Goal: Task Accomplishment & Management: Manage account settings

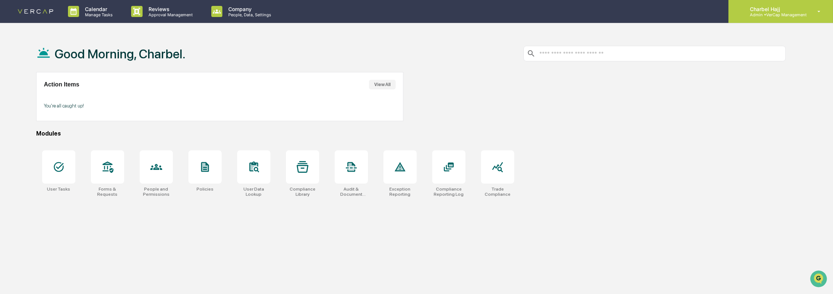
click at [822, 15] on div "Charbel Hajj Admin • VerCap Management" at bounding box center [780, 11] width 104 height 23
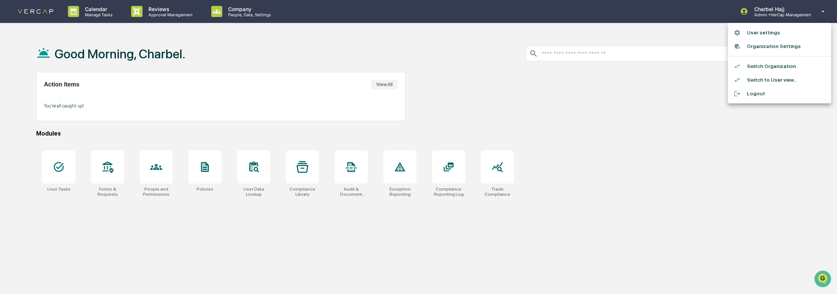
click at [774, 82] on li "Switch to User view..." at bounding box center [779, 80] width 103 height 14
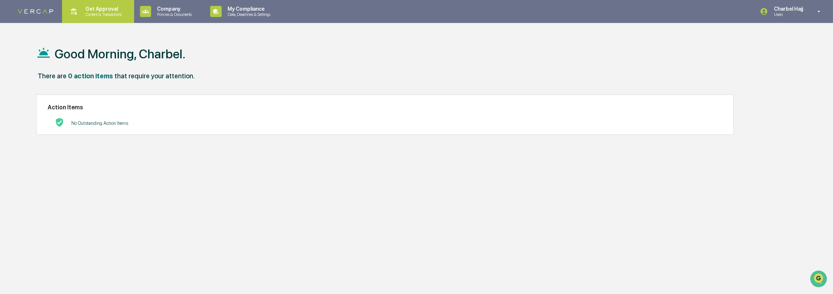
click at [104, 12] on p "Content & Transactions" at bounding box center [102, 14] width 46 height 5
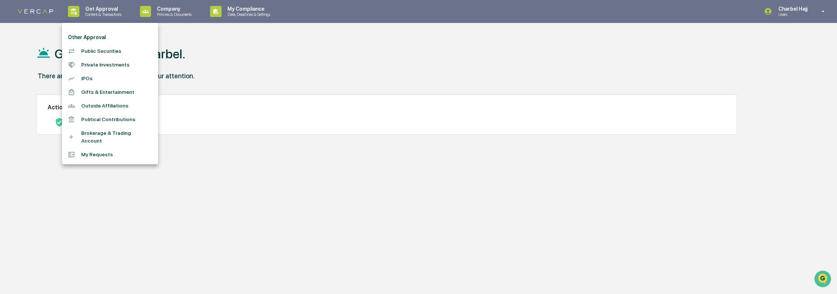
click at [107, 51] on li "Public Securities" at bounding box center [110, 51] width 96 height 14
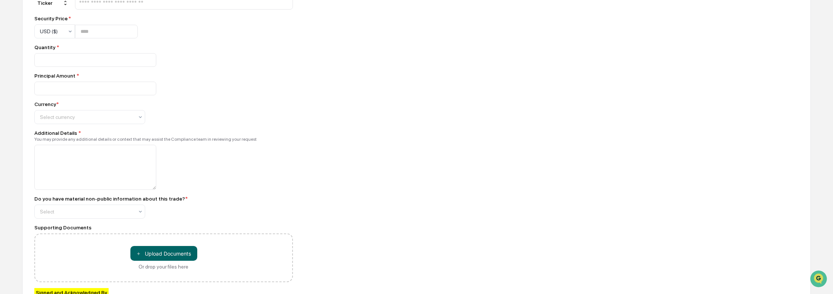
scroll to position [225, 0]
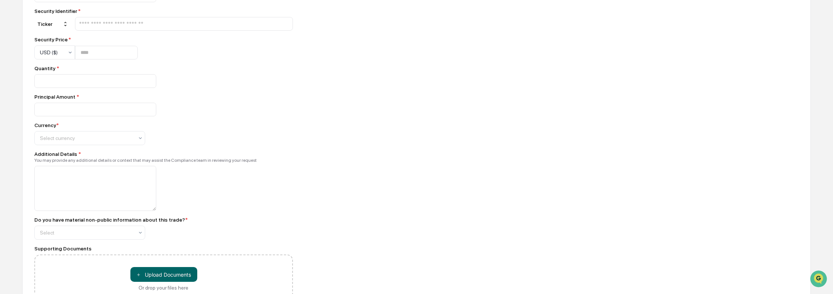
drag, startPoint x: 155, startPoint y: 212, endPoint x: 229, endPoint y: 210, distance: 74.6
click at [229, 210] on div at bounding box center [163, 188] width 258 height 45
drag, startPoint x: 154, startPoint y: 217, endPoint x: 154, endPoint y: 205, distance: 11.5
click at [154, 205] on textarea at bounding box center [95, 188] width 122 height 45
click at [173, 204] on div at bounding box center [163, 188] width 258 height 45
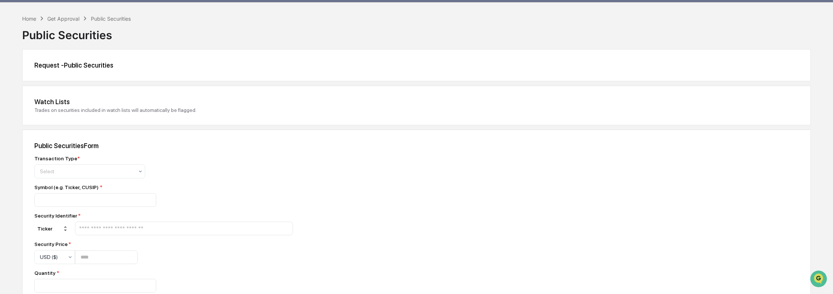
scroll to position [20, 0]
click at [181, 228] on input "text" at bounding box center [183, 228] width 211 height 7
click at [229, 202] on div at bounding box center [163, 200] width 258 height 14
click at [70, 217] on div "Security Identifier *" at bounding box center [163, 216] width 258 height 6
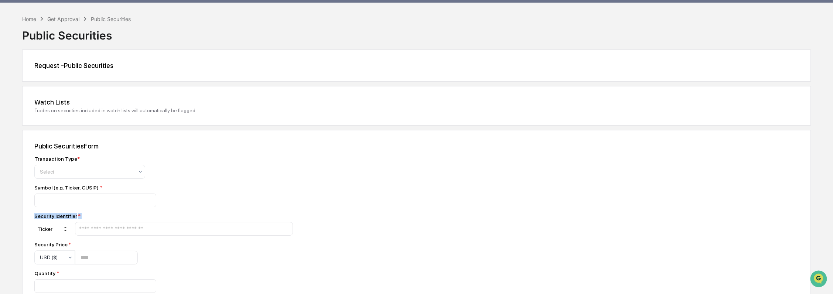
click at [70, 217] on div "Security Identifier *" at bounding box center [163, 216] width 258 height 6
drag, startPoint x: 70, startPoint y: 217, endPoint x: 76, endPoint y: 219, distance: 6.4
click at [78, 217] on span "*" at bounding box center [79, 216] width 3 height 6
click at [79, 218] on div "Security Identifier *" at bounding box center [163, 216] width 258 height 6
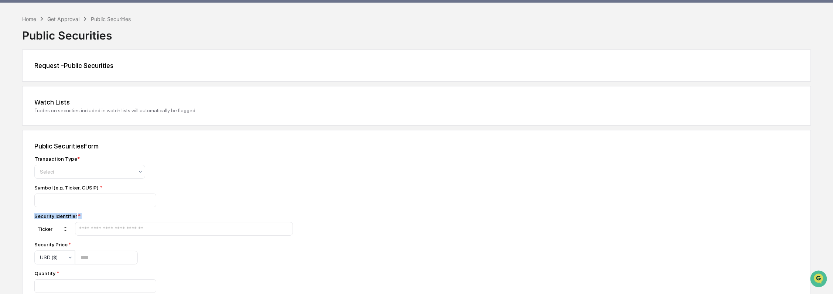
drag, startPoint x: 79, startPoint y: 218, endPoint x: 46, endPoint y: 218, distance: 33.6
click at [46, 218] on div "Security Identifier *" at bounding box center [163, 216] width 258 height 6
click at [48, 217] on div "Security Identifier *" at bounding box center [163, 216] width 258 height 6
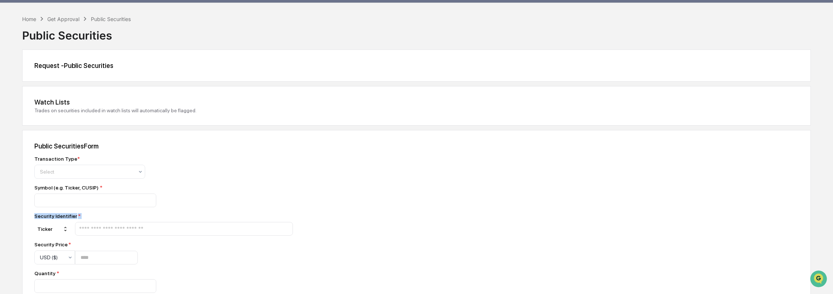
drag, startPoint x: 48, startPoint y: 217, endPoint x: 85, endPoint y: 219, distance: 37.3
click at [85, 219] on div "Security Identifier *" at bounding box center [163, 216] width 258 height 6
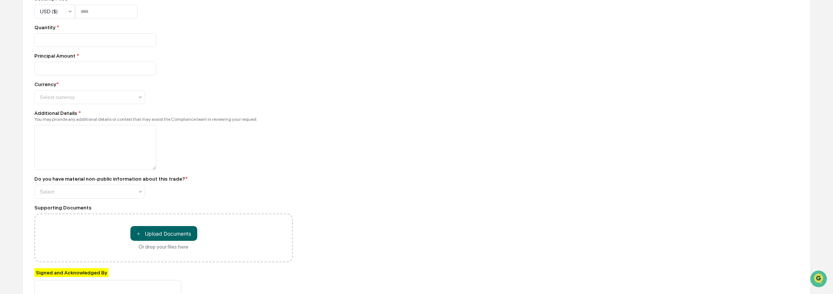
scroll to position [349, 0]
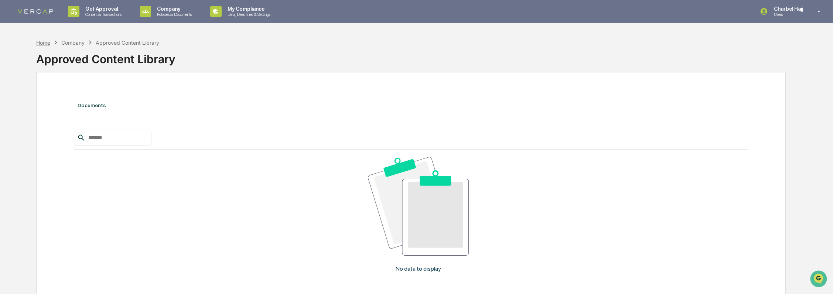
click at [45, 44] on div "Home" at bounding box center [43, 43] width 14 height 6
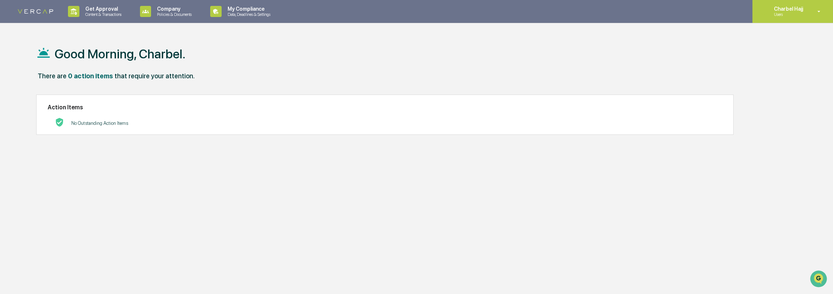
click at [816, 7] on div "Charbel Hajj Users" at bounding box center [792, 11] width 80 height 23
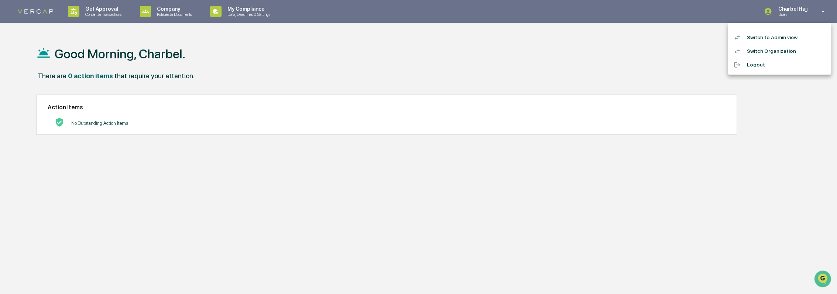
click at [787, 38] on li "Switch to Admin view..." at bounding box center [779, 38] width 103 height 14
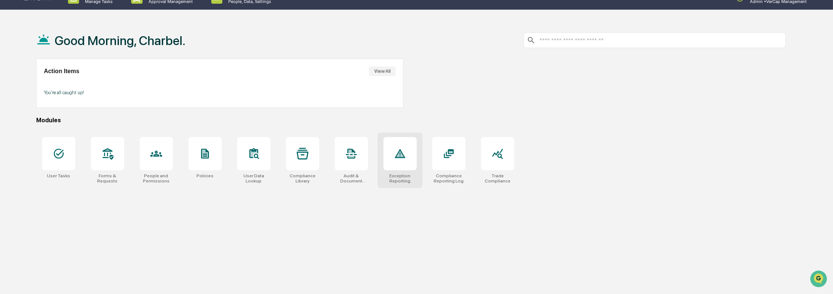
scroll to position [35, 0]
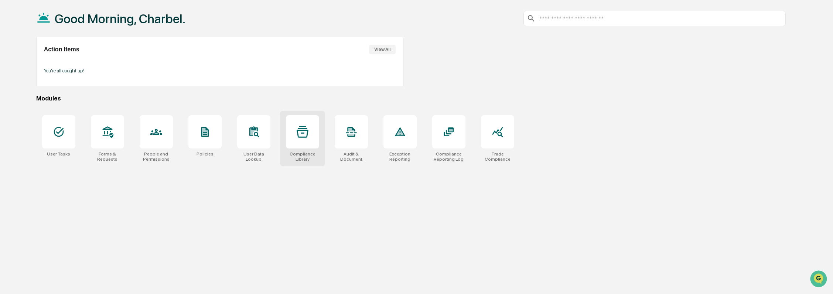
click at [307, 144] on div at bounding box center [302, 131] width 33 height 33
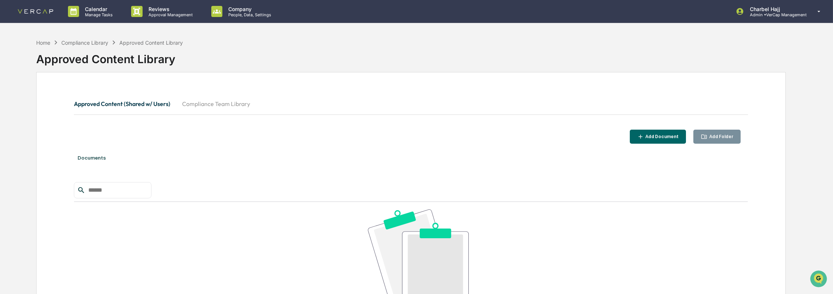
click at [205, 105] on button "Compliance Team Library" at bounding box center [216, 104] width 80 height 18
click at [707, 137] on icon "button" at bounding box center [704, 136] width 6 height 4
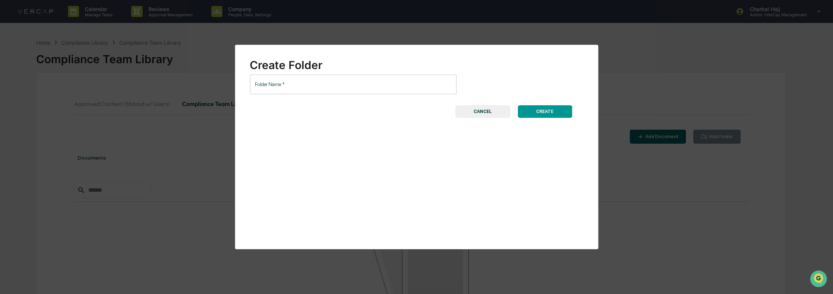
click at [271, 84] on input "Folder Name   *" at bounding box center [353, 85] width 206 height 20
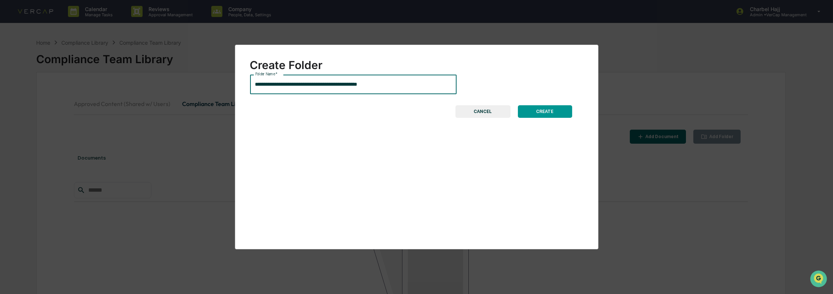
type input "**********"
click at [558, 117] on button "CREATE" at bounding box center [545, 111] width 54 height 13
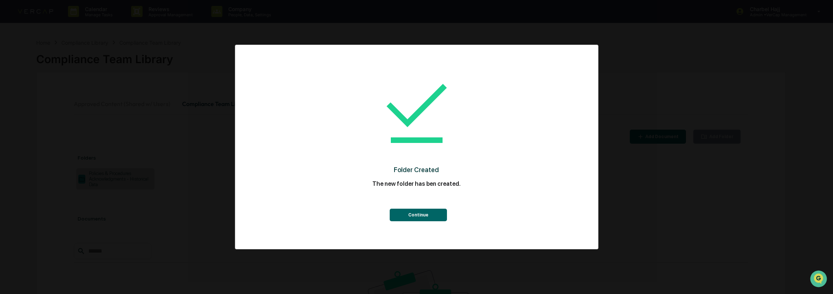
click at [431, 214] on button "Continue" at bounding box center [418, 215] width 57 height 13
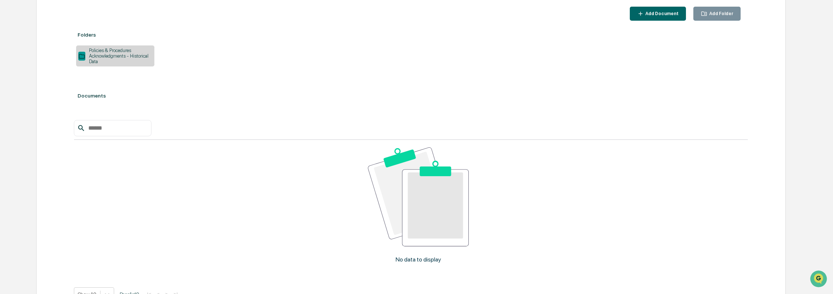
click at [133, 59] on div "Policies & Procedures Acknowledgments - Historical Data" at bounding box center [118, 56] width 67 height 17
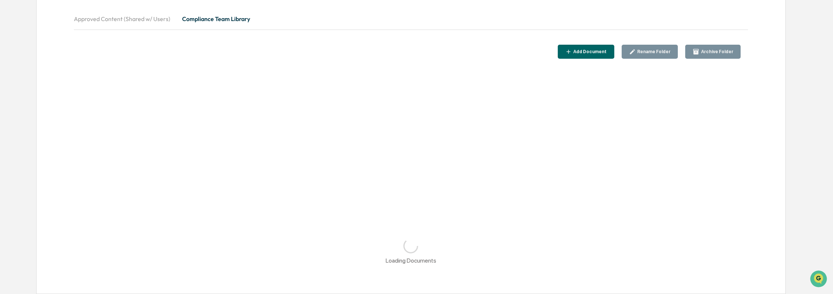
scroll to position [85, 0]
click at [133, 59] on div "Approved Content (Shared w/ Users) Compliance Team Library Add Document Rename …" at bounding box center [411, 140] width 750 height 307
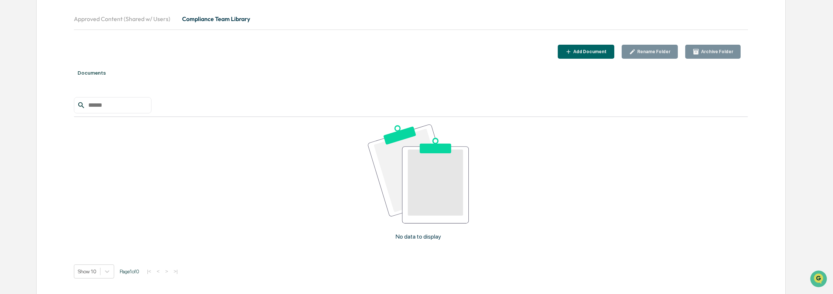
click at [226, 86] on div "Documents No data to display Show 10 Page 1 of 0 |< < > >|" at bounding box center [411, 179] width 674 height 234
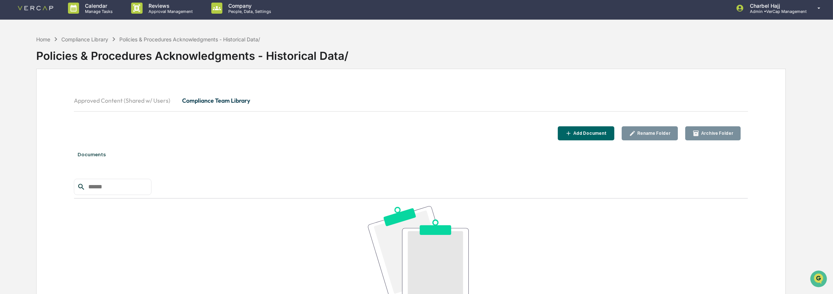
scroll to position [3, 0]
click at [214, 103] on button "Compliance Team Library" at bounding box center [216, 101] width 80 height 18
click at [679, 73] on div "Approved Content (Shared w/ Users) Compliance Team Library Add Document Rename …" at bounding box center [411, 235] width 750 height 332
drag, startPoint x: 745, startPoint y: 107, endPoint x: 726, endPoint y: 112, distance: 19.8
click at [745, 107] on div "Approved Content (Shared w/ Users) Compliance Team Library" at bounding box center [411, 101] width 674 height 18
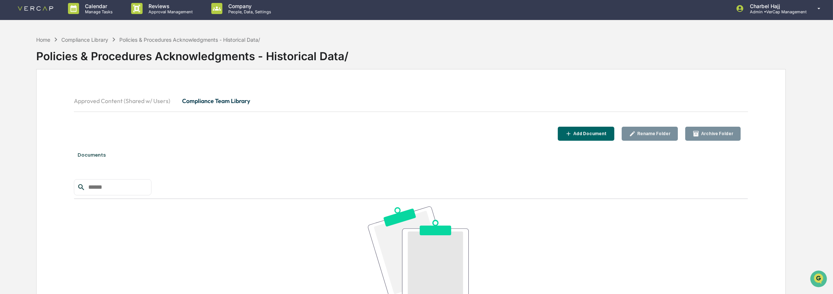
click at [201, 99] on button "Compliance Team Library" at bounding box center [216, 101] width 80 height 18
click at [653, 131] on div "Rename Folder" at bounding box center [652, 133] width 35 height 5
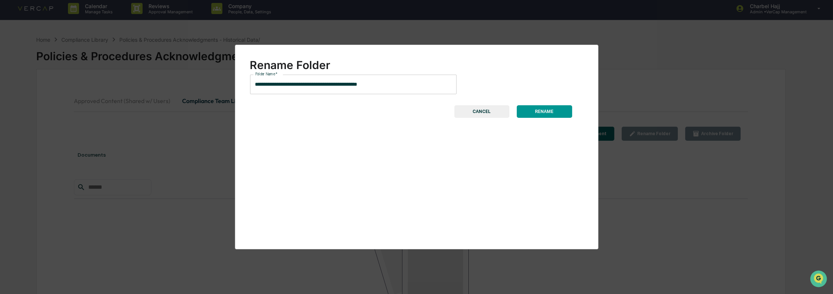
click at [375, 84] on input "**********" at bounding box center [353, 85] width 206 height 20
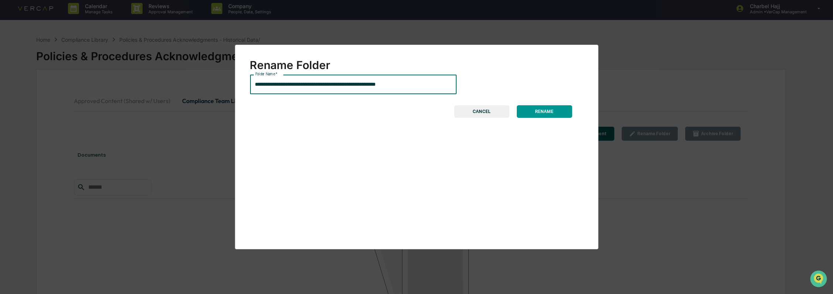
type input "**********"
click at [532, 114] on button "RENAME" at bounding box center [544, 111] width 55 height 13
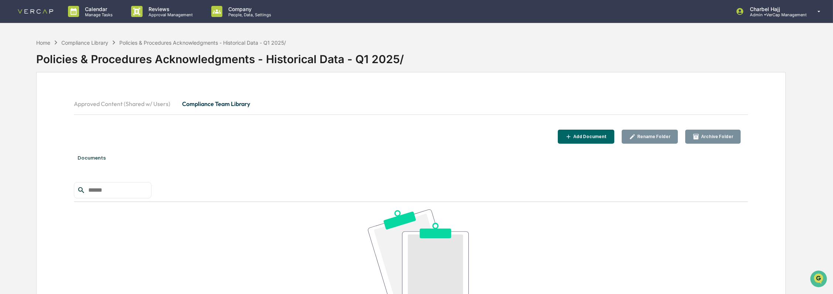
click at [600, 139] on div "Add Document" at bounding box center [589, 136] width 35 height 5
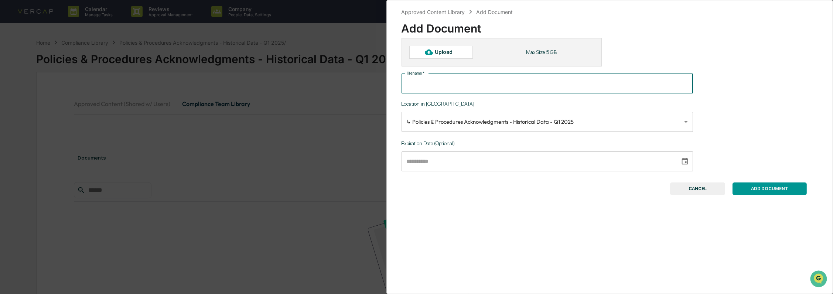
click at [469, 80] on input "File name   *" at bounding box center [546, 84] width 291 height 20
paste input "**********"
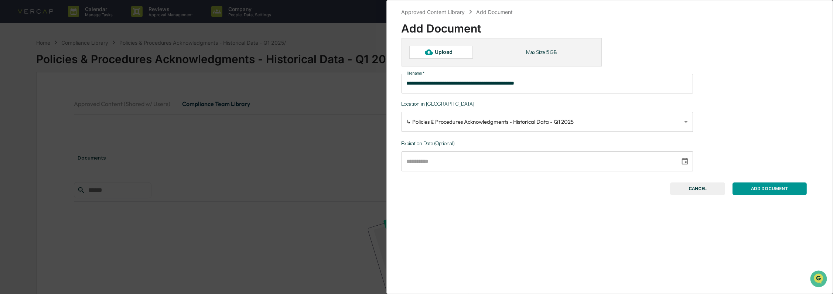
click at [768, 190] on button "ADD DOCUMENT" at bounding box center [769, 188] width 74 height 13
click at [449, 48] on div "Upload" at bounding box center [441, 52] width 64 height 13
type input "**********"
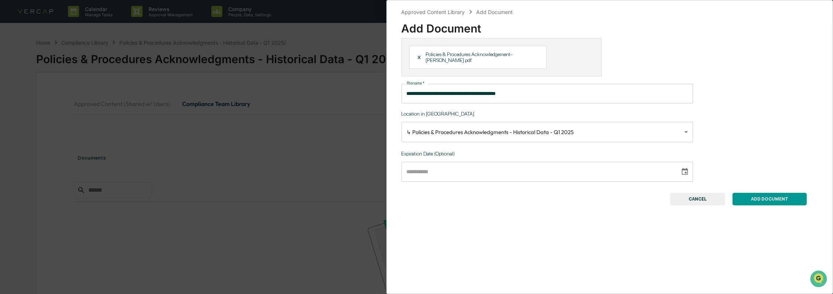
click at [755, 200] on button "ADD DOCUMENT" at bounding box center [769, 199] width 74 height 13
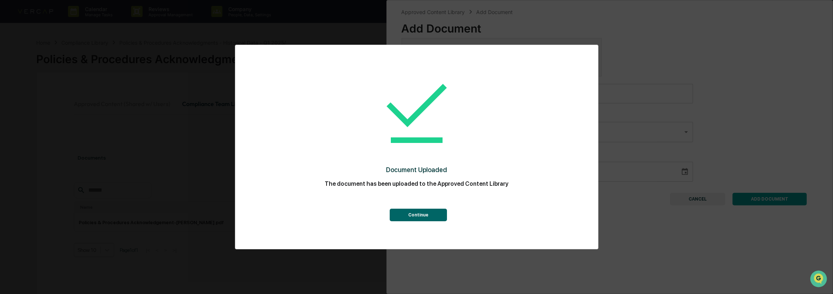
click at [426, 213] on button "Continue" at bounding box center [418, 215] width 57 height 13
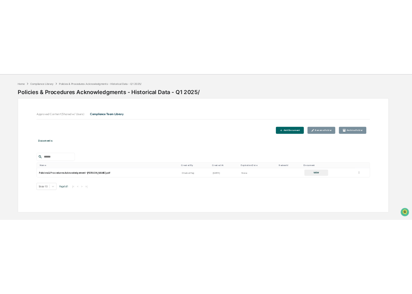
scroll to position [35, 0]
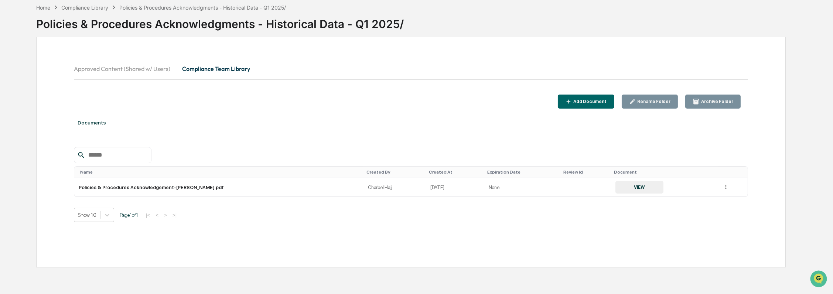
click at [594, 103] on div "Add Document" at bounding box center [589, 101] width 35 height 5
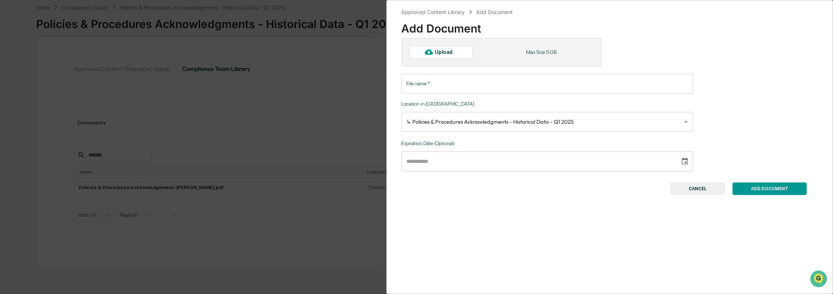
click at [493, 81] on input "File name   *" at bounding box center [546, 84] width 291 height 20
paste input "**********"
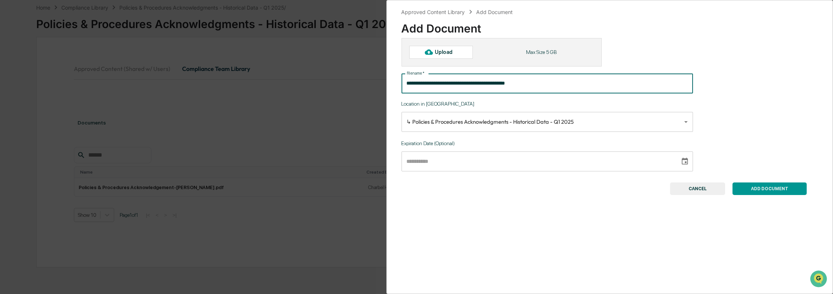
type input "**********"
click at [458, 51] on div "Upload" at bounding box center [447, 52] width 24 height 6
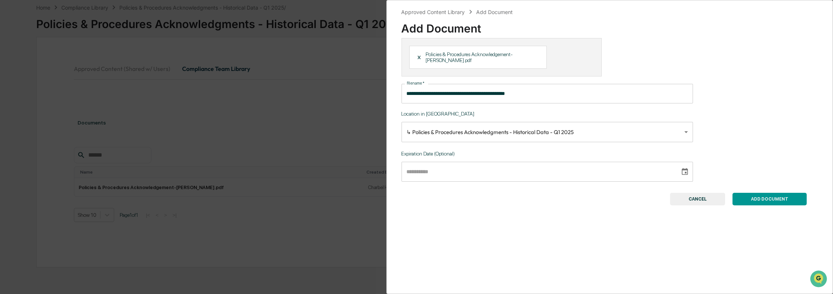
click at [757, 199] on button "ADD DOCUMENT" at bounding box center [769, 199] width 74 height 13
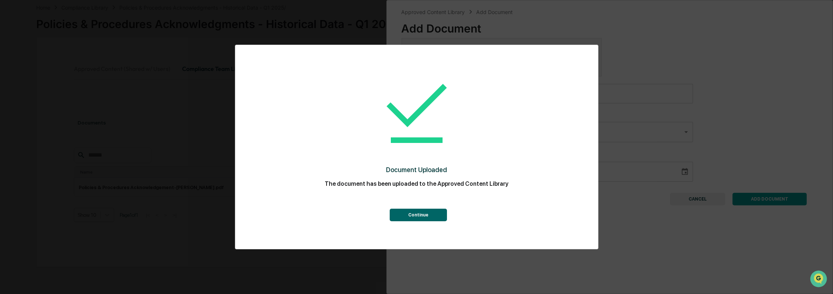
click at [414, 220] on button "Continue" at bounding box center [418, 215] width 57 height 13
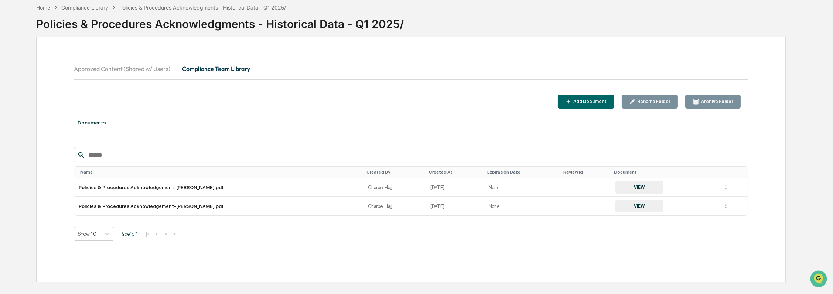
click at [603, 103] on div "Add Document" at bounding box center [589, 101] width 35 height 5
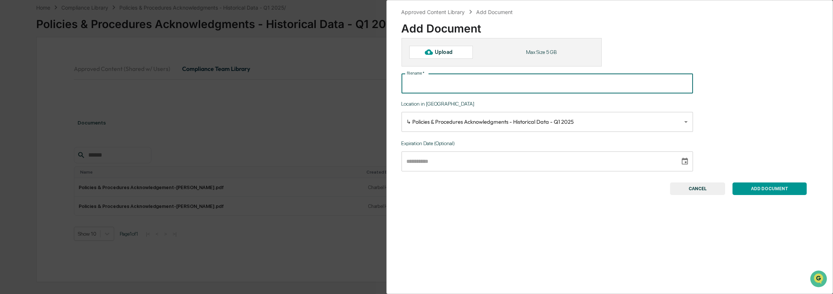
click at [566, 83] on input "File name   *" at bounding box center [546, 84] width 291 height 20
paste input "**********"
type input "**********"
click at [436, 47] on div "Upload" at bounding box center [441, 52] width 64 height 13
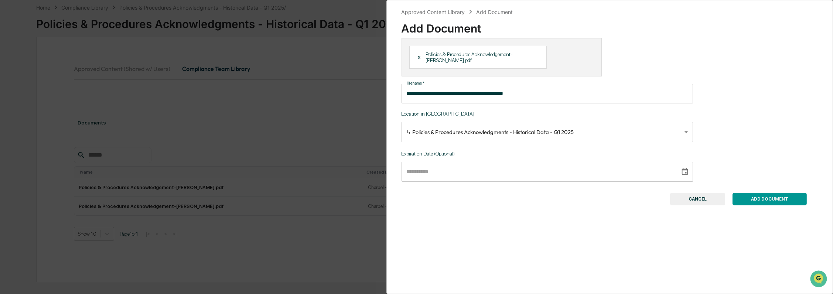
click at [774, 203] on button "ADD DOCUMENT" at bounding box center [769, 199] width 74 height 13
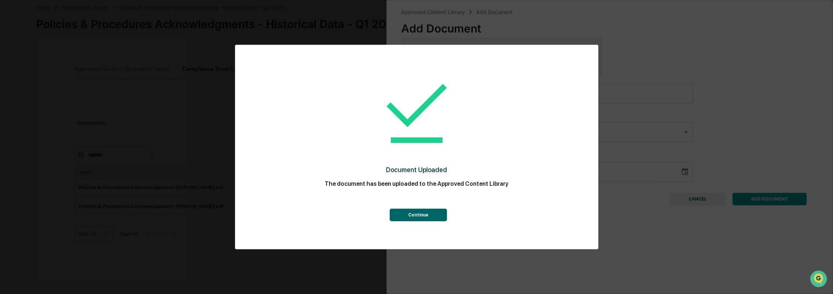
click at [430, 215] on button "Continue" at bounding box center [418, 215] width 57 height 13
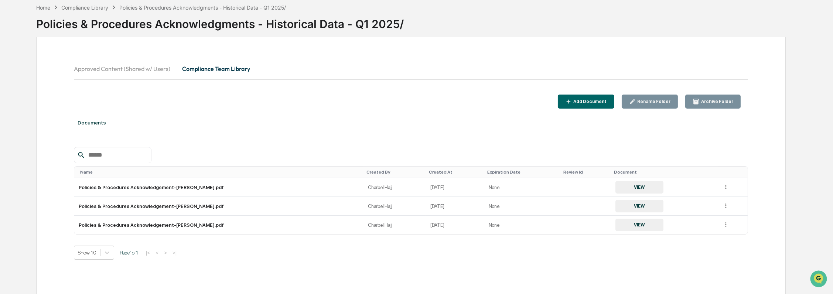
click at [604, 102] on div "Add Document" at bounding box center [589, 101] width 35 height 5
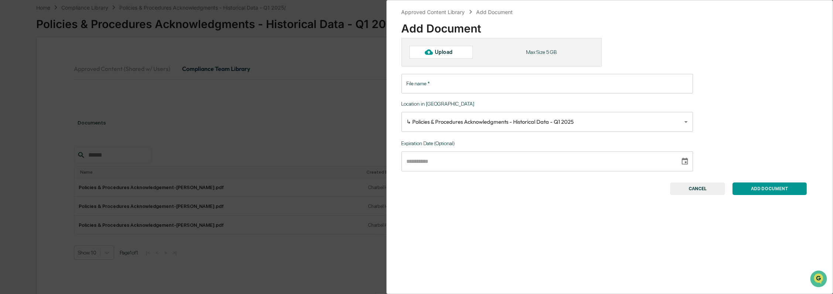
click at [478, 84] on input "File name   *" at bounding box center [546, 84] width 291 height 20
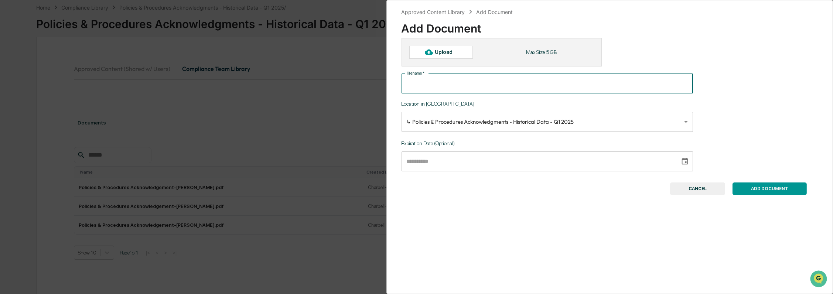
paste input "**********"
type input "**********"
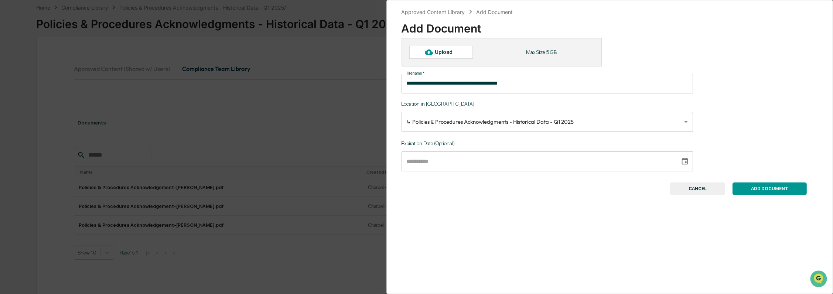
click at [433, 53] on div at bounding box center [429, 52] width 12 height 12
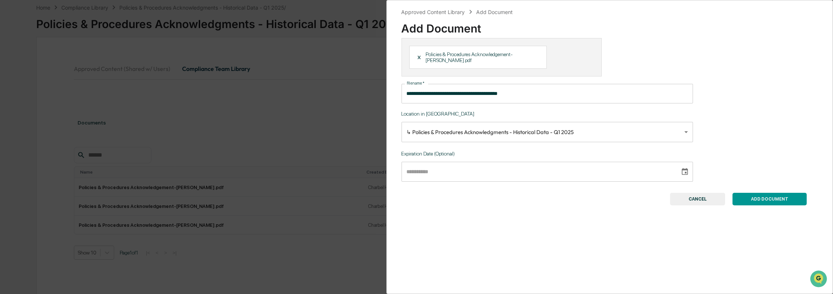
click at [762, 200] on button "ADD DOCUMENT" at bounding box center [769, 199] width 74 height 13
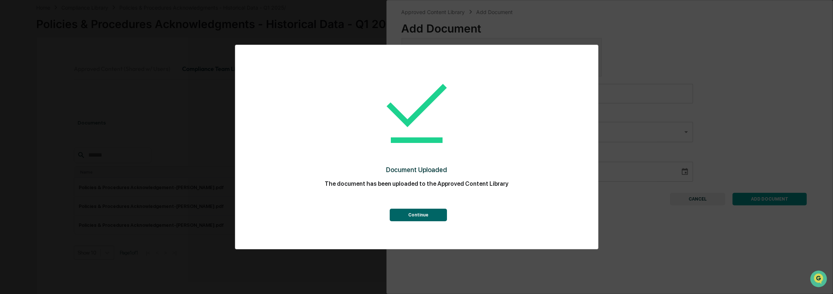
click at [424, 215] on button "Continue" at bounding box center [418, 215] width 57 height 13
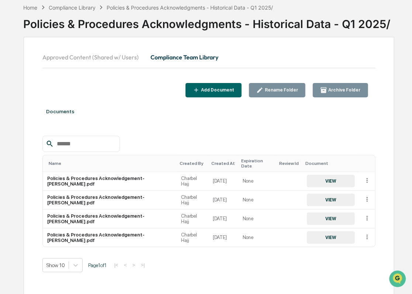
drag, startPoint x: 146, startPoint y: 116, endPoint x: 179, endPoint y: 107, distance: 33.7
click at [146, 116] on div "Documents" at bounding box center [208, 111] width 333 height 21
click at [218, 90] on div "Add Document" at bounding box center [217, 90] width 35 height 5
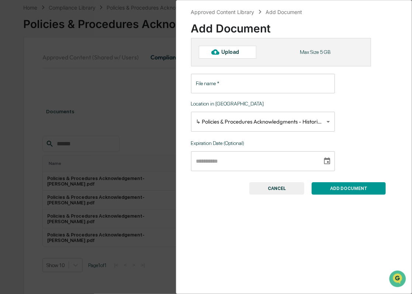
click at [235, 52] on div "Upload" at bounding box center [234, 52] width 24 height 6
type input "**********"
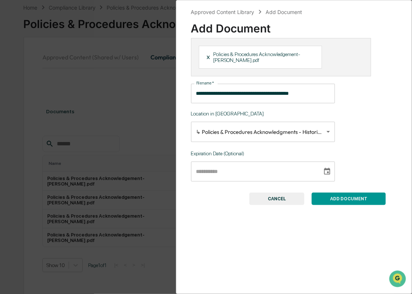
click at [354, 202] on button "ADD DOCUMENT" at bounding box center [349, 199] width 74 height 13
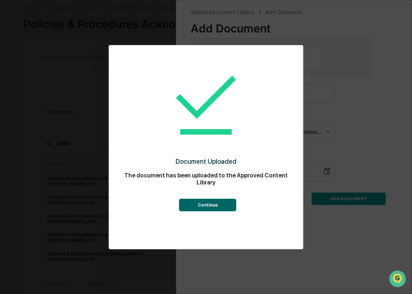
click at [226, 206] on button "Continue" at bounding box center [207, 205] width 57 height 13
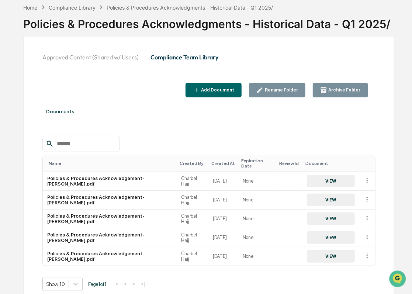
click at [223, 87] on div "Add Document" at bounding box center [214, 90] width 42 height 7
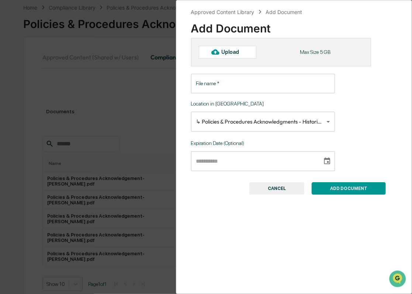
click at [237, 54] on div "Upload" at bounding box center [234, 52] width 24 height 6
type input "**********"
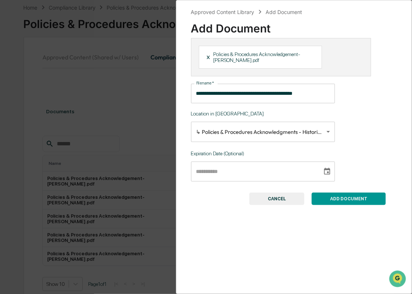
click at [356, 198] on button "ADD DOCUMENT" at bounding box center [349, 199] width 74 height 13
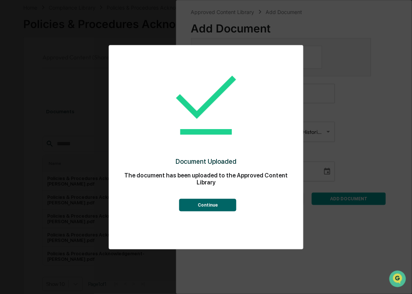
drag, startPoint x: 227, startPoint y: 205, endPoint x: 234, endPoint y: 151, distance: 53.7
click at [227, 204] on button "Continue" at bounding box center [207, 205] width 57 height 13
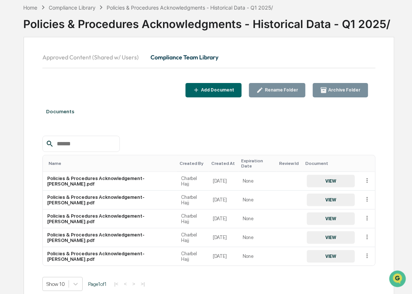
click at [230, 92] on div "Add Document" at bounding box center [217, 90] width 35 height 5
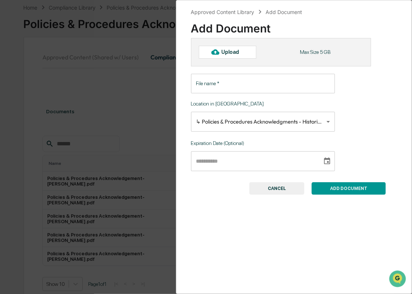
click at [230, 52] on div "Upload" at bounding box center [234, 52] width 24 height 6
type input "**********"
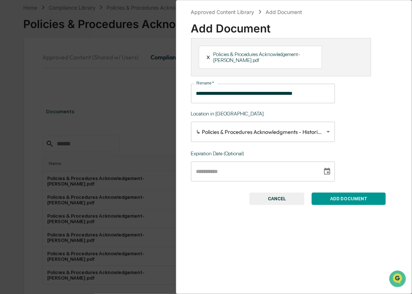
click at [340, 202] on button "ADD DOCUMENT" at bounding box center [349, 199] width 74 height 13
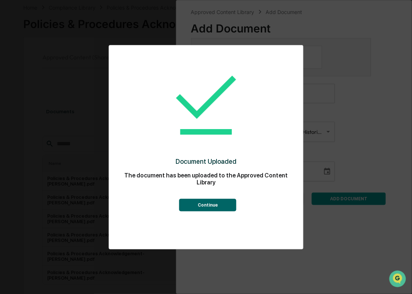
click at [216, 205] on button "Continue" at bounding box center [207, 205] width 57 height 13
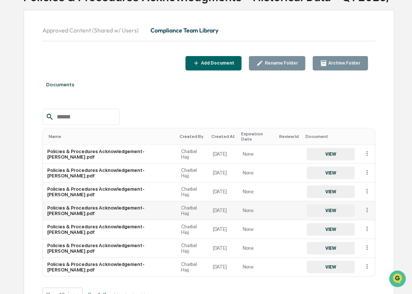
scroll to position [76, 0]
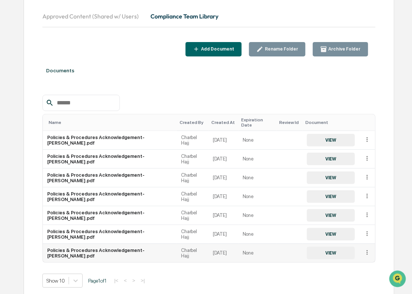
click at [367, 250] on icon at bounding box center [367, 252] width 1 height 4
click at [348, 283] on div "Archive" at bounding box center [350, 287] width 41 height 12
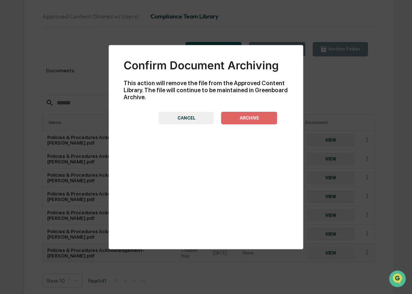
click at [261, 116] on button "ARCHIVE" at bounding box center [250, 118] width 56 height 13
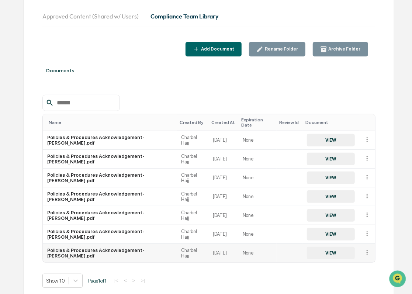
scroll to position [76, 0]
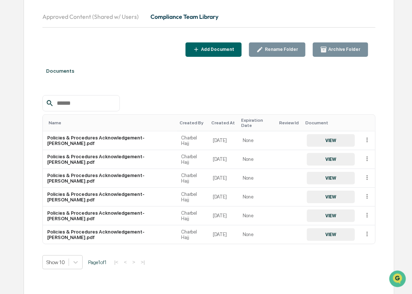
click at [232, 52] on div "Add Document" at bounding box center [217, 49] width 35 height 5
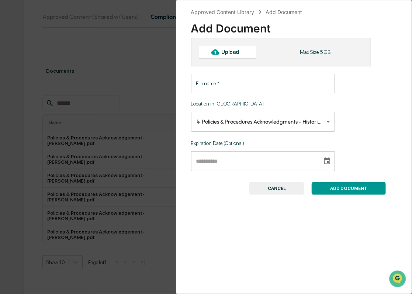
click at [239, 54] on div "Upload" at bounding box center [234, 52] width 24 height 6
type input "**********"
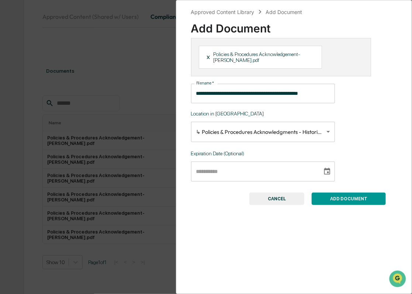
click at [334, 200] on button "ADD DOCUMENT" at bounding box center [349, 199] width 74 height 13
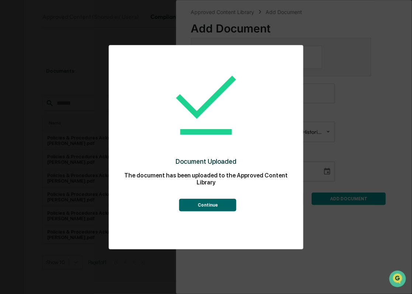
click at [219, 210] on button "Continue" at bounding box center [207, 205] width 57 height 13
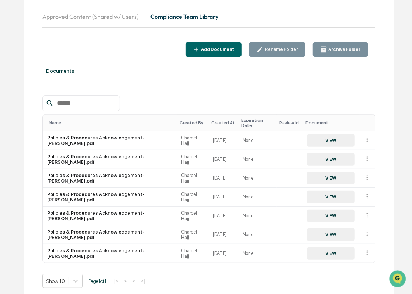
click at [234, 51] on div "Add Document" at bounding box center [217, 49] width 35 height 5
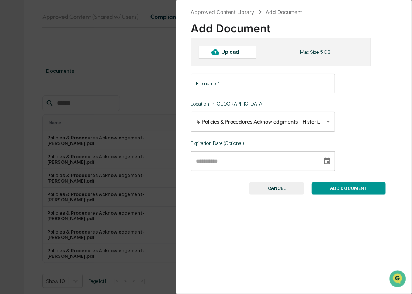
click at [238, 52] on div "Upload" at bounding box center [234, 52] width 24 height 6
type input "**********"
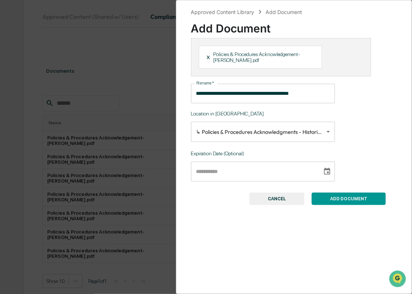
click at [342, 199] on button "ADD DOCUMENT" at bounding box center [349, 199] width 74 height 13
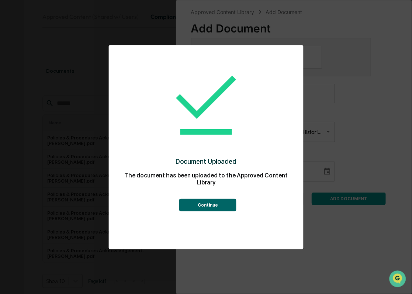
click at [210, 205] on button "Continue" at bounding box center [207, 205] width 57 height 13
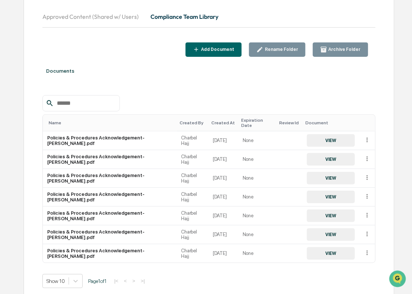
click at [220, 49] on div "Add Document" at bounding box center [217, 49] width 35 height 5
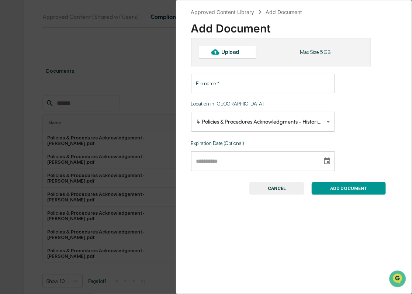
click at [220, 50] on div at bounding box center [216, 52] width 12 height 12
type input "**********"
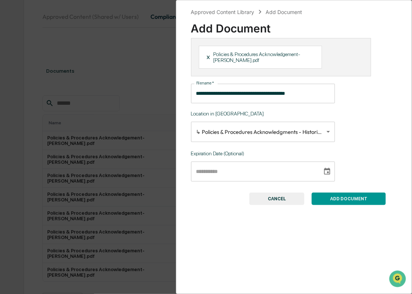
click at [347, 201] on button "ADD DOCUMENT" at bounding box center [349, 199] width 74 height 13
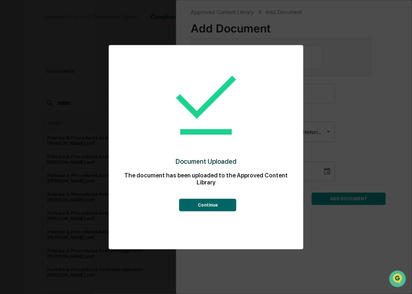
drag, startPoint x: 213, startPoint y: 205, endPoint x: 216, endPoint y: 195, distance: 10.0
click at [213, 205] on button "Continue" at bounding box center [207, 205] width 57 height 13
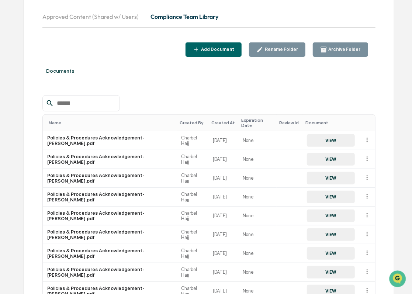
click at [224, 83] on div "Documents Name Created By Created At Expiration Date Review Id Document Policie…" at bounding box center [208, 203] width 333 height 284
click at [169, 16] on button "Compliance Team Library" at bounding box center [185, 17] width 80 height 18
click at [174, 16] on button "Compliance Team Library" at bounding box center [185, 17] width 80 height 18
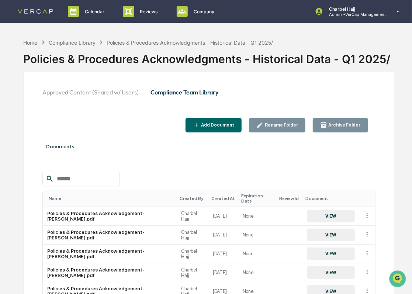
scroll to position [0, 0]
click at [204, 91] on button "Compliance Team Library" at bounding box center [185, 92] width 80 height 18
click at [82, 93] on button "Approved Content (Shared w/ Users)" at bounding box center [93, 92] width 102 height 18
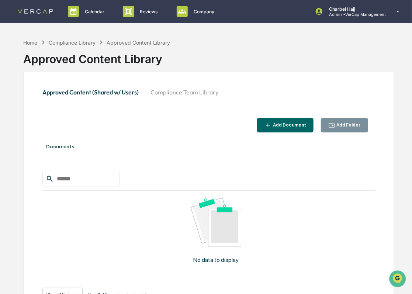
click at [174, 89] on button "Compliance Team Library" at bounding box center [185, 92] width 80 height 18
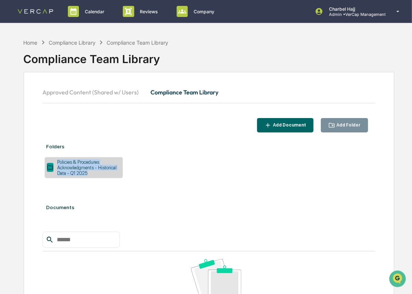
drag, startPoint x: 81, startPoint y: 175, endPoint x: 58, endPoint y: 166, distance: 24.3
click at [56, 164] on div "Policies & Procedures Acknowledgments - Historical Data - Q1 2025" at bounding box center [87, 167] width 67 height 17
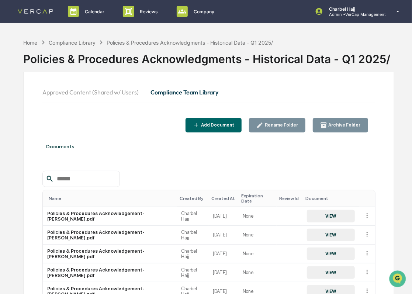
click at [120, 92] on button "Approved Content (Shared w/ Users)" at bounding box center [93, 92] width 102 height 18
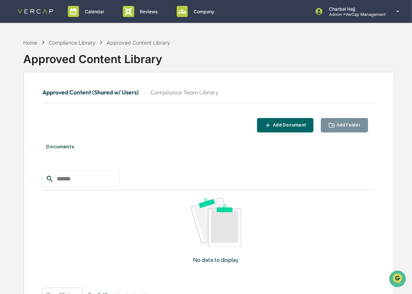
click at [185, 97] on button "Compliance Team Library" at bounding box center [185, 92] width 80 height 18
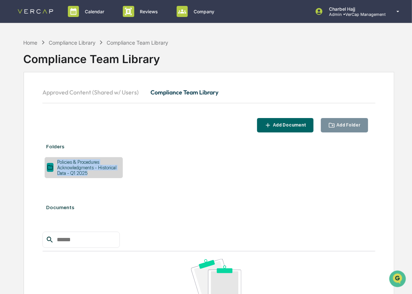
drag, startPoint x: 85, startPoint y: 174, endPoint x: 57, endPoint y: 162, distance: 30.1
click at [57, 162] on div "Policies & Procedures Acknowledgments - Historical Data - Q1 2025" at bounding box center [87, 167] width 67 height 17
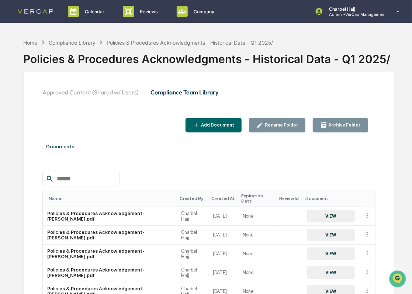
click at [234, 62] on div "Policies & Procedures Acknowledgments - Historical Data - Q1 2025/" at bounding box center [209, 56] width 371 height 19
click at [233, 62] on div "Policies & Procedures Acknowledgments - Historical Data - Q1 2025/" at bounding box center [209, 56] width 371 height 19
click at [233, 61] on div "Policies & Procedures Acknowledgments - Historical Data - Q1 2025/" at bounding box center [209, 56] width 371 height 19
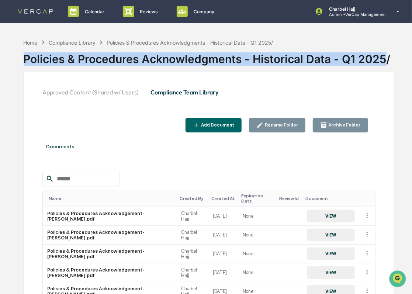
drag, startPoint x: 25, startPoint y: 59, endPoint x: 386, endPoint y: 61, distance: 361.1
click at [386, 61] on div "Policies & Procedures Acknowledgments - Historical Data - Q1 2025/" at bounding box center [209, 56] width 371 height 19
drag, startPoint x: 386, startPoint y: 61, endPoint x: 368, endPoint y: 61, distance: 17.4
copy div "Policies & Procedures Acknowledgments - Historical Data - Q1 2025"
click at [290, 123] on div "Rename Folder" at bounding box center [281, 125] width 35 height 5
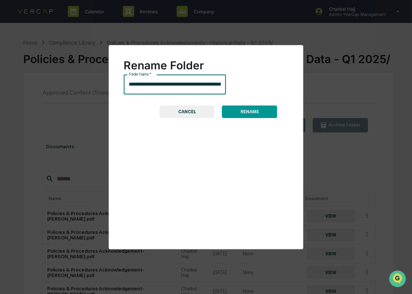
scroll to position [0, 52]
drag, startPoint x: 217, startPoint y: 85, endPoint x: 312, endPoint y: 82, distance: 94.2
click at [312, 82] on div "**********" at bounding box center [206, 147] width 412 height 294
click at [195, 113] on button "CANCEL" at bounding box center [187, 112] width 55 height 13
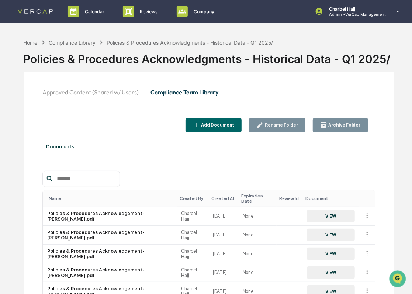
click at [171, 94] on button "Compliance Team Library" at bounding box center [185, 92] width 80 height 18
click at [92, 89] on button "Approved Content (Shared w/ Users)" at bounding box center [93, 92] width 102 height 18
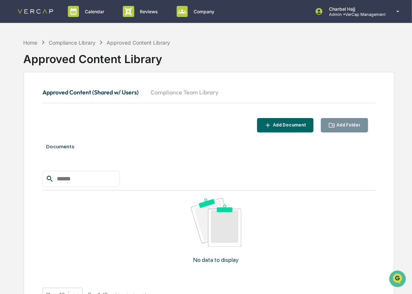
click at [180, 95] on button "Compliance Team Library" at bounding box center [185, 92] width 80 height 18
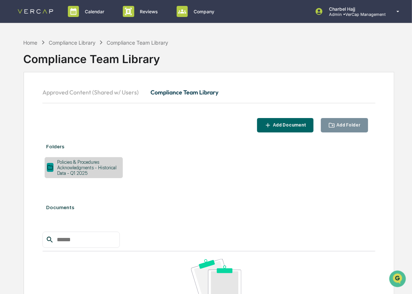
click at [345, 127] on div "Add Folder" at bounding box center [348, 125] width 25 height 5
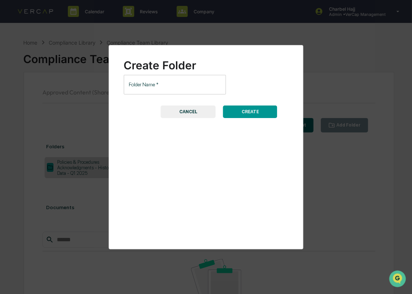
click at [180, 83] on input "Folder Name   *" at bounding box center [175, 85] width 102 height 20
paste input "**********"
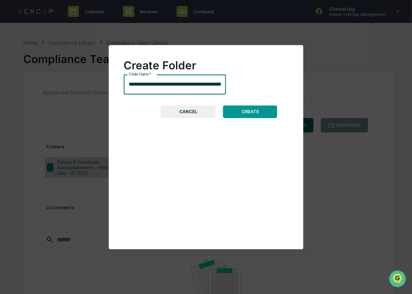
scroll to position [0, 52]
drag, startPoint x: 208, startPoint y: 85, endPoint x: 207, endPoint y: 93, distance: 8.5
click at [206, 86] on input "**********" at bounding box center [175, 85] width 102 height 20
type input "**********"
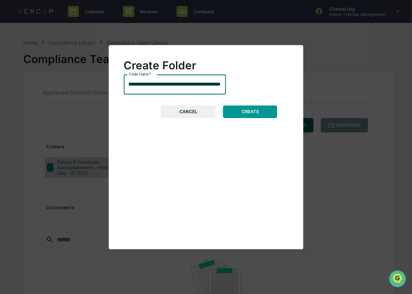
click at [244, 116] on button "CREATE" at bounding box center [250, 112] width 54 height 13
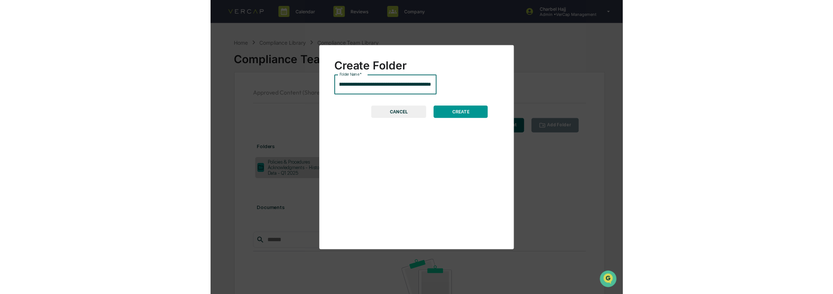
scroll to position [0, 0]
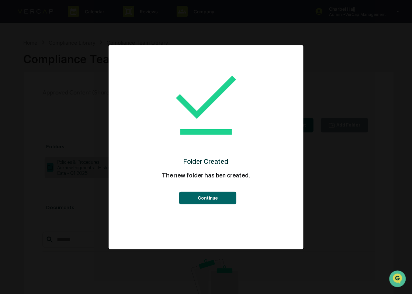
click at [226, 200] on button "Continue" at bounding box center [207, 198] width 57 height 13
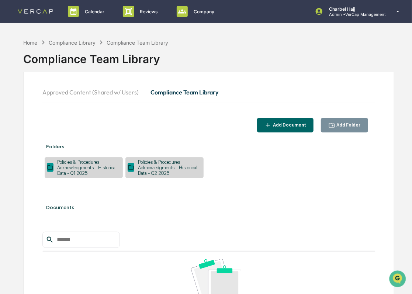
click at [171, 169] on div "Policies & Procedures Acknowledgments - Historical Data - Q2 2025" at bounding box center [167, 167] width 67 height 17
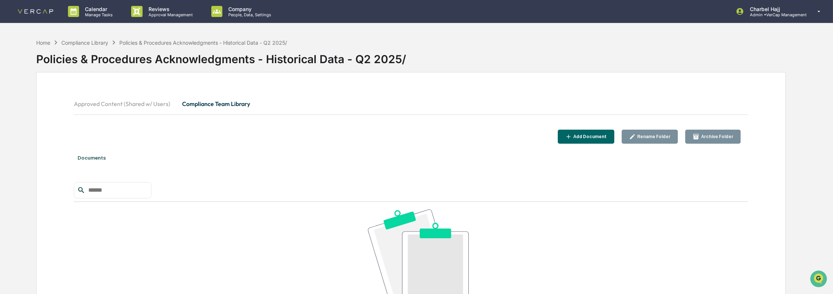
click at [140, 103] on button "Approved Content (Shared w/ Users)" at bounding box center [125, 104] width 102 height 18
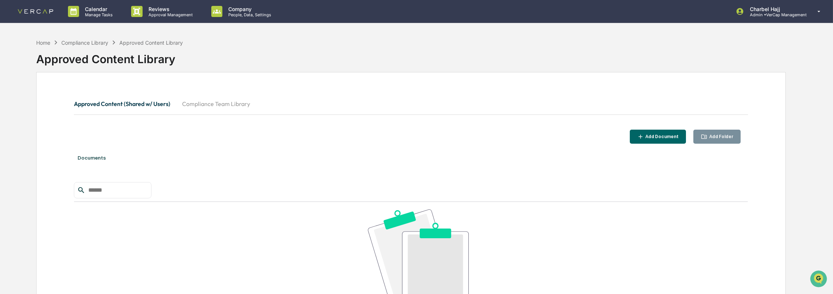
click at [210, 106] on button "Compliance Team Library" at bounding box center [216, 104] width 80 height 18
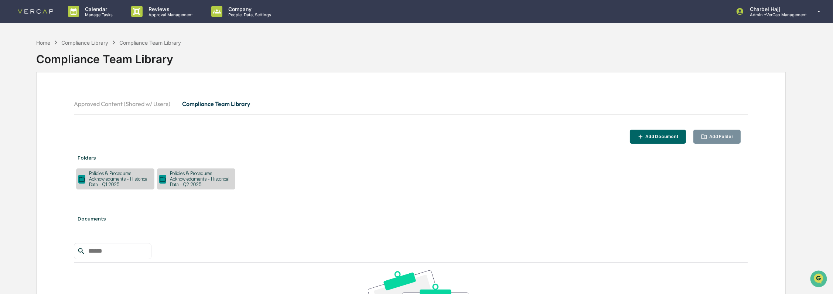
drag, startPoint x: 219, startPoint y: 183, endPoint x: 207, endPoint y: 184, distance: 11.1
click at [208, 184] on div "Policies & Procedures Acknowledgments - Historical Data - Q2 2025" at bounding box center [199, 179] width 67 height 17
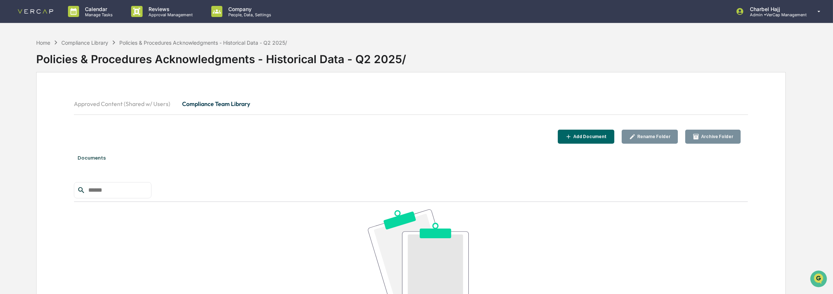
click at [720, 138] on div "Archive Folder" at bounding box center [716, 136] width 34 height 5
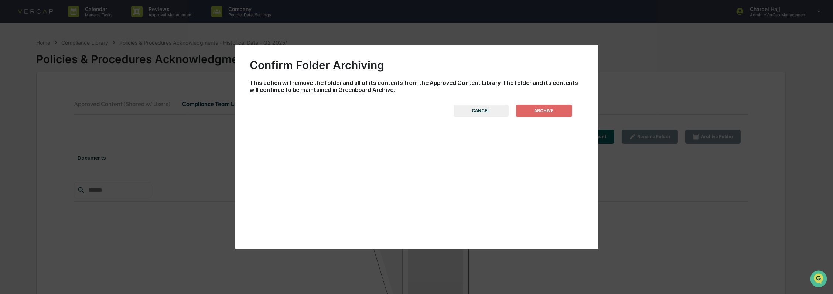
click at [539, 112] on button "ARCHIVE" at bounding box center [544, 110] width 56 height 13
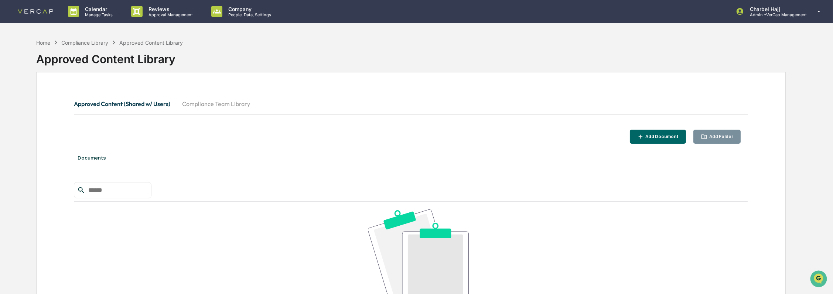
click at [191, 104] on button "Compliance Team Library" at bounding box center [216, 104] width 80 height 18
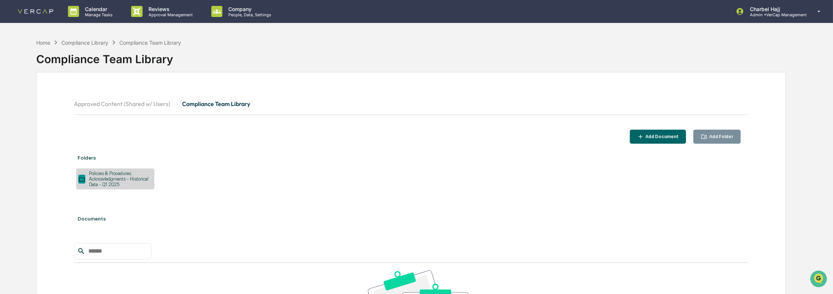
click at [718, 137] on div "Add Folder" at bounding box center [719, 136] width 25 height 5
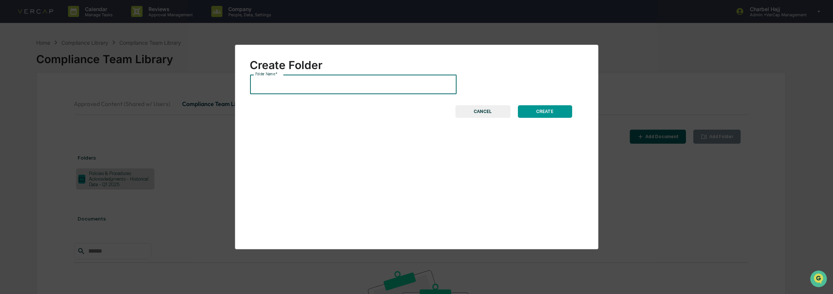
click at [323, 85] on input "Folder Name   *" at bounding box center [353, 85] width 206 height 20
drag, startPoint x: 315, startPoint y: 86, endPoint x: 242, endPoint y: 88, distance: 72.4
click at [239, 88] on div "**********" at bounding box center [416, 147] width 363 height 205
type input "**********"
click at [537, 113] on button "CREATE" at bounding box center [545, 111] width 54 height 13
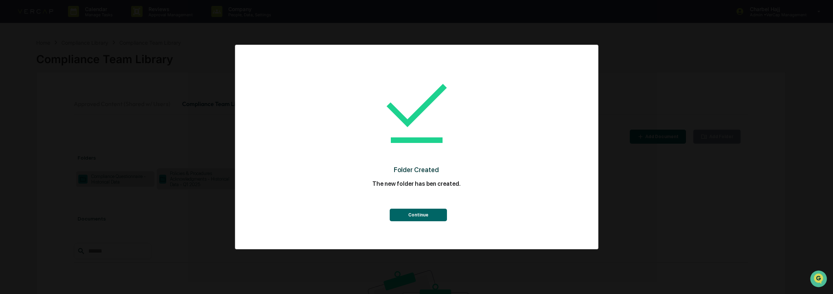
click at [415, 217] on button "Continue" at bounding box center [418, 215] width 57 height 13
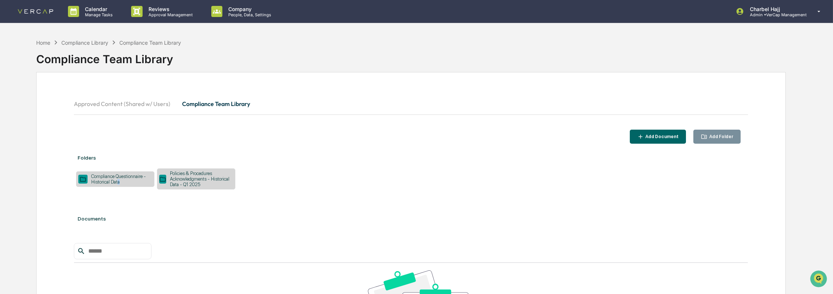
click at [117, 182] on div "Compliance Questionnaire - Historical Data" at bounding box center [120, 179] width 65 height 11
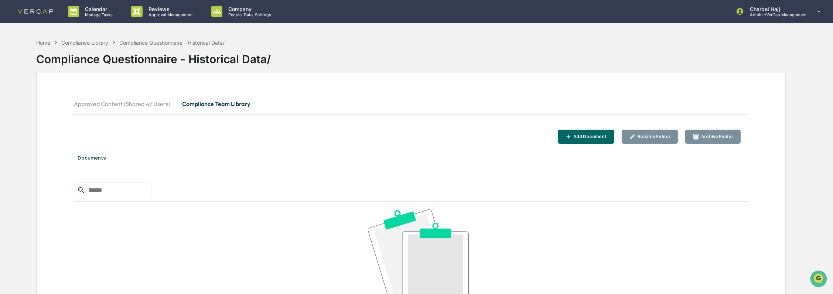
click at [607, 136] on div "Add Document" at bounding box center [589, 136] width 35 height 5
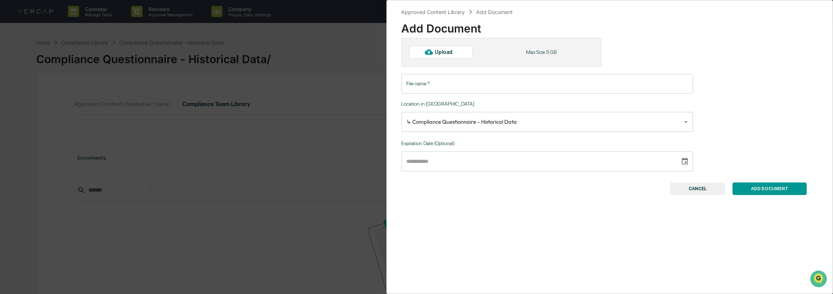
click at [450, 53] on div "Upload" at bounding box center [447, 52] width 24 height 6
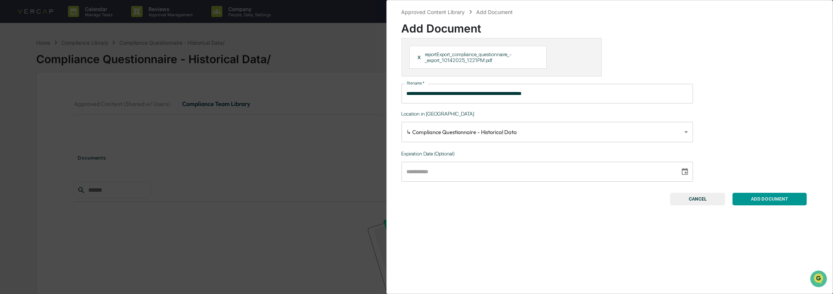
click at [469, 92] on input "**********" at bounding box center [546, 94] width 291 height 20
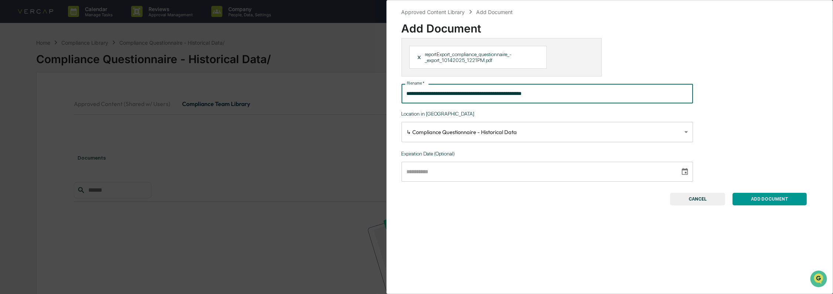
click at [469, 92] on input "**********" at bounding box center [546, 94] width 291 height 20
paste input "text"
type input "**********"
click at [760, 202] on button "ADD DOCUMENT" at bounding box center [769, 199] width 74 height 13
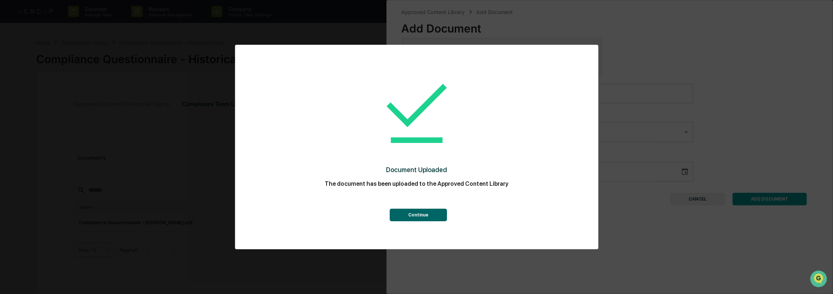
click at [437, 216] on button "Continue" at bounding box center [418, 215] width 57 height 13
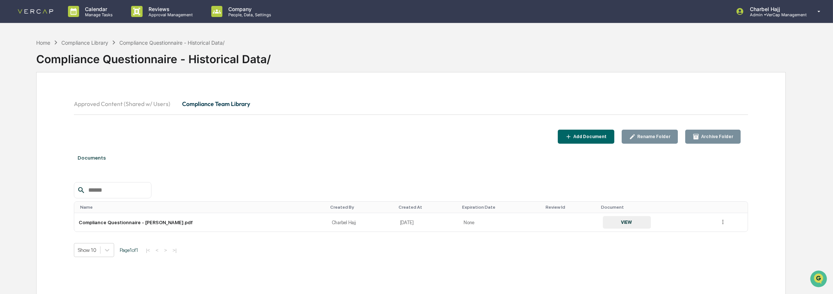
click at [604, 133] on div "Add Document" at bounding box center [586, 136] width 42 height 7
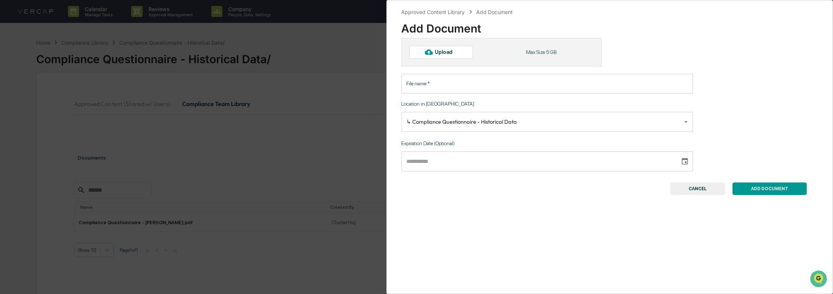
click at [446, 51] on div "Upload" at bounding box center [447, 52] width 24 height 6
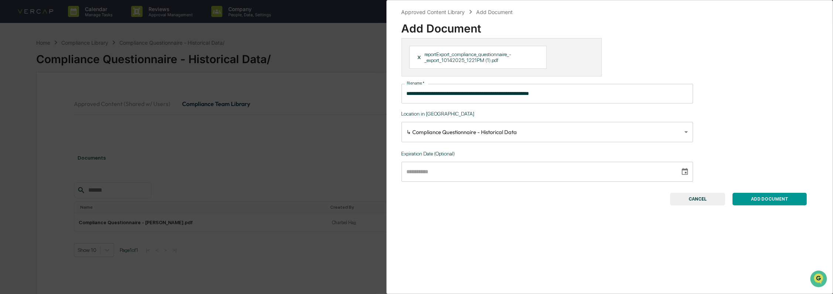
click at [447, 92] on input "**********" at bounding box center [546, 94] width 291 height 20
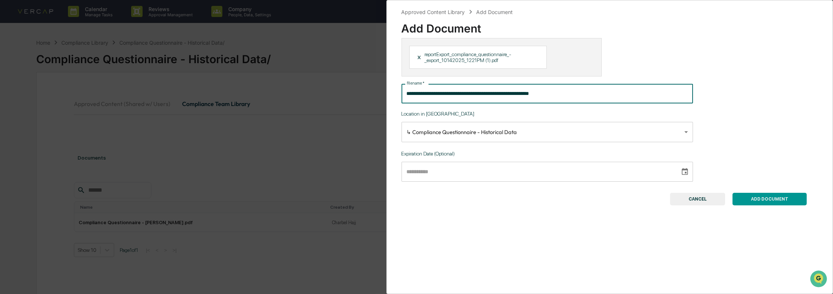
click at [447, 92] on input "**********" at bounding box center [546, 94] width 291 height 20
paste input "text"
type input "**********"
click at [788, 201] on button "ADD DOCUMENT" at bounding box center [769, 199] width 74 height 13
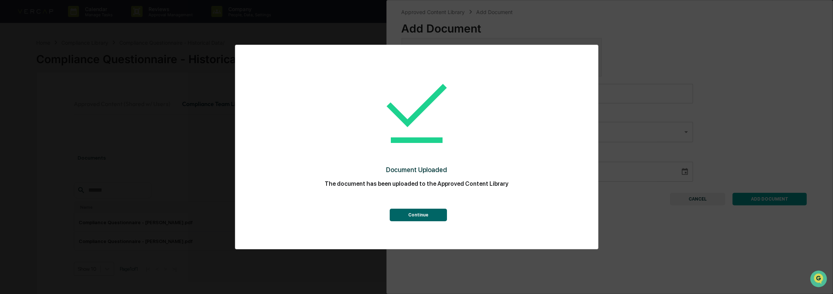
click at [417, 214] on button "Continue" at bounding box center [418, 215] width 57 height 13
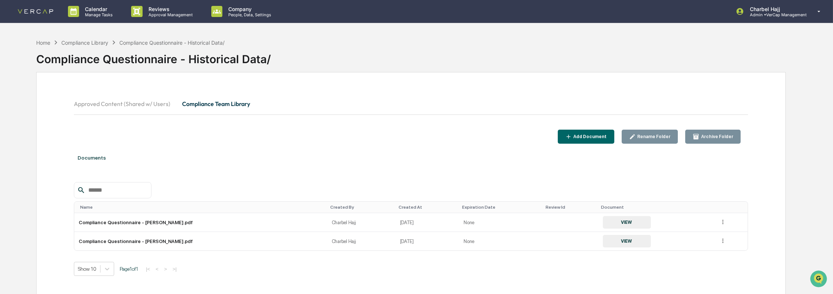
click at [600, 138] on div "Add Document" at bounding box center [589, 136] width 35 height 5
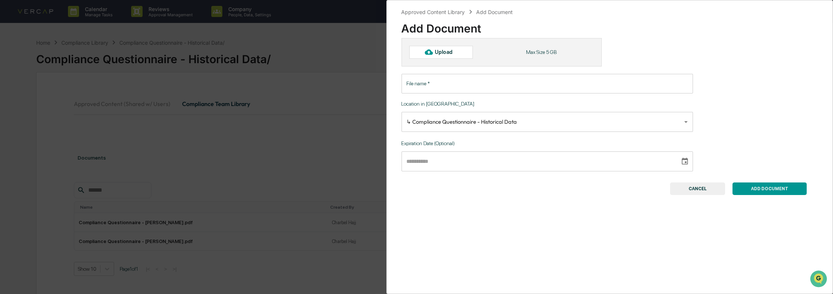
click at [452, 52] on div "Upload" at bounding box center [447, 52] width 24 height 6
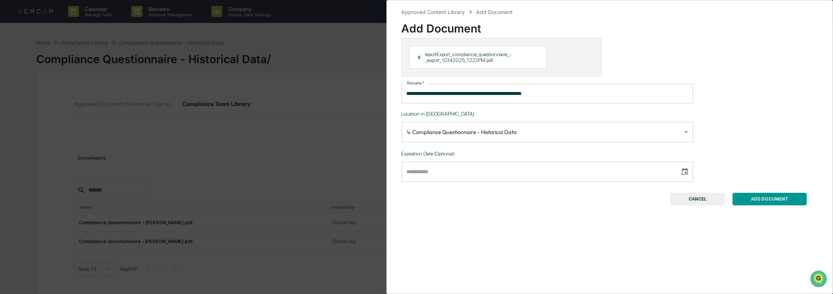
click at [538, 100] on input "**********" at bounding box center [546, 94] width 291 height 20
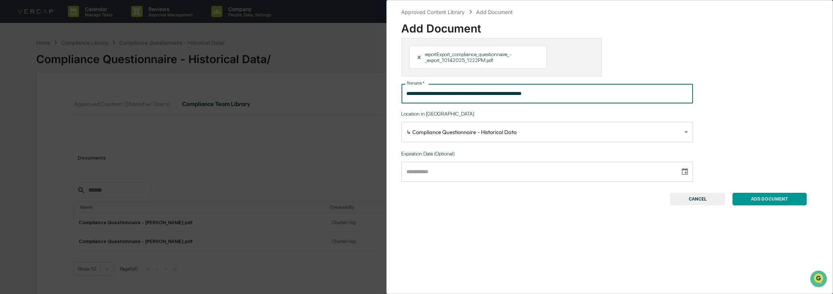
click at [538, 100] on input "**********" at bounding box center [546, 94] width 291 height 20
paste input "text"
type input "**********"
click at [758, 202] on button "ADD DOCUMENT" at bounding box center [769, 199] width 74 height 13
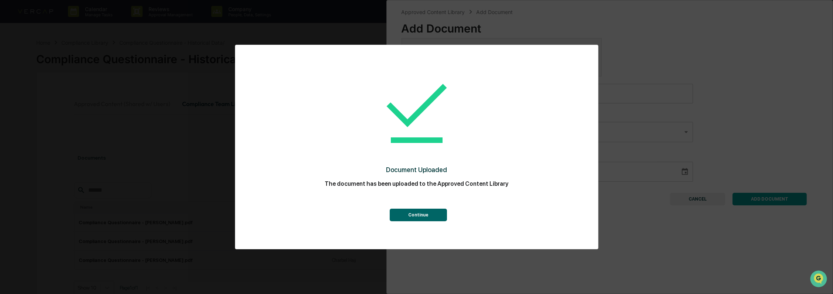
drag, startPoint x: 421, startPoint y: 213, endPoint x: 435, endPoint y: 159, distance: 56.2
click at [420, 213] on button "Continue" at bounding box center [418, 215] width 57 height 13
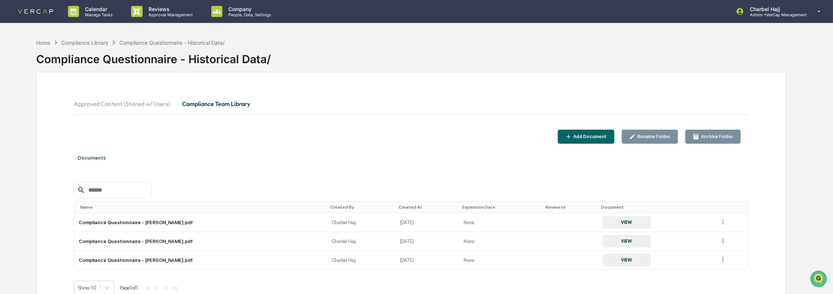
click at [603, 138] on div "Add Document" at bounding box center [589, 136] width 35 height 5
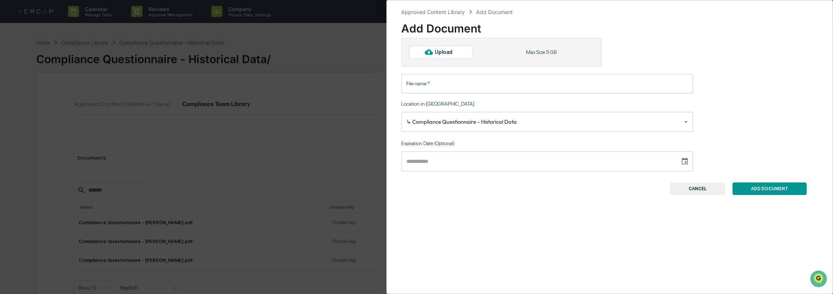
click at [445, 54] on div "Upload" at bounding box center [447, 52] width 24 height 6
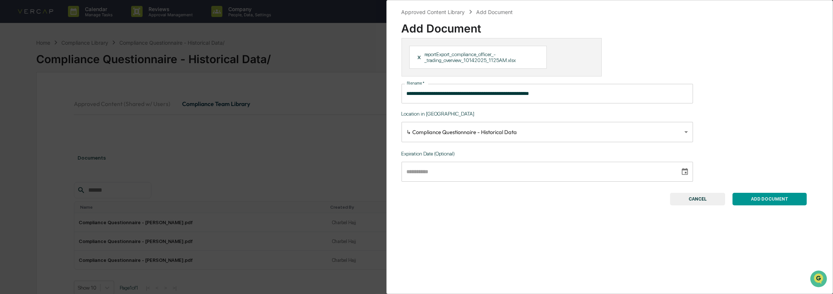
click at [458, 99] on input "**********" at bounding box center [546, 94] width 291 height 20
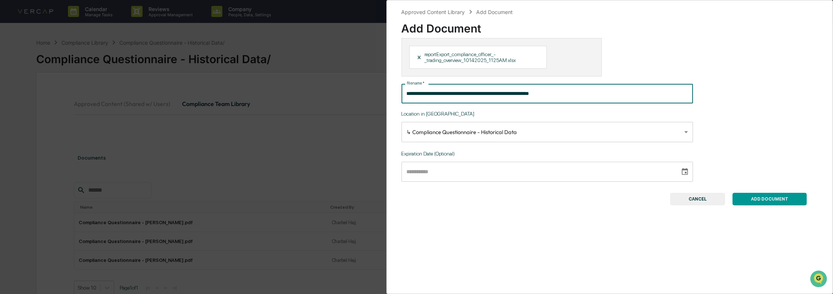
click at [458, 99] on input "**********" at bounding box center [546, 94] width 291 height 20
paste input "text"
type input "**********"
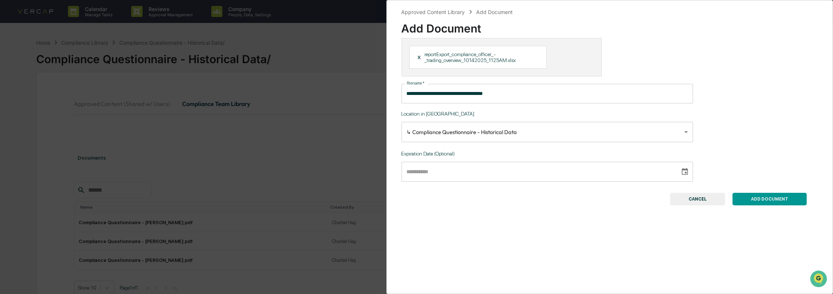
click at [761, 203] on button "ADD DOCUMENT" at bounding box center [769, 199] width 74 height 13
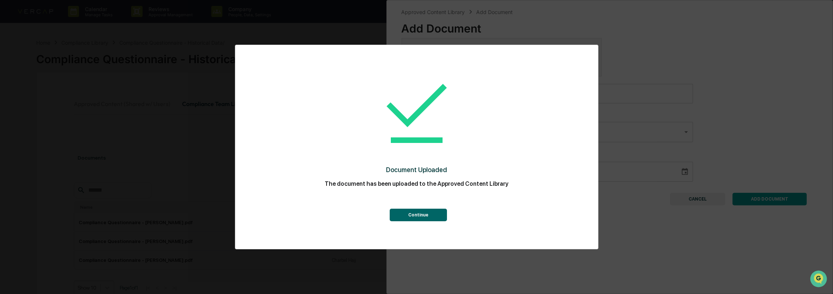
click at [423, 216] on button "Continue" at bounding box center [418, 215] width 57 height 13
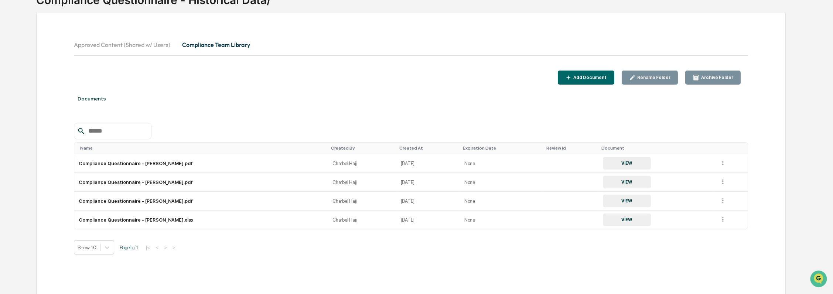
scroll to position [61, 0]
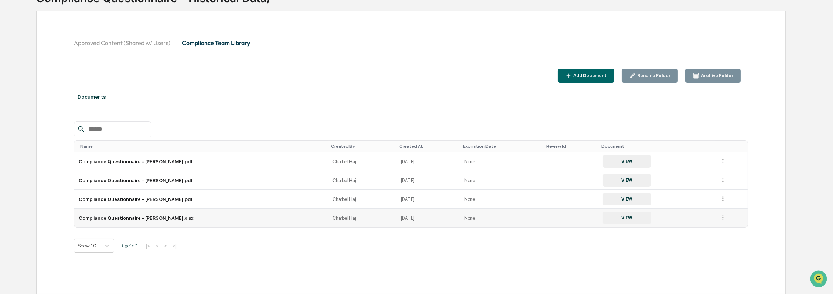
click at [720, 217] on icon at bounding box center [722, 217] width 7 height 7
click at [704, 250] on div "Archive" at bounding box center [705, 252] width 41 height 12
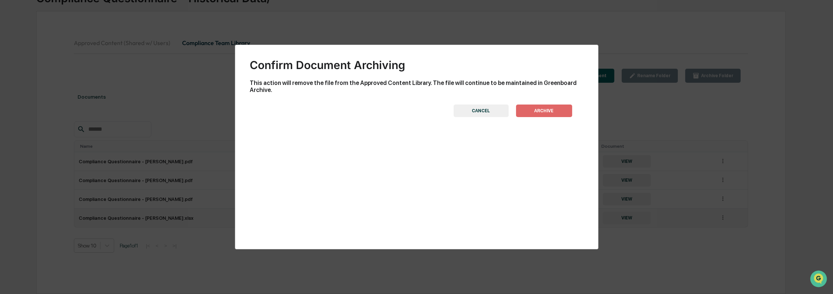
click at [542, 104] on button "ARCHIVE" at bounding box center [544, 110] width 56 height 13
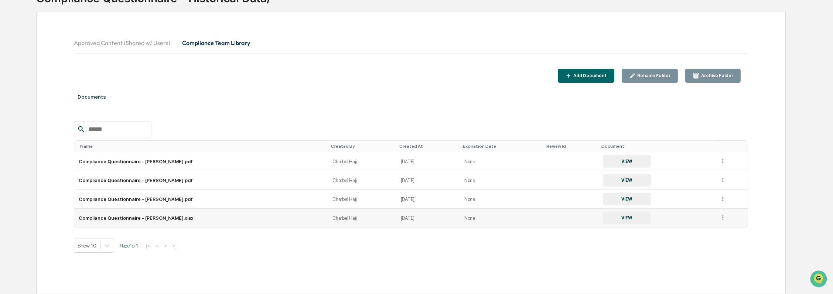
scroll to position [42, 0]
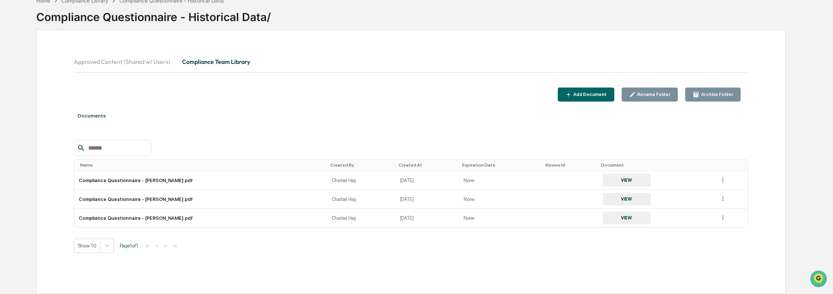
click at [755, 161] on div "Approved Content (Shared w/ Users) Compliance Team Library Add Document Rename …" at bounding box center [411, 162] width 750 height 264
click at [604, 95] on div "Add Document" at bounding box center [589, 94] width 35 height 5
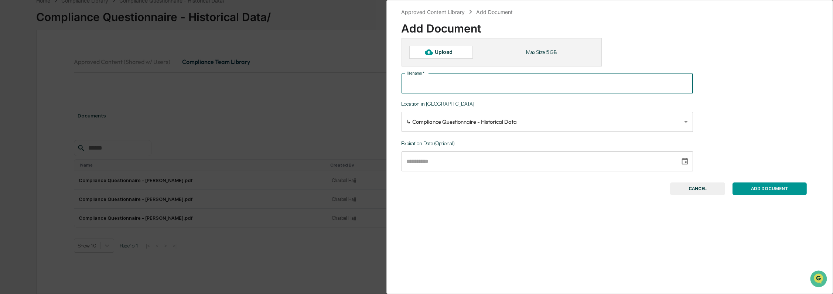
click at [470, 79] on input "File name   *" at bounding box center [546, 84] width 291 height 20
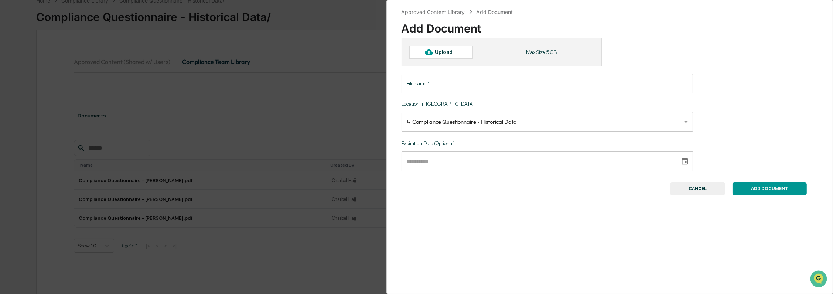
click at [459, 52] on div "Upload" at bounding box center [441, 52] width 64 height 13
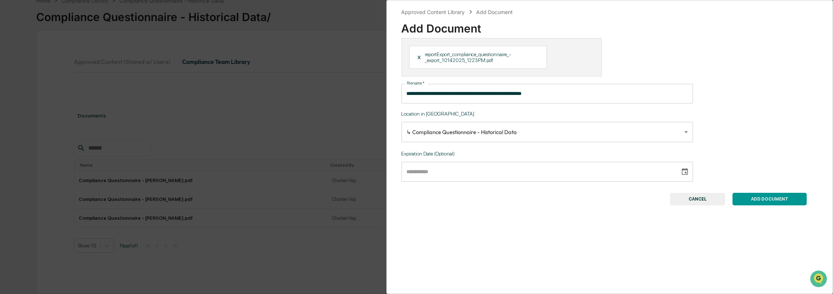
click at [479, 95] on input "**********" at bounding box center [546, 94] width 291 height 20
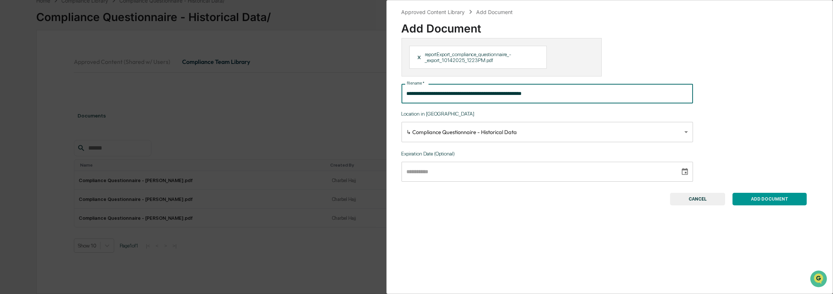
click at [479, 95] on input "**********" at bounding box center [546, 94] width 291 height 20
click at [478, 95] on input "**********" at bounding box center [546, 94] width 291 height 20
paste input "text"
type input "**********"
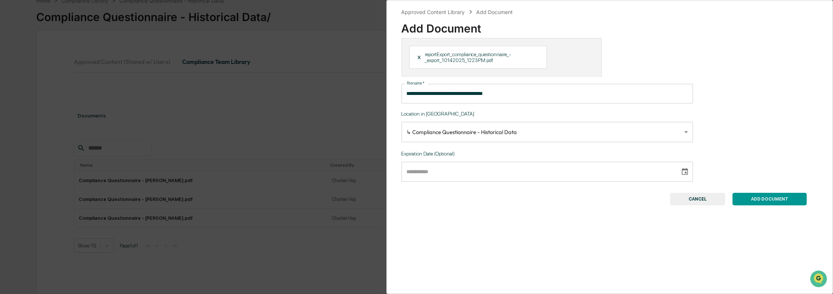
click at [759, 199] on button "ADD DOCUMENT" at bounding box center [769, 199] width 74 height 13
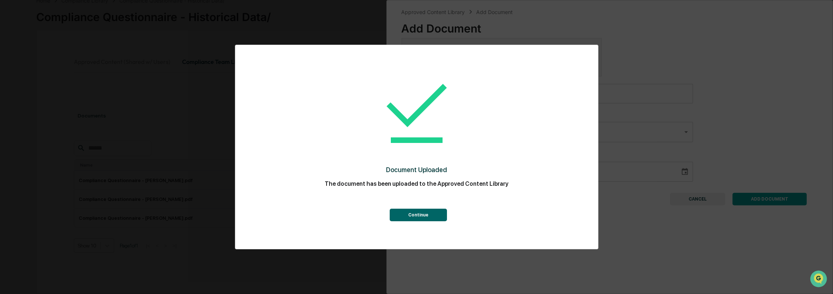
click at [420, 219] on button "Continue" at bounding box center [418, 215] width 57 height 13
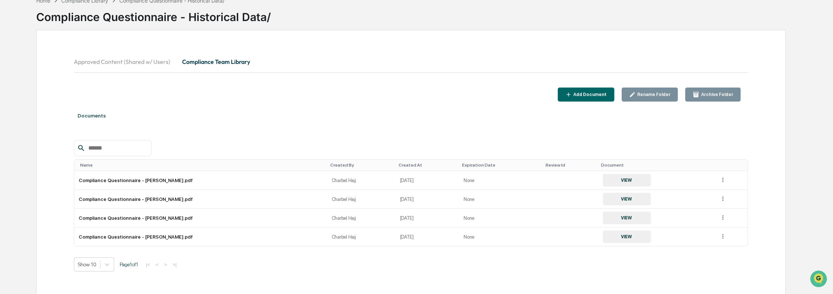
click at [581, 92] on div "Add Document" at bounding box center [589, 94] width 35 height 5
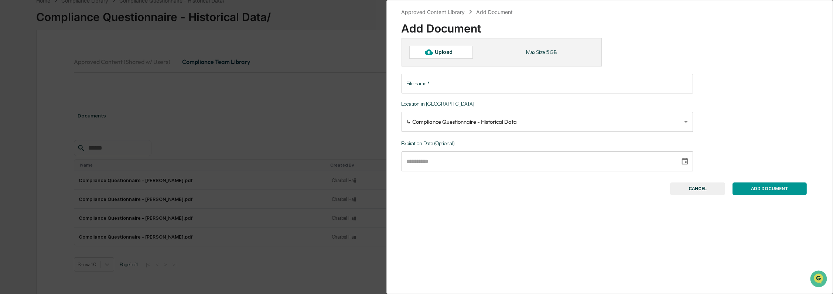
click at [455, 53] on div "Upload" at bounding box center [447, 52] width 24 height 6
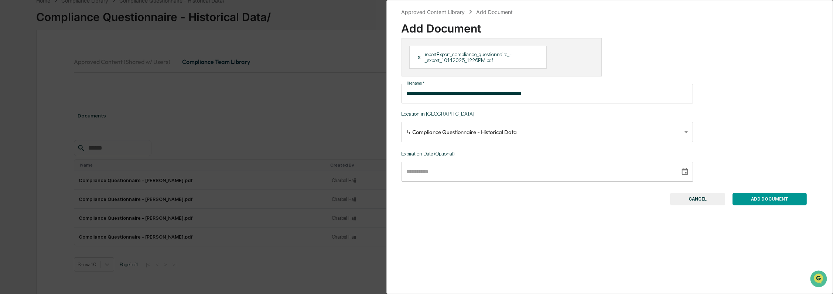
click at [506, 95] on input "**********" at bounding box center [546, 94] width 291 height 20
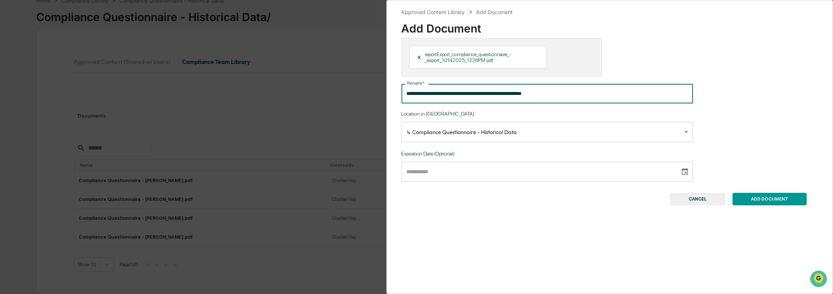
click at [506, 95] on input "**********" at bounding box center [546, 94] width 291 height 20
paste input "text"
type input "**********"
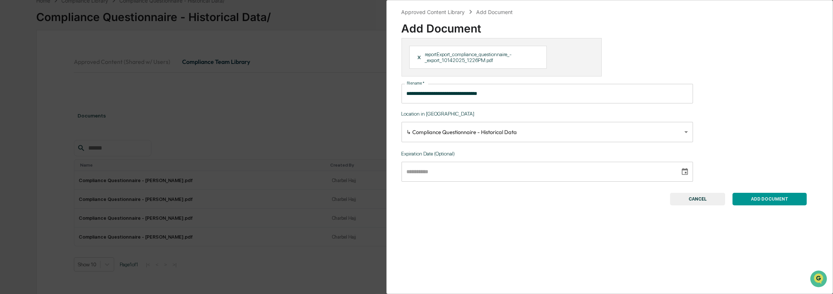
click at [759, 200] on button "ADD DOCUMENT" at bounding box center [769, 199] width 74 height 13
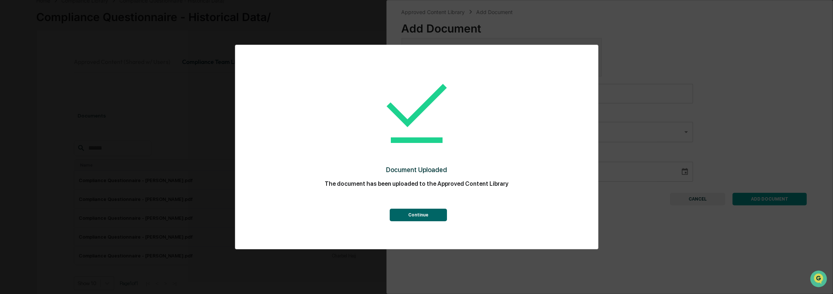
click at [417, 215] on button "Continue" at bounding box center [418, 215] width 57 height 13
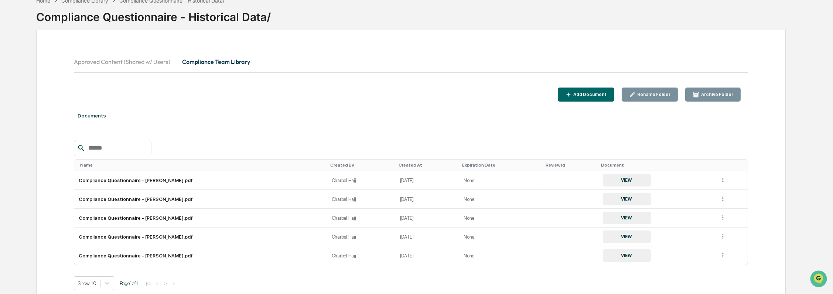
click at [597, 93] on div "Add Document" at bounding box center [589, 94] width 35 height 5
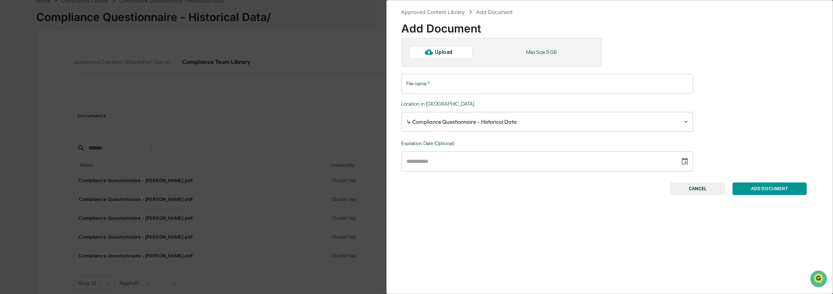
click at [454, 53] on div "Upload" at bounding box center [447, 52] width 24 height 6
type input "**********"
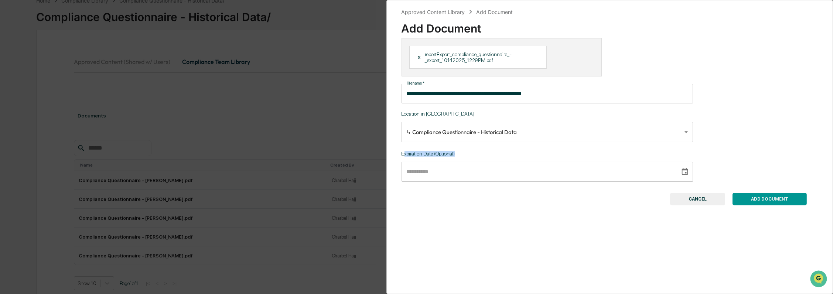
drag, startPoint x: 460, startPoint y: 158, endPoint x: 405, endPoint y: 157, distance: 55.8
click at [405, 157] on div "Expiration Date (Optional) ​" at bounding box center [546, 166] width 291 height 31
click at [405, 157] on p "Expiration Date (Optional)" at bounding box center [546, 154] width 291 height 6
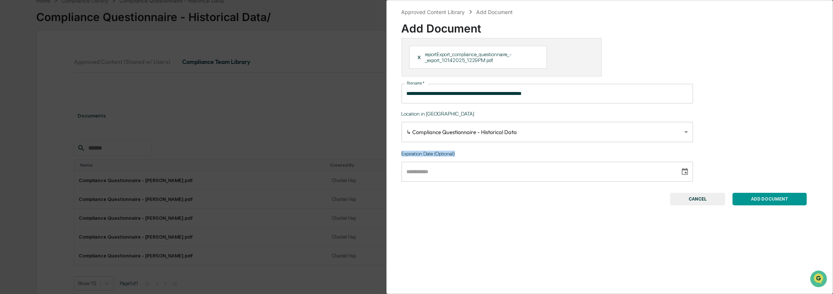
drag, startPoint x: 405, startPoint y: 157, endPoint x: 500, endPoint y: 157, distance: 95.3
click at [500, 157] on p "Expiration Date (Optional)" at bounding box center [546, 154] width 291 height 6
click at [483, 155] on p "Expiration Date (Optional)" at bounding box center [546, 154] width 291 height 6
click at [775, 205] on button "ADD DOCUMENT" at bounding box center [769, 199] width 74 height 13
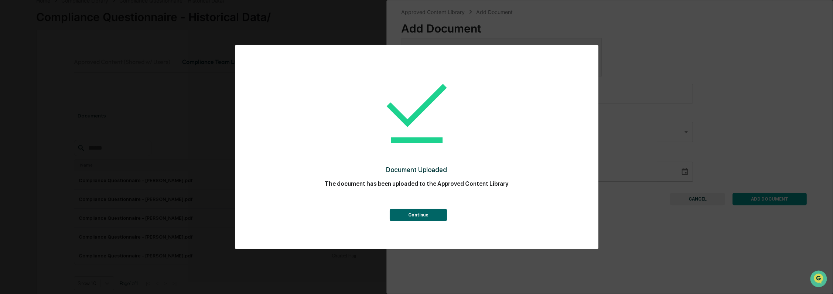
click at [426, 215] on button "Continue" at bounding box center [418, 215] width 57 height 13
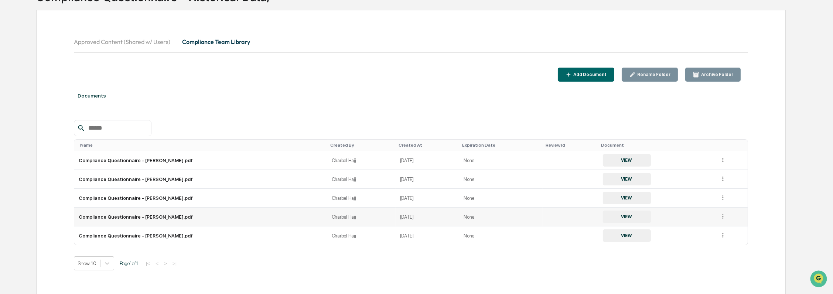
scroll to position [80, 0]
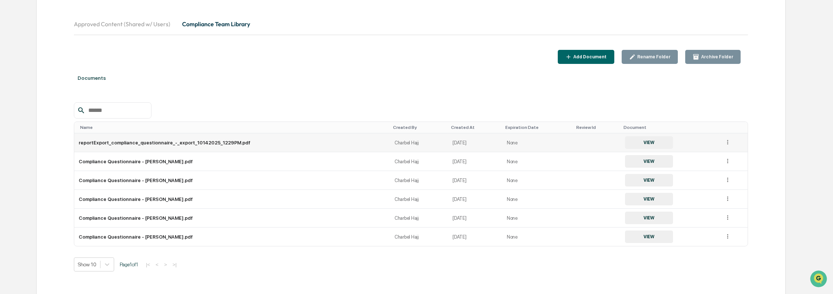
click at [727, 142] on icon at bounding box center [727, 142] width 1 height 4
click at [705, 165] on div "Rename" at bounding box center [710, 164] width 41 height 12
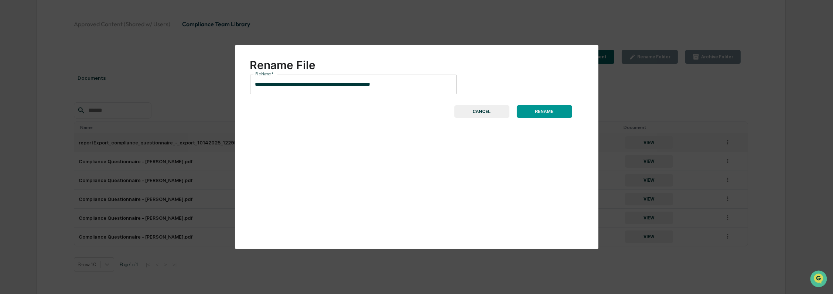
drag, startPoint x: 352, startPoint y: 70, endPoint x: 354, endPoint y: 83, distance: 13.2
click at [352, 71] on div "Rename File" at bounding box center [416, 61] width 333 height 19
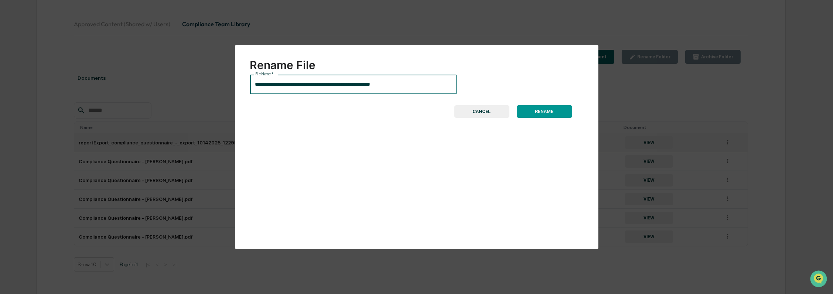
click at [355, 83] on input "**********" at bounding box center [353, 85] width 206 height 20
paste input "text"
type input "**********"
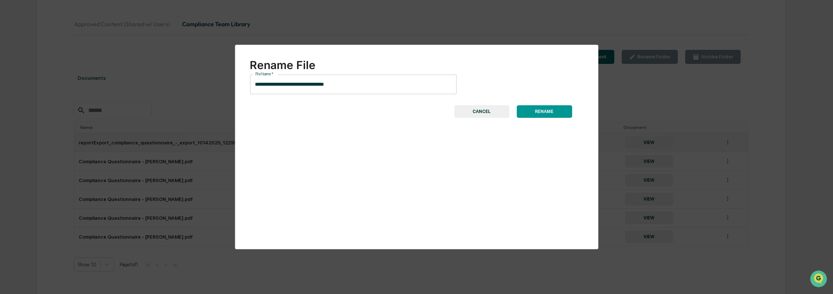
click at [537, 112] on button "RENAME" at bounding box center [544, 111] width 55 height 13
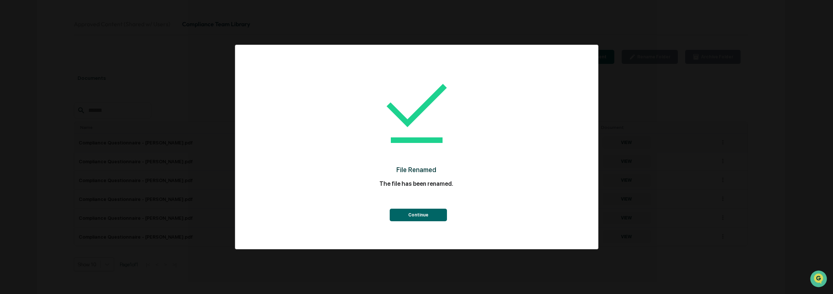
drag, startPoint x: 432, startPoint y: 216, endPoint x: 473, endPoint y: 271, distance: 68.3
click at [431, 216] on button "Continue" at bounding box center [418, 215] width 57 height 13
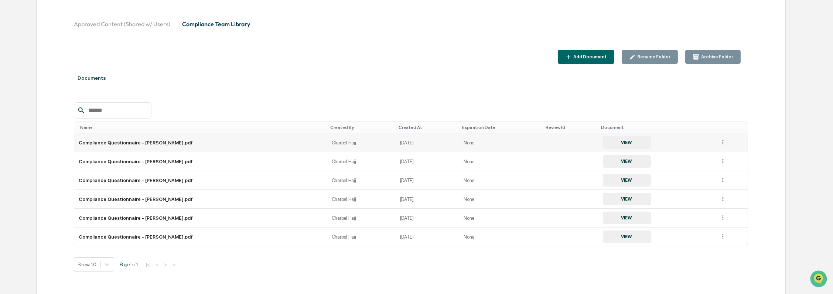
click at [604, 59] on div "Add Document" at bounding box center [589, 56] width 35 height 5
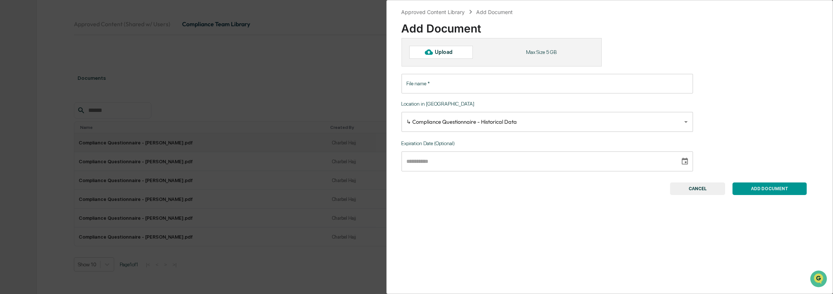
click at [440, 53] on div "Upload" at bounding box center [447, 52] width 24 height 6
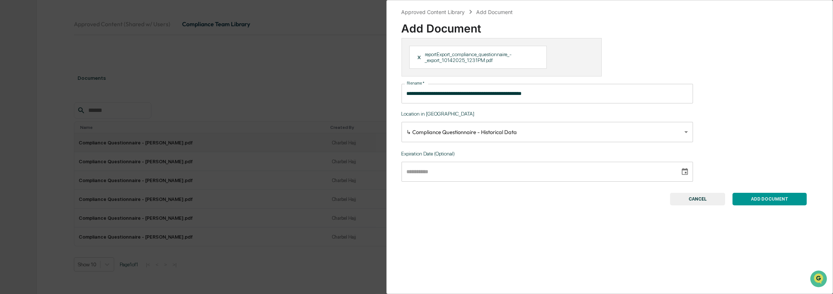
click at [543, 95] on input "**********" at bounding box center [546, 94] width 291 height 20
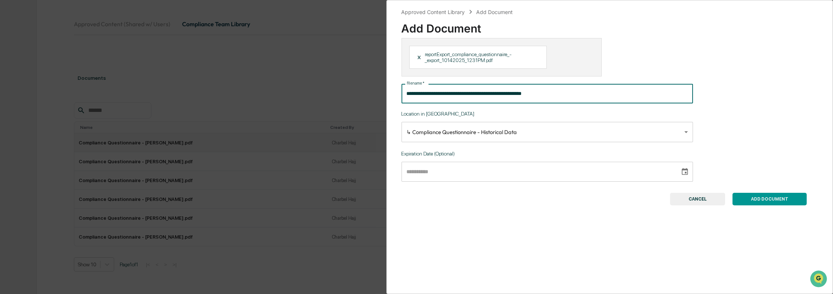
click at [543, 95] on input "**********" at bounding box center [546, 94] width 291 height 20
paste input "text"
type input "**********"
click at [769, 204] on button "ADD DOCUMENT" at bounding box center [769, 199] width 74 height 13
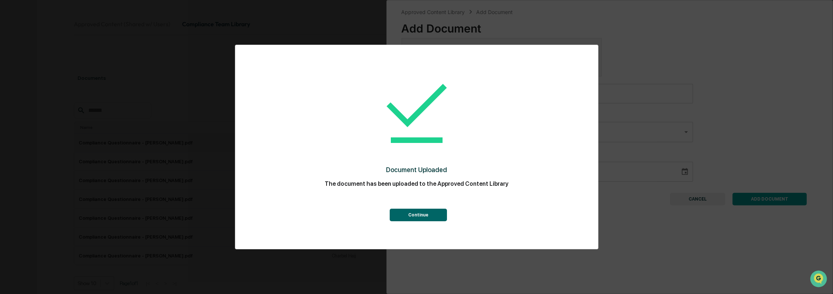
click at [425, 213] on button "Continue" at bounding box center [418, 215] width 57 height 13
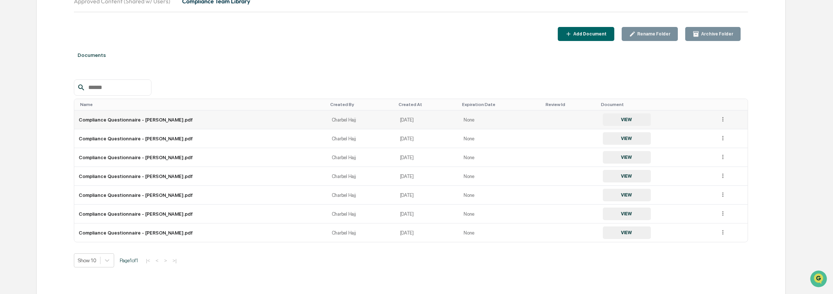
scroll to position [118, 0]
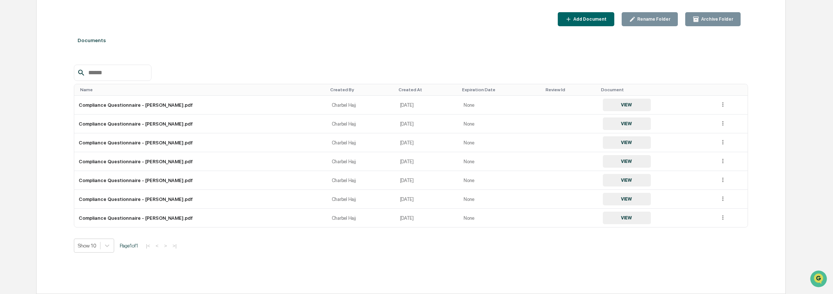
click at [601, 20] on div "Add Document" at bounding box center [589, 19] width 35 height 5
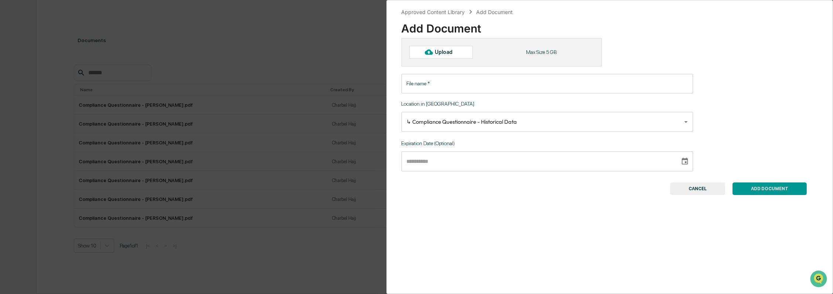
drag, startPoint x: 448, startPoint y: 44, endPoint x: 446, endPoint y: 52, distance: 8.1
click at [448, 44] on div "Upload Max Size 5 GB" at bounding box center [501, 52] width 200 height 28
click at [446, 52] on div "Upload" at bounding box center [447, 52] width 24 height 6
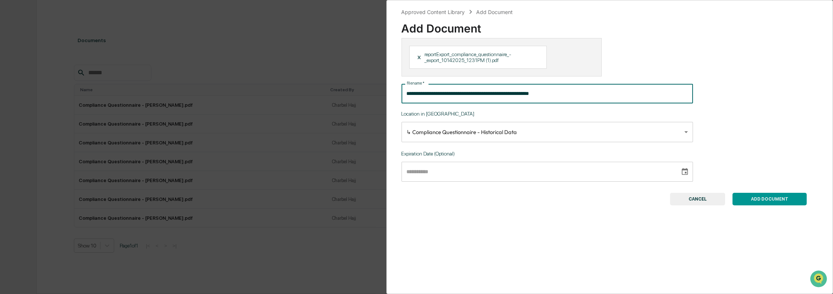
click at [514, 97] on input "**********" at bounding box center [546, 94] width 291 height 20
paste input "text"
type input "**********"
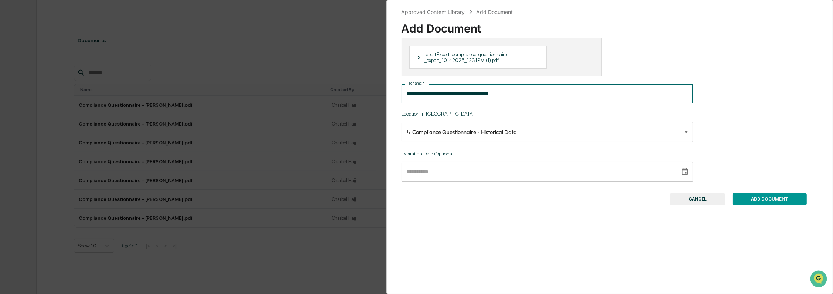
click at [744, 195] on button "ADD DOCUMENT" at bounding box center [769, 199] width 74 height 13
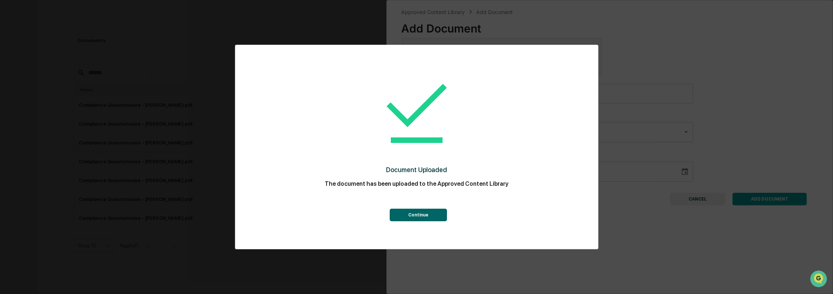
click at [429, 212] on button "Continue" at bounding box center [418, 215] width 57 height 13
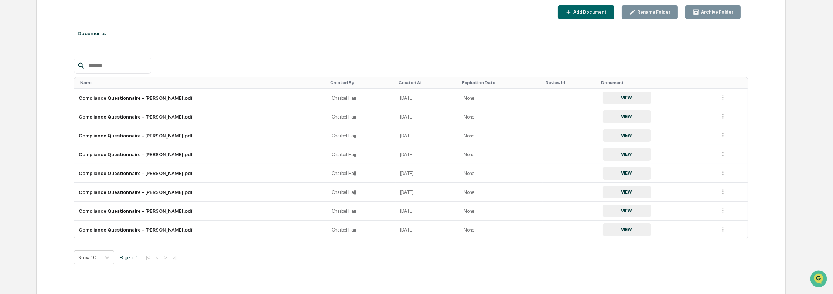
scroll to position [137, 0]
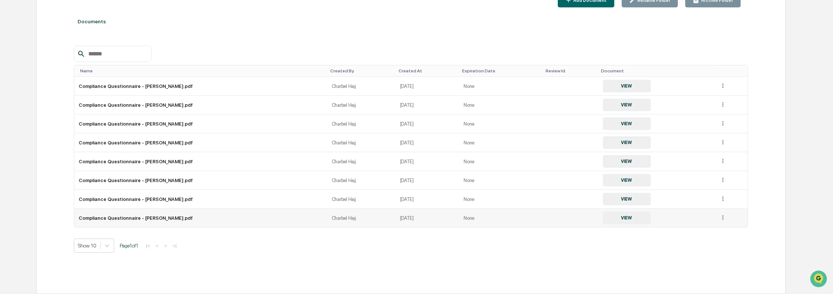
click at [616, 220] on button "VIEW" at bounding box center [627, 218] width 48 height 13
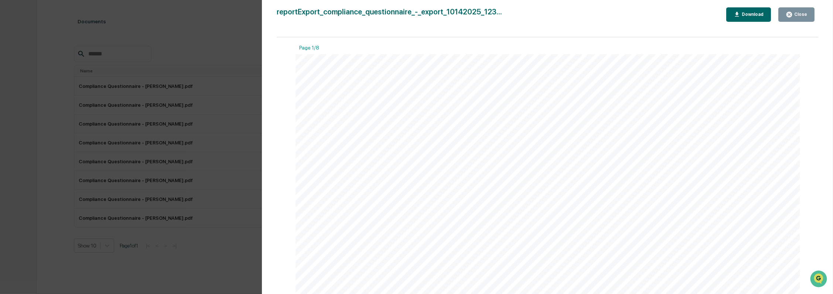
scroll to position [551, 0]
click at [189, 164] on div "Version History 10/14/2025, 04:32 PM Charbel Hajj reportExport_compliance_quest…" at bounding box center [416, 147] width 833 height 294
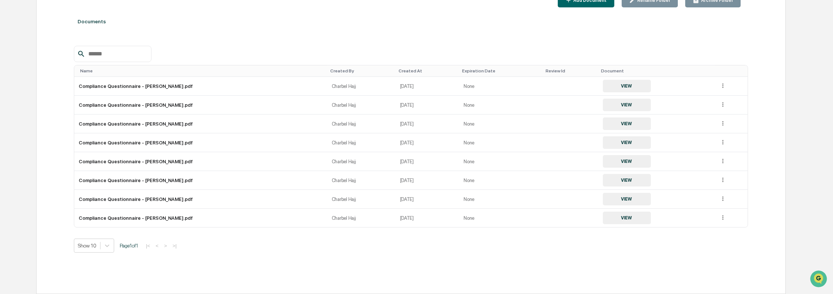
click at [591, 4] on button "Add Document" at bounding box center [586, 0] width 56 height 14
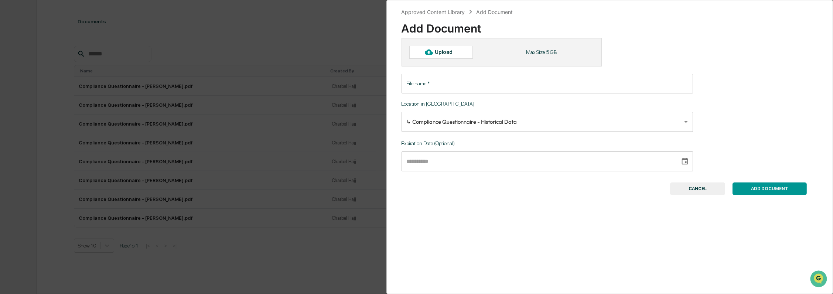
click at [448, 56] on div "Upload" at bounding box center [441, 52] width 64 height 13
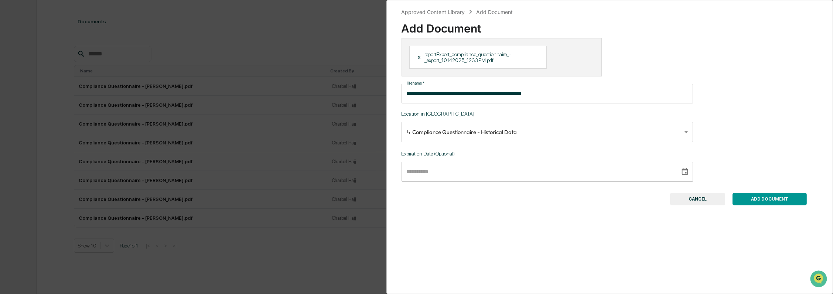
click at [508, 96] on input "**********" at bounding box center [546, 94] width 291 height 20
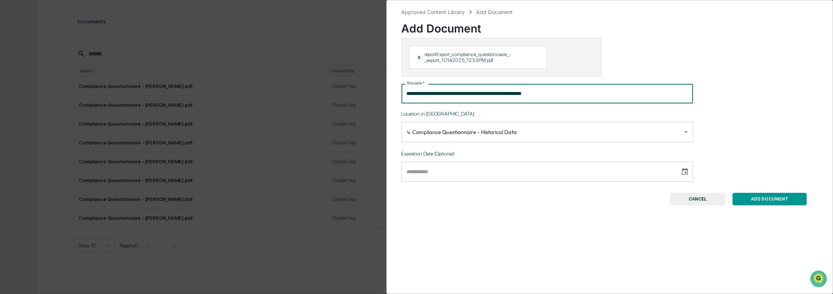
click at [508, 96] on input "**********" at bounding box center [546, 94] width 291 height 20
paste input "text"
type input "**********"
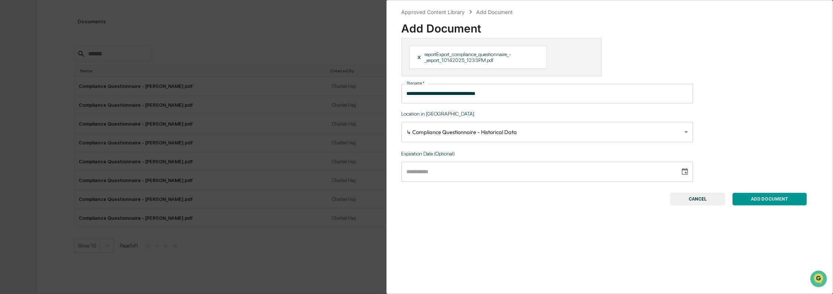
click at [774, 195] on button "ADD DOCUMENT" at bounding box center [769, 199] width 74 height 13
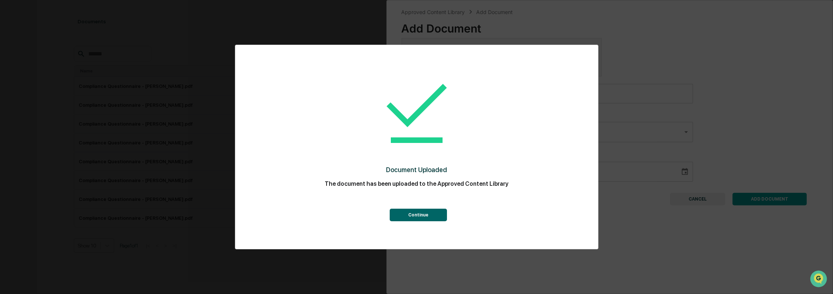
click at [411, 217] on button "Continue" at bounding box center [418, 215] width 57 height 13
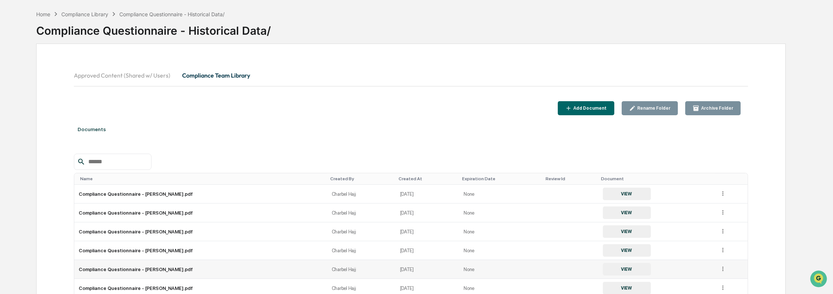
scroll to position [47, 0]
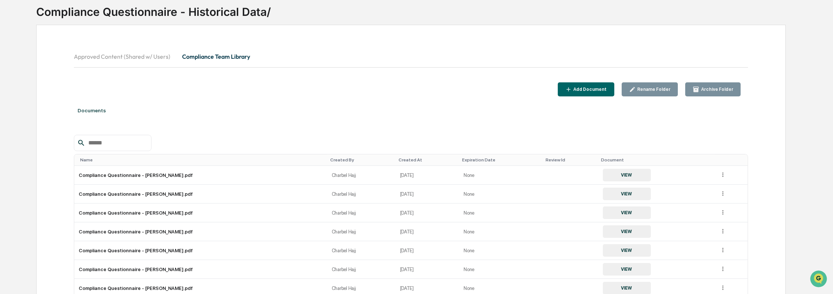
click at [607, 97] on div "Approved Content (Shared w/ Users) Compliance Team Library Add Document Rename …" at bounding box center [411, 213] width 750 height 377
click at [607, 89] on div "Add Document" at bounding box center [589, 89] width 35 height 5
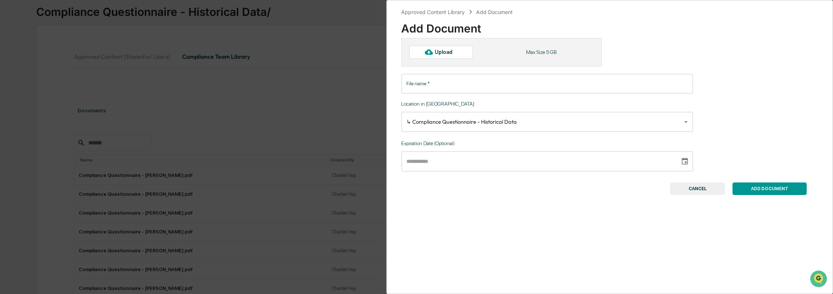
click at [457, 49] on div "Upload" at bounding box center [447, 52] width 24 height 6
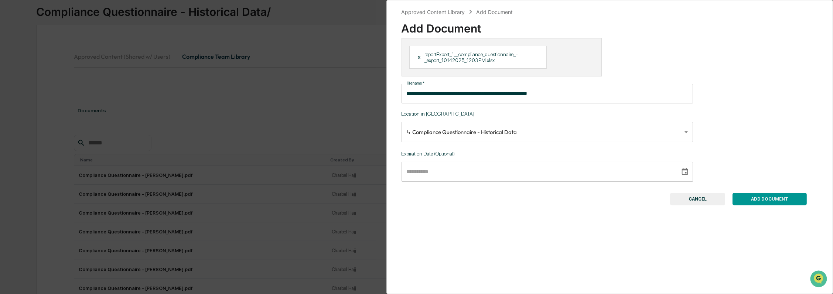
click at [457, 95] on input "**********" at bounding box center [546, 94] width 291 height 20
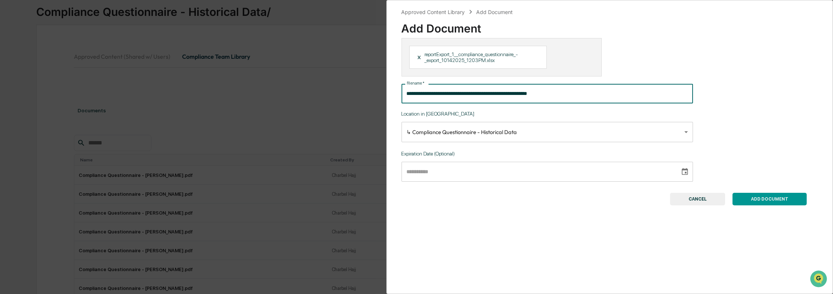
click at [457, 95] on input "**********" at bounding box center [546, 94] width 291 height 20
type input "**********"
click at [754, 198] on button "ADD DOCUMENT" at bounding box center [769, 199] width 74 height 13
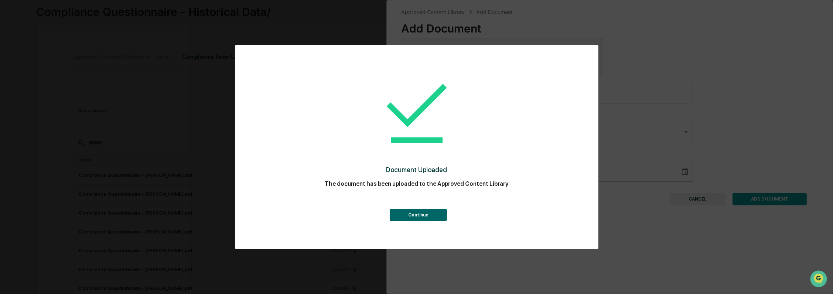
click at [415, 217] on button "Continue" at bounding box center [418, 215] width 57 height 13
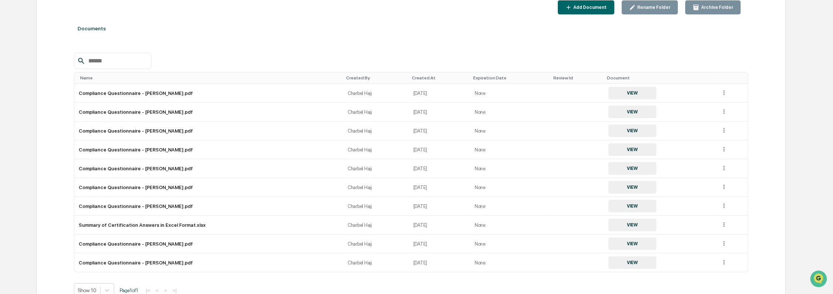
scroll to position [0, 0]
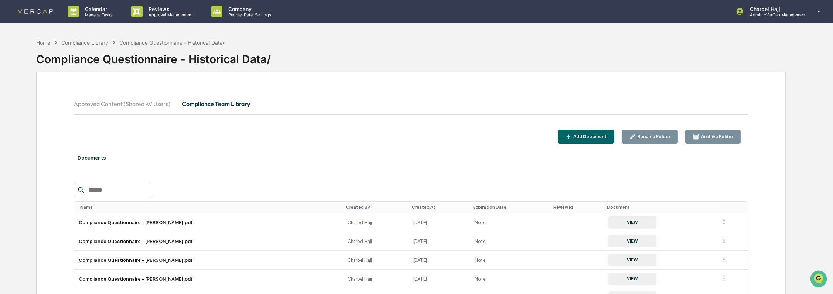
click at [232, 106] on button "Compliance Team Library" at bounding box center [216, 104] width 80 height 18
click at [84, 42] on div "Compliance Library" at bounding box center [84, 43] width 47 height 6
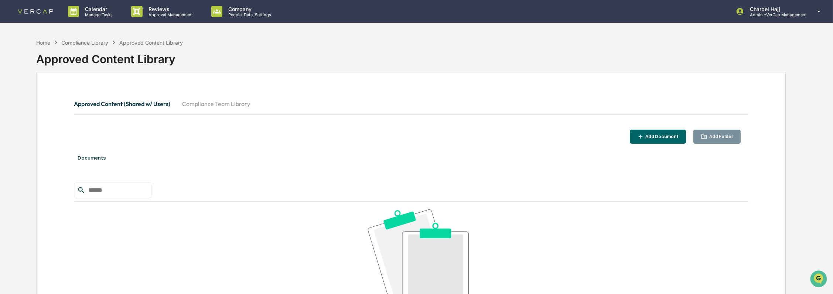
click at [212, 101] on button "Compliance Team Library" at bounding box center [216, 104] width 80 height 18
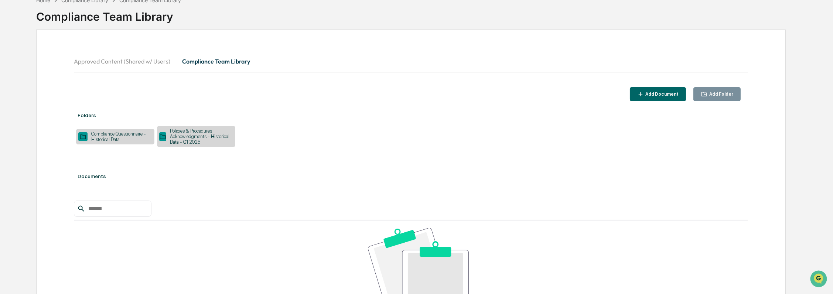
scroll to position [82, 0]
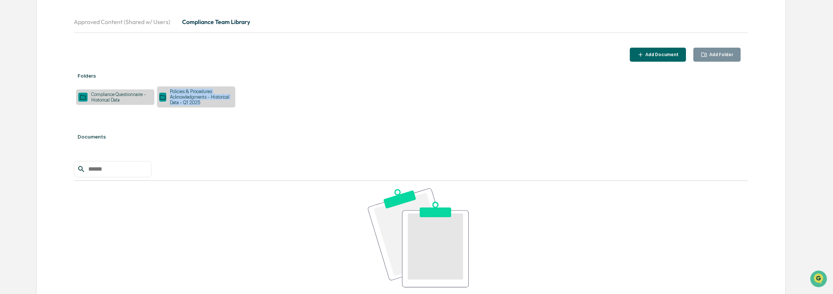
drag, startPoint x: 201, startPoint y: 103, endPoint x: 168, endPoint y: 91, distance: 34.8
click at [168, 91] on div "Policies & Procedures Acknowledgments - Historical Data - Q1 2025" at bounding box center [199, 97] width 67 height 17
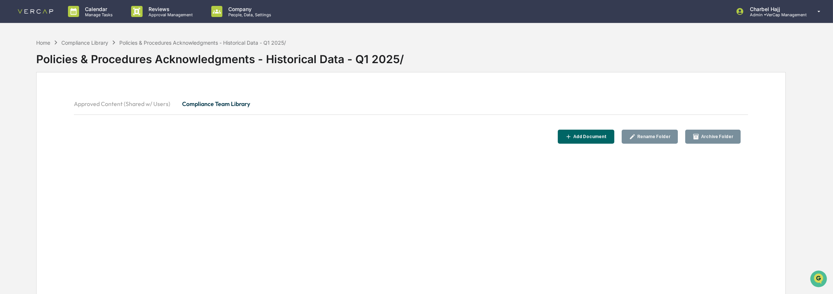
click at [209, 57] on div "Policies & Procedures Acknowledgments - Historical Data - Q1 2025/" at bounding box center [411, 56] width 750 height 19
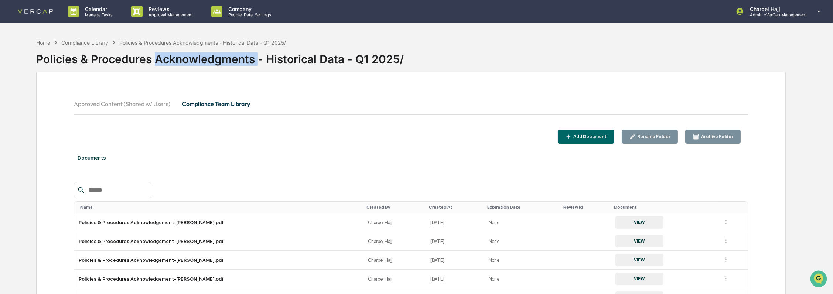
click at [209, 57] on div "Policies & Procedures Acknowledgments - Historical Data - Q1 2025/" at bounding box center [411, 56] width 750 height 19
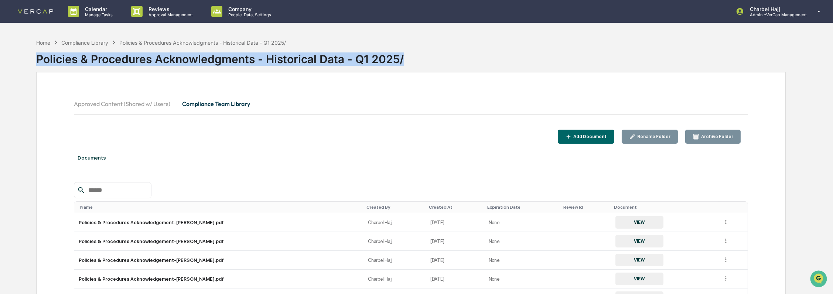
copy div "Policies & Procedures Acknowledgments - Historical Data - Q1 2025/"
click at [207, 104] on button "Compliance Team Library" at bounding box center [216, 104] width 80 height 18
click at [141, 103] on button "Approved Content (Shared w/ Users)" at bounding box center [125, 104] width 102 height 18
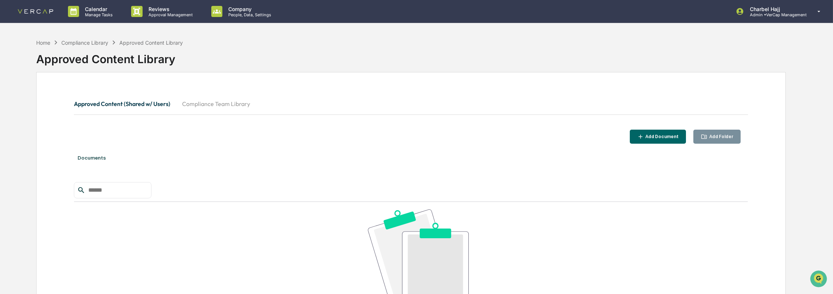
click at [203, 104] on button "Compliance Team Library" at bounding box center [216, 104] width 80 height 18
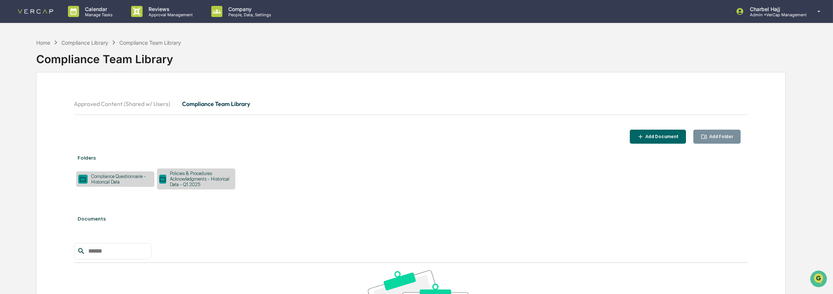
click at [718, 138] on div "Add Folder" at bounding box center [719, 136] width 25 height 5
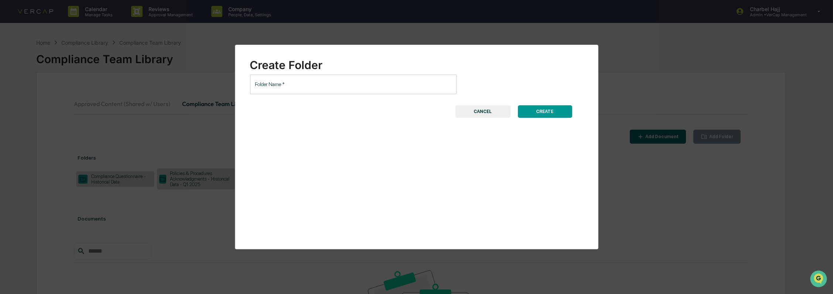
click at [316, 89] on input "Folder Name   *" at bounding box center [353, 85] width 206 height 20
paste input "**********"
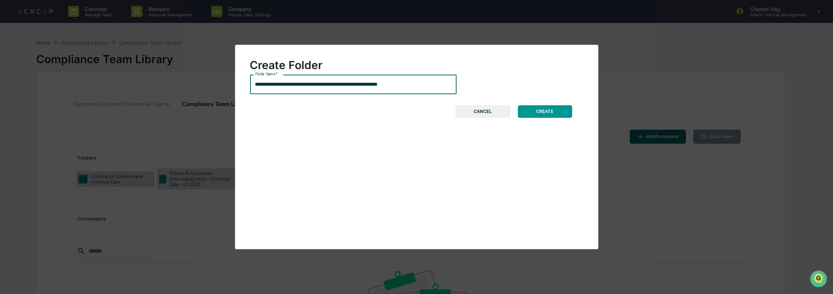
drag, startPoint x: 337, startPoint y: 84, endPoint x: 204, endPoint y: 83, distance: 132.9
click at [204, 83] on div "**********" at bounding box center [416, 147] width 833 height 294
drag, startPoint x: 381, startPoint y: 87, endPoint x: 416, endPoint y: 89, distance: 35.5
click at [414, 88] on input "**********" at bounding box center [353, 85] width 206 height 20
type input "**********"
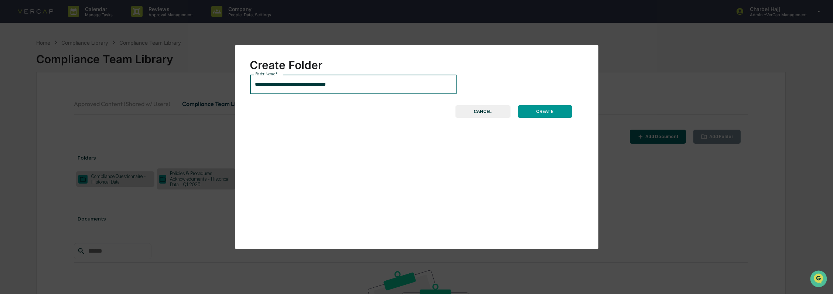
click at [553, 110] on button "CREATE" at bounding box center [545, 111] width 54 height 13
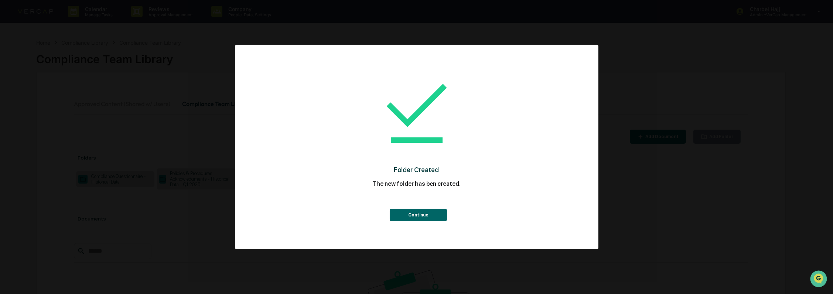
click at [425, 213] on button "Continue" at bounding box center [418, 215] width 57 height 13
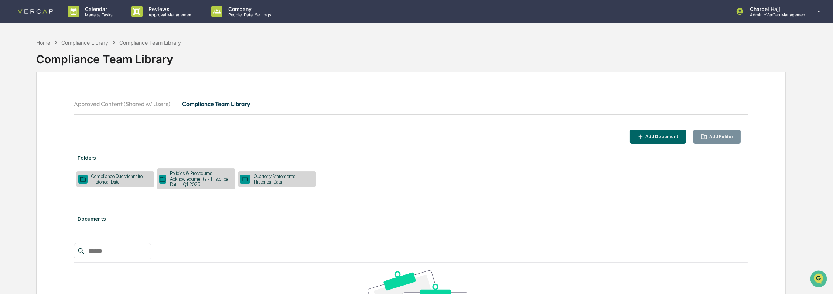
click at [115, 182] on div "Compliance Questionnaire - Historical Data" at bounding box center [120, 179] width 65 height 11
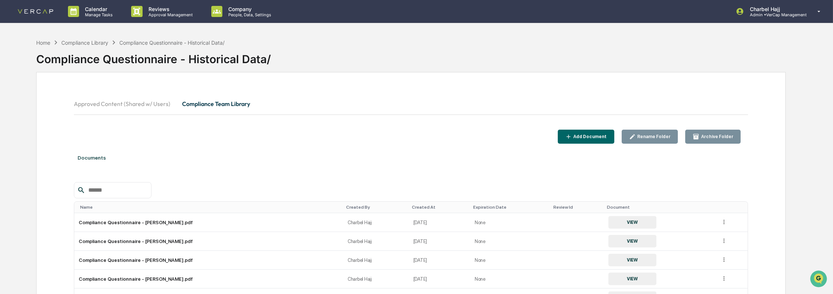
click at [663, 138] on div "Rename Folder" at bounding box center [652, 136] width 35 height 5
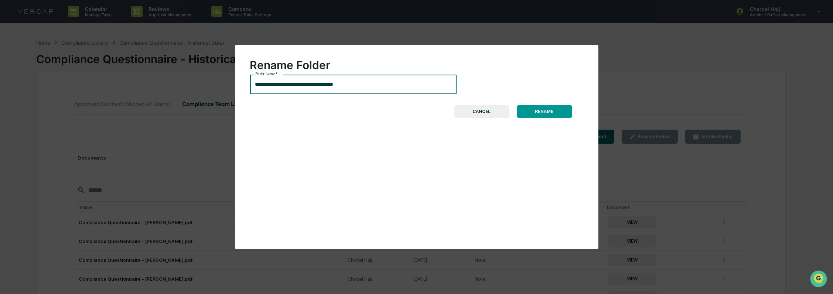
drag, startPoint x: 388, startPoint y: 88, endPoint x: 446, endPoint y: 98, distance: 58.8
click at [440, 87] on input "**********" at bounding box center [353, 85] width 206 height 20
click at [491, 114] on button "CANCEL" at bounding box center [481, 111] width 55 height 13
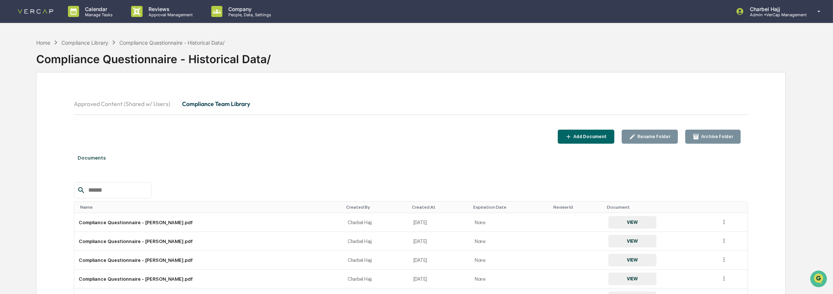
click at [94, 47] on div "Compliance Questionnaire - Historical Data/" at bounding box center [411, 56] width 750 height 19
click at [91, 41] on div "Compliance Library" at bounding box center [84, 43] width 47 height 6
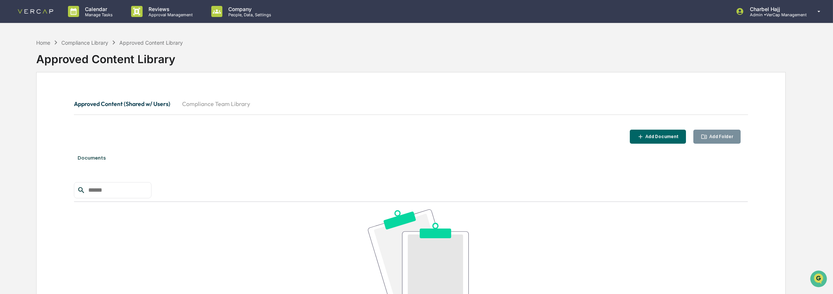
click at [228, 104] on button "Compliance Team Library" at bounding box center [216, 104] width 80 height 18
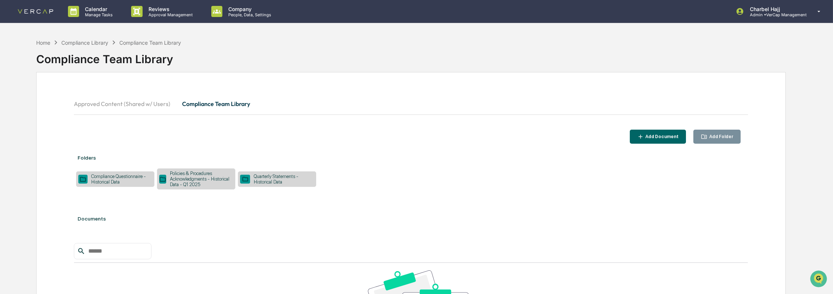
click at [283, 182] on div "Quarterly Statements - Historical Data" at bounding box center [282, 179] width 64 height 11
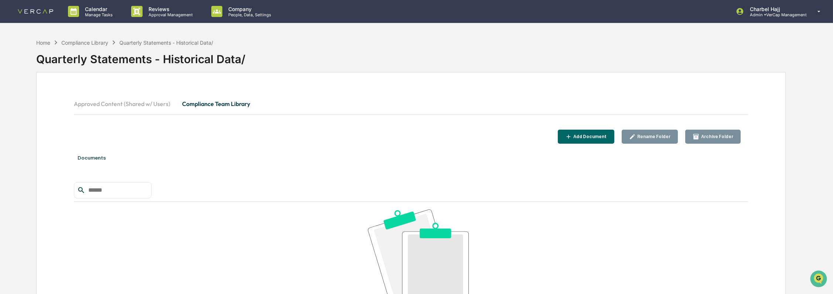
click at [178, 165] on div "Documents" at bounding box center [411, 157] width 674 height 21
click at [789, 119] on div "Home Compliance Library Quarterly Statements - Historical Data/ Quarterly State…" at bounding box center [411, 219] width 772 height 369
click at [604, 133] on div "Add Document" at bounding box center [586, 136] width 42 height 7
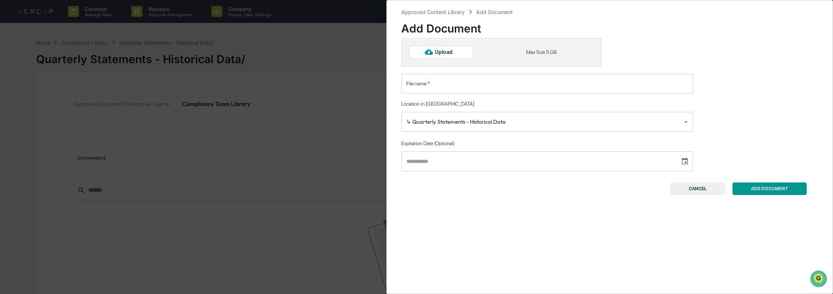
click at [438, 49] on div "Upload" at bounding box center [447, 52] width 24 height 6
type input "**********"
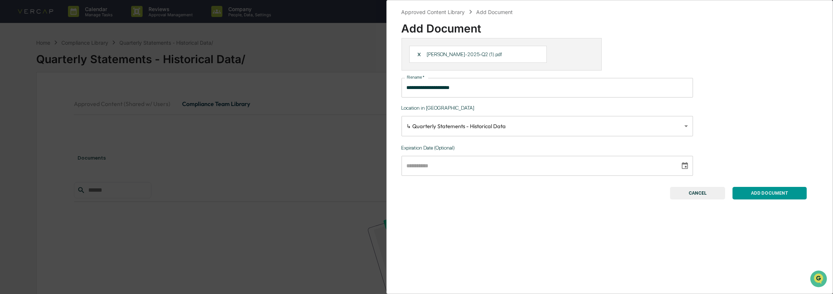
click at [780, 190] on button "ADD DOCUMENT" at bounding box center [769, 193] width 74 height 13
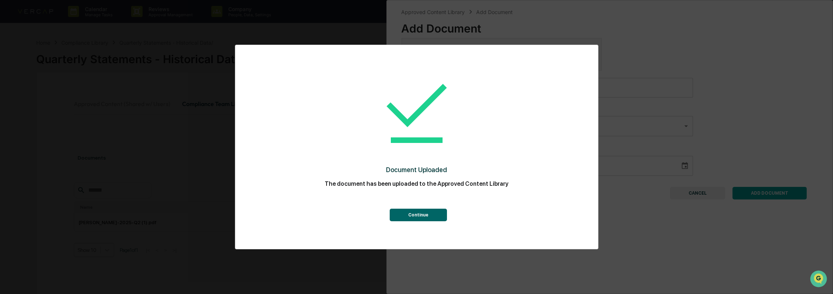
click at [415, 216] on button "Continue" at bounding box center [418, 215] width 57 height 13
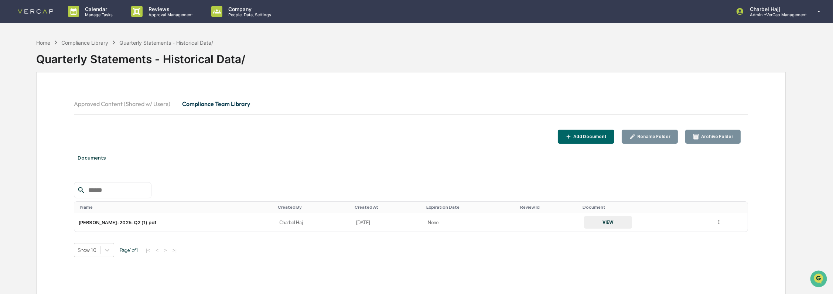
click at [598, 139] on div "Add Document" at bounding box center [589, 136] width 35 height 5
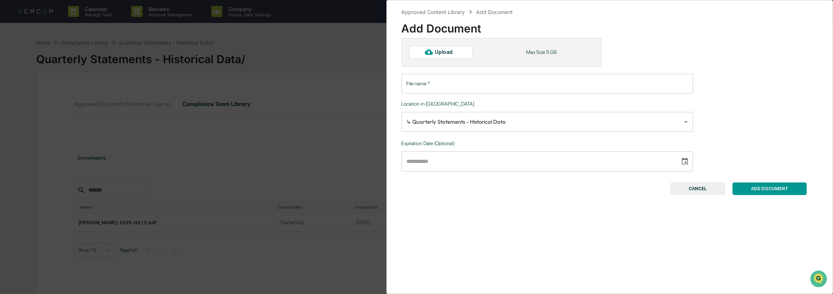
click at [439, 53] on div "Upload" at bounding box center [447, 52] width 24 height 6
type input "**********"
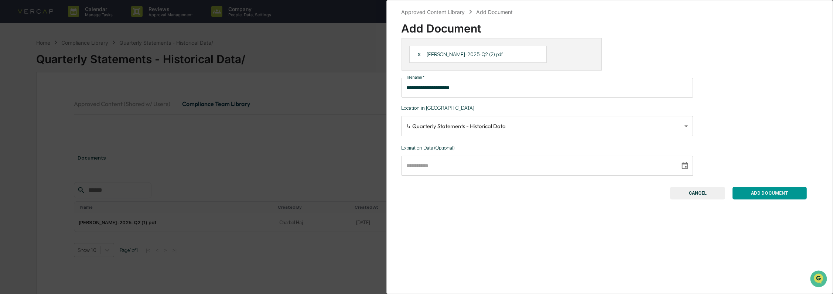
click at [793, 193] on button "ADD DOCUMENT" at bounding box center [769, 193] width 74 height 13
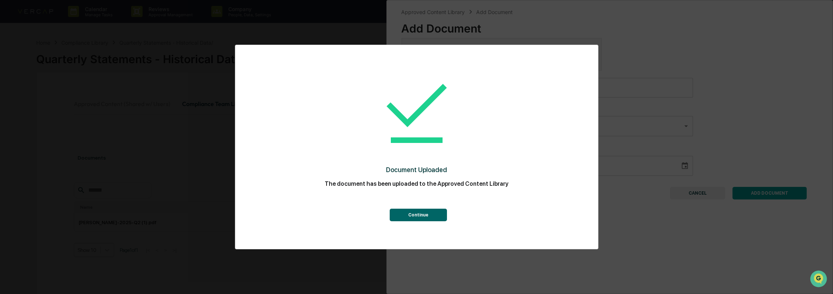
click at [418, 216] on button "Continue" at bounding box center [418, 215] width 57 height 13
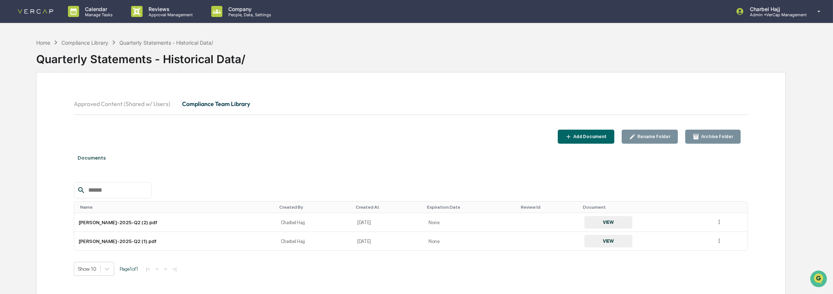
click at [599, 136] on div "Add Document" at bounding box center [589, 136] width 35 height 5
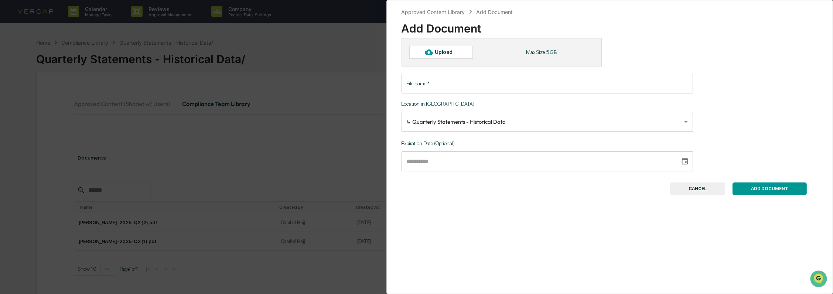
click at [450, 56] on div "Upload" at bounding box center [441, 52] width 64 height 13
type input "**********"
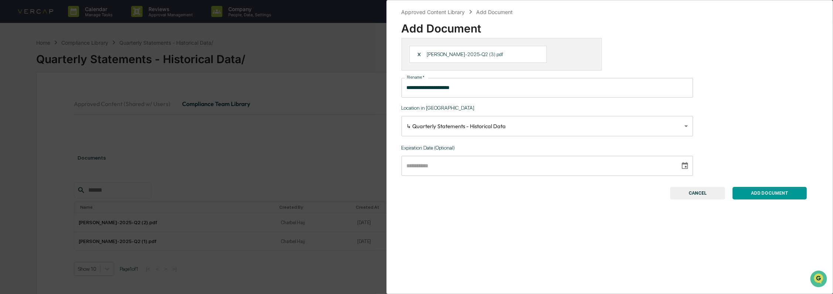
click at [785, 195] on button "ADD DOCUMENT" at bounding box center [769, 193] width 74 height 13
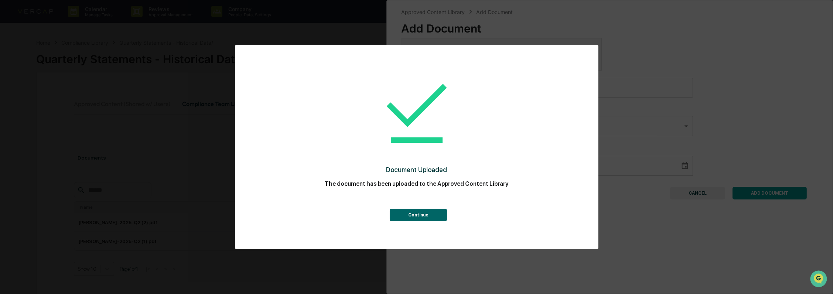
click at [427, 217] on button "Continue" at bounding box center [418, 215] width 57 height 13
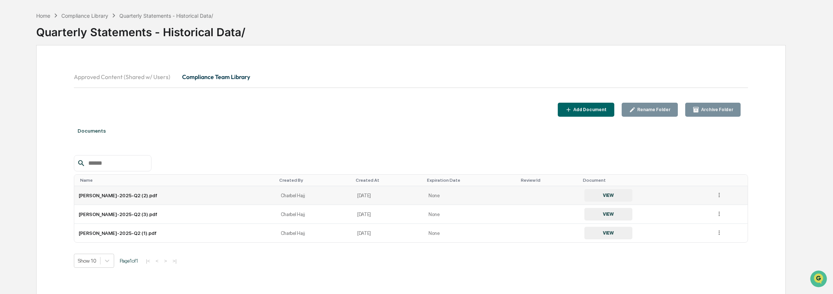
scroll to position [42, 0]
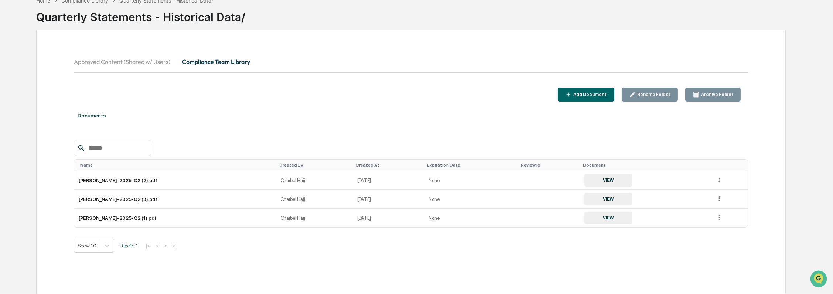
click at [800, 41] on div "Home Compliance Library Quarterly Statements - Historical Data/ Quarterly State…" at bounding box center [416, 143] width 833 height 301
drag, startPoint x: 748, startPoint y: 134, endPoint x: 715, endPoint y: 113, distance: 39.2
click at [747, 134] on div "Approved Content (Shared w/ Users) Compliance Team Library Add Document Rename …" at bounding box center [411, 162] width 750 height 264
click at [596, 95] on div "Add Document" at bounding box center [589, 94] width 35 height 5
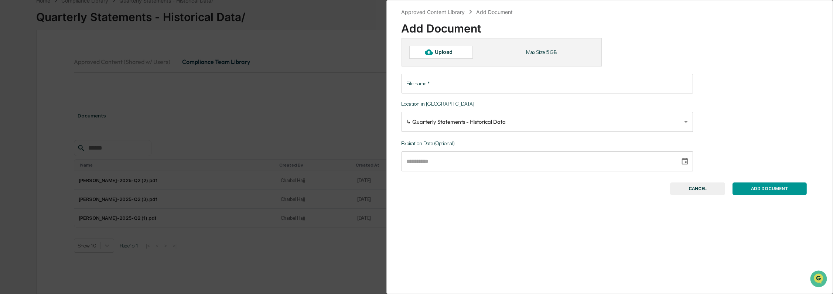
click at [452, 49] on div "Upload" at bounding box center [447, 52] width 24 height 6
type input "**********"
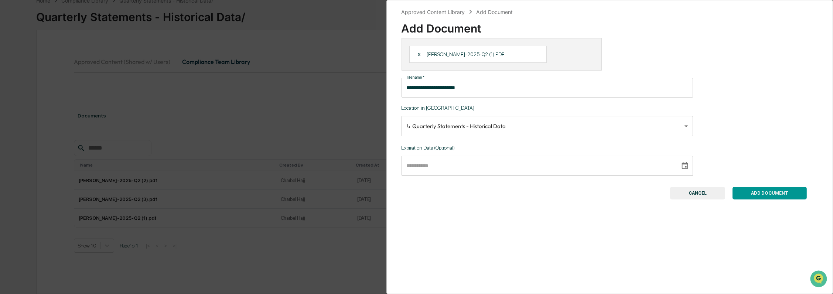
click at [772, 195] on button "ADD DOCUMENT" at bounding box center [769, 193] width 74 height 13
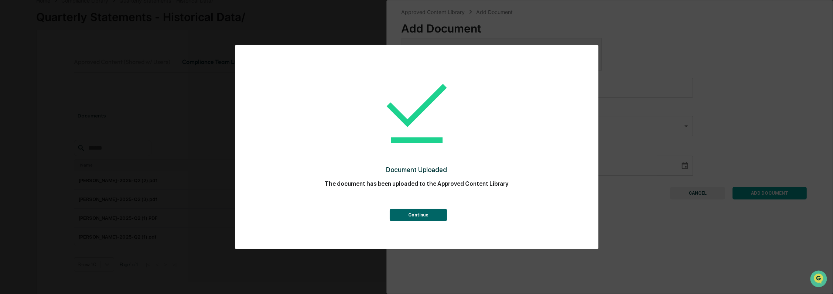
click at [429, 209] on button "Continue" at bounding box center [418, 215] width 57 height 13
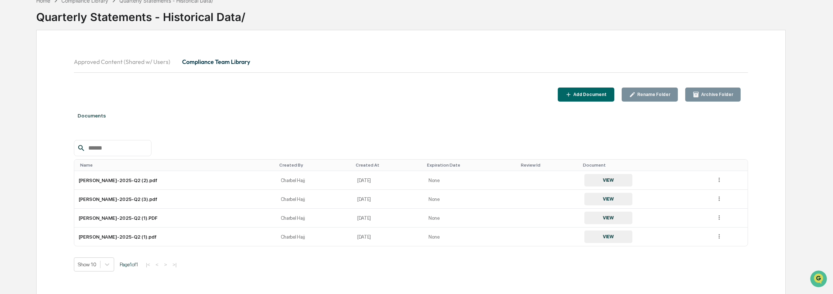
click at [596, 95] on div "Add Document" at bounding box center [589, 94] width 35 height 5
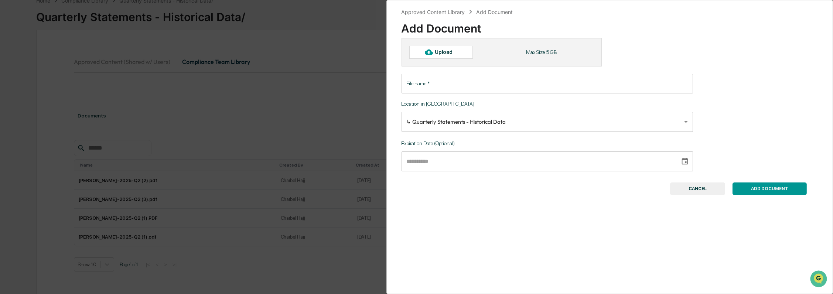
click at [460, 56] on div "Upload" at bounding box center [441, 52] width 64 height 13
type input "**********"
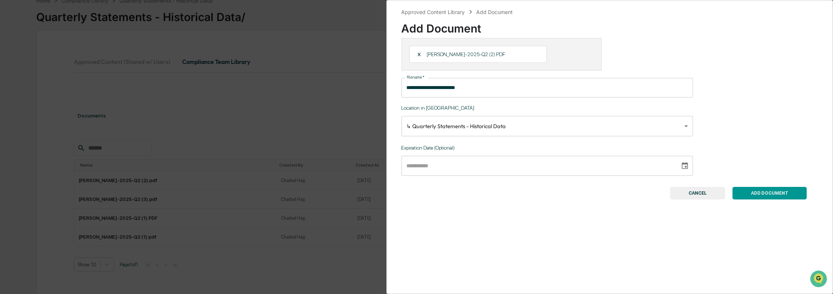
click at [765, 191] on button "ADD DOCUMENT" at bounding box center [769, 193] width 74 height 13
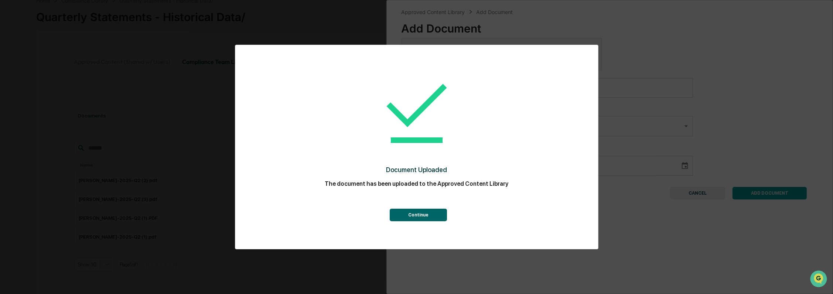
click at [433, 210] on button "Continue" at bounding box center [418, 215] width 57 height 13
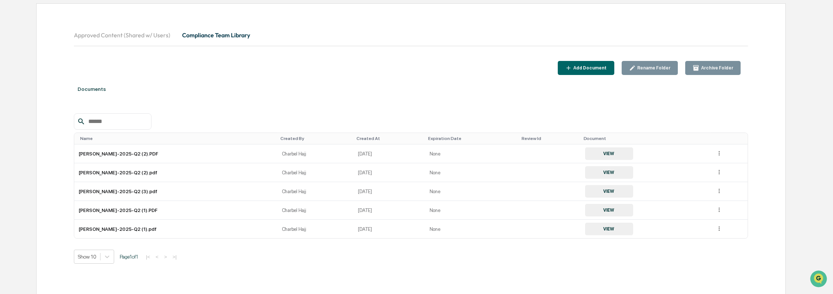
scroll to position [80, 0]
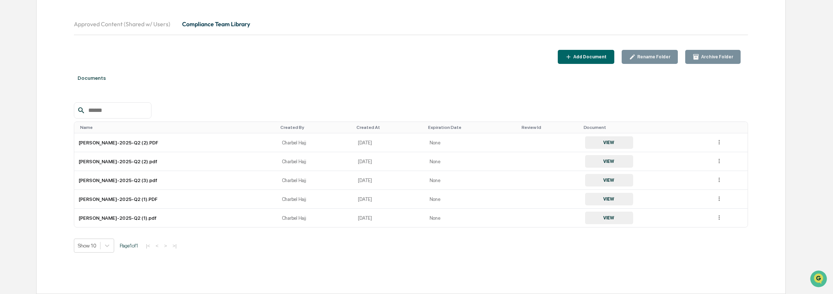
click at [600, 54] on div "Add Document" at bounding box center [586, 57] width 42 height 7
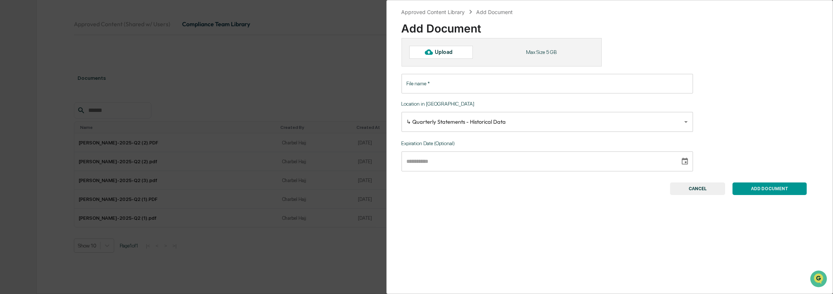
click at [452, 56] on div "Upload" at bounding box center [441, 52] width 64 height 13
type input "**********"
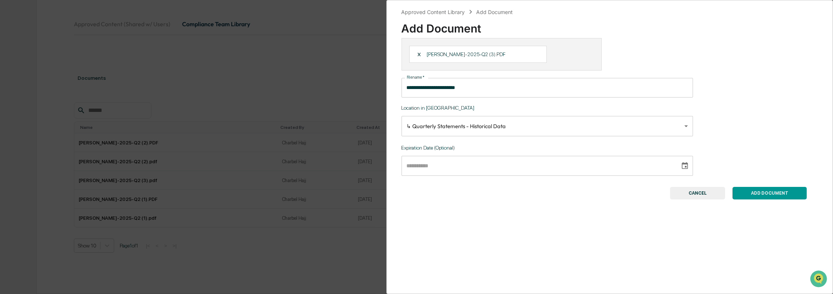
click at [759, 194] on button "ADD DOCUMENT" at bounding box center [769, 193] width 74 height 13
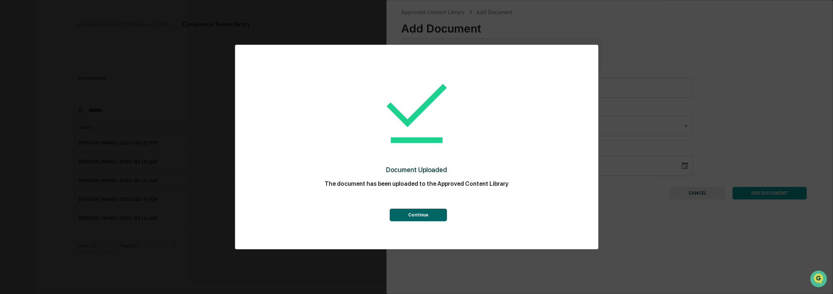
click at [429, 213] on button "Continue" at bounding box center [418, 215] width 57 height 13
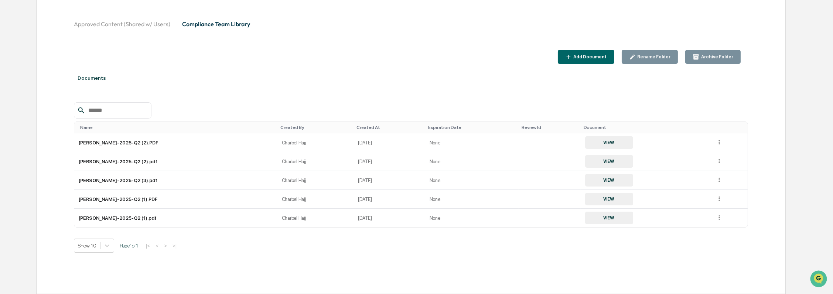
click at [596, 58] on div "Add Document" at bounding box center [589, 56] width 35 height 5
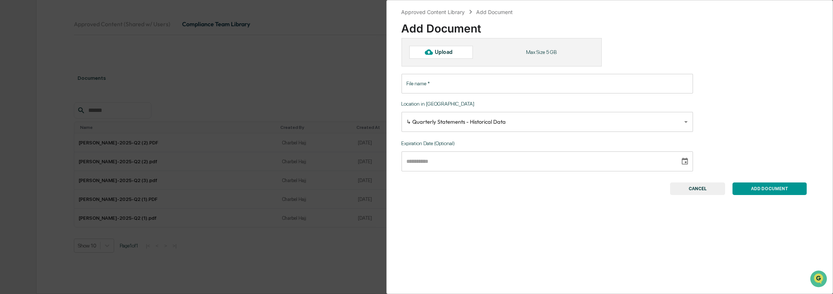
click at [447, 55] on div "Upload" at bounding box center [447, 52] width 24 height 6
type input "**********"
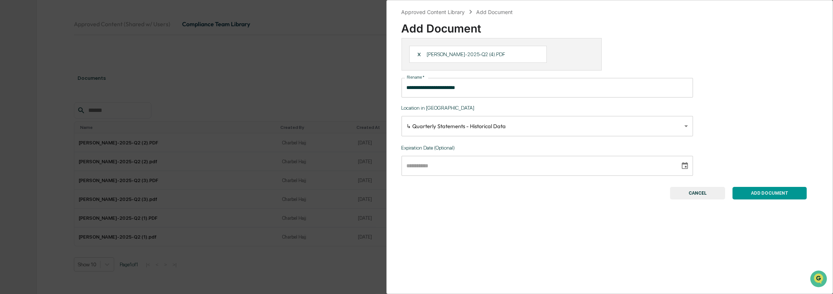
click at [785, 195] on button "ADD DOCUMENT" at bounding box center [769, 193] width 74 height 13
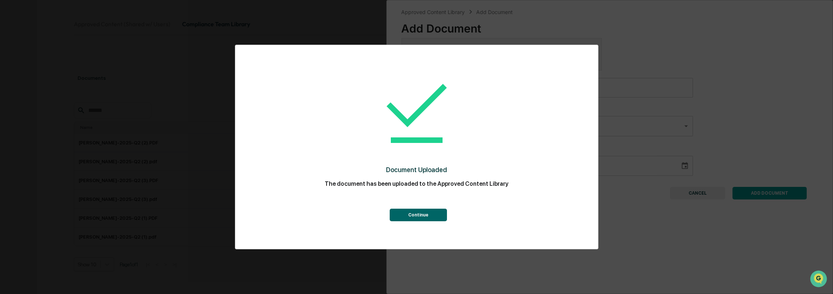
click at [432, 213] on button "Continue" at bounding box center [418, 215] width 57 height 13
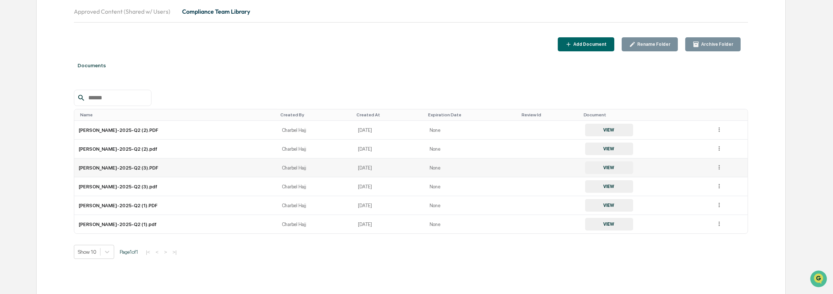
scroll to position [99, 0]
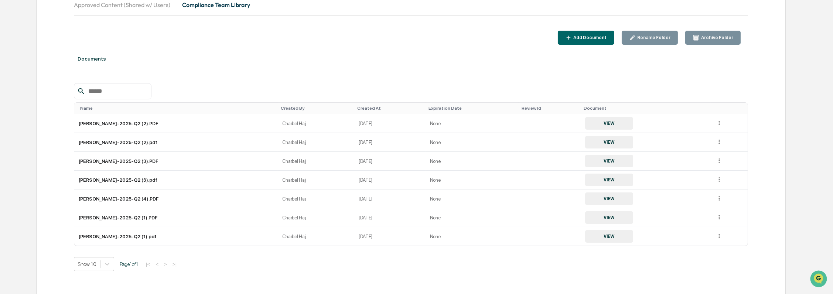
click at [591, 37] on div "Add Document" at bounding box center [589, 37] width 35 height 5
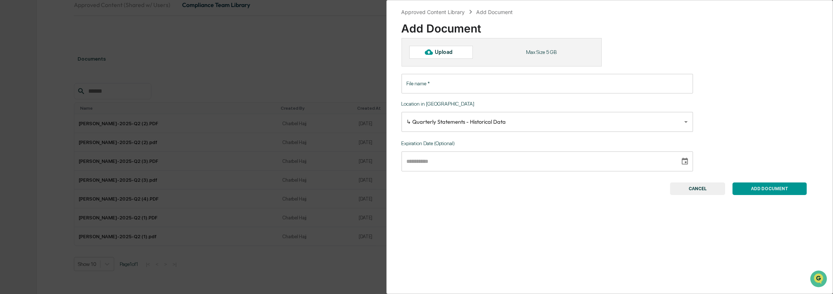
click at [455, 52] on div "Upload" at bounding box center [447, 52] width 24 height 6
type input "**********"
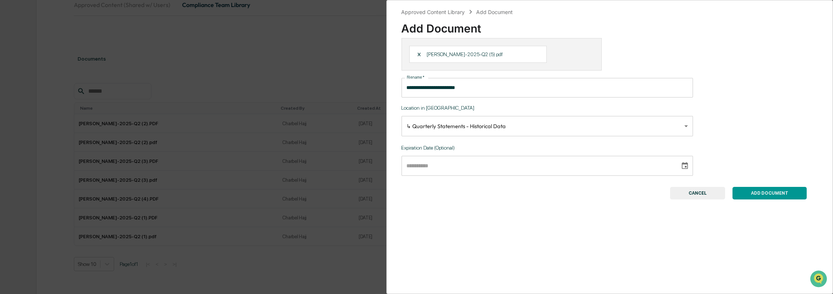
click at [776, 195] on button "ADD DOCUMENT" at bounding box center [769, 193] width 74 height 13
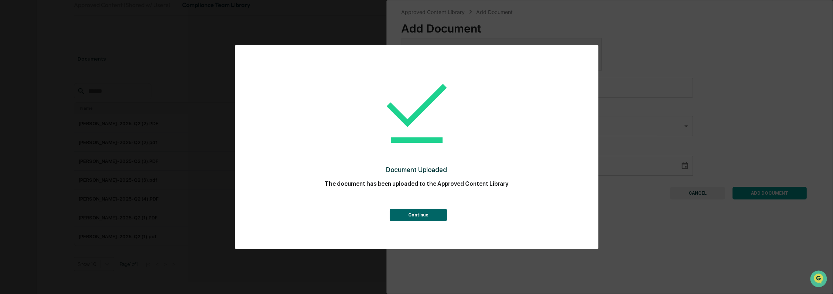
click at [434, 212] on button "Continue" at bounding box center [418, 215] width 57 height 13
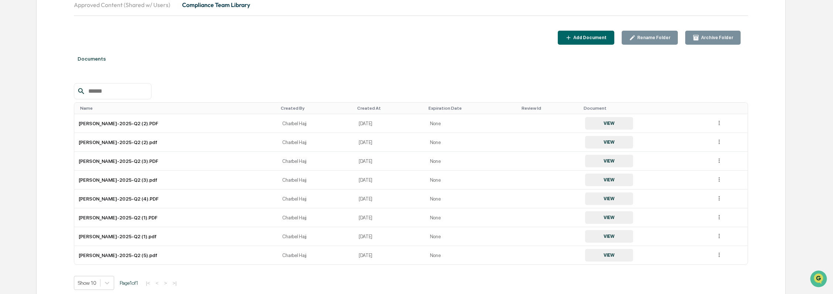
click at [603, 41] on button "Add Document" at bounding box center [586, 38] width 56 height 14
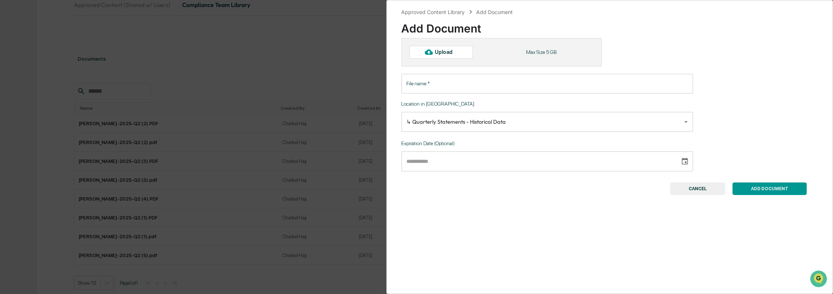
click at [467, 54] on div "Upload" at bounding box center [441, 52] width 64 height 13
type input "**********"
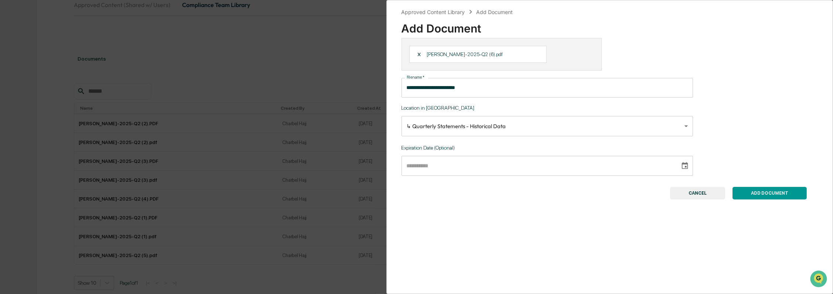
click at [782, 195] on button "ADD DOCUMENT" at bounding box center [769, 193] width 74 height 13
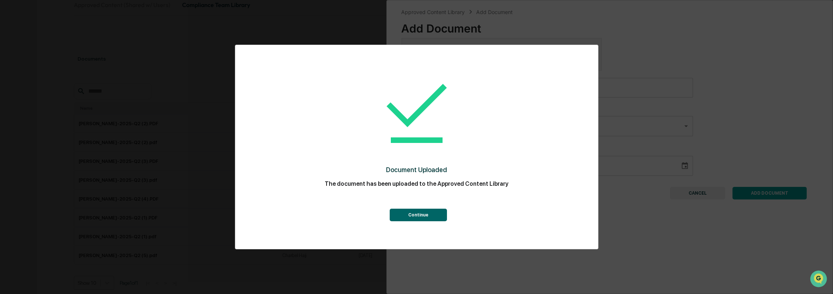
drag, startPoint x: 655, startPoint y: 206, endPoint x: 430, endPoint y: 213, distance: 224.9
click at [430, 213] on button "Continue" at bounding box center [418, 215] width 57 height 13
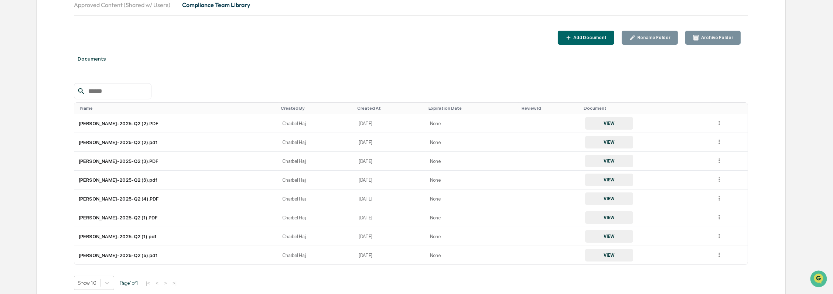
click at [595, 35] on div "Add Document" at bounding box center [589, 37] width 35 height 5
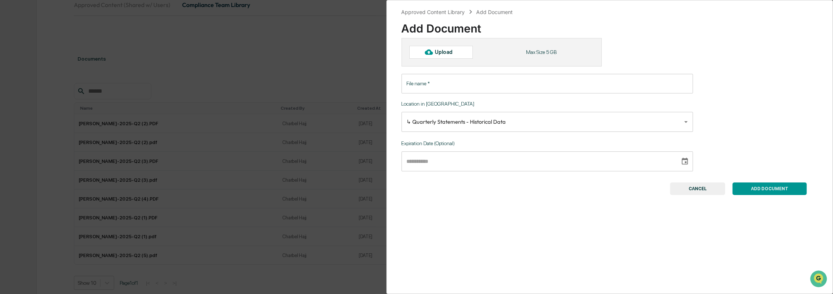
click at [440, 53] on div "Upload" at bounding box center [447, 52] width 24 height 6
type input "**********"
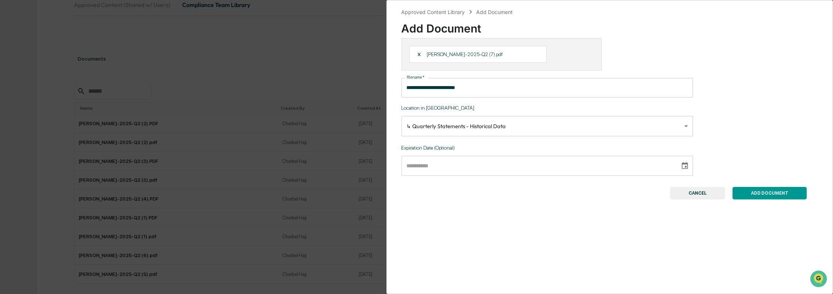
click at [751, 193] on button "ADD DOCUMENT" at bounding box center [769, 193] width 74 height 13
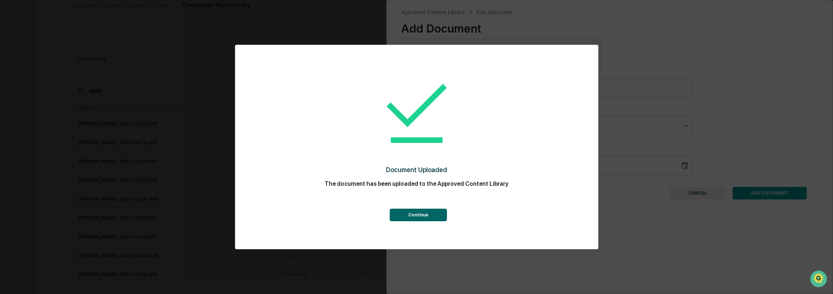
click at [421, 220] on button "Continue" at bounding box center [418, 215] width 57 height 13
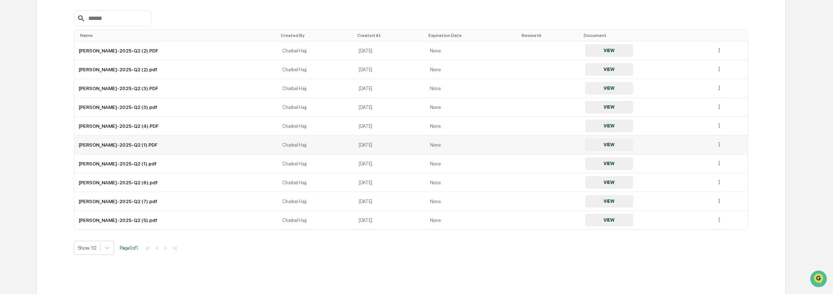
scroll to position [174, 0]
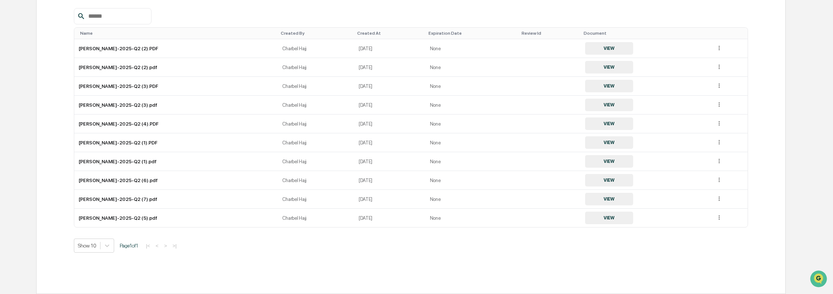
click at [85, 32] on div "Name" at bounding box center [177, 33] width 195 height 5
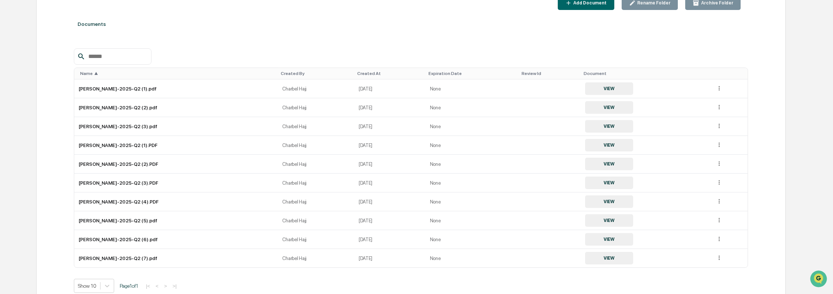
scroll to position [133, 0]
click at [606, 6] on div "Add Document" at bounding box center [586, 3] width 42 height 7
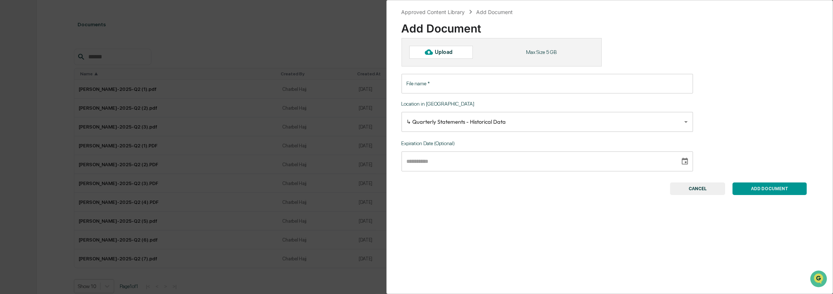
click at [428, 54] on icon at bounding box center [429, 52] width 8 height 6
type input "**********"
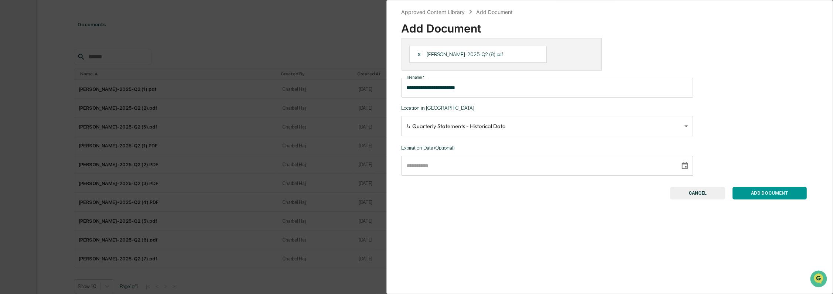
click at [759, 193] on button "ADD DOCUMENT" at bounding box center [769, 193] width 74 height 13
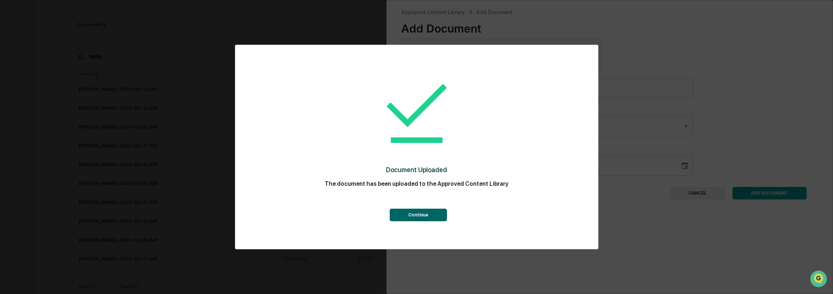
click at [431, 216] on button "Continue" at bounding box center [418, 215] width 57 height 13
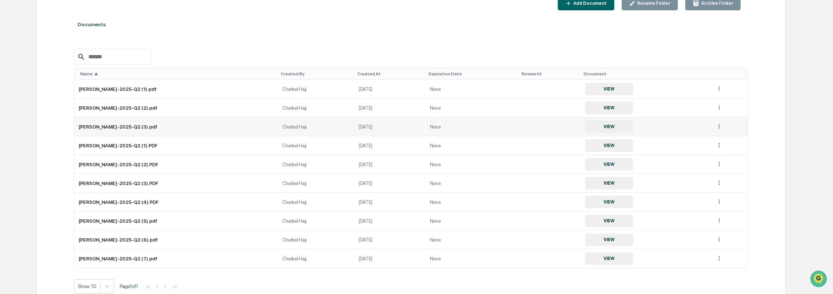
scroll to position [129, 0]
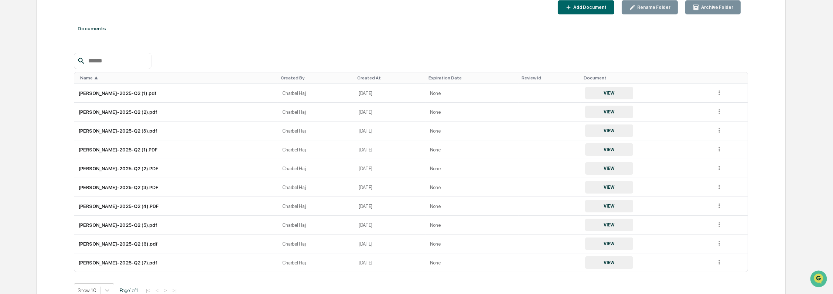
click at [607, 5] on div "Add Document" at bounding box center [589, 7] width 35 height 5
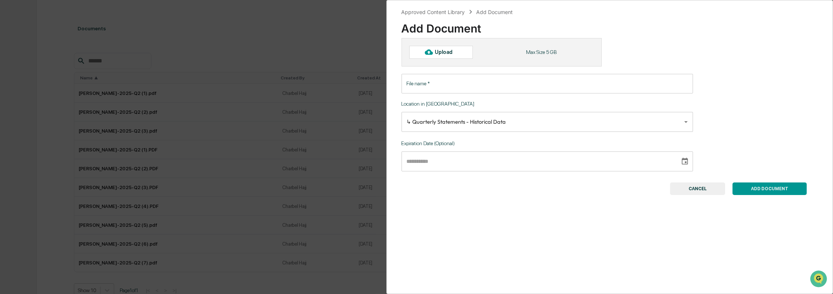
click at [442, 54] on div "Upload" at bounding box center [447, 52] width 24 height 6
type input "**********"
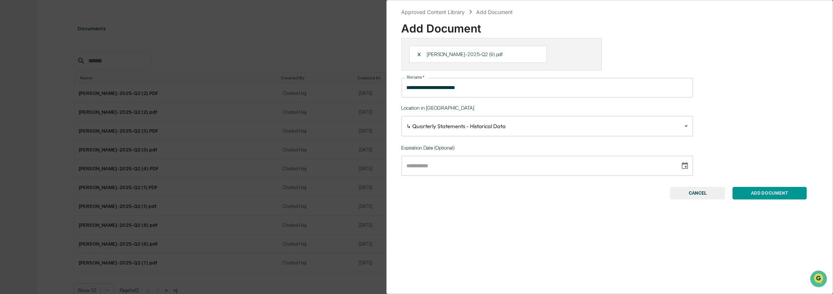
click at [775, 189] on button "ADD DOCUMENT" at bounding box center [769, 193] width 74 height 13
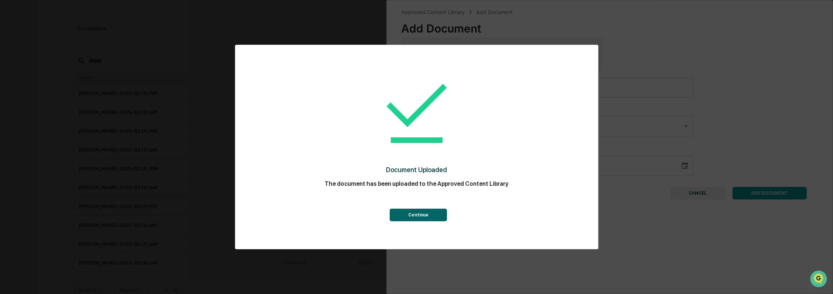
click at [425, 216] on button "Continue" at bounding box center [418, 215] width 57 height 13
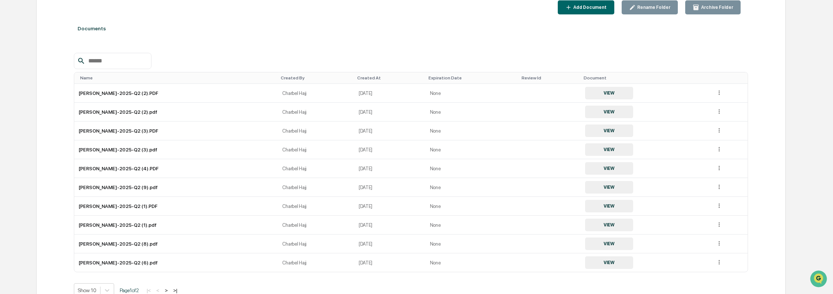
click at [595, 12] on button "Add Document" at bounding box center [586, 7] width 56 height 14
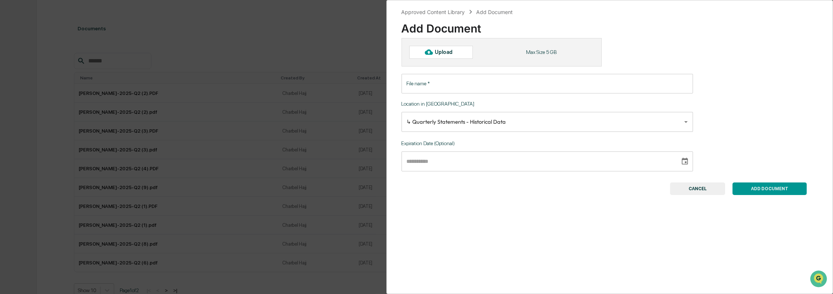
click at [467, 52] on div "Upload" at bounding box center [441, 52] width 64 height 13
type input "**********"
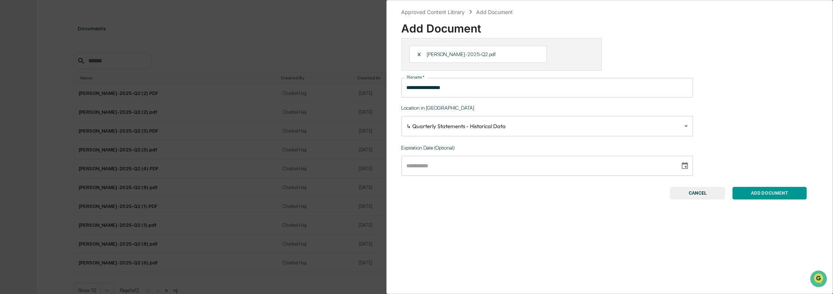
click at [764, 197] on button "ADD DOCUMENT" at bounding box center [769, 193] width 74 height 13
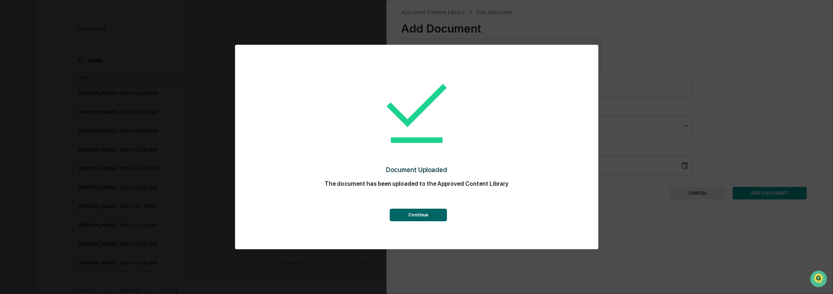
click at [438, 214] on button "Continue" at bounding box center [418, 215] width 57 height 13
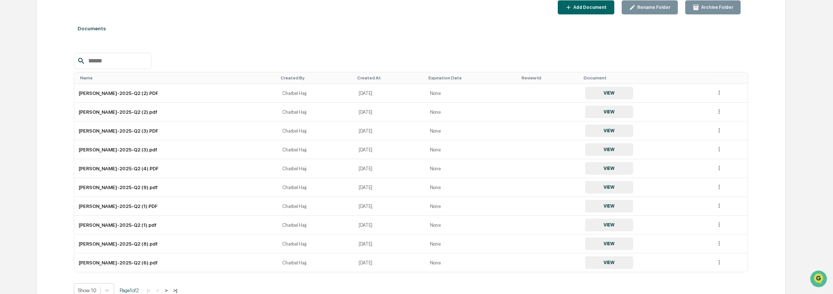
click at [607, 8] on div "Add Document" at bounding box center [589, 7] width 35 height 5
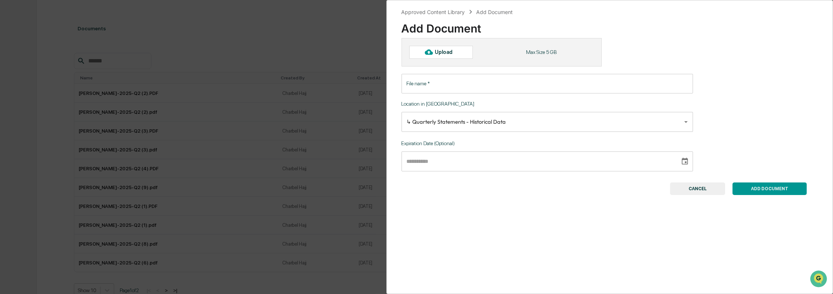
click at [447, 53] on div "Upload" at bounding box center [447, 52] width 24 height 6
type input "**********"
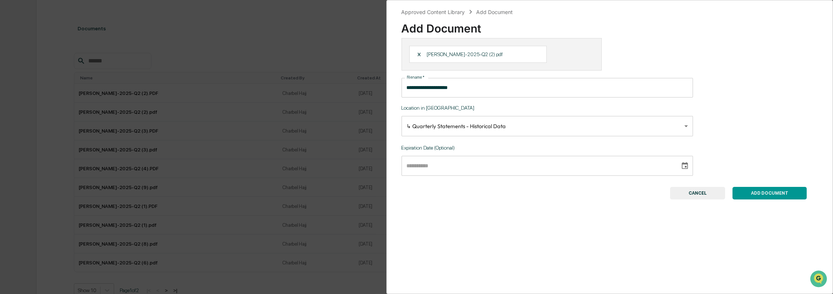
click at [747, 197] on button "ADD DOCUMENT" at bounding box center [769, 193] width 74 height 13
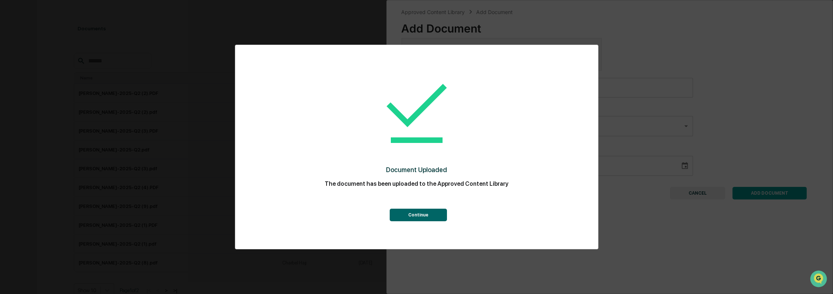
click at [420, 213] on button "Continue" at bounding box center [418, 215] width 57 height 13
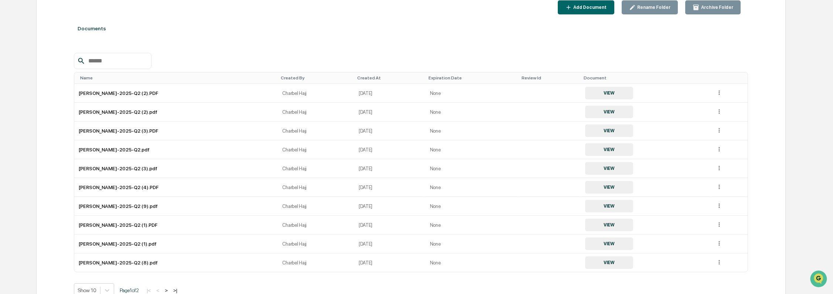
click at [603, 10] on div "Add Document" at bounding box center [586, 7] width 42 height 7
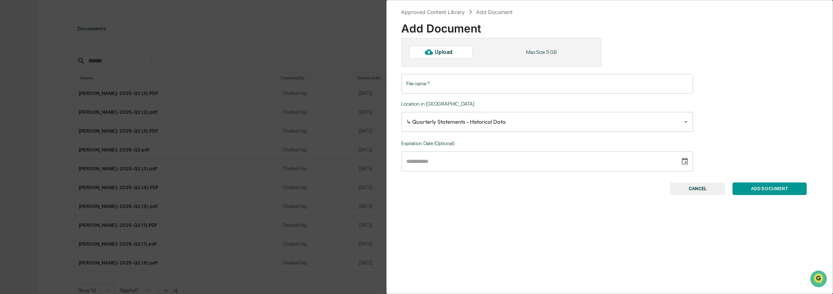
click at [445, 51] on div "Upload" at bounding box center [447, 52] width 24 height 6
type input "**********"
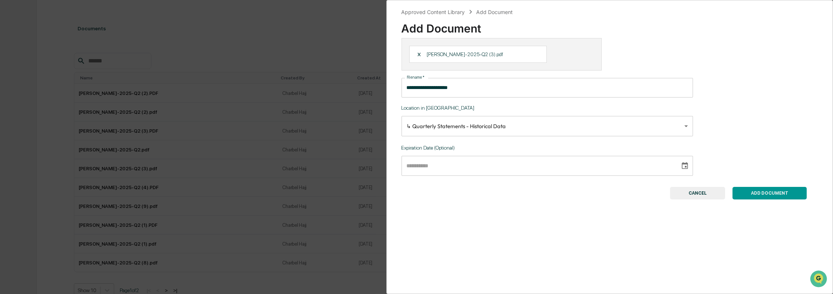
click at [774, 194] on button "ADD DOCUMENT" at bounding box center [769, 193] width 74 height 13
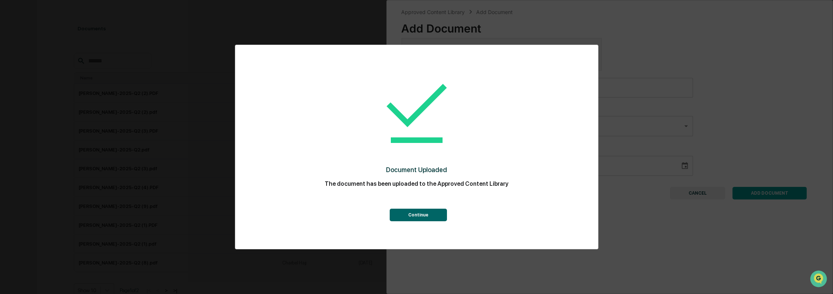
click at [427, 212] on button "Continue" at bounding box center [418, 215] width 57 height 13
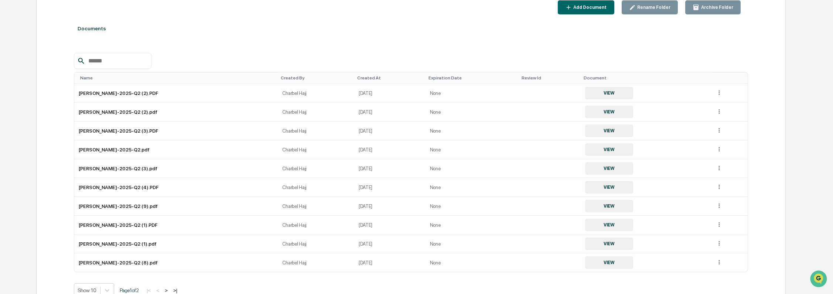
click at [607, 9] on div "Add Document" at bounding box center [589, 7] width 35 height 5
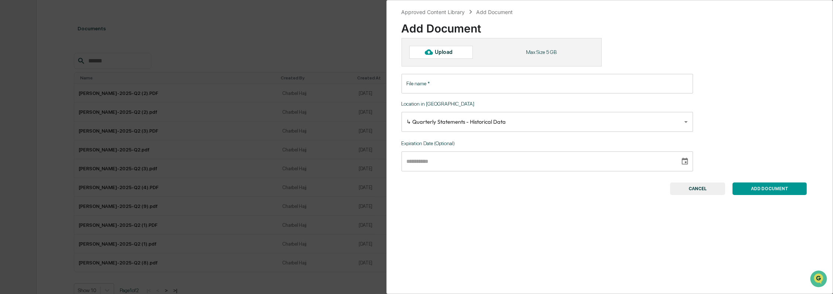
click at [432, 54] on icon at bounding box center [429, 52] width 8 height 6
type input "**********"
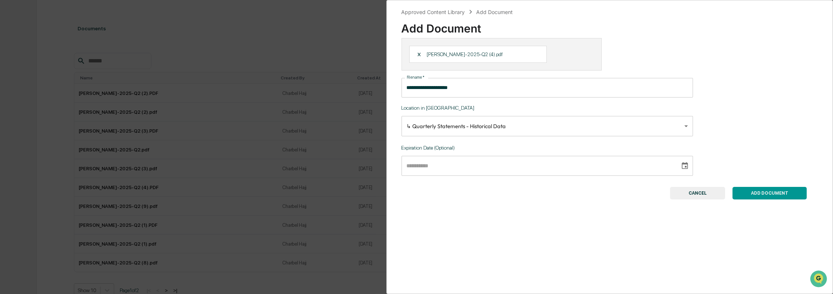
click at [780, 195] on button "ADD DOCUMENT" at bounding box center [769, 193] width 74 height 13
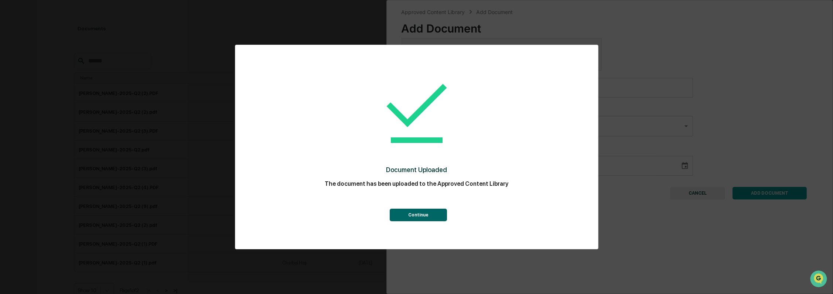
click at [423, 214] on button "Continue" at bounding box center [418, 215] width 57 height 13
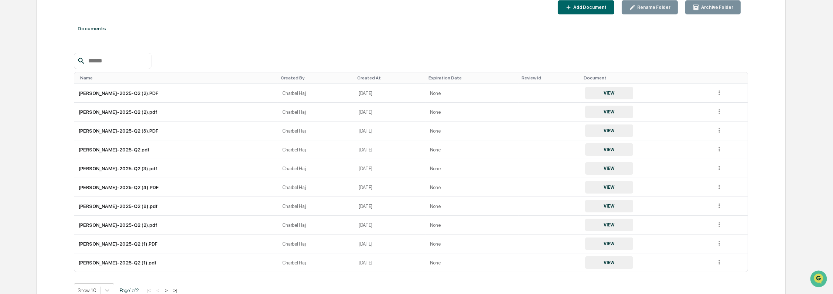
click at [590, 4] on div "Add Document" at bounding box center [586, 7] width 42 height 7
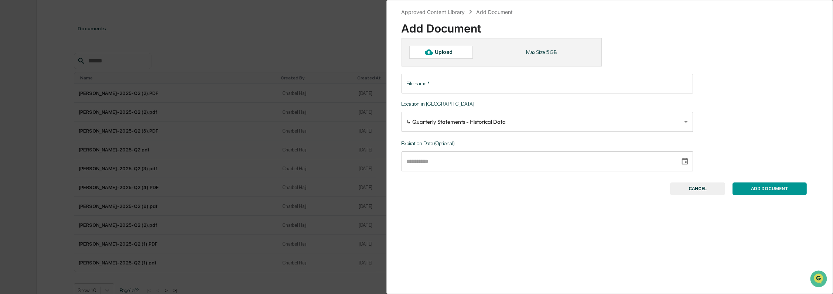
click at [466, 55] on div "Upload" at bounding box center [441, 52] width 64 height 13
type input "**********"
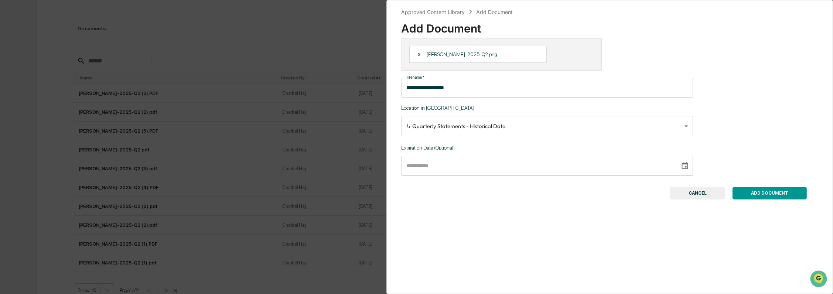
click at [756, 197] on button "ADD DOCUMENT" at bounding box center [769, 193] width 74 height 13
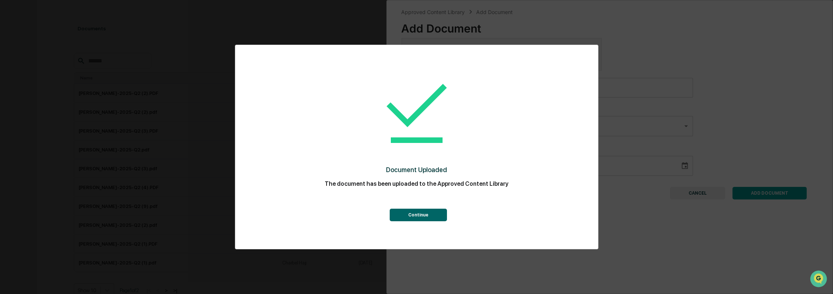
click at [409, 212] on button "Continue" at bounding box center [418, 215] width 57 height 13
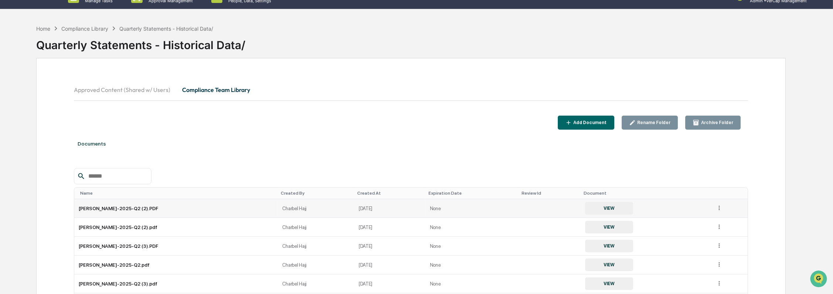
scroll to position [0, 0]
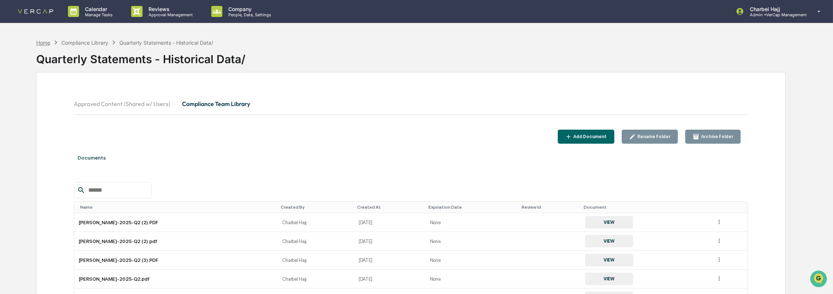
click at [44, 43] on div "Home" at bounding box center [43, 43] width 14 height 6
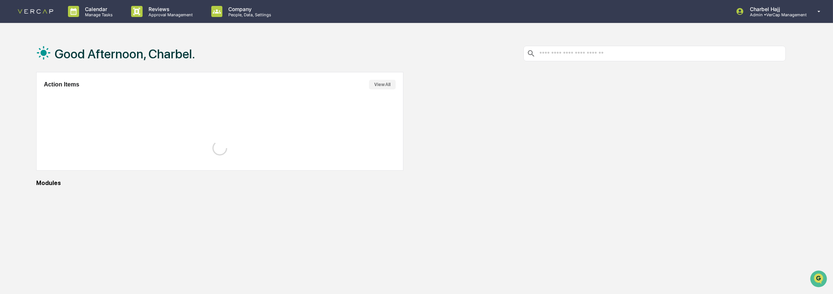
scroll to position [35, 0]
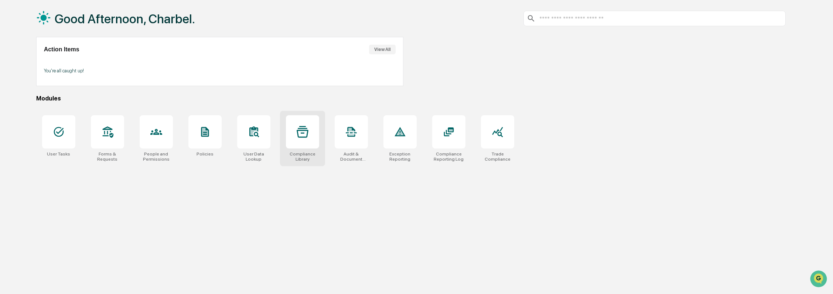
click at [303, 152] on div "Compliance Library" at bounding box center [302, 156] width 33 height 10
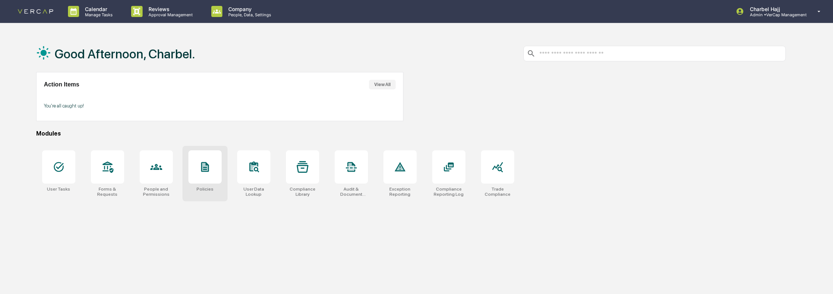
scroll to position [35, 0]
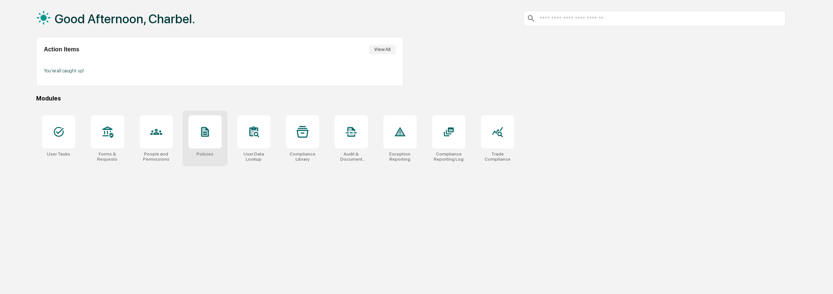
click at [217, 136] on div at bounding box center [204, 131] width 33 height 33
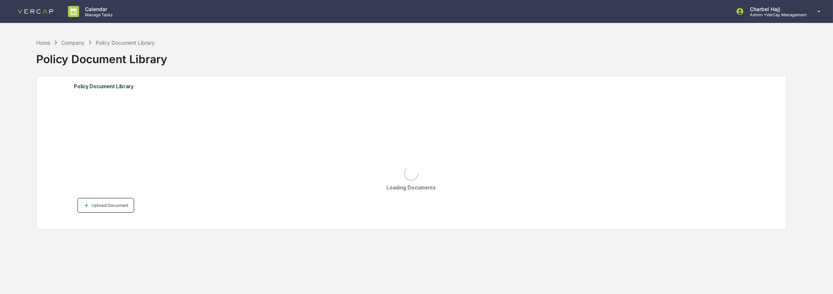
click at [115, 208] on div "Upload Document" at bounding box center [105, 205] width 45 height 7
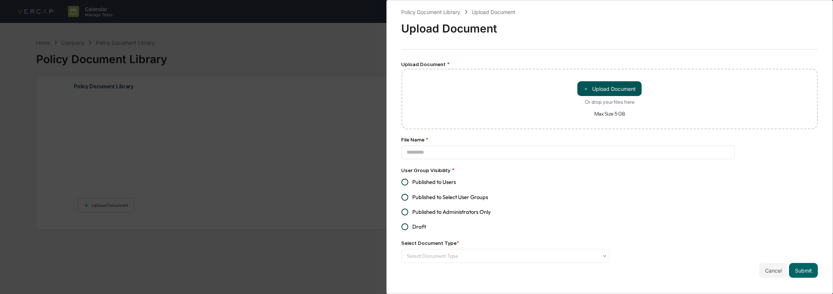
click at [624, 93] on button "＋ Upload Document" at bounding box center [609, 88] width 64 height 15
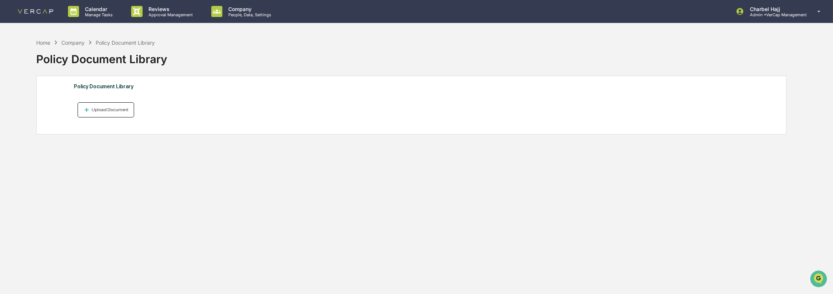
click at [106, 112] on div "Upload Document" at bounding box center [109, 109] width 38 height 5
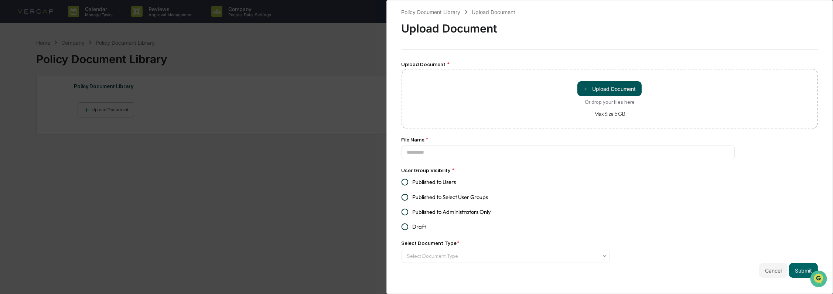
click at [603, 90] on button "＋ Upload Document" at bounding box center [609, 88] width 64 height 15
type input "**********"
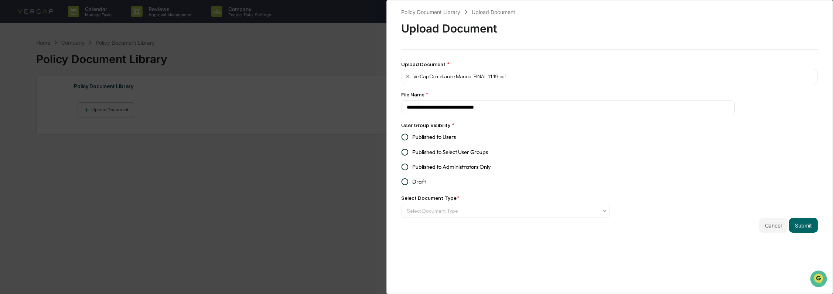
click at [437, 139] on span "Published to Users" at bounding box center [434, 137] width 44 height 8
click at [439, 217] on div "Select Document Type" at bounding box center [502, 211] width 199 height 12
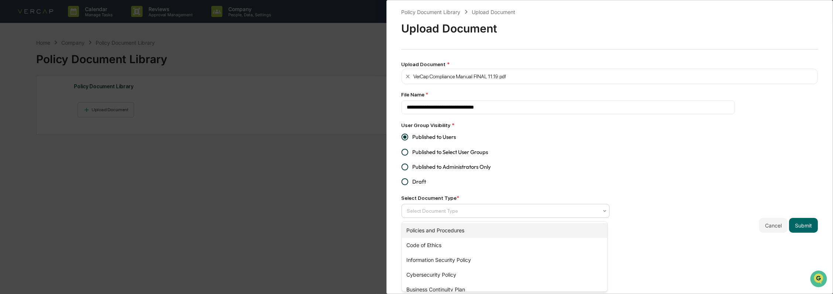
click at [453, 226] on div "Policies and Procedures" at bounding box center [504, 230] width 205 height 15
drag, startPoint x: 695, startPoint y: 198, endPoint x: 763, endPoint y: 214, distance: 69.4
click at [697, 200] on div "**********" at bounding box center [609, 120] width 416 height 225
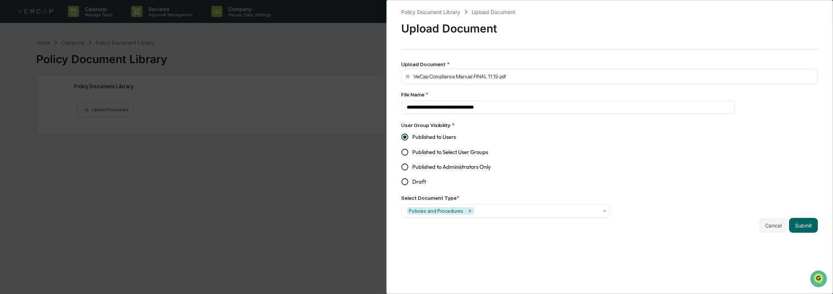
click at [792, 226] on button "Submit" at bounding box center [803, 225] width 29 height 15
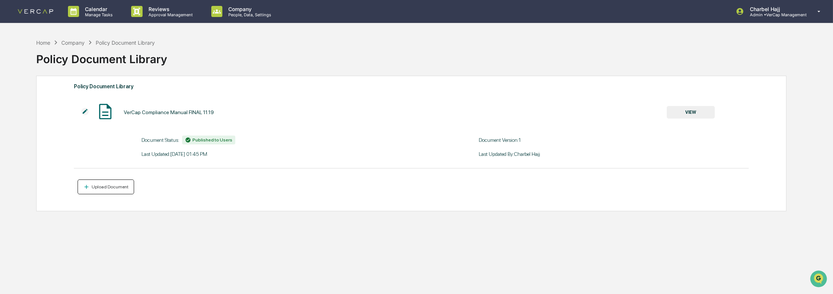
click at [124, 182] on button "Upload Document" at bounding box center [106, 186] width 56 height 15
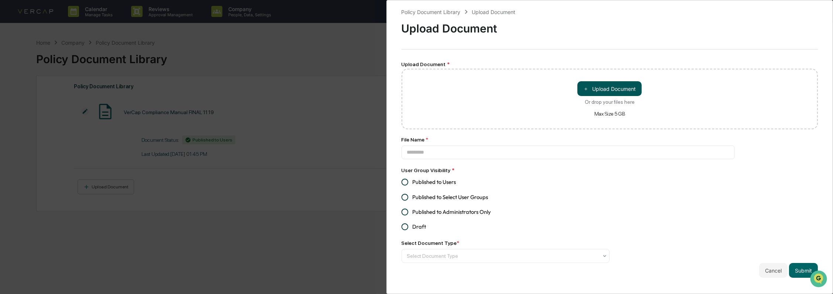
click at [597, 89] on button "＋ Upload Document" at bounding box center [609, 88] width 64 height 15
type input "**********"
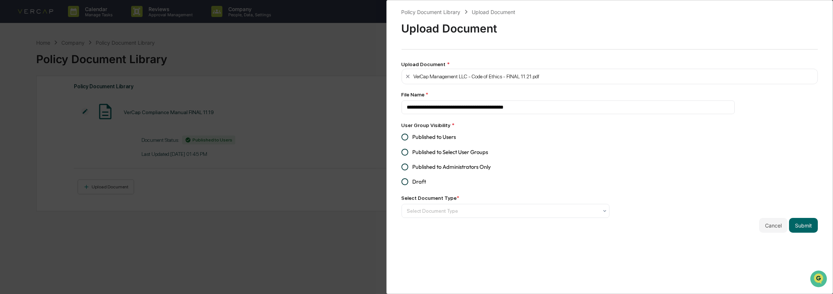
click at [425, 138] on span "Published to Users" at bounding box center [434, 137] width 44 height 8
click at [450, 213] on div at bounding box center [502, 210] width 191 height 7
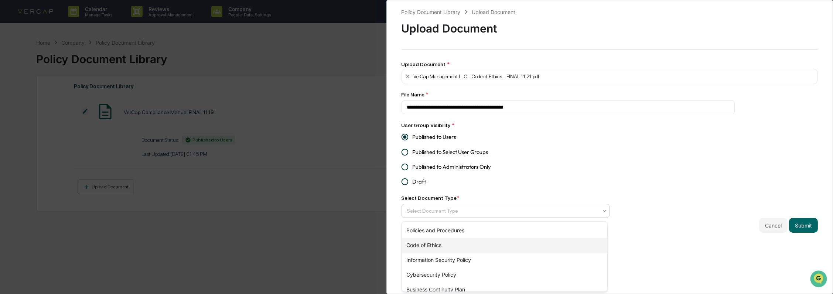
click at [446, 243] on div "Code of Ethics" at bounding box center [504, 245] width 205 height 15
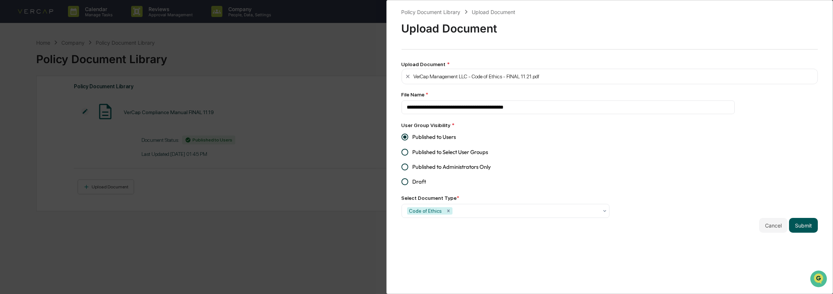
drag, startPoint x: 717, startPoint y: 255, endPoint x: 789, endPoint y: 229, distance: 77.0
click at [720, 253] on div "**********" at bounding box center [609, 147] width 447 height 294
click at [797, 227] on button "Submit" at bounding box center [803, 225] width 29 height 15
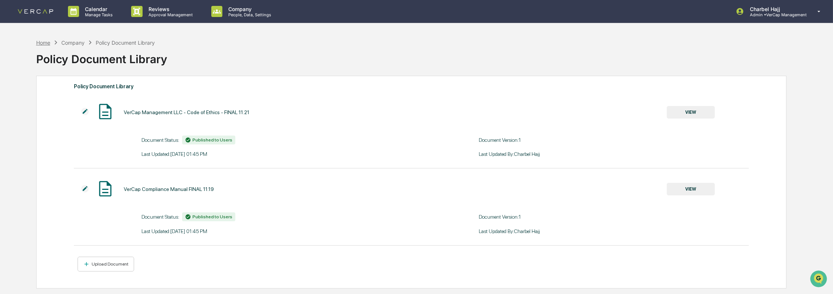
click at [45, 44] on div "Home" at bounding box center [43, 43] width 14 height 6
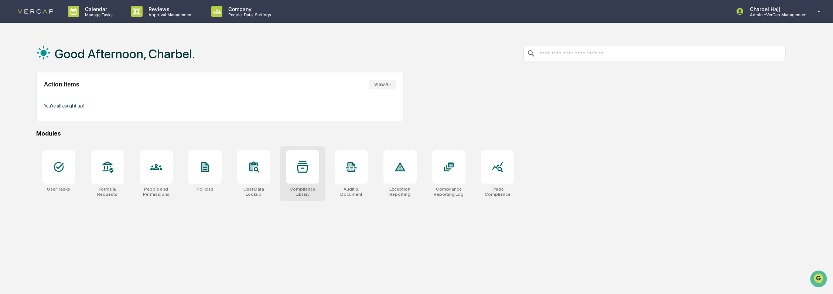
click at [311, 181] on div at bounding box center [302, 166] width 33 height 33
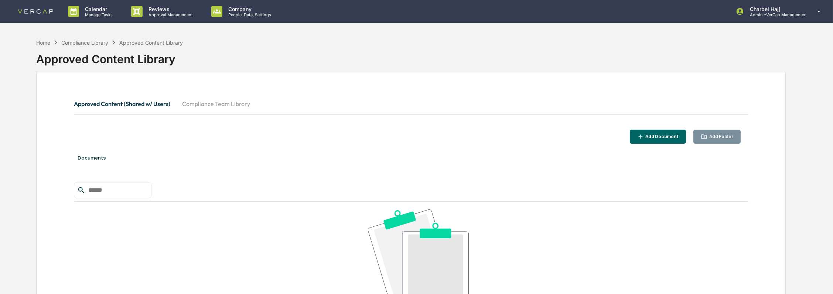
click at [226, 102] on button "Compliance Team Library" at bounding box center [216, 104] width 80 height 18
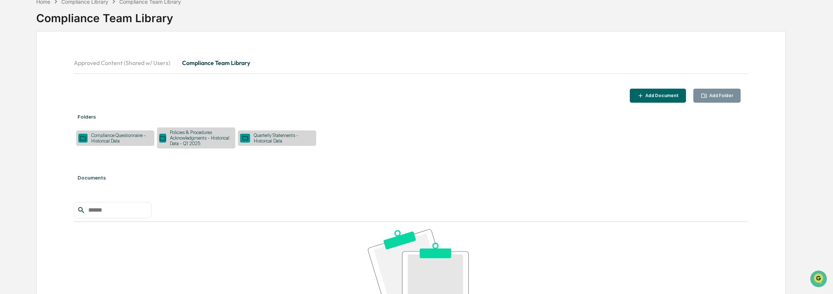
click at [266, 140] on div "Quarterly Statements - Historical Data" at bounding box center [282, 138] width 64 height 11
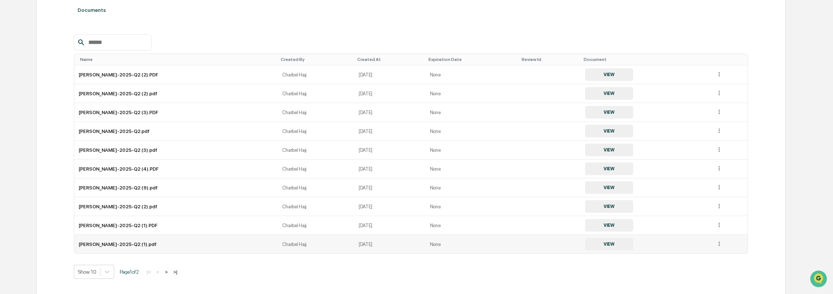
scroll to position [133, 0]
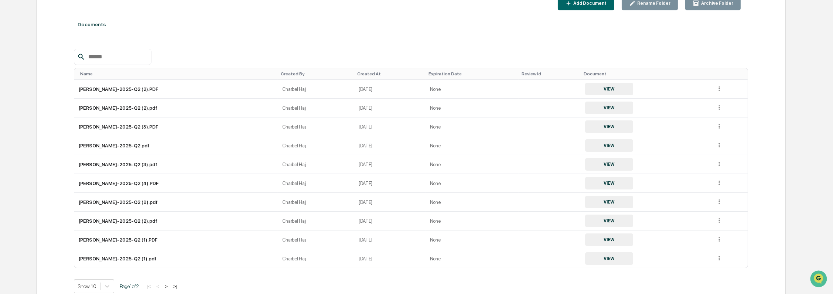
click at [583, 4] on div "Add Document" at bounding box center [589, 3] width 35 height 5
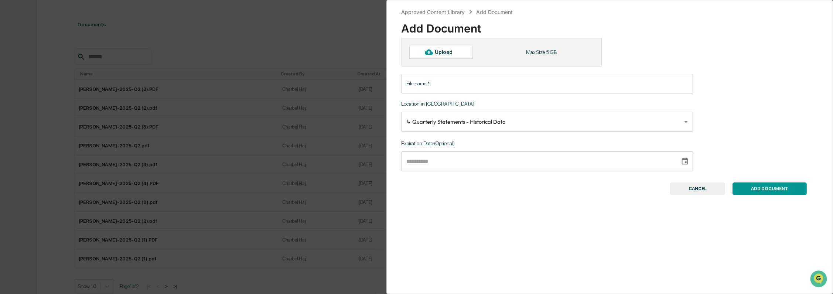
click at [466, 50] on div "Upload" at bounding box center [441, 52] width 64 height 13
type input "**********"
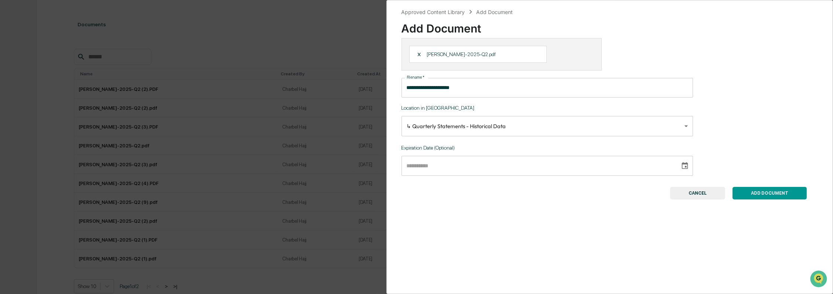
click at [772, 195] on button "ADD DOCUMENT" at bounding box center [769, 193] width 74 height 13
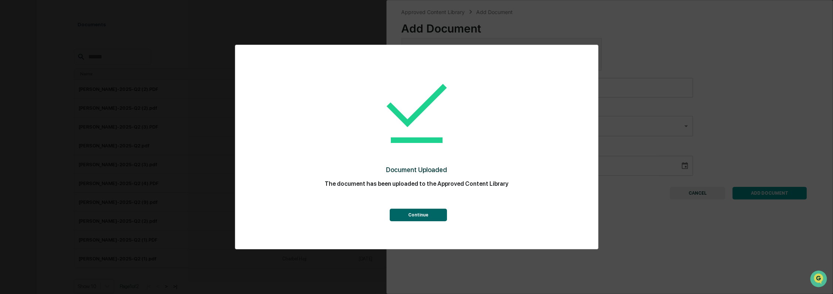
click at [410, 213] on button "Continue" at bounding box center [418, 215] width 57 height 13
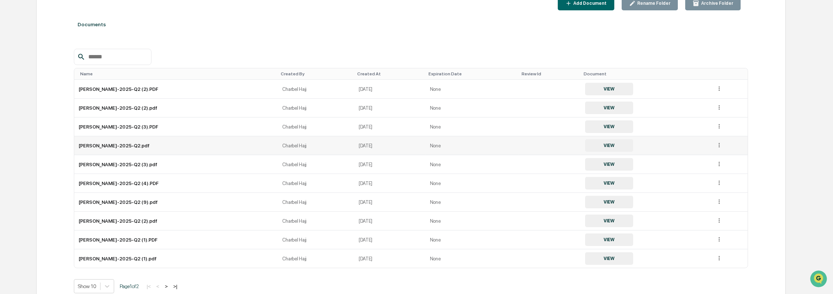
scroll to position [129, 0]
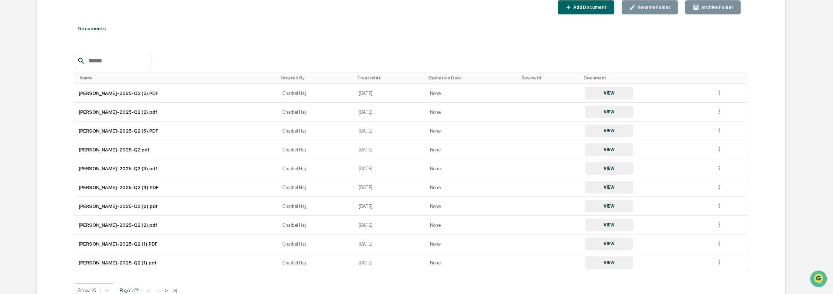
click at [589, 8] on div "Add Document" at bounding box center [589, 7] width 35 height 5
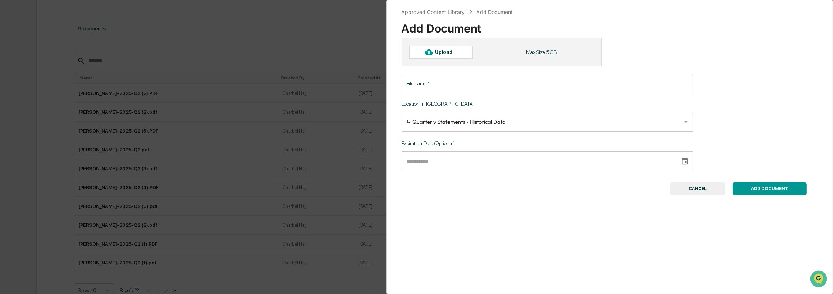
click at [443, 55] on div "Upload" at bounding box center [441, 52] width 64 height 13
type input "**********"
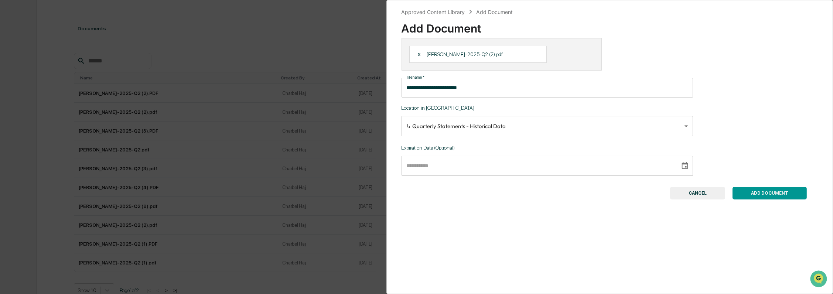
click at [748, 192] on button "ADD DOCUMENT" at bounding box center [769, 193] width 74 height 13
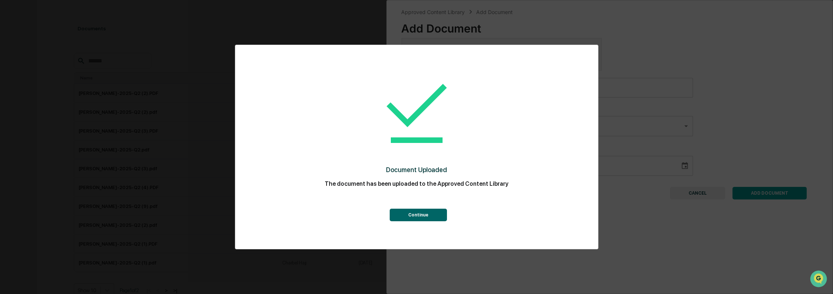
click at [432, 213] on button "Continue" at bounding box center [418, 215] width 57 height 13
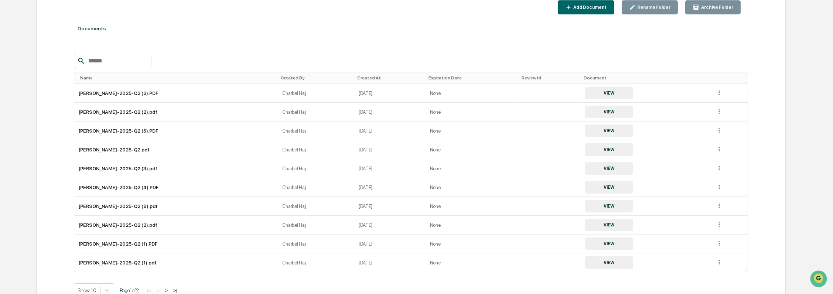
click at [603, 10] on div "Add Document" at bounding box center [586, 7] width 42 height 7
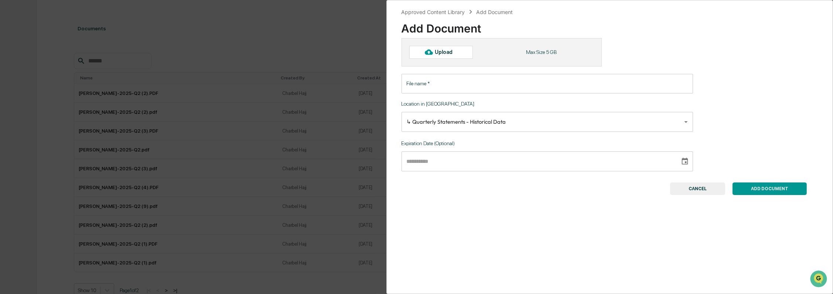
click at [452, 55] on div "Upload" at bounding box center [447, 52] width 24 height 6
type input "**********"
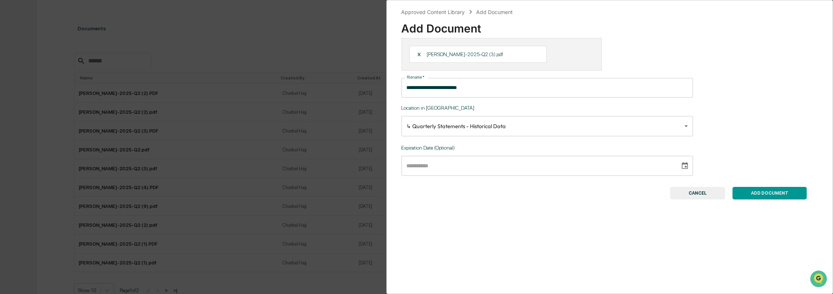
click at [789, 197] on button "ADD DOCUMENT" at bounding box center [769, 193] width 74 height 13
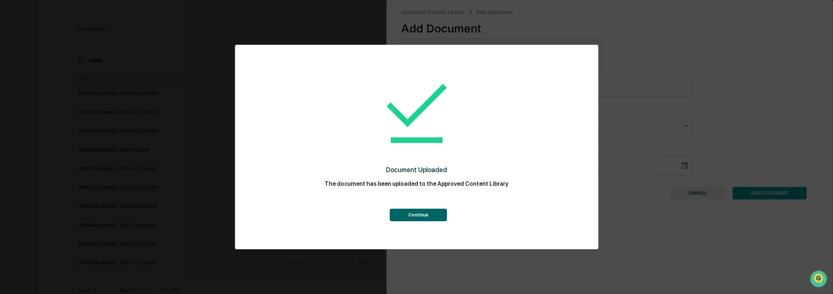
click at [426, 215] on button "Continue" at bounding box center [418, 215] width 57 height 13
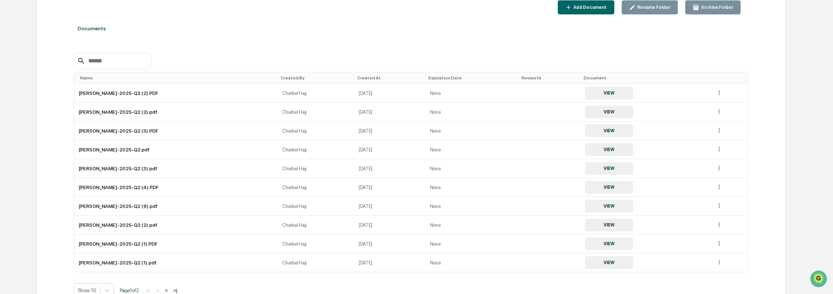
click at [594, 11] on button "Add Document" at bounding box center [586, 7] width 56 height 14
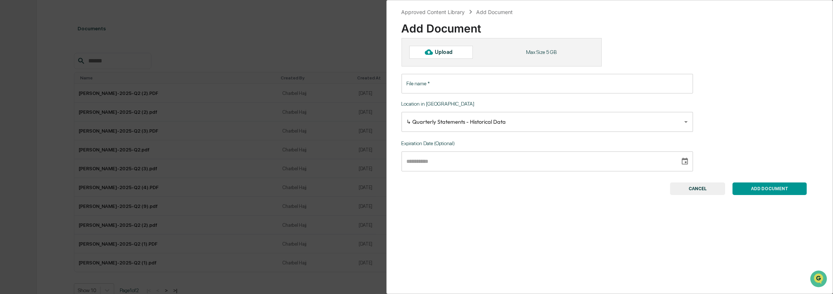
click at [431, 52] on icon at bounding box center [429, 52] width 8 height 6
type input "**********"
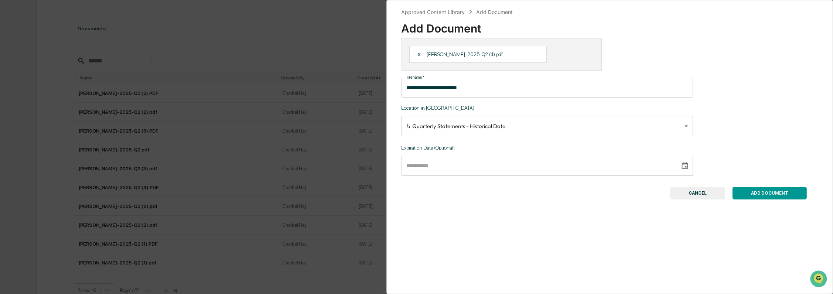
click at [780, 196] on button "ADD DOCUMENT" at bounding box center [769, 193] width 74 height 13
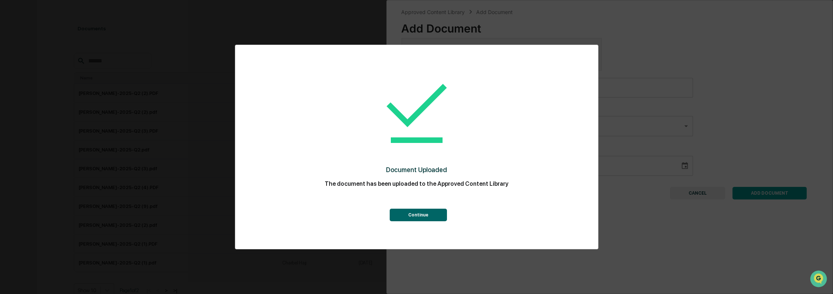
click at [414, 209] on button "Continue" at bounding box center [418, 215] width 57 height 13
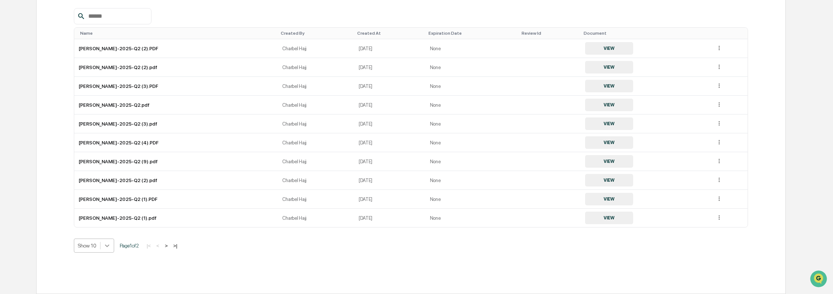
click at [112, 244] on body "Calendar Manage Tasks Reviews Approval Management Company People, Data, Setting…" at bounding box center [416, 60] width 833 height 468
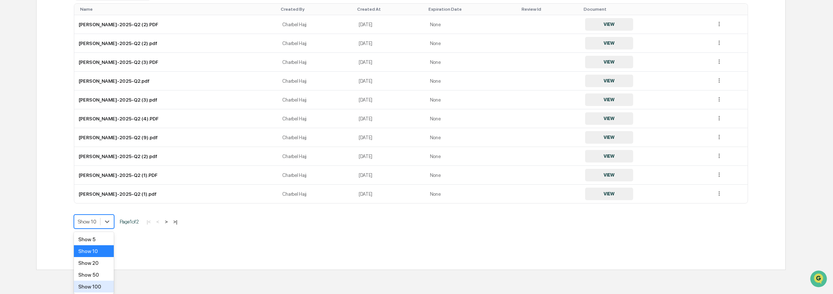
click at [105, 283] on div "Show 100" at bounding box center [94, 287] width 40 height 12
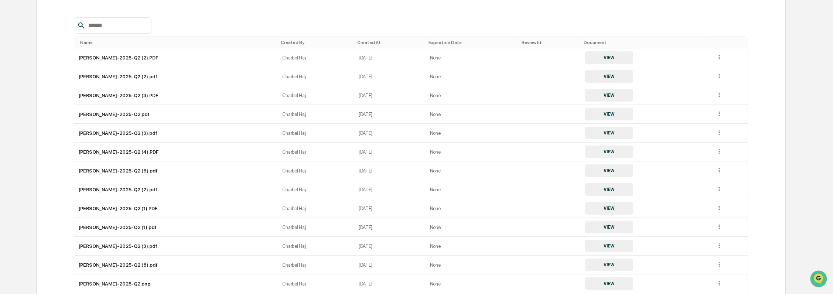
scroll to position [60, 0]
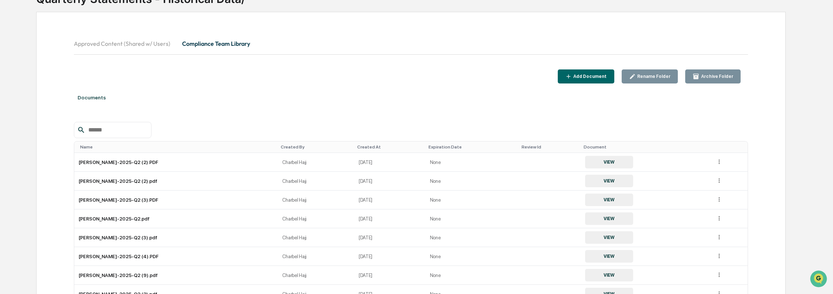
click at [99, 145] on div "Name" at bounding box center [177, 146] width 195 height 5
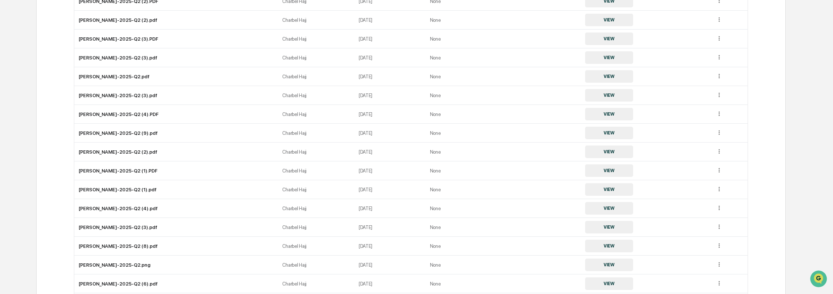
scroll to position [177, 0]
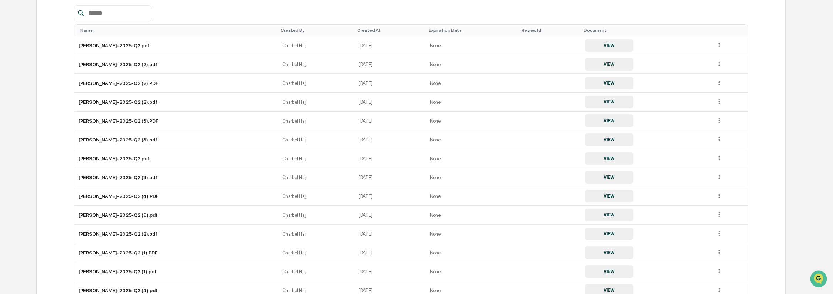
click at [94, 32] on div "Name" at bounding box center [177, 30] width 195 height 5
click at [94, 32] on span "▲" at bounding box center [96, 30] width 4 height 5
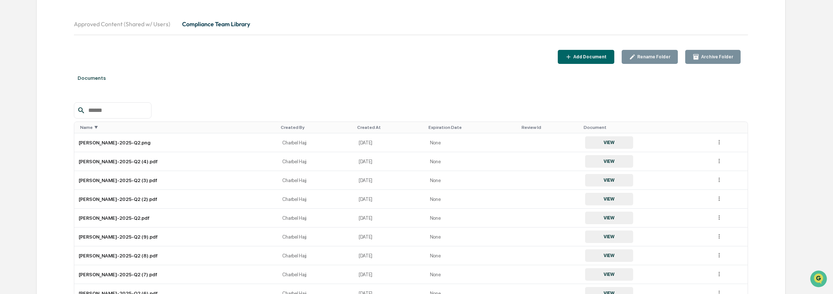
scroll to position [54, 0]
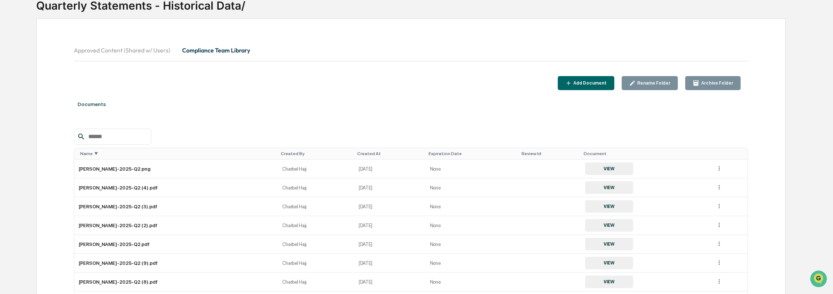
click at [594, 85] on div "Add Document" at bounding box center [589, 82] width 35 height 5
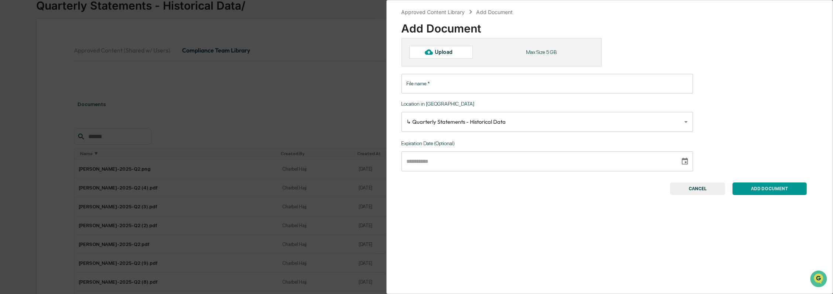
click at [417, 57] on div "Upload" at bounding box center [441, 52] width 64 height 13
type input "**********"
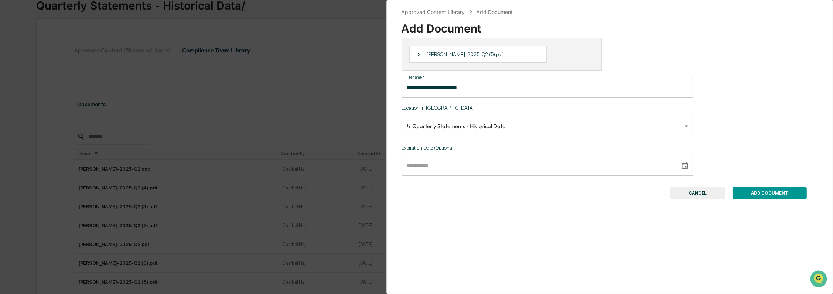
click at [777, 199] on button "ADD DOCUMENT" at bounding box center [769, 193] width 74 height 13
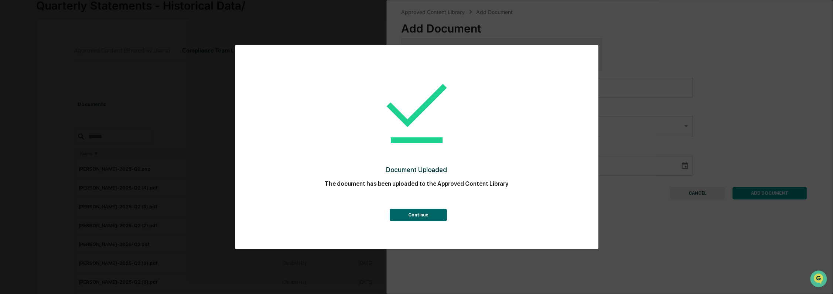
click at [428, 212] on button "Continue" at bounding box center [418, 215] width 57 height 13
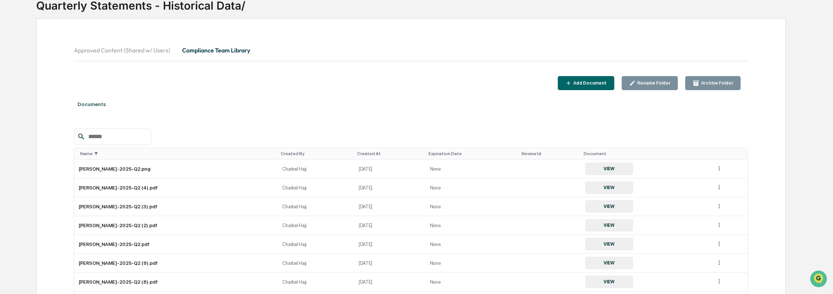
click at [604, 81] on div "Add Document" at bounding box center [589, 82] width 35 height 5
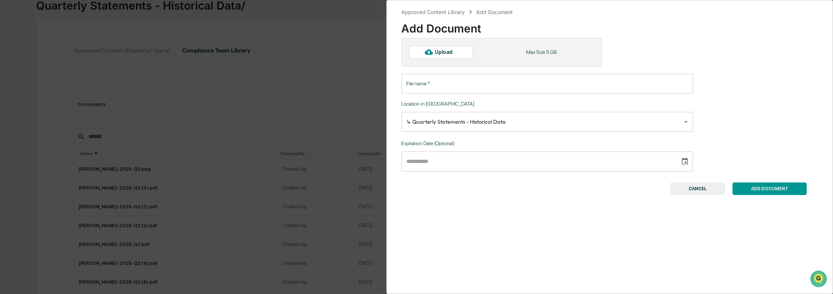
click at [444, 50] on div "Upload" at bounding box center [447, 52] width 24 height 6
type input "**********"
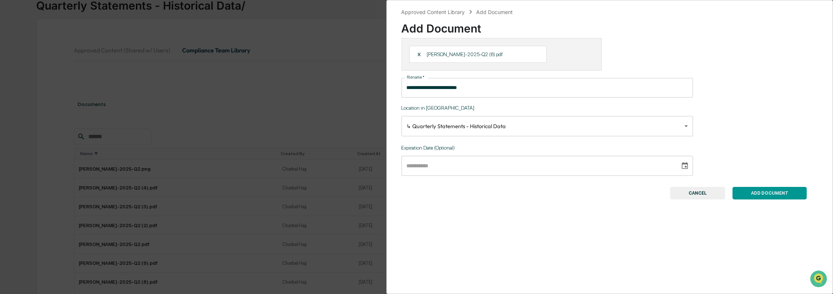
click at [754, 191] on button "ADD DOCUMENT" at bounding box center [769, 193] width 74 height 13
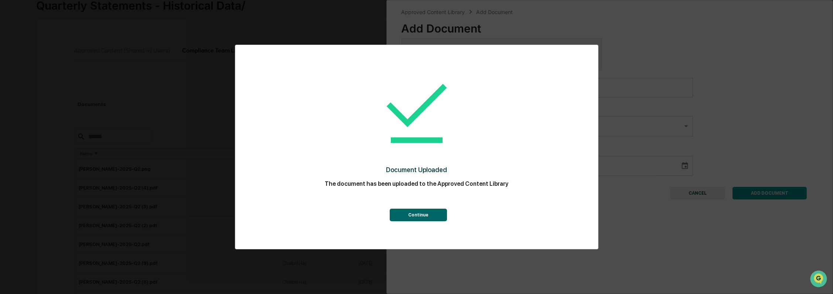
click at [426, 218] on button "Continue" at bounding box center [418, 215] width 57 height 13
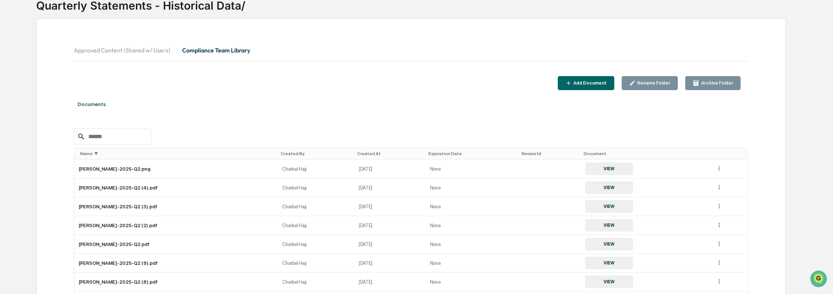
click at [593, 82] on div "Add Document" at bounding box center [589, 82] width 35 height 5
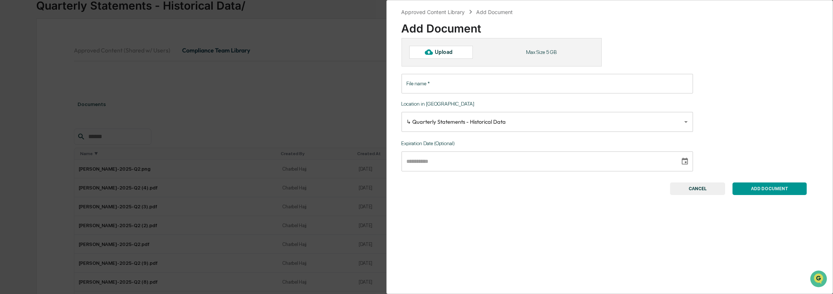
click at [435, 55] on div "Upload" at bounding box center [447, 52] width 24 height 6
type input "**********"
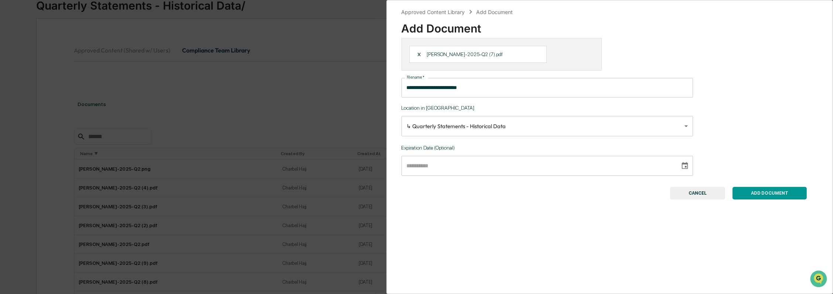
click at [769, 196] on button "ADD DOCUMENT" at bounding box center [769, 193] width 74 height 13
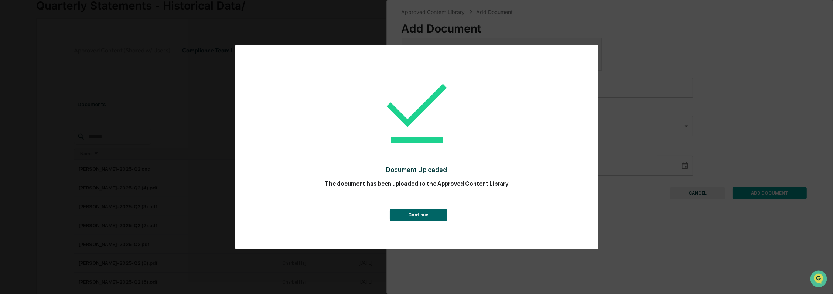
click at [428, 211] on button "Continue" at bounding box center [418, 215] width 57 height 13
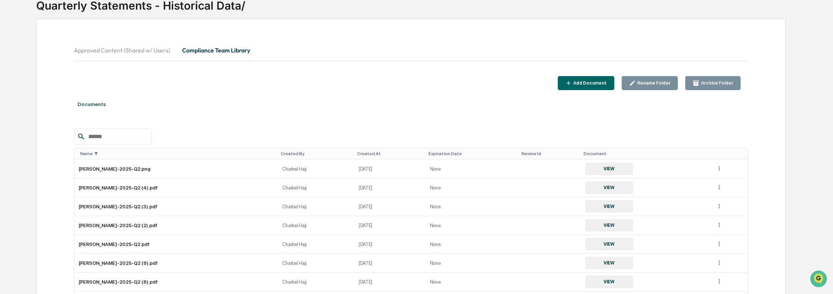
click at [592, 80] on div "Add Document" at bounding box center [586, 83] width 42 height 7
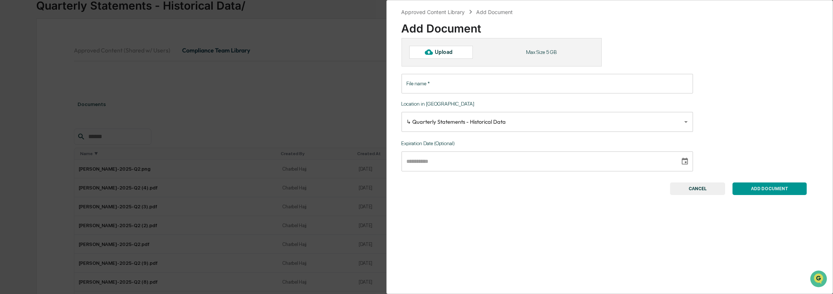
click at [440, 52] on div "Upload" at bounding box center [447, 52] width 24 height 6
type input "**********"
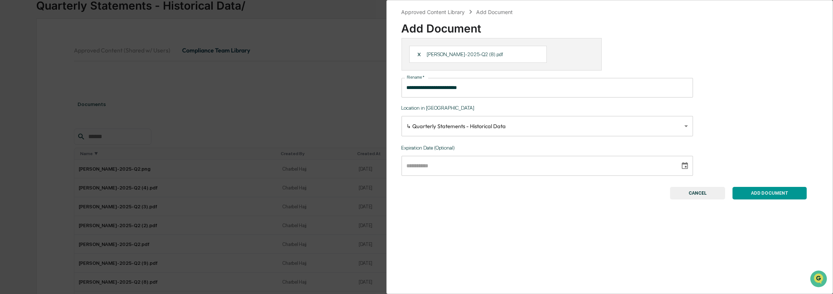
click at [757, 197] on button "ADD DOCUMENT" at bounding box center [769, 193] width 74 height 13
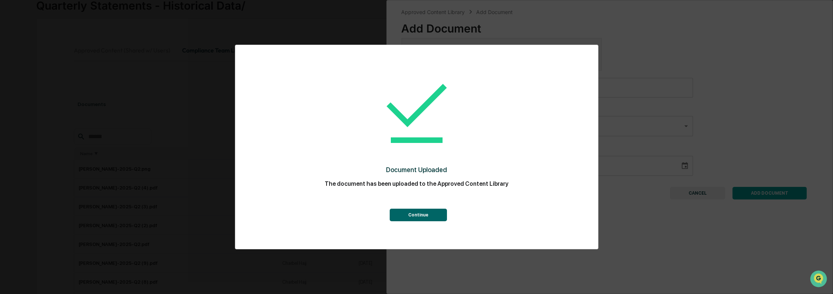
click at [426, 212] on button "Continue" at bounding box center [418, 215] width 57 height 13
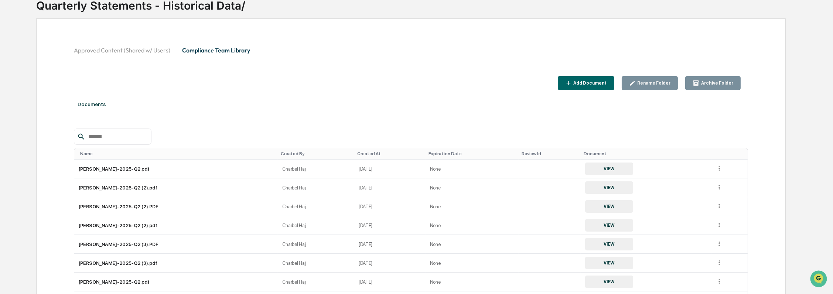
click at [574, 78] on button "Add Document" at bounding box center [586, 83] width 56 height 14
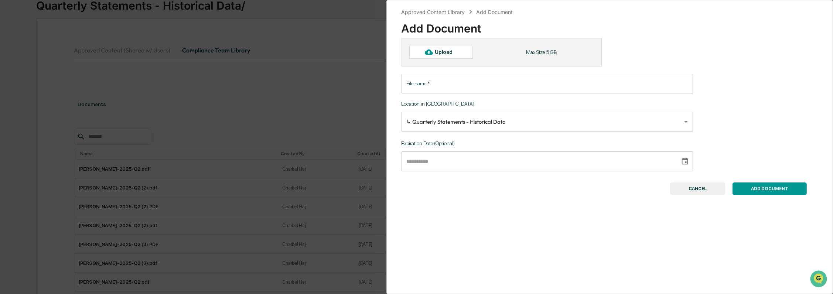
click at [463, 50] on div "Upload" at bounding box center [441, 52] width 64 height 13
type input "**********"
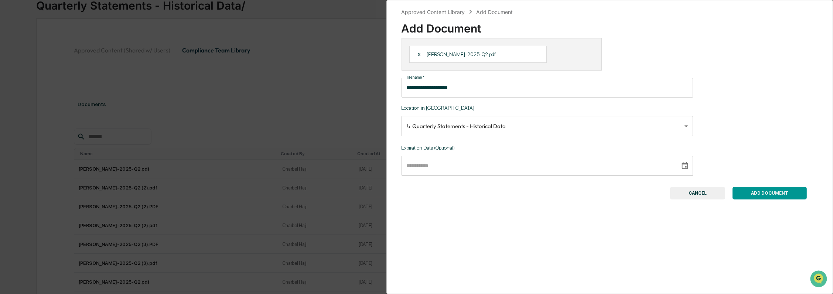
click at [773, 196] on button "ADD DOCUMENT" at bounding box center [769, 193] width 74 height 13
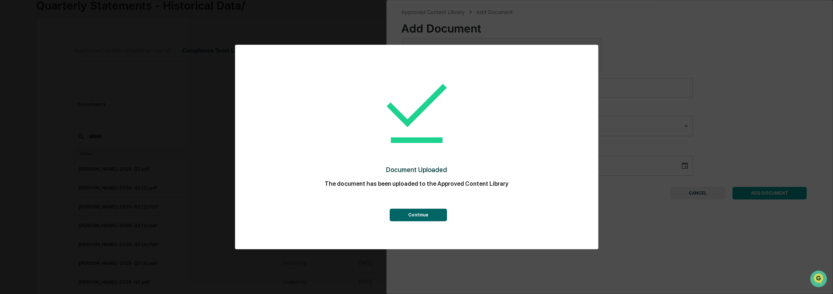
click at [434, 216] on button "Continue" at bounding box center [418, 215] width 57 height 13
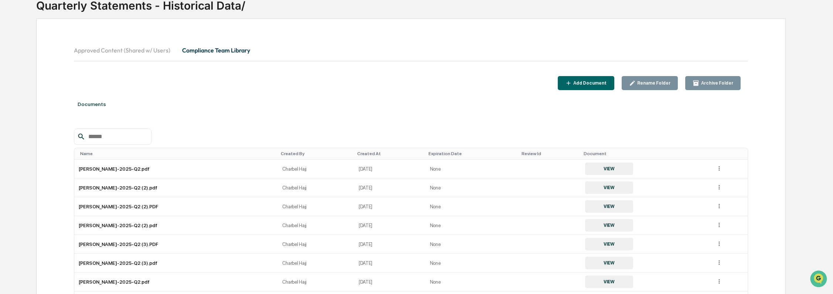
click at [603, 85] on div "Add Document" at bounding box center [586, 83] width 42 height 7
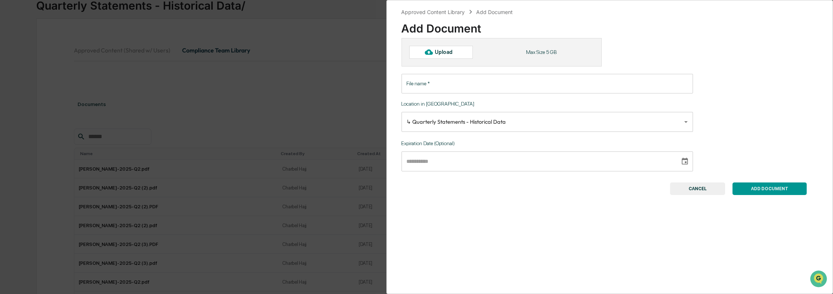
click at [443, 52] on div "Upload" at bounding box center [447, 52] width 24 height 6
type input "**********"
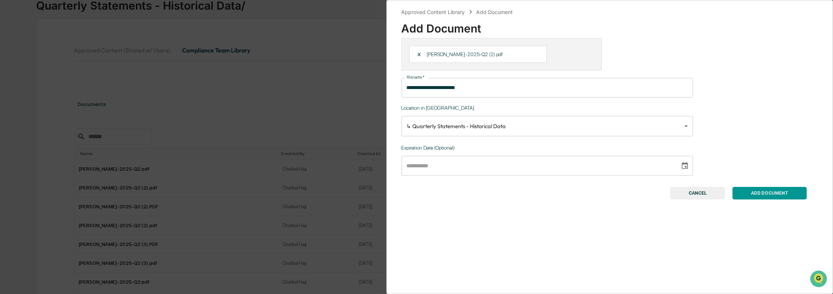
click at [780, 192] on button "ADD DOCUMENT" at bounding box center [769, 193] width 74 height 13
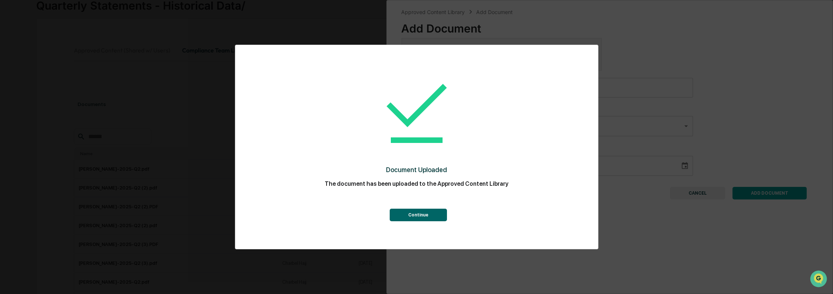
click at [416, 220] on button "Continue" at bounding box center [418, 215] width 57 height 13
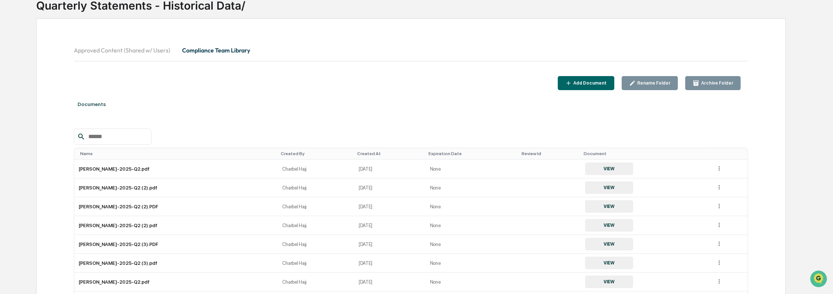
click at [614, 82] on button "Add Document" at bounding box center [586, 83] width 56 height 14
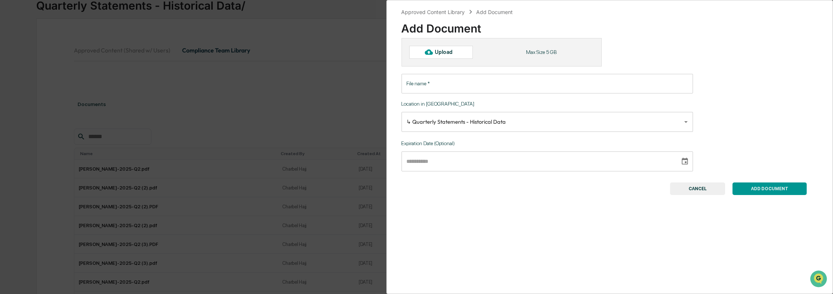
click at [439, 50] on div "Upload" at bounding box center [447, 52] width 24 height 6
type input "**********"
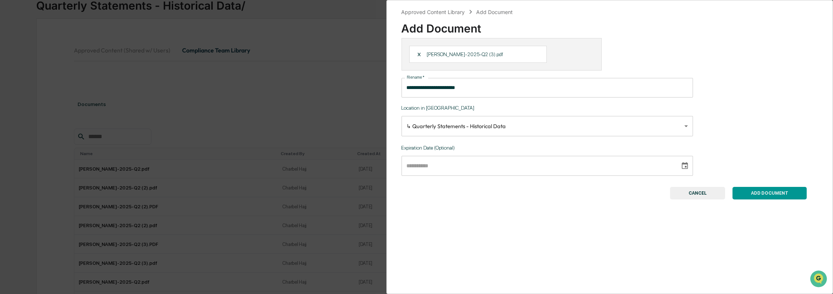
click at [771, 197] on button "ADD DOCUMENT" at bounding box center [769, 193] width 74 height 13
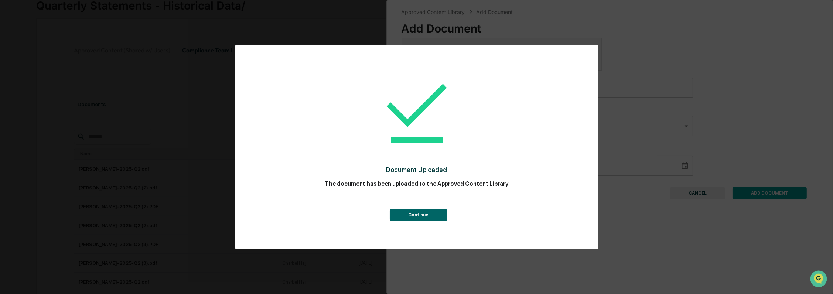
click at [428, 217] on button "Continue" at bounding box center [418, 215] width 57 height 13
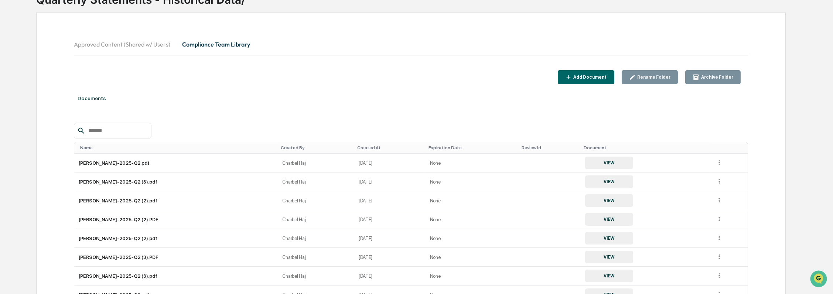
scroll to position [0, 0]
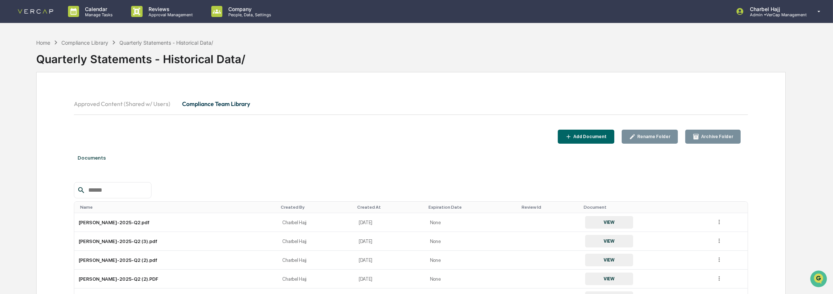
click at [607, 137] on div "Add Document" at bounding box center [589, 136] width 35 height 5
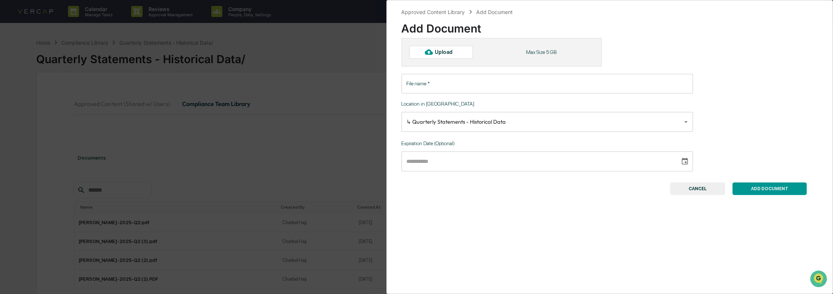
click at [429, 49] on icon at bounding box center [429, 52] width 8 height 8
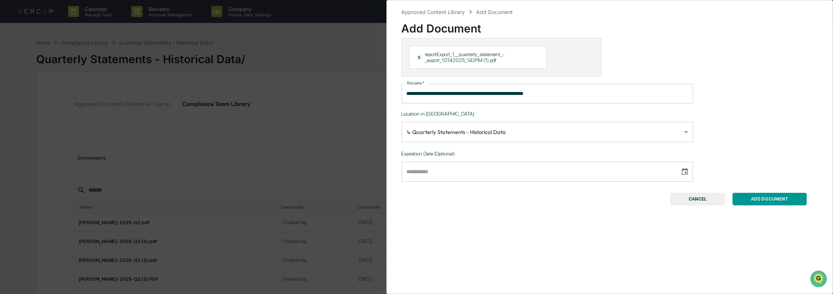
click at [497, 101] on input "**********" at bounding box center [546, 94] width 291 height 20
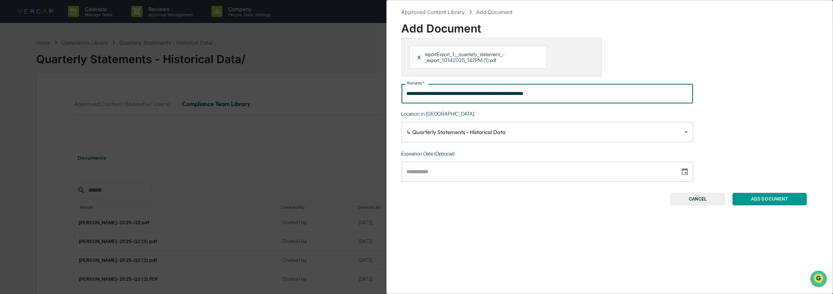
click at [498, 101] on input "**********" at bounding box center [546, 94] width 291 height 20
paste input "text"
type input "**********"
click at [771, 201] on button "ADD DOCUMENT" at bounding box center [769, 199] width 74 height 13
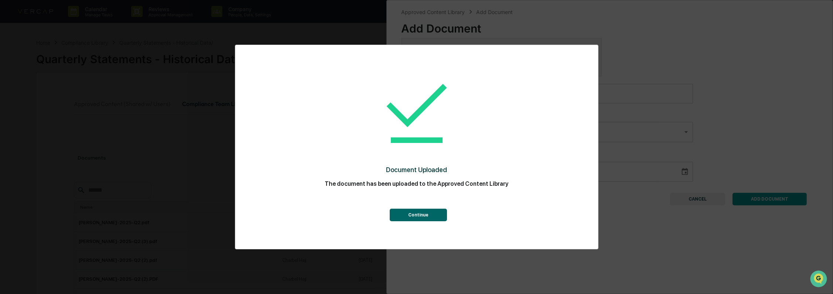
click at [433, 216] on button "Continue" at bounding box center [418, 215] width 57 height 13
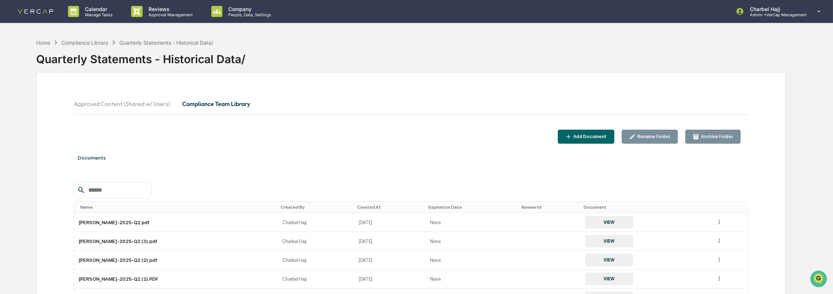
click at [603, 132] on button "Add Document" at bounding box center [586, 137] width 56 height 14
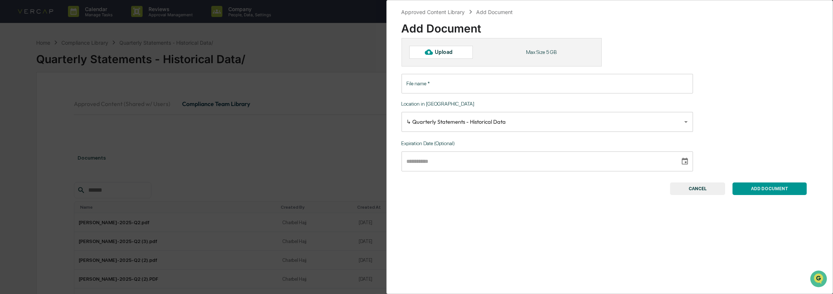
click at [441, 55] on div "Upload" at bounding box center [447, 52] width 24 height 6
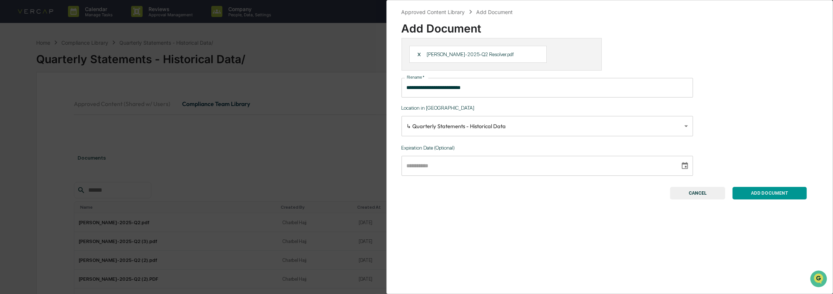
type input "**********"
click at [758, 194] on button "ADD DOCUMENT" at bounding box center [769, 193] width 74 height 13
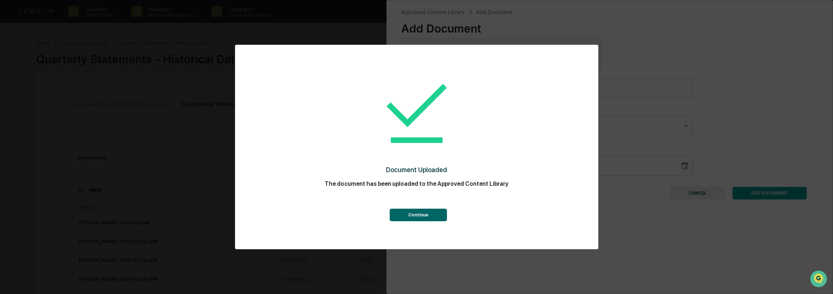
click at [420, 215] on button "Continue" at bounding box center [418, 215] width 57 height 13
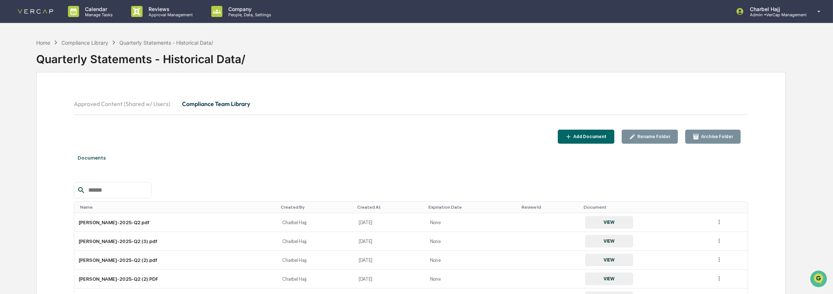
click at [605, 139] on div "Add Document" at bounding box center [589, 136] width 35 height 5
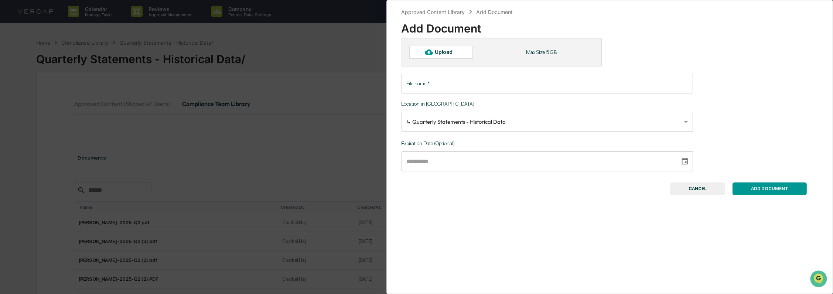
click at [447, 56] on div "Upload" at bounding box center [441, 52] width 64 height 13
type input "**********"
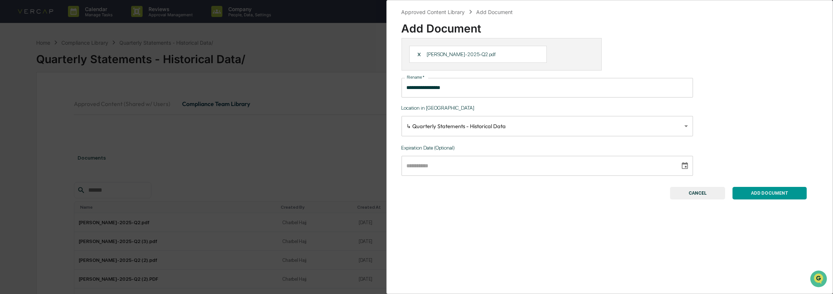
click at [775, 193] on button "ADD DOCUMENT" at bounding box center [769, 193] width 74 height 13
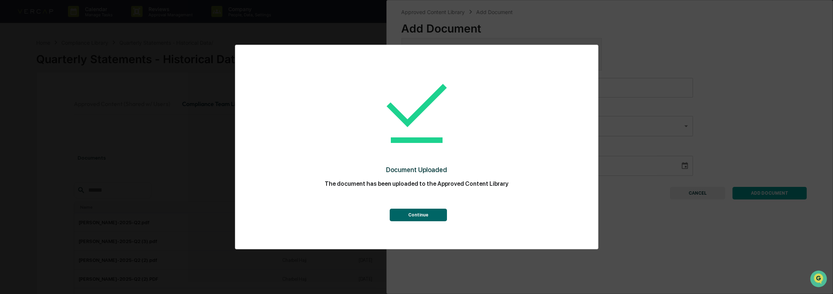
click at [426, 216] on button "Continue" at bounding box center [418, 215] width 57 height 13
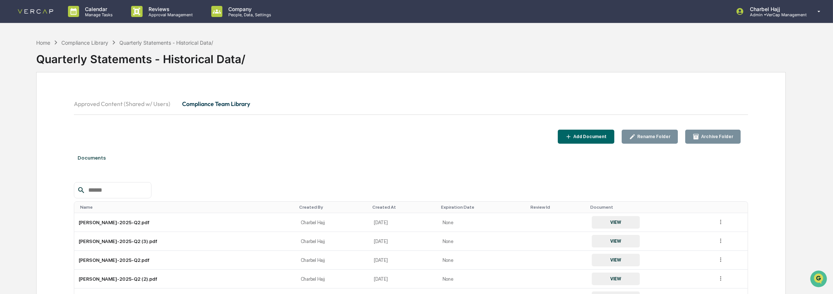
click at [215, 100] on button "Compliance Team Library" at bounding box center [216, 104] width 80 height 18
click at [97, 42] on div "Compliance Library" at bounding box center [84, 43] width 47 height 6
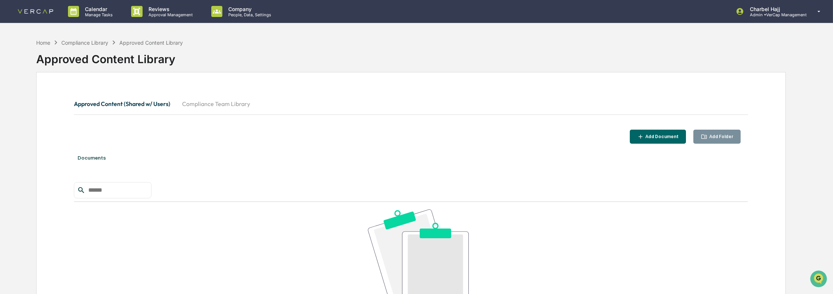
click at [202, 103] on button "Compliance Team Library" at bounding box center [216, 104] width 80 height 18
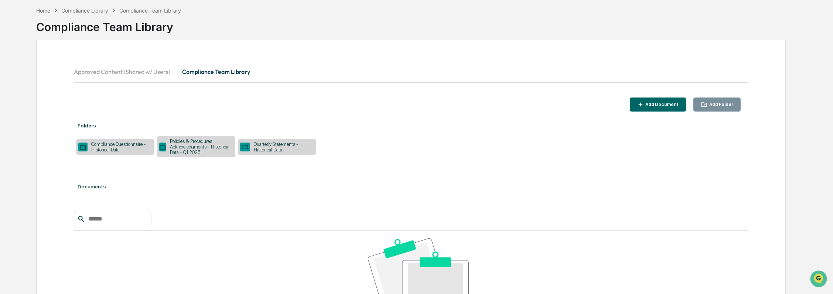
scroll to position [82, 0]
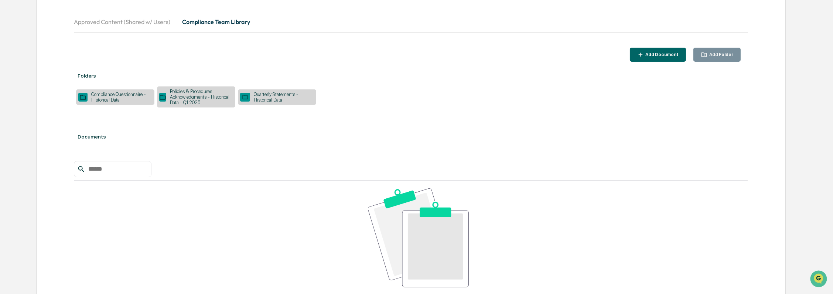
click at [124, 100] on div "Compliance Questionnaire - Historical Data" at bounding box center [120, 97] width 65 height 11
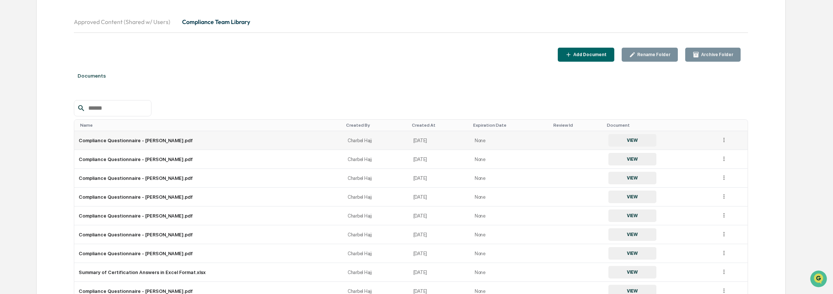
click at [614, 141] on button "VIEW" at bounding box center [632, 140] width 48 height 13
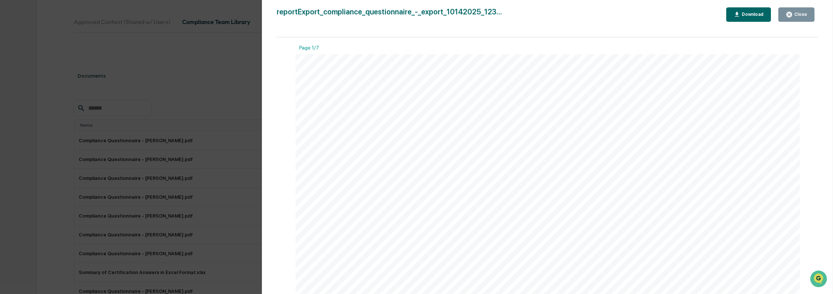
click at [799, 17] on div "Close" at bounding box center [795, 14] width 21 height 7
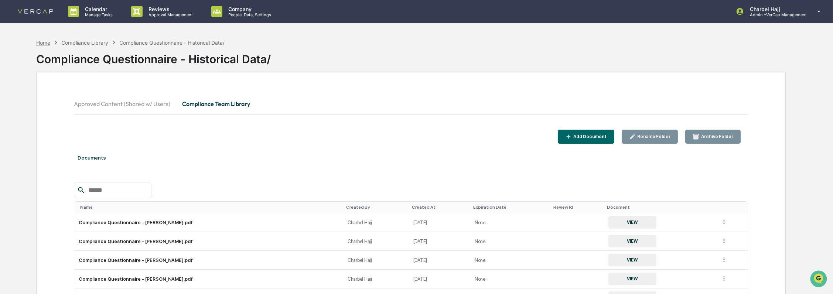
click at [46, 43] on div "Home" at bounding box center [43, 43] width 14 height 6
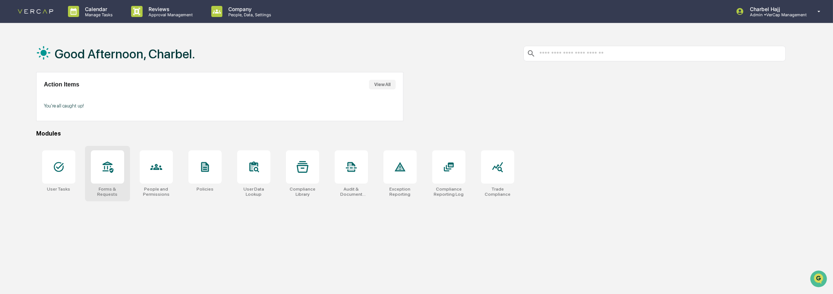
click at [118, 185] on div "Forms & Requests" at bounding box center [107, 173] width 45 height 55
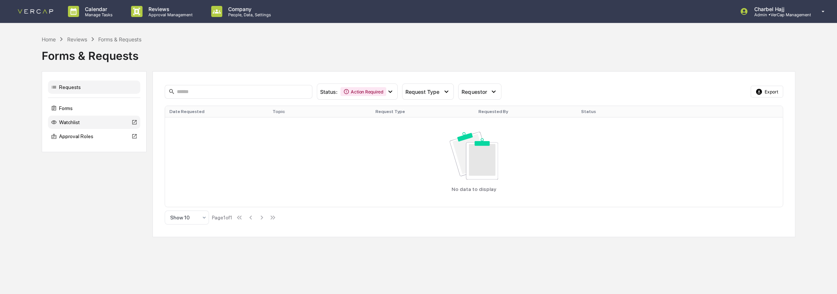
click at [81, 122] on div "Watchlist" at bounding box center [94, 122] width 92 height 13
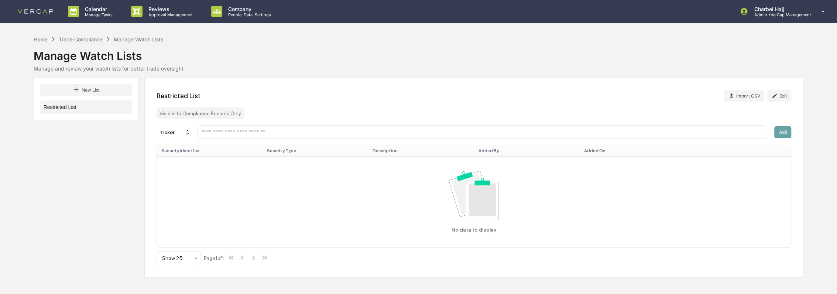
click at [71, 109] on button "Restricted List" at bounding box center [86, 106] width 92 height 13
click at [229, 131] on input "text" at bounding box center [481, 131] width 563 height 7
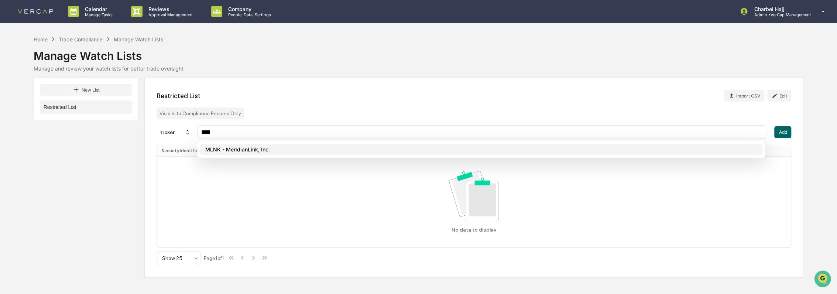
type input "****"
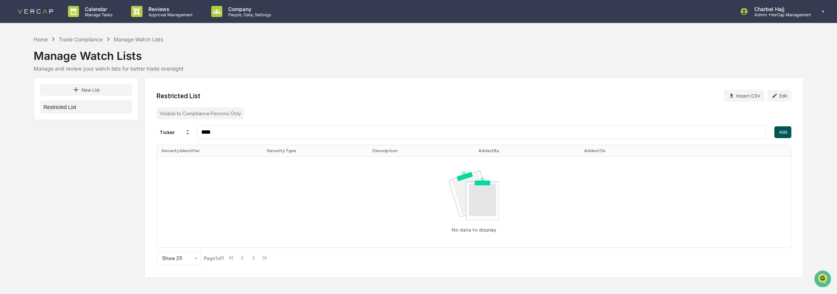
click at [778, 135] on button "Add" at bounding box center [782, 132] width 17 height 12
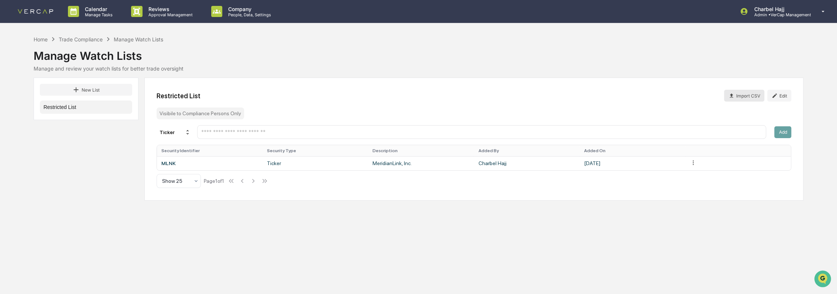
click at [748, 99] on button "Import CSV" at bounding box center [744, 96] width 40 height 12
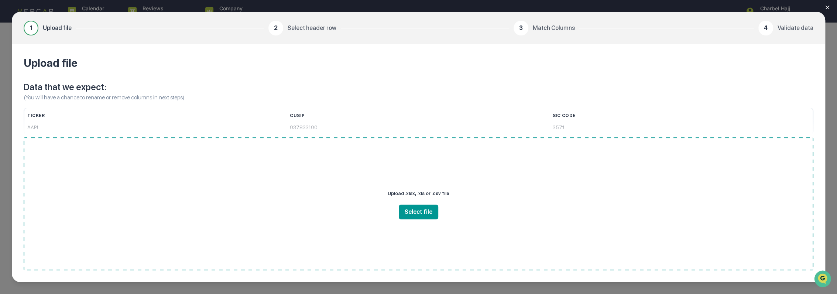
click at [825, 30] on div "1 Upload file 2 Select header row 3 Match Columns 4 Validate data Upload file D…" at bounding box center [418, 147] width 837 height 294
click at [830, 6] on icon "Close modal" at bounding box center [827, 7] width 6 height 6
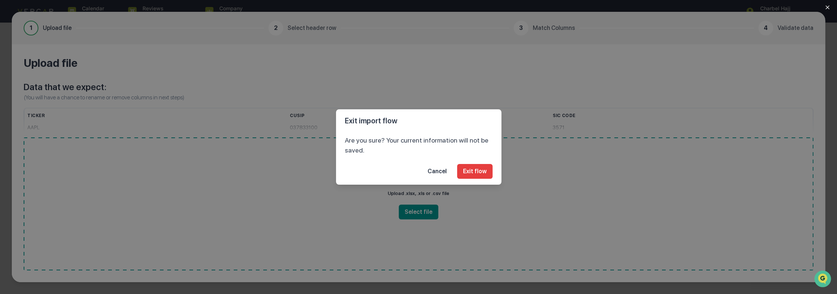
click at [478, 170] on button "Exit flow" at bounding box center [474, 171] width 35 height 15
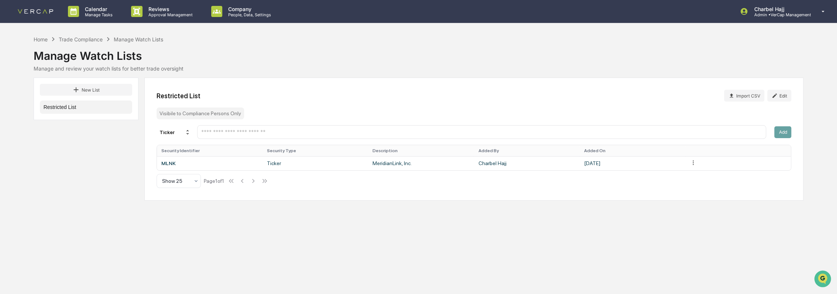
drag, startPoint x: 517, startPoint y: 217, endPoint x: 517, endPoint y: 208, distance: 8.9
click at [518, 215] on div "Calendar Manage Tasks Reviews Approval Management Company People, Data, Setting…" at bounding box center [418, 147] width 837 height 294
click at [802, 17] on div "Charbel Hajj Admin • VerCap Management" at bounding box center [785, 11] width 104 height 23
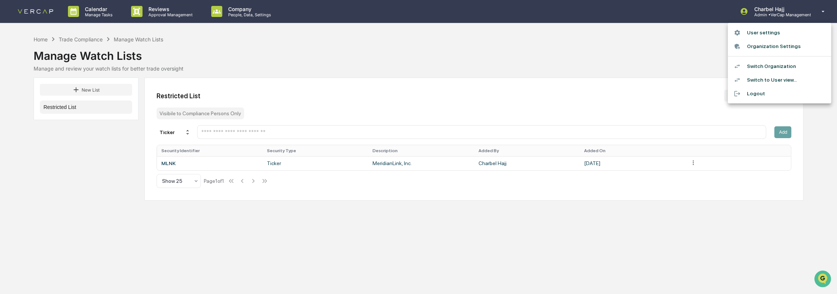
drag, startPoint x: 753, startPoint y: 163, endPoint x: 706, endPoint y: 164, distance: 47.3
click at [749, 163] on div at bounding box center [418, 147] width 837 height 294
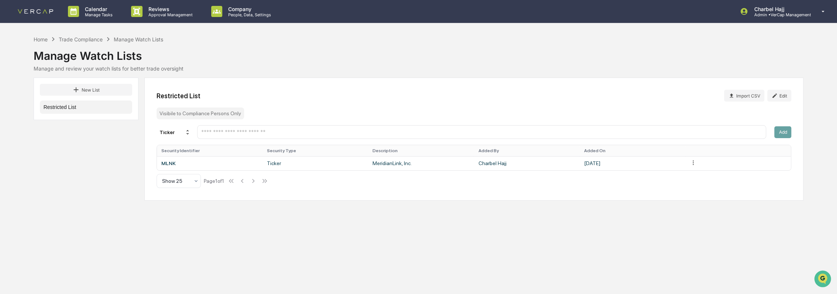
drag, startPoint x: 704, startPoint y: 164, endPoint x: 697, endPoint y: 165, distance: 7.2
click at [703, 164] on td at bounding box center [738, 163] width 106 height 14
click at [692, 164] on html "Calendar Manage Tasks Reviews Approval Management Company People, Data, Setting…" at bounding box center [418, 147] width 837 height 294
click at [693, 179] on div "Delete" at bounding box center [692, 176] width 47 height 12
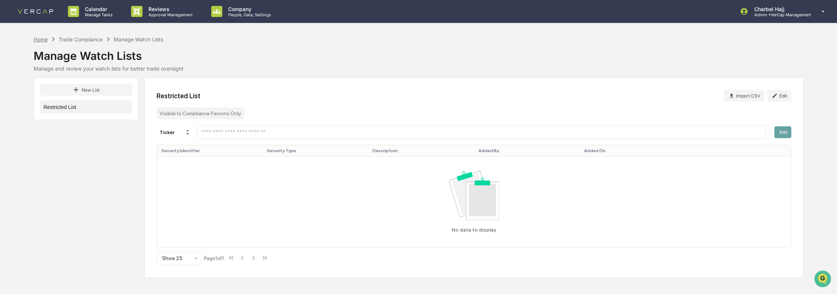
click at [36, 41] on div "Home" at bounding box center [41, 39] width 14 height 6
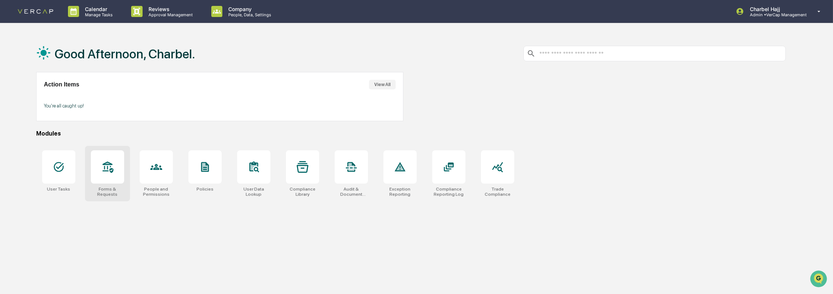
click at [111, 184] on div "Forms & Requests" at bounding box center [107, 173] width 45 height 55
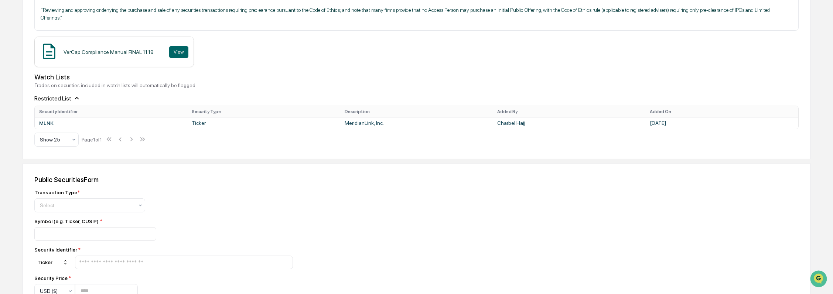
scroll to position [246, 0]
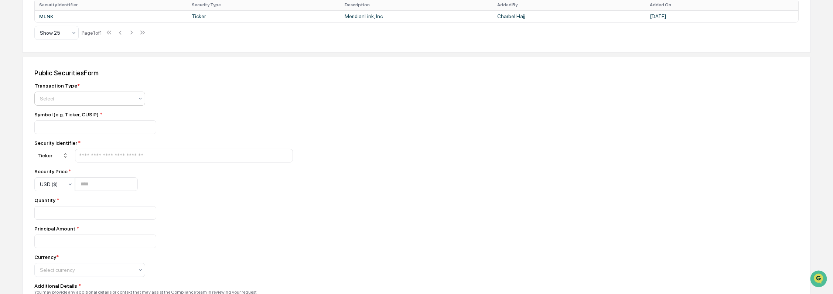
click at [110, 99] on div at bounding box center [87, 98] width 94 height 7
click at [97, 98] on div at bounding box center [87, 98] width 94 height 7
click at [264, 191] on div "Transaction Type * Select Symbol (e.g. Ticker, CUSIP) * Security Identifier * T…" at bounding box center [163, 295] width 258 height 425
click at [124, 158] on input "text" at bounding box center [183, 155] width 211 height 7
paste input "*********"
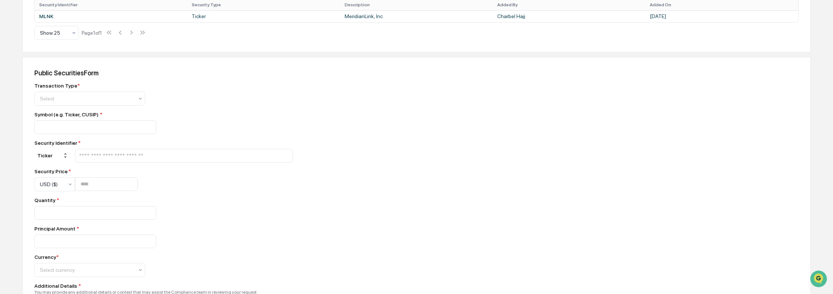
type input "*********"
click at [63, 158] on icon at bounding box center [65, 155] width 6 height 6
click at [59, 180] on div "CUSIP" at bounding box center [53, 182] width 35 height 9
click at [97, 159] on input "text" at bounding box center [183, 155] width 211 height 7
paste input "*********"
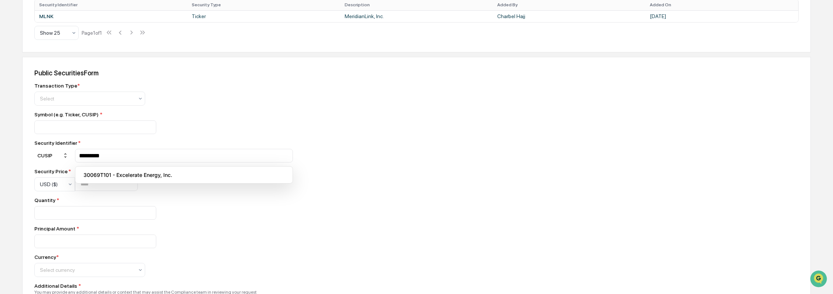
type input "*********"
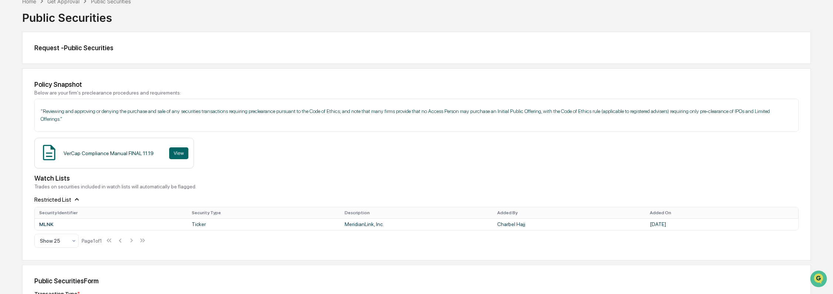
scroll to position [123, 0]
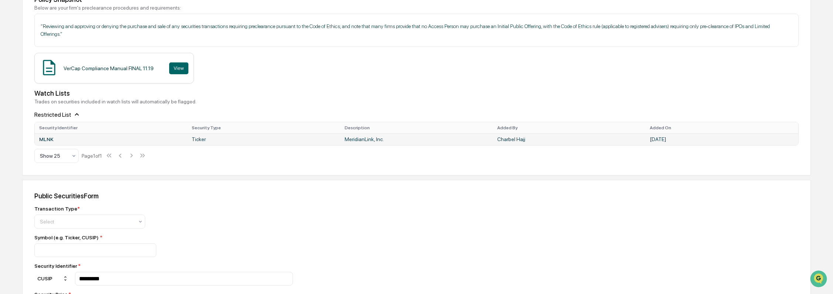
click at [130, 144] on td "MLNK" at bounding box center [111, 139] width 152 height 12
click at [44, 137] on div "MLNK" at bounding box center [111, 139] width 144 height 6
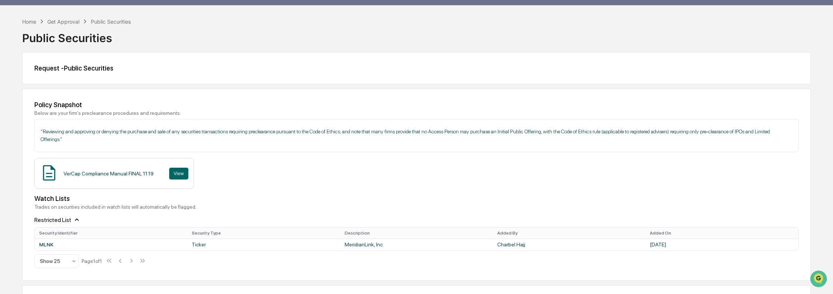
scroll to position [0, 0]
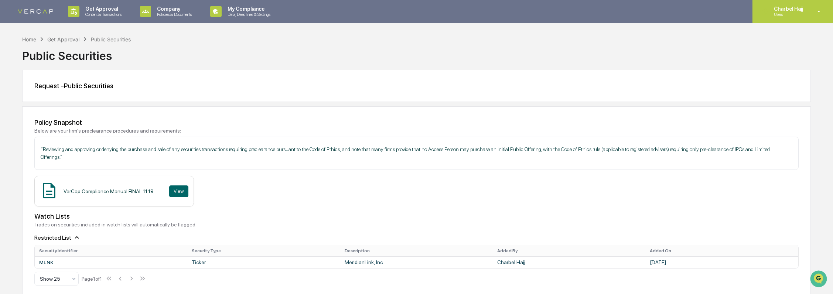
click at [793, 14] on p "Users" at bounding box center [787, 14] width 39 height 5
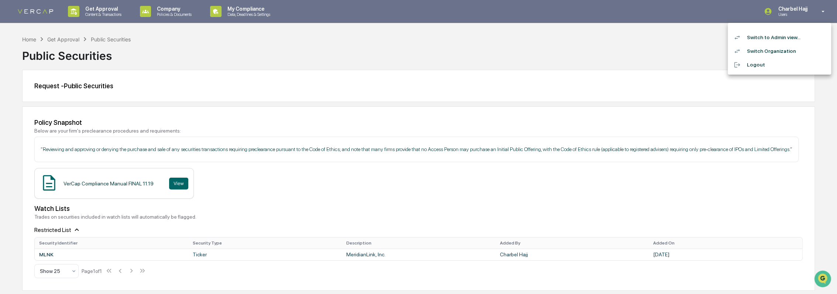
click at [420, 183] on div at bounding box center [418, 147] width 837 height 294
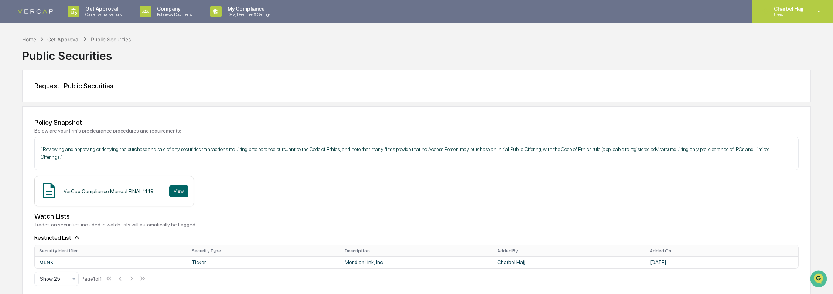
click at [794, 12] on p "Users" at bounding box center [787, 14] width 39 height 5
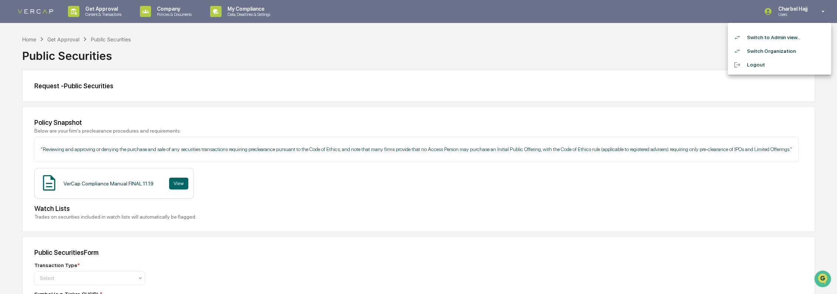
click at [617, 65] on div at bounding box center [418, 147] width 837 height 294
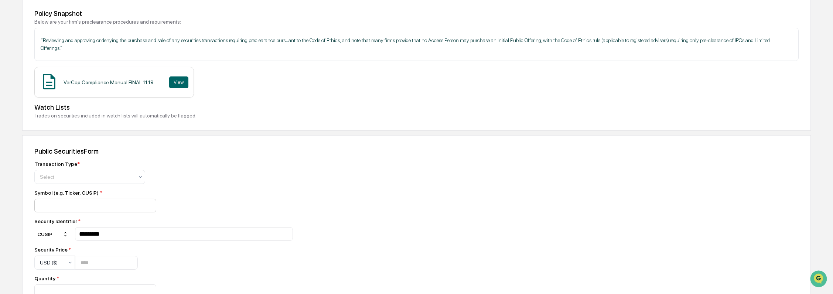
scroll to position [123, 0]
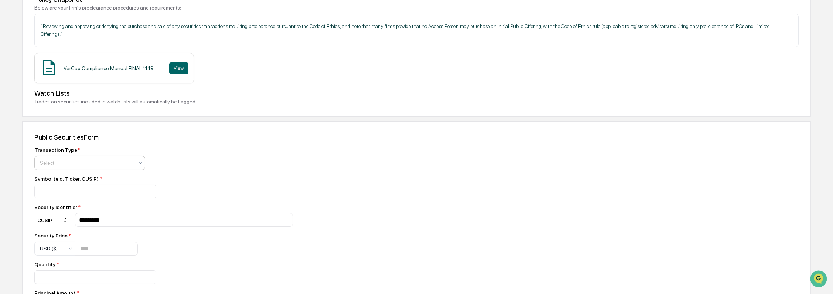
click at [129, 158] on div "Select" at bounding box center [89, 163] width 111 height 14
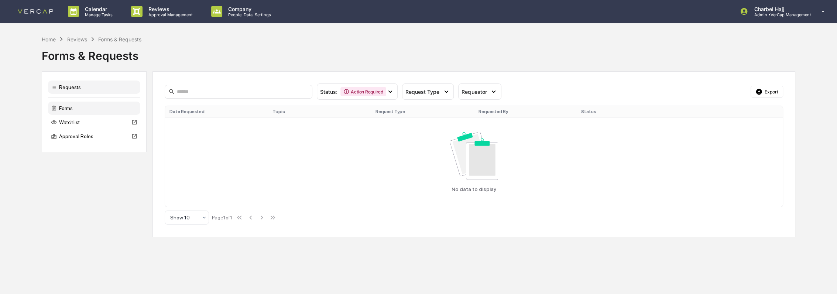
click at [82, 109] on div "Forms" at bounding box center [94, 108] width 92 height 13
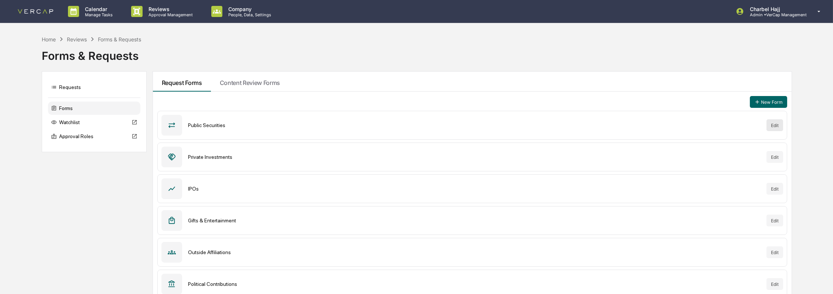
click at [776, 124] on button "Edit" at bounding box center [774, 125] width 17 height 12
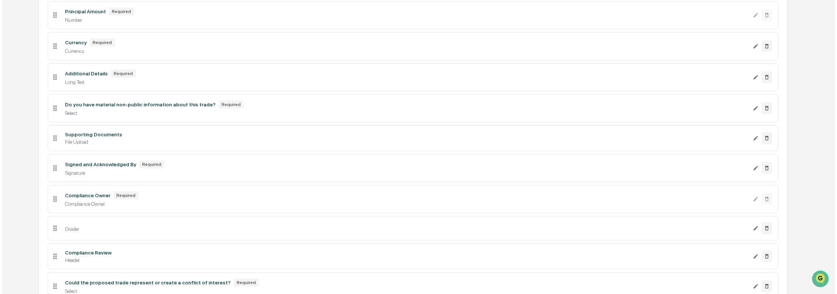
scroll to position [395, 0]
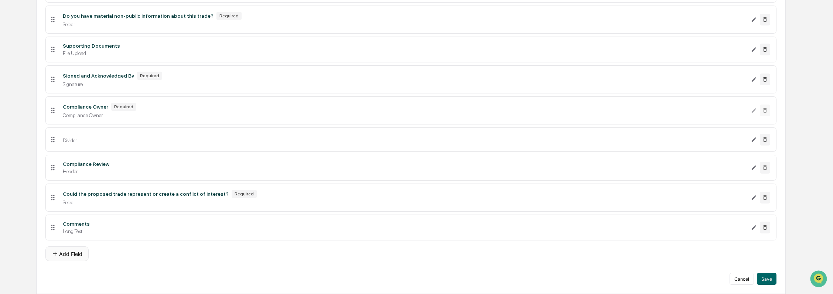
click at [77, 256] on button "Add Field" at bounding box center [66, 253] width 43 height 15
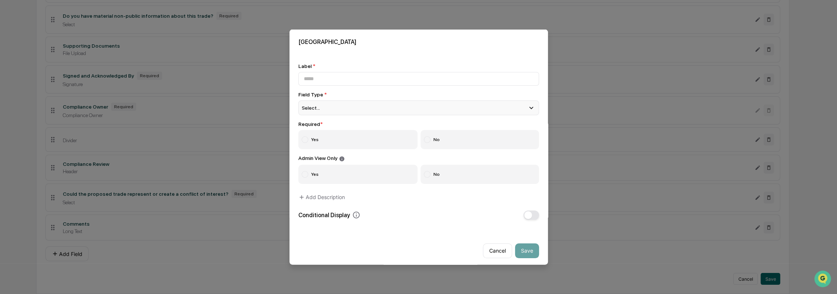
click at [328, 105] on div "Select..." at bounding box center [418, 107] width 241 height 15
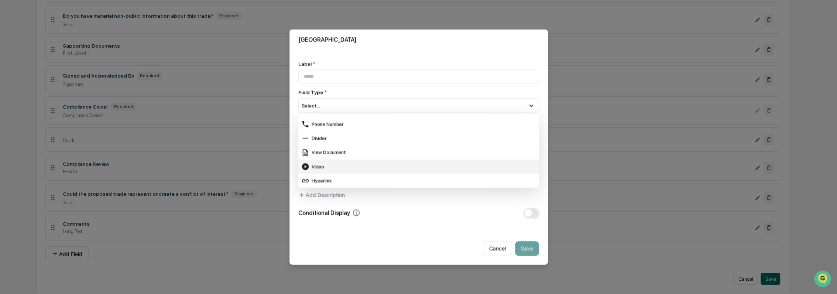
scroll to position [7, 0]
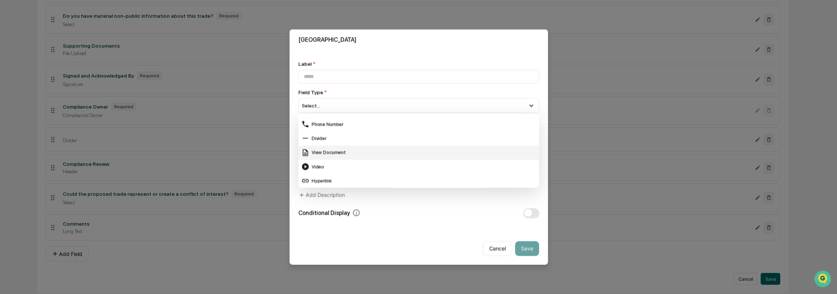
click at [381, 150] on div "View Document" at bounding box center [418, 152] width 235 height 8
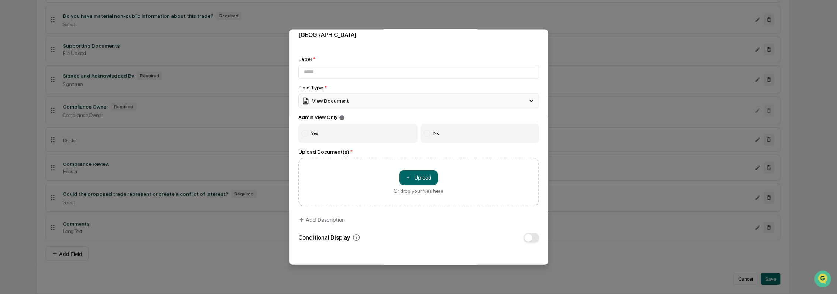
click at [348, 100] on div "View Document" at bounding box center [418, 100] width 241 height 15
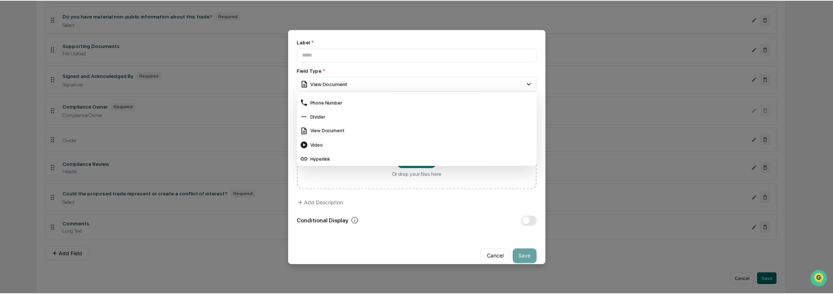
scroll to position [37, 0]
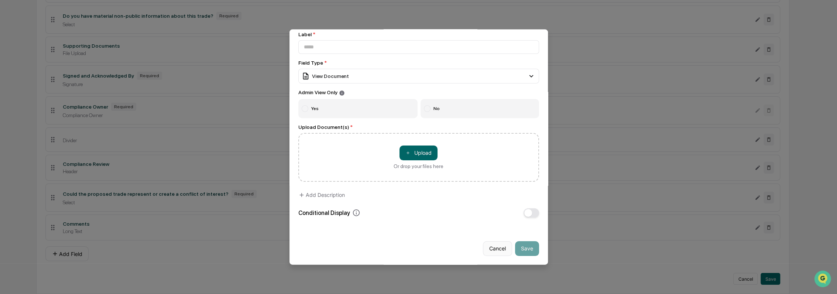
click at [493, 246] on button "Cancel" at bounding box center [497, 248] width 29 height 15
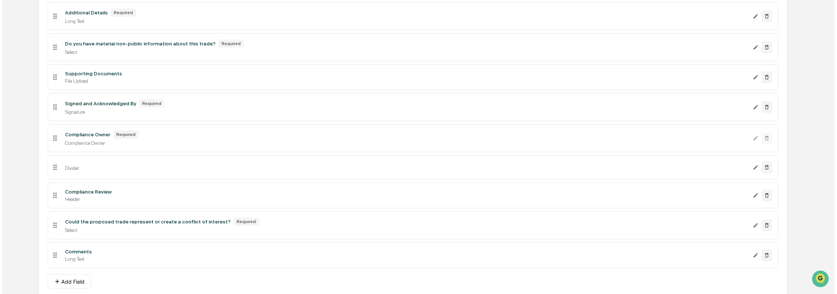
scroll to position [395, 0]
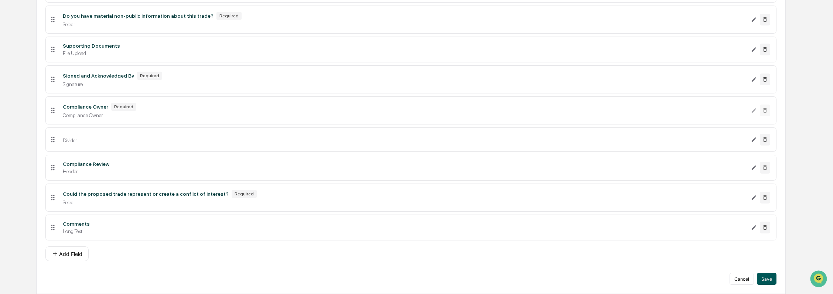
click at [758, 278] on button "Save" at bounding box center [767, 279] width 20 height 12
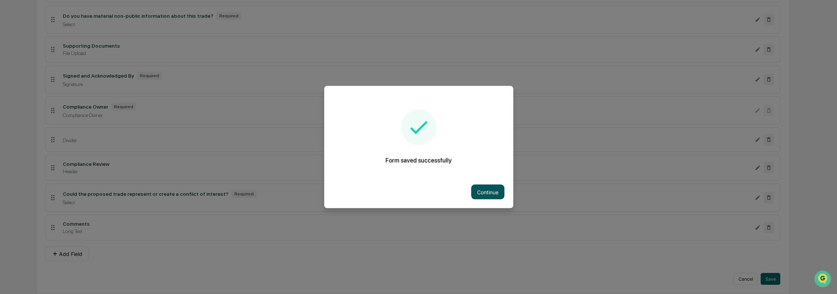
click at [477, 192] on button "Continue" at bounding box center [487, 192] width 33 height 15
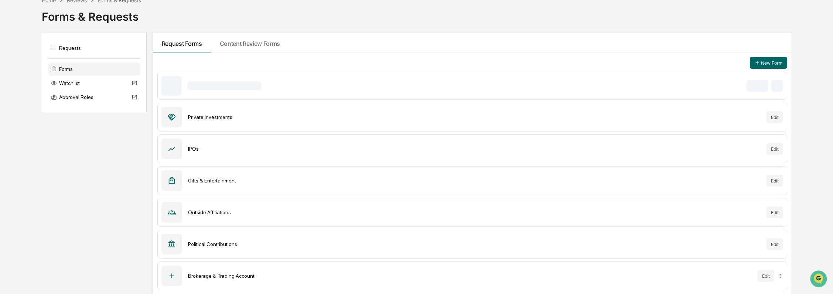
scroll to position [40, 0]
drag, startPoint x: 190, startPoint y: 274, endPoint x: 263, endPoint y: 274, distance: 73.1
click at [263, 274] on div "Brokerage & Trading Account" at bounding box center [470, 276] width 564 height 6
drag, startPoint x: 263, startPoint y: 274, endPoint x: 248, endPoint y: 274, distance: 15.2
click at [248, 275] on div "Brokerage & Trading Account" at bounding box center [470, 276] width 564 height 6
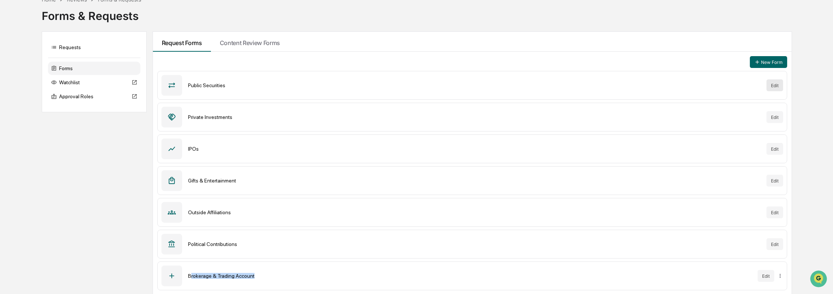
click at [776, 89] on button "Edit" at bounding box center [774, 85] width 17 height 12
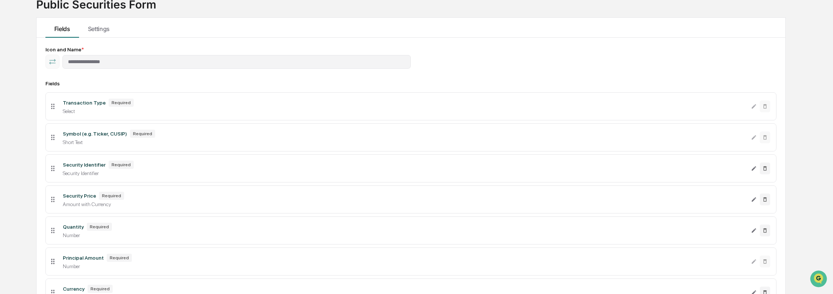
scroll to position [40, 0]
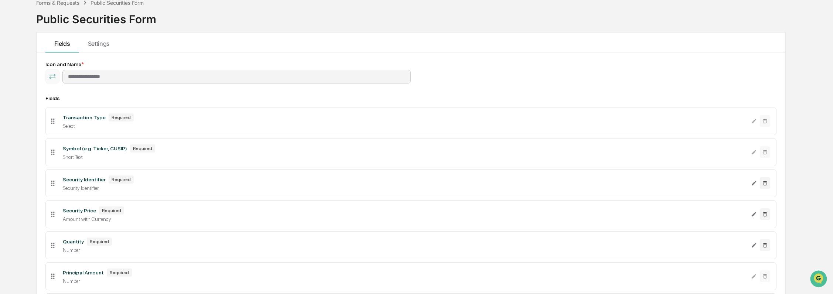
scroll to position [35, 0]
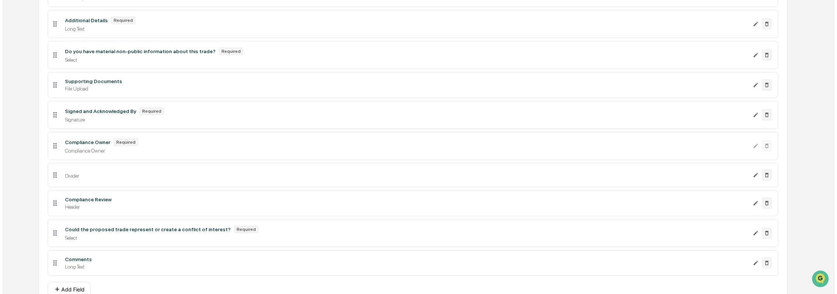
scroll to position [395, 0]
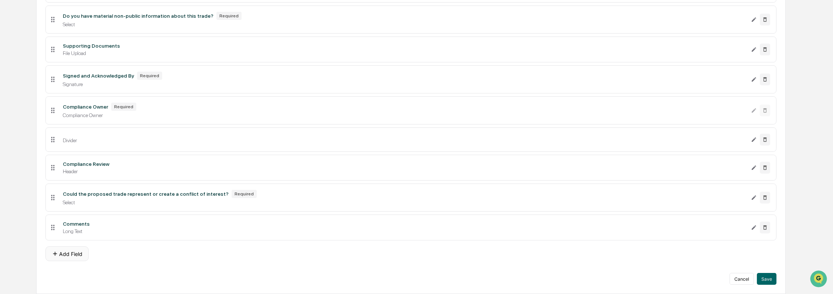
click at [66, 254] on button "Add Field" at bounding box center [66, 253] width 43 height 15
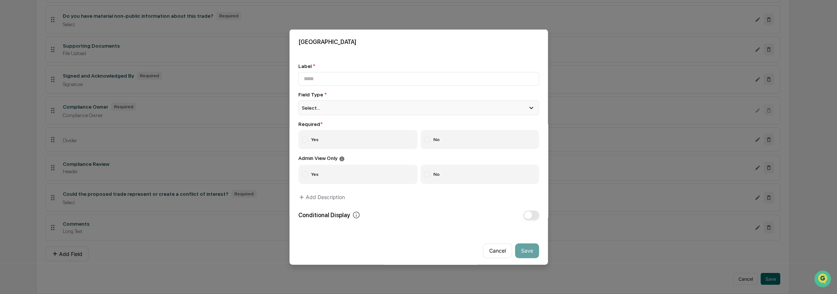
click at [332, 103] on div "Select..." at bounding box center [418, 107] width 241 height 15
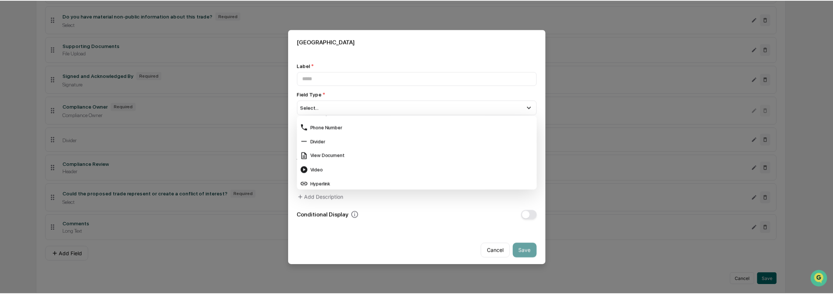
scroll to position [294, 0]
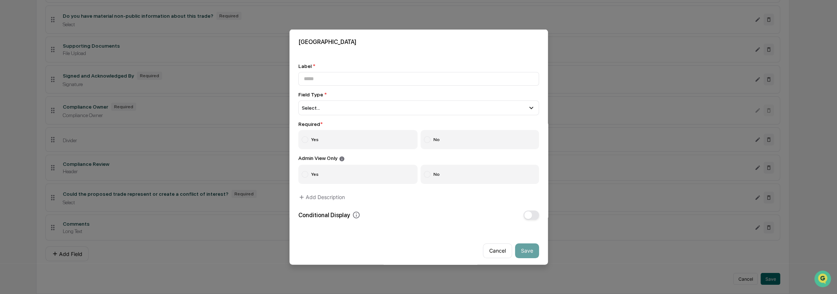
click at [493, 254] on button "Cancel" at bounding box center [497, 250] width 29 height 15
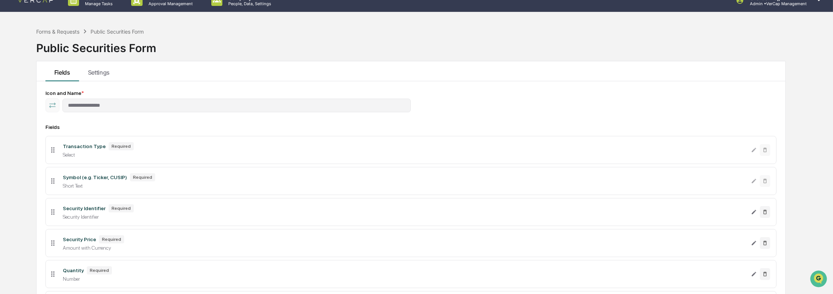
scroll to position [0, 0]
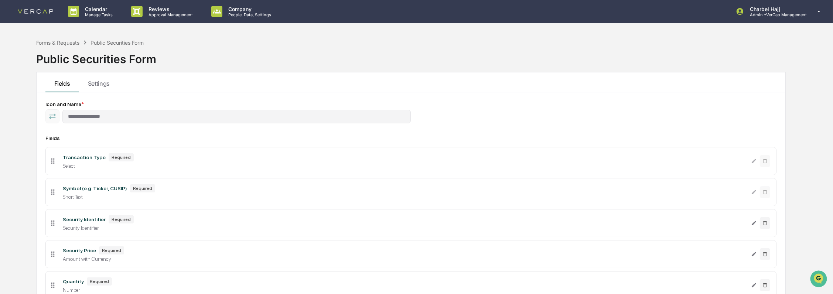
click at [34, 6] on link at bounding box center [40, 11] width 44 height 23
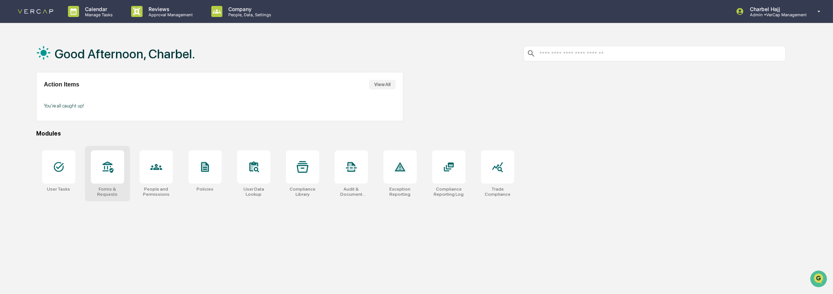
click at [99, 179] on div at bounding box center [107, 166] width 33 height 33
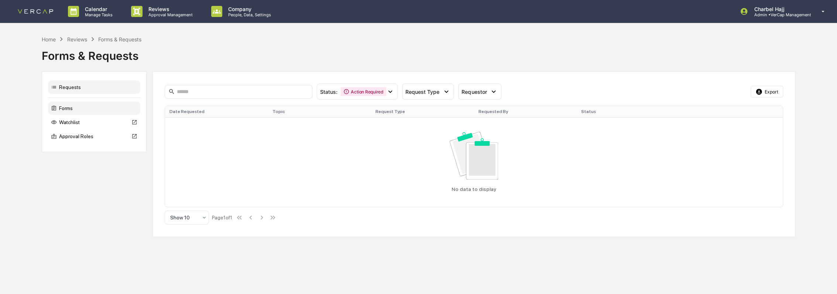
drag, startPoint x: 98, startPoint y: 101, endPoint x: 95, endPoint y: 106, distance: 6.3
click at [97, 101] on div "Requests Forms Watchlist Approval Roles" at bounding box center [94, 111] width 105 height 81
click at [95, 108] on div "Forms" at bounding box center [94, 108] width 92 height 13
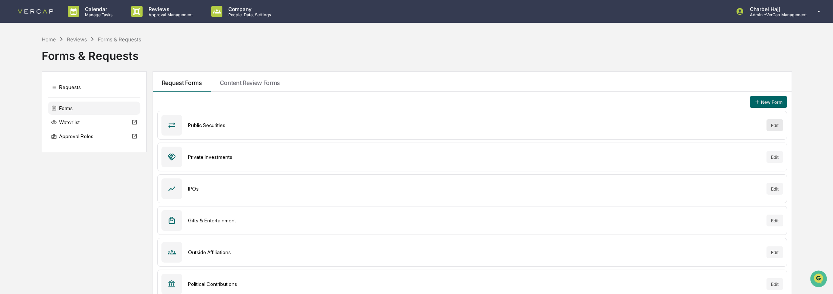
click at [775, 126] on button "Edit" at bounding box center [774, 125] width 17 height 12
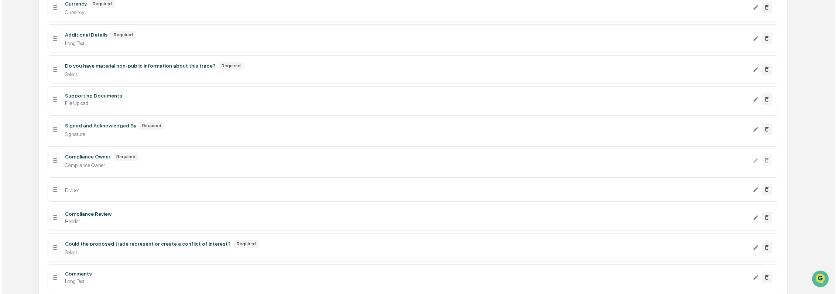
scroll to position [395, 0]
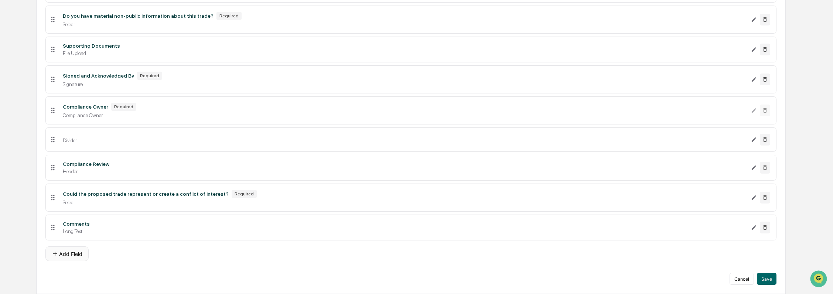
click at [72, 255] on button "Add Field" at bounding box center [66, 253] width 43 height 15
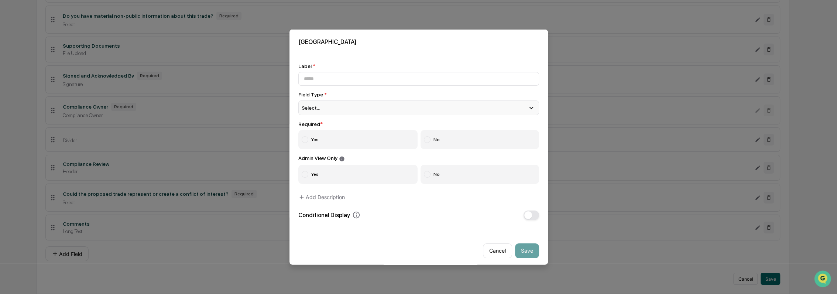
click at [351, 106] on div "Select..." at bounding box center [418, 107] width 241 height 15
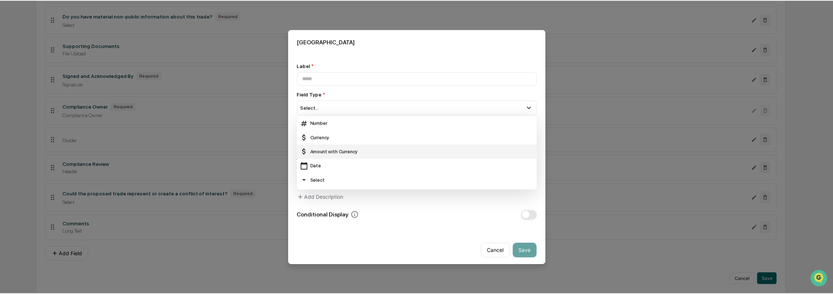
scroll to position [82, 0]
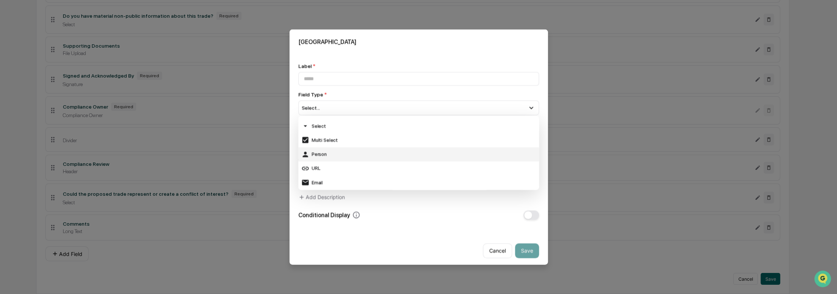
click at [357, 154] on div "Person" at bounding box center [418, 154] width 235 height 8
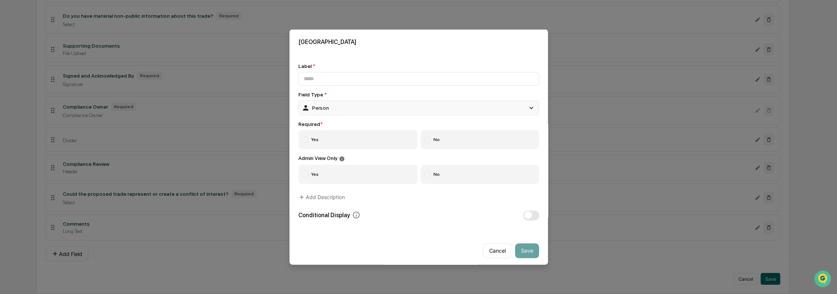
drag, startPoint x: 315, startPoint y: 143, endPoint x: 317, endPoint y: 101, distance: 42.1
click at [315, 142] on label "Yes" at bounding box center [358, 139] width 120 height 19
click at [319, 79] on input at bounding box center [418, 79] width 241 height 14
type input "**********"
click at [340, 160] on icon at bounding box center [341, 158] width 5 height 5
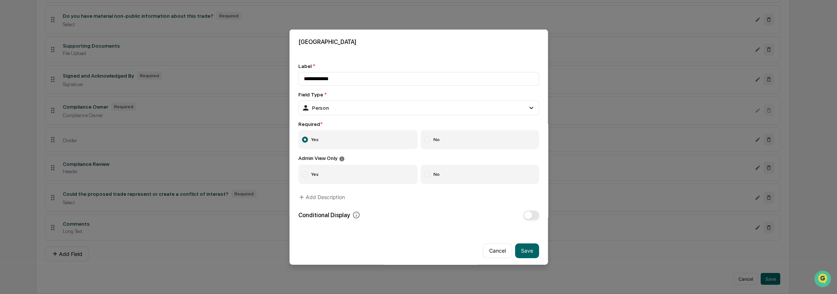
click at [452, 176] on label "No" at bounding box center [480, 173] width 119 height 19
click at [528, 256] on button "Save" at bounding box center [527, 250] width 24 height 15
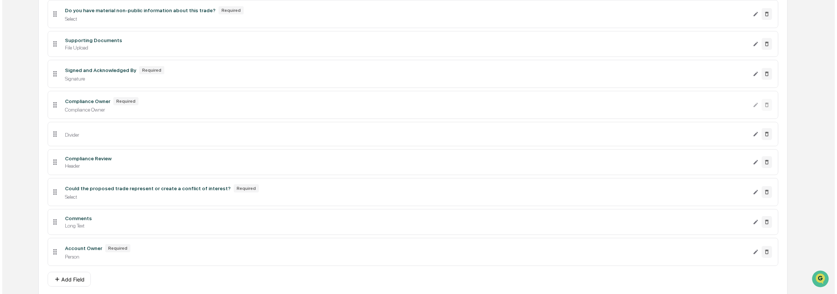
scroll to position [426, 0]
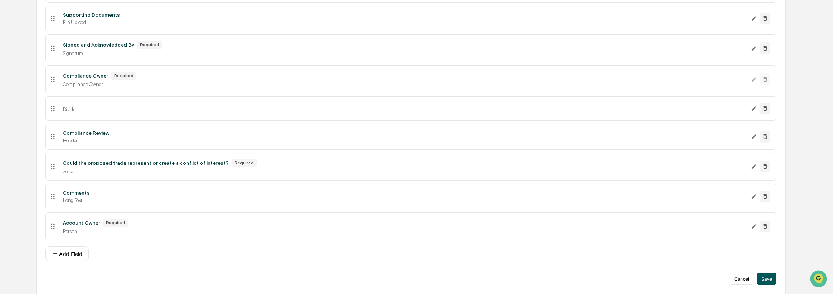
click at [769, 280] on button "Save" at bounding box center [767, 279] width 20 height 12
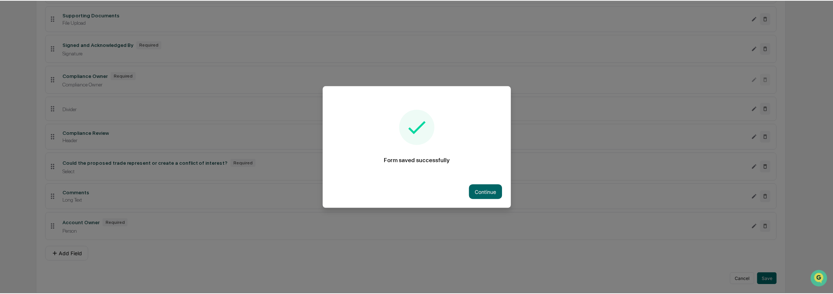
scroll to position [395, 0]
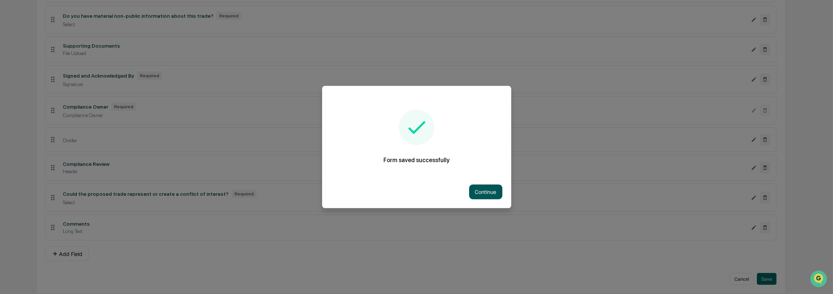
click at [478, 186] on button "Continue" at bounding box center [485, 192] width 33 height 15
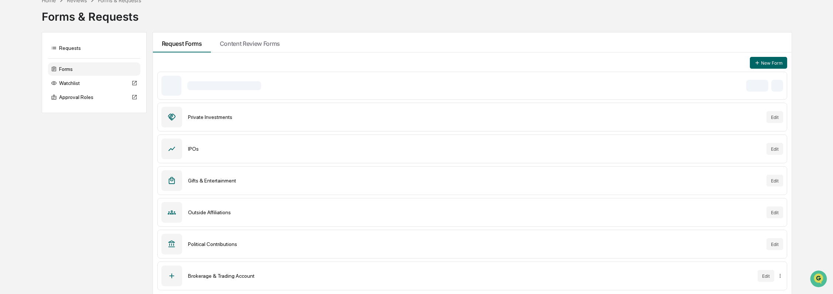
scroll to position [40, 0]
click at [780, 83] on button "Edit" at bounding box center [774, 85] width 17 height 12
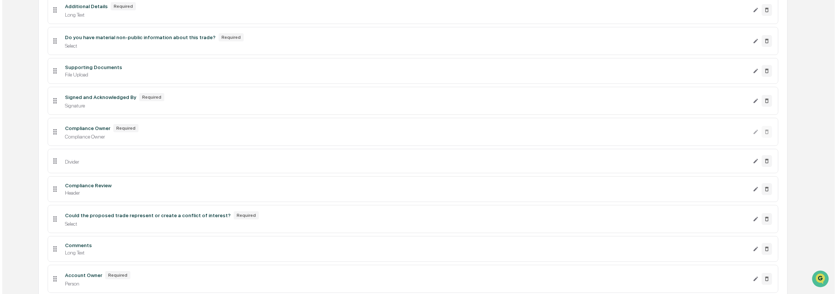
scroll to position [426, 0]
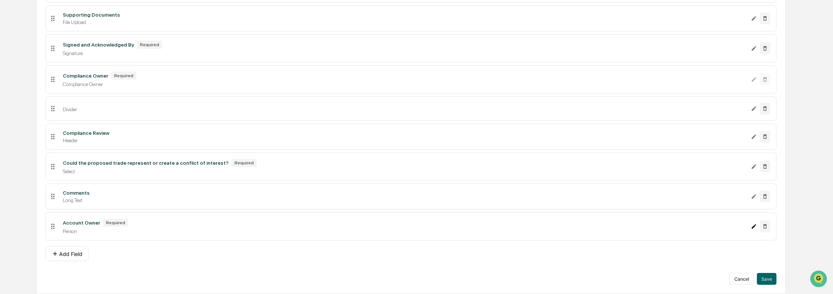
click at [754, 227] on icon "Edit Account Owner field" at bounding box center [754, 226] width 6 height 6
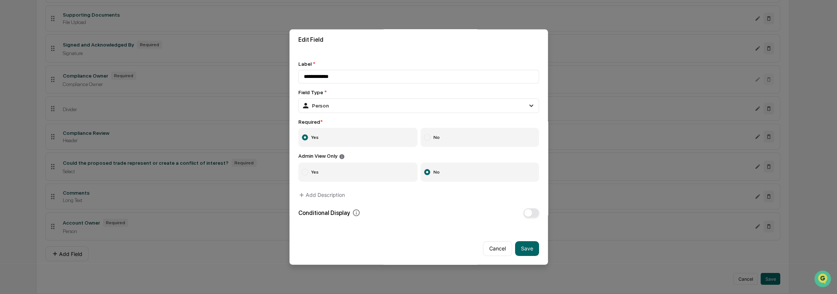
scroll to position [7, 0]
click at [527, 209] on span "button" at bounding box center [528, 213] width 8 height 8
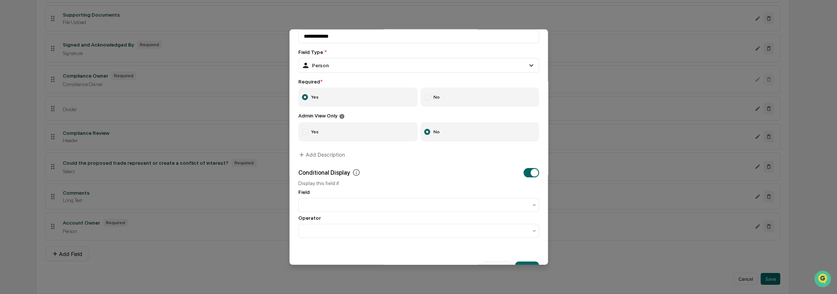
scroll to position [69, 0]
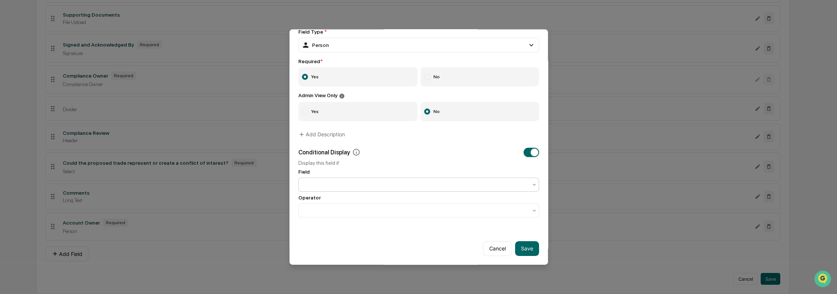
click at [351, 181] on div at bounding box center [416, 184] width 224 height 7
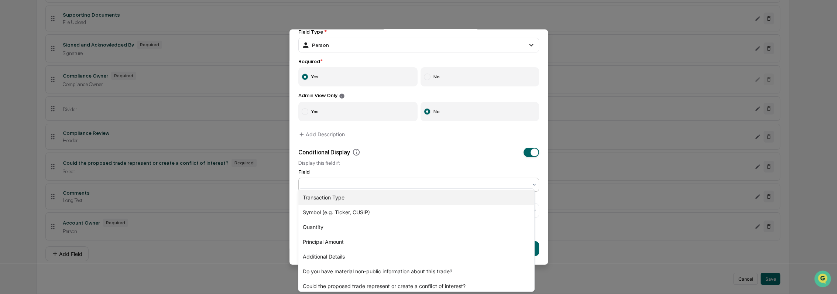
scroll to position [18, 0]
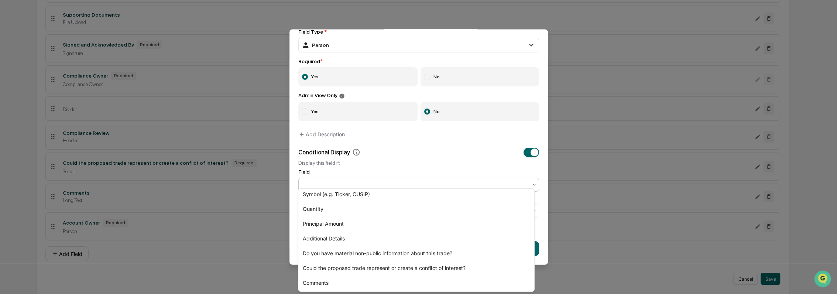
click at [290, 199] on div "**********" at bounding box center [418, 109] width 258 height 235
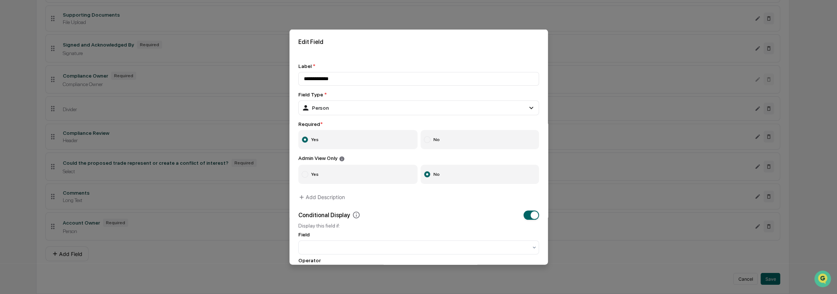
scroll to position [69, 0]
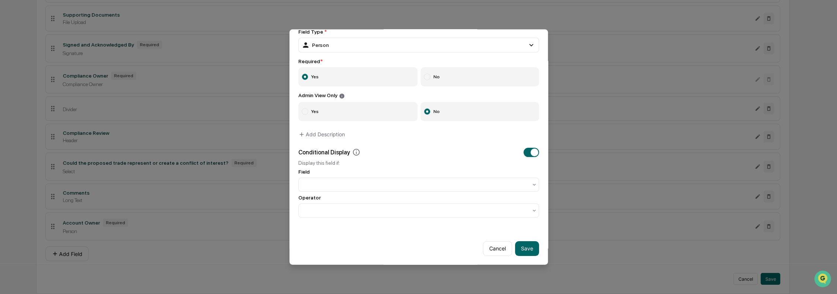
drag, startPoint x: 499, startPoint y: 244, endPoint x: 510, endPoint y: 243, distance: 11.1
click at [499, 244] on button "Cancel" at bounding box center [497, 248] width 29 height 15
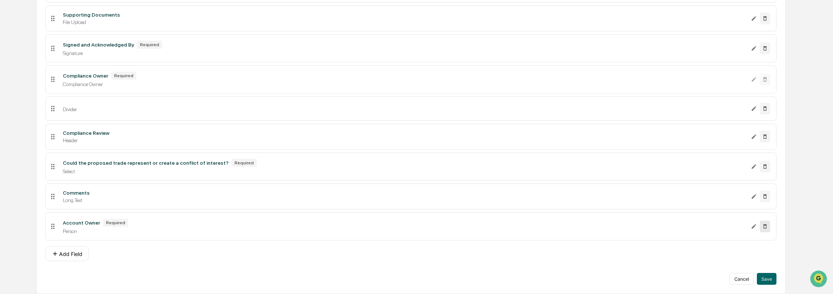
click at [764, 227] on icon at bounding box center [765, 226] width 6 height 6
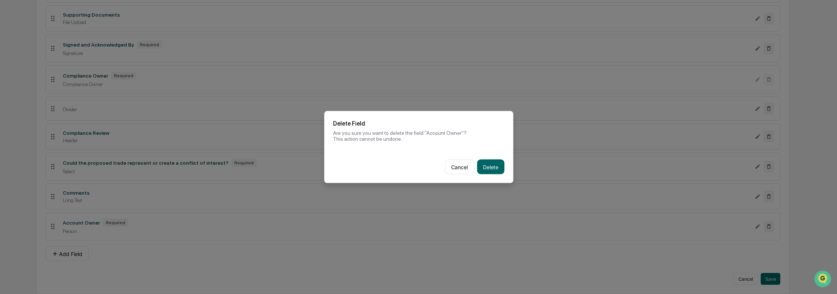
click at [501, 169] on div "Cancel Delete" at bounding box center [418, 167] width 189 height 32
drag, startPoint x: 494, startPoint y: 168, endPoint x: 522, endPoint y: 142, distance: 38.1
click at [493, 168] on button "Delete" at bounding box center [490, 166] width 27 height 15
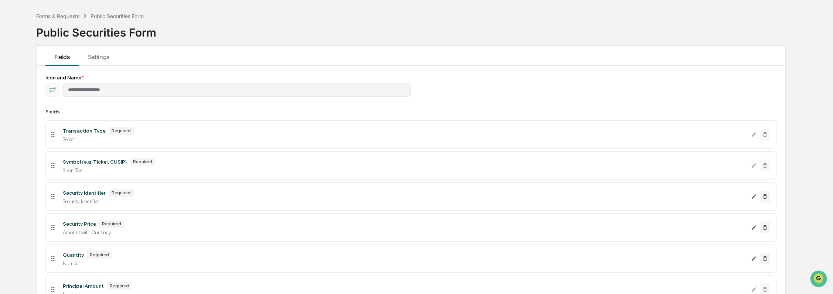
scroll to position [0, 0]
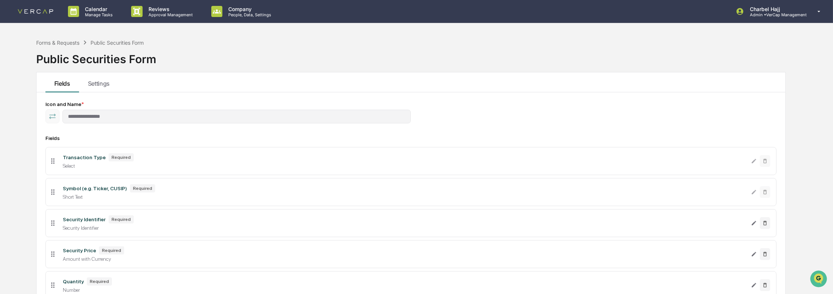
click at [47, 14] on link at bounding box center [40, 11] width 44 height 23
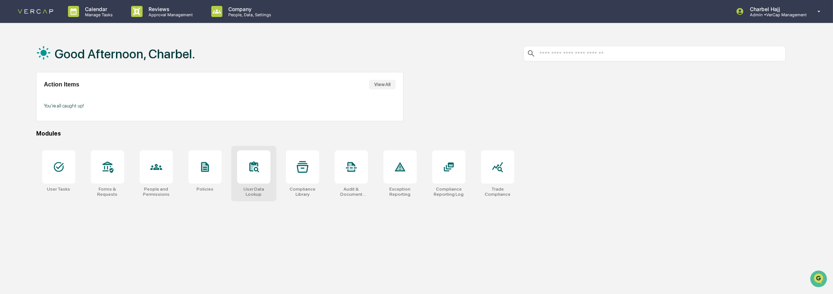
click at [269, 182] on div at bounding box center [253, 166] width 33 height 33
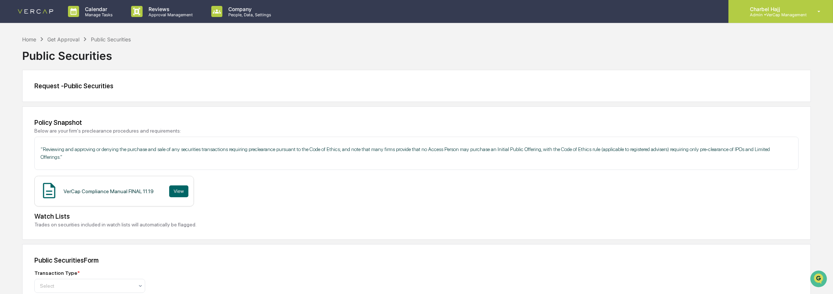
click at [758, 6] on p "Charbel Hajj" at bounding box center [775, 9] width 63 height 6
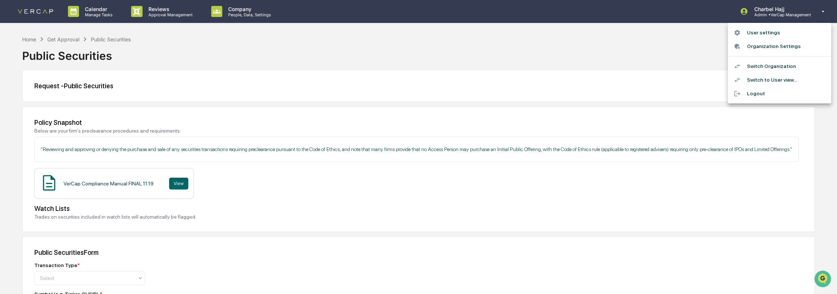
click at [769, 80] on li "Switch to User view..." at bounding box center [779, 80] width 103 height 14
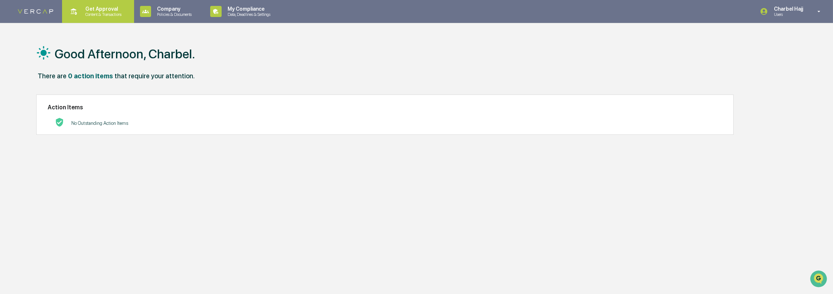
click at [103, 10] on p "Get Approval" at bounding box center [102, 9] width 46 height 6
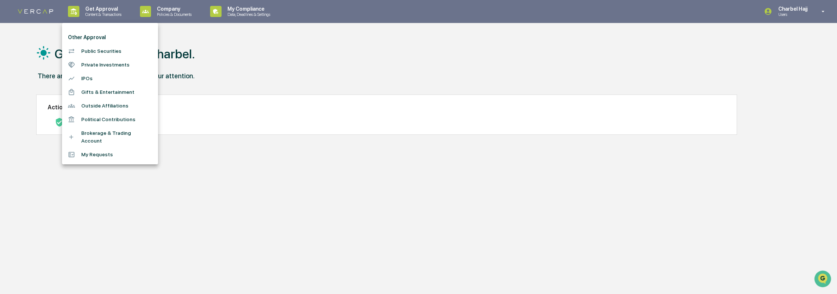
click at [103, 51] on li "Public Securities" at bounding box center [110, 51] width 96 height 14
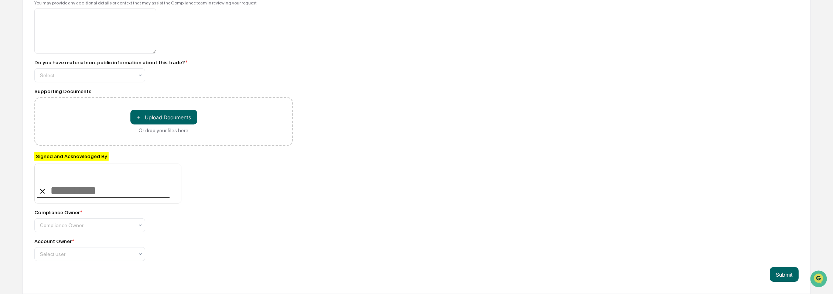
scroll to position [486, 0]
click at [104, 259] on div "Select user" at bounding box center [86, 254] width 101 height 10
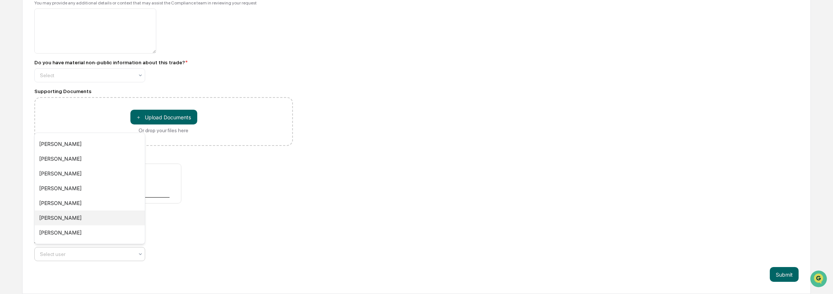
scroll to position [84, 0]
click at [263, 233] on div "Transaction Type * Select Symbol (e.g. Ticker, CUSIP) * Security Identifier * T…" at bounding box center [163, 27] width 258 height 467
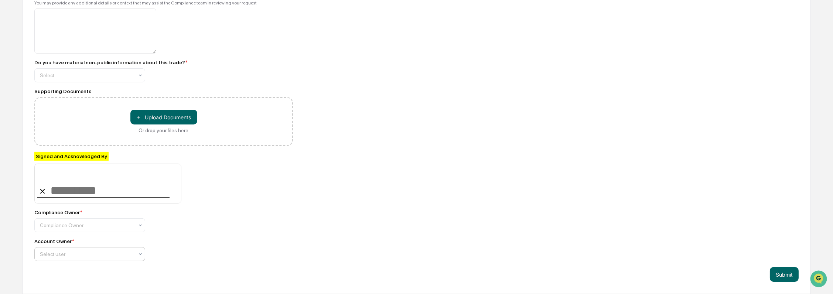
click at [85, 252] on div at bounding box center [87, 253] width 94 height 7
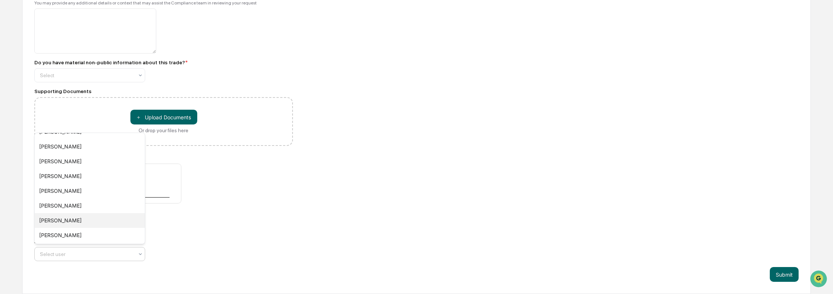
scroll to position [0, 0]
click at [171, 231] on div "Compliance Owner * Compliance Owner" at bounding box center [163, 220] width 258 height 23
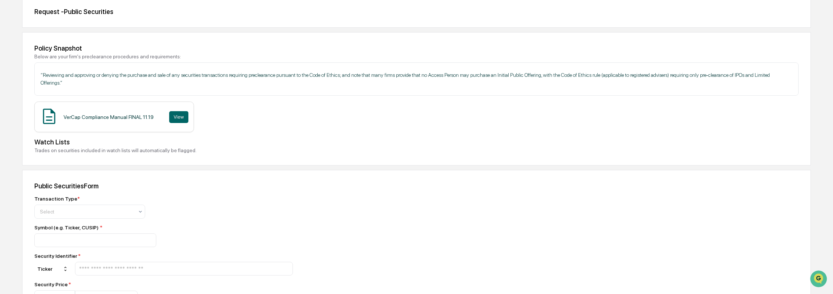
scroll to position [164, 0]
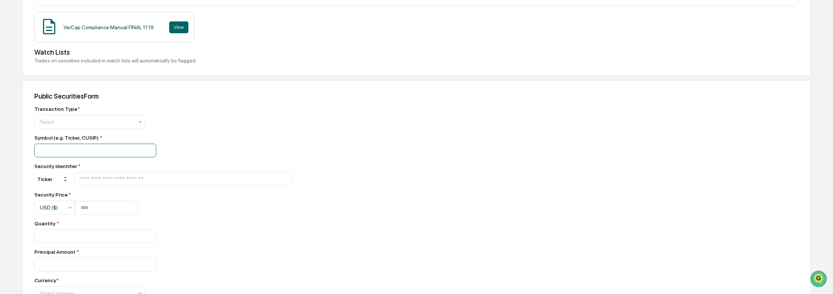
click at [97, 148] on input at bounding box center [95, 151] width 122 height 14
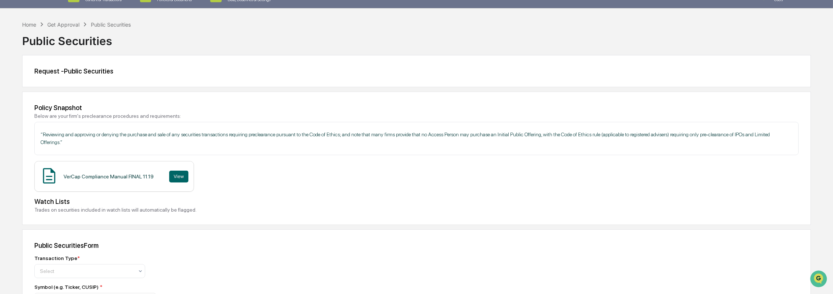
scroll to position [0, 0]
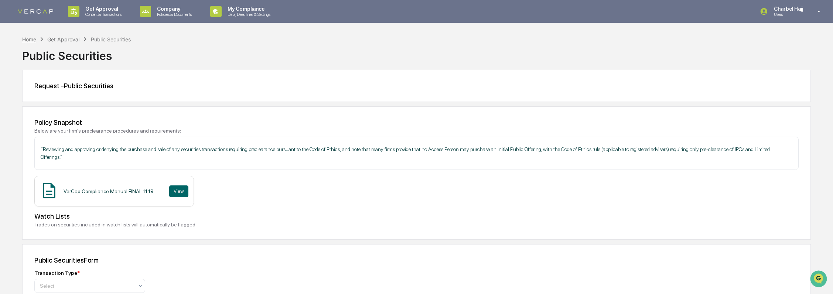
click at [27, 36] on div "Home" at bounding box center [29, 39] width 14 height 6
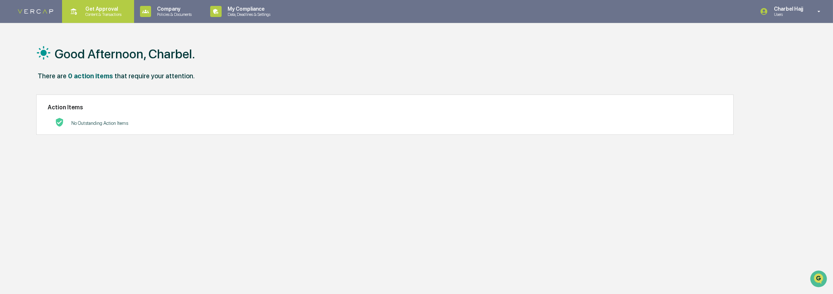
click at [112, 19] on div "Get Approval Content & Transactions" at bounding box center [97, 11] width 65 height 23
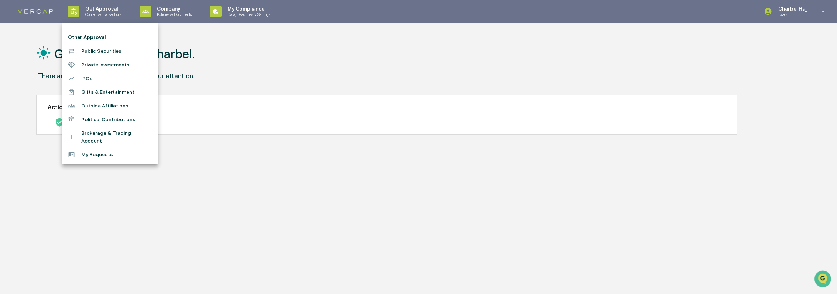
click at [408, 66] on div at bounding box center [418, 147] width 837 height 294
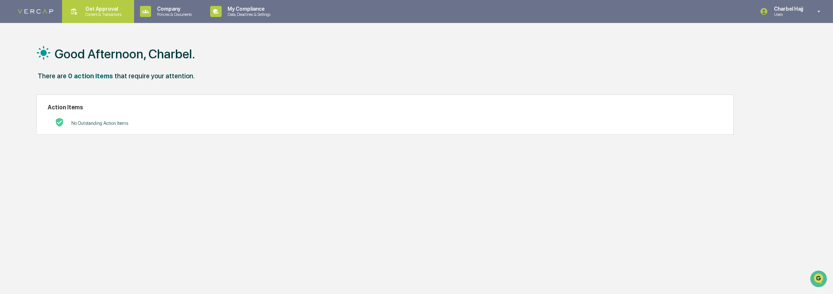
click at [129, 11] on div "Get Approval Content & Transactions" at bounding box center [97, 11] width 65 height 23
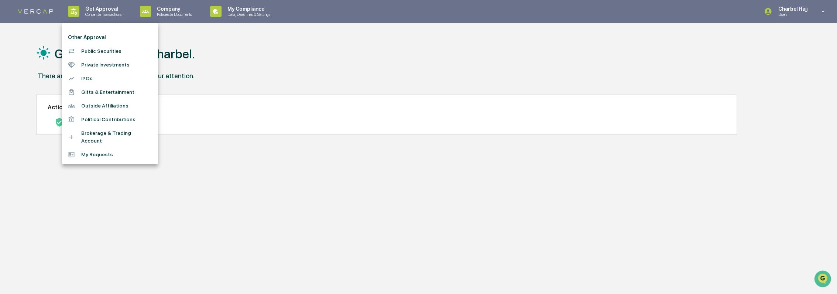
click at [130, 134] on li "Brokerage & Trading Account" at bounding box center [110, 136] width 96 height 21
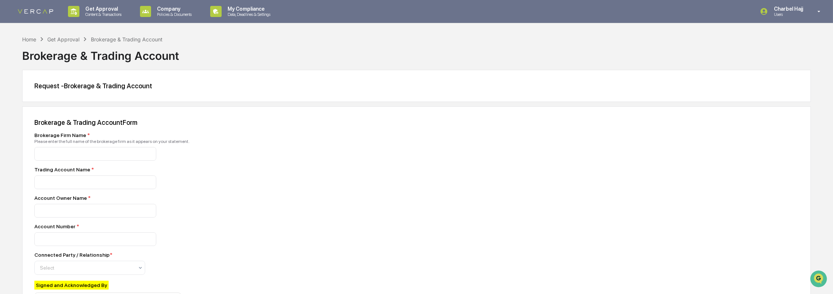
click at [184, 82] on div "Request - Brokerage & Trading Account" at bounding box center [416, 86] width 764 height 8
click at [798, 8] on p "Charbel Hajj" at bounding box center [787, 9] width 39 height 6
click at [779, 35] on li "Switch to Admin view..." at bounding box center [779, 38] width 103 height 14
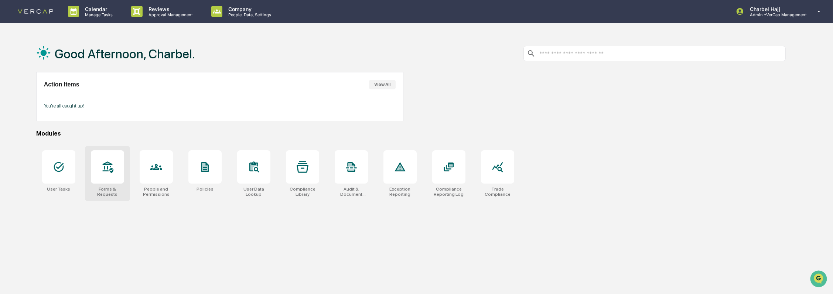
click at [112, 178] on div at bounding box center [107, 166] width 33 height 33
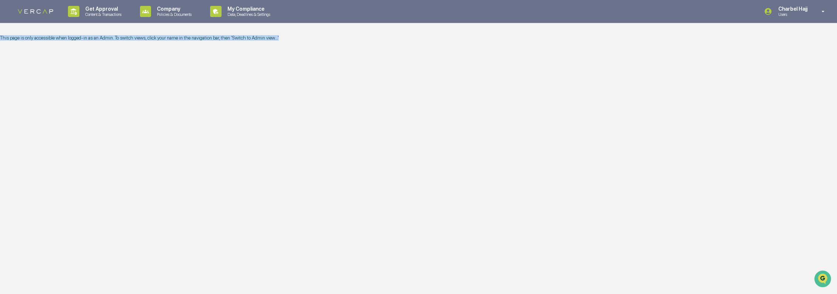
drag, startPoint x: 90, startPoint y: 104, endPoint x: 797, endPoint y: 24, distance: 712.3
click at [797, 24] on div "Get Approval Content & Transactions Company Policies & Documents My Compliance …" at bounding box center [418, 147] width 837 height 294
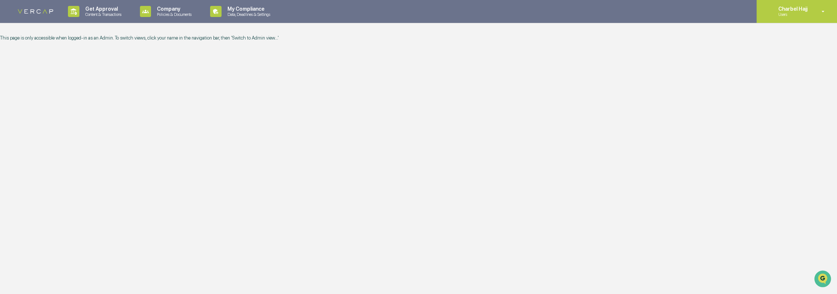
click at [783, 17] on div "Charbel Hajj Users" at bounding box center [797, 11] width 80 height 23
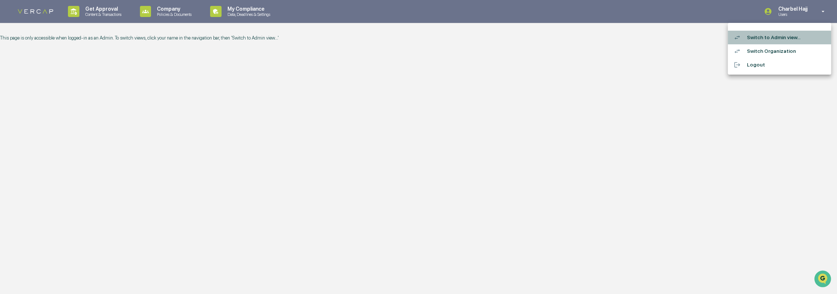
click at [778, 39] on li "Switch to Admin view..." at bounding box center [779, 38] width 103 height 14
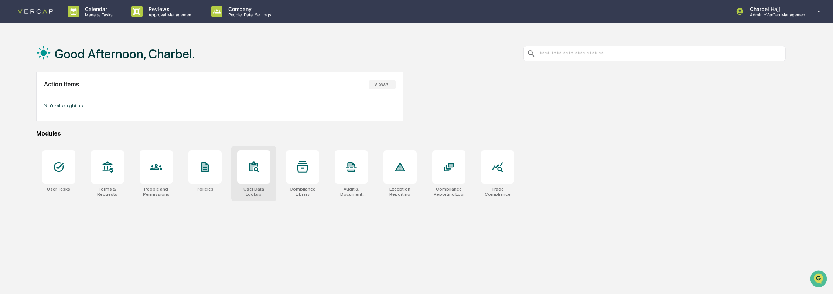
click at [246, 181] on div at bounding box center [253, 166] width 33 height 33
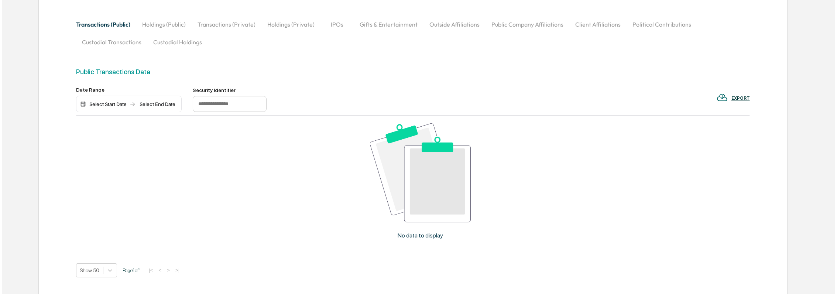
scroll to position [82, 0]
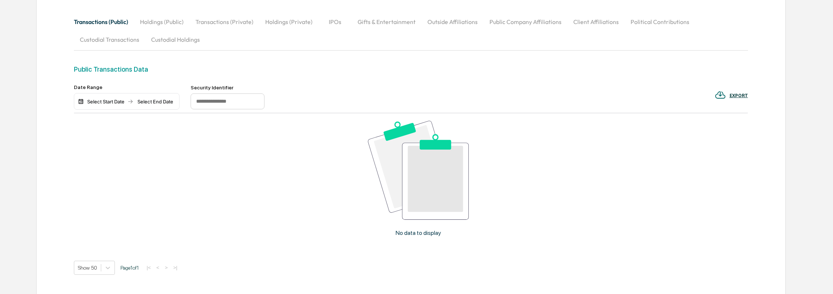
click at [741, 99] on div "EXPORT" at bounding box center [730, 95] width 33 height 12
click at [750, 117] on p "csv (excel)" at bounding box center [750, 116] width 26 height 8
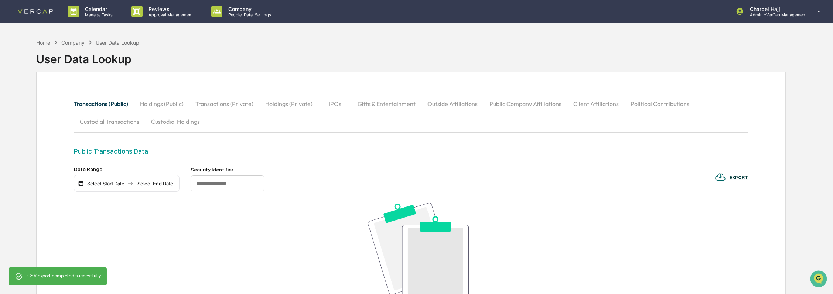
click at [422, 75] on div "Transactions (Public) Holdings (Public) Transactions (Private) Holdings (Privat…" at bounding box center [411, 259] width 750 height 375
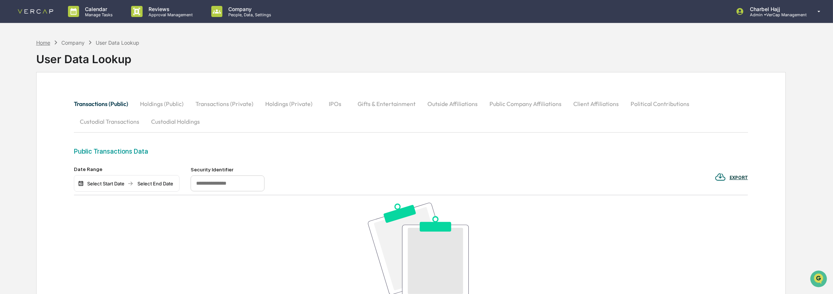
click at [45, 44] on div "Home" at bounding box center [43, 43] width 14 height 6
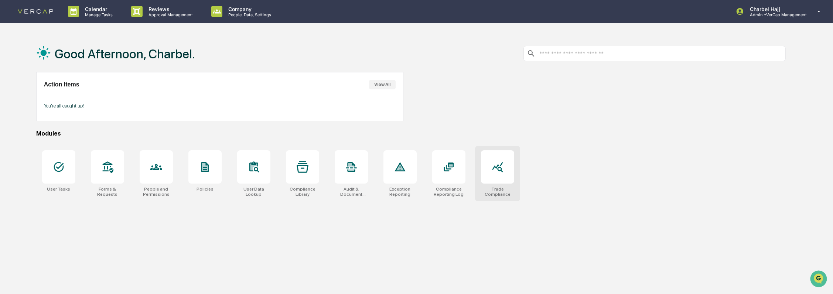
click at [493, 169] on icon at bounding box center [497, 167] width 11 height 10
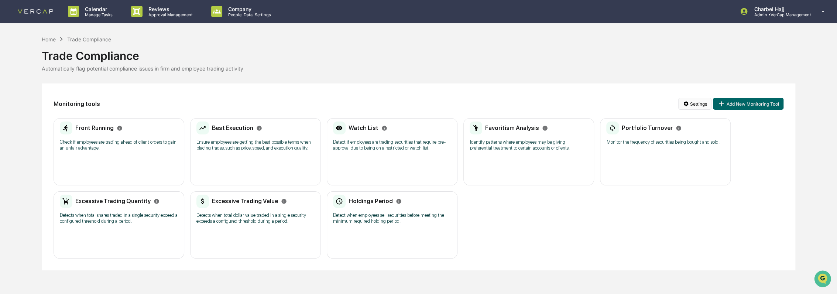
click at [693, 103] on html "Calendar Manage Tasks Reviews Approval Management Company People, Data, Setting…" at bounding box center [418, 147] width 837 height 294
click at [712, 146] on div "Configure Trade Settings" at bounding box center [696, 143] width 90 height 12
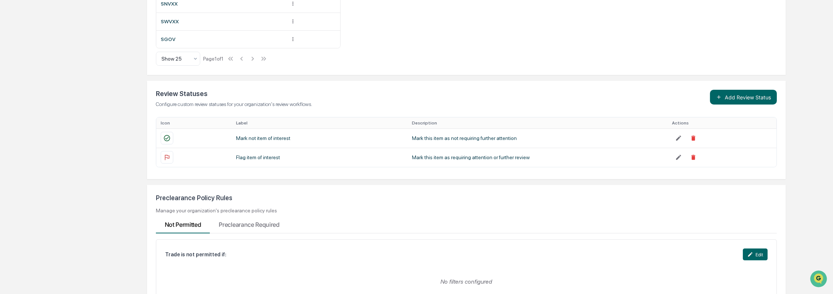
scroll to position [533, 0]
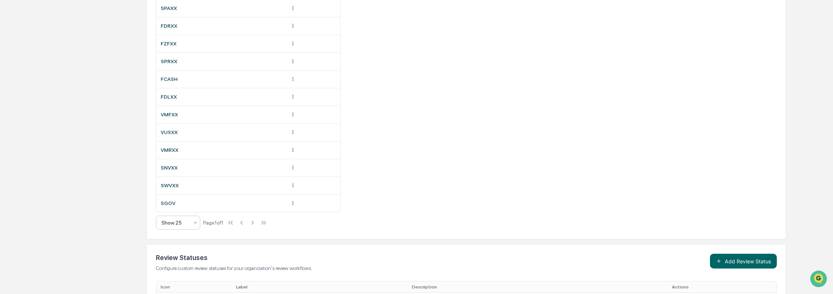
drag, startPoint x: 197, startPoint y: 221, endPoint x: 198, endPoint y: 227, distance: 6.7
click at [197, 221] on icon at bounding box center [195, 223] width 6 height 6
click at [179, 282] on div "Show 100" at bounding box center [178, 282] width 44 height 15
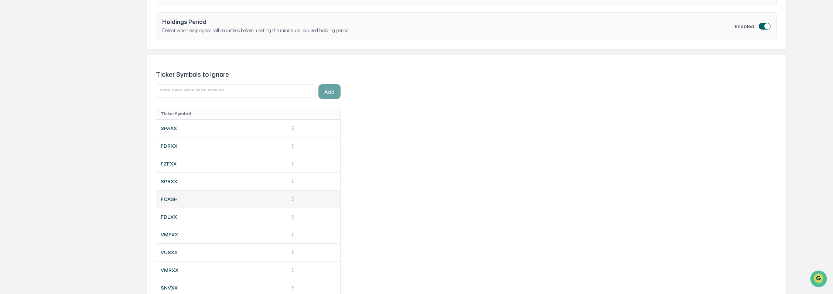
scroll to position [451, 0]
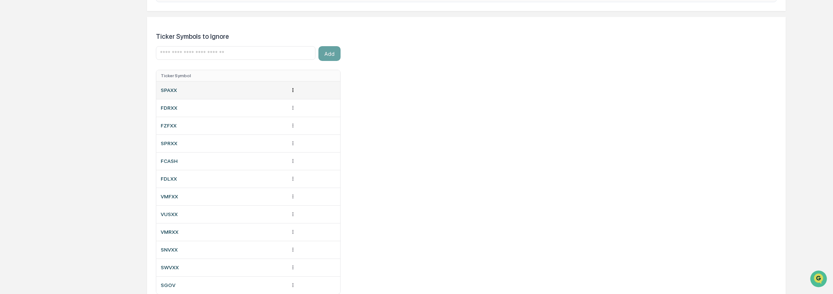
click at [295, 108] on div "Remove" at bounding box center [292, 105] width 47 height 12
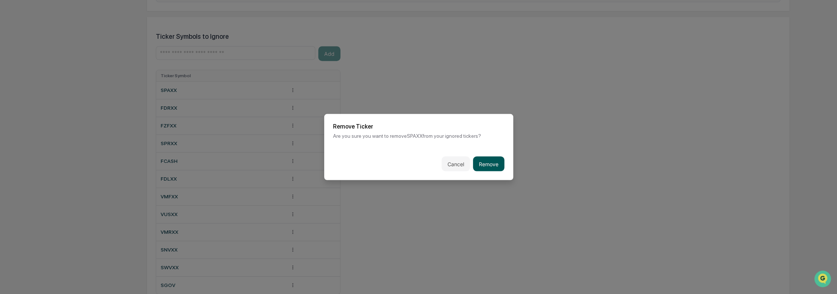
drag, startPoint x: 490, startPoint y: 162, endPoint x: 415, endPoint y: 137, distance: 78.9
click at [490, 161] on button "Remove" at bounding box center [488, 164] width 31 height 15
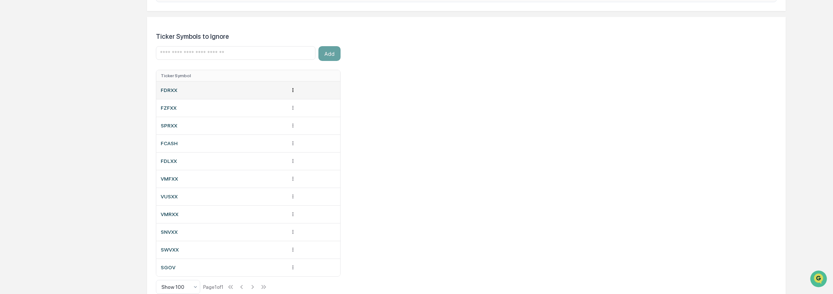
click at [292, 109] on div "Remove" at bounding box center [292, 105] width 47 height 12
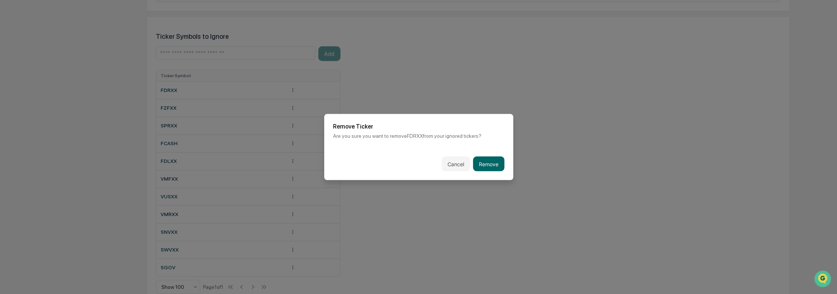
drag, startPoint x: 479, startPoint y: 161, endPoint x: 351, endPoint y: 128, distance: 131.5
click at [479, 161] on button "Remove" at bounding box center [488, 164] width 31 height 15
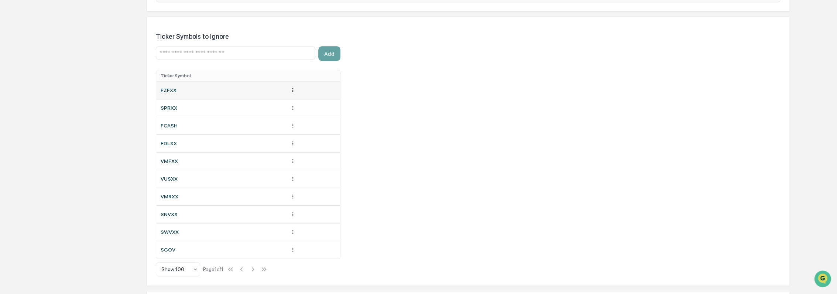
click at [295, 105] on div "Remove" at bounding box center [292, 105] width 47 height 12
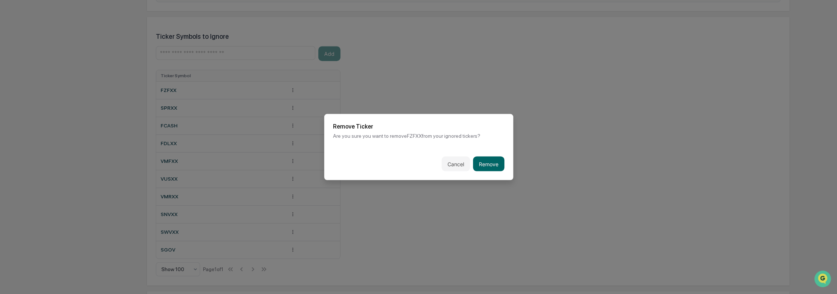
drag, startPoint x: 490, startPoint y: 158, endPoint x: 373, endPoint y: 109, distance: 126.6
click at [489, 158] on button "Remove" at bounding box center [488, 164] width 31 height 15
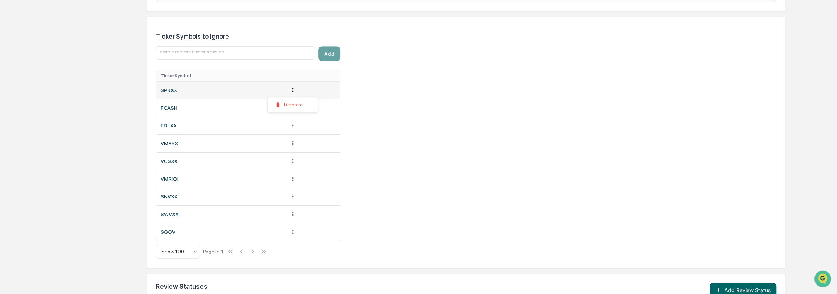
click at [298, 106] on div "Remove" at bounding box center [292, 105] width 47 height 12
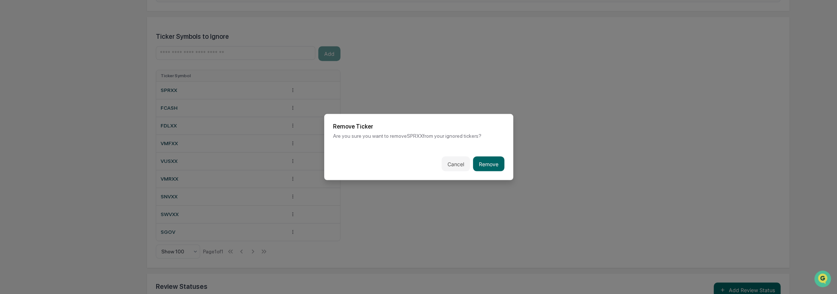
click at [478, 159] on button "Remove" at bounding box center [488, 164] width 31 height 15
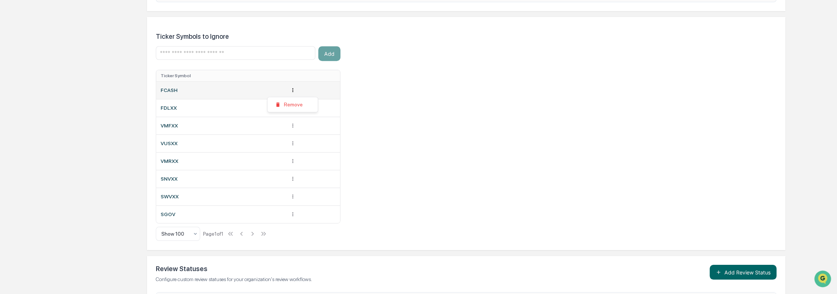
click at [293, 106] on div "Remove" at bounding box center [292, 105] width 47 height 12
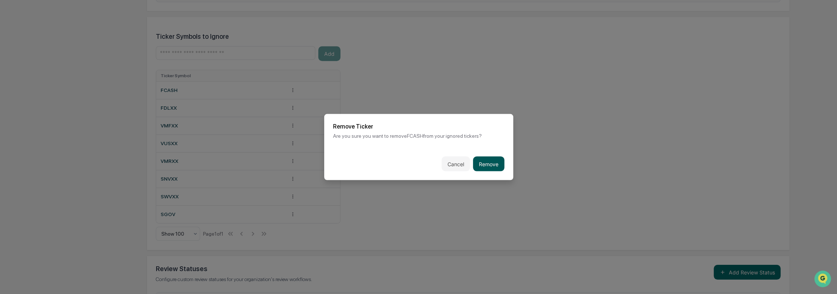
click at [476, 159] on button "Remove" at bounding box center [488, 164] width 31 height 15
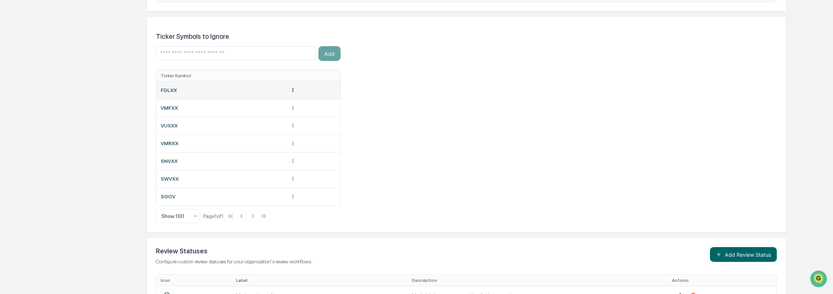
click at [297, 111] on div "Remove" at bounding box center [292, 105] width 51 height 16
click at [304, 106] on div "Remove" at bounding box center [292, 105] width 47 height 12
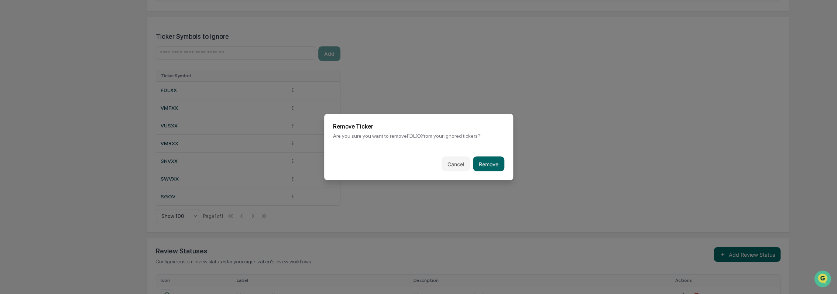
drag, startPoint x: 479, startPoint y: 159, endPoint x: 365, endPoint y: 127, distance: 118.1
click at [479, 159] on button "Remove" at bounding box center [488, 164] width 31 height 15
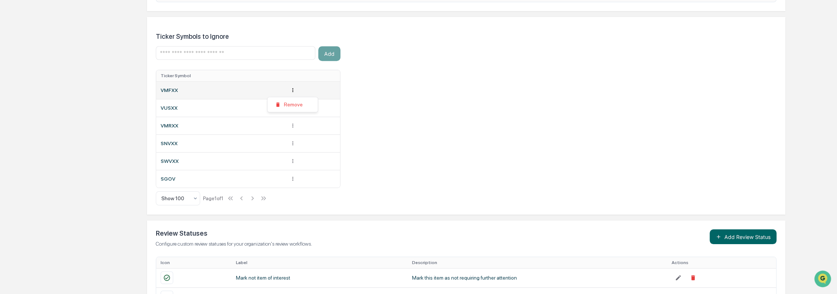
click at [297, 106] on div "Remove" at bounding box center [292, 105] width 47 height 12
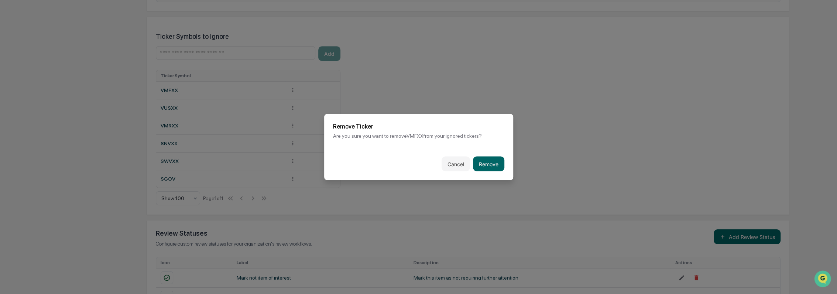
click at [483, 164] on button "Remove" at bounding box center [488, 164] width 31 height 15
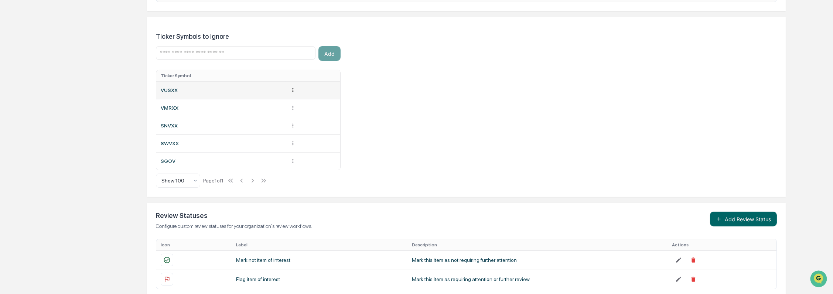
click at [292, 103] on div "Remove" at bounding box center [292, 105] width 47 height 12
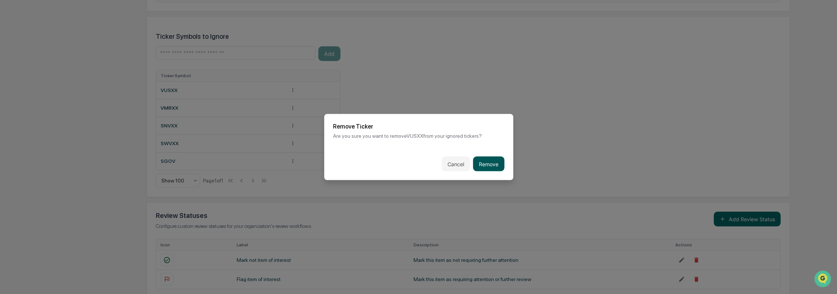
click at [490, 160] on button "Remove" at bounding box center [488, 164] width 31 height 15
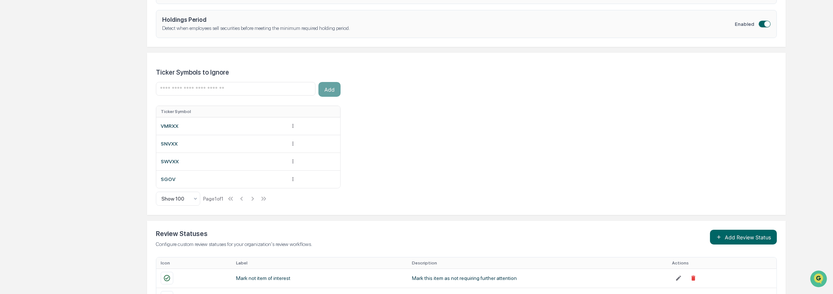
scroll to position [410, 0]
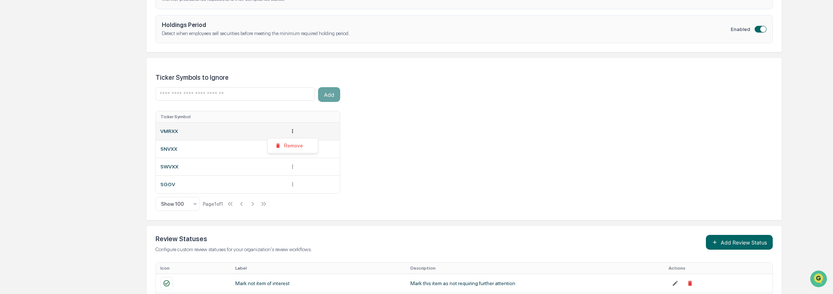
click at [297, 149] on div "Remove" at bounding box center [292, 146] width 47 height 12
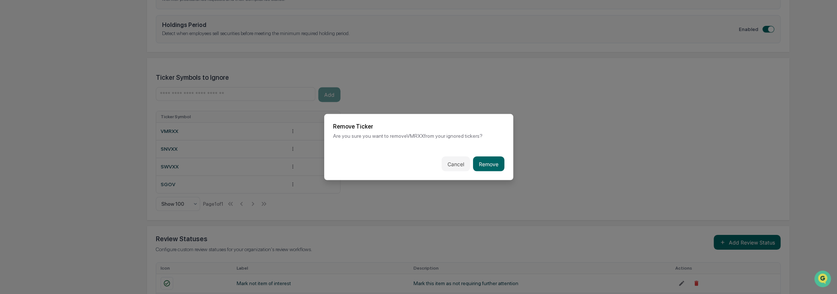
click at [486, 162] on button "Remove" at bounding box center [488, 164] width 31 height 15
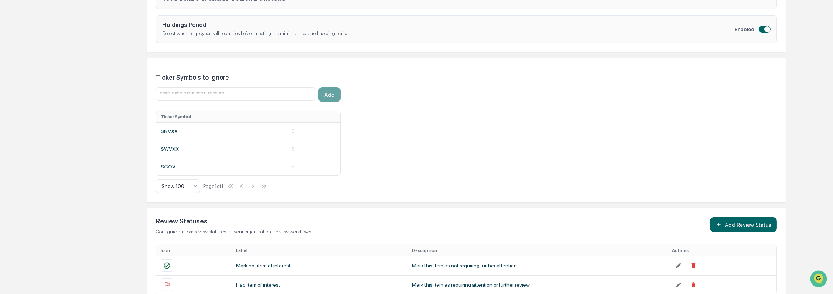
click at [298, 144] on div "Remove" at bounding box center [292, 146] width 47 height 12
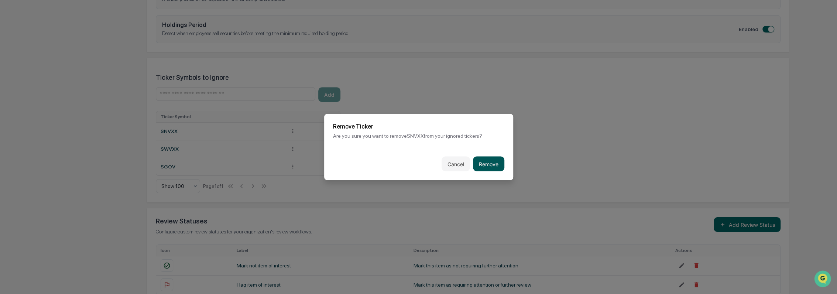
click at [473, 161] on button "Remove" at bounding box center [488, 164] width 31 height 15
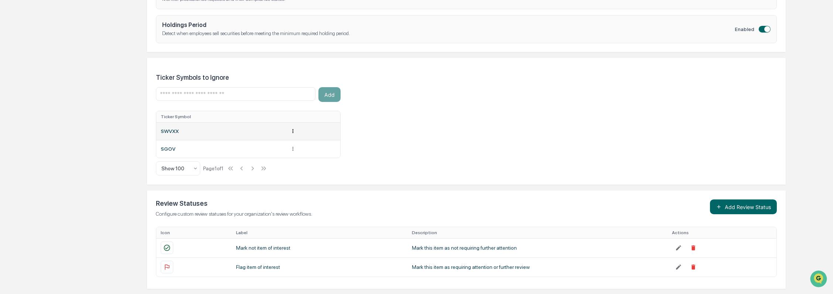
click at [297, 148] on div "Remove" at bounding box center [292, 146] width 47 height 12
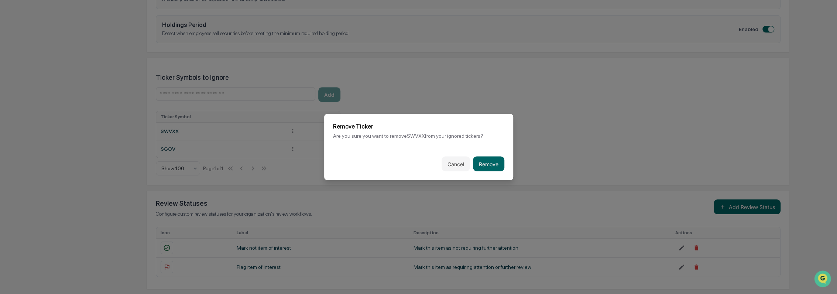
drag, startPoint x: 484, startPoint y: 161, endPoint x: 402, endPoint y: 154, distance: 82.7
click at [483, 161] on button "Remove" at bounding box center [488, 164] width 31 height 15
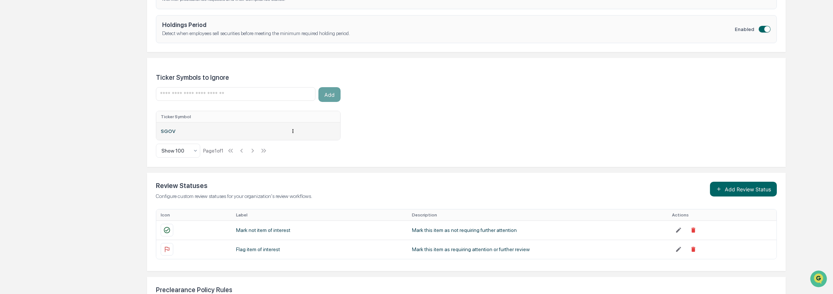
click at [298, 148] on div "Remove" at bounding box center [292, 146] width 47 height 12
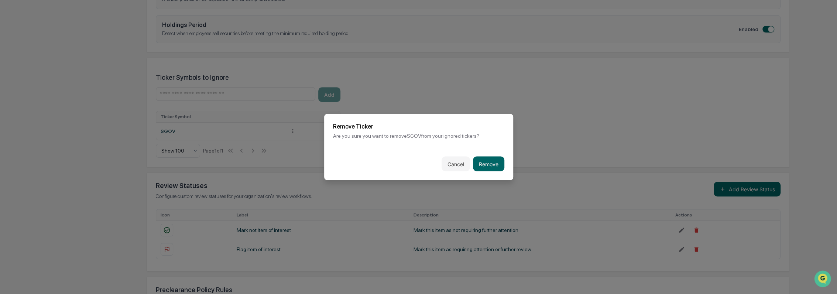
click at [475, 157] on button "Remove" at bounding box center [488, 164] width 31 height 15
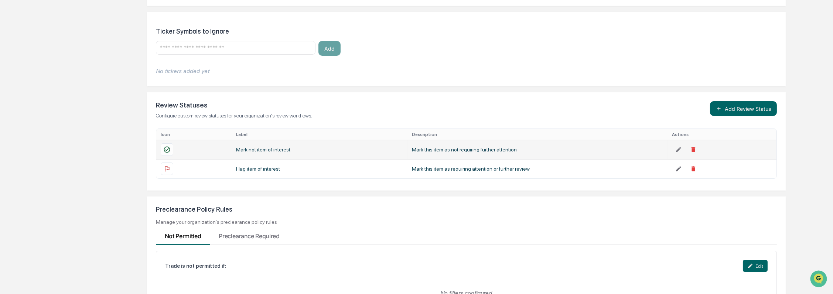
scroll to position [500, 0]
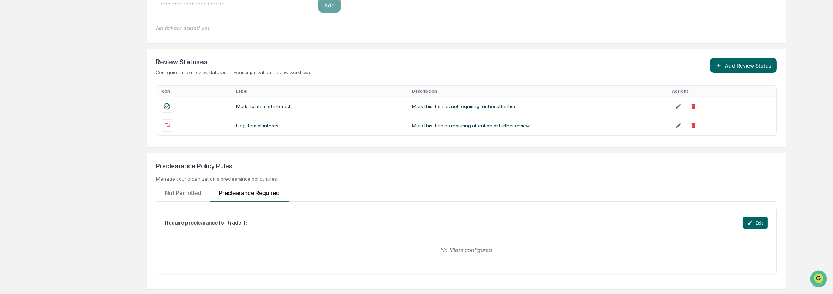
click at [246, 193] on Required "Preclearance Required" at bounding box center [249, 192] width 78 height 20
click at [751, 221] on icon at bounding box center [750, 223] width 6 height 6
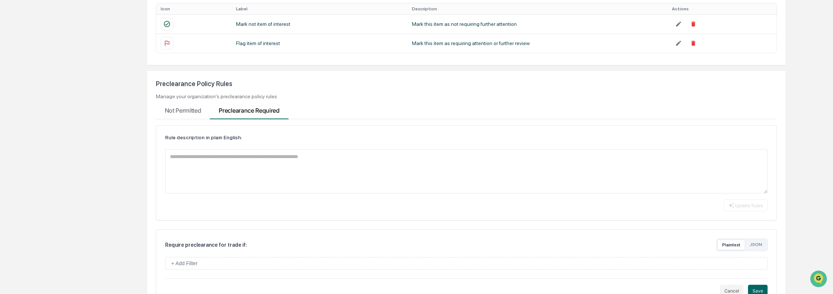
scroll to position [614, 0]
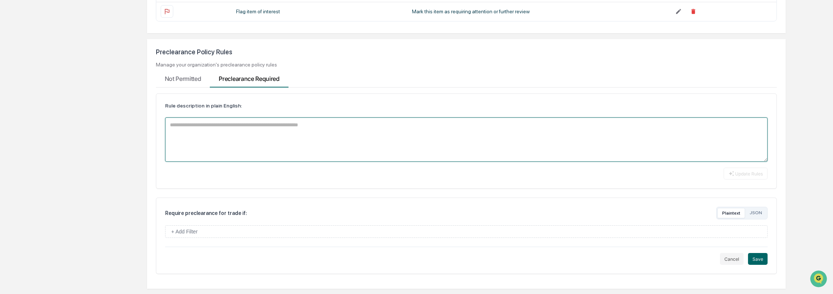
click at [217, 142] on textarea at bounding box center [466, 139] width 603 height 44
type textarea "**********"
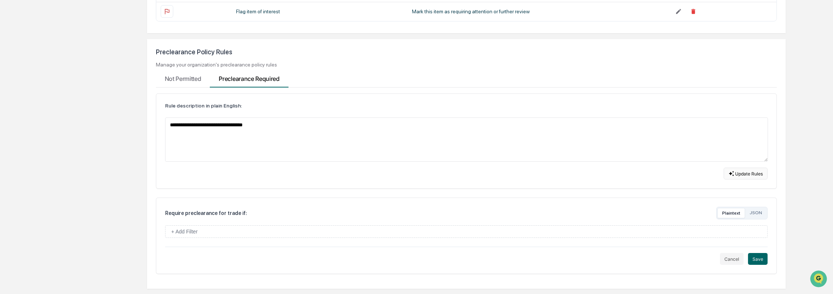
click at [755, 173] on button "Update Rules" at bounding box center [745, 174] width 44 height 12
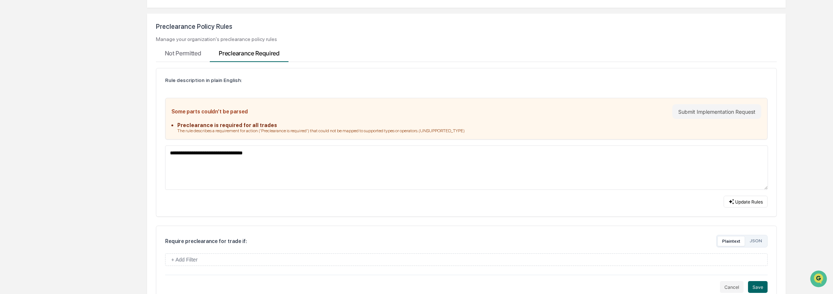
scroll to position [667, 0]
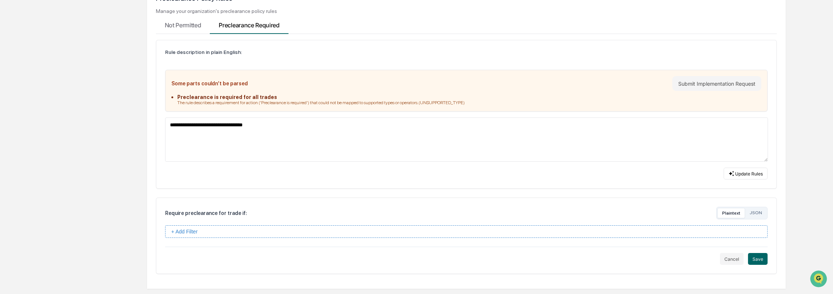
click at [289, 231] on button "+ Add Filter" at bounding box center [466, 231] width 603 height 13
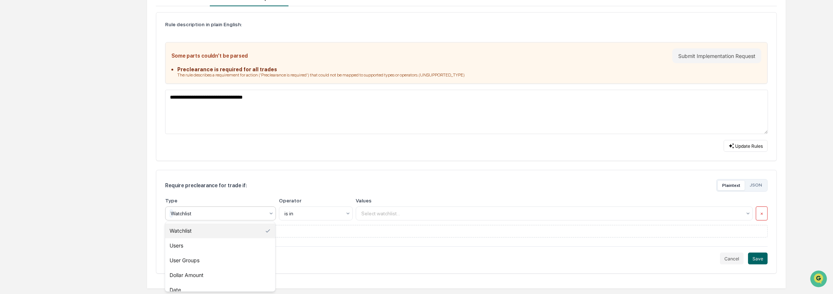
click at [244, 213] on div at bounding box center [218, 213] width 94 height 7
click at [242, 243] on div "Users" at bounding box center [220, 245] width 110 height 15
click at [366, 215] on div at bounding box center [551, 213] width 380 height 7
click at [332, 215] on div at bounding box center [312, 213] width 57 height 7
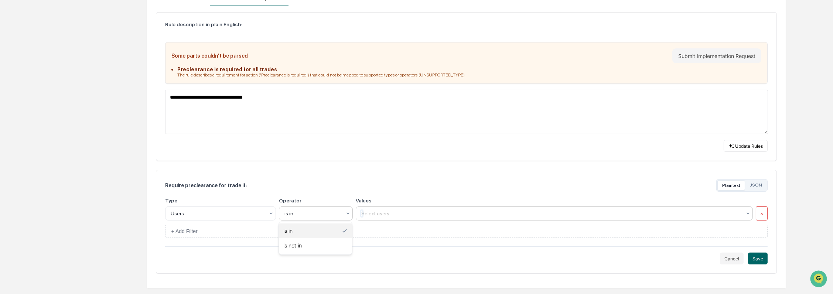
click at [394, 210] on div at bounding box center [551, 213] width 380 height 7
type input "*"
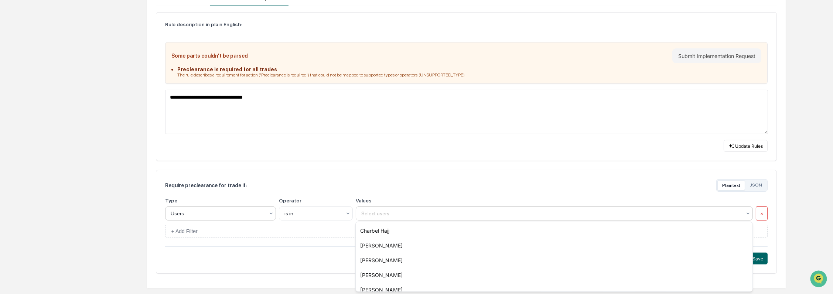
click at [246, 210] on div at bounding box center [218, 213] width 94 height 7
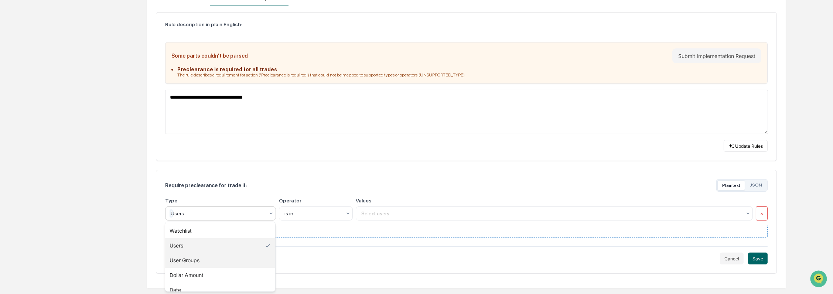
drag, startPoint x: 246, startPoint y: 260, endPoint x: 292, endPoint y: 236, distance: 52.3
click at [246, 260] on div "User Groups" at bounding box center [220, 260] width 110 height 15
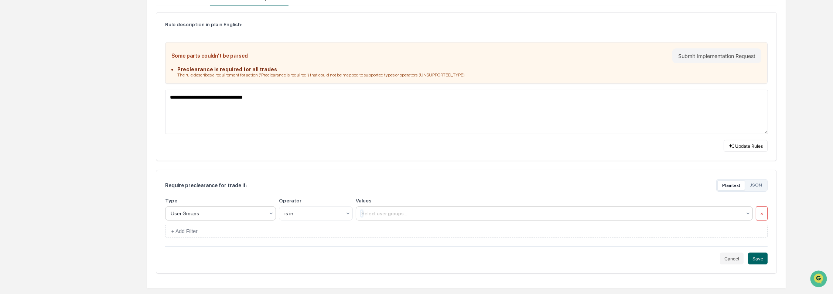
click at [380, 213] on div at bounding box center [551, 213] width 380 height 7
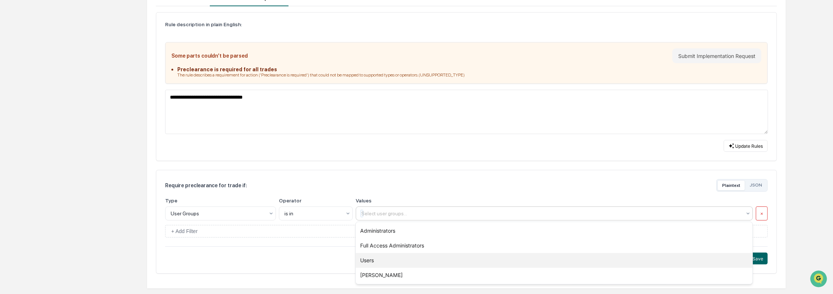
click at [390, 261] on div "Users" at bounding box center [554, 260] width 397 height 15
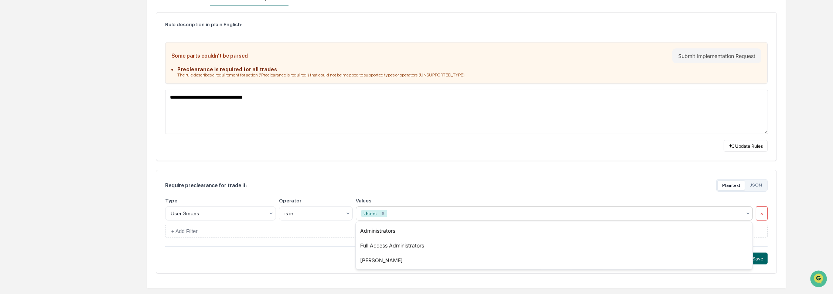
click at [499, 189] on div "Require preclearance for trade if: Plaintext JSON" at bounding box center [466, 185] width 603 height 13
click at [753, 258] on button "Save" at bounding box center [758, 259] width 20 height 12
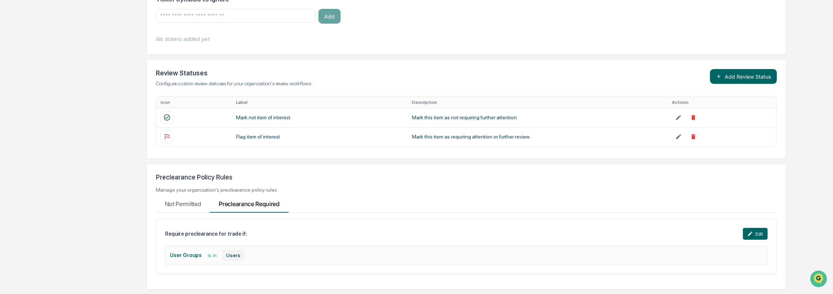
click at [198, 206] on div "Not Permitted Preclearance Required Require preclearance for trade if: Edit Use…" at bounding box center [466, 237] width 621 height 88
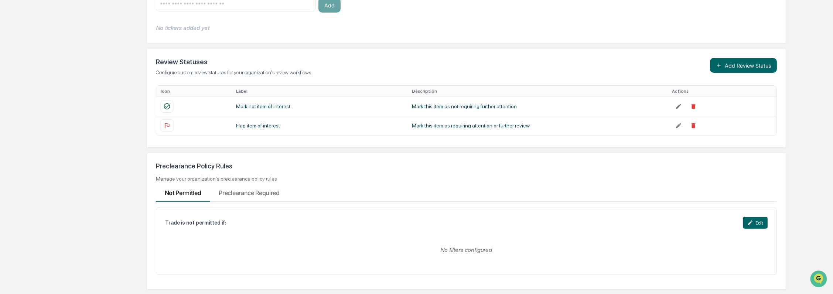
click at [751, 226] on button "Edit" at bounding box center [754, 223] width 25 height 12
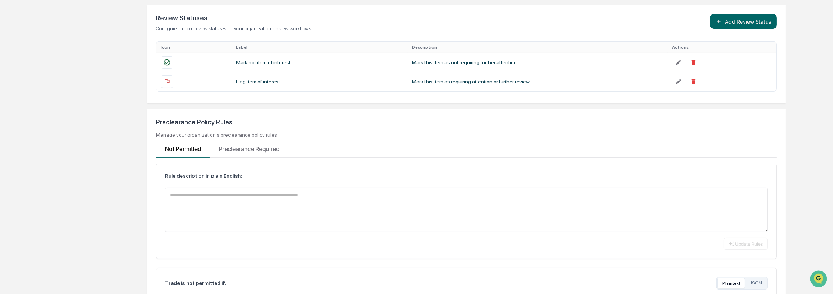
scroll to position [614, 0]
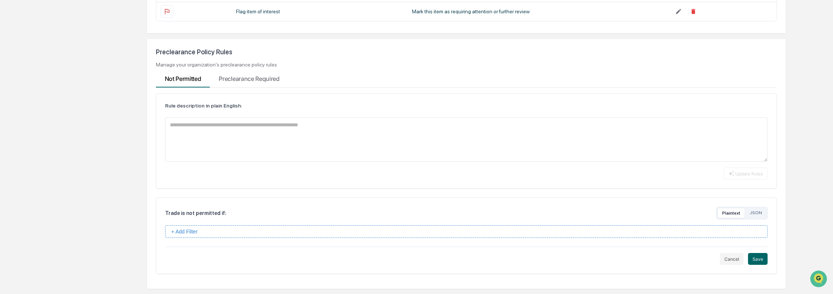
click at [250, 229] on button "+ Add Filter" at bounding box center [466, 231] width 603 height 13
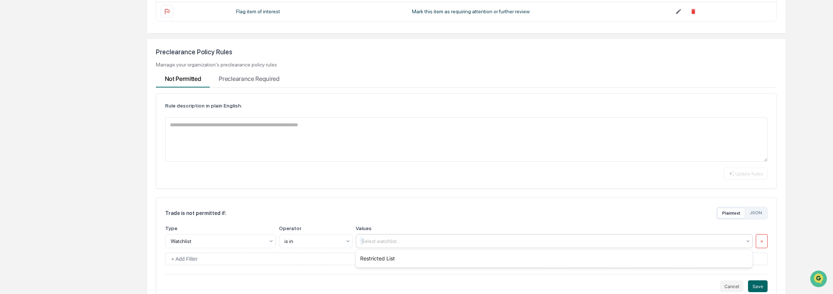
click at [373, 241] on div at bounding box center [551, 240] width 380 height 7
click at [259, 244] on div at bounding box center [218, 240] width 94 height 7
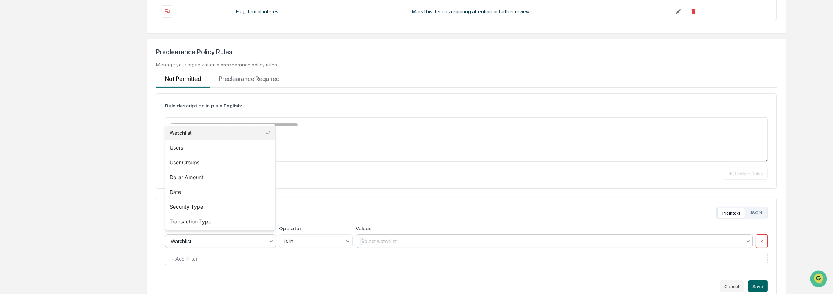
click at [390, 243] on div at bounding box center [551, 240] width 380 height 7
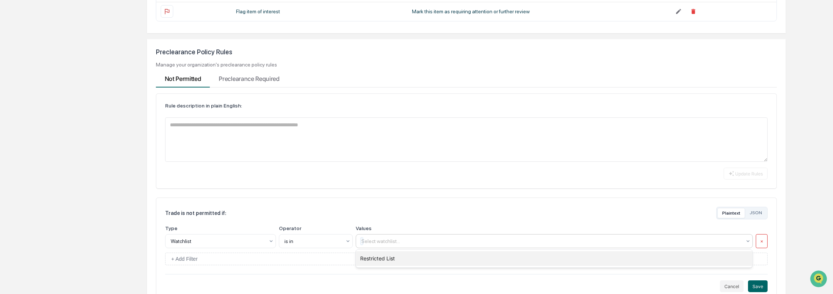
click at [387, 254] on div "Restricted List" at bounding box center [554, 258] width 397 height 15
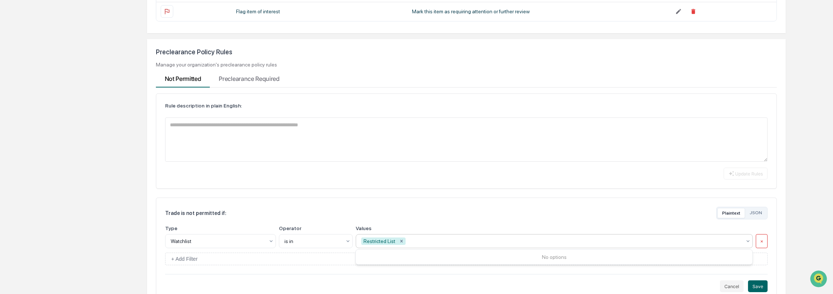
click at [397, 222] on div "Trade is not permitted if: Plaintext JSON Type Watchlist Operator is in Values …" at bounding box center [466, 250] width 621 height 104
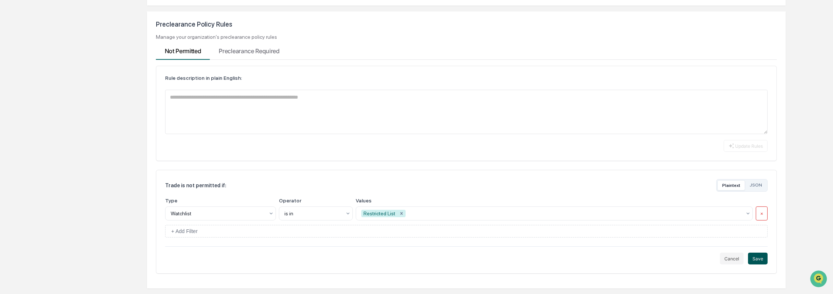
click at [755, 260] on button "Save" at bounding box center [758, 259] width 20 height 12
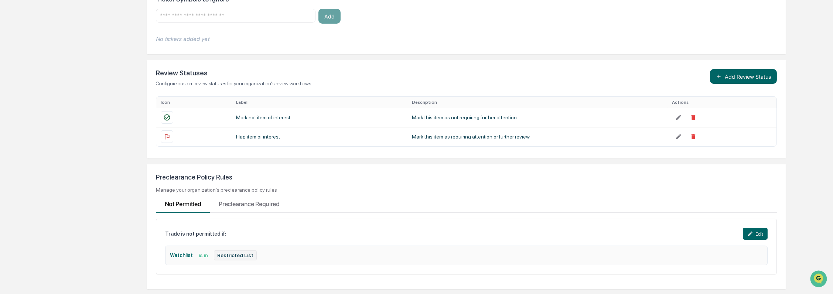
click at [210, 173] on div "Preclearance Policy Rules" at bounding box center [466, 177] width 621 height 8
click at [210, 174] on div "Preclearance Policy Rules" at bounding box center [466, 177] width 621 height 8
copy div "Preclearance Policy Rules"
drag, startPoint x: 220, startPoint y: 257, endPoint x: 159, endPoint y: 257, distance: 60.9
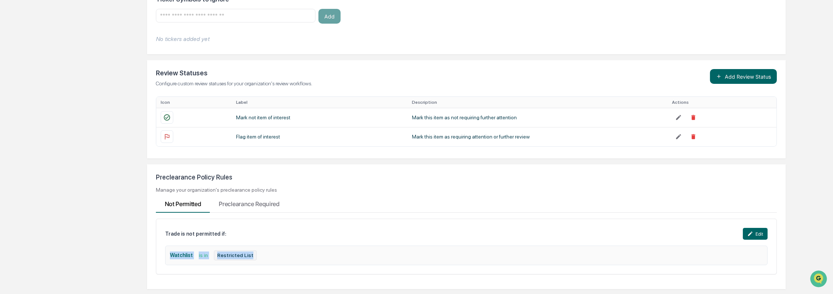
click at [159, 257] on div "Trade is not permitted if: Edit Watchlist is in Restricted List" at bounding box center [466, 247] width 621 height 56
drag, startPoint x: 159, startPoint y: 257, endPoint x: 179, endPoint y: 254, distance: 19.4
copy div "Watchlist is in Restricted List"
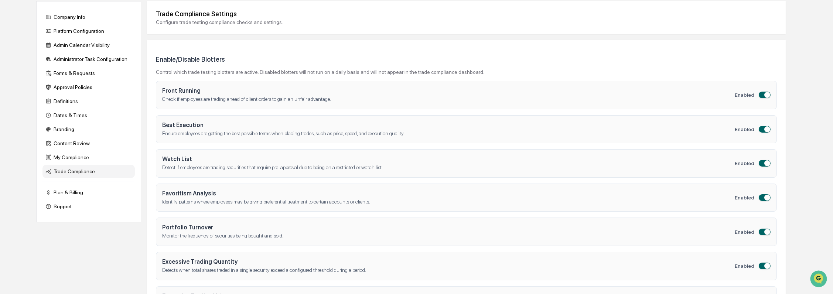
scroll to position [0, 0]
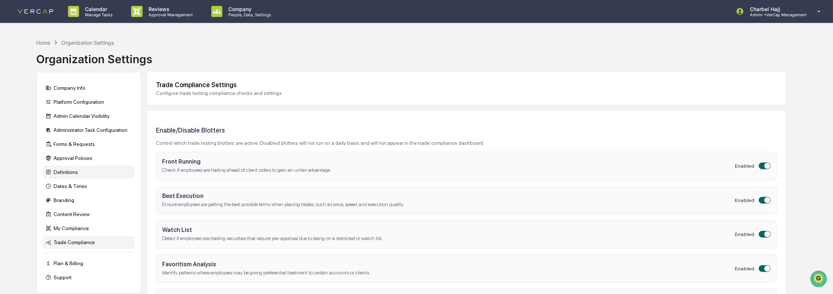
click at [88, 174] on div "Definitions" at bounding box center [88, 171] width 92 height 13
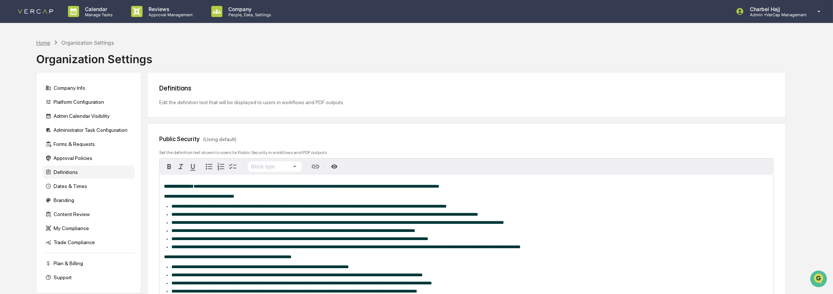
click at [42, 44] on div "Home" at bounding box center [43, 43] width 14 height 6
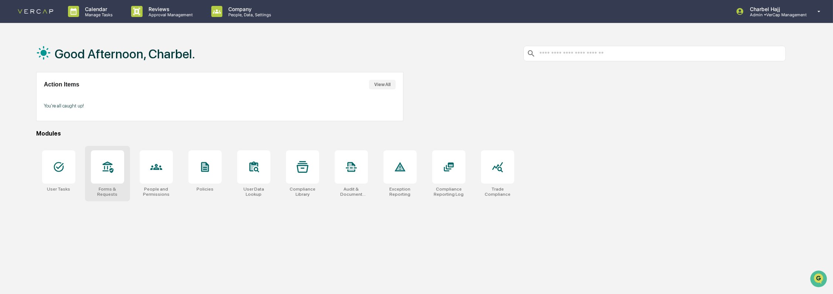
click at [113, 189] on div "Forms & Requests" at bounding box center [107, 191] width 33 height 10
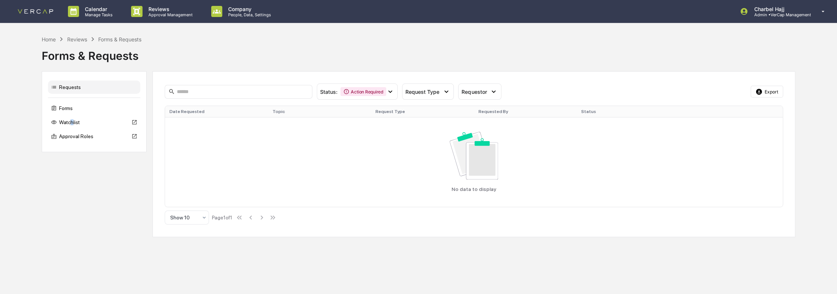
drag, startPoint x: 0, startPoint y: 0, endPoint x: 72, endPoint y: 124, distance: 142.9
click at [72, 123] on div "Watchlist" at bounding box center [94, 122] width 92 height 13
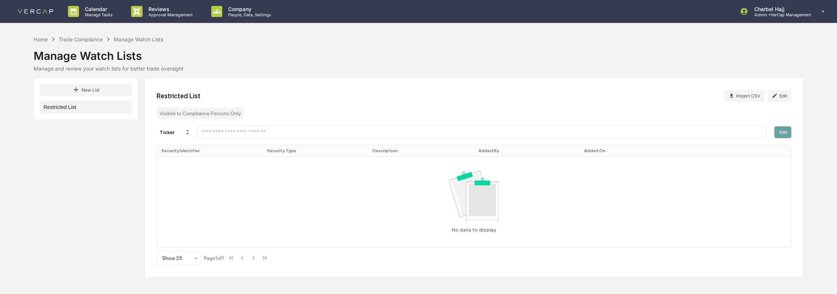
click at [93, 107] on button "Restricted List" at bounding box center [86, 106] width 92 height 13
click at [732, 97] on icon at bounding box center [731, 95] width 3 height 4
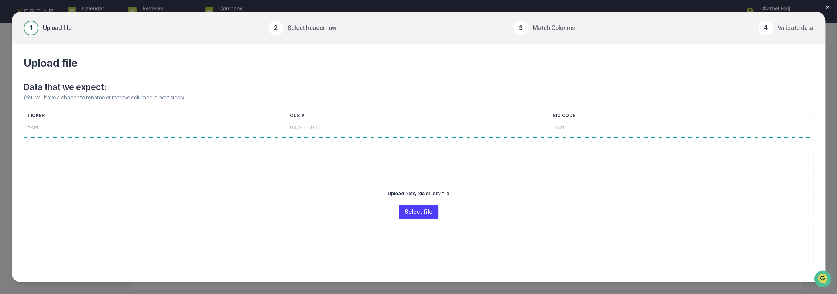
click at [432, 208] on button "Select file" at bounding box center [419, 212] width 40 height 15
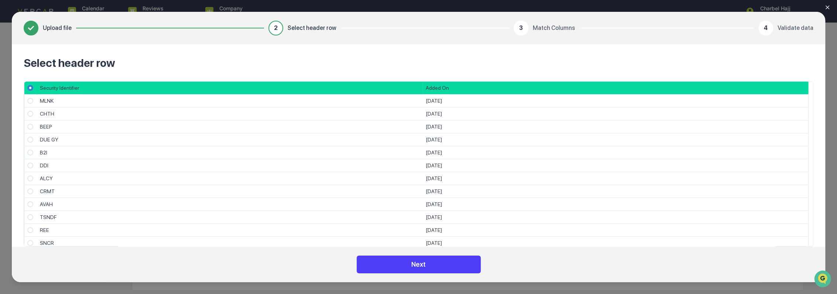
click at [415, 267] on button "Next" at bounding box center [419, 264] width 124 height 18
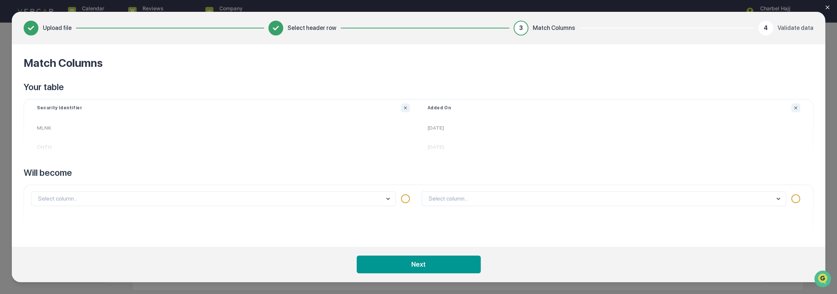
click at [120, 197] on body "Calendar Manage Tasks Reviews Approval Management Company People, Data, Setting…" at bounding box center [418, 147] width 837 height 294
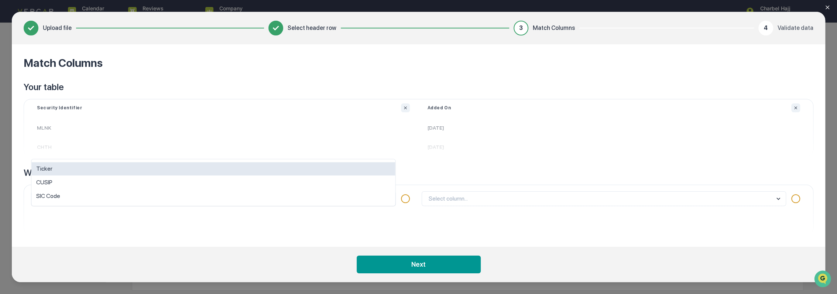
click at [107, 169] on div "Ticker" at bounding box center [213, 169] width 364 height 14
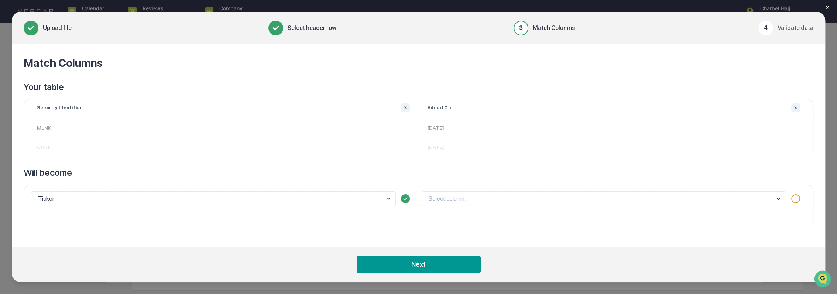
click at [464, 195] on body "Calendar Manage Tasks Reviews Approval Management Company People, Data, Setting…" at bounding box center [418, 147] width 837 height 294
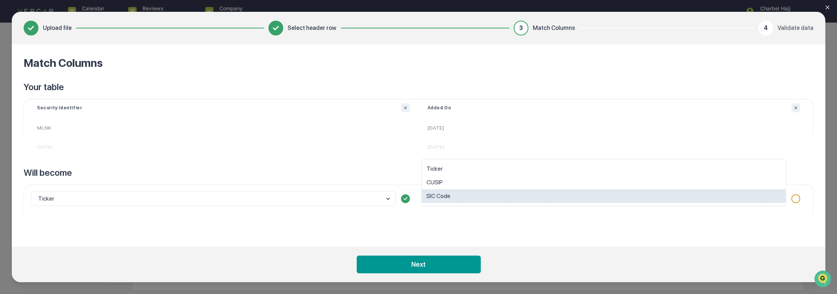
click at [445, 238] on div "Match Columns Your table Security Identifier MLNK CHTH Added On [DATE] [DATE] W…" at bounding box center [418, 145] width 813 height 202
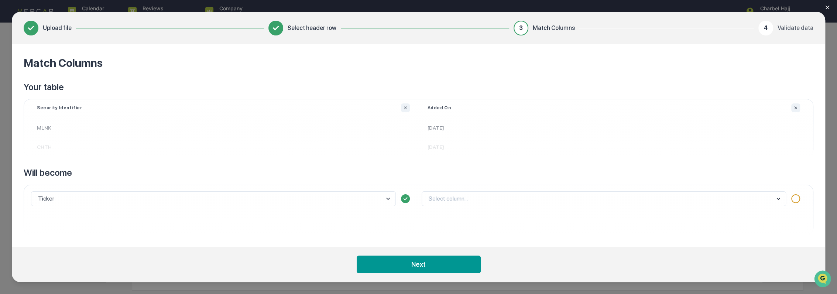
click at [437, 277] on footer "Next" at bounding box center [418, 264] width 813 height 35
click at [436, 266] on button "Next" at bounding box center [419, 264] width 124 height 18
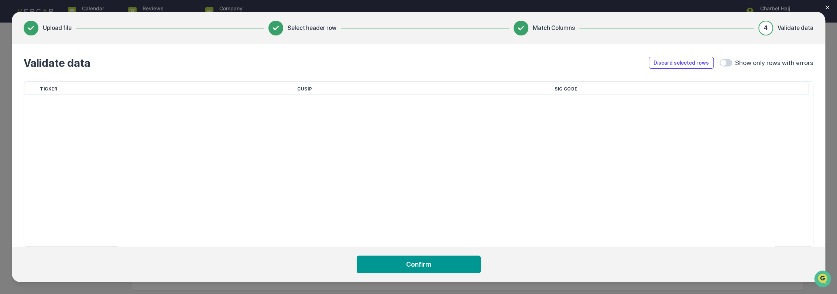
scroll to position [131, 0]
click at [726, 63] on span at bounding box center [723, 63] width 6 height 6
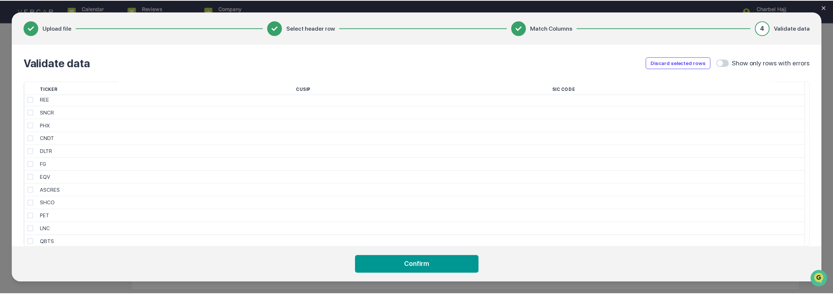
scroll to position [0, 0]
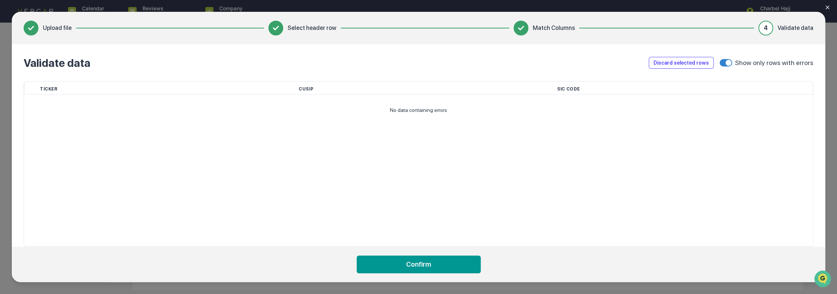
click at [727, 63] on span at bounding box center [726, 62] width 13 height 7
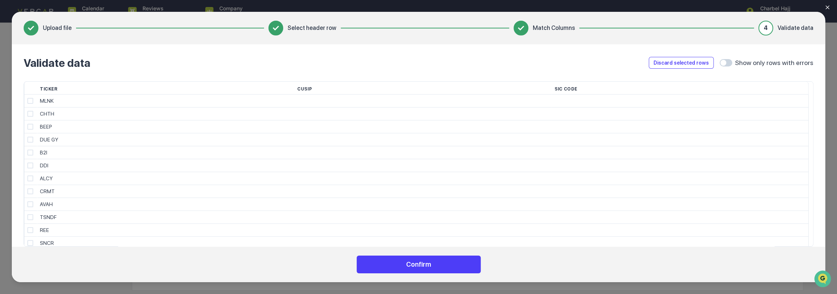
click at [378, 268] on button "Confirm" at bounding box center [419, 264] width 124 height 18
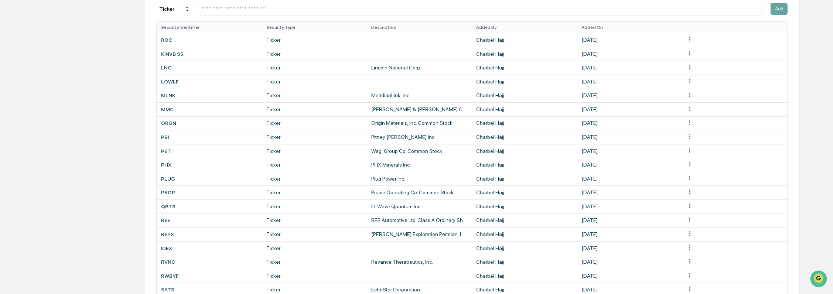
scroll to position [245, 0]
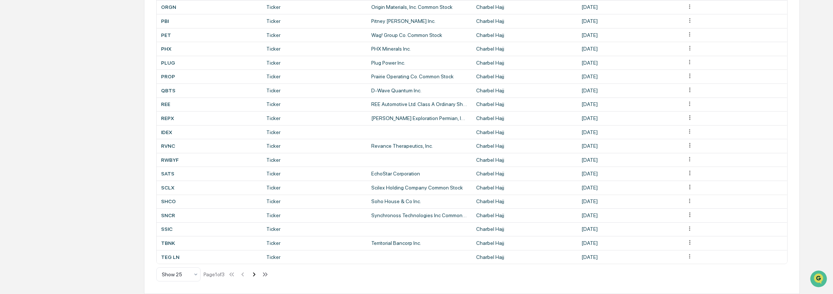
click at [255, 274] on icon at bounding box center [254, 274] width 8 height 8
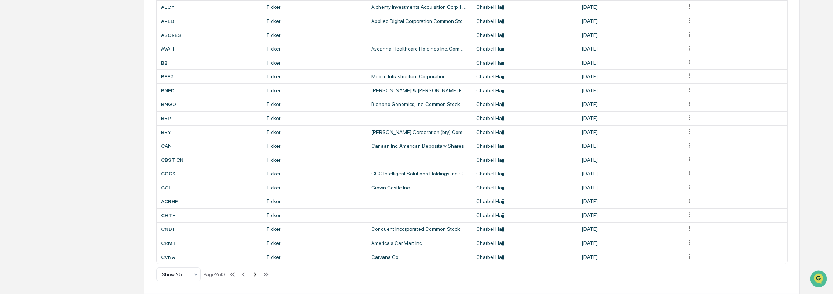
click at [257, 275] on icon at bounding box center [255, 274] width 8 height 8
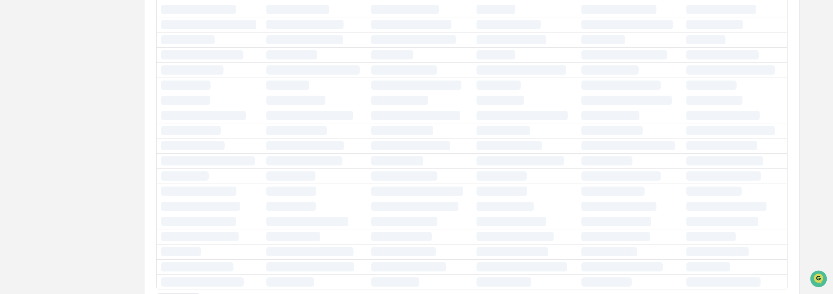
scroll to position [34, 0]
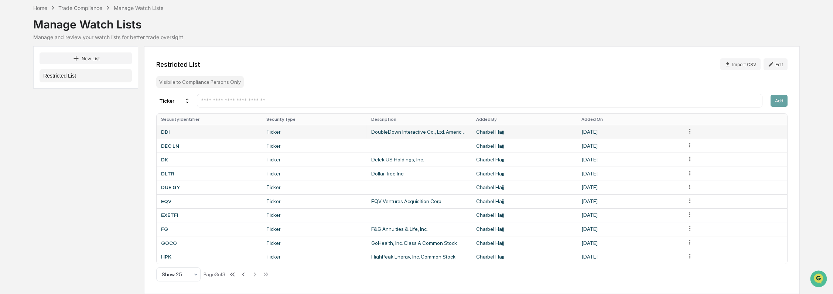
click at [690, 130] on html "Calendar Manage Tasks Reviews Approval Management Company People, Data, Setting…" at bounding box center [416, 116] width 833 height 294
click at [780, 58] on html "Calendar Manage Tasks Reviews Approval Management Company People, Data, Setting…" at bounding box center [418, 116] width 837 height 294
click at [780, 61] on button "Edit" at bounding box center [775, 64] width 24 height 12
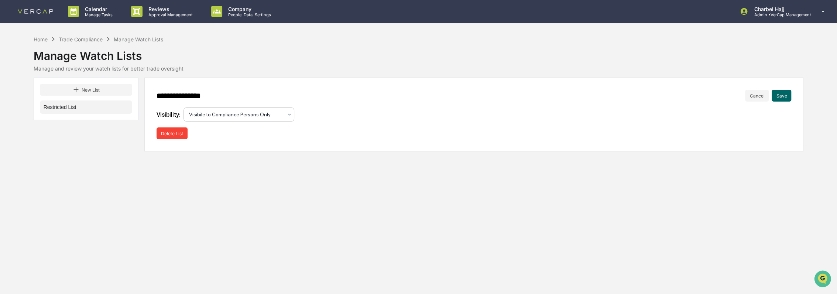
click at [246, 120] on div "Visibile to Compliance Persons Only" at bounding box center [238, 114] width 111 height 14
click at [340, 126] on div "**********" at bounding box center [473, 115] width 659 height 74
click at [781, 90] on button "Save" at bounding box center [782, 96] width 20 height 12
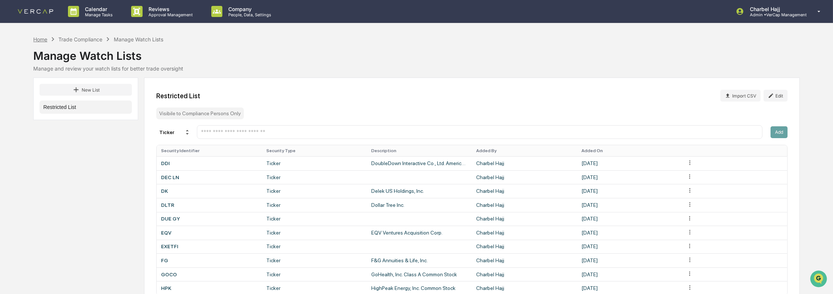
click at [47, 37] on div "Home" at bounding box center [40, 39] width 14 height 6
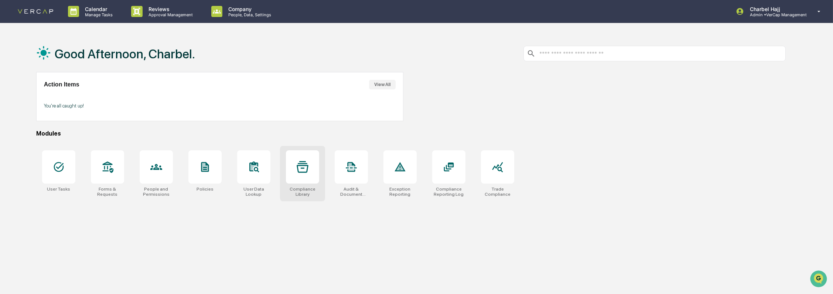
click at [296, 179] on div at bounding box center [302, 166] width 33 height 33
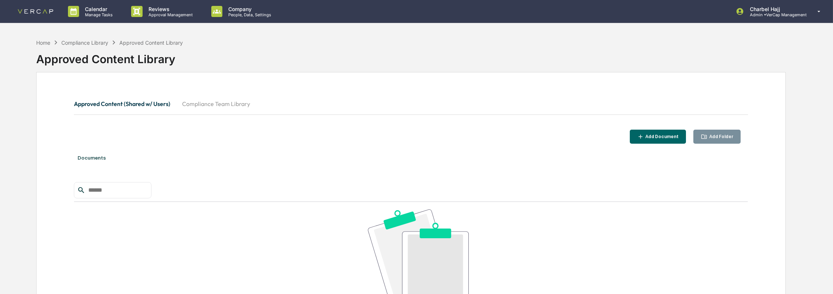
click at [215, 107] on button "Compliance Team Library" at bounding box center [216, 104] width 80 height 18
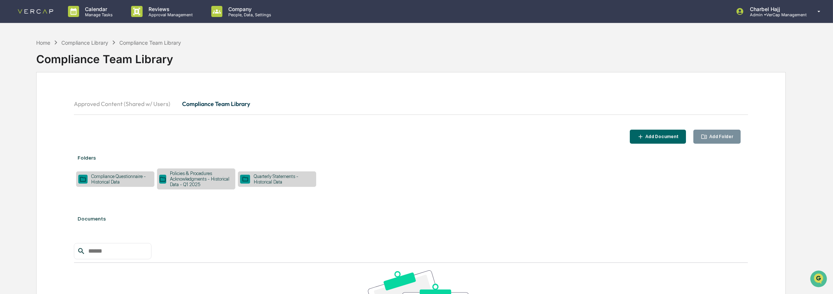
click at [115, 179] on div "Compliance Questionnaire - Historical Data" at bounding box center [120, 179] width 65 height 11
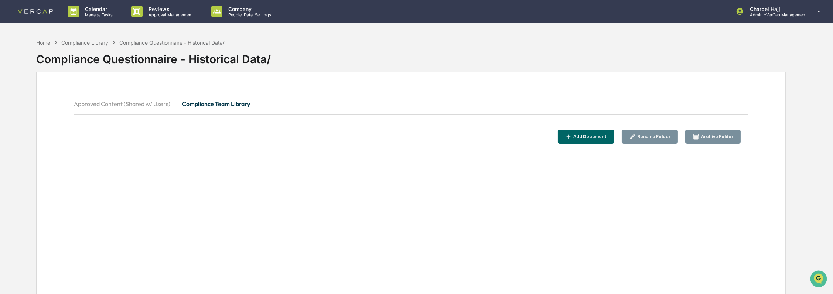
click at [661, 141] on button "Rename Folder" at bounding box center [649, 137] width 56 height 14
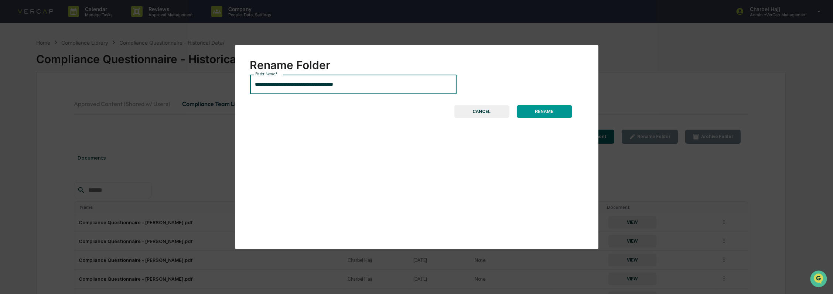
drag, startPoint x: 310, startPoint y: 85, endPoint x: 411, endPoint y: 86, distance: 100.8
click at [410, 85] on input "**********" at bounding box center [353, 85] width 206 height 20
click at [253, 86] on input "**********" at bounding box center [353, 85] width 206 height 20
paste input "**********"
drag, startPoint x: 259, startPoint y: 86, endPoint x: 237, endPoint y: 86, distance: 22.2
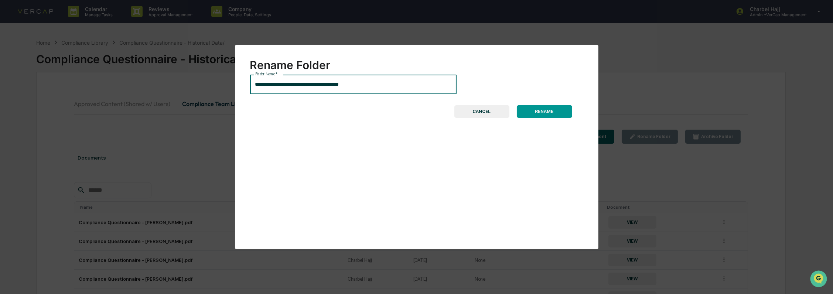
click at [237, 86] on div "**********" at bounding box center [416, 147] width 363 height 205
drag, startPoint x: 290, startPoint y: 86, endPoint x: 229, endPoint y: 89, distance: 61.3
click at [229, 89] on div "**********" at bounding box center [416, 147] width 833 height 294
type input "**********"
click at [554, 112] on button "RENAME" at bounding box center [544, 111] width 55 height 13
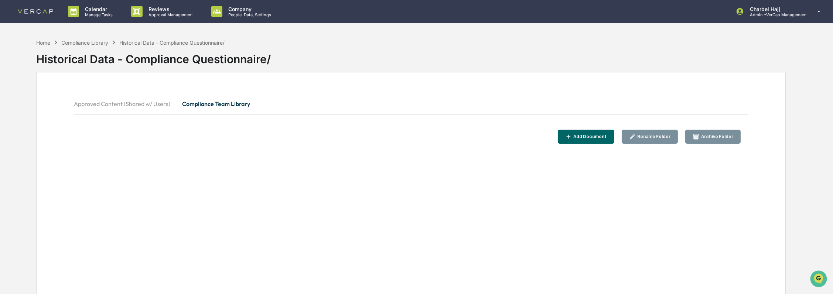
click at [211, 102] on button "Compliance Team Library" at bounding box center [216, 104] width 80 height 18
click at [85, 41] on div "Compliance Library" at bounding box center [84, 43] width 47 height 6
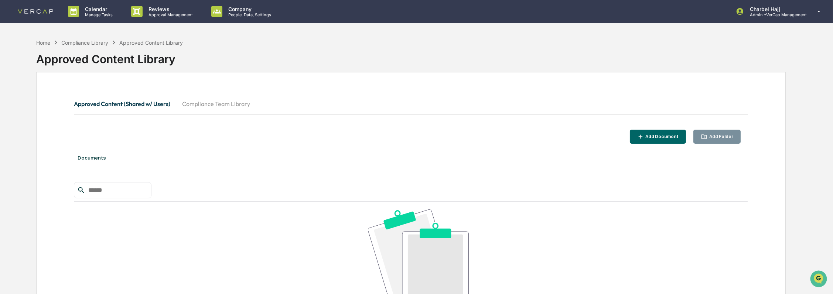
click at [199, 103] on button "Compliance Team Library" at bounding box center [216, 104] width 80 height 18
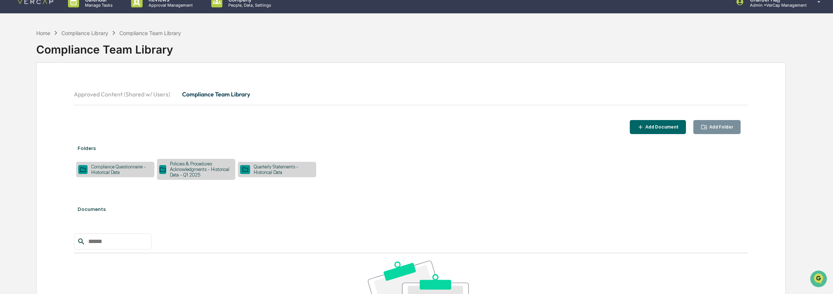
scroll to position [41, 0]
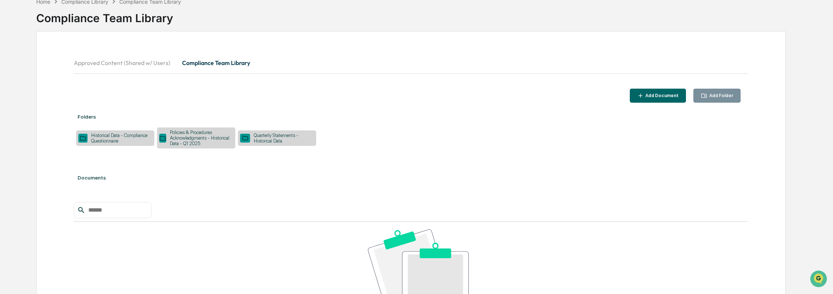
click at [274, 142] on div "Quarterly Statements - Historical Data" at bounding box center [282, 138] width 64 height 11
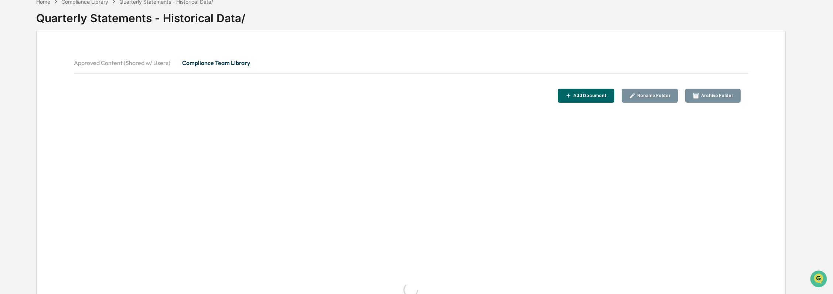
click at [659, 96] on div "Rename Folder" at bounding box center [652, 95] width 35 height 5
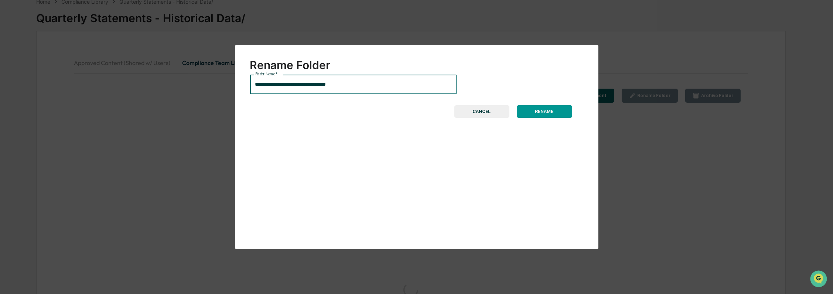
drag, startPoint x: 299, startPoint y: 85, endPoint x: 409, endPoint y: 85, distance: 109.7
click at [405, 85] on input "**********" at bounding box center [353, 85] width 206 height 20
click at [251, 84] on input "**********" at bounding box center [353, 85] width 206 height 20
paste input "**********"
type input "**********"
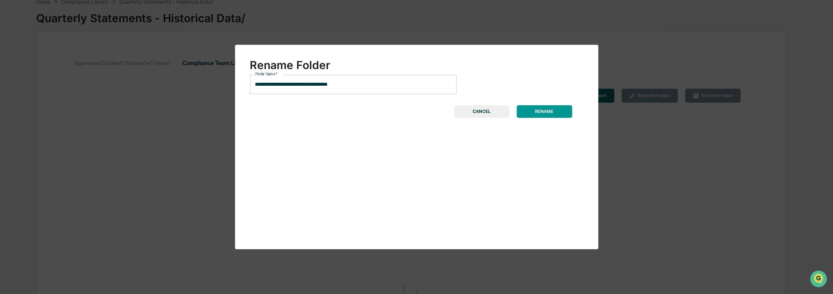
click at [538, 112] on button "RENAME" at bounding box center [544, 111] width 55 height 13
click at [546, 112] on button "RENAME" at bounding box center [544, 111] width 55 height 13
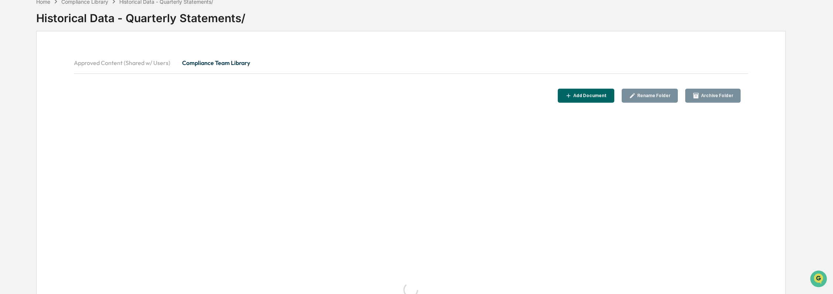
scroll to position [6, 0]
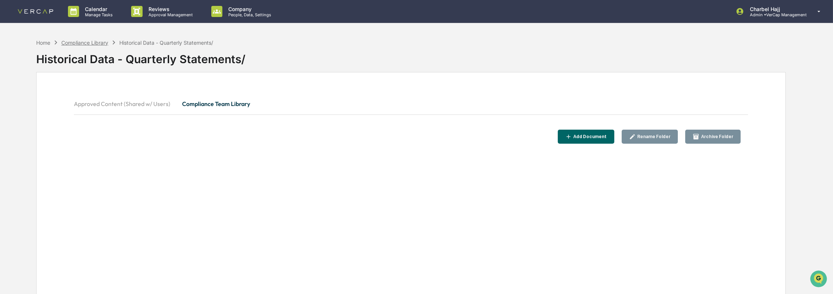
click at [95, 41] on div "Compliance Library" at bounding box center [84, 43] width 47 height 6
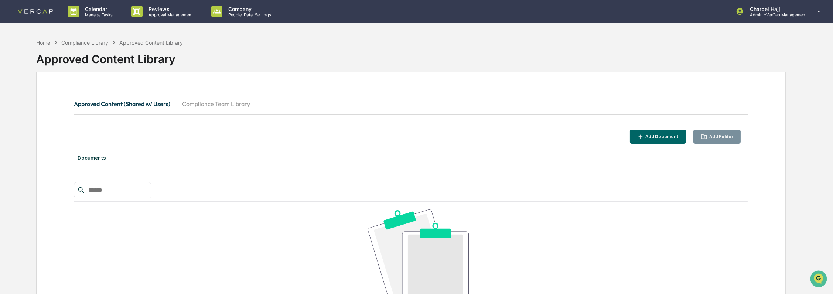
click at [223, 105] on button "Compliance Team Library" at bounding box center [216, 104] width 80 height 18
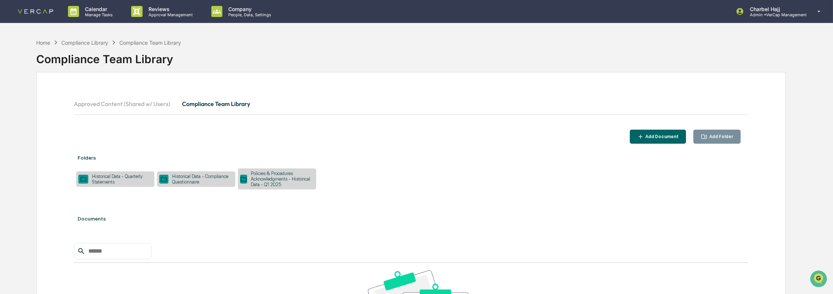
click at [134, 180] on div "Historical Data - Quarterly Statements" at bounding box center [120, 179] width 64 height 11
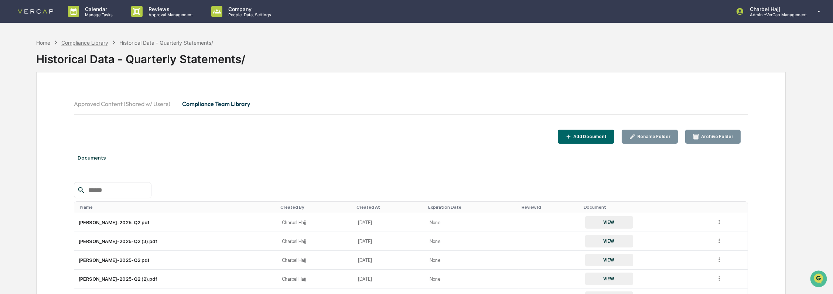
click at [103, 41] on div "Compliance Library" at bounding box center [84, 43] width 47 height 6
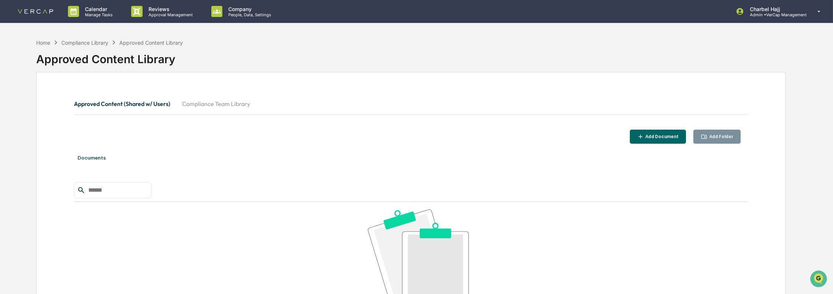
click at [209, 103] on button "Compliance Team Library" at bounding box center [216, 104] width 80 height 18
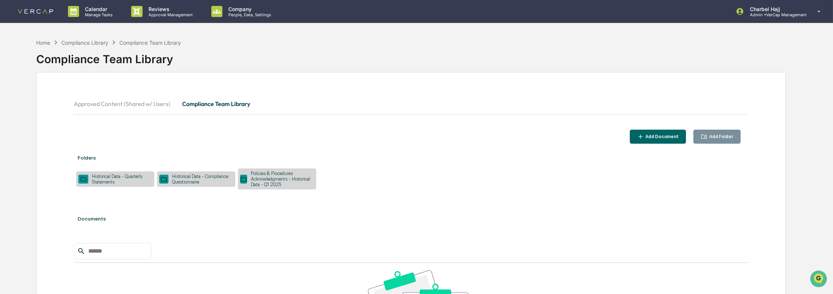
click at [295, 179] on div "Policies & Procedures Acknowledgments - Historical Data - Q1 2025" at bounding box center [280, 179] width 67 height 17
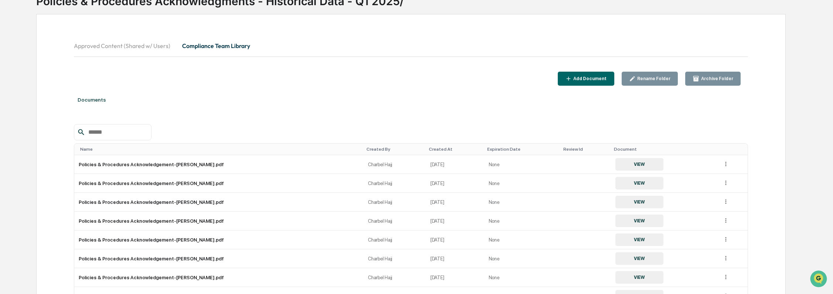
scroll to position [44, 0]
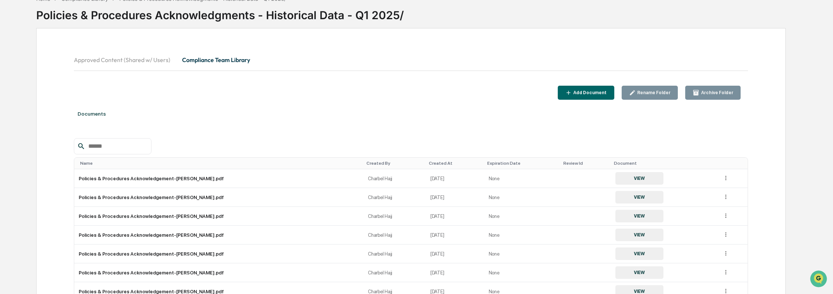
click at [658, 95] on div "Rename Folder" at bounding box center [652, 92] width 35 height 5
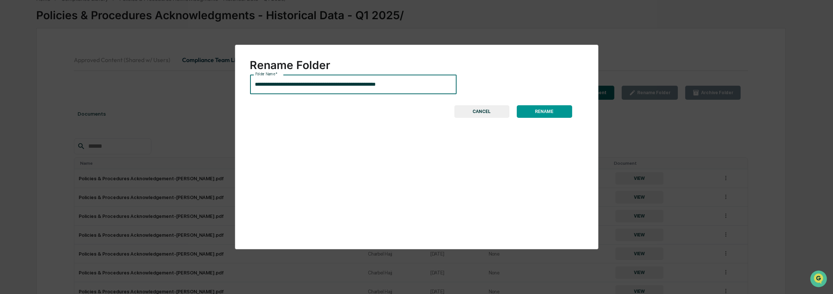
click at [254, 85] on input "**********" at bounding box center [353, 85] width 206 height 20
paste input "**********"
drag, startPoint x: 377, startPoint y: 84, endPoint x: 496, endPoint y: 88, distance: 119.7
click at [493, 87] on div "**********" at bounding box center [416, 85] width 333 height 20
type input "**********"
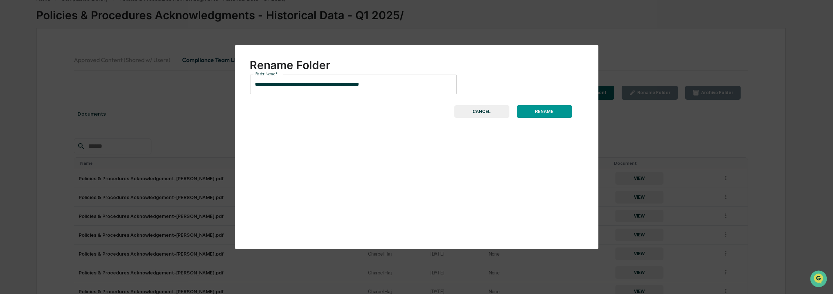
click at [557, 114] on button "RENAME" at bounding box center [544, 111] width 55 height 13
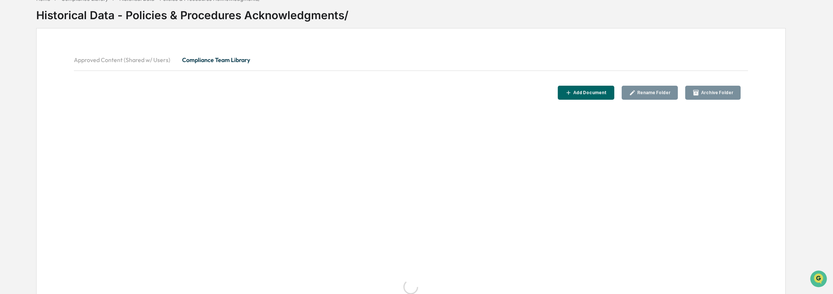
scroll to position [9, 0]
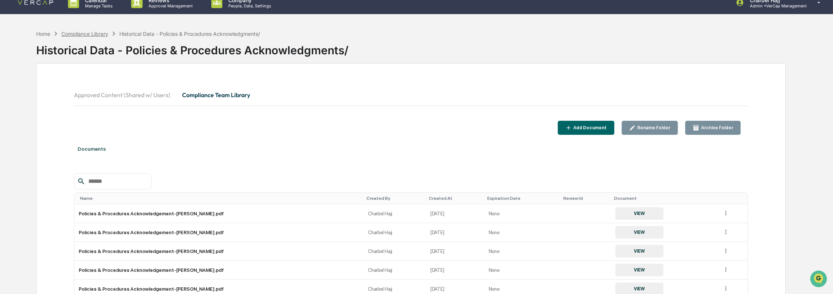
click at [86, 35] on div "Compliance Library" at bounding box center [84, 34] width 47 height 6
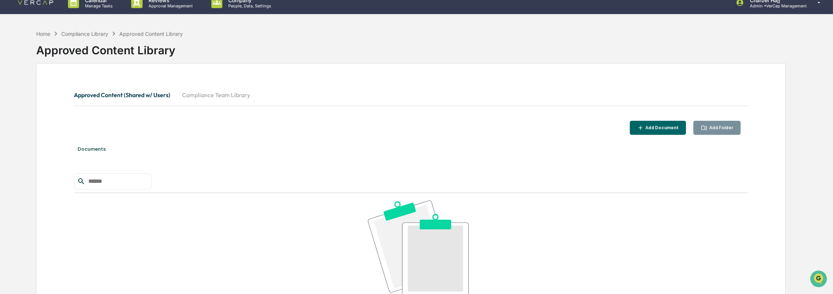
click at [221, 96] on button "Compliance Team Library" at bounding box center [216, 95] width 80 height 18
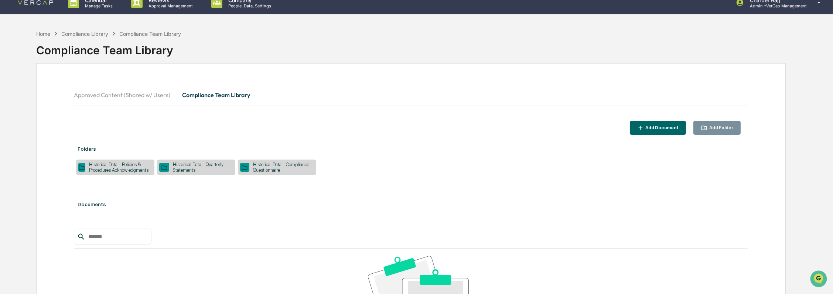
click at [726, 127] on div "Add Folder" at bounding box center [719, 127] width 25 height 5
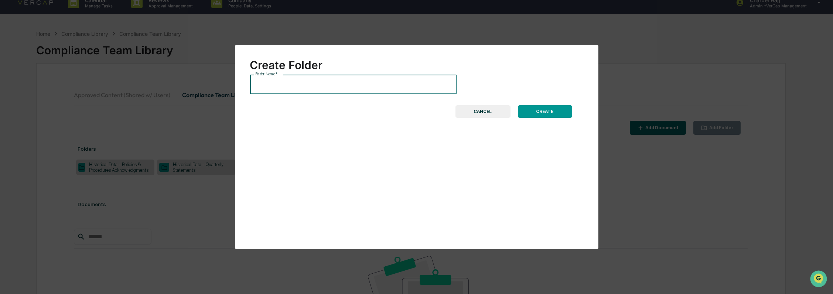
click at [337, 84] on input "Folder Name   *" at bounding box center [353, 85] width 206 height 20
paste input "**********"
type input "**********"
click at [565, 111] on button "CREATE" at bounding box center [545, 111] width 54 height 13
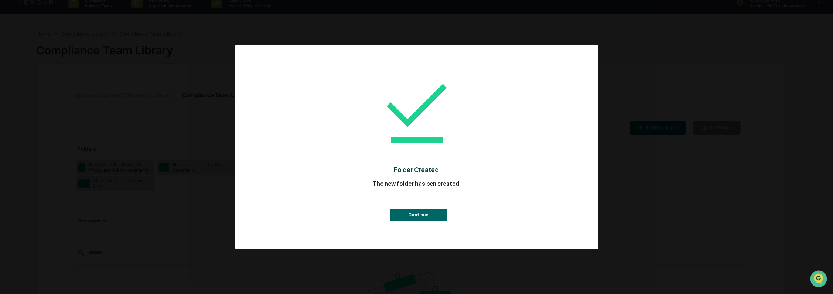
click at [428, 215] on button "Continue" at bounding box center [418, 215] width 57 height 13
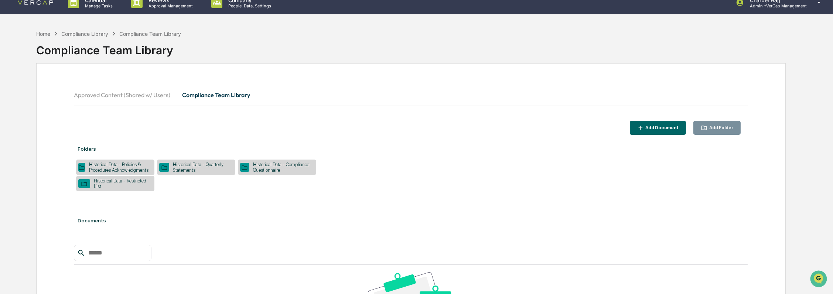
click at [119, 189] on div "Historical Data - Restricted List" at bounding box center [121, 183] width 62 height 11
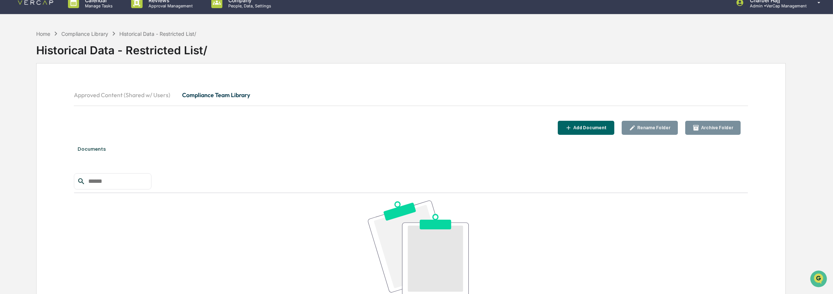
click at [604, 130] on div "Add Document" at bounding box center [589, 127] width 35 height 5
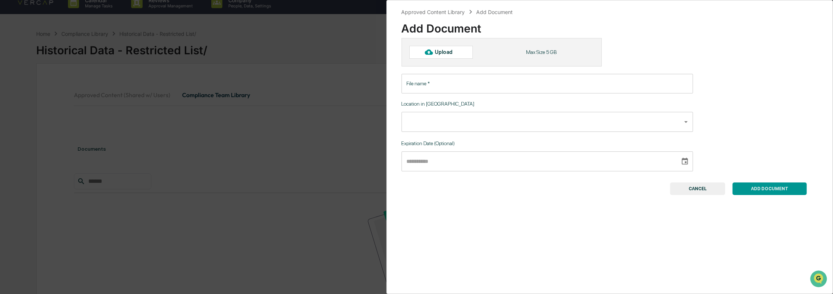
click at [437, 52] on div "Upload" at bounding box center [447, 52] width 24 height 6
type input "**********"
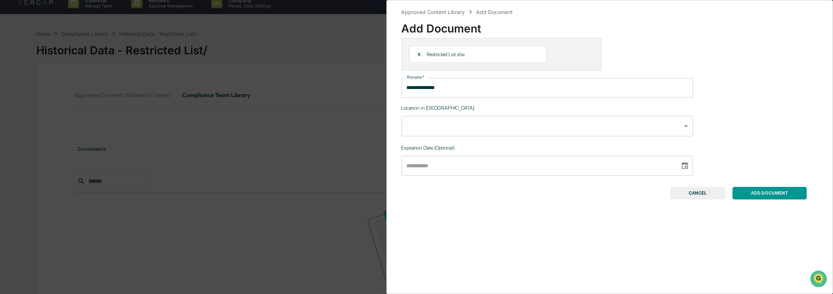
click at [675, 131] on body "**********" at bounding box center [416, 193] width 833 height 404
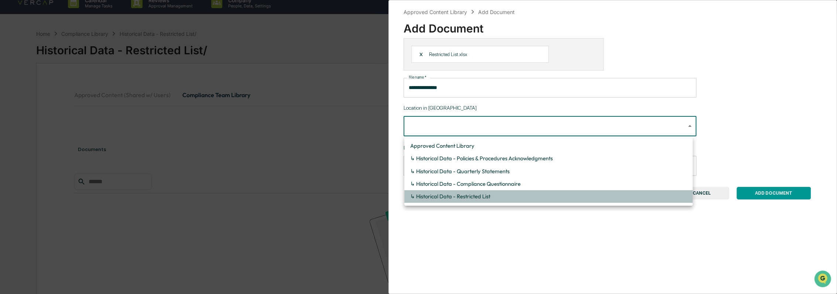
click at [637, 192] on li "↳ Historical Data - Restricted List" at bounding box center [548, 196] width 288 height 13
type input "**********"
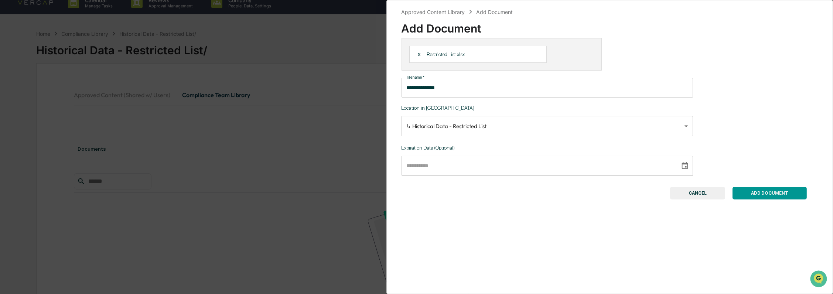
click at [776, 195] on button "ADD DOCUMENT" at bounding box center [769, 193] width 74 height 13
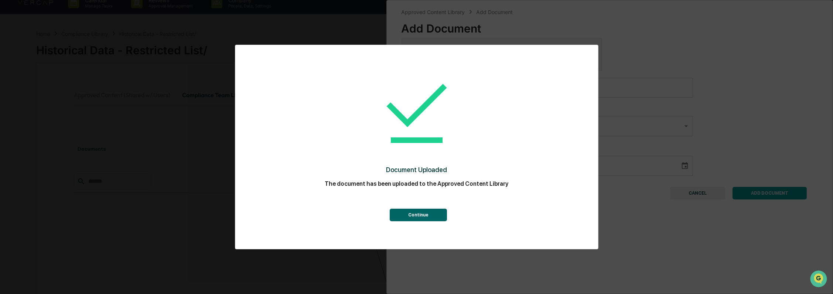
click at [427, 214] on button "Continue" at bounding box center [418, 215] width 57 height 13
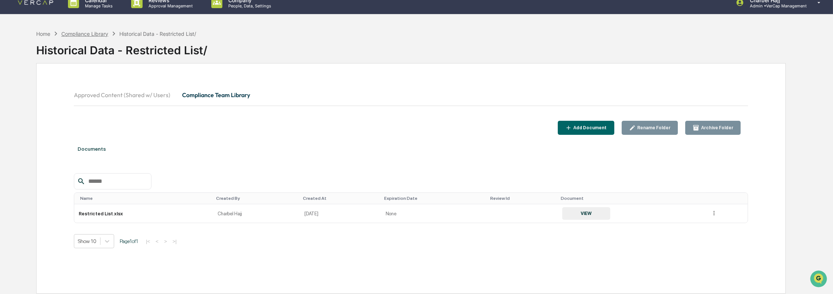
click at [105, 33] on div "Compliance Library" at bounding box center [84, 34] width 47 height 6
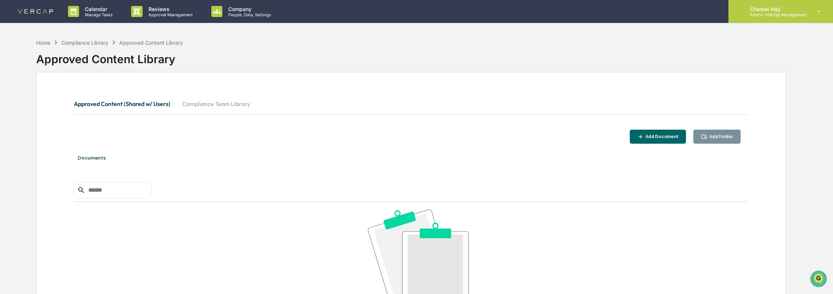
click at [761, 18] on div "Charbel Hajj Admin • VerCap Management" at bounding box center [780, 11] width 104 height 23
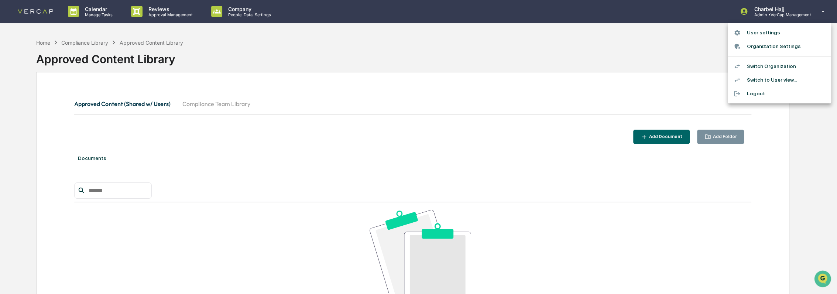
drag, startPoint x: 54, startPoint y: 45, endPoint x: 49, endPoint y: 47, distance: 5.0
click at [54, 46] on div at bounding box center [418, 147] width 837 height 294
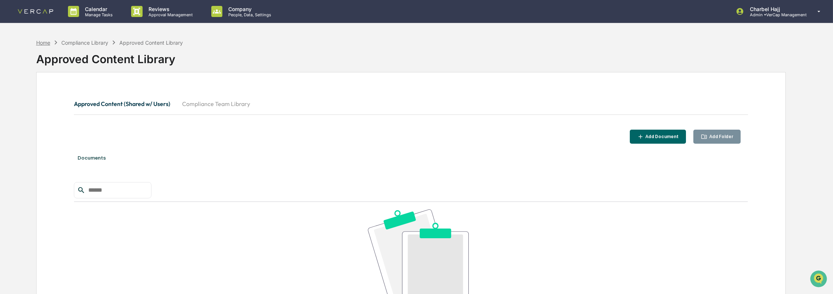
click at [44, 44] on div "Home" at bounding box center [43, 43] width 14 height 6
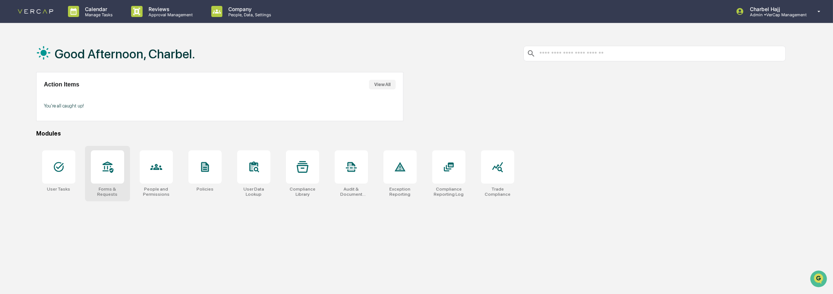
click at [116, 174] on div at bounding box center [107, 166] width 33 height 33
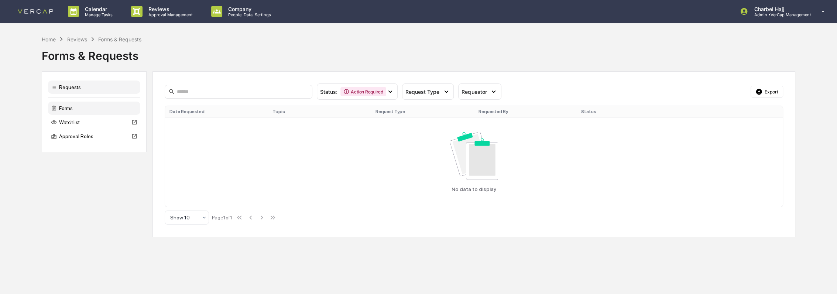
click at [109, 110] on div "Forms" at bounding box center [94, 108] width 92 height 13
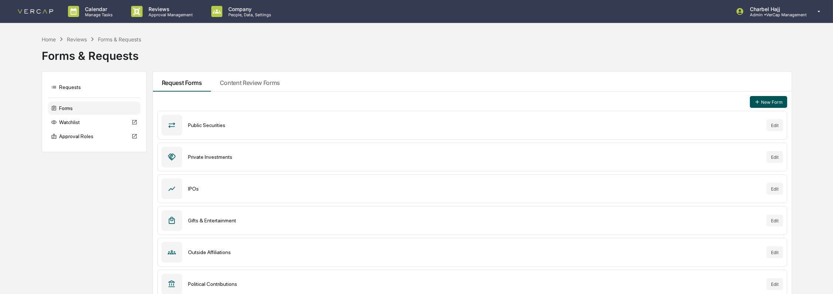
click at [777, 106] on button "New Form" at bounding box center [768, 102] width 37 height 12
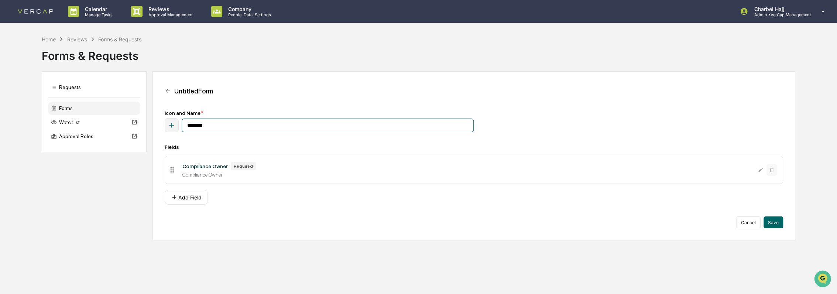
click at [232, 125] on input "********" at bounding box center [328, 126] width 292 height 14
type input "**********"
click at [194, 199] on button "Add Field" at bounding box center [186, 197] width 43 height 15
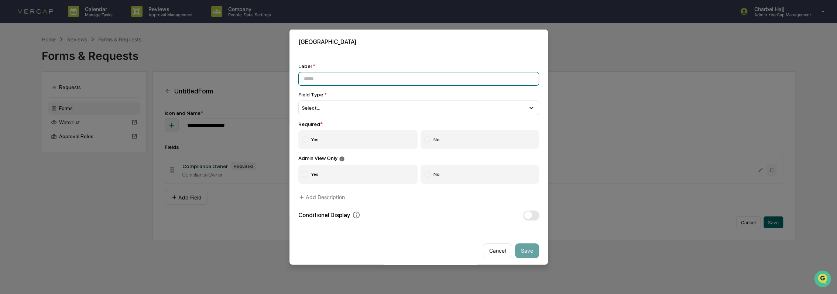
click at [320, 76] on input at bounding box center [418, 79] width 241 height 14
type input "**********"
drag, startPoint x: 326, startPoint y: 107, endPoint x: 322, endPoint y: 110, distance: 5.2
click at [325, 108] on div "Select..." at bounding box center [418, 107] width 241 height 15
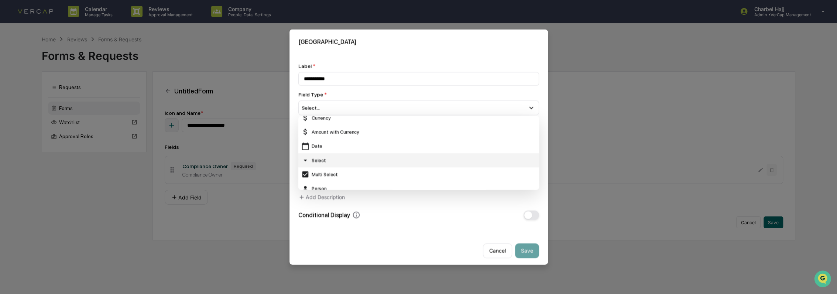
scroll to position [47, 0]
click at [315, 159] on div "Select" at bounding box center [418, 161] width 235 height 8
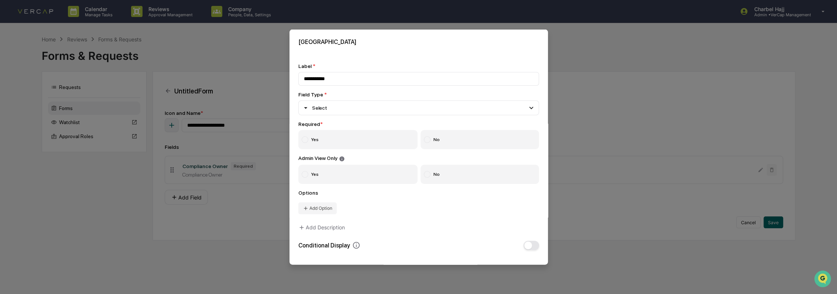
drag, startPoint x: 303, startPoint y: 139, endPoint x: 342, endPoint y: 164, distance: 45.8
click at [303, 139] on div at bounding box center [305, 139] width 7 height 7
click at [433, 176] on label "No" at bounding box center [480, 173] width 119 height 19
click at [316, 209] on button "Add Option" at bounding box center [317, 208] width 38 height 12
type input "**********"
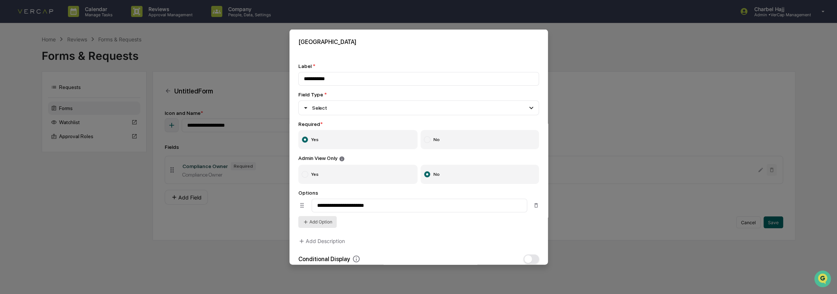
click at [319, 225] on button "Add Option" at bounding box center [317, 222] width 38 height 12
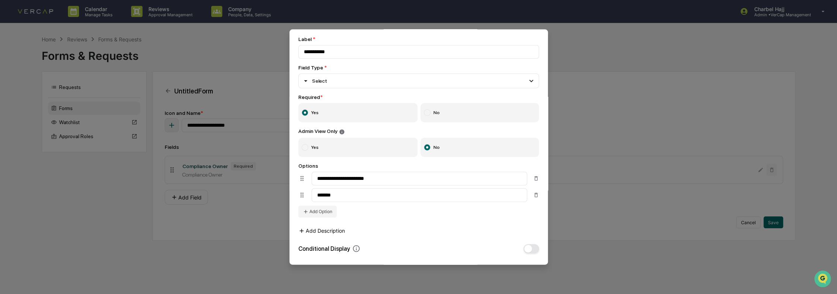
scroll to position [41, 0]
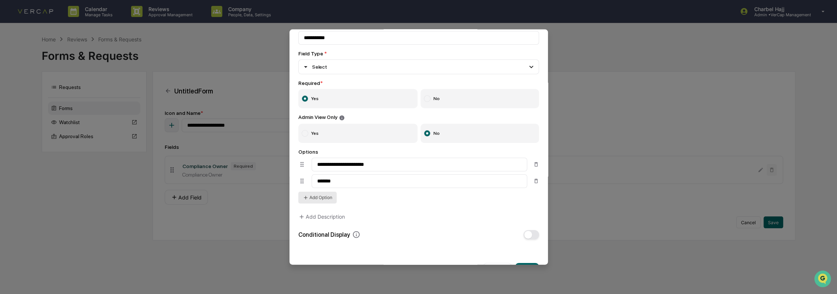
type input "*******"
click at [322, 202] on button "Add Option" at bounding box center [317, 197] width 38 height 12
type input "******"
click at [322, 214] on button "Add Option" at bounding box center [317, 214] width 38 height 12
click at [325, 230] on button "Add Option" at bounding box center [317, 230] width 38 height 12
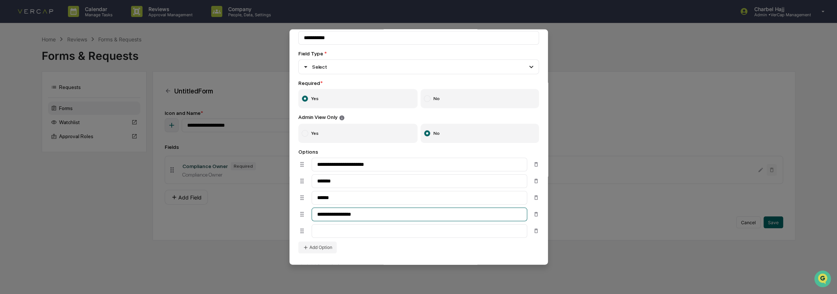
click at [371, 216] on input "**********" at bounding box center [420, 214] width 216 height 14
type input "*********"
click at [351, 233] on input at bounding box center [420, 231] width 216 height 14
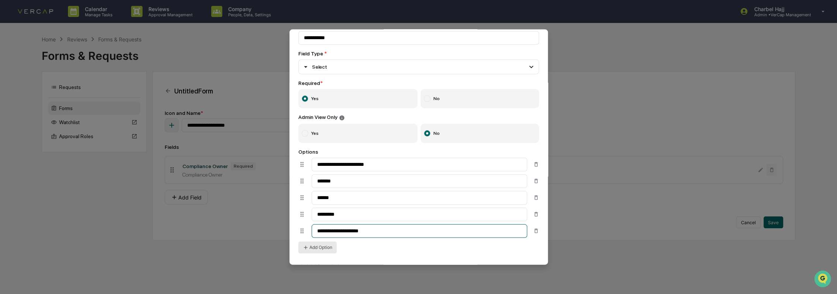
type input "**********"
click at [329, 249] on button "Add Option" at bounding box center [317, 247] width 38 height 12
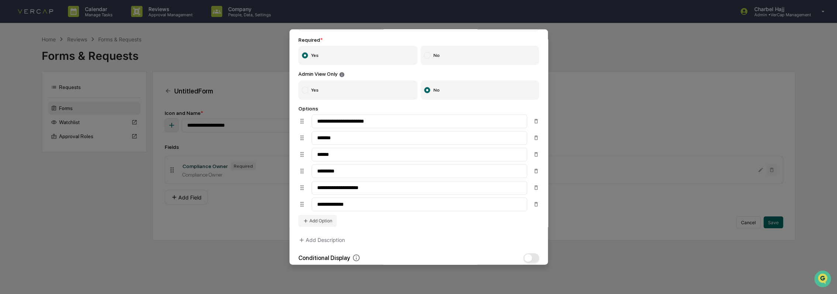
scroll to position [123, 0]
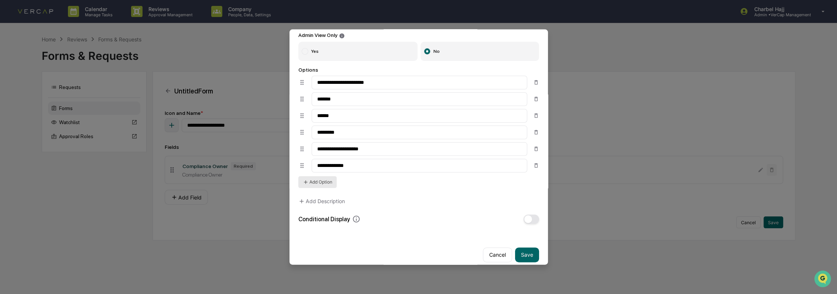
type input "**********"
click at [327, 186] on button "Add Option" at bounding box center [317, 182] width 38 height 12
click at [333, 181] on input at bounding box center [420, 182] width 216 height 14
type input "**********"
click at [323, 203] on button "Add Option" at bounding box center [317, 198] width 38 height 12
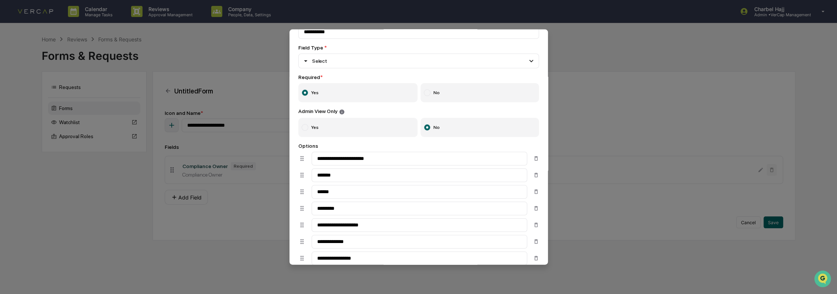
scroll to position [164, 0]
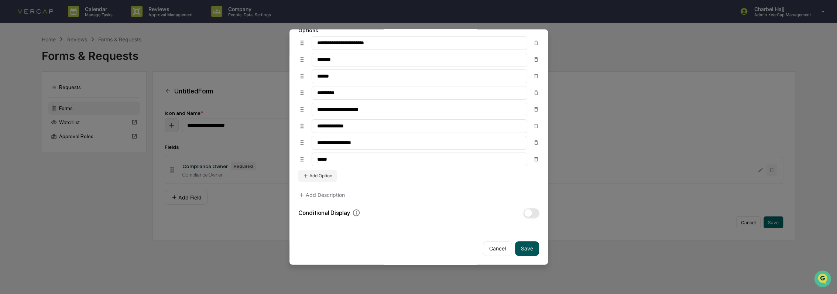
type input "*****"
click at [523, 251] on button "Save" at bounding box center [527, 248] width 24 height 15
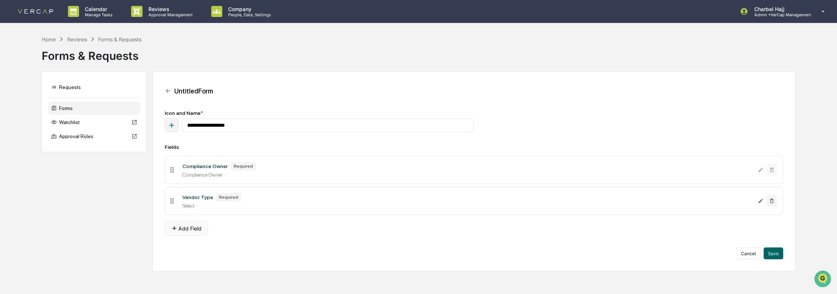
click at [198, 229] on button "Add Field" at bounding box center [186, 228] width 43 height 15
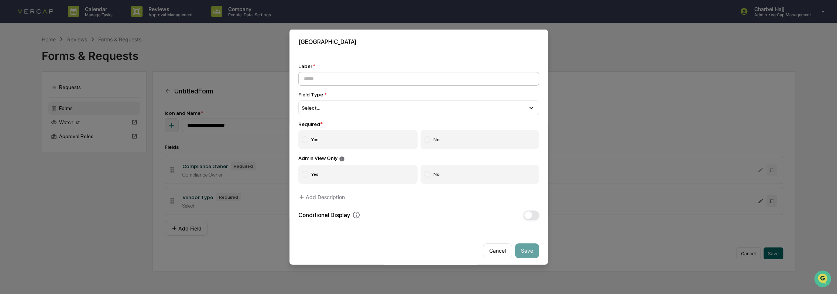
click at [339, 82] on input at bounding box center [418, 79] width 241 height 14
type input "**********"
click at [331, 111] on div "Select..." at bounding box center [418, 107] width 241 height 15
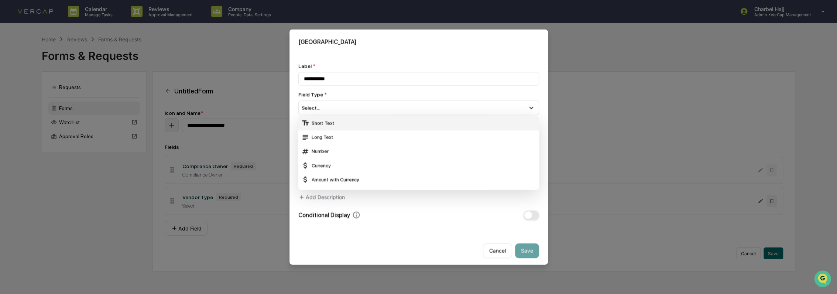
click at [333, 125] on div "Short Text" at bounding box center [418, 123] width 235 height 8
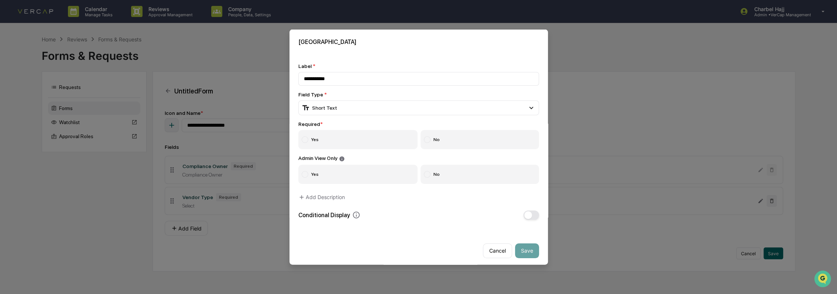
click at [310, 141] on label "Yes" at bounding box center [358, 139] width 120 height 19
click at [461, 180] on label "No" at bounding box center [480, 173] width 119 height 19
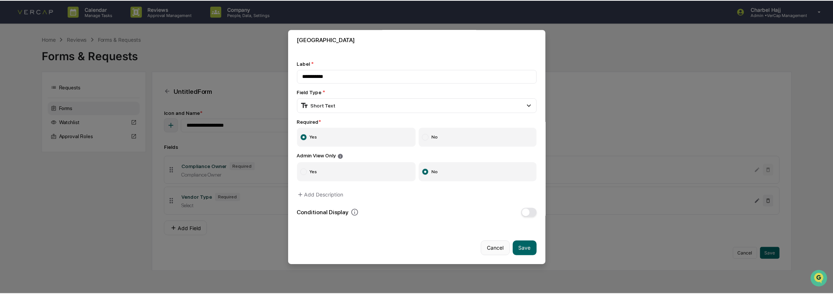
scroll to position [7, 0]
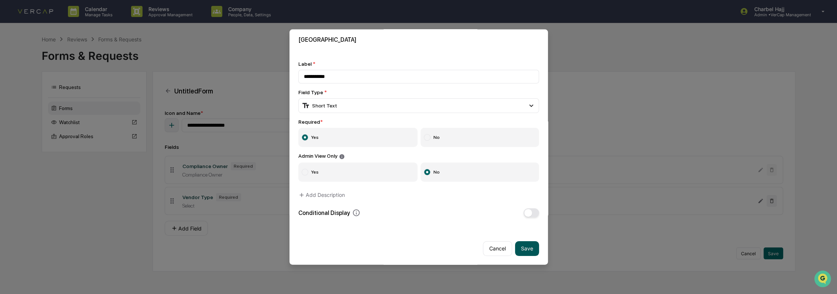
click at [525, 244] on button "Save" at bounding box center [527, 248] width 24 height 15
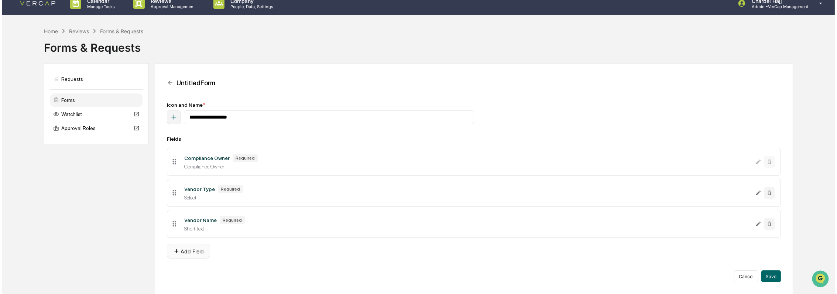
scroll to position [10, 0]
click at [195, 253] on button "Add Field" at bounding box center [186, 250] width 43 height 15
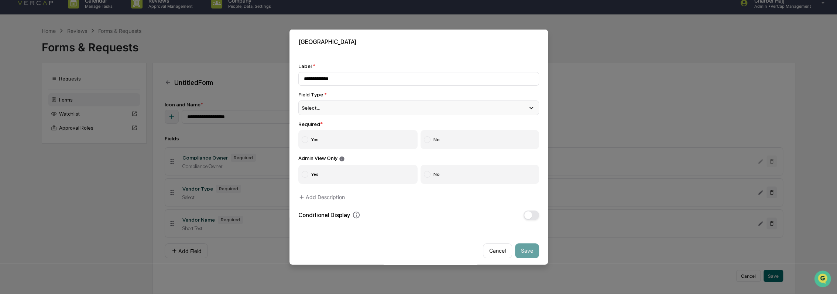
type input "**********"
click at [316, 103] on div "Select..." at bounding box center [418, 107] width 241 height 15
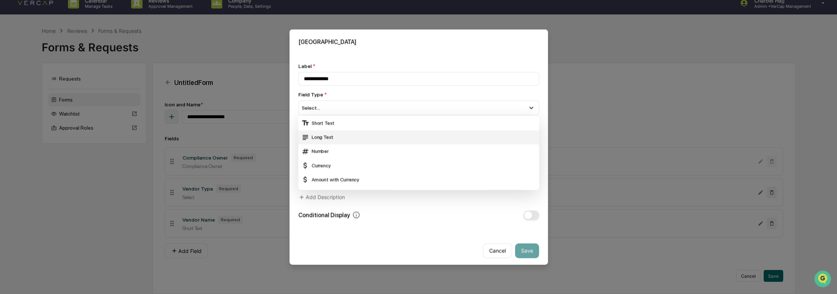
click at [332, 135] on div "Long Text" at bounding box center [418, 137] width 235 height 8
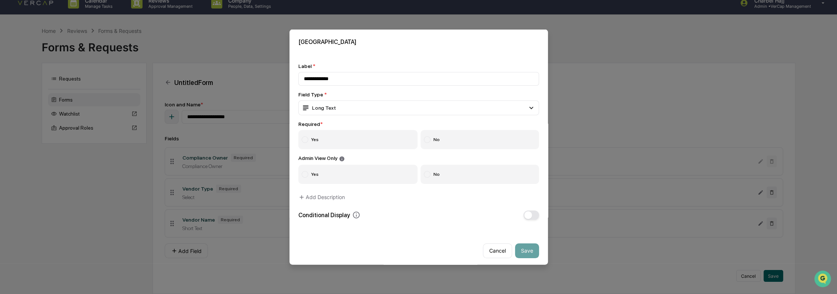
click at [327, 135] on label "Yes" at bounding box center [358, 139] width 120 height 19
click at [428, 177] on label "No" at bounding box center [480, 173] width 119 height 19
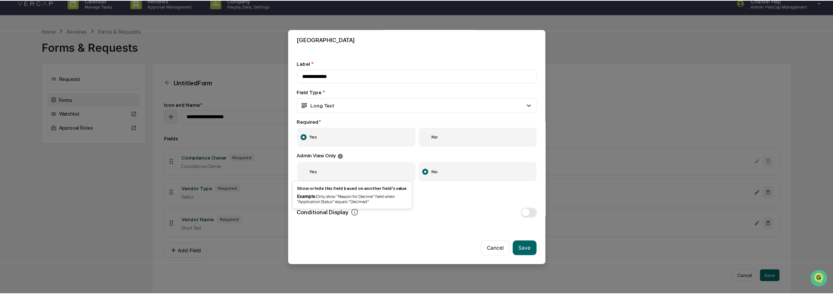
scroll to position [7, 0]
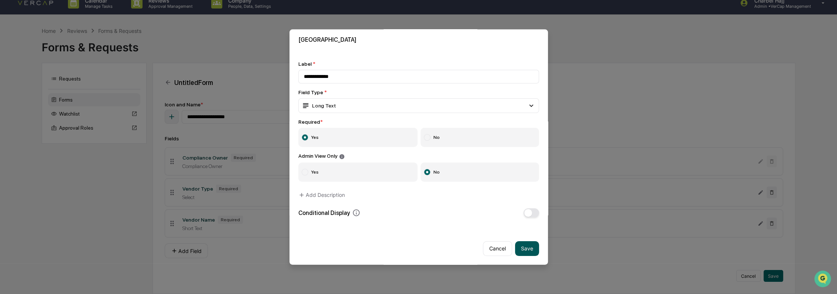
click at [520, 246] on button "Save" at bounding box center [527, 248] width 24 height 15
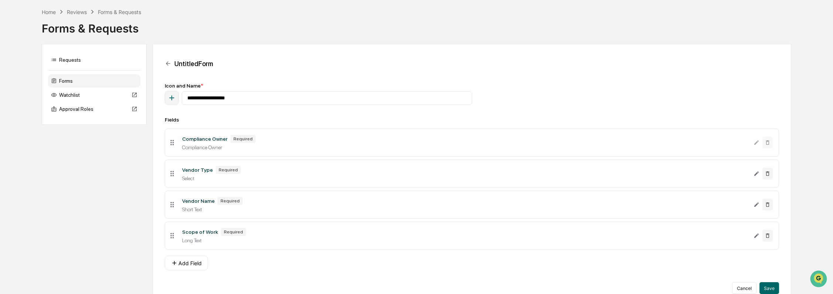
scroll to position [41, 0]
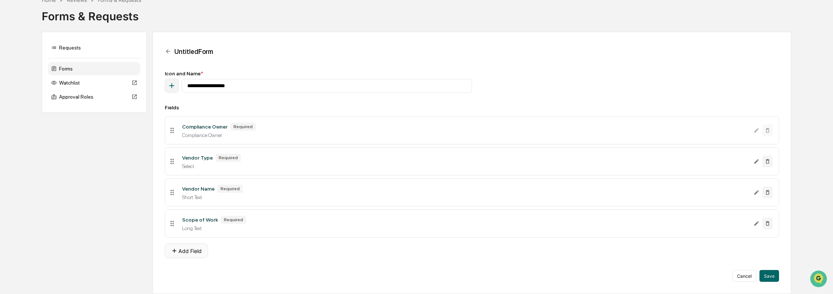
click at [182, 249] on button "Add Field" at bounding box center [186, 250] width 43 height 15
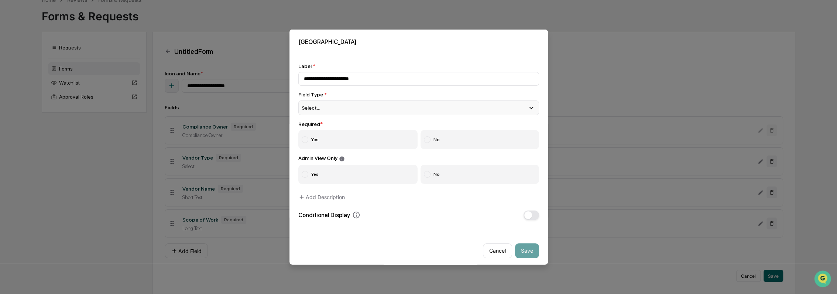
type input "**********"
click at [378, 104] on div "Select..." at bounding box center [418, 107] width 241 height 15
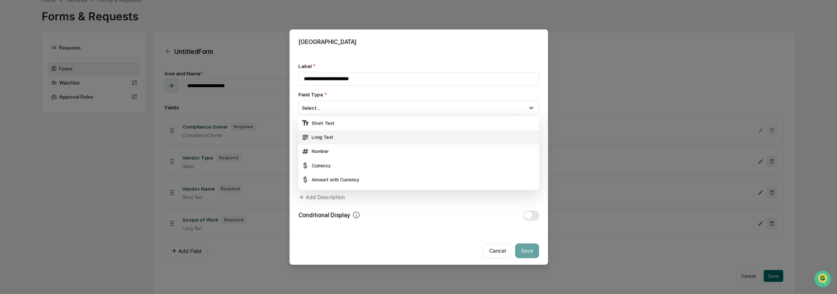
click at [378, 136] on div "Long Text" at bounding box center [418, 137] width 235 height 8
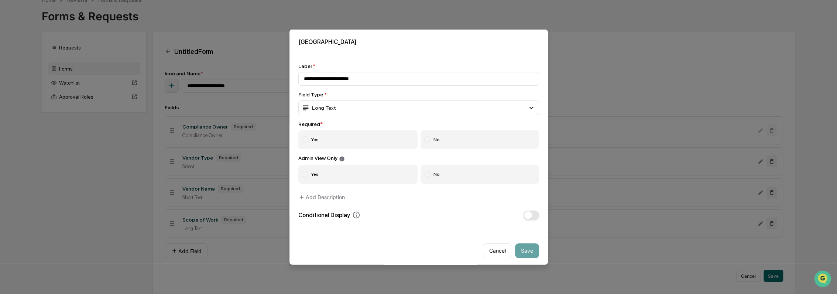
click at [446, 143] on label "No" at bounding box center [480, 139] width 119 height 19
click at [441, 182] on label "No" at bounding box center [480, 173] width 119 height 19
click at [519, 255] on button "Save" at bounding box center [527, 250] width 24 height 15
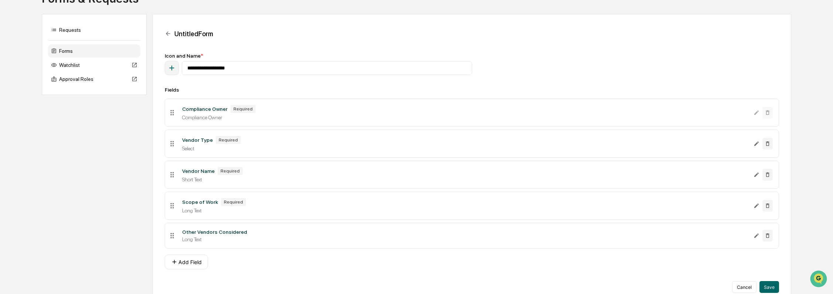
scroll to position [71, 0]
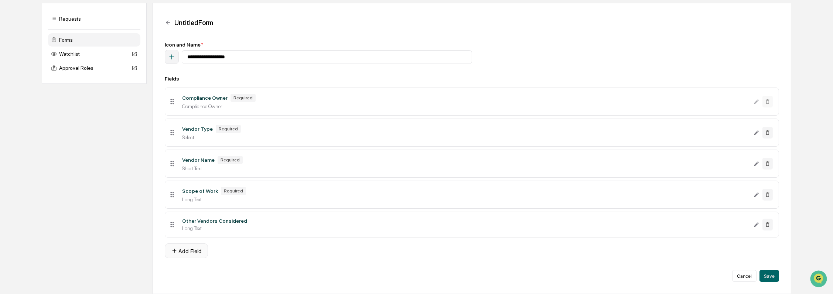
click at [180, 252] on button "Add Field" at bounding box center [186, 250] width 43 height 15
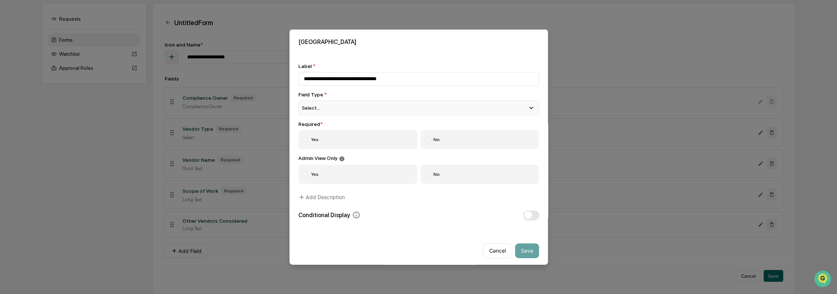
type input "**********"
click at [314, 109] on span "Select..." at bounding box center [311, 108] width 18 height 6
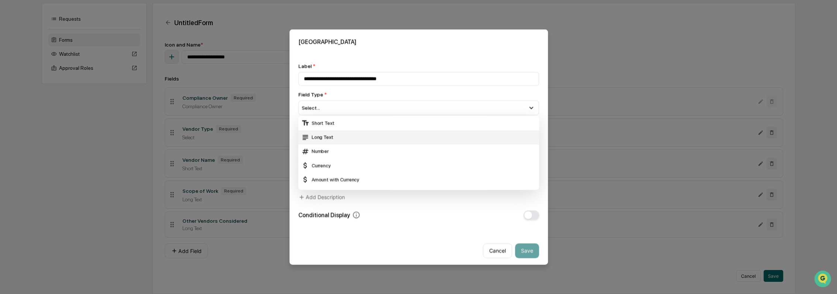
click at [327, 143] on div "Long Text" at bounding box center [418, 137] width 241 height 14
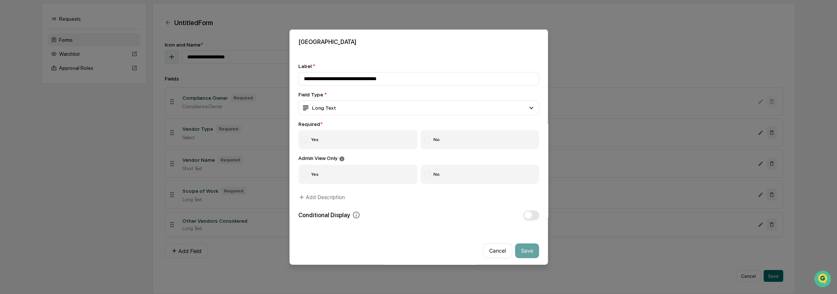
click at [464, 142] on label "No" at bounding box center [480, 139] width 119 height 19
click at [332, 136] on label "Yes" at bounding box center [358, 139] width 120 height 19
drag, startPoint x: 453, startPoint y: 168, endPoint x: 456, endPoint y: 179, distance: 11.0
click at [452, 168] on label "No" at bounding box center [480, 173] width 119 height 19
click at [525, 251] on button "Save" at bounding box center [527, 250] width 24 height 15
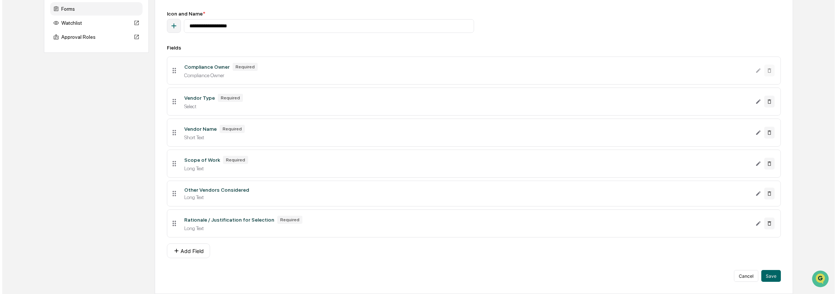
scroll to position [102, 0]
click at [190, 251] on button "Add Field" at bounding box center [186, 250] width 43 height 15
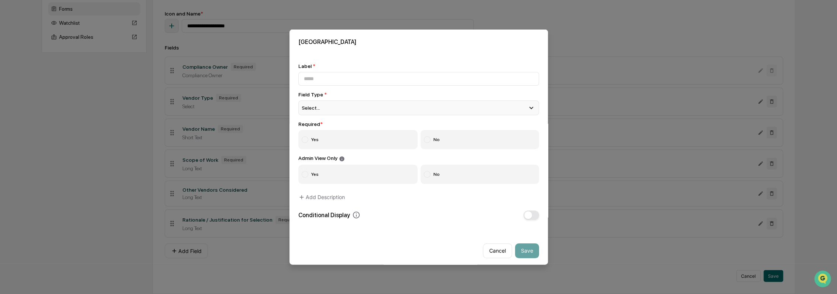
click at [350, 109] on div "Select..." at bounding box center [418, 107] width 241 height 15
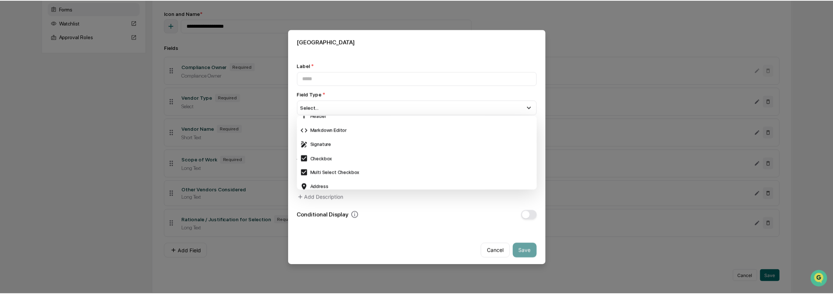
scroll to position [246, 0]
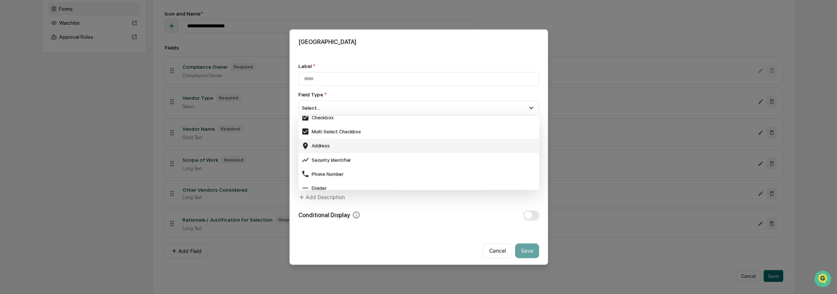
click at [360, 148] on div "Address" at bounding box center [418, 145] width 235 height 8
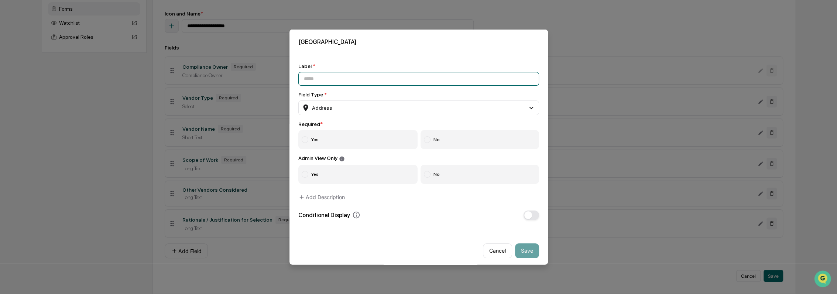
click at [319, 80] on input at bounding box center [418, 79] width 241 height 14
type input "**********"
click at [332, 144] on label "Yes" at bounding box center [358, 139] width 120 height 19
click at [442, 171] on label "No" at bounding box center [480, 173] width 119 height 19
click at [526, 256] on button "Save" at bounding box center [527, 250] width 24 height 15
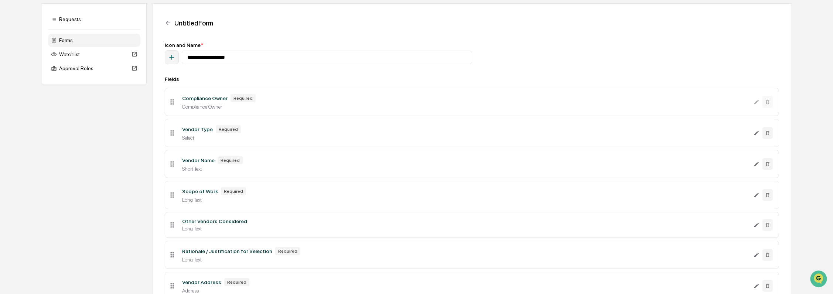
scroll to position [134, 0]
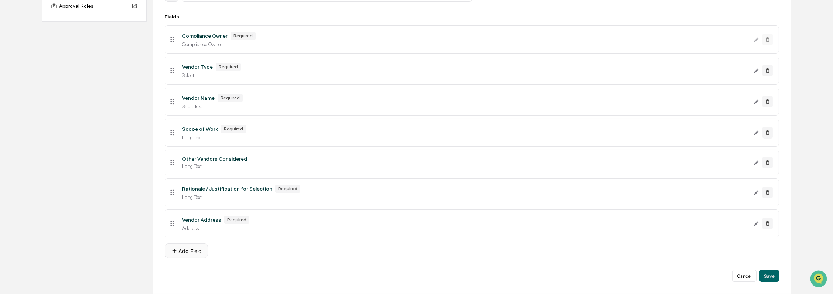
click at [182, 248] on button "Add Field" at bounding box center [186, 250] width 43 height 15
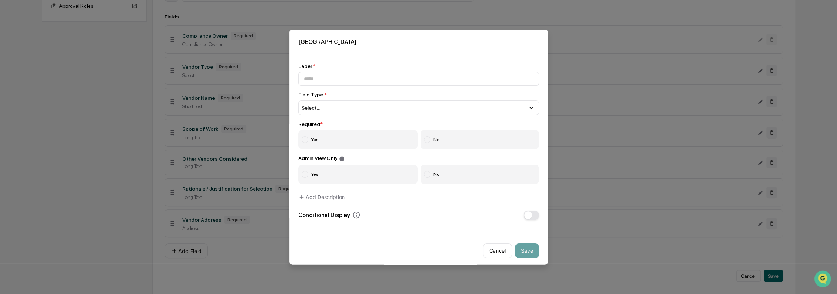
click at [484, 248] on button "Cancel" at bounding box center [497, 250] width 29 height 15
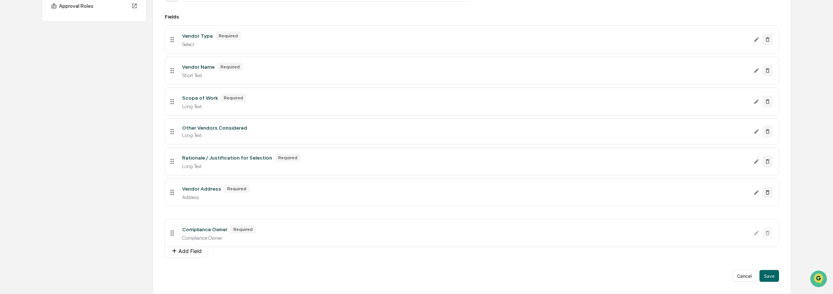
drag, startPoint x: 174, startPoint y: 34, endPoint x: 170, endPoint y: 224, distance: 190.2
click at [195, 248] on button "Add Field" at bounding box center [186, 250] width 43 height 15
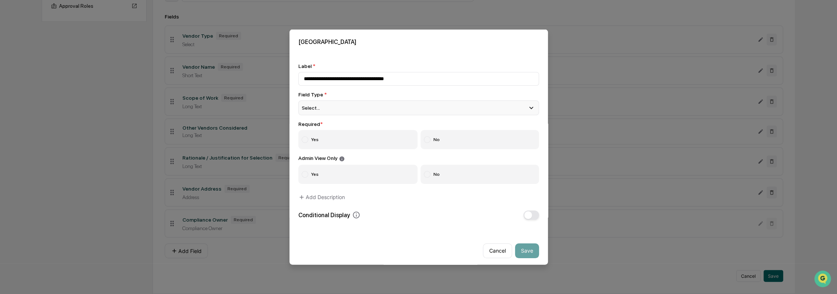
type input "**********"
click at [378, 107] on div "Select..." at bounding box center [418, 107] width 241 height 15
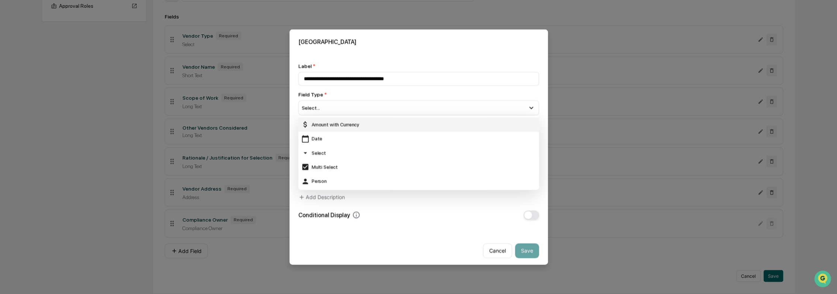
scroll to position [41, 0]
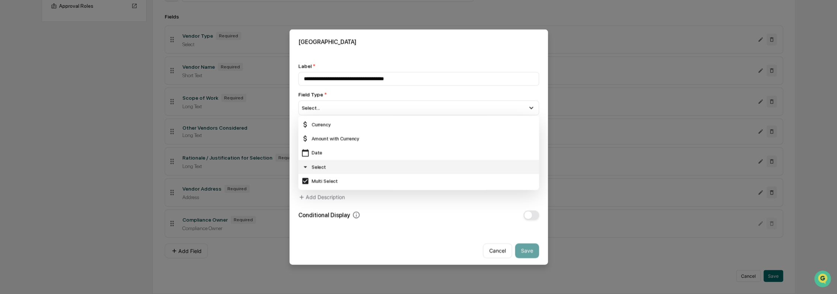
click at [350, 165] on div "Select" at bounding box center [418, 167] width 235 height 8
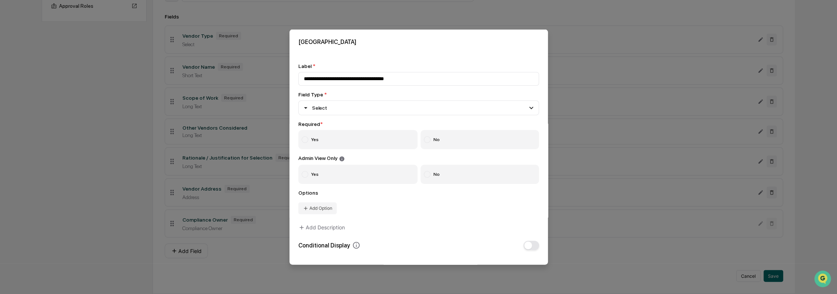
click at [322, 141] on label "Yes" at bounding box center [358, 139] width 120 height 19
click at [437, 177] on label "No" at bounding box center [480, 173] width 119 height 19
click at [309, 212] on button "Add Option" at bounding box center [317, 208] width 38 height 12
type input "***"
click at [326, 223] on button "Add Option" at bounding box center [317, 222] width 38 height 12
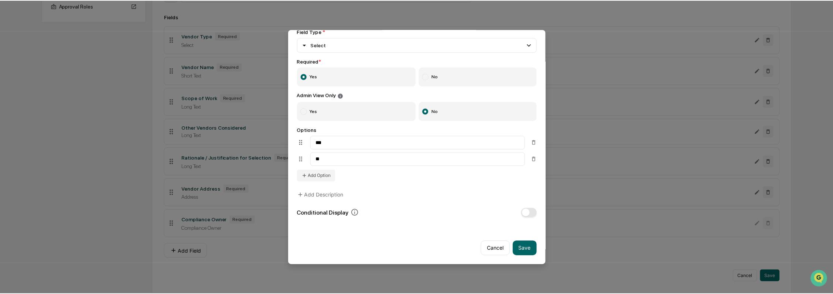
scroll to position [68, 0]
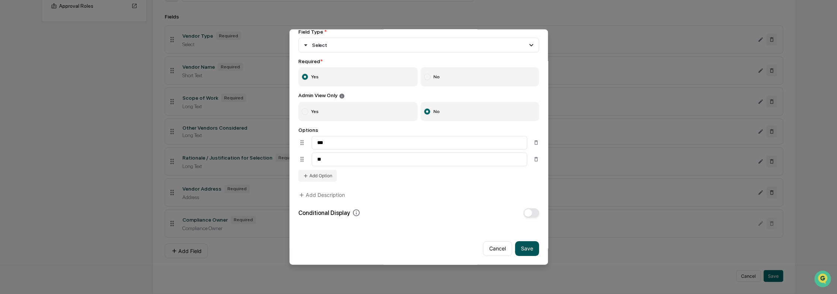
type input "**"
click at [524, 245] on button "Save" at bounding box center [527, 248] width 24 height 15
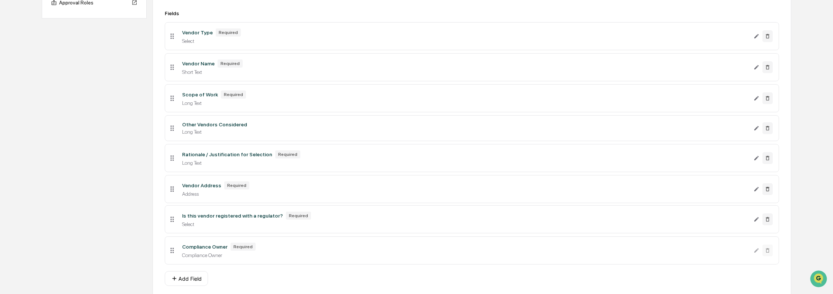
drag, startPoint x: 174, startPoint y: 258, endPoint x: 168, endPoint y: 226, distance: 32.7
click at [168, 223] on icon at bounding box center [172, 219] width 8 height 8
drag, startPoint x: 803, startPoint y: 54, endPoint x: 772, endPoint y: 108, distance: 62.8
click at [802, 54] on div "**********" at bounding box center [416, 111] width 833 height 420
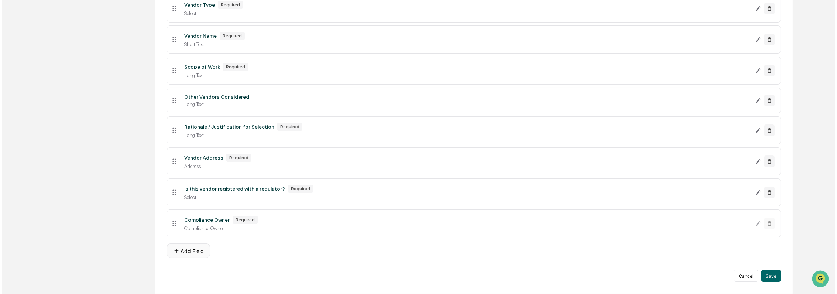
scroll to position [165, 0]
click at [192, 251] on button "Add Field" at bounding box center [186, 250] width 43 height 15
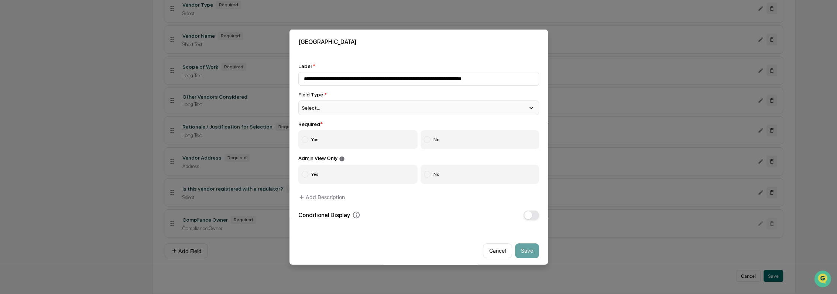
type input "**********"
drag, startPoint x: 332, startPoint y: 109, endPoint x: 332, endPoint y: 117, distance: 8.9
click at [331, 109] on div "Select..." at bounding box center [418, 107] width 241 height 15
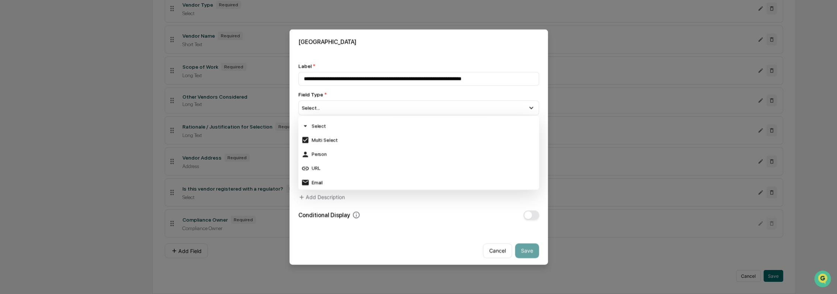
scroll to position [41, 0]
click at [337, 166] on div "Select" at bounding box center [418, 167] width 235 height 8
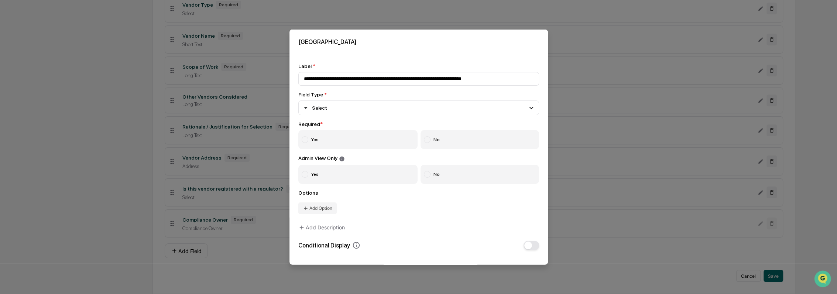
click at [324, 138] on label "Yes" at bounding box center [358, 139] width 120 height 19
click at [452, 176] on label "No" at bounding box center [480, 173] width 119 height 19
click at [325, 207] on button "Add Option" at bounding box center [317, 208] width 38 height 12
click at [375, 210] on input at bounding box center [420, 205] width 216 height 14
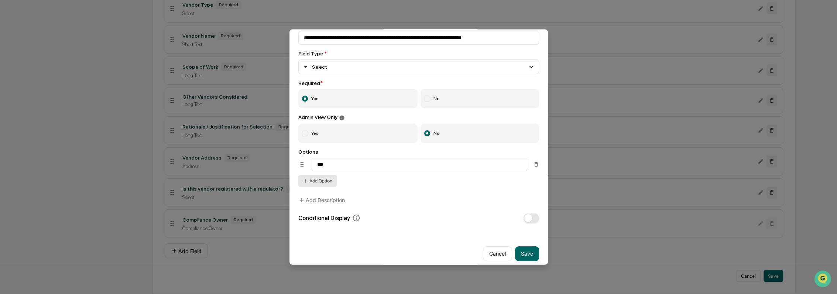
type input "***"
click at [327, 181] on button "Add Option" at bounding box center [317, 181] width 38 height 12
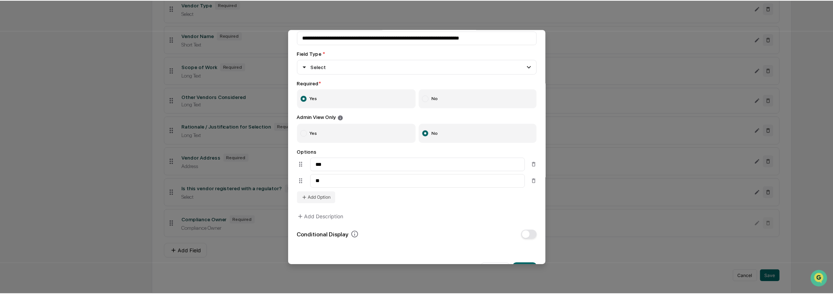
scroll to position [68, 0]
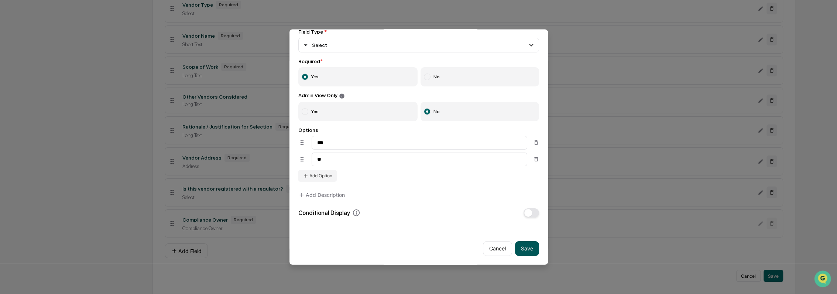
type input "**"
click at [515, 243] on button "Save" at bounding box center [527, 248] width 24 height 15
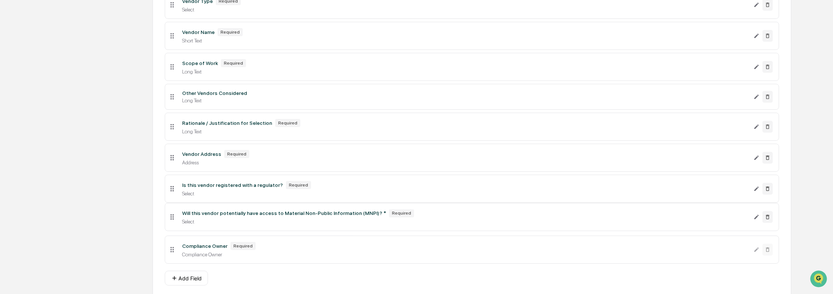
drag, startPoint x: 174, startPoint y: 254, endPoint x: 174, endPoint y: 220, distance: 34.3
click at [174, 220] on icon at bounding box center [172, 217] width 8 height 8
drag, startPoint x: 793, startPoint y: 128, endPoint x: 622, endPoint y: 187, distance: 180.5
click at [793, 128] on div "**********" at bounding box center [416, 95] width 833 height 451
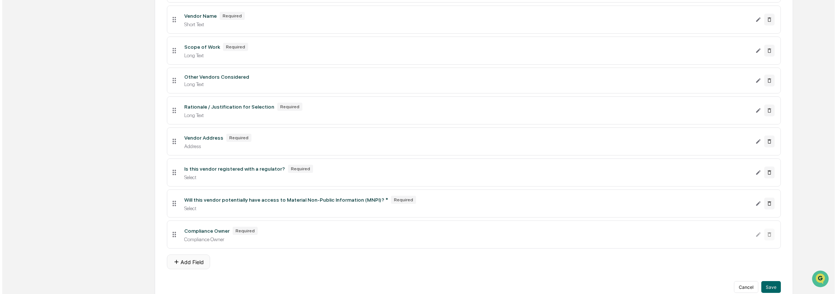
scroll to position [196, 0]
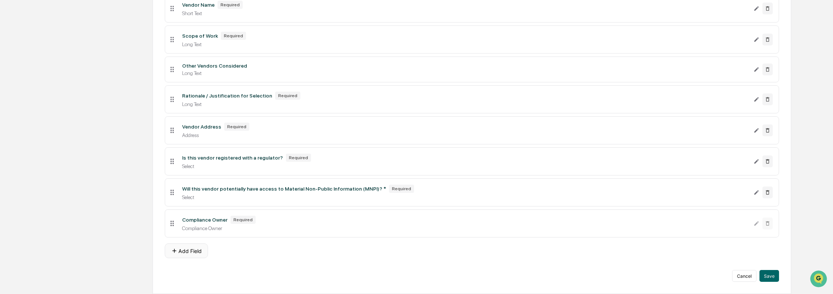
click at [188, 249] on button "Add Field" at bounding box center [186, 250] width 43 height 15
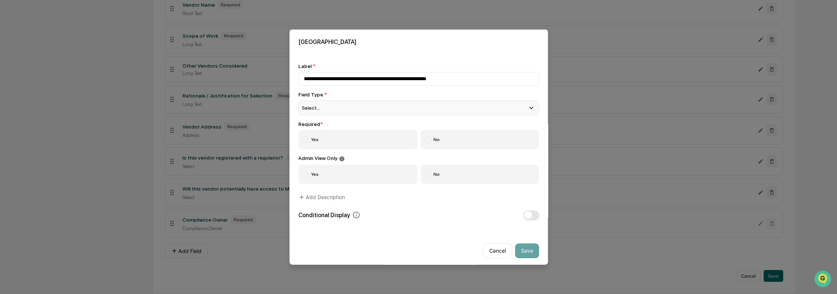
type input "**********"
click at [325, 111] on div "Select..." at bounding box center [418, 107] width 241 height 15
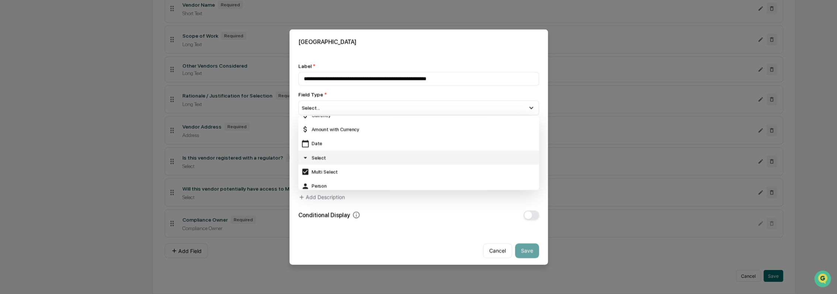
scroll to position [82, 0]
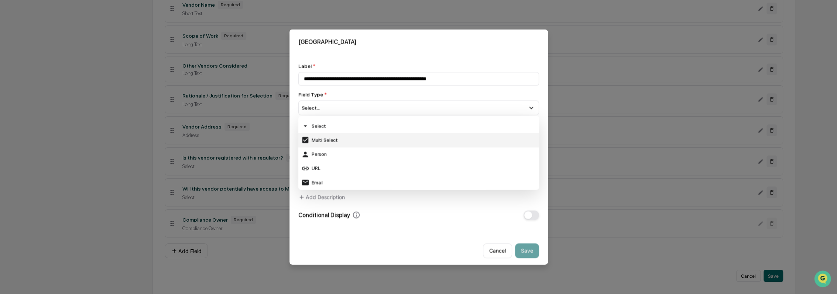
drag, startPoint x: 338, startPoint y: 126, endPoint x: 334, endPoint y: 145, distance: 19.2
click at [337, 127] on div "Select" at bounding box center [418, 126] width 235 height 8
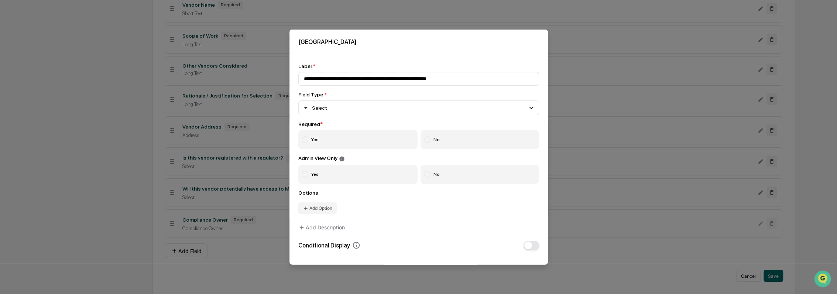
click at [331, 142] on label "Yes" at bounding box center [358, 139] width 120 height 19
click at [422, 171] on label "No" at bounding box center [480, 173] width 119 height 19
click at [306, 211] on icon at bounding box center [306, 208] width 6 height 6
type input "***"
click at [327, 226] on button "Add Option" at bounding box center [317, 222] width 38 height 12
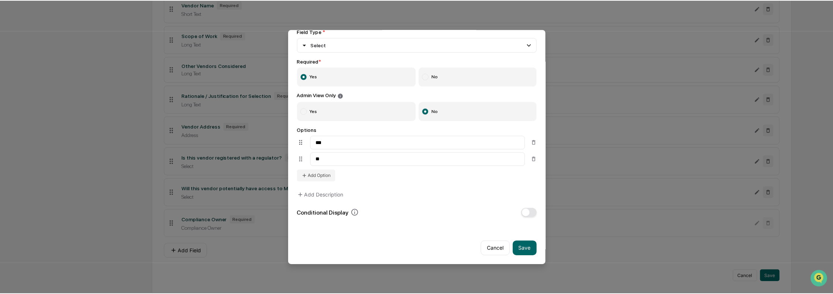
scroll to position [68, 0]
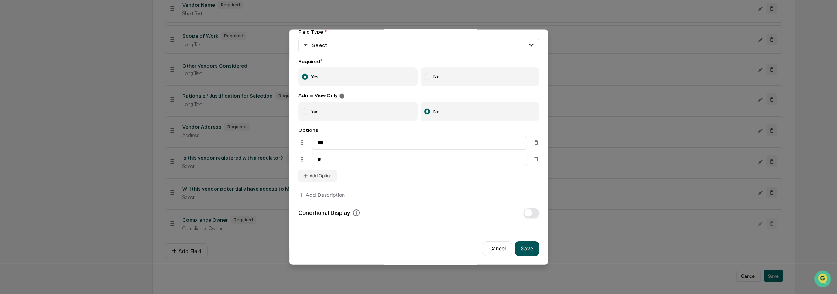
type input "**"
click at [519, 244] on button "Save" at bounding box center [527, 248] width 24 height 15
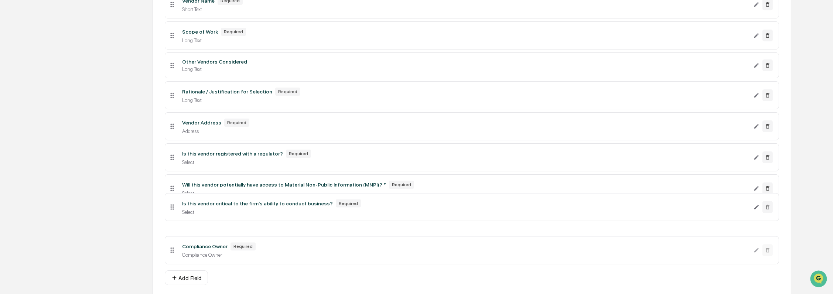
drag, startPoint x: 171, startPoint y: 254, endPoint x: 171, endPoint y: 211, distance: 43.6
click at [171, 211] on icon at bounding box center [172, 207] width 8 height 8
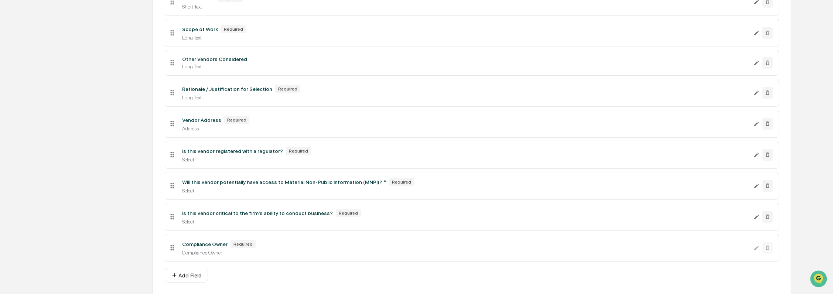
scroll to position [227, 0]
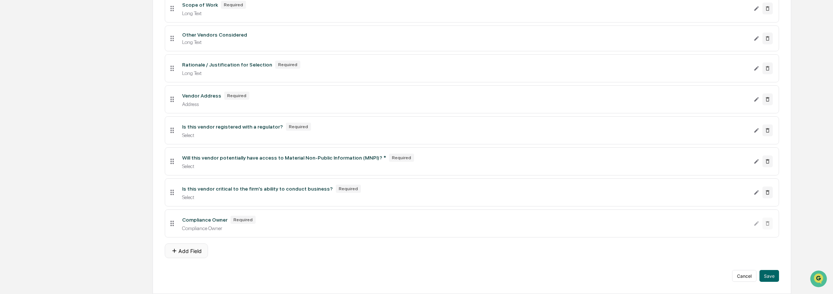
click at [195, 251] on button "Add Field" at bounding box center [186, 250] width 43 height 15
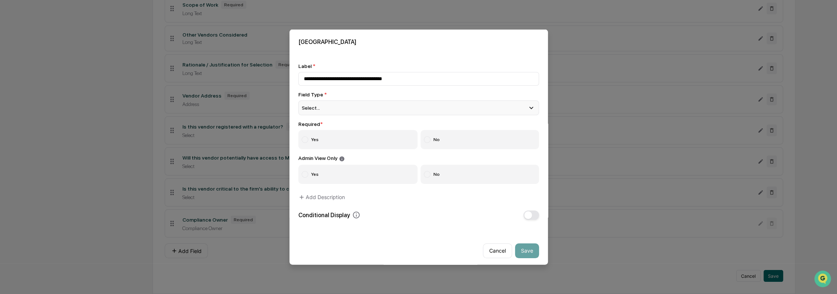
type input "**********"
click at [357, 104] on div "Select..." at bounding box center [418, 107] width 241 height 15
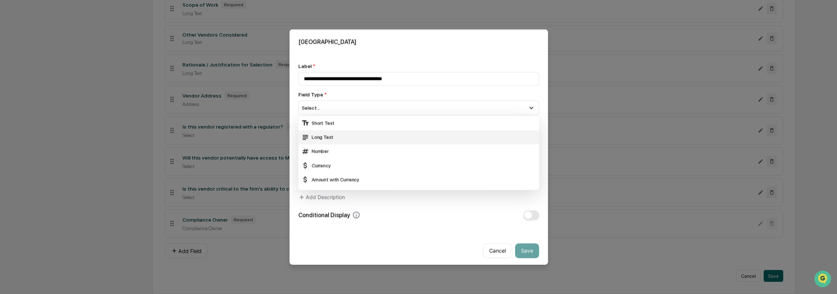
drag, startPoint x: 356, startPoint y: 126, endPoint x: 343, endPoint y: 139, distance: 18.8
click at [356, 126] on div "Short Text" at bounding box center [418, 123] width 235 height 8
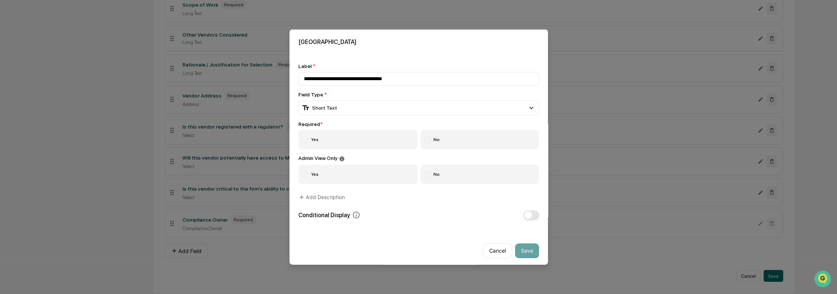
drag, startPoint x: 331, startPoint y: 145, endPoint x: 458, endPoint y: 167, distance: 129.4
click at [331, 145] on label "Yes" at bounding box center [358, 139] width 120 height 19
drag, startPoint x: 462, startPoint y: 175, endPoint x: 464, endPoint y: 185, distance: 9.4
click at [462, 176] on label "No" at bounding box center [480, 173] width 119 height 19
click at [403, 75] on input "**********" at bounding box center [418, 79] width 241 height 14
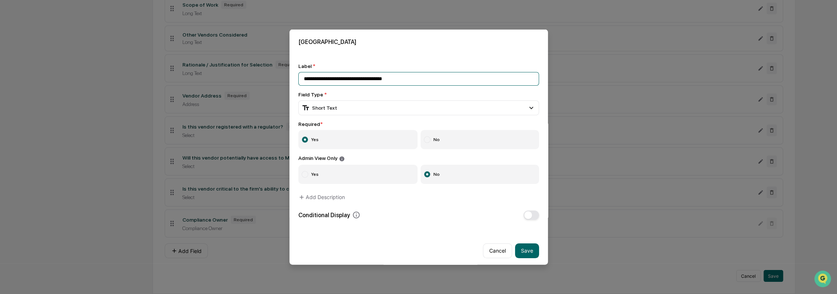
click at [403, 75] on input "**********" at bounding box center [418, 79] width 241 height 14
click at [527, 256] on button "Save" at bounding box center [527, 250] width 24 height 15
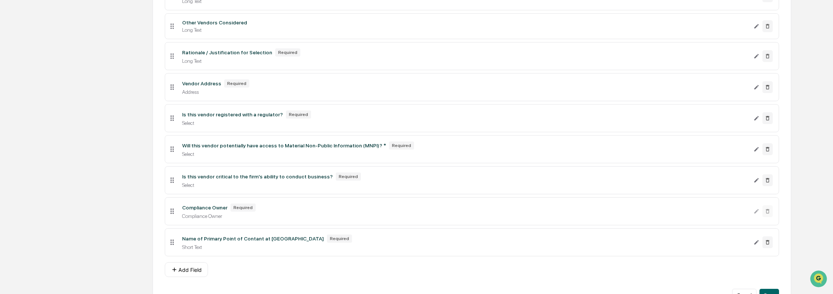
scroll to position [259, 0]
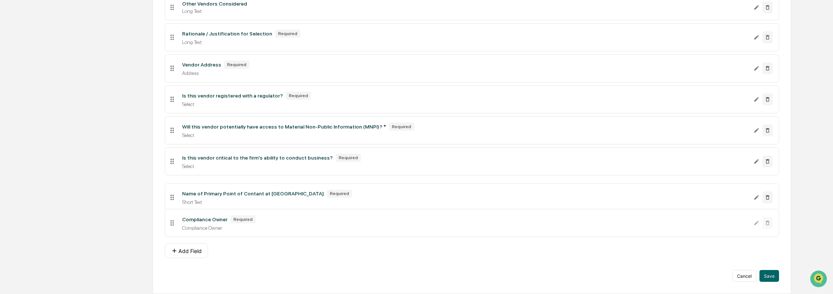
drag, startPoint x: 171, startPoint y: 195, endPoint x: 177, endPoint y: 224, distance: 30.6
click at [187, 250] on button "Add Field" at bounding box center [186, 250] width 43 height 15
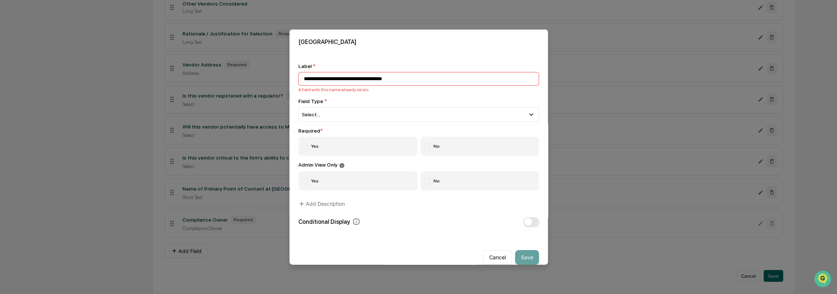
click at [311, 79] on input "**********" at bounding box center [418, 79] width 241 height 14
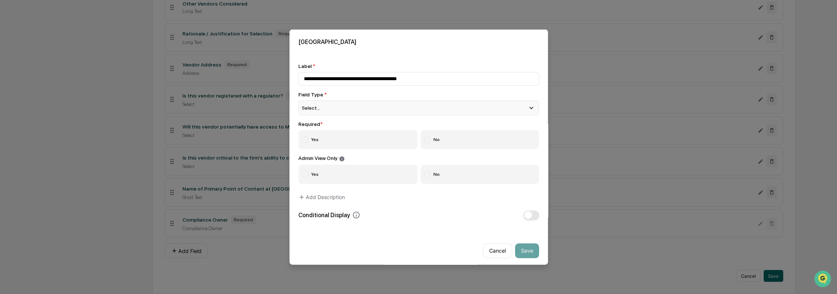
type input "**********"
click at [335, 110] on div "Select..." at bounding box center [418, 107] width 241 height 15
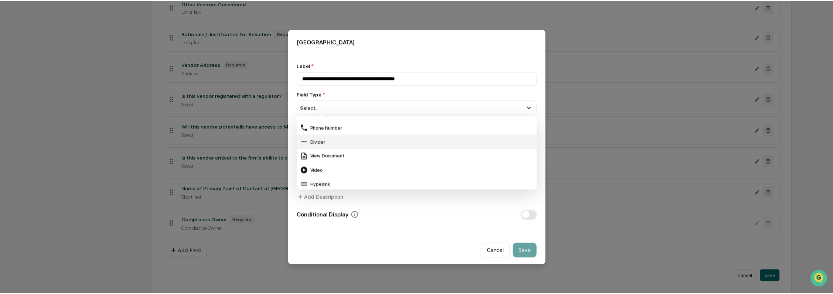
scroll to position [294, 0]
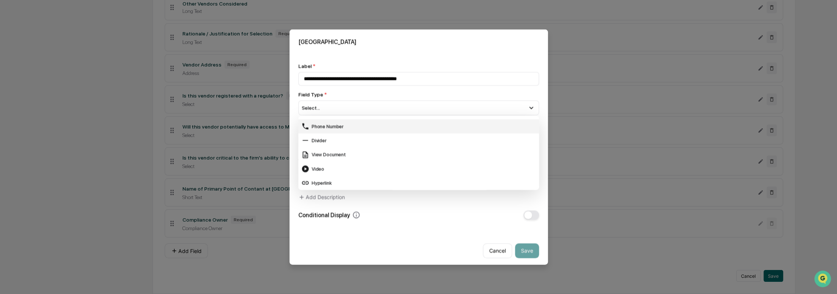
click at [344, 128] on div "Phone Number" at bounding box center [418, 126] width 235 height 8
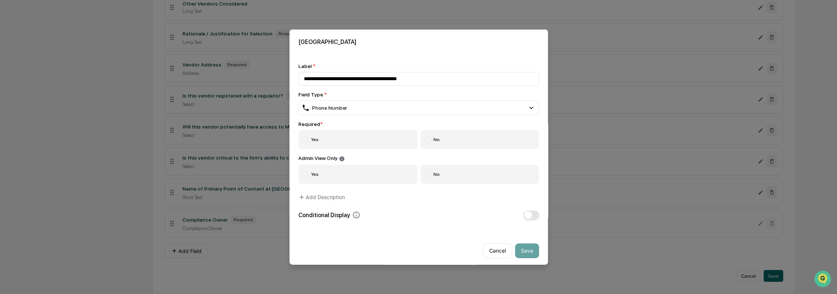
click at [336, 137] on label "Yes" at bounding box center [358, 139] width 120 height 19
drag, startPoint x: 466, startPoint y: 176, endPoint x: 509, endPoint y: 216, distance: 58.8
click at [466, 177] on label "No" at bounding box center [480, 173] width 119 height 19
click at [528, 253] on button "Save" at bounding box center [527, 250] width 24 height 15
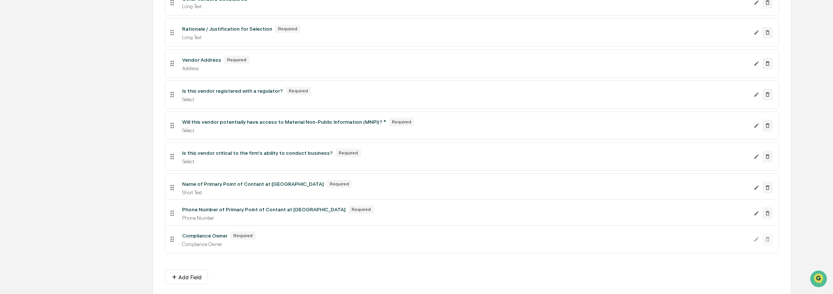
drag, startPoint x: 172, startPoint y: 254, endPoint x: 174, endPoint y: 216, distance: 38.5
click at [174, 216] on icon at bounding box center [172, 213] width 8 height 8
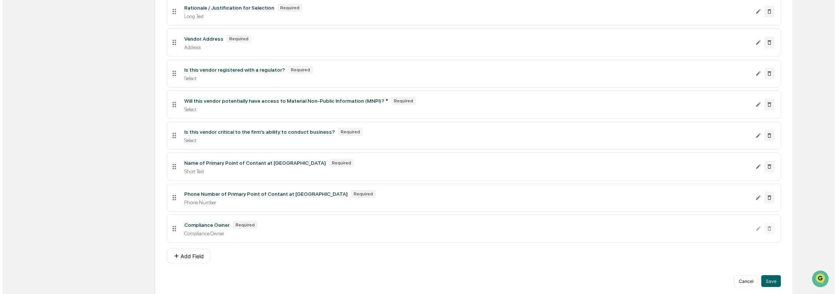
scroll to position [290, 0]
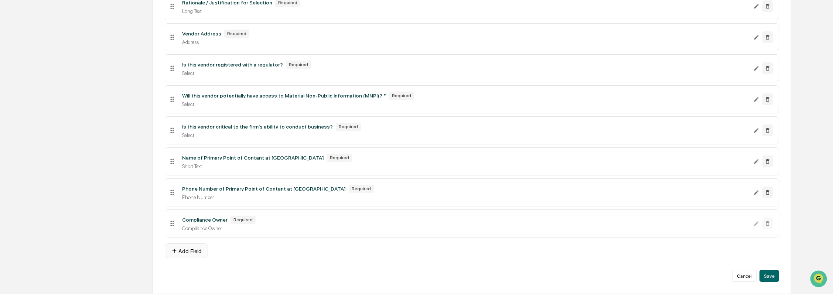
click at [193, 249] on button "Add Field" at bounding box center [186, 250] width 43 height 15
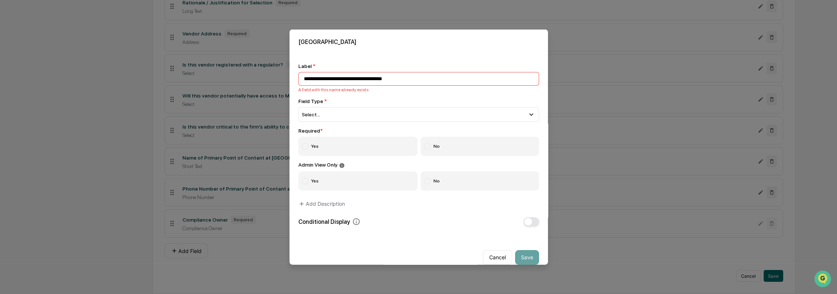
click at [313, 78] on input "**********" at bounding box center [418, 79] width 241 height 14
click at [310, 80] on input "**********" at bounding box center [418, 79] width 241 height 14
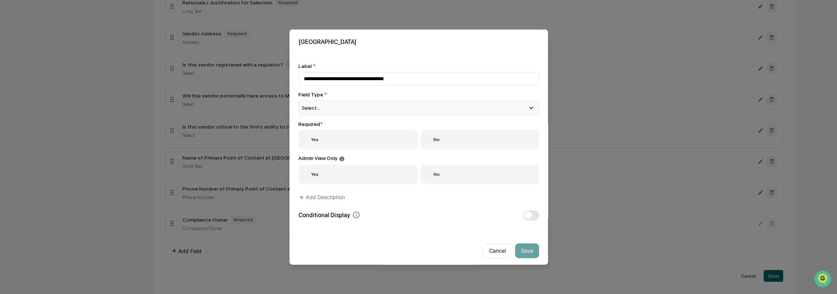
type input "**********"
click at [332, 103] on div "Select..." at bounding box center [418, 107] width 241 height 15
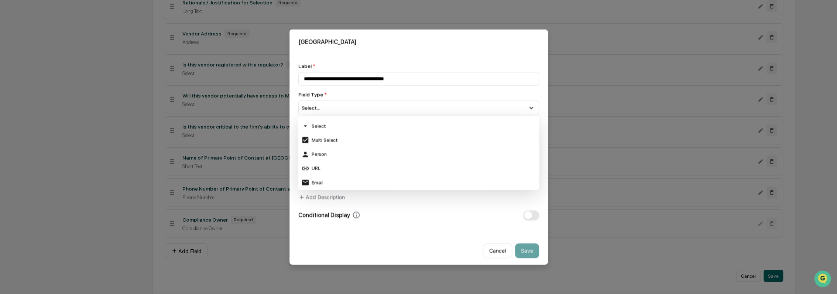
scroll to position [123, 0]
click at [334, 140] on div "Email" at bounding box center [418, 141] width 235 height 8
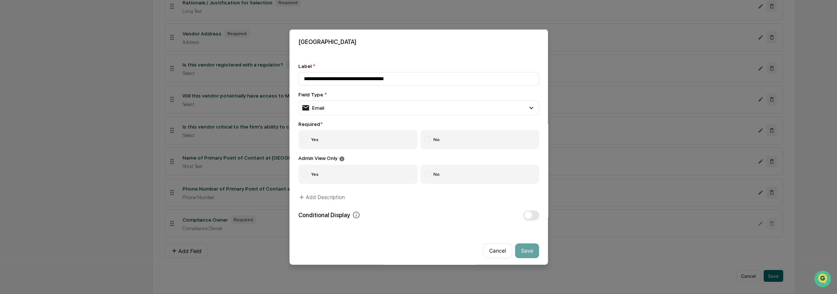
click at [318, 141] on label "Yes" at bounding box center [358, 139] width 120 height 19
click at [438, 175] on label "No" at bounding box center [480, 173] width 119 height 19
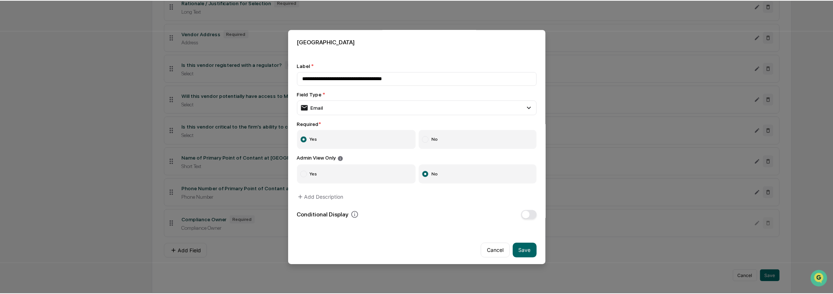
scroll to position [7, 0]
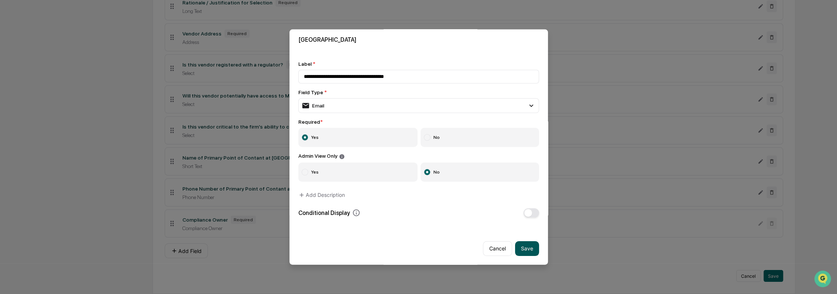
click at [518, 242] on button "Save" at bounding box center [527, 248] width 24 height 15
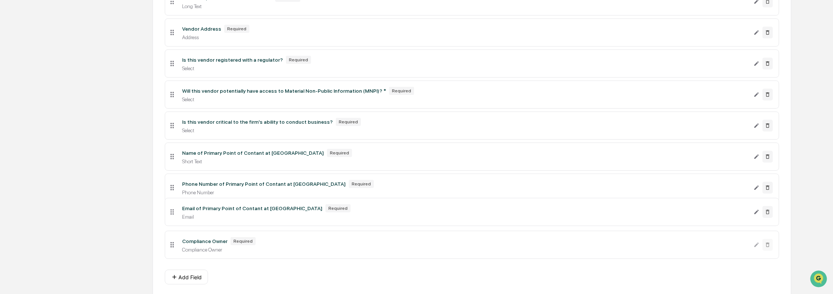
drag, startPoint x: 176, startPoint y: 247, endPoint x: 174, endPoint y: 217, distance: 30.3
click at [174, 216] on icon at bounding box center [172, 212] width 8 height 8
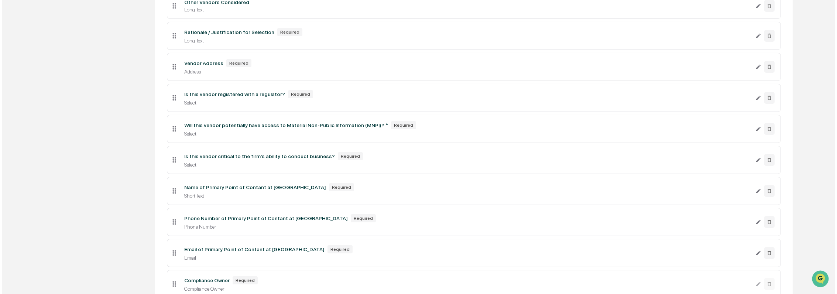
scroll to position [322, 0]
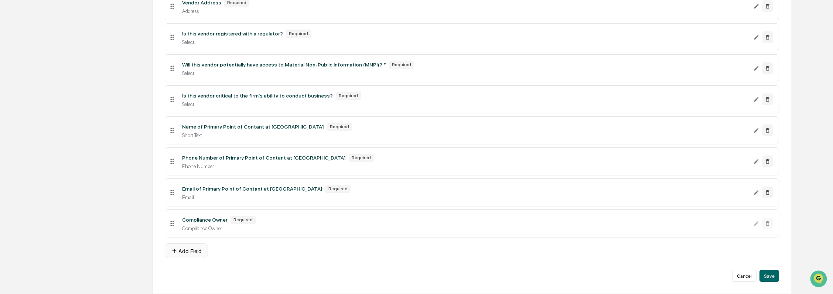
click at [199, 249] on button "Add Field" at bounding box center [186, 250] width 43 height 15
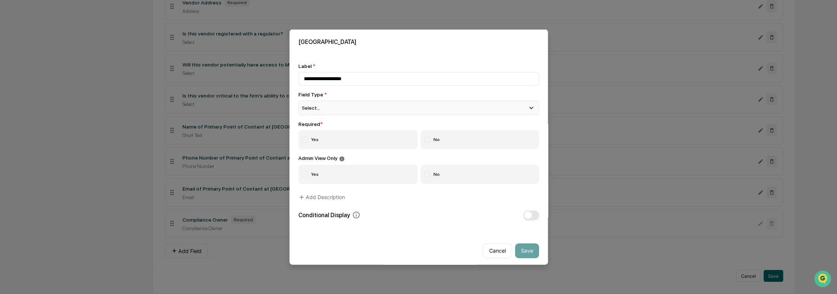
type input "**********"
click at [361, 104] on div "Select..." at bounding box center [418, 107] width 241 height 15
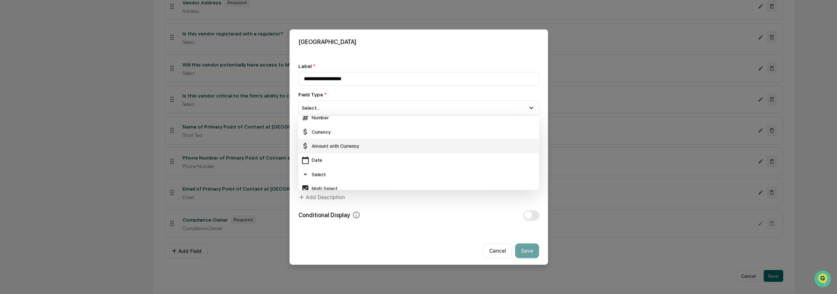
scroll to position [123, 0]
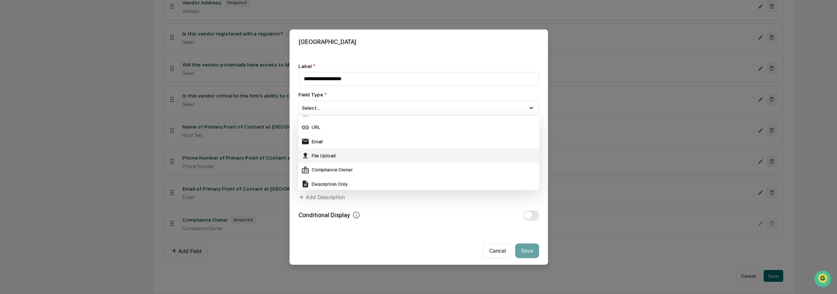
click at [364, 151] on div "File Upload" at bounding box center [418, 155] width 241 height 14
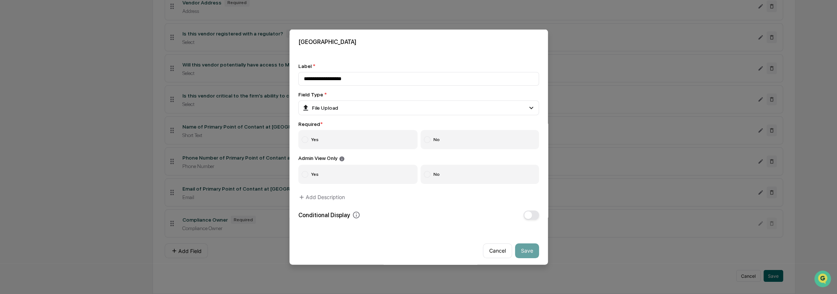
click at [465, 146] on label "No" at bounding box center [480, 139] width 119 height 19
click at [451, 174] on label "No" at bounding box center [480, 173] width 119 height 19
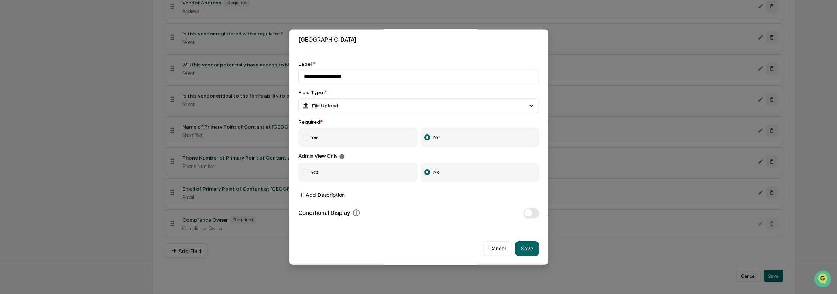
click at [321, 191] on button "Add Description" at bounding box center [321, 194] width 47 height 15
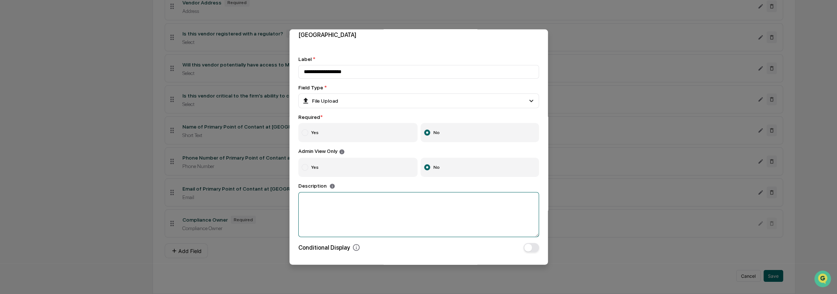
drag, startPoint x: 337, startPoint y: 221, endPoint x: 343, endPoint y: 219, distance: 6.1
click at [337, 220] on textarea at bounding box center [418, 214] width 241 height 45
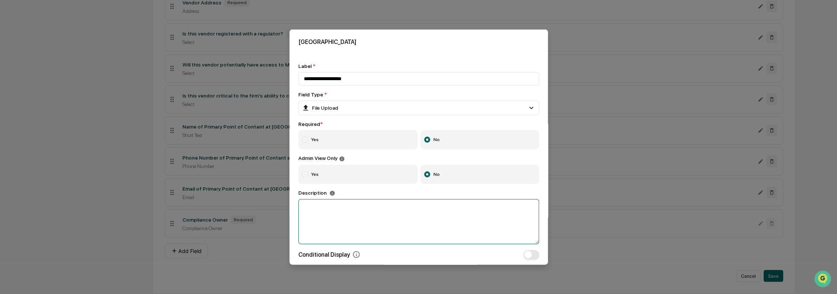
click at [353, 211] on textarea at bounding box center [418, 221] width 241 height 45
paste textarea "**********"
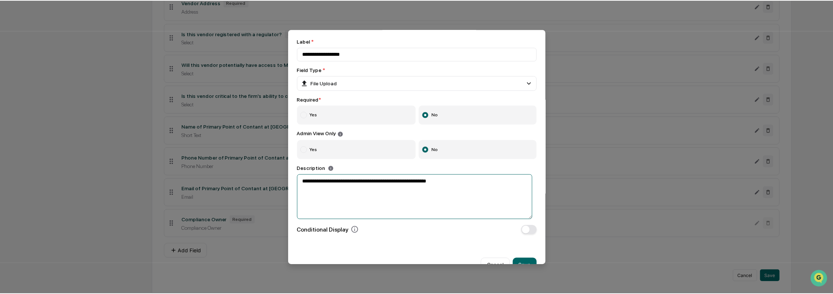
scroll to position [47, 0]
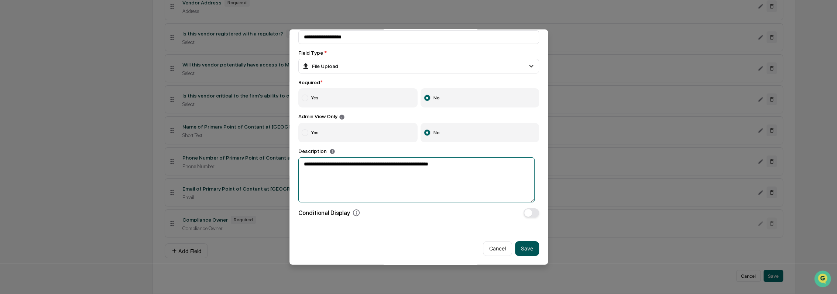
type textarea "**********"
click at [522, 243] on button "Save" at bounding box center [527, 248] width 24 height 15
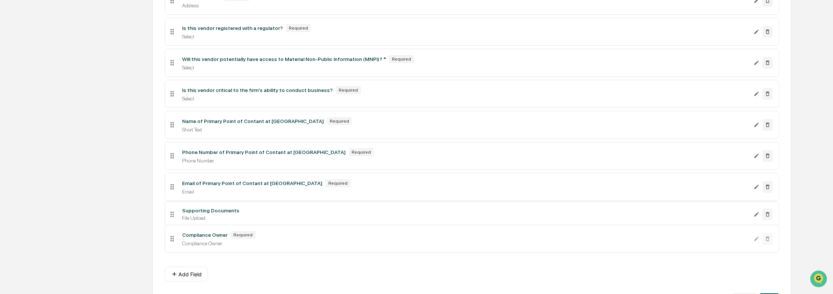
drag, startPoint x: 172, startPoint y: 253, endPoint x: 172, endPoint y: 217, distance: 35.1
click at [172, 217] on icon at bounding box center [172, 214] width 8 height 8
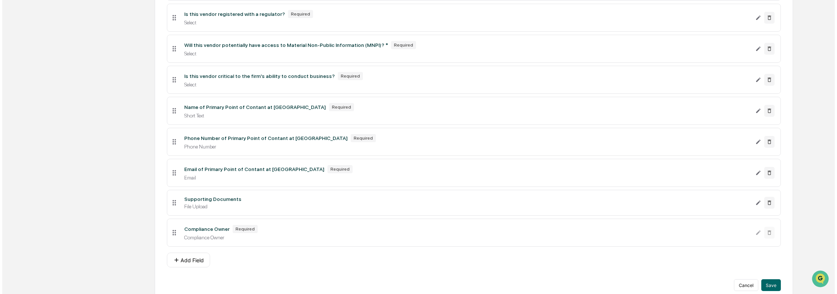
scroll to position [351, 0]
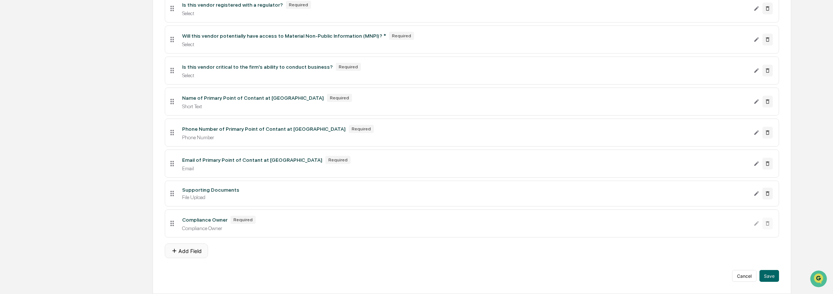
click at [192, 254] on button "Add Field" at bounding box center [186, 250] width 43 height 15
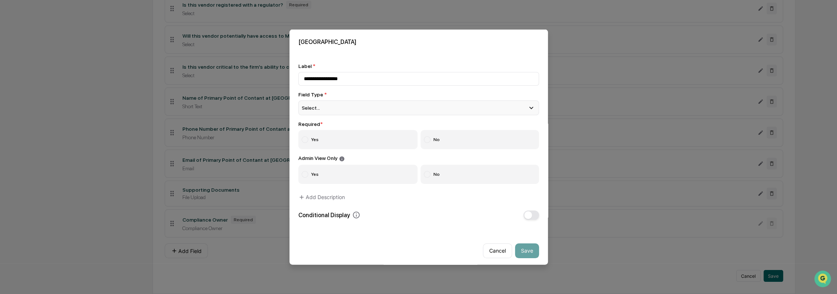
type input "**********"
click at [331, 116] on div "**********" at bounding box center [418, 141] width 241 height 157
click at [334, 110] on div "Select..." at bounding box center [418, 107] width 241 height 15
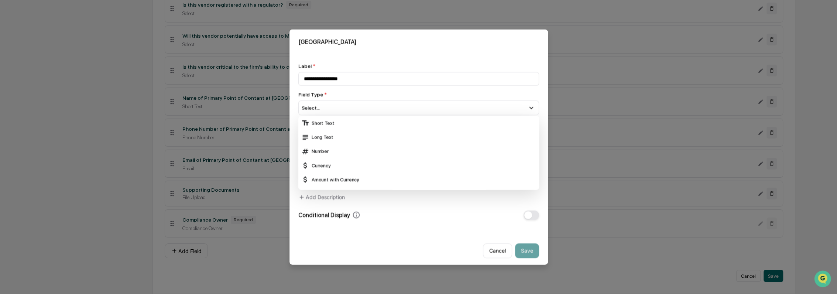
drag, startPoint x: 337, startPoint y: 133, endPoint x: 381, endPoint y: 282, distance: 155.5
click at [337, 133] on div "Long Text" at bounding box center [418, 137] width 241 height 14
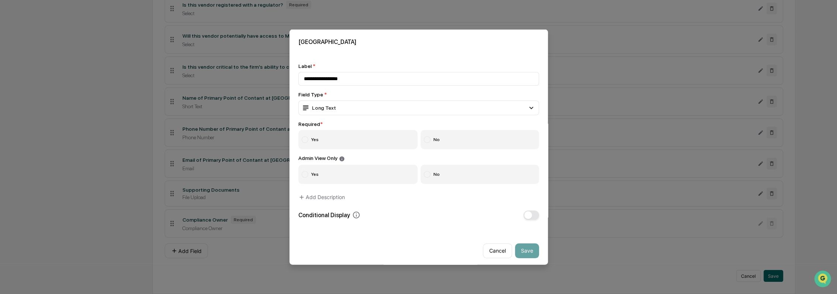
drag, startPoint x: 422, startPoint y: 138, endPoint x: 425, endPoint y: 142, distance: 5.2
click at [422, 140] on label "No" at bounding box center [480, 139] width 119 height 19
drag, startPoint x: 436, startPoint y: 176, endPoint x: 431, endPoint y: 178, distance: 4.6
click at [436, 176] on label "No" at bounding box center [480, 173] width 119 height 19
click at [330, 201] on button "Add Description" at bounding box center [321, 196] width 47 height 15
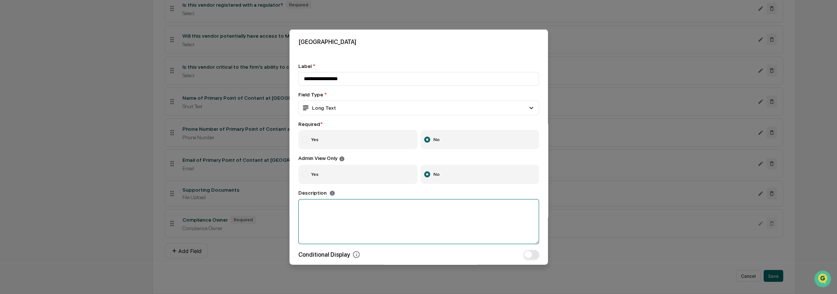
click at [337, 207] on textarea at bounding box center [418, 221] width 241 height 45
paste textarea "**********"
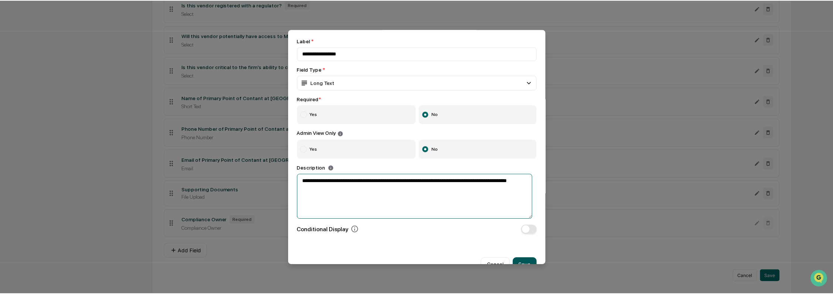
scroll to position [47, 0]
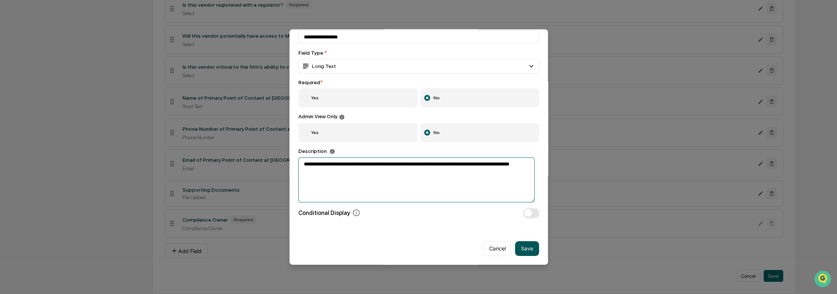
type textarea "**********"
click at [526, 247] on button "Save" at bounding box center [527, 248] width 24 height 15
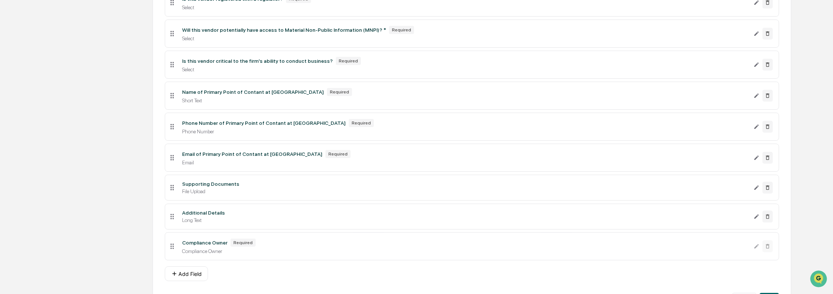
drag, startPoint x: 169, startPoint y: 253, endPoint x: 169, endPoint y: 222, distance: 31.4
click at [169, 221] on icon at bounding box center [172, 217] width 8 height 8
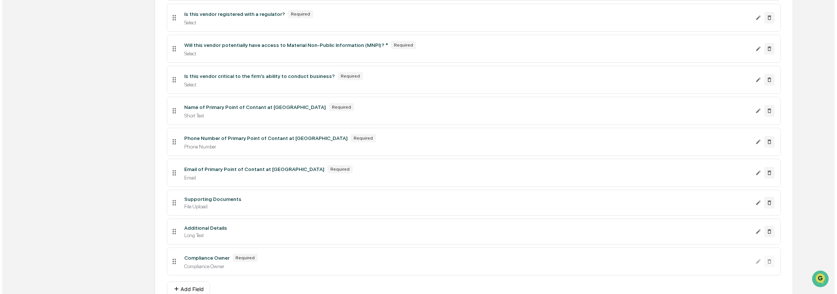
scroll to position [381, 0]
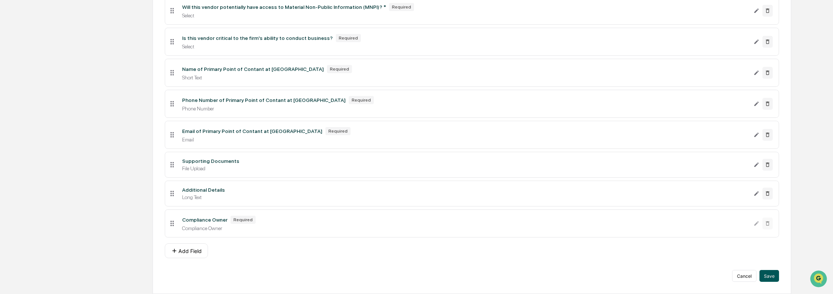
click at [772, 276] on button "Save" at bounding box center [769, 276] width 20 height 12
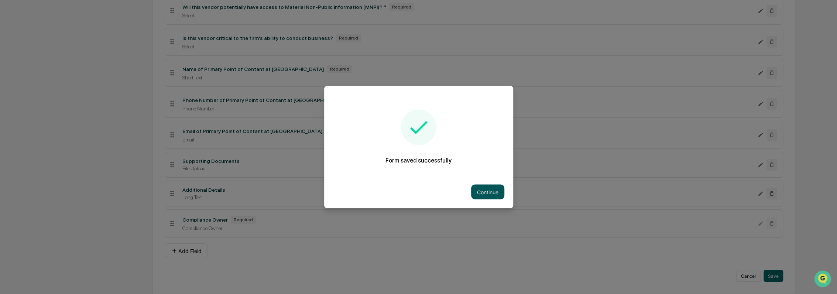
click at [488, 192] on button "Continue" at bounding box center [487, 192] width 33 height 15
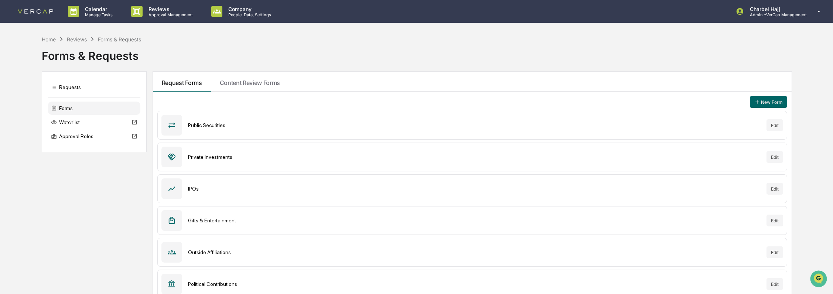
scroll to position [72, 0]
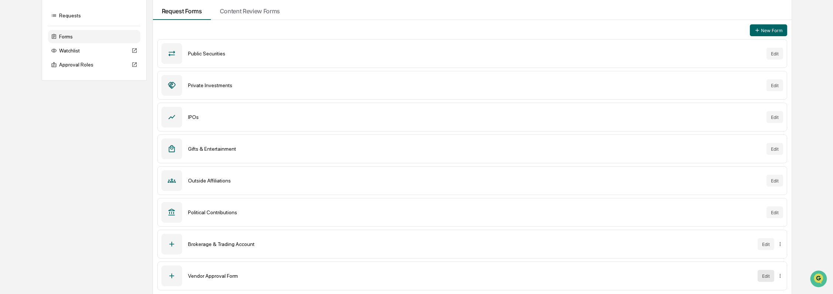
click at [765, 275] on button "Edit" at bounding box center [765, 276] width 17 height 12
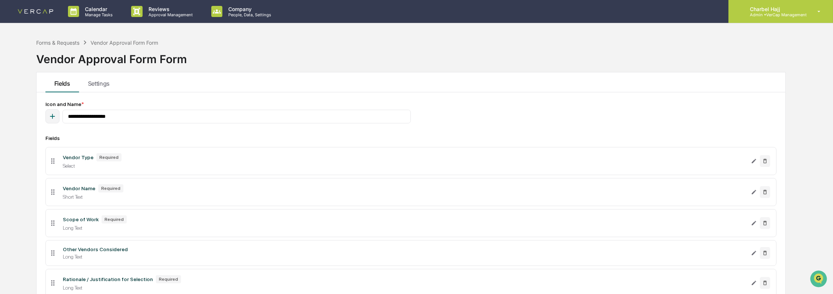
click at [793, 13] on p "Admin • VerCap Management" at bounding box center [775, 14] width 63 height 5
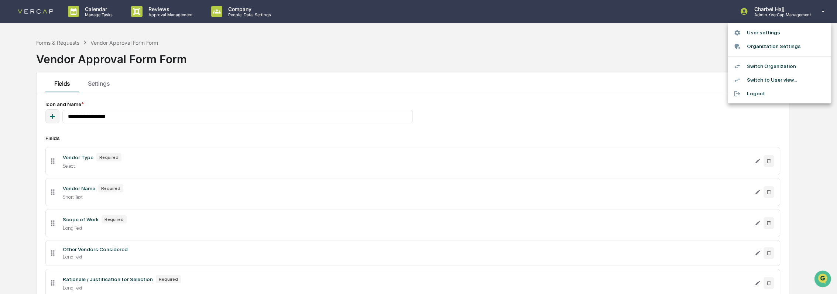
click at [49, 41] on div at bounding box center [418, 147] width 837 height 294
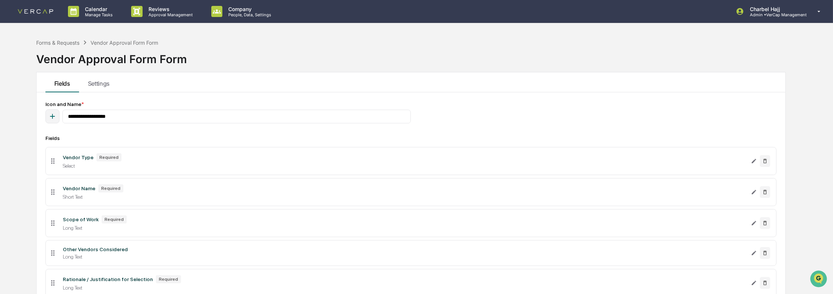
click at [45, 13] on img at bounding box center [35, 11] width 35 height 4
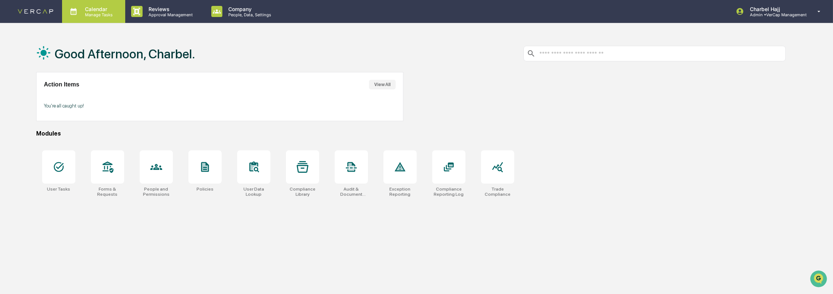
click at [93, 19] on div "Calendar Manage Tasks" at bounding box center [93, 11] width 63 height 23
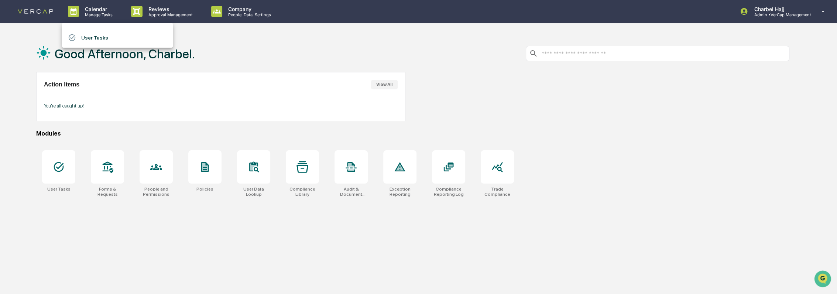
click at [140, 17] on div at bounding box center [418, 147] width 837 height 294
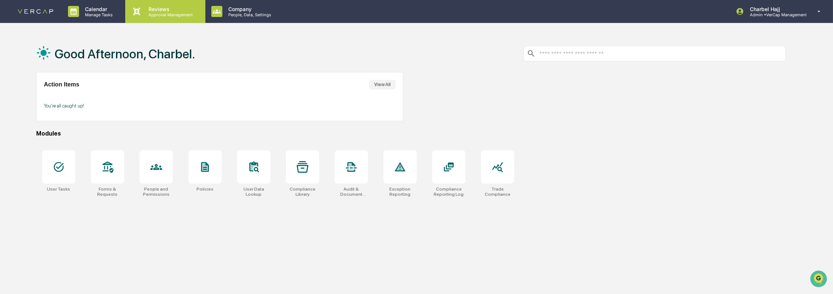
click at [146, 12] on p "Approval Management" at bounding box center [170, 14] width 54 height 5
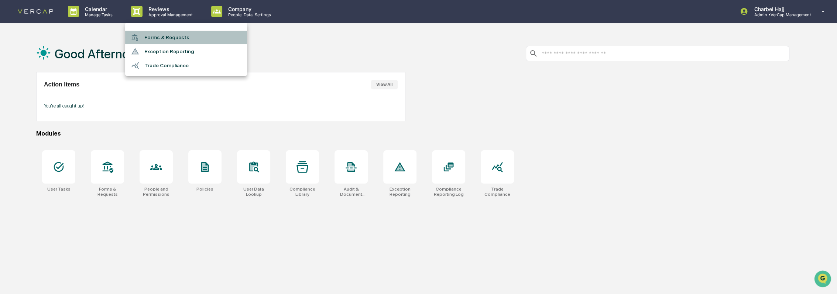
click at [163, 37] on li "Forms & Requests" at bounding box center [186, 38] width 122 height 14
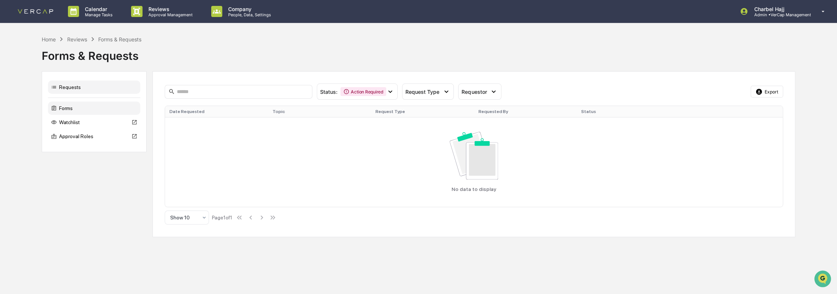
click at [96, 108] on div "Forms" at bounding box center [94, 108] width 92 height 13
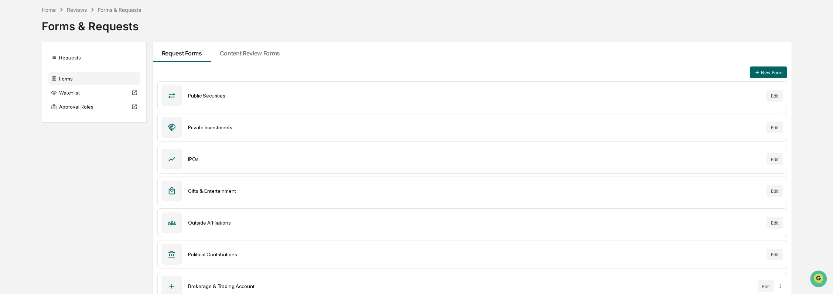
scroll to position [72, 0]
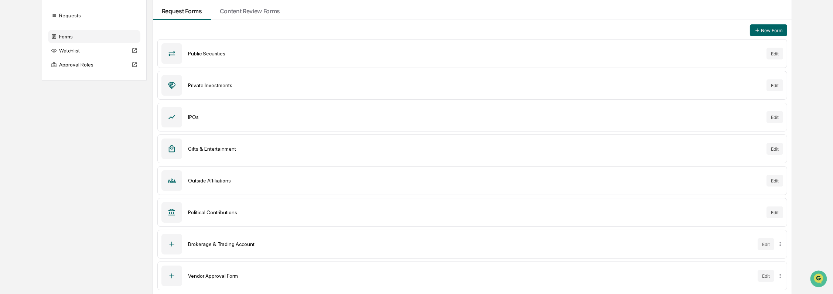
click at [185, 272] on div "Vendor Approval Form Edit" at bounding box center [472, 275] width 630 height 29
click at [779, 222] on html "Calendar Manage Tasks Reviews Approval Management Company People, Data, Setting…" at bounding box center [416, 75] width 833 height 294
click at [805, 76] on html "Calendar Manage Tasks Reviews Approval Management Company People, Data, Setting…" at bounding box center [418, 75] width 837 height 294
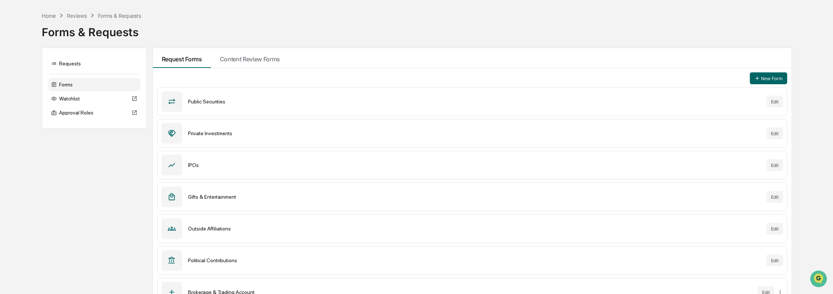
scroll to position [0, 0]
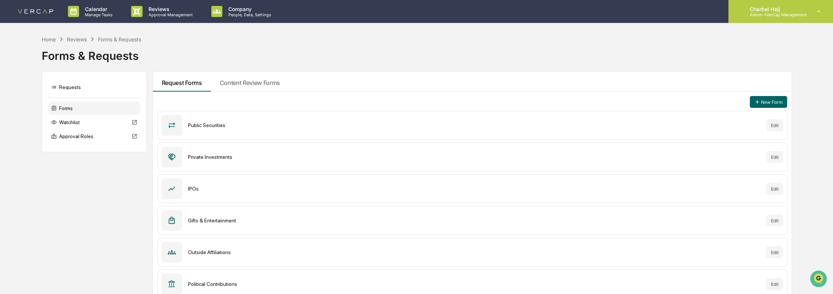
click at [774, 16] on p "Admin • VerCap Management" at bounding box center [775, 14] width 63 height 5
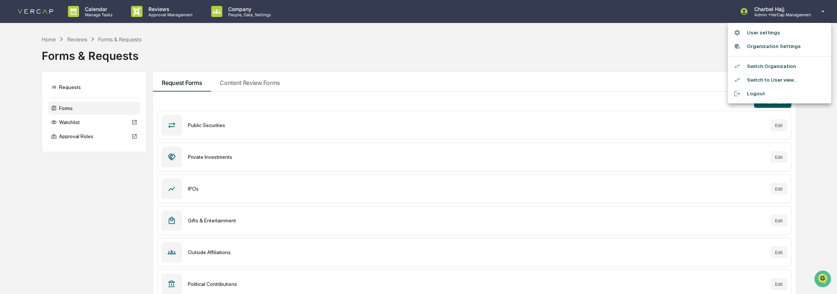
click at [773, 83] on li "Switch to User view..." at bounding box center [779, 80] width 103 height 14
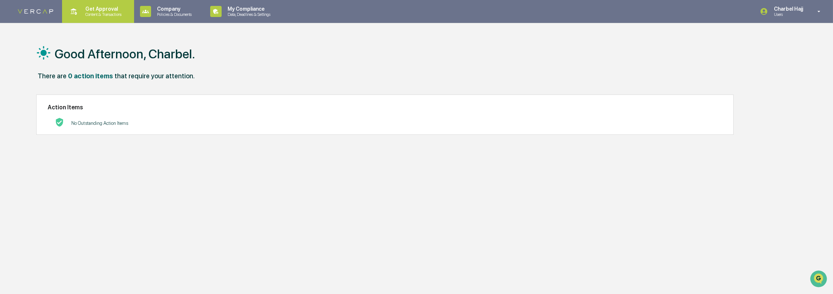
click at [102, 8] on p "Get Approval" at bounding box center [102, 9] width 46 height 6
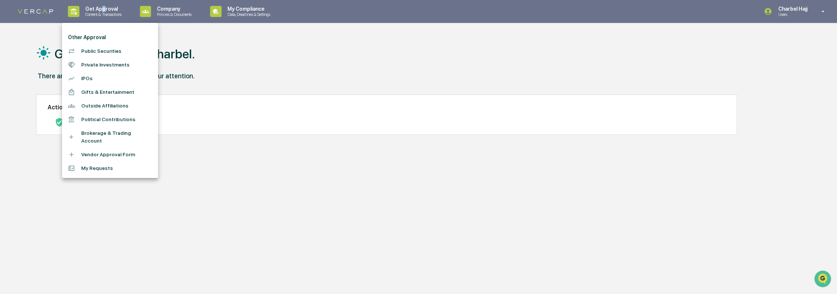
click at [105, 148] on li "Vendor Approval Form" at bounding box center [110, 155] width 96 height 14
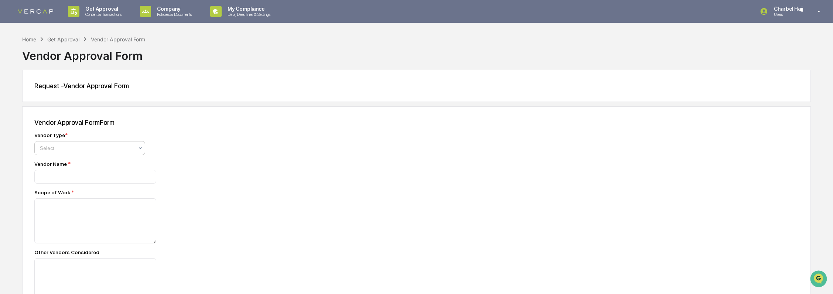
click at [115, 152] on div at bounding box center [87, 147] width 94 height 7
click at [97, 192] on div "Broker" at bounding box center [90, 196] width 110 height 15
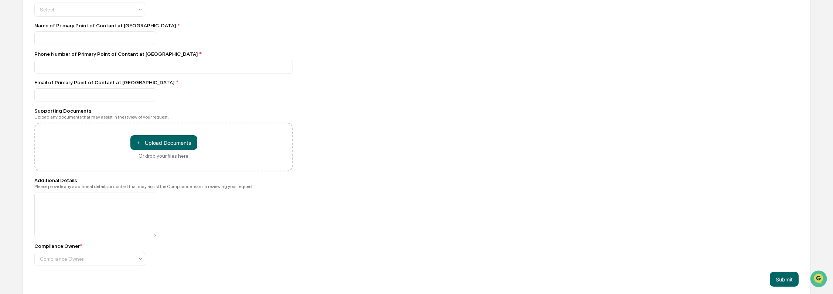
scroll to position [546, 0]
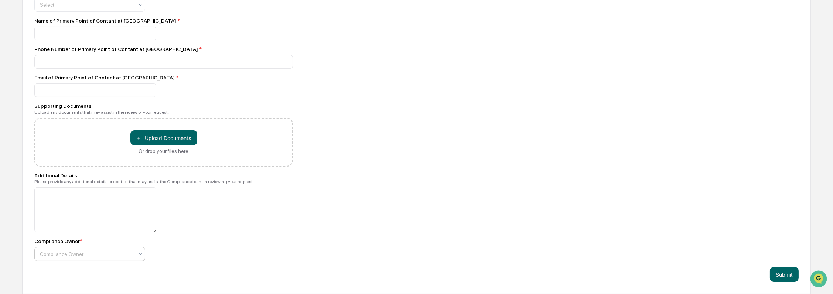
click at [132, 253] on div at bounding box center [87, 253] width 94 height 7
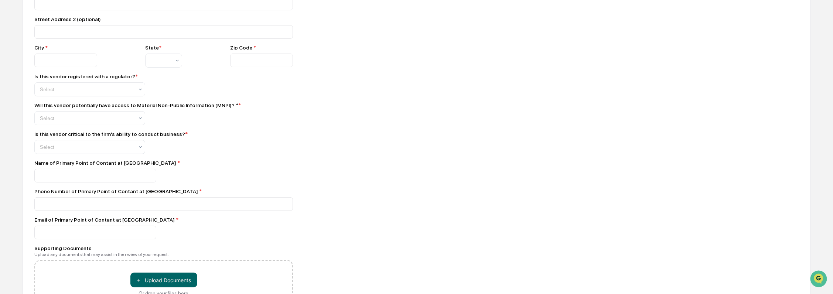
scroll to position [410, 0]
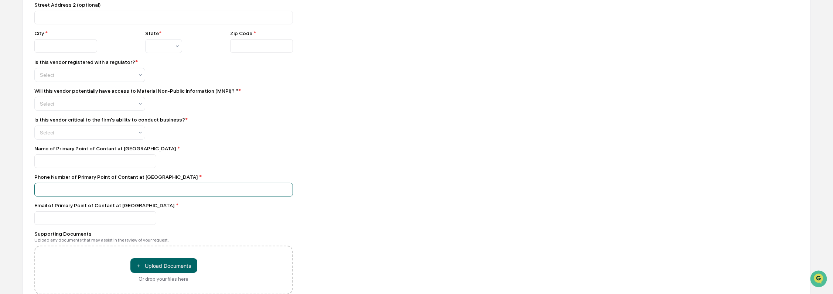
click at [119, 192] on input at bounding box center [163, 190] width 258 height 14
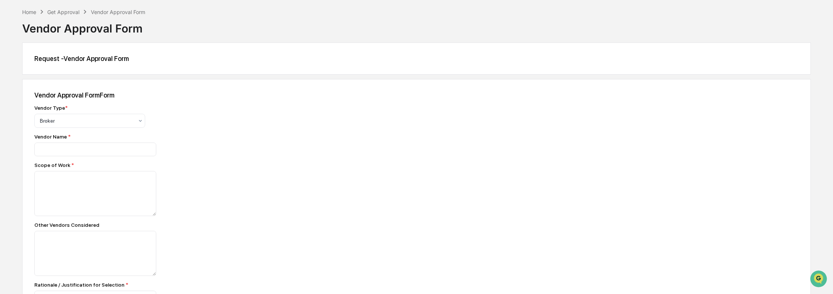
scroll to position [0, 0]
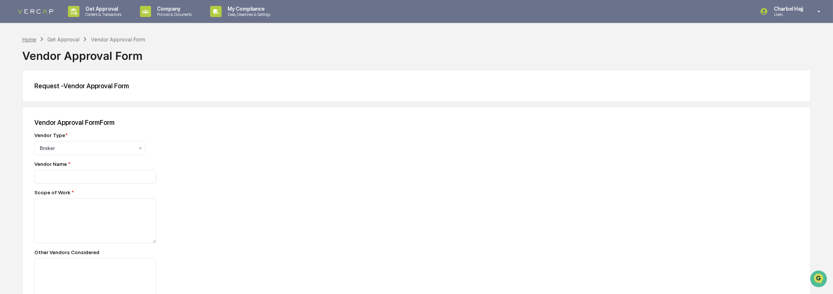
click at [32, 38] on div "Home" at bounding box center [29, 39] width 14 height 6
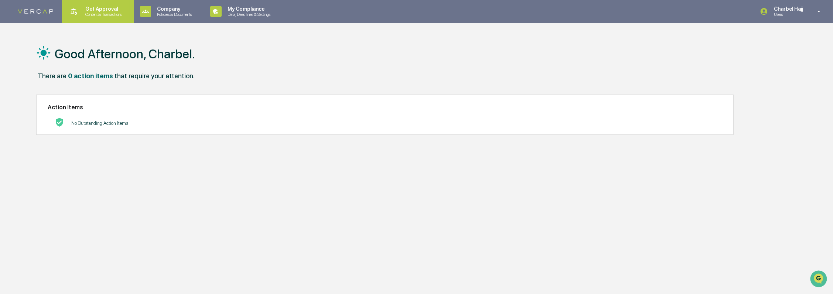
click at [109, 7] on p "Get Approval" at bounding box center [102, 9] width 46 height 6
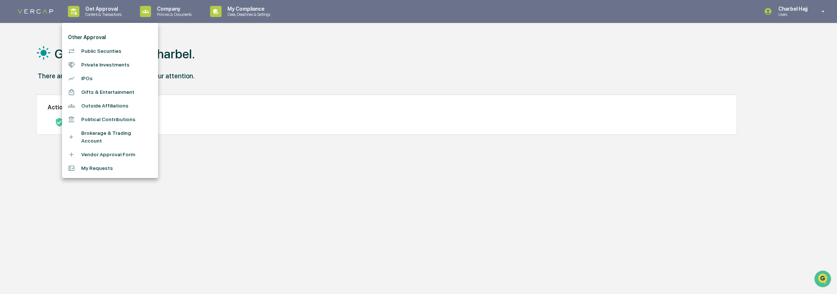
click at [109, 105] on li "Outside Affiliations" at bounding box center [110, 106] width 96 height 14
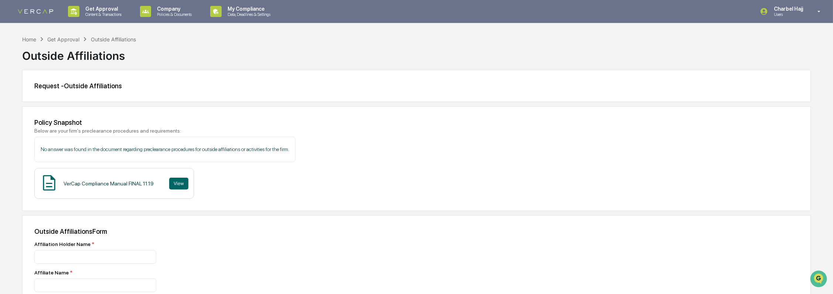
click at [793, 10] on p "Charbel Hajj" at bounding box center [787, 9] width 39 height 6
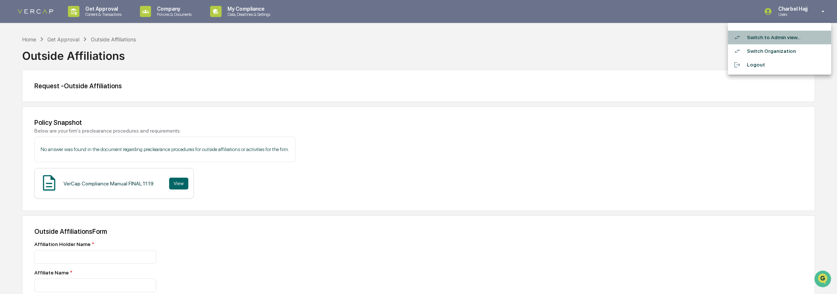
click at [785, 39] on li "Switch to Admin view..." at bounding box center [779, 38] width 103 height 14
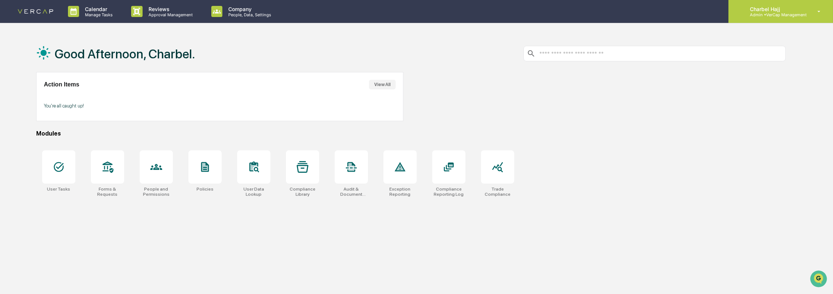
click at [786, 19] on div "Charbel Hajj Admin • VerCap Management" at bounding box center [780, 11] width 104 height 23
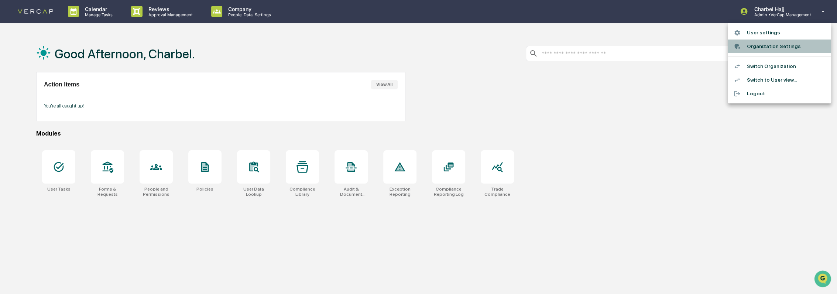
click at [783, 50] on li "Organization Settings" at bounding box center [779, 47] width 103 height 14
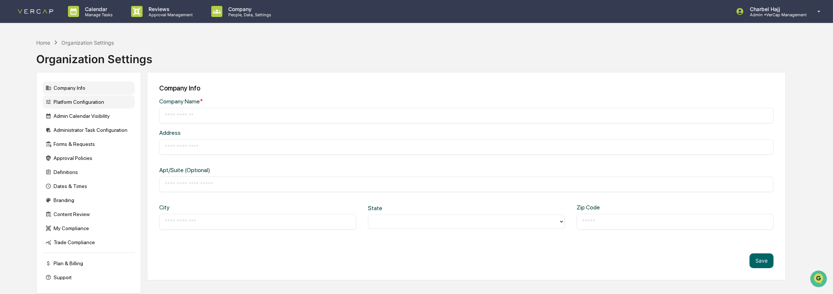
type input "**********"
type input "*****"
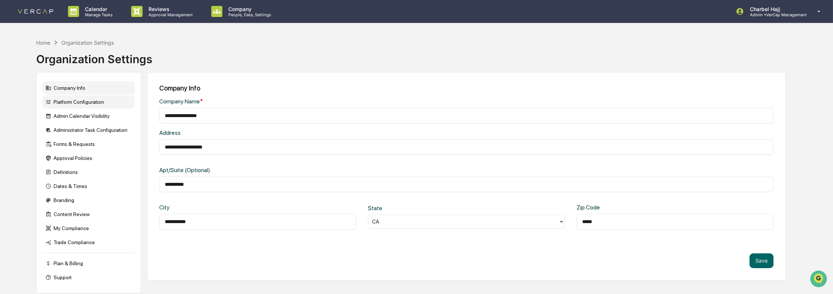
click at [80, 103] on div "Platform Configuration" at bounding box center [88, 101] width 92 height 13
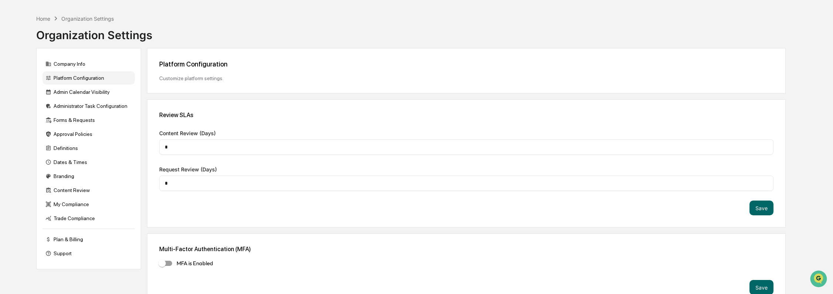
scroll to position [38, 0]
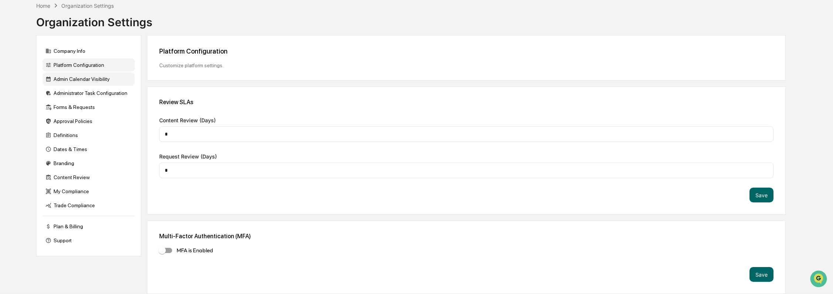
click at [105, 80] on div "Admin Calendar Visibility" at bounding box center [88, 78] width 92 height 13
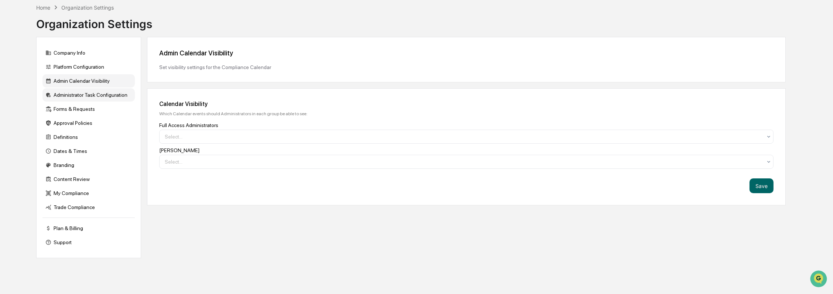
click at [108, 97] on div "Administrator Task Configuration" at bounding box center [88, 94] width 92 height 13
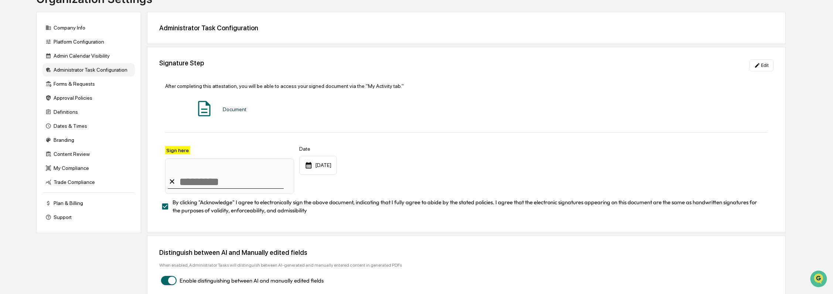
scroll to position [73, 0]
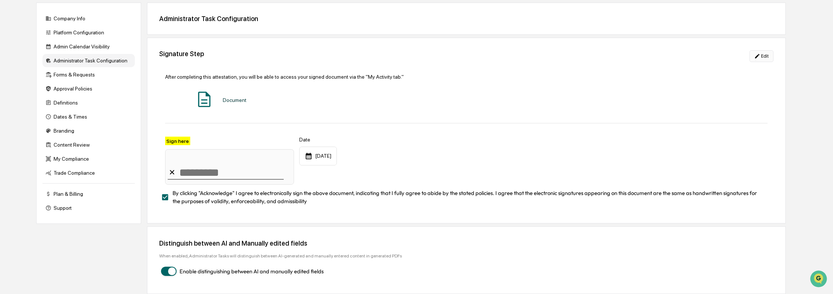
click at [753, 52] on button "Edit" at bounding box center [761, 56] width 24 height 12
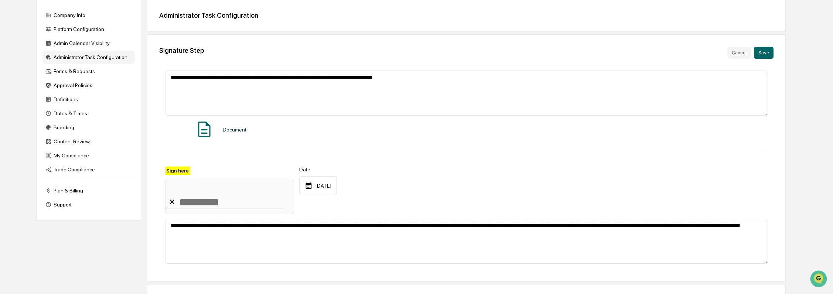
drag, startPoint x: 228, startPoint y: 128, endPoint x: 226, endPoint y: 124, distance: 4.1
click at [227, 128] on div "Document" at bounding box center [235, 130] width 24 height 6
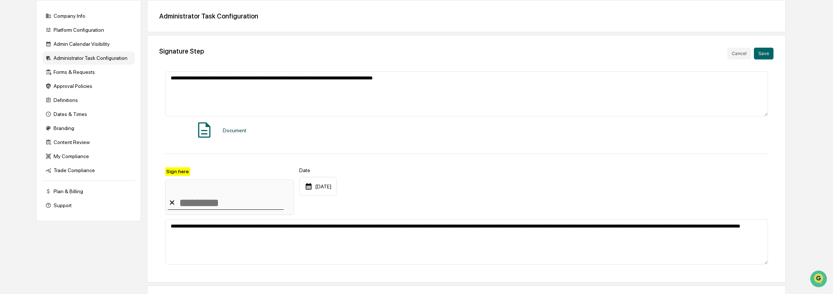
scroll to position [123, 0]
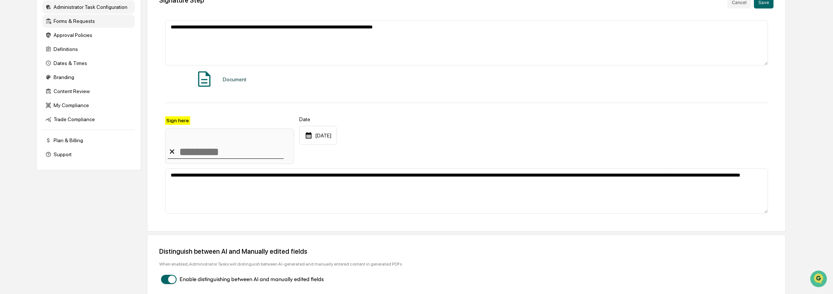
click at [95, 25] on div "Forms & Requests" at bounding box center [88, 20] width 92 height 13
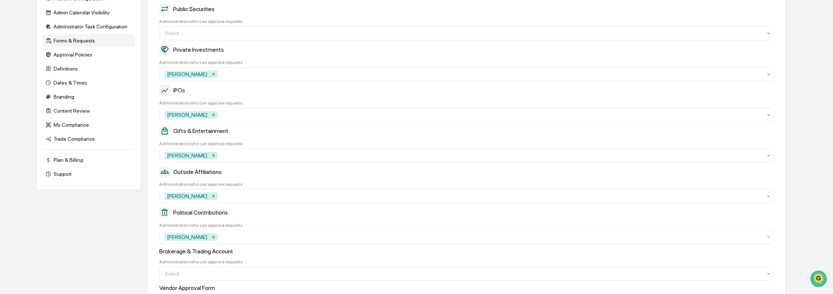
scroll to position [205, 0]
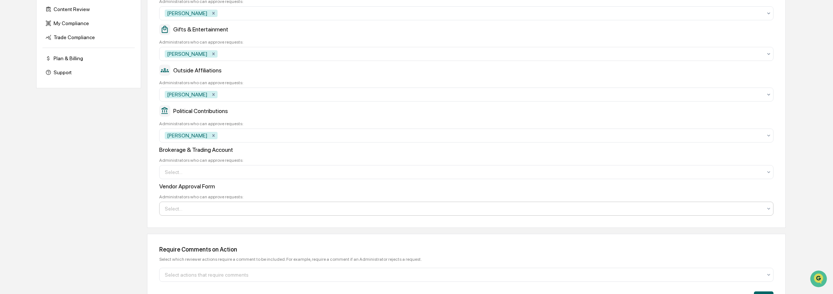
click at [229, 210] on div at bounding box center [463, 208] width 597 height 7
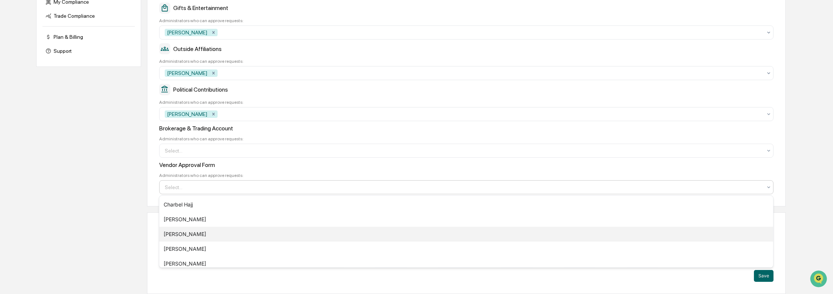
scroll to position [49, 0]
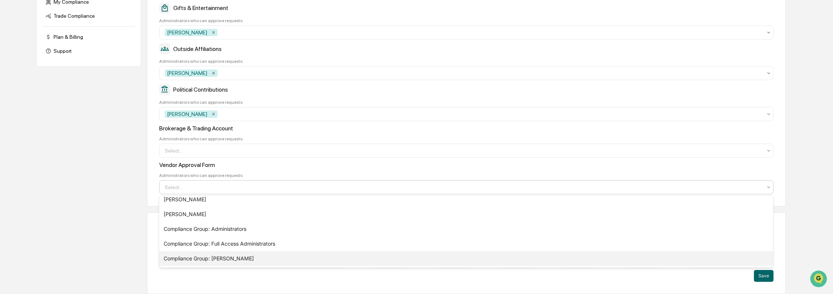
click at [250, 257] on div "Compliance Group: Kroll" at bounding box center [466, 258] width 614 height 15
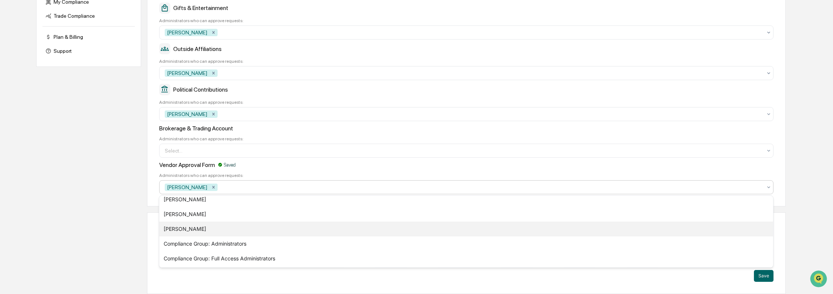
click at [248, 230] on div "Richard Ross" at bounding box center [466, 229] width 614 height 15
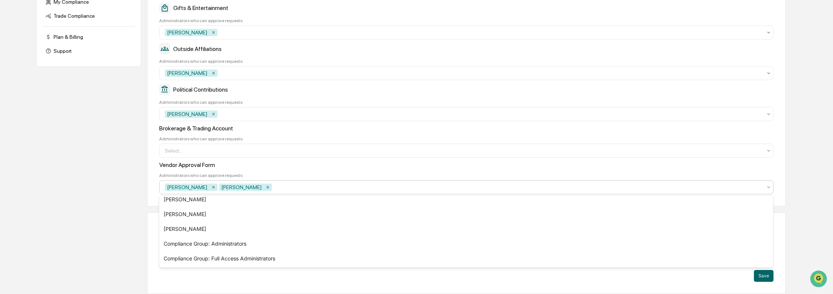
click at [251, 173] on div "Administrators who can approve requests:" at bounding box center [466, 175] width 614 height 5
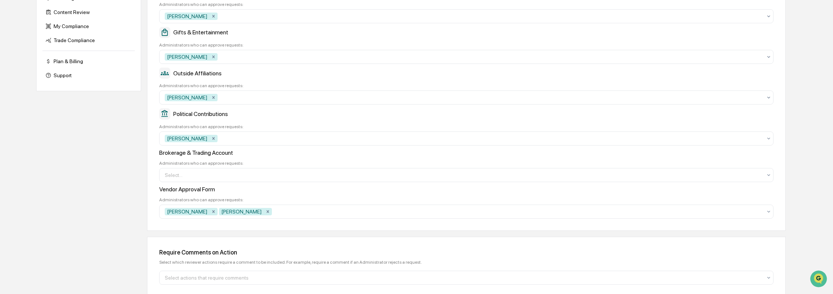
scroll to position [188, 0]
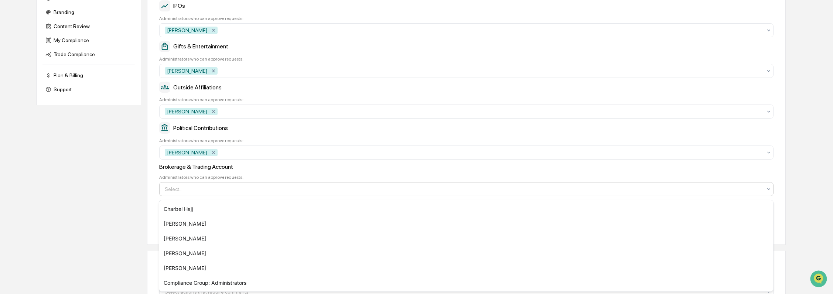
click at [226, 192] on div at bounding box center [463, 188] width 597 height 7
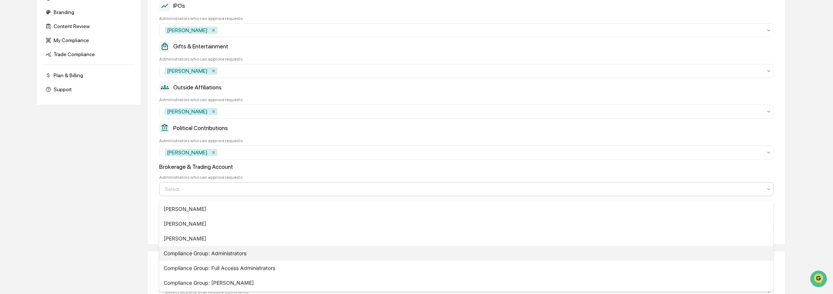
scroll to position [0, 0]
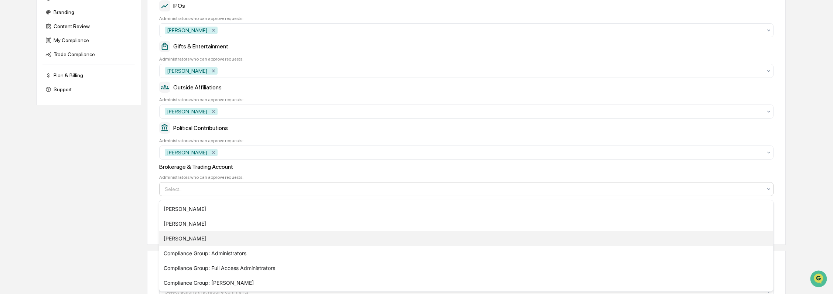
drag, startPoint x: 207, startPoint y: 236, endPoint x: 240, endPoint y: 196, distance: 51.5
click at [207, 236] on div "Richard Ross" at bounding box center [466, 238] width 614 height 15
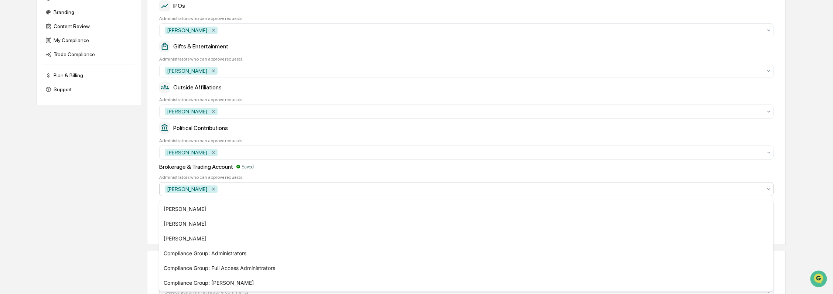
click at [257, 174] on div "Brokerage & Trading Account Saved Administrators who can approve requests: opti…" at bounding box center [466, 179] width 614 height 33
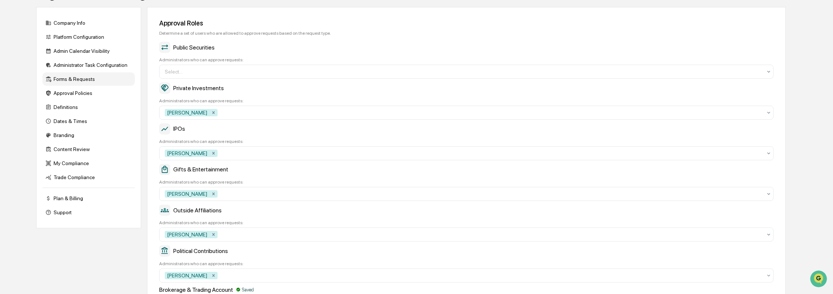
scroll to position [24, 0]
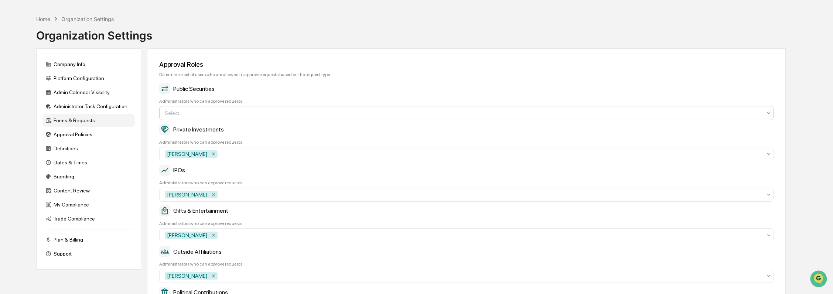
click at [178, 110] on div at bounding box center [463, 112] width 597 height 7
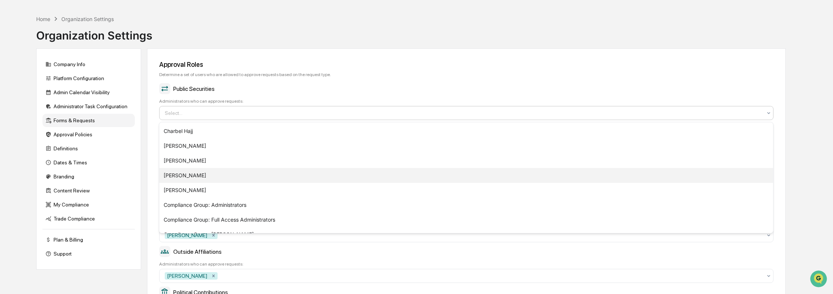
scroll to position [10, 0]
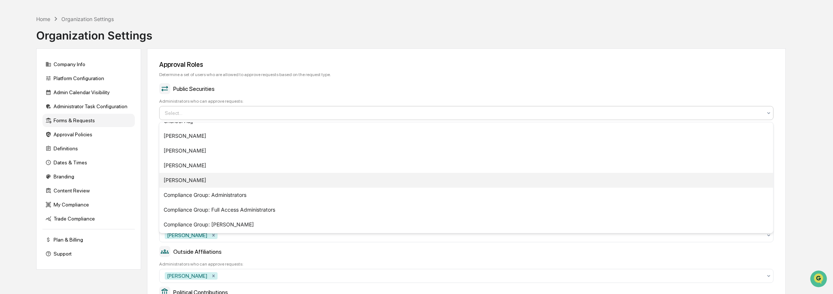
click at [211, 179] on div "Richard Ross" at bounding box center [466, 180] width 614 height 15
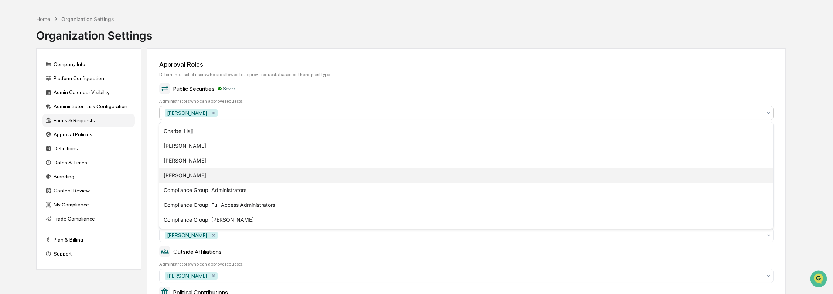
scroll to position [0, 0]
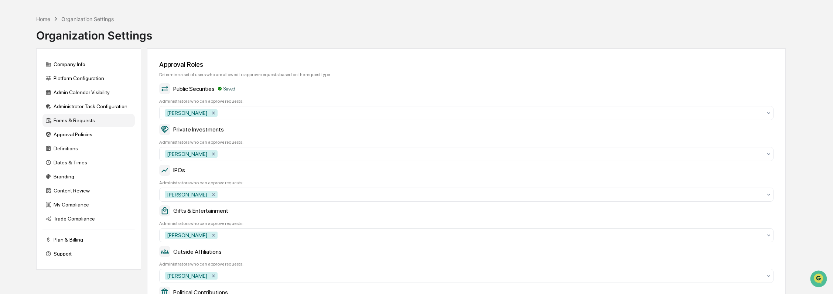
click at [346, 91] on div "Public Securities Saved" at bounding box center [466, 88] width 614 height 11
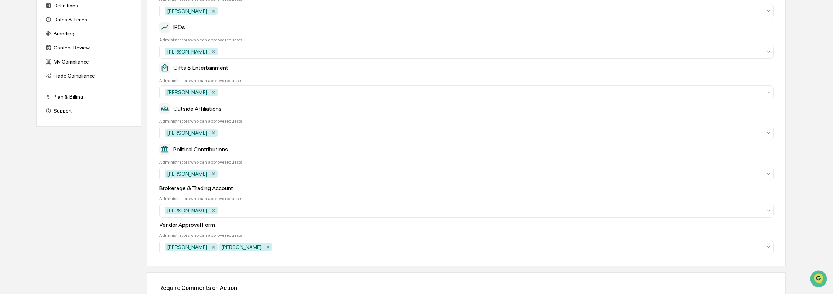
scroll to position [229, 0]
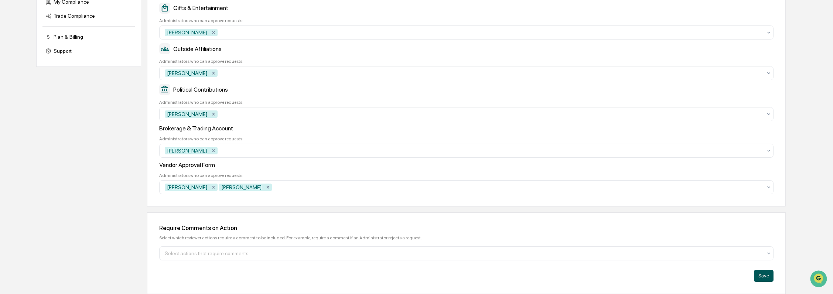
click at [761, 274] on button "Save" at bounding box center [764, 276] width 20 height 12
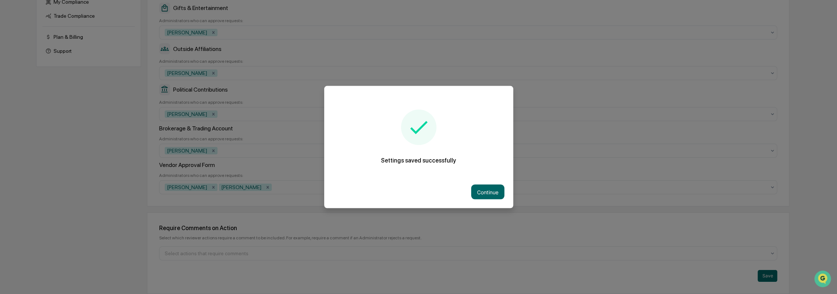
click at [502, 191] on div "Continue" at bounding box center [418, 192] width 189 height 32
click at [484, 192] on button "Continue" at bounding box center [487, 192] width 33 height 15
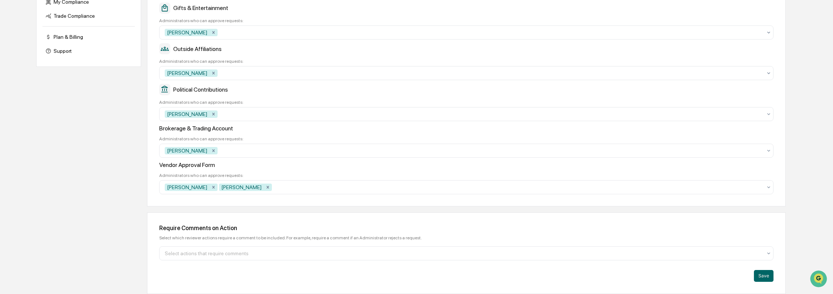
scroll to position [106, 0]
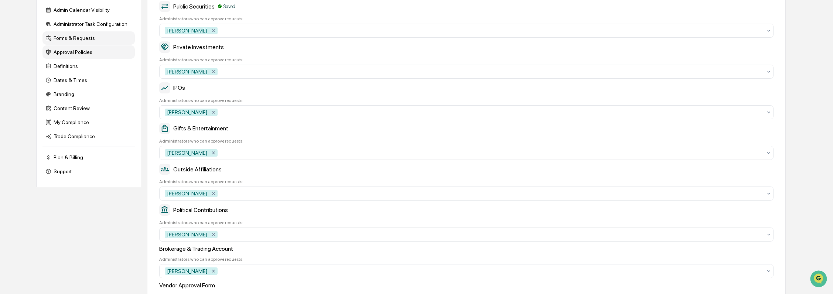
click at [103, 56] on div "Approval Policies" at bounding box center [88, 51] width 92 height 13
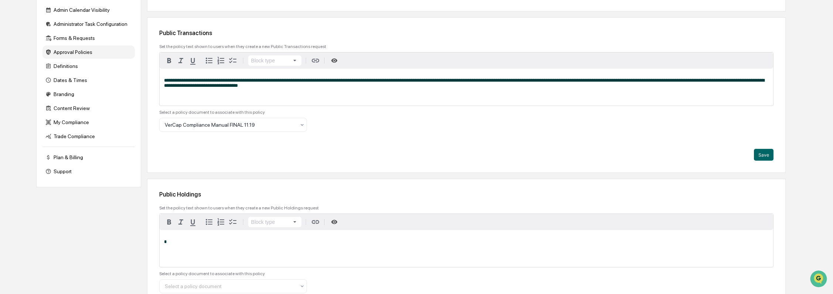
scroll to position [65, 0]
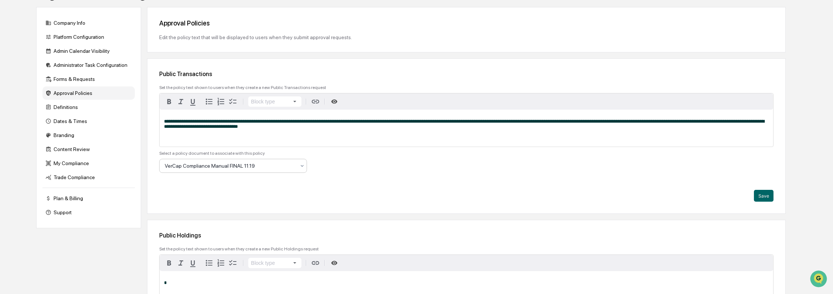
click at [228, 165] on div at bounding box center [230, 165] width 131 height 7
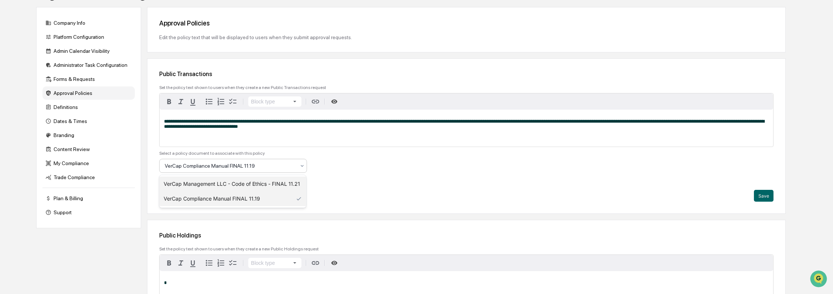
click at [229, 186] on div "VerCap Management LLC - Code of Ethics - FINAL 11.21" at bounding box center [232, 183] width 147 height 15
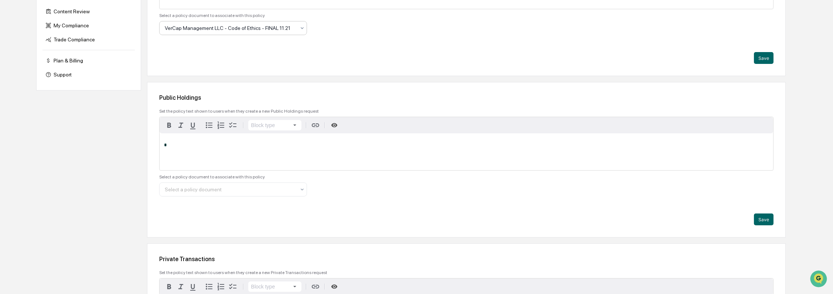
scroll to position [270, 0]
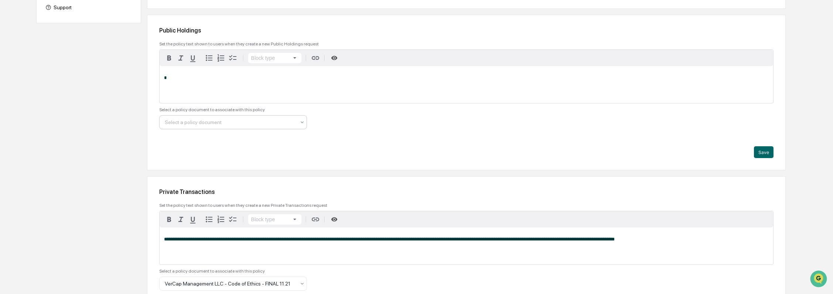
click at [234, 123] on div at bounding box center [230, 122] width 131 height 7
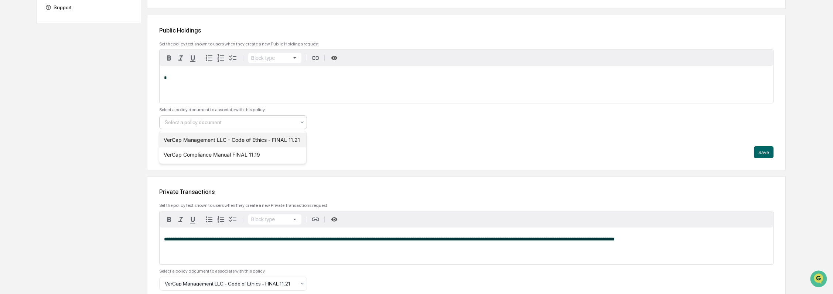
click at [239, 142] on div "VerCap Management LLC - Code of Ethics - FINAL 11.21" at bounding box center [232, 140] width 147 height 15
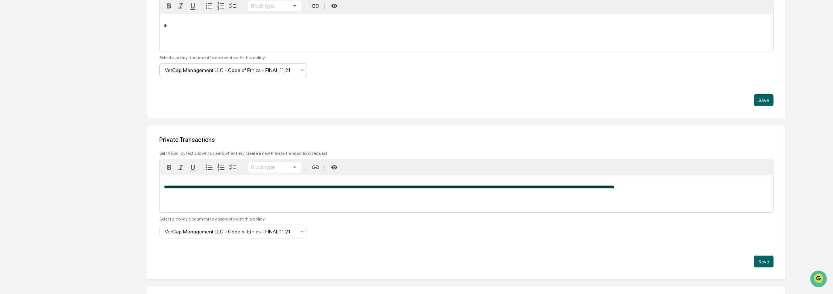
scroll to position [352, 0]
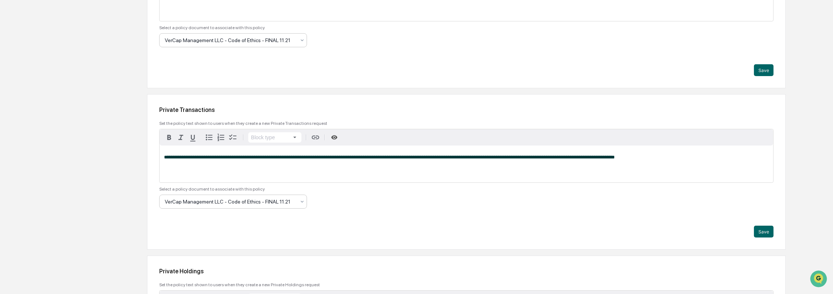
click at [241, 202] on div at bounding box center [230, 201] width 131 height 7
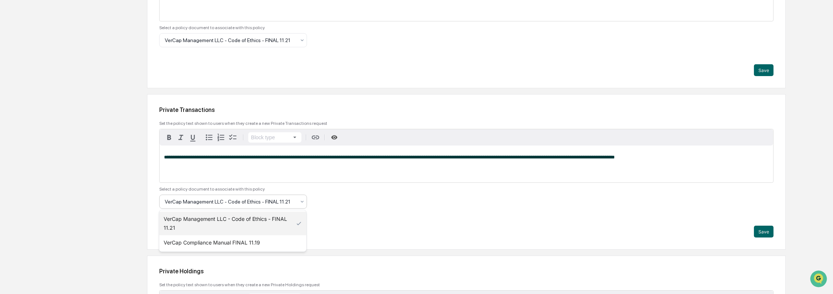
click at [244, 216] on div "VerCap Management LLC - Code of Ethics - FINAL 11.21" at bounding box center [232, 224] width 147 height 24
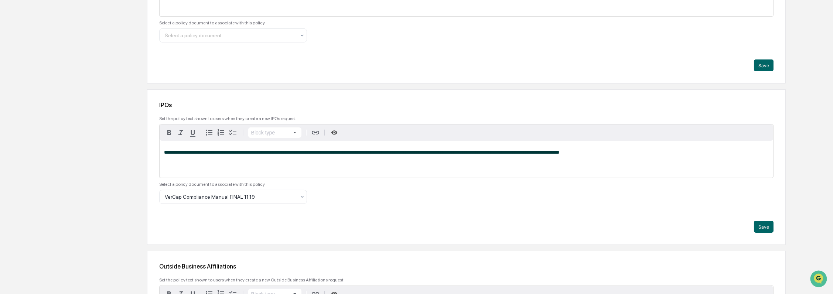
scroll to position [762, 0]
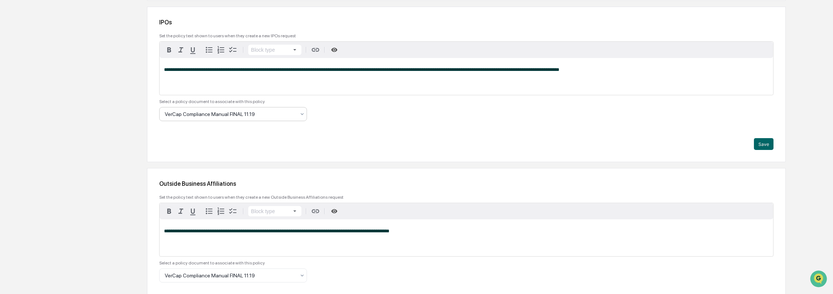
drag, startPoint x: 245, startPoint y: 112, endPoint x: 245, endPoint y: 119, distance: 6.3
click at [245, 113] on div at bounding box center [230, 113] width 131 height 7
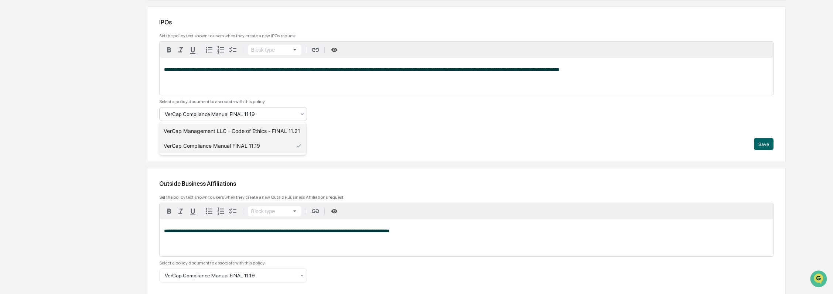
click at [242, 130] on div "VerCap Management LLC - Code of Ethics - FINAL 11.21" at bounding box center [232, 131] width 147 height 15
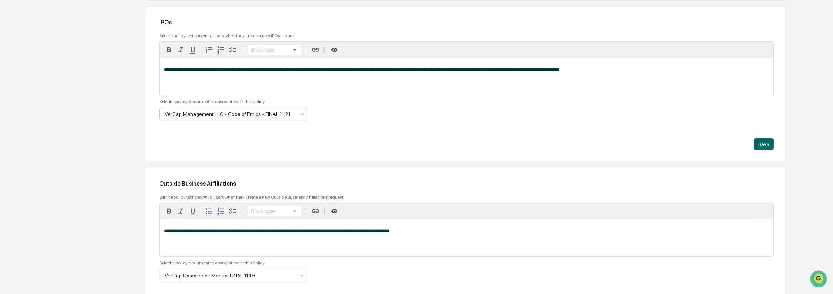
scroll to position [844, 0]
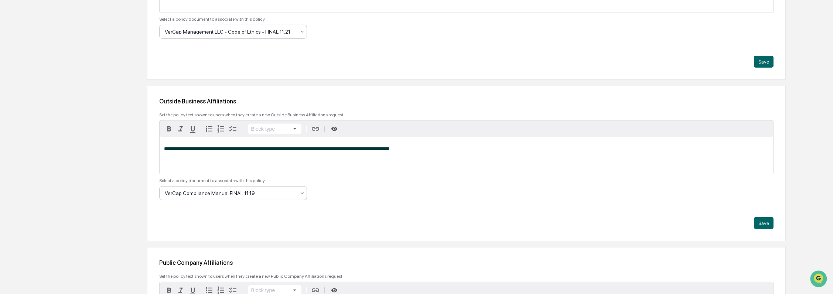
click at [253, 196] on div at bounding box center [230, 192] width 131 height 7
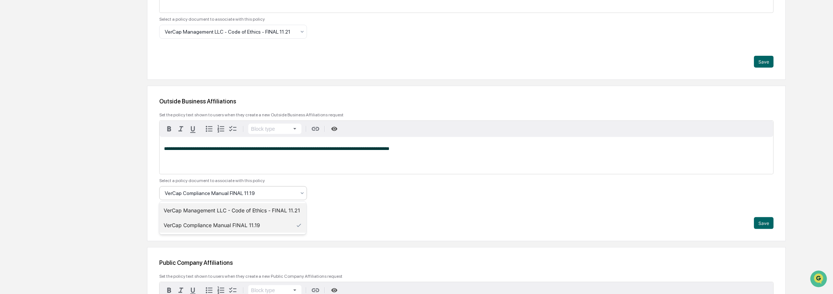
click at [251, 207] on div "VerCap Management LLC - Code of Ethics - FINAL 11.21" at bounding box center [232, 210] width 147 height 15
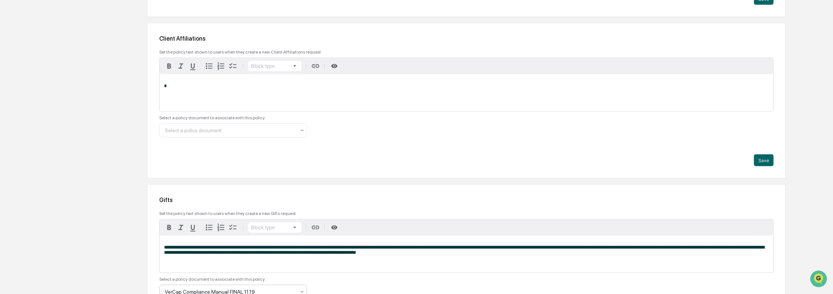
scroll to position [1337, 0]
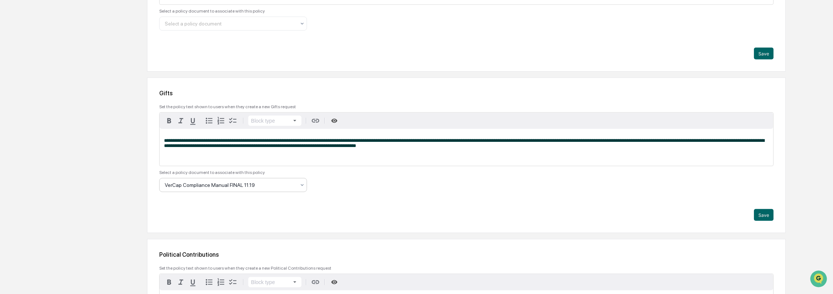
click at [260, 185] on div at bounding box center [230, 184] width 131 height 7
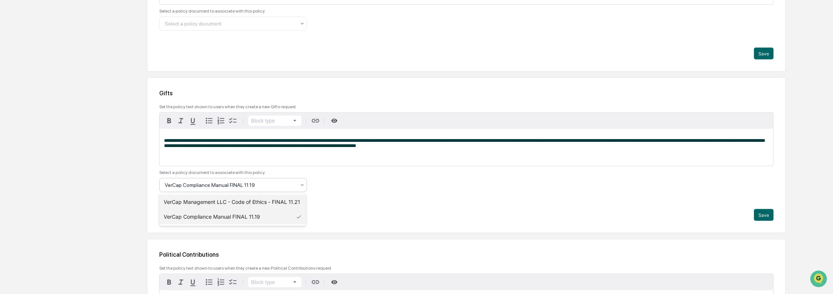
click at [259, 199] on div "VerCap Management LLC - Code of Ethics - FINAL 11.21" at bounding box center [232, 202] width 147 height 15
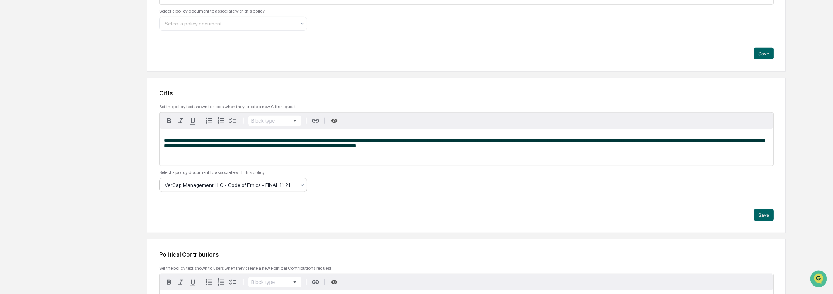
scroll to position [1436, 0]
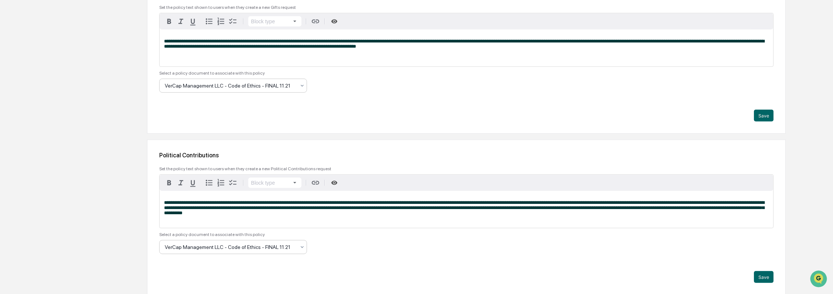
click at [266, 250] on div "VerCap Management LLC - Code of Ethics - FINAL 11.21" at bounding box center [230, 247] width 138 height 10
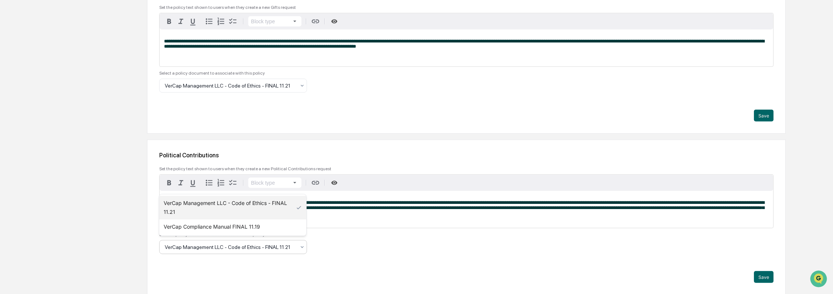
click at [269, 206] on div "VerCap Management LLC - Code of Ethics - FINAL 11.21" at bounding box center [232, 208] width 147 height 24
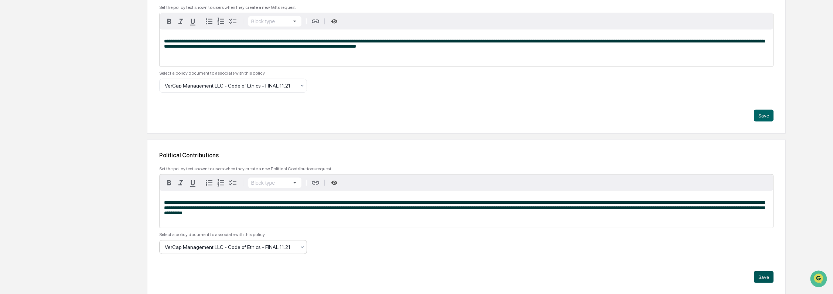
click at [757, 272] on button "Save" at bounding box center [764, 277] width 20 height 12
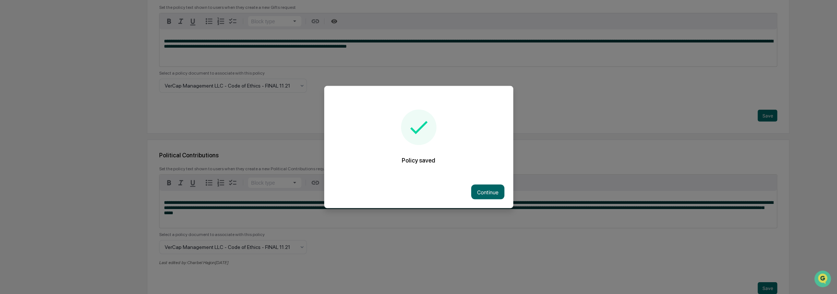
click at [482, 189] on button "Continue" at bounding box center [487, 192] width 33 height 15
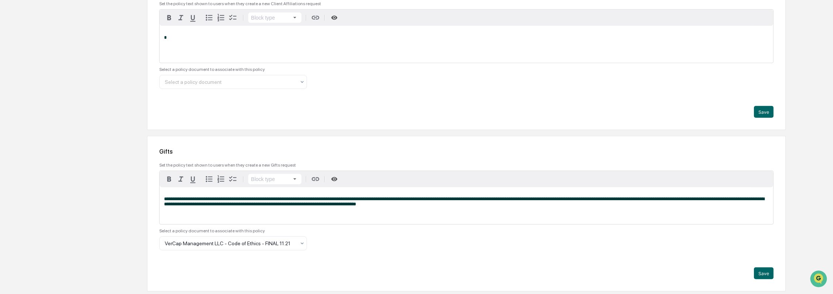
scroll to position [1272, 0]
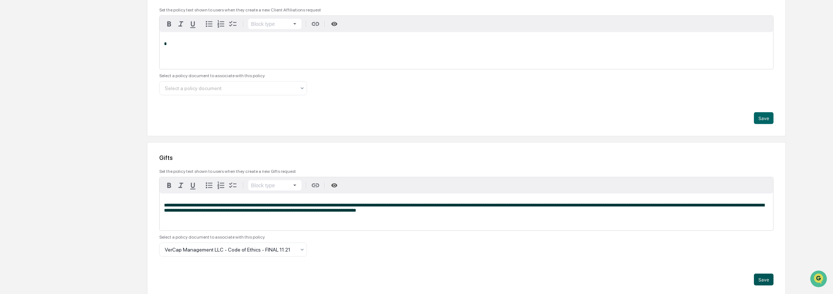
click at [766, 276] on button "Save" at bounding box center [764, 280] width 20 height 12
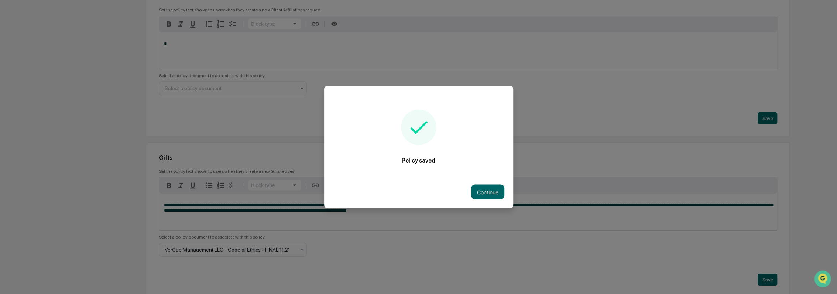
click at [485, 188] on button "Continue" at bounding box center [487, 192] width 33 height 15
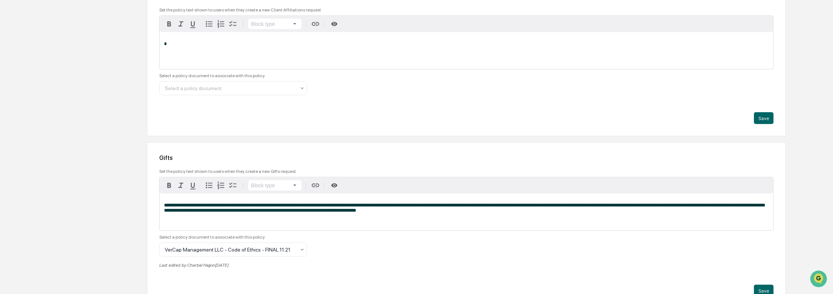
click at [764, 124] on div "Client Affiliations Set the policy text shown to users when they create a new C…" at bounding box center [466, 58] width 639 height 155
click at [765, 117] on button "Save" at bounding box center [764, 118] width 20 height 12
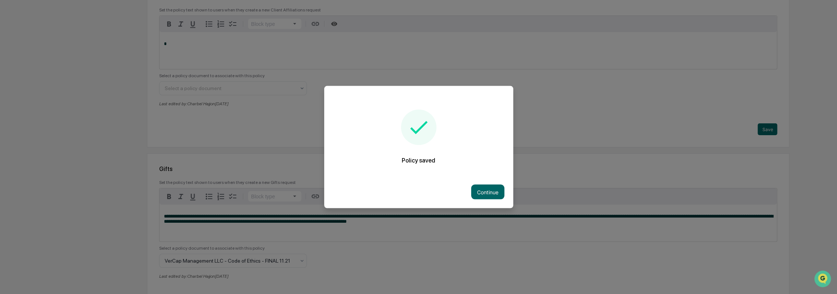
click at [478, 191] on button "Continue" at bounding box center [487, 192] width 33 height 15
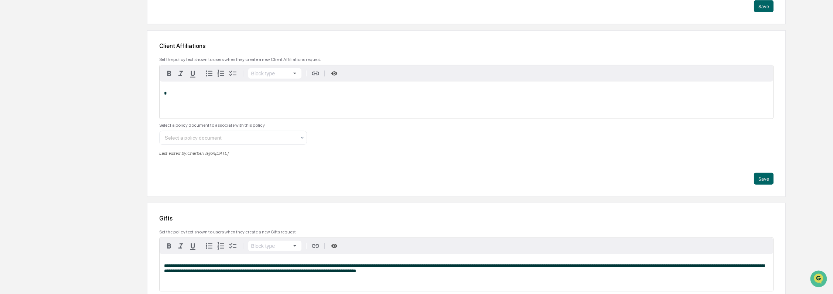
scroll to position [1108, 0]
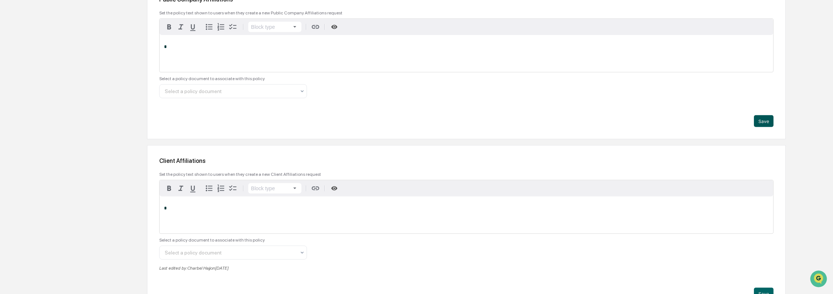
click at [768, 120] on button "Save" at bounding box center [764, 121] width 20 height 12
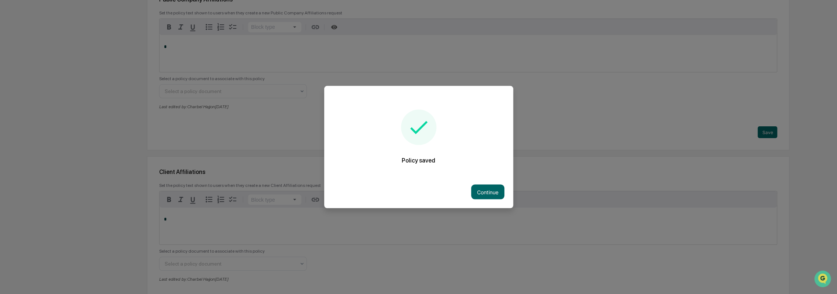
click at [481, 186] on button "Continue" at bounding box center [487, 192] width 33 height 15
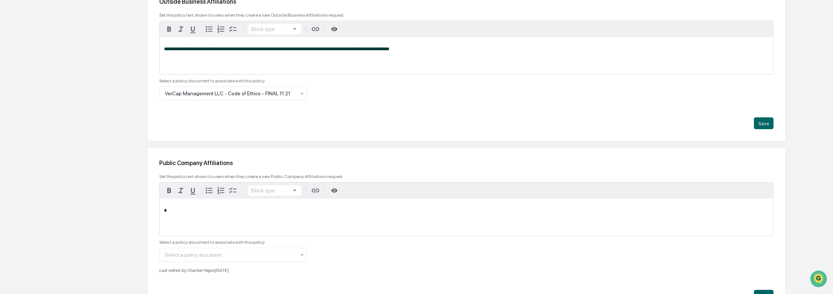
scroll to position [944, 0]
click at [769, 119] on button "Save" at bounding box center [764, 124] width 20 height 12
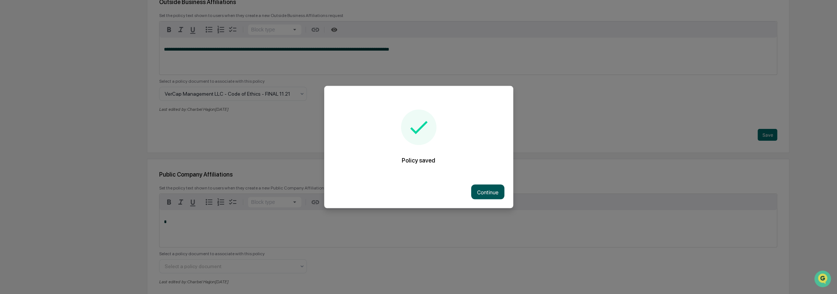
click at [495, 188] on button "Continue" at bounding box center [487, 192] width 33 height 15
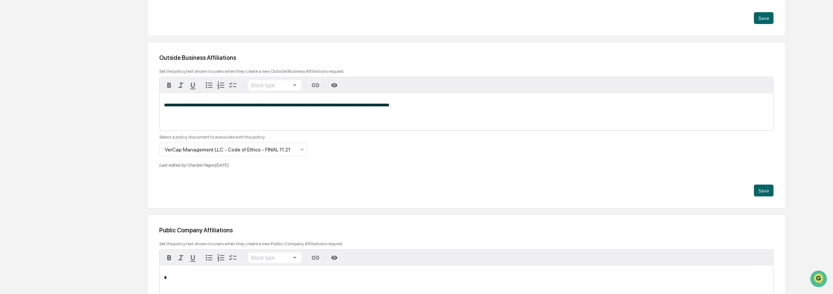
scroll to position [821, 0]
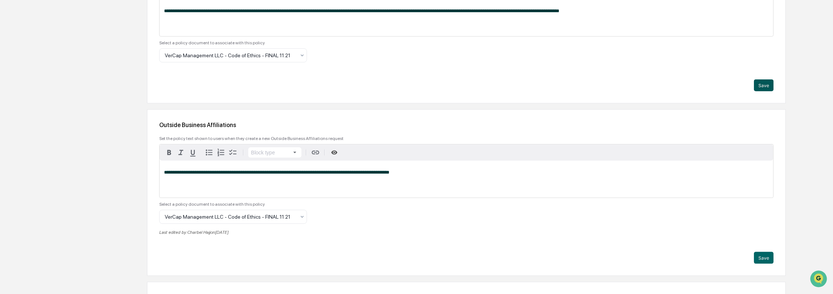
click at [757, 84] on button "Save" at bounding box center [764, 85] width 20 height 12
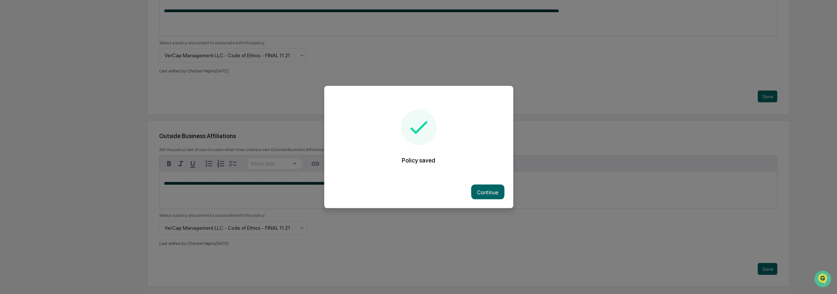
drag, startPoint x: 489, startPoint y: 193, endPoint x: 498, endPoint y: 189, distance: 10.4
click at [489, 194] on button "Continue" at bounding box center [487, 192] width 33 height 15
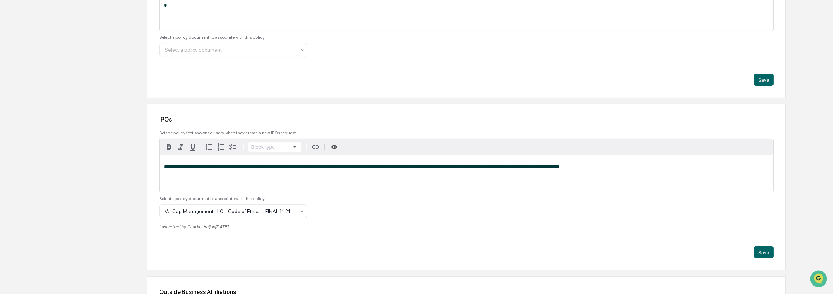
scroll to position [615, 0]
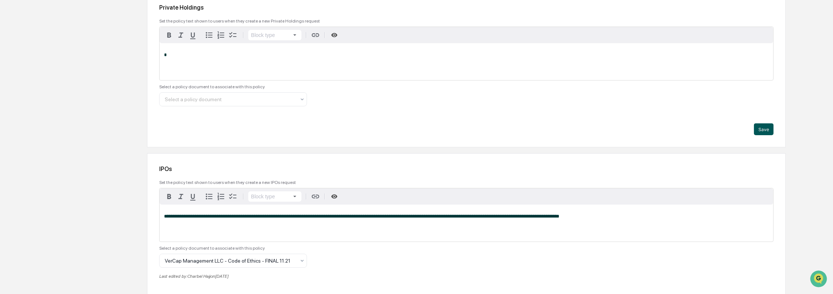
click at [759, 127] on button "Save" at bounding box center [764, 129] width 20 height 12
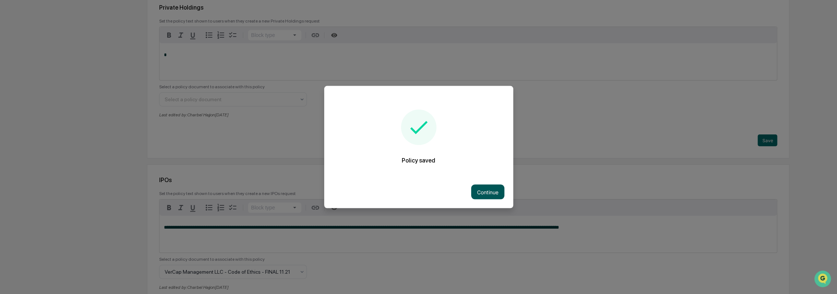
click at [494, 187] on button "Continue" at bounding box center [487, 192] width 33 height 15
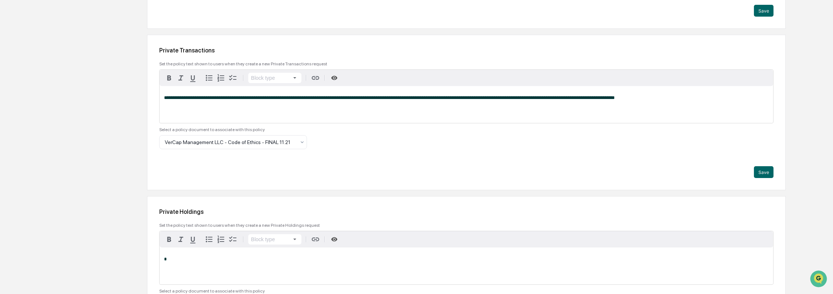
scroll to position [411, 0]
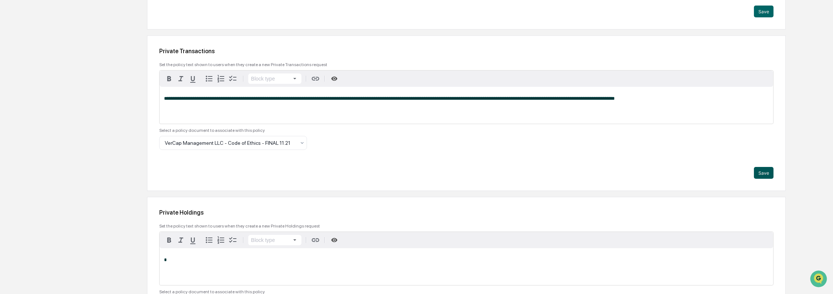
click at [756, 168] on button "Save" at bounding box center [764, 173] width 20 height 12
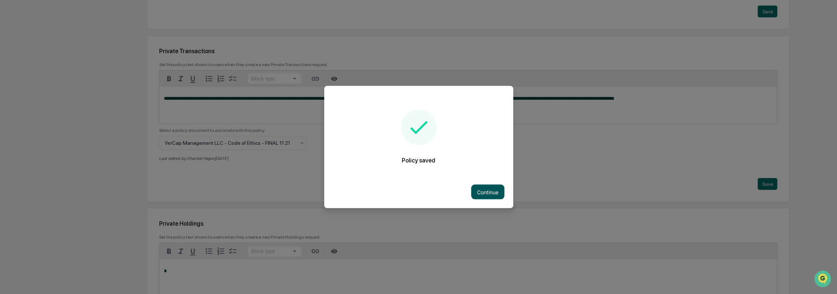
click at [471, 189] on button "Continue" at bounding box center [487, 192] width 33 height 15
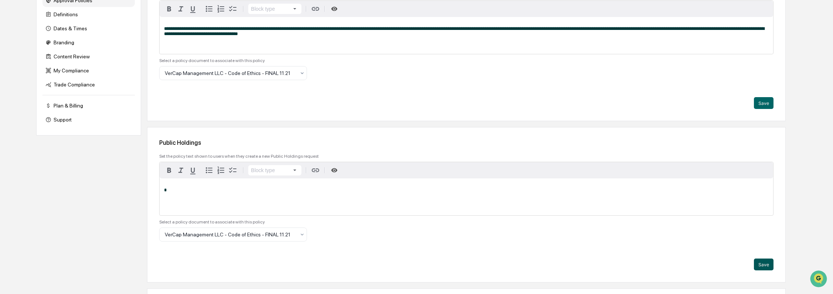
scroll to position [205, 0]
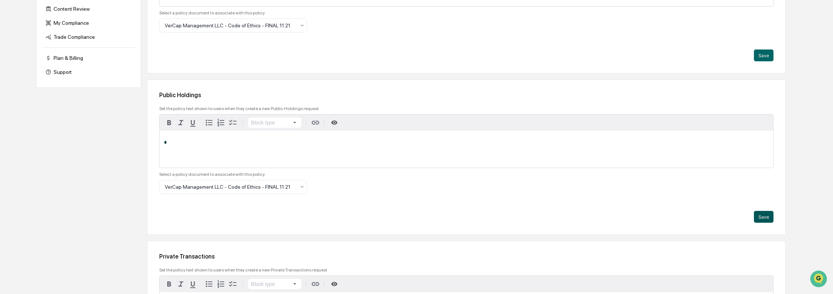
click at [766, 219] on button "Save" at bounding box center [764, 217] width 20 height 12
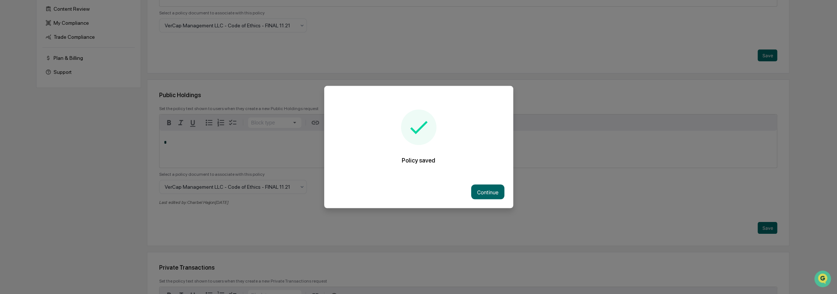
drag, startPoint x: 473, startPoint y: 193, endPoint x: 491, endPoint y: 192, distance: 18.5
click at [473, 193] on button "Continue" at bounding box center [487, 192] width 33 height 15
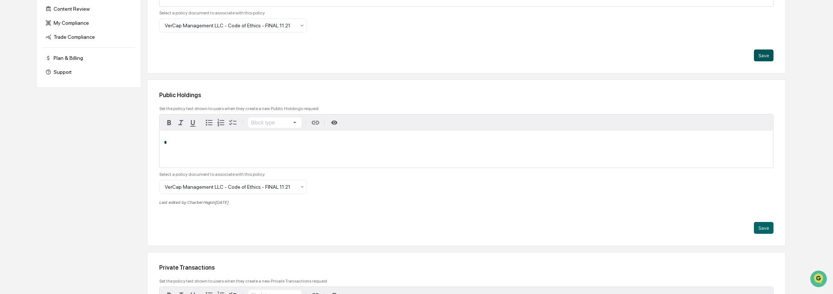
click at [764, 59] on button "Save" at bounding box center [764, 55] width 20 height 12
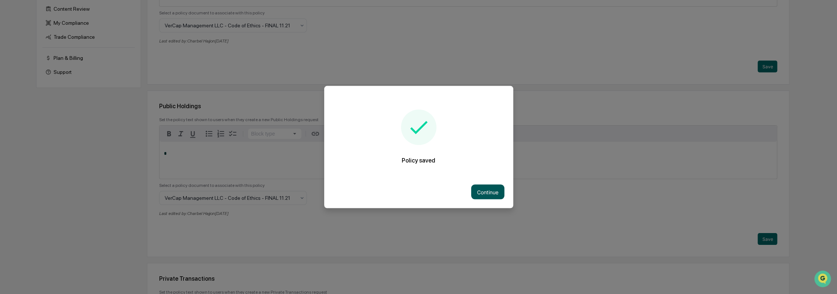
drag, startPoint x: 490, startPoint y: 189, endPoint x: 479, endPoint y: 182, distance: 12.8
click at [490, 189] on button "Continue" at bounding box center [487, 192] width 33 height 15
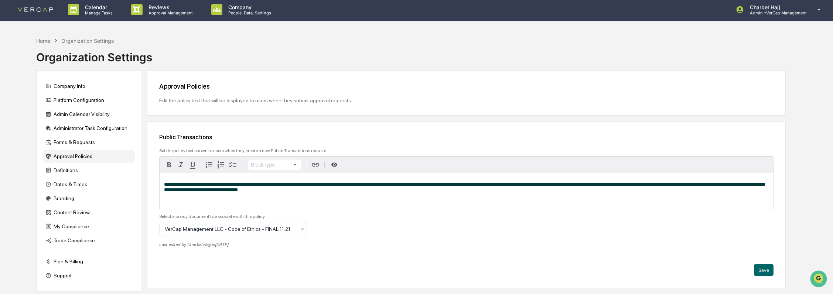
scroll to position [0, 0]
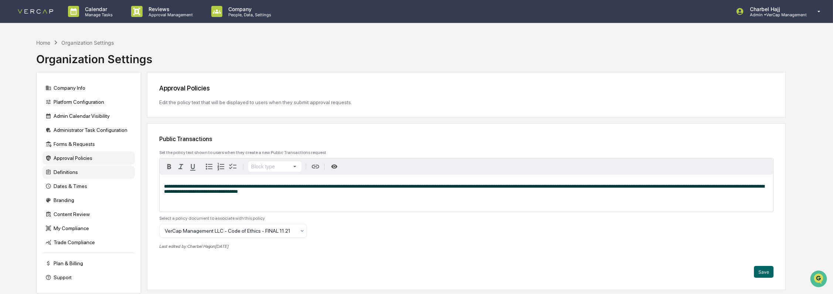
click at [89, 171] on div "Definitions" at bounding box center [88, 171] width 92 height 13
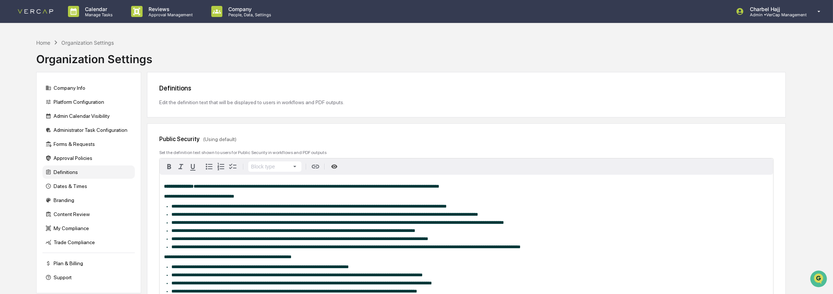
click at [274, 103] on div "Edit the definition text that will be displayed to users in workflows and PDF o…" at bounding box center [466, 102] width 614 height 6
drag, startPoint x: 274, startPoint y: 103, endPoint x: 279, endPoint y: 113, distance: 11.4
click at [284, 105] on div "Edit the definition text that will be displayed to users in workflows and PDF o…" at bounding box center [466, 102] width 614 height 6
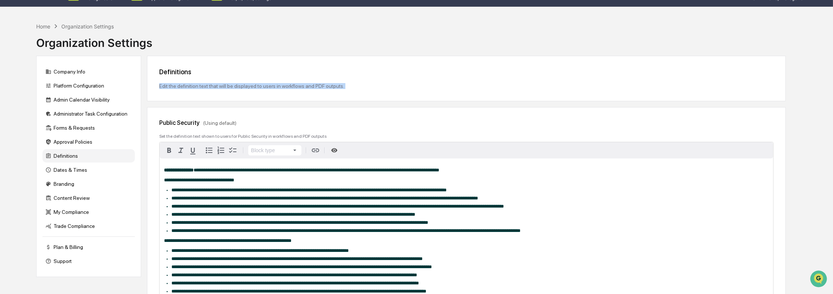
scroll to position [41, 0]
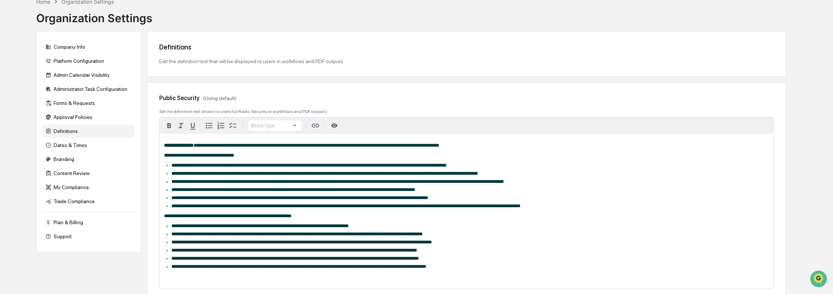
click at [221, 158] on span "**********" at bounding box center [199, 155] width 70 height 5
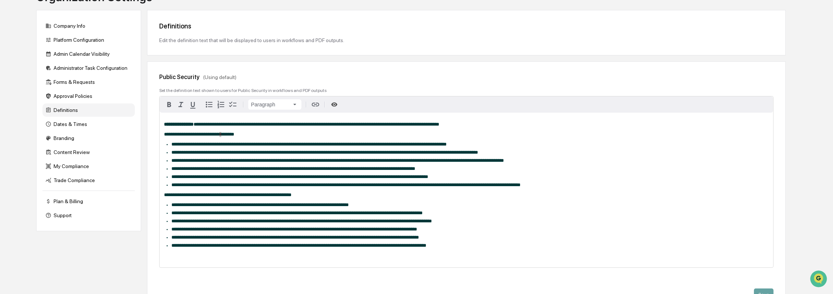
scroll to position [0, 0]
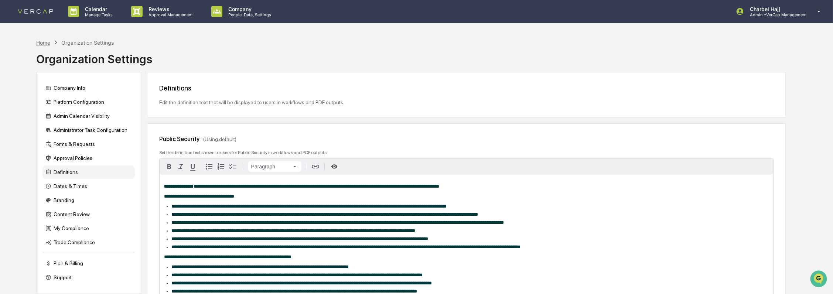
click at [43, 44] on div "Home" at bounding box center [43, 43] width 14 height 6
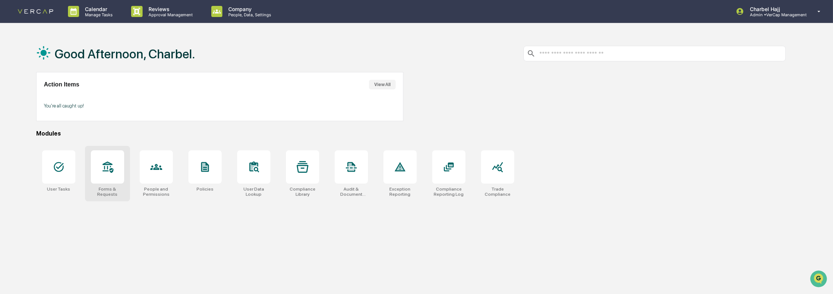
click at [121, 174] on div at bounding box center [107, 166] width 33 height 33
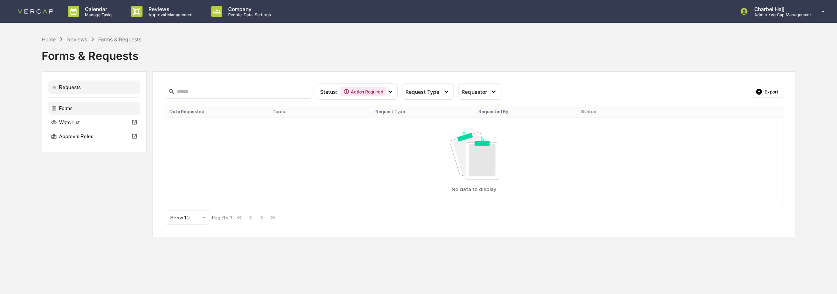
click at [92, 107] on div "Forms" at bounding box center [94, 108] width 92 height 13
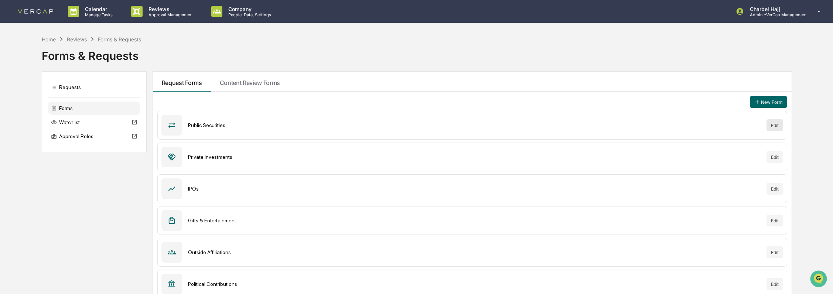
click at [775, 125] on button "Edit" at bounding box center [774, 125] width 17 height 12
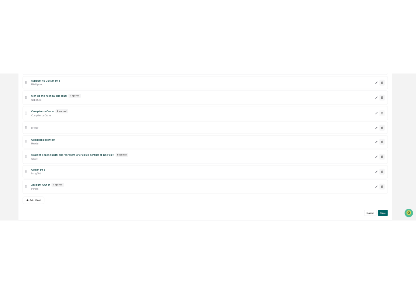
scroll to position [426, 0]
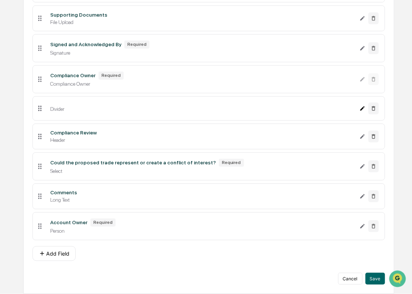
click at [360, 106] on icon "Edit field" at bounding box center [363, 109] width 6 height 6
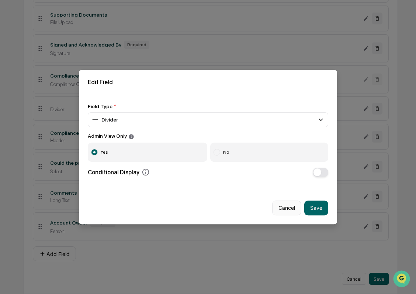
click at [281, 206] on button "Cancel" at bounding box center [286, 207] width 29 height 15
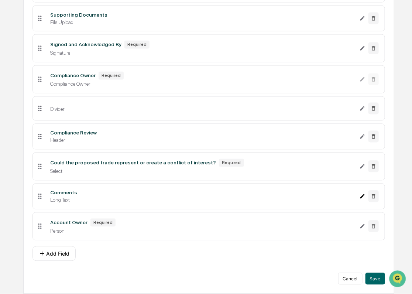
click at [361, 196] on icon "Edit Comments field" at bounding box center [363, 196] width 6 height 6
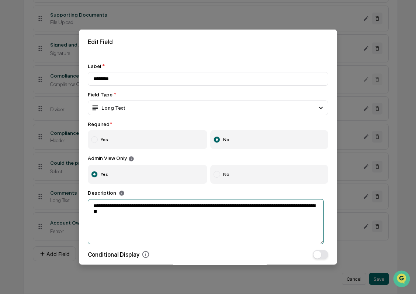
click at [147, 214] on textarea "**********" at bounding box center [206, 221] width 236 height 45
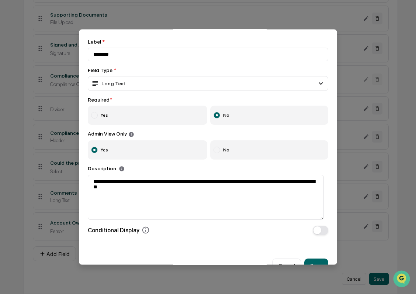
scroll to position [47, 0]
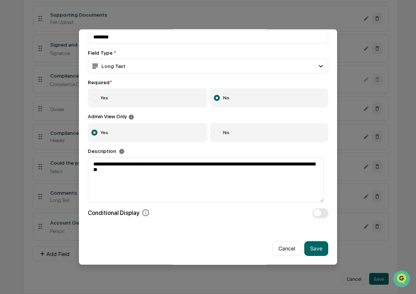
click at [319, 244] on button "Save" at bounding box center [317, 248] width 24 height 15
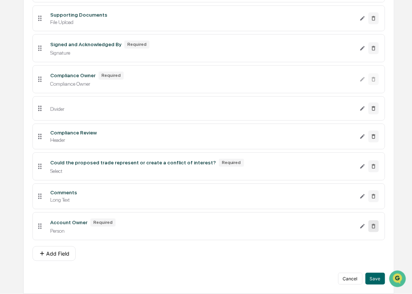
click at [374, 227] on icon at bounding box center [374, 226] width 6 height 6
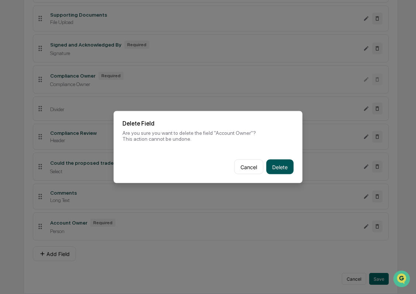
click at [277, 165] on button "Delete" at bounding box center [280, 166] width 27 height 15
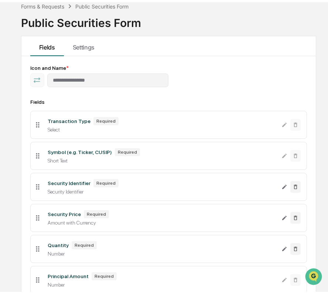
scroll to position [0, 0]
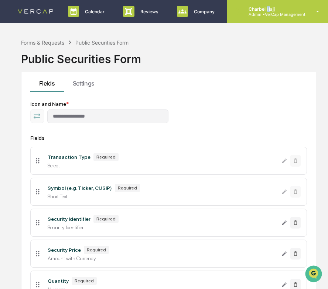
click at [268, 5] on div "Charbel Hajj Admin • VerCap Management" at bounding box center [279, 11] width 104 height 23
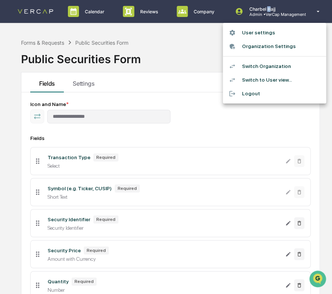
drag, startPoint x: 268, startPoint y: 5, endPoint x: 250, endPoint y: 78, distance: 75.2
click at [250, 78] on li "Switch to User view..." at bounding box center [274, 80] width 103 height 14
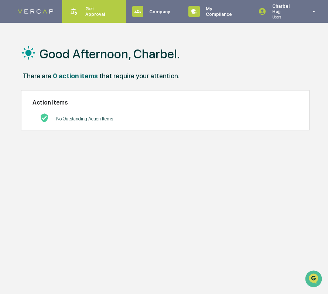
click at [92, 15] on div "Get Approval Content & Transactions" at bounding box center [93, 11] width 57 height 23
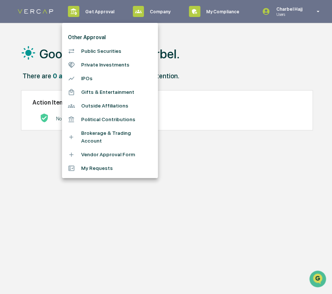
click at [89, 78] on li "IPOs" at bounding box center [110, 79] width 96 height 14
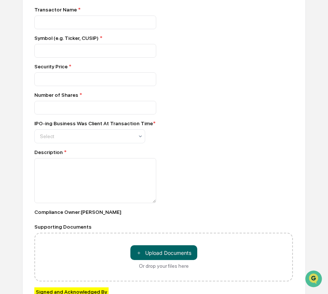
scroll to position [246, 0]
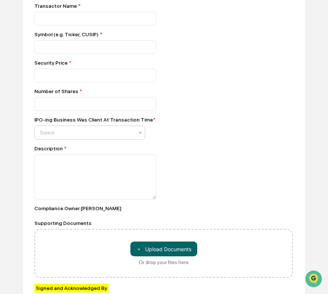
click at [127, 138] on div "Select" at bounding box center [86, 132] width 101 height 10
click at [161, 127] on div "IPO-ing Business Was Client At Transaction Time * 2 results available. Use Up a…" at bounding box center [163, 128] width 258 height 23
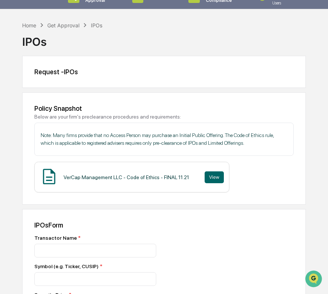
scroll to position [0, 0]
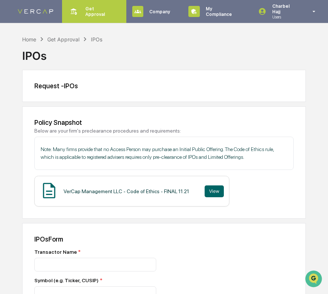
click at [93, 9] on p "Get Approval" at bounding box center [98, 11] width 38 height 11
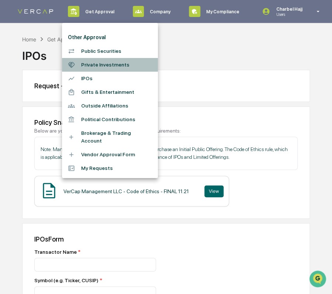
click at [101, 64] on li "Private Investments" at bounding box center [110, 65] width 96 height 14
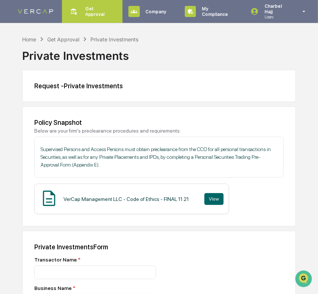
click at [93, 16] on p "Get Approval" at bounding box center [96, 11] width 34 height 11
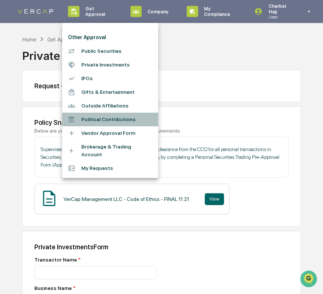
click at [100, 118] on li "Political Contributions" at bounding box center [110, 120] width 96 height 14
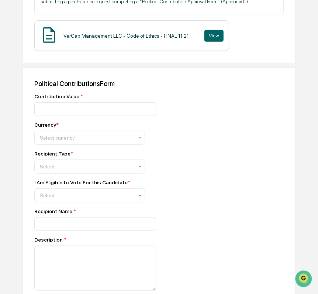
scroll to position [205, 0]
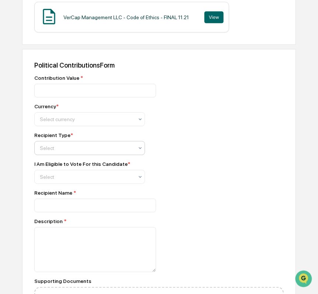
click at [100, 145] on div "Select" at bounding box center [86, 148] width 101 height 10
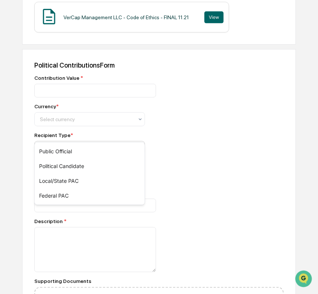
scroll to position [312, 0]
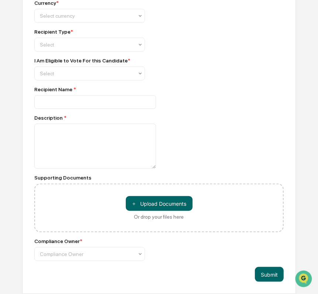
click at [181, 138] on div at bounding box center [159, 146] width 250 height 45
click at [101, 73] on div at bounding box center [87, 73] width 94 height 7
click at [200, 59] on div "I Am Eligible to Vote For this Candidate *" at bounding box center [159, 61] width 250 height 6
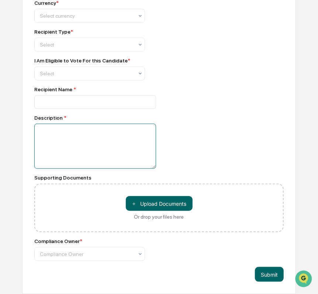
click at [113, 128] on textarea at bounding box center [95, 146] width 122 height 45
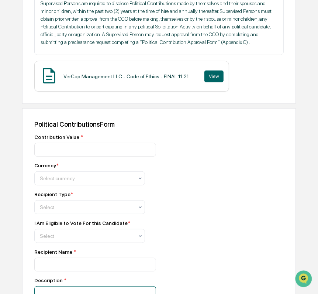
scroll to position [0, 0]
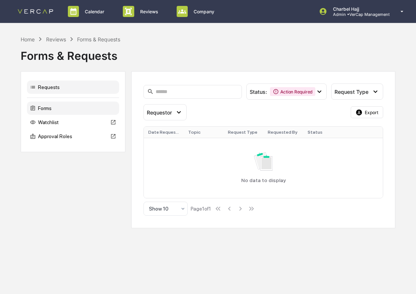
click at [41, 108] on div "Forms" at bounding box center [73, 108] width 92 height 13
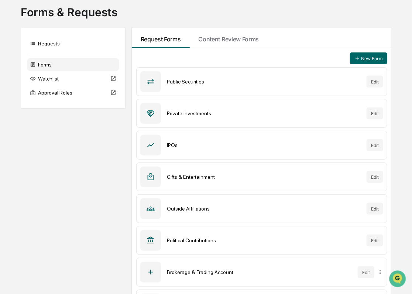
scroll to position [72, 0]
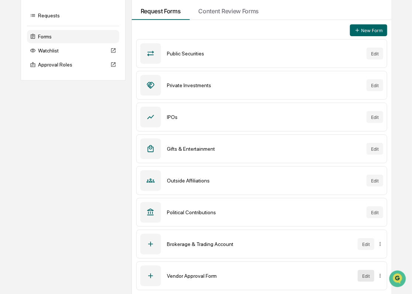
click at [369, 275] on button "Edit" at bounding box center [366, 276] width 17 height 12
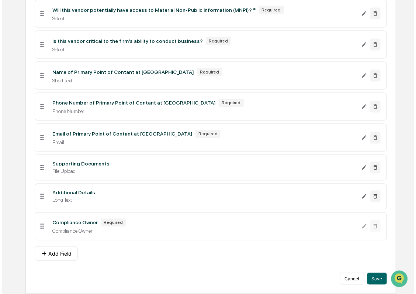
scroll to position [368, 0]
click at [65, 248] on button "Add Field" at bounding box center [53, 253] width 43 height 15
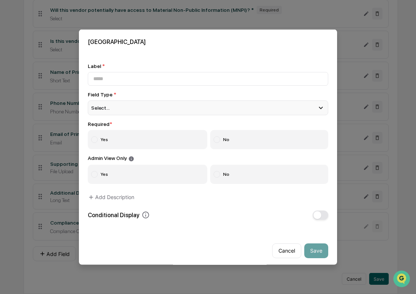
click at [126, 112] on div "Select..." at bounding box center [208, 107] width 241 height 15
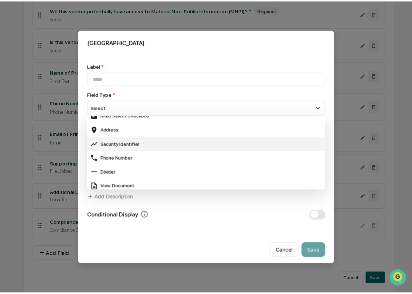
scroll to position [287, 0]
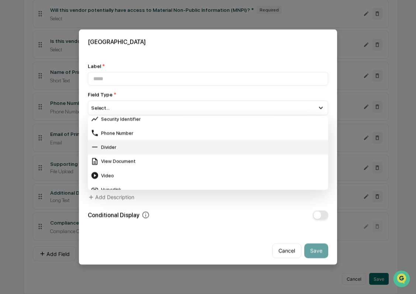
click at [127, 146] on div "Divider" at bounding box center [208, 147] width 235 height 8
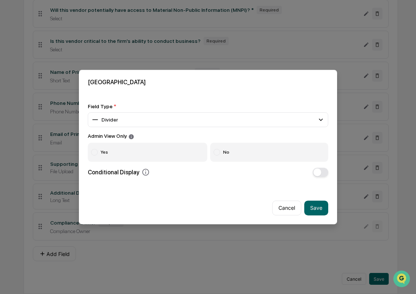
click at [96, 149] on div at bounding box center [94, 152] width 7 height 7
click at [312, 206] on button "Save" at bounding box center [317, 207] width 24 height 15
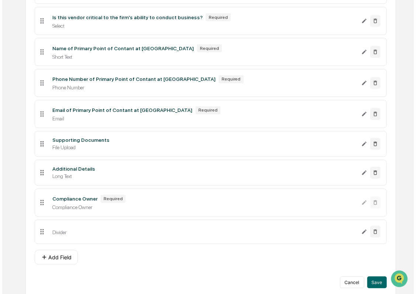
scroll to position [395, 0]
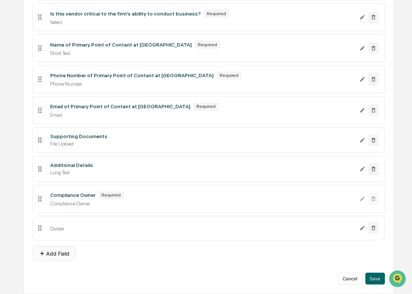
click at [56, 254] on button "Add Field" at bounding box center [53, 253] width 43 height 15
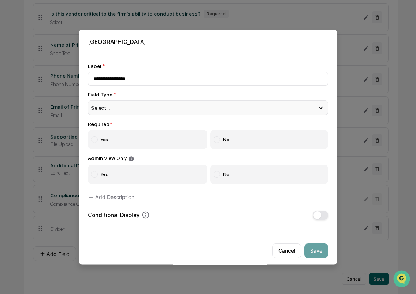
type input "**********"
click at [106, 106] on span "Select..." at bounding box center [100, 108] width 18 height 6
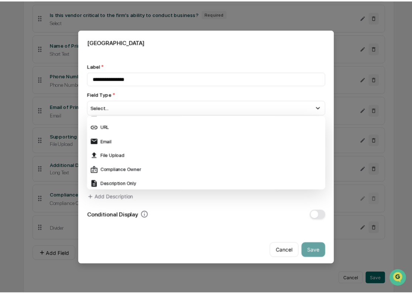
scroll to position [164, 0]
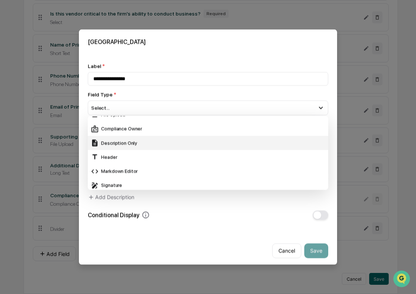
click at [136, 154] on div "Header" at bounding box center [208, 157] width 235 height 8
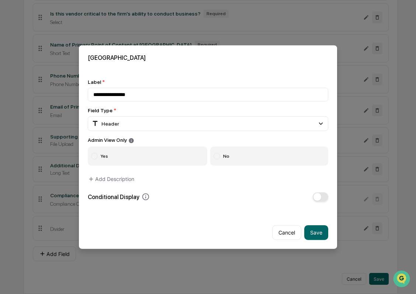
click at [106, 157] on label "Yes" at bounding box center [148, 155] width 120 height 19
click at [314, 229] on button "Save" at bounding box center [317, 232] width 24 height 15
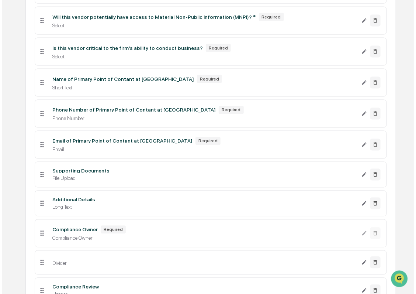
scroll to position [424, 0]
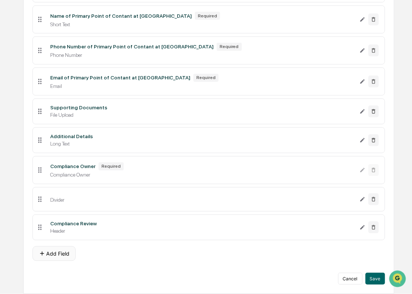
click at [60, 254] on button "Add Field" at bounding box center [53, 253] width 43 height 15
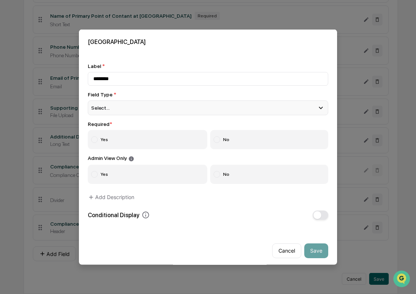
type input "********"
click at [151, 113] on div "Select..." at bounding box center [208, 107] width 241 height 15
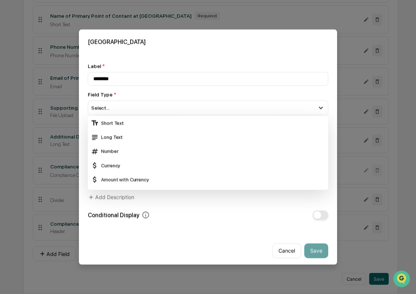
drag, startPoint x: 150, startPoint y: 137, endPoint x: 360, endPoint y: 169, distance: 212.5
click at [149, 137] on div "Long Text" at bounding box center [208, 137] width 235 height 8
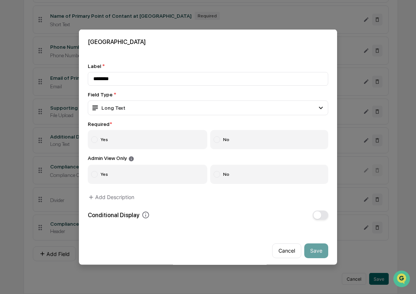
click at [108, 141] on label "Yes" at bounding box center [148, 139] width 120 height 19
click at [248, 143] on label "No" at bounding box center [269, 139] width 119 height 19
click at [160, 174] on label "Yes" at bounding box center [148, 173] width 120 height 19
click at [120, 196] on button "Add Description" at bounding box center [111, 196] width 47 height 15
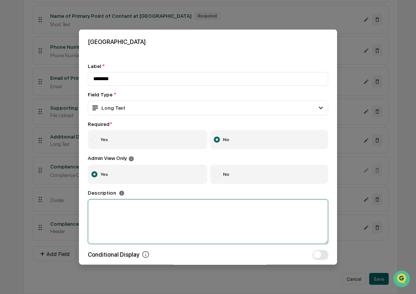
click at [147, 212] on textarea at bounding box center [208, 221] width 241 height 45
paste textarea "**********"
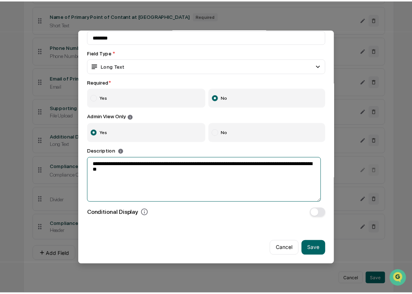
scroll to position [47, 0]
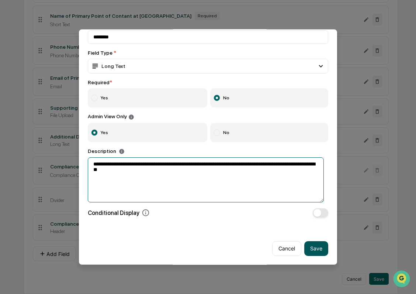
type textarea "**********"
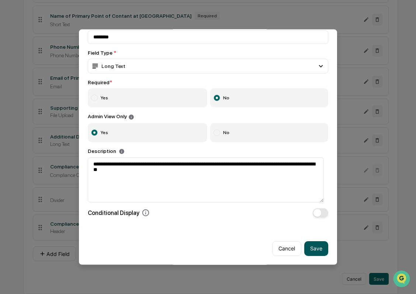
click at [313, 248] on button "Save" at bounding box center [317, 248] width 24 height 15
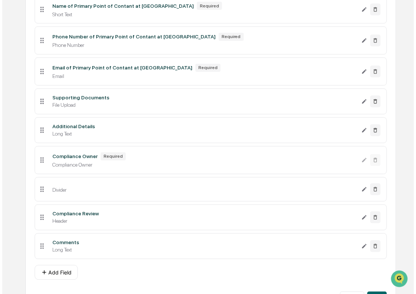
scroll to position [454, 0]
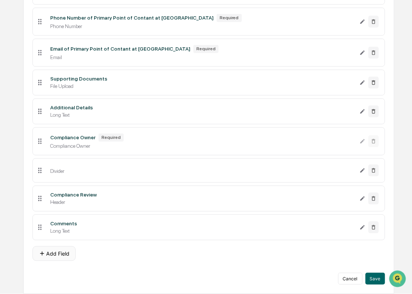
click at [59, 252] on button "Add Field" at bounding box center [53, 253] width 43 height 15
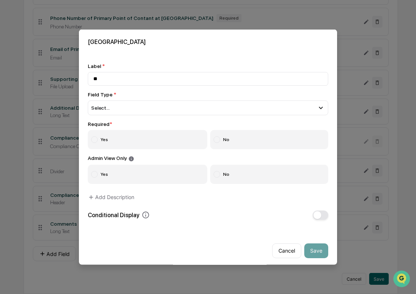
type input "*"
type input "**********"
click at [140, 107] on div "Select..." at bounding box center [208, 107] width 241 height 15
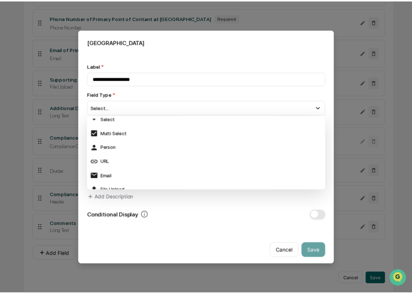
scroll to position [130, 0]
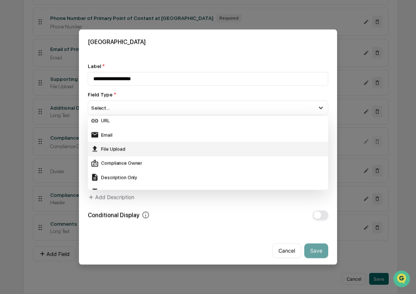
click at [124, 145] on div "File Upload" at bounding box center [208, 149] width 241 height 14
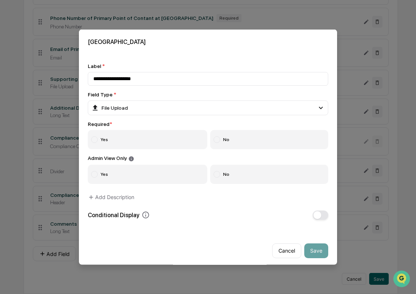
click at [256, 140] on label "No" at bounding box center [269, 139] width 119 height 19
click at [239, 179] on label "No" at bounding box center [269, 173] width 119 height 19
drag, startPoint x: 122, startPoint y: 166, endPoint x: 126, endPoint y: 177, distance: 12.1
click at [122, 167] on label "Yes" at bounding box center [148, 173] width 120 height 19
click at [309, 251] on button "Save" at bounding box center [317, 250] width 24 height 15
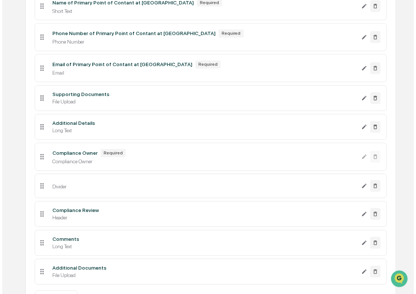
scroll to position [483, 0]
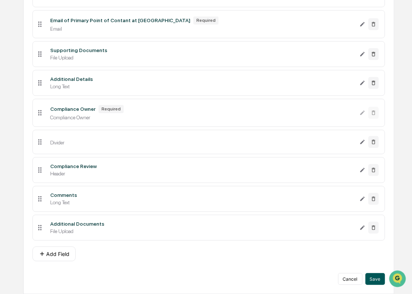
click at [377, 281] on button "Save" at bounding box center [376, 279] width 20 height 12
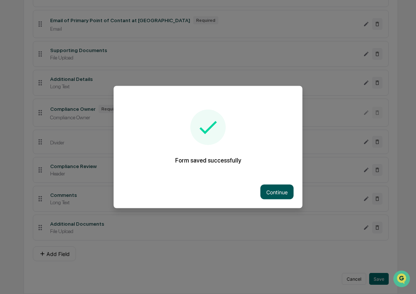
click at [275, 191] on button "Continue" at bounding box center [277, 192] width 33 height 15
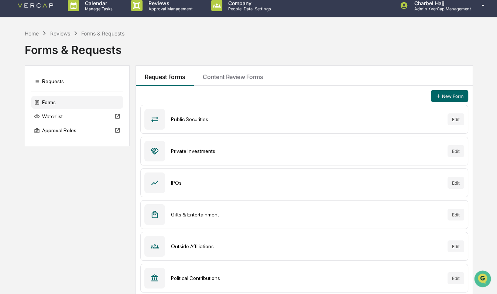
scroll to position [72, 0]
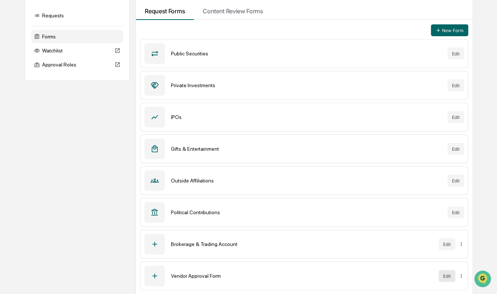
click at [416, 272] on button "Edit" at bounding box center [447, 276] width 17 height 12
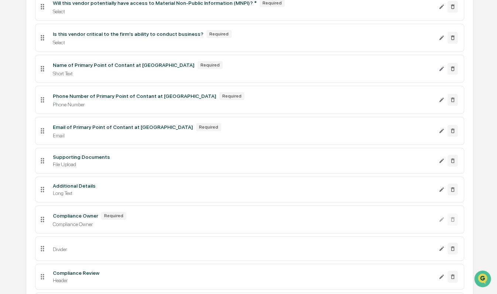
scroll to position [359, 0]
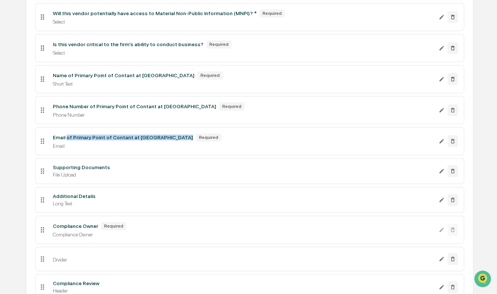
drag, startPoint x: 66, startPoint y: 140, endPoint x: 150, endPoint y: 141, distance: 83.8
click at [150, 141] on div "Email of Primary Point of Contant at Vendor Required" at bounding box center [243, 137] width 380 height 8
click at [114, 140] on div "Email of Primary Point of Contant at Vendor" at bounding box center [123, 137] width 140 height 6
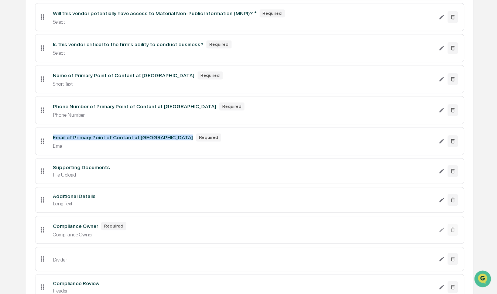
click at [114, 140] on div "Email of Primary Point of Contant at Vendor" at bounding box center [123, 137] width 140 height 6
drag, startPoint x: 114, startPoint y: 142, endPoint x: 103, endPoint y: 143, distance: 11.5
click at [103, 140] on div "Email of Primary Point of Contant at Vendor" at bounding box center [123, 137] width 140 height 6
click at [416, 144] on icon "Edit Email of Primary Point of Contant at Vendor field" at bounding box center [442, 141] width 6 height 6
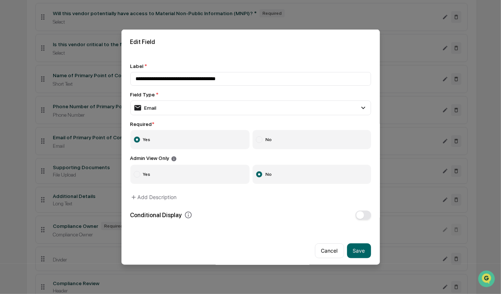
drag, startPoint x: 274, startPoint y: 146, endPoint x: 285, endPoint y: 167, distance: 23.5
click at [273, 146] on label "No" at bounding box center [312, 139] width 119 height 19
click at [363, 253] on button "Save" at bounding box center [359, 250] width 24 height 15
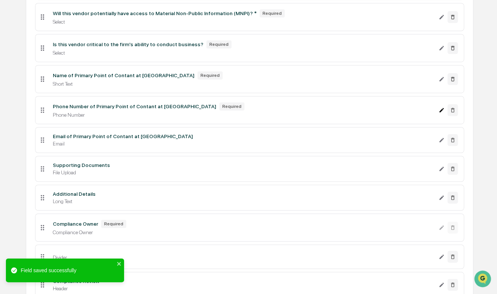
click at [416, 113] on icon "Edit Phone Number of Primary Point of Contant at Vendor field" at bounding box center [442, 110] width 6 height 6
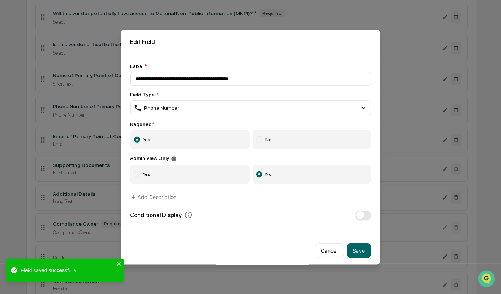
click at [275, 141] on label "No" at bounding box center [312, 139] width 119 height 19
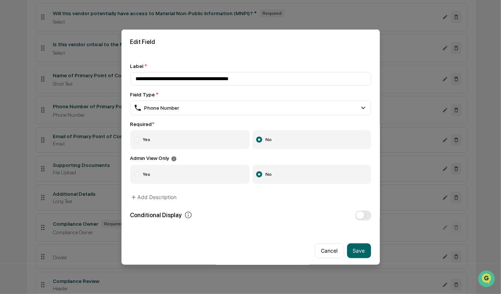
click at [347, 252] on button "Save" at bounding box center [359, 250] width 24 height 15
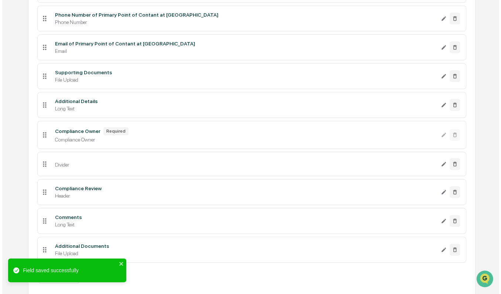
scroll to position [479, 0]
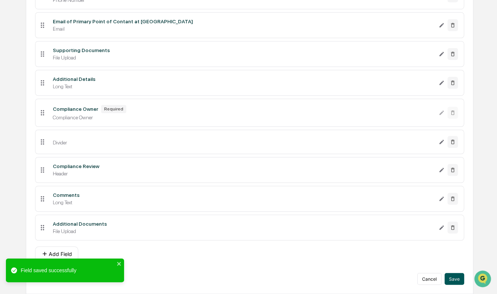
click at [416, 283] on button "Save" at bounding box center [455, 279] width 20 height 12
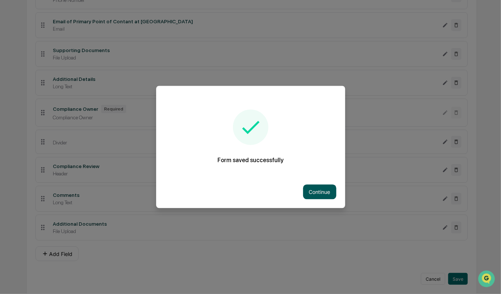
click at [309, 185] on button "Continue" at bounding box center [319, 192] width 33 height 15
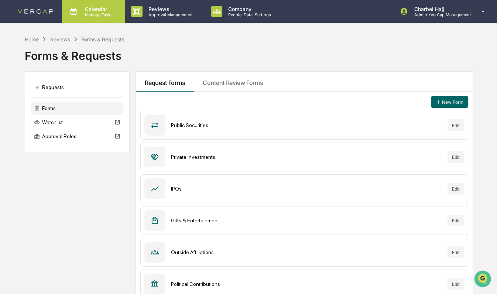
click at [94, 8] on p "Calendar" at bounding box center [97, 9] width 37 height 6
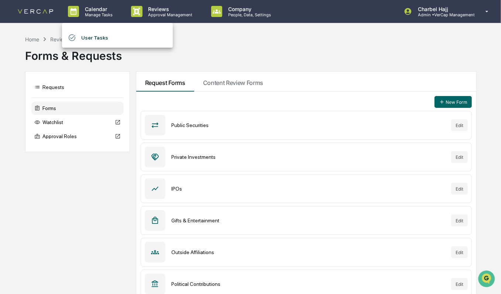
click at [416, 127] on div at bounding box center [250, 147] width 501 height 294
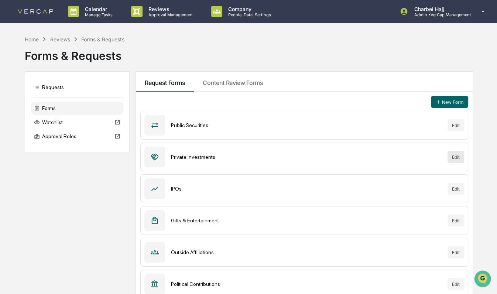
click at [416, 155] on button "Edit" at bounding box center [455, 157] width 17 height 12
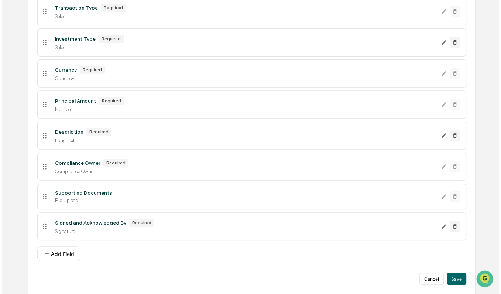
scroll to position [215, 0]
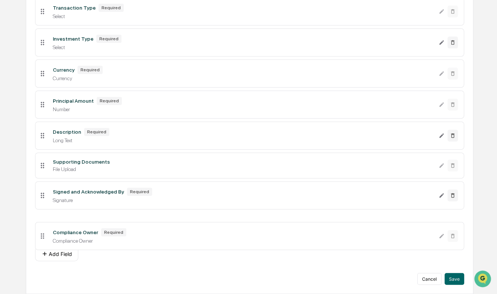
drag, startPoint x: 40, startPoint y: 165, endPoint x: 45, endPoint y: 236, distance: 70.3
click at [416, 280] on button "Save" at bounding box center [455, 279] width 20 height 12
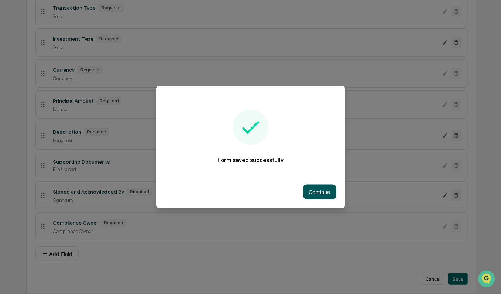
click at [317, 191] on button "Continue" at bounding box center [319, 192] width 33 height 15
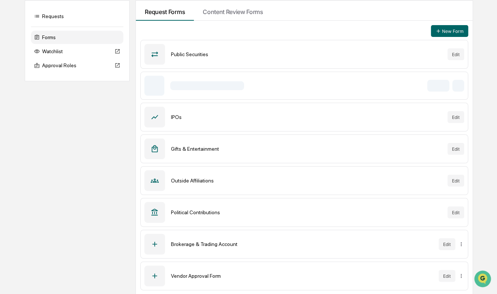
scroll to position [72, 0]
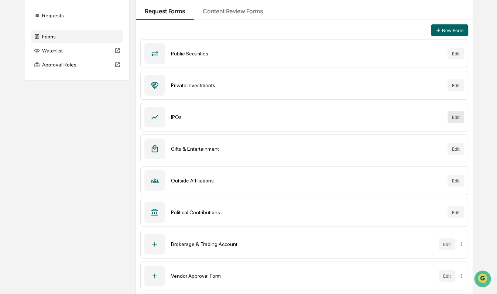
click at [416, 115] on button "Edit" at bounding box center [455, 117] width 17 height 12
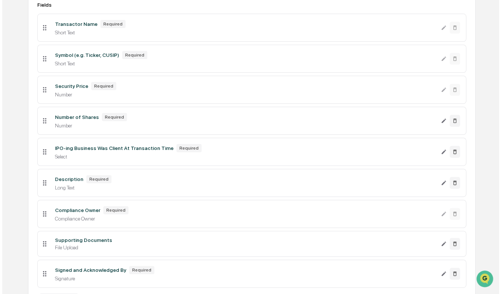
scroll to position [183, 0]
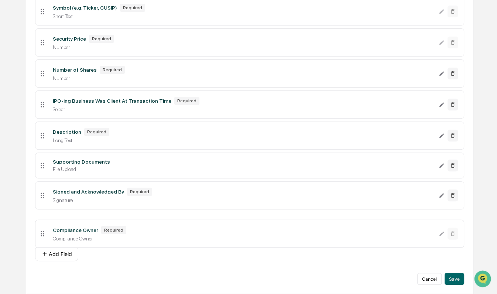
drag, startPoint x: 40, startPoint y: 164, endPoint x: 50, endPoint y: 230, distance: 67.3
click at [416, 276] on button "Save" at bounding box center [455, 279] width 20 height 12
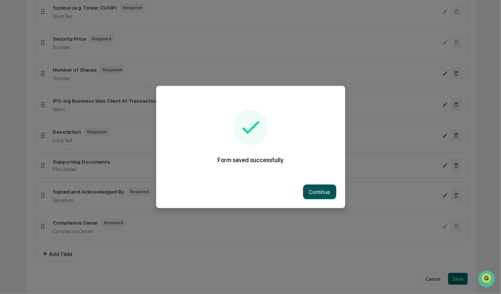
click at [316, 191] on button "Continue" at bounding box center [319, 192] width 33 height 15
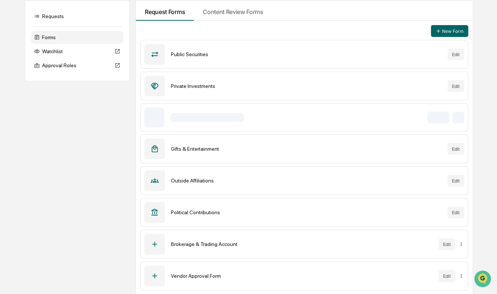
scroll to position [72, 0]
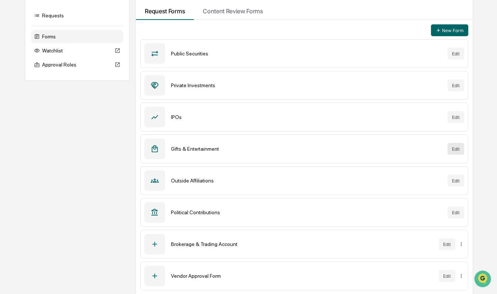
click at [416, 145] on button "Edit" at bounding box center [455, 149] width 17 height 12
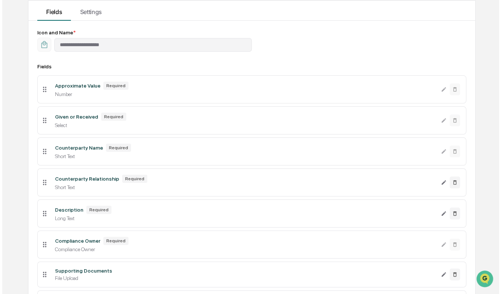
scroll to position [152, 0]
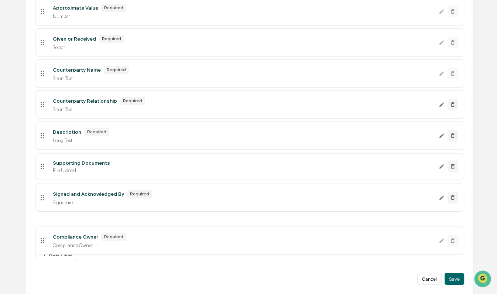
drag, startPoint x: 41, startPoint y: 166, endPoint x: 42, endPoint y: 227, distance: 61.7
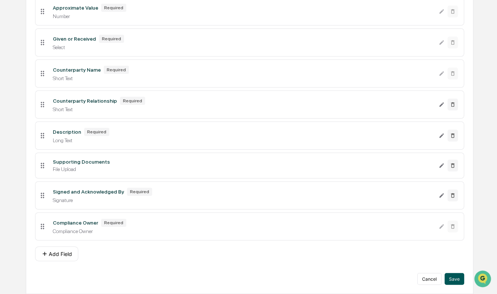
click at [416, 279] on button "Save" at bounding box center [455, 279] width 20 height 12
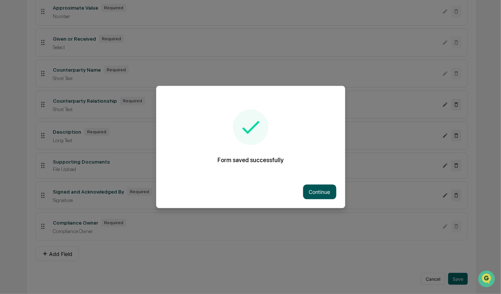
click at [320, 192] on button "Continue" at bounding box center [319, 192] width 33 height 15
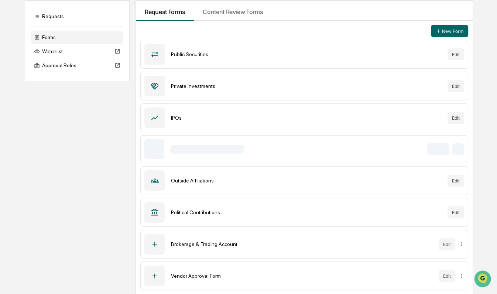
scroll to position [72, 0]
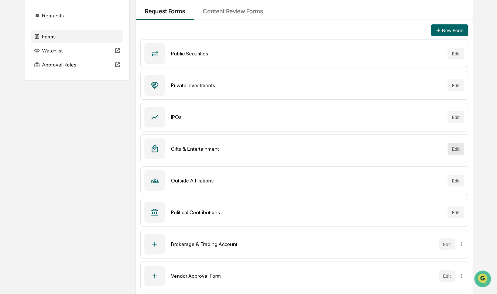
click at [416, 148] on button "Edit" at bounding box center [455, 149] width 17 height 12
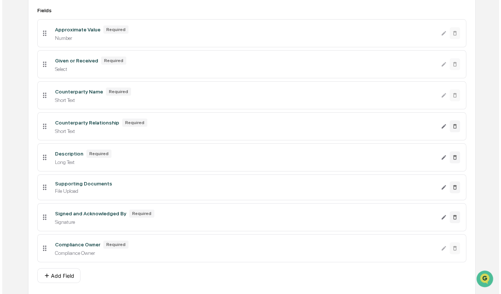
scroll to position [152, 0]
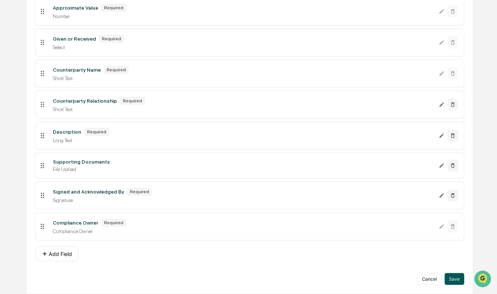
click at [416, 280] on button "Save" at bounding box center [455, 279] width 20 height 12
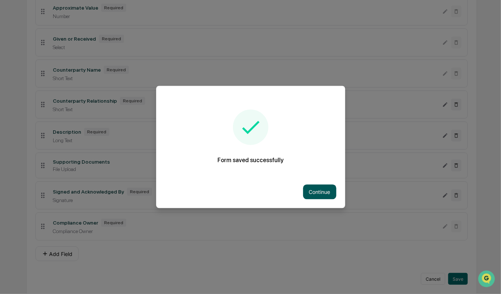
click at [323, 192] on button "Continue" at bounding box center [319, 192] width 33 height 15
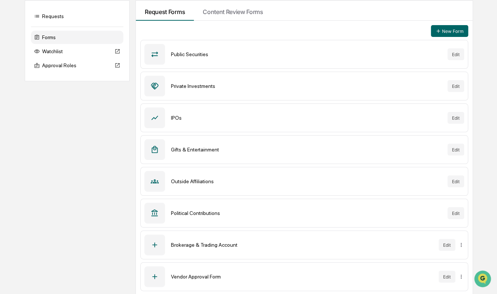
scroll to position [72, 0]
click at [416, 181] on button "Edit" at bounding box center [455, 181] width 17 height 12
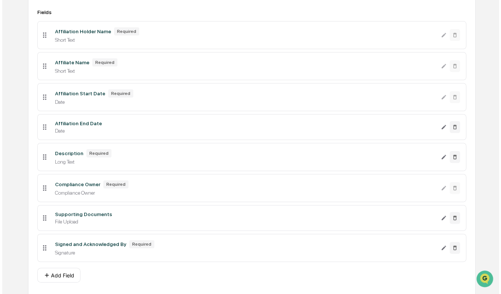
scroll to position [150, 0]
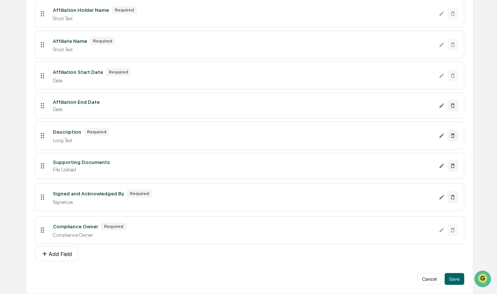
drag, startPoint x: 44, startPoint y: 168, endPoint x: 47, endPoint y: 231, distance: 63.9
click at [416, 277] on button "Save" at bounding box center [455, 279] width 20 height 12
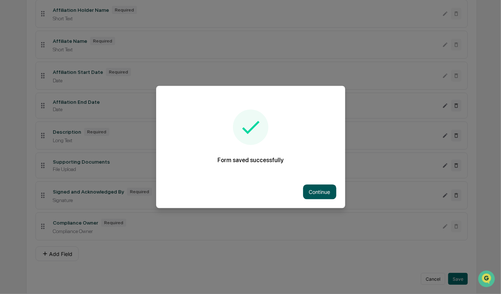
click at [326, 192] on button "Continue" at bounding box center [319, 192] width 33 height 15
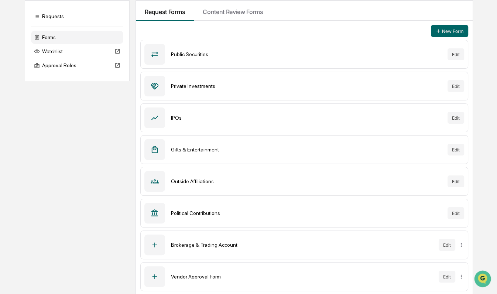
scroll to position [72, 0]
click at [416, 208] on button "Edit" at bounding box center [455, 212] width 17 height 12
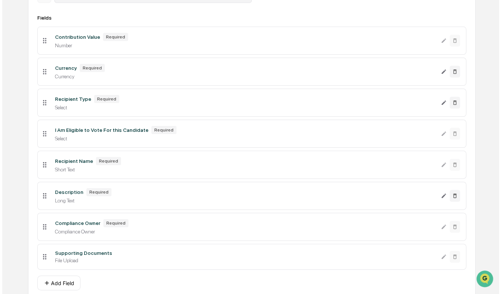
scroll to position [152, 0]
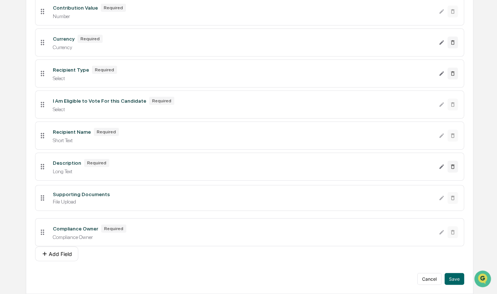
drag, startPoint x: 41, startPoint y: 197, endPoint x: 45, endPoint y: 230, distance: 33.8
click at [416, 277] on button "Save" at bounding box center [455, 279] width 20 height 12
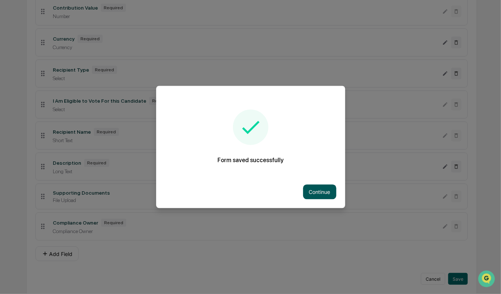
click at [325, 188] on button "Continue" at bounding box center [319, 192] width 33 height 15
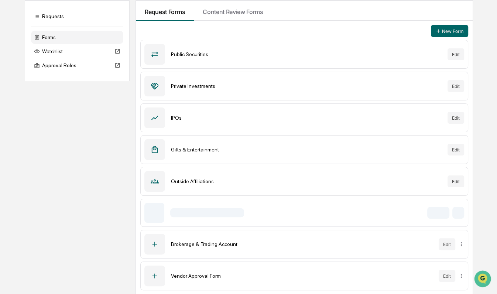
scroll to position [72, 0]
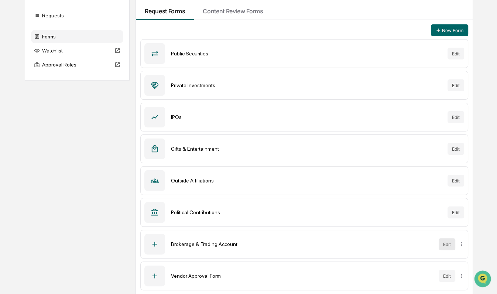
click at [416, 244] on button "Edit" at bounding box center [447, 244] width 17 height 12
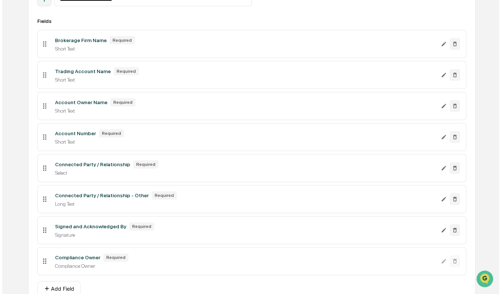
scroll to position [154, 0]
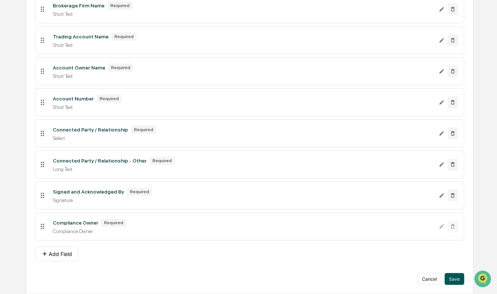
click at [416, 278] on button "Save" at bounding box center [455, 279] width 20 height 12
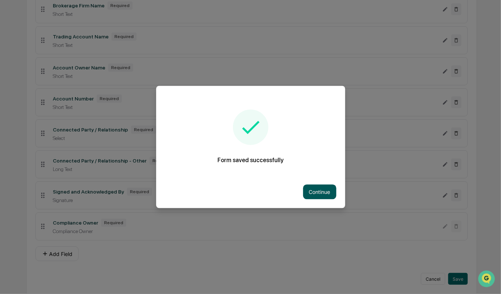
click at [323, 194] on button "Continue" at bounding box center [319, 192] width 33 height 15
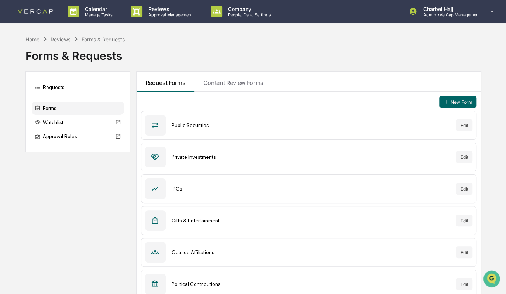
click at [32, 37] on div "Home" at bounding box center [32, 39] width 14 height 6
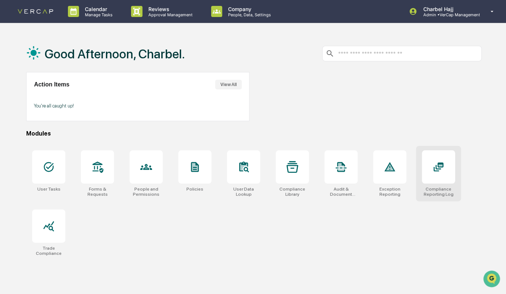
click at [416, 187] on div "Compliance Reporting Log" at bounding box center [438, 173] width 45 height 55
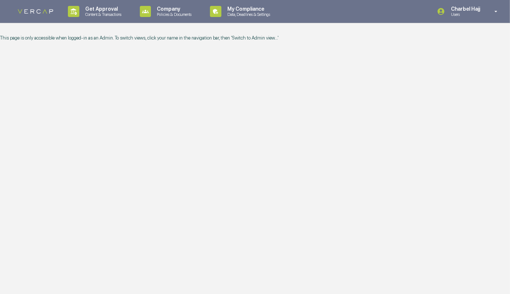
click at [475, 20] on div "Charbel Hajj Users" at bounding box center [470, 11] width 80 height 23
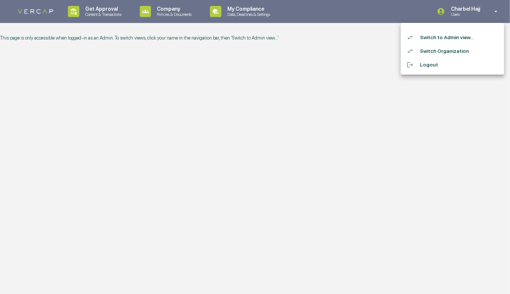
click at [468, 41] on li "Switch to Admin view..." at bounding box center [452, 38] width 103 height 14
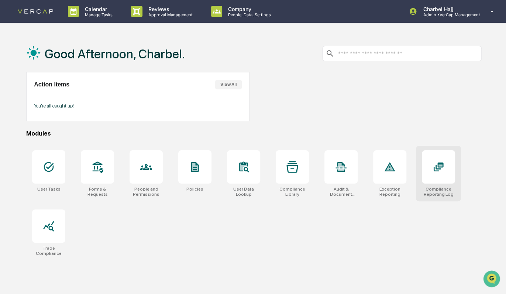
click at [450, 178] on div at bounding box center [438, 166] width 33 height 33
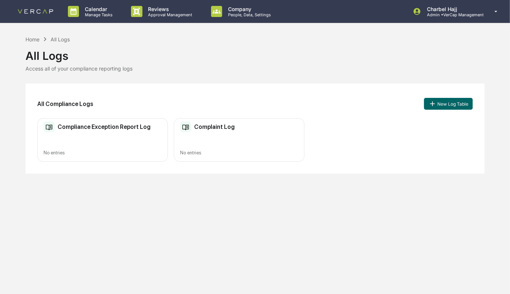
click at [240, 136] on div "Complaint Log No entries" at bounding box center [239, 140] width 131 height 44
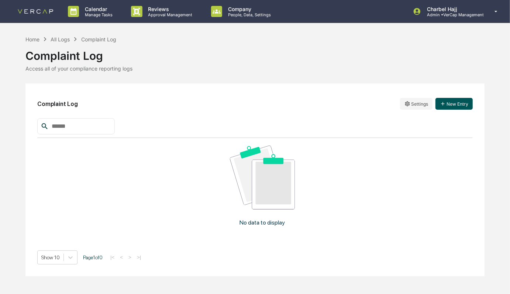
click at [460, 102] on button "New Entry" at bounding box center [454, 104] width 37 height 12
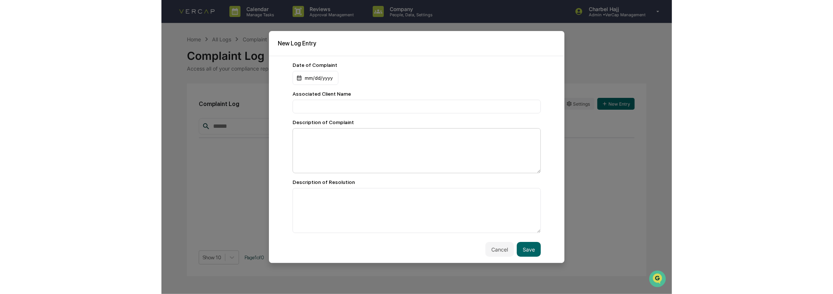
scroll to position [3, 0]
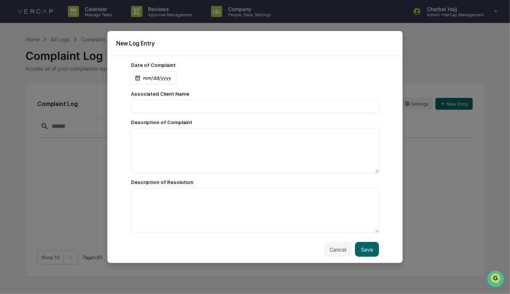
click at [332, 248] on button "Cancel" at bounding box center [338, 249] width 28 height 15
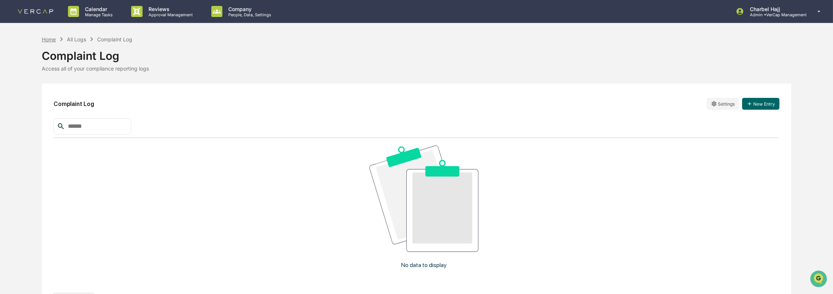
click at [53, 39] on div "Home" at bounding box center [49, 39] width 14 height 6
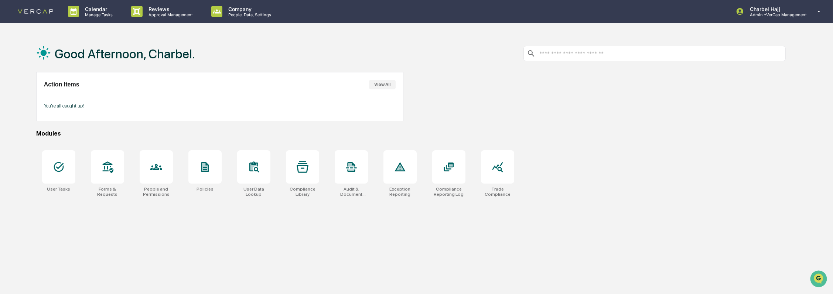
click at [506, 54] on input "text" at bounding box center [660, 53] width 244 height 7
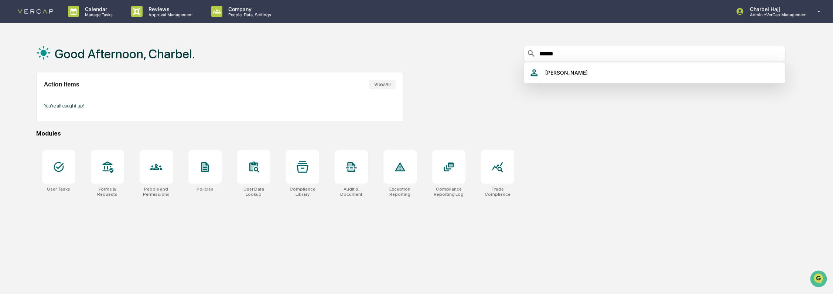
type input "*******"
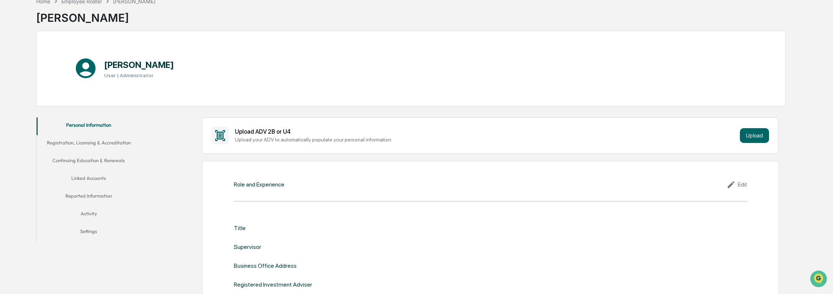
scroll to position [41, 0]
click at [506, 182] on div "Edit" at bounding box center [736, 185] width 21 height 9
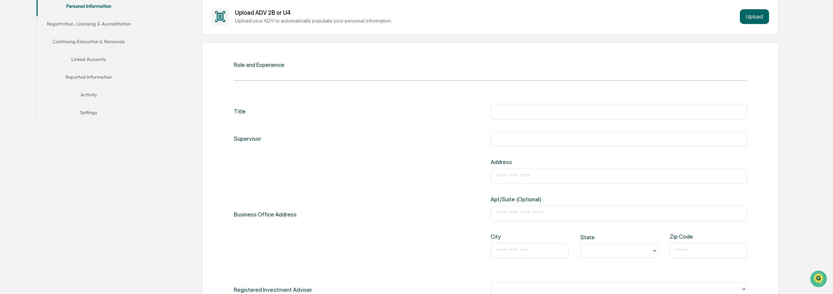
scroll to position [164, 0]
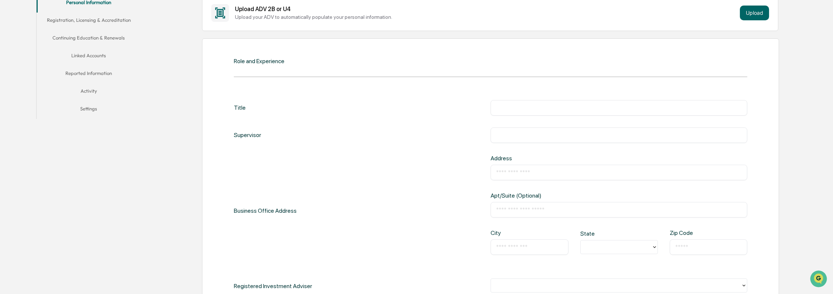
click at [506, 106] on input "text" at bounding box center [619, 107] width 246 height 7
paste input "**********"
type input "**********"
click at [506, 136] on input "text" at bounding box center [619, 134] width 246 height 7
type input "*"
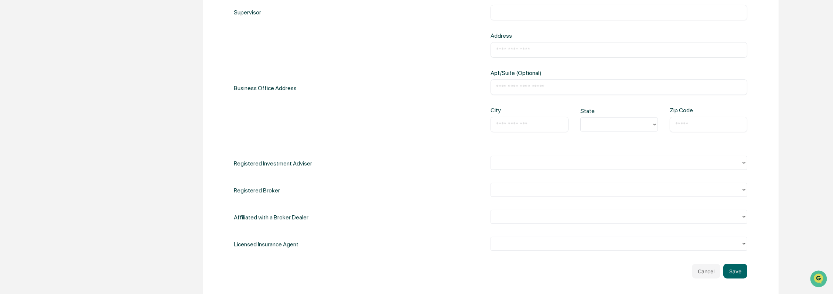
scroll to position [287, 0]
click at [506, 163] on div at bounding box center [615, 162] width 243 height 8
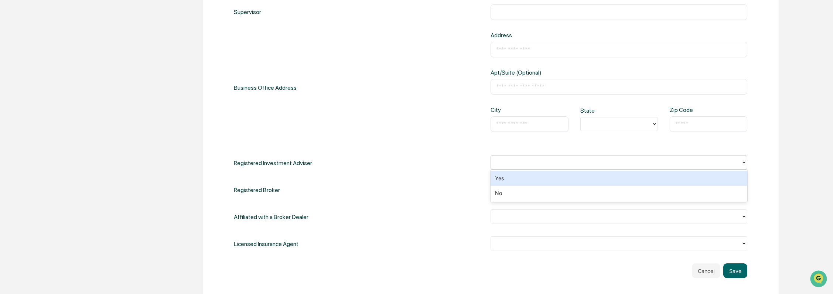
drag, startPoint x: 440, startPoint y: 164, endPoint x: 440, endPoint y: 168, distance: 4.1
click at [440, 164] on div "Registered Investment Adviser 2 results available. Use Up and Down to choose op…" at bounding box center [490, 162] width 513 height 15
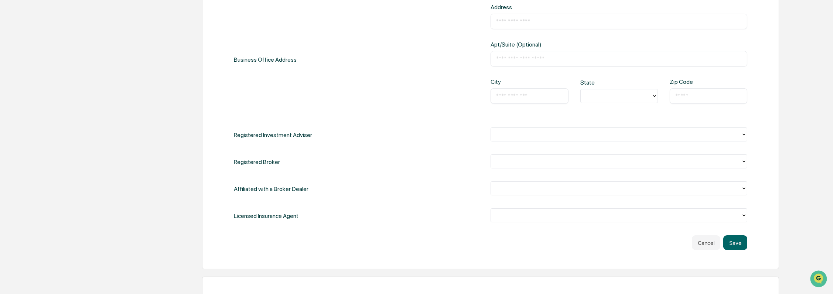
scroll to position [328, 0]
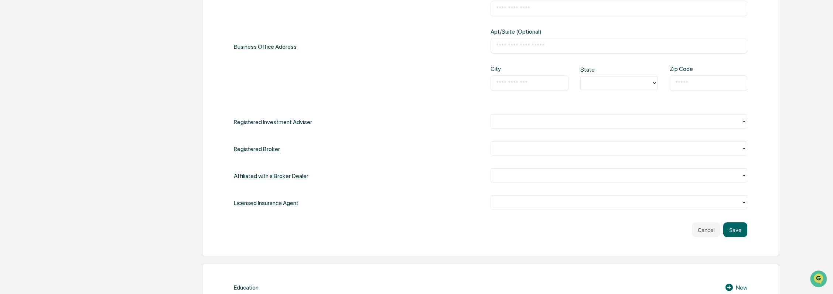
click at [506, 174] on div at bounding box center [615, 175] width 243 height 8
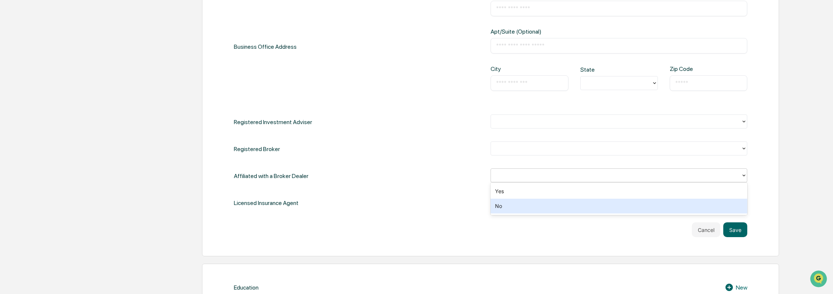
click at [506, 204] on div "No" at bounding box center [618, 206] width 257 height 15
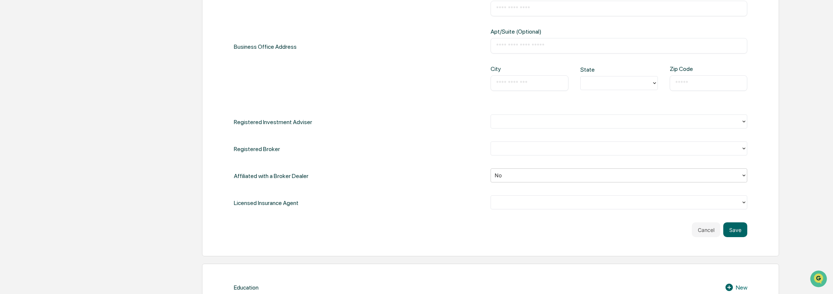
click at [506, 202] on div at bounding box center [615, 202] width 243 height 8
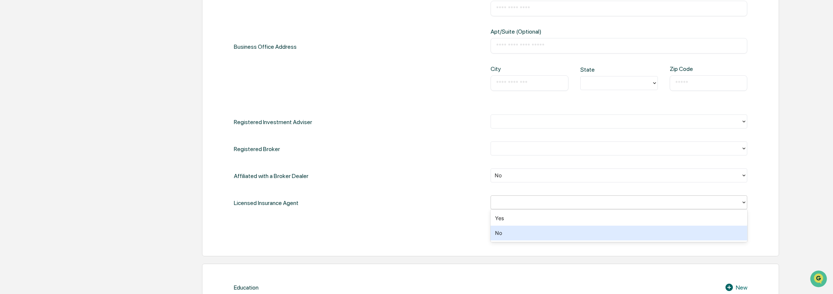
drag, startPoint x: 513, startPoint y: 230, endPoint x: 513, endPoint y: 177, distance: 52.4
click at [506, 229] on div "No" at bounding box center [618, 233] width 257 height 15
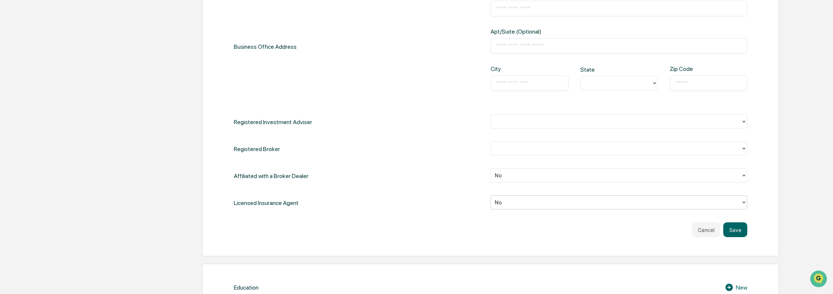
click at [506, 149] on div at bounding box center [615, 148] width 243 height 8
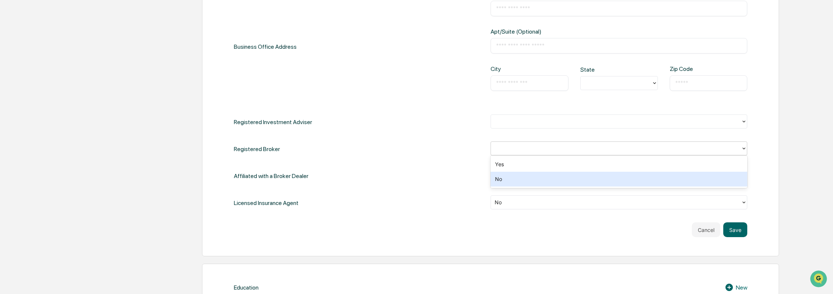
drag, startPoint x: 519, startPoint y: 183, endPoint x: 521, endPoint y: 138, distance: 44.7
click at [506, 180] on div "No" at bounding box center [618, 179] width 257 height 15
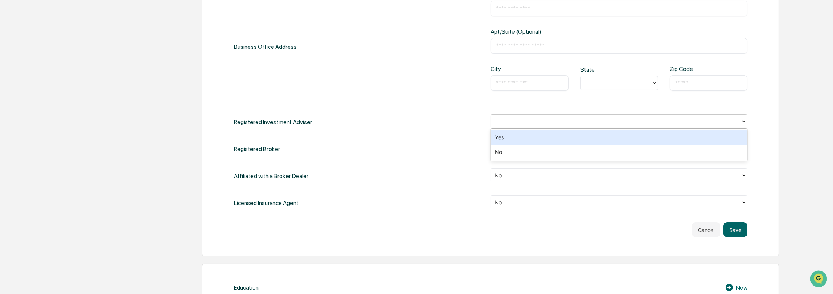
click at [506, 121] on div at bounding box center [615, 121] width 243 height 8
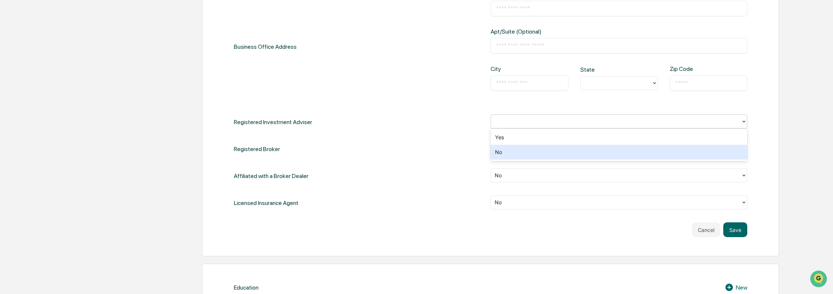
click at [506, 149] on div "No" at bounding box center [618, 152] width 257 height 15
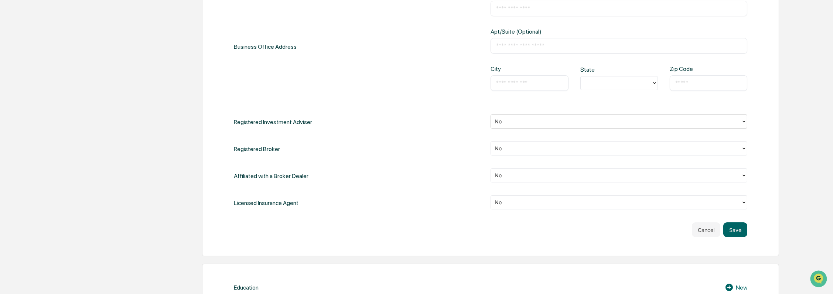
click at [459, 146] on div "Registered Broker No" at bounding box center [490, 148] width 513 height 15
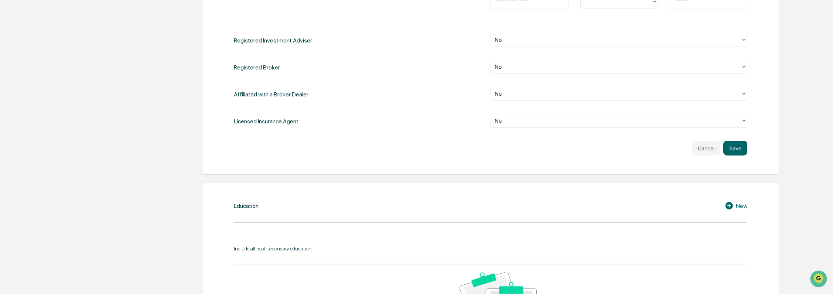
scroll to position [410, 0]
click at [506, 148] on button "Save" at bounding box center [735, 147] width 24 height 15
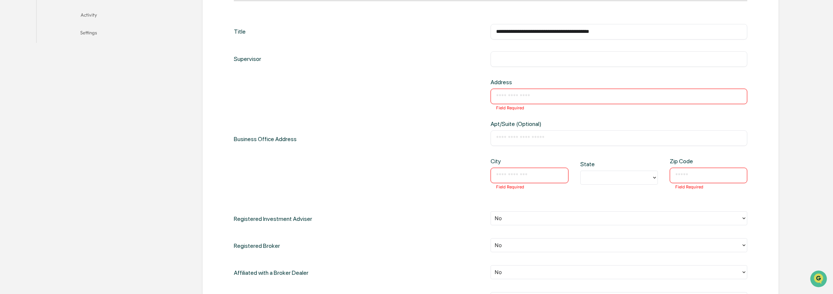
scroll to position [246, 0]
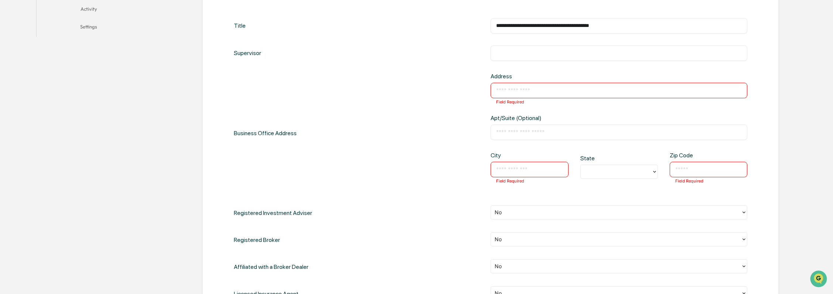
click at [506, 83] on div "​ Field Required" at bounding box center [618, 91] width 257 height 16
click at [506, 93] on input "text" at bounding box center [619, 90] width 246 height 7
paste input "**********"
type input "**********"
click at [506, 169] on input "text" at bounding box center [529, 169] width 66 height 7
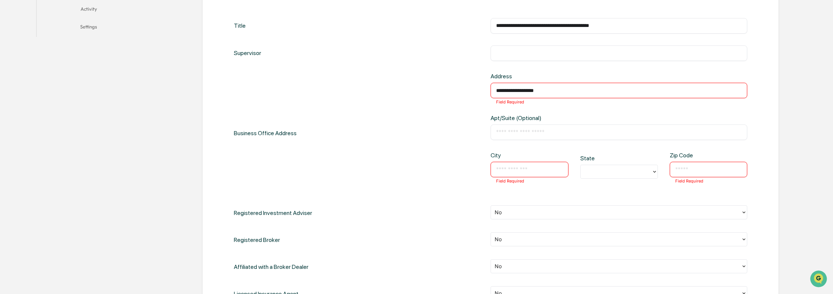
paste input "**********"
type input "**********"
click at [506, 171] on div at bounding box center [616, 172] width 64 height 8
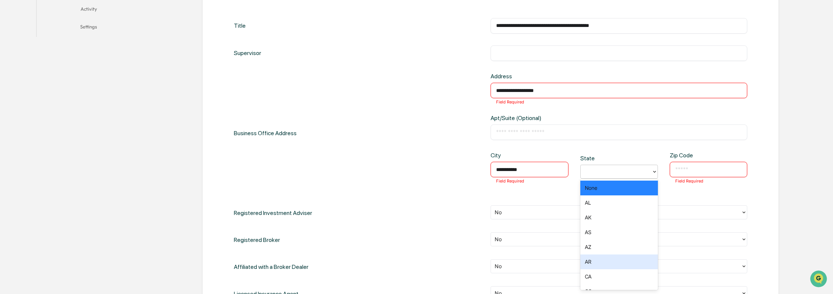
scroll to position [82, 0]
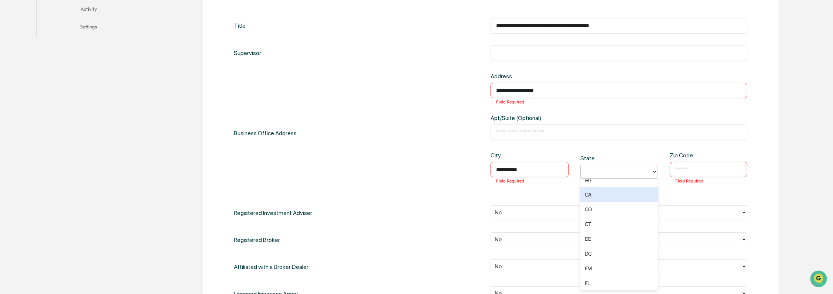
click at [506, 198] on div "CA" at bounding box center [619, 194] width 78 height 15
click at [506, 170] on input "text" at bounding box center [708, 169] width 66 height 7
paste input "*****"
type input "*****"
click at [506, 133] on input "text" at bounding box center [619, 131] width 246 height 7
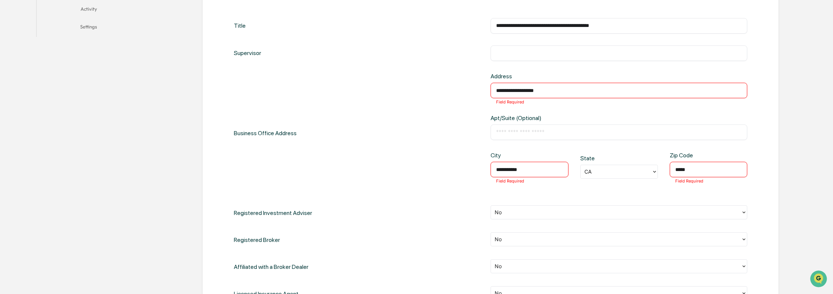
paste input "**********"
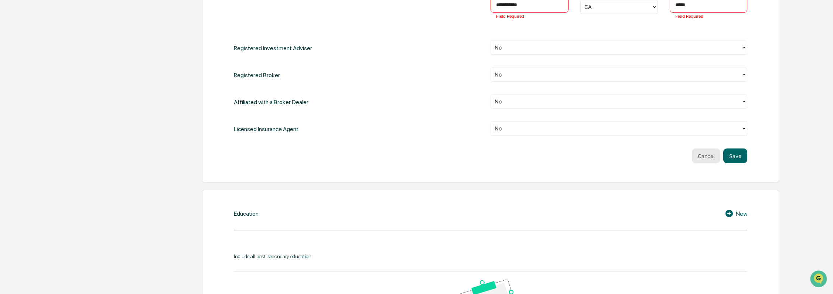
scroll to position [410, 0]
type input "**********"
click at [506, 155] on button "Save" at bounding box center [735, 156] width 24 height 15
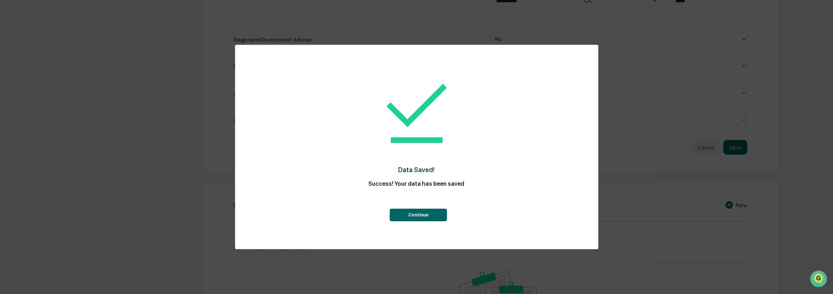
click at [404, 217] on button "Continue" at bounding box center [418, 215] width 57 height 13
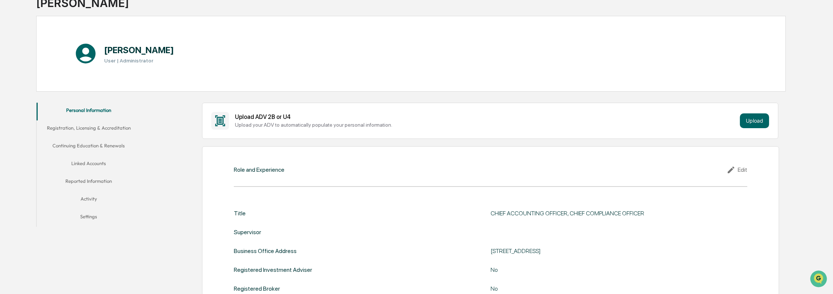
scroll to position [26, 0]
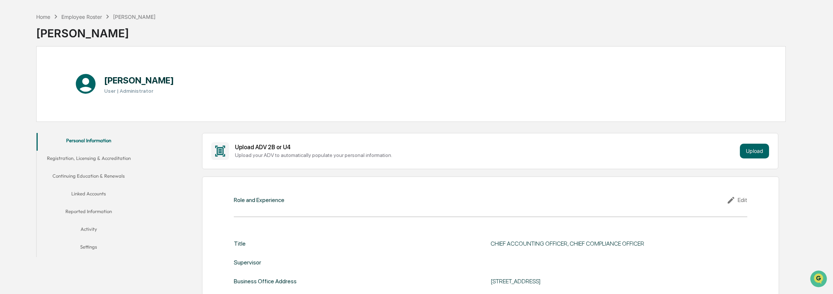
click at [95, 246] on button "Settings" at bounding box center [89, 248] width 104 height 18
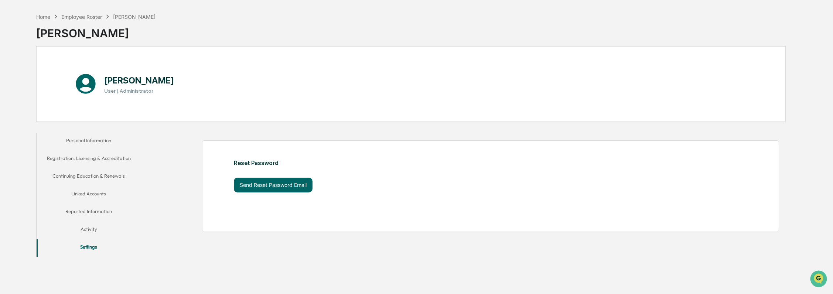
click at [86, 230] on button "Activity" at bounding box center [89, 231] width 104 height 18
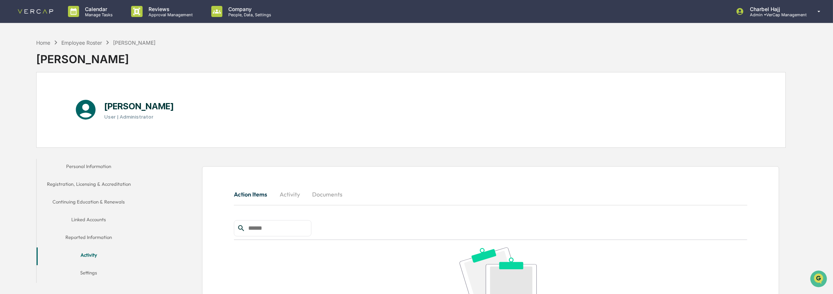
click at [294, 189] on button "Activity" at bounding box center [289, 194] width 33 height 18
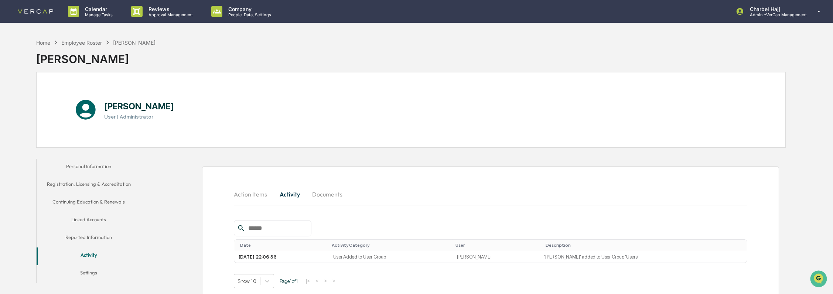
click at [314, 194] on button "Documents" at bounding box center [327, 194] width 42 height 18
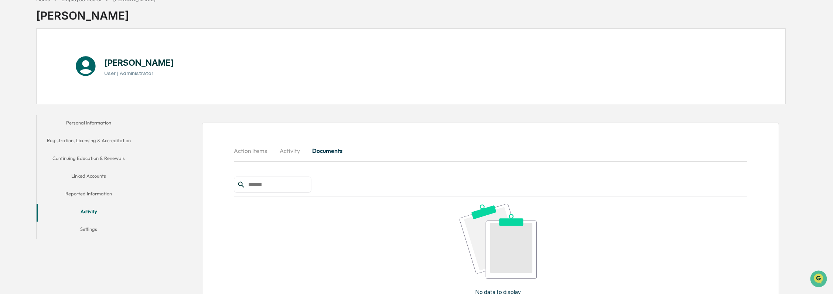
scroll to position [82, 0]
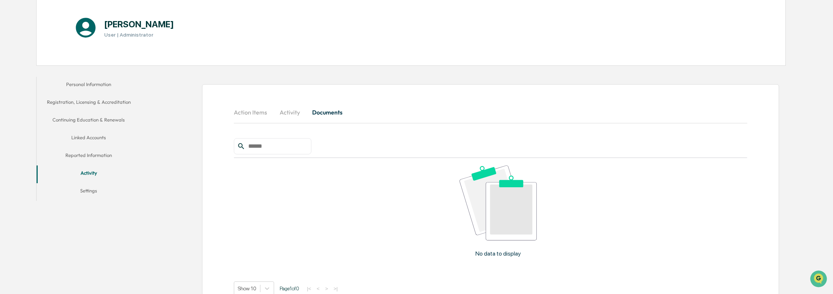
click at [95, 155] on button "Reported Information" at bounding box center [89, 157] width 104 height 18
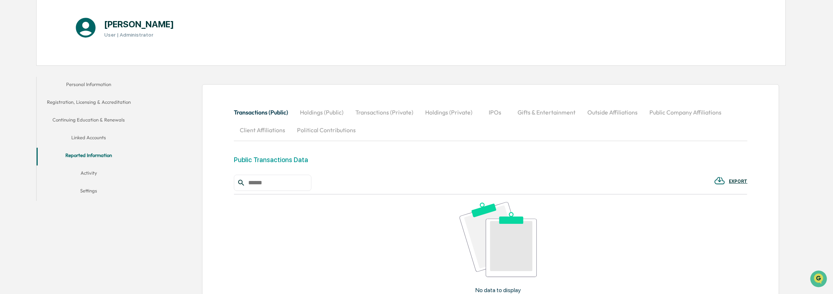
click at [86, 133] on button "Linked Accounts" at bounding box center [89, 139] width 104 height 18
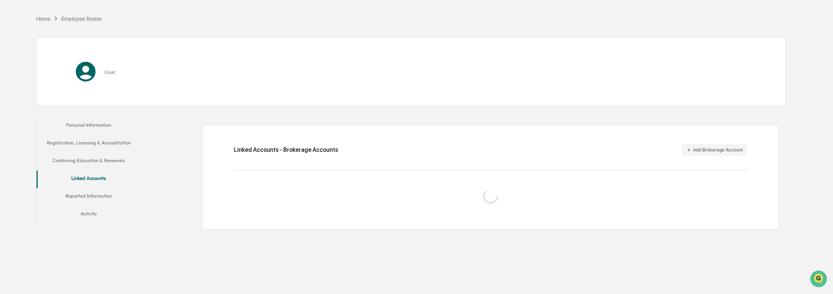
scroll to position [35, 0]
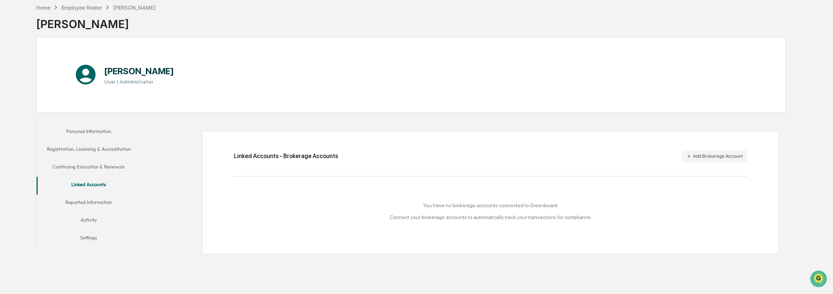
click at [74, 169] on button "Continuing Education & Renewals" at bounding box center [89, 168] width 104 height 18
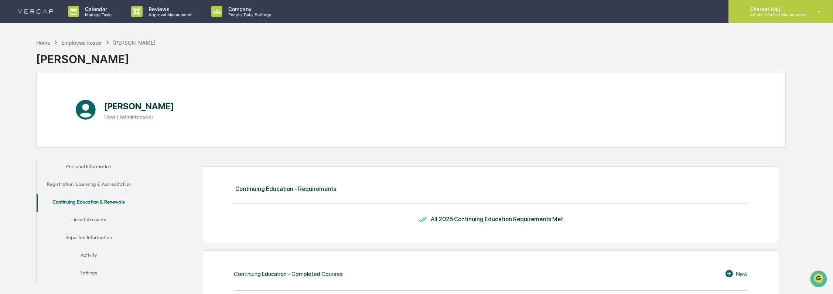
click at [506, 17] on div "Charbel Hajj Admin • VerCap Management" at bounding box center [780, 11] width 104 height 23
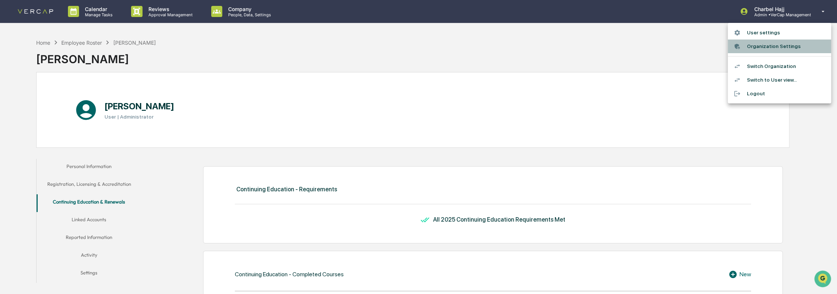
click at [506, 47] on li "Organization Settings" at bounding box center [779, 47] width 103 height 14
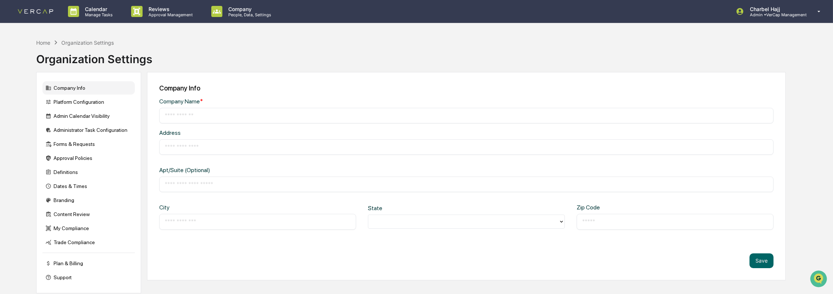
type input "**********"
type input "*****"
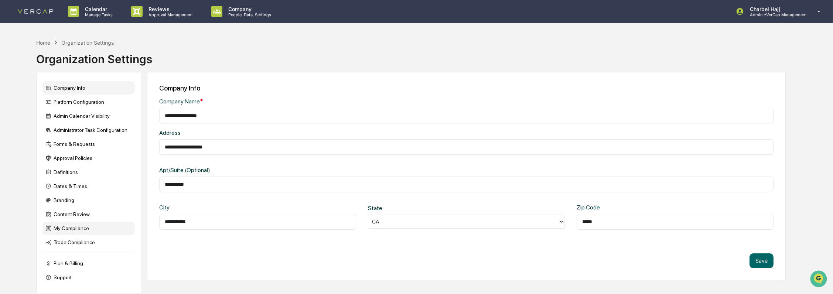
click at [88, 233] on div "My Compliance" at bounding box center [88, 228] width 92 height 13
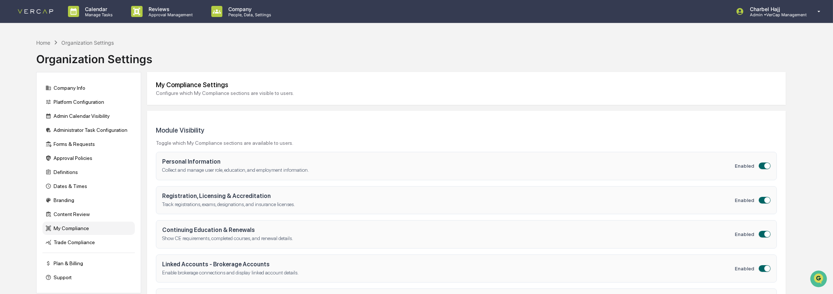
scroll to position [82, 0]
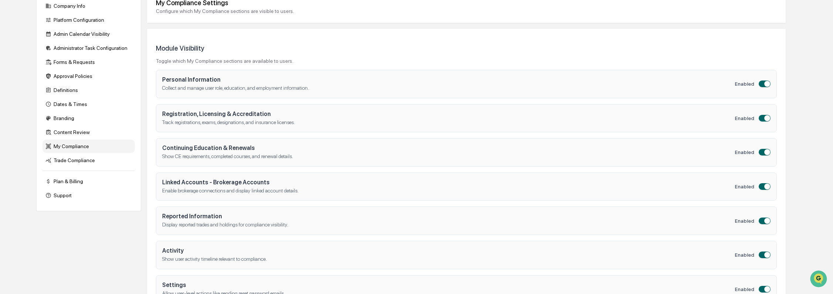
click at [506, 119] on span "button" at bounding box center [767, 118] width 6 height 6
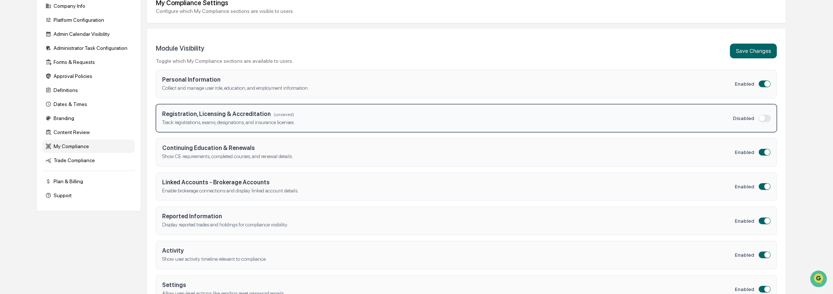
click at [506, 155] on button "button" at bounding box center [764, 152] width 12 height 7
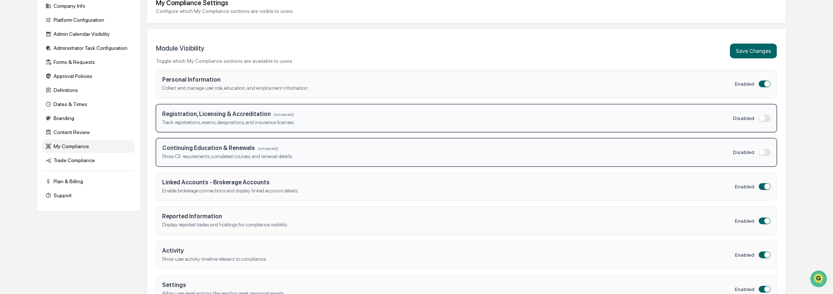
scroll to position [106, 0]
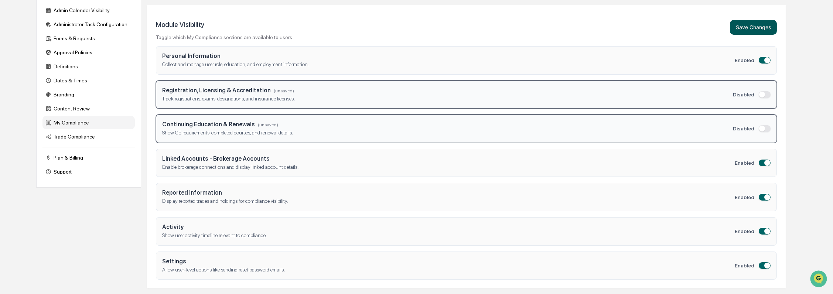
click at [506, 32] on button "Save Changes" at bounding box center [753, 27] width 47 height 15
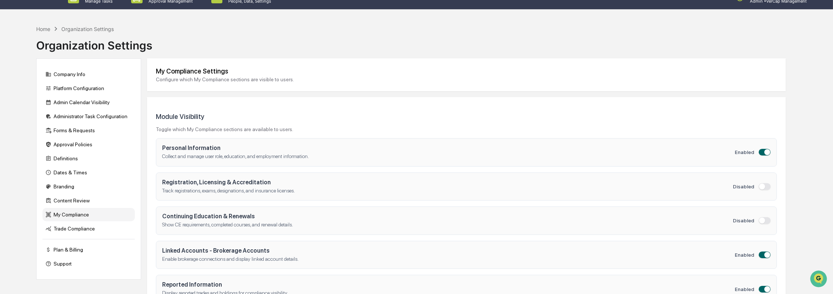
scroll to position [82, 0]
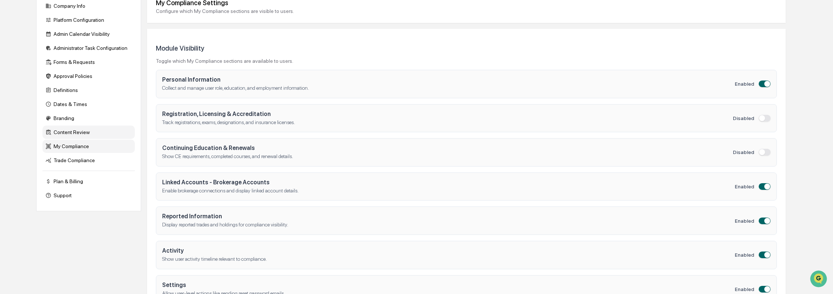
click at [76, 134] on div "Content Review" at bounding box center [88, 132] width 92 height 13
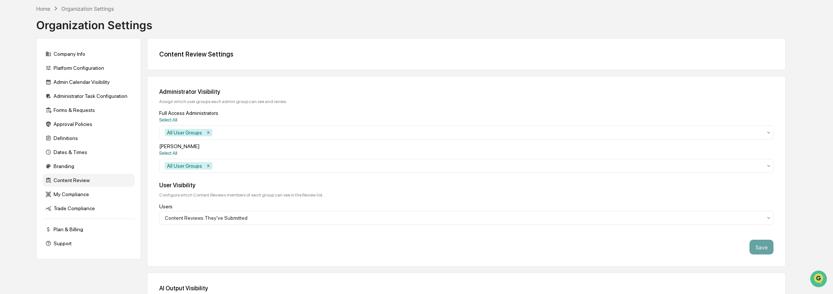
scroll to position [0, 0]
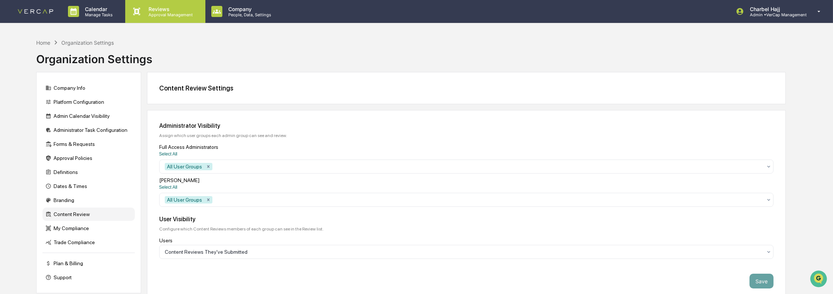
click at [148, 15] on p "Approval Management" at bounding box center [170, 14] width 54 height 5
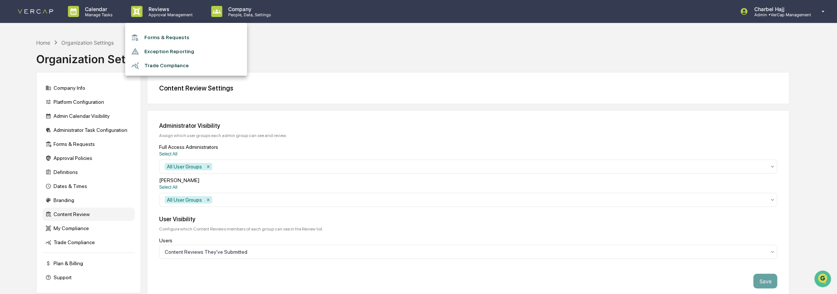
click at [270, 11] on div at bounding box center [418, 147] width 837 height 294
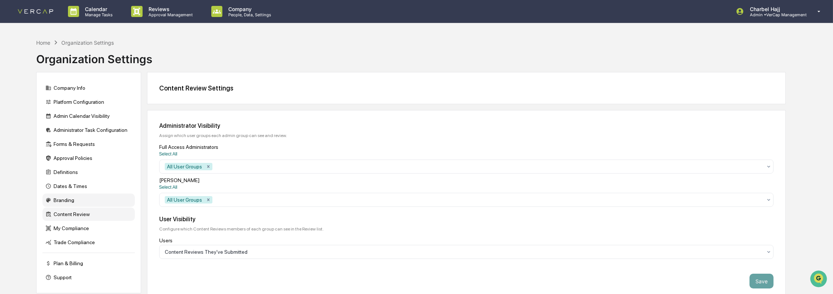
click at [85, 204] on div "Branding" at bounding box center [88, 199] width 92 height 13
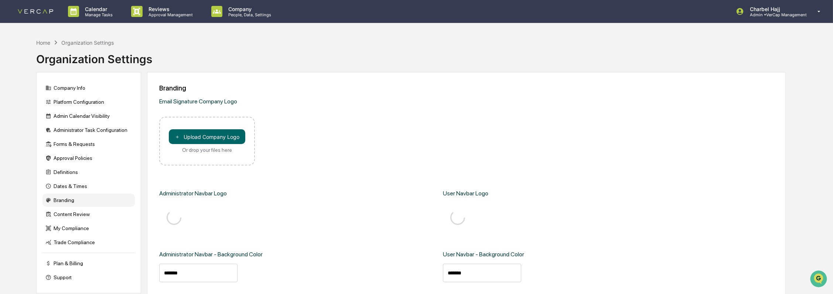
type input "*******"
type input "****"
type input "*******"
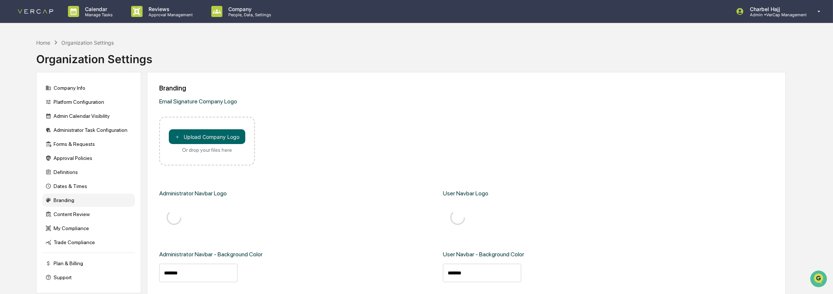
type input "****"
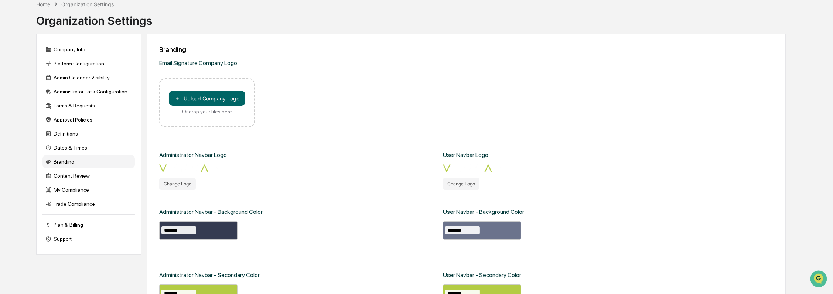
scroll to position [82, 0]
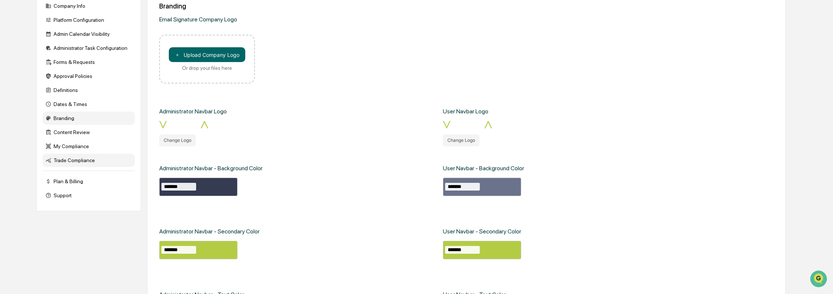
click at [83, 166] on div "Trade Compliance" at bounding box center [88, 160] width 92 height 13
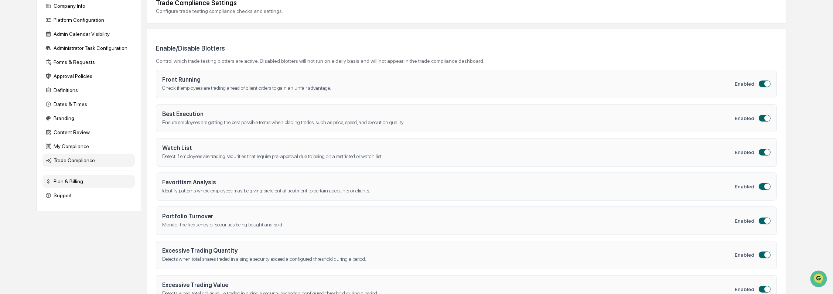
click at [77, 182] on div "Plan & Billing" at bounding box center [88, 181] width 92 height 13
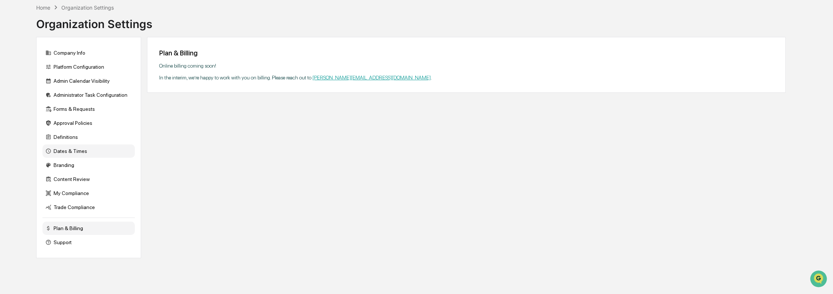
click at [90, 152] on div "Dates & Times" at bounding box center [88, 150] width 92 height 13
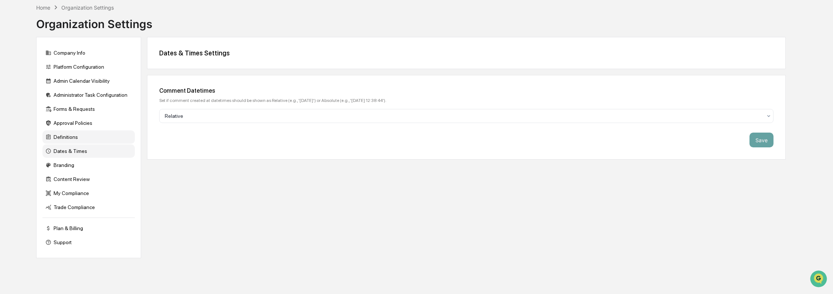
click at [89, 141] on div "Definitions" at bounding box center [88, 136] width 92 height 13
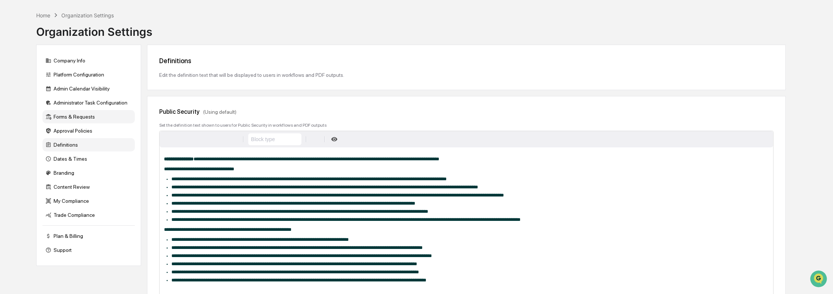
scroll to position [0, 0]
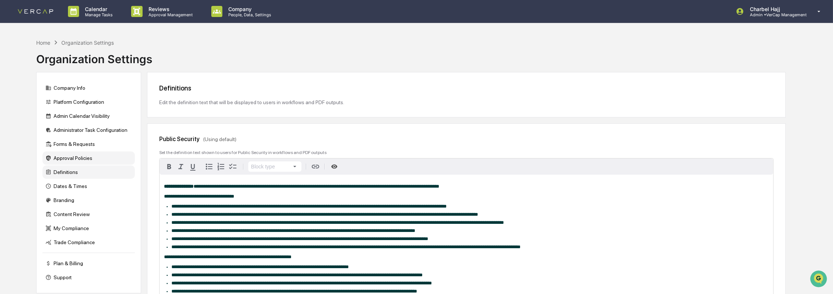
click at [99, 159] on div "Approval Policies" at bounding box center [88, 157] width 92 height 13
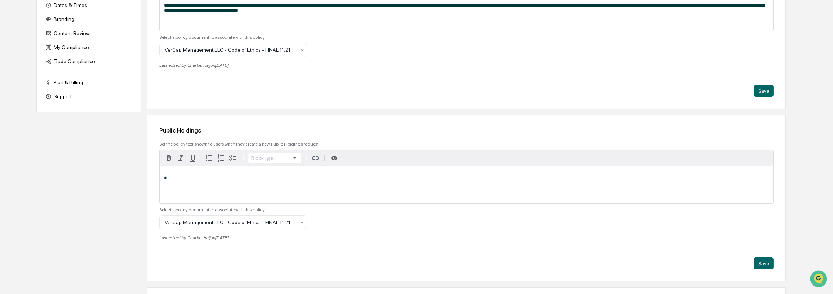
scroll to position [82, 0]
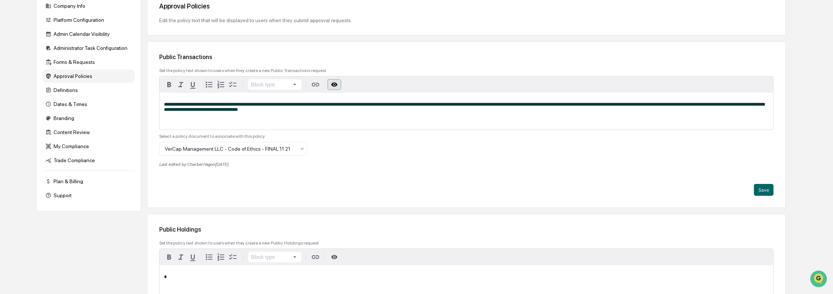
click at [333, 85] on icon "button" at bounding box center [334, 84] width 7 height 7
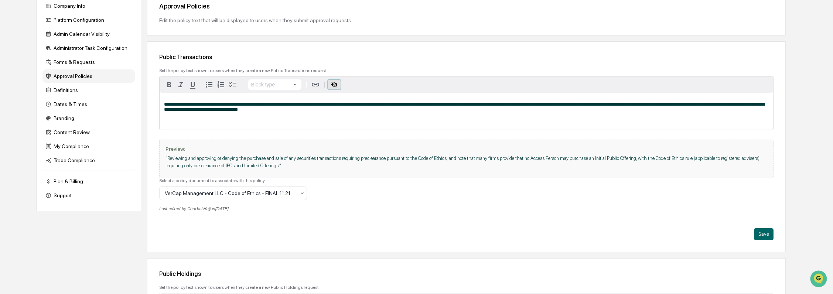
click at [333, 85] on icon "button" at bounding box center [334, 84] width 7 height 7
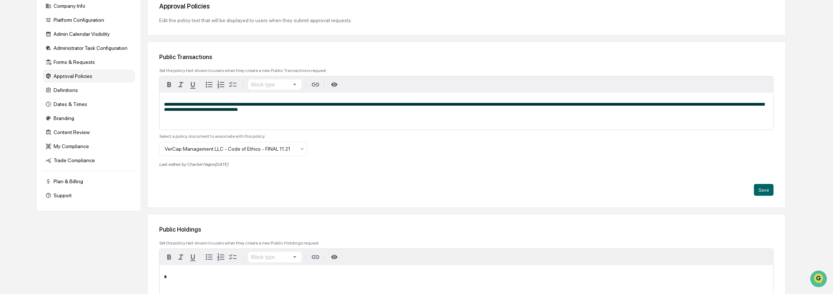
click at [325, 106] on span "**********" at bounding box center [464, 107] width 600 height 10
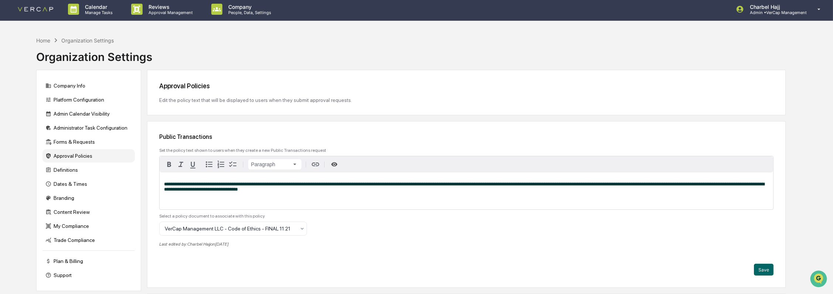
scroll to position [0, 0]
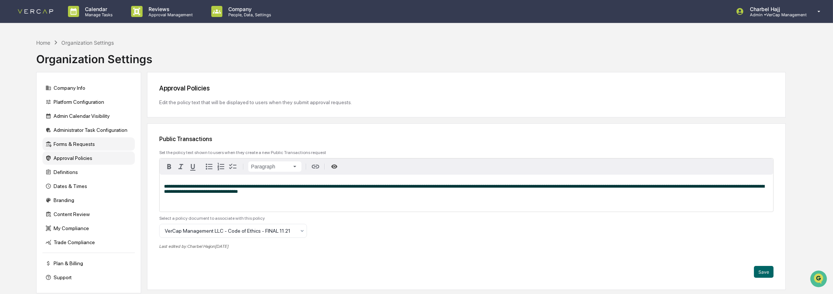
click at [92, 147] on div "Forms & Requests" at bounding box center [88, 143] width 92 height 13
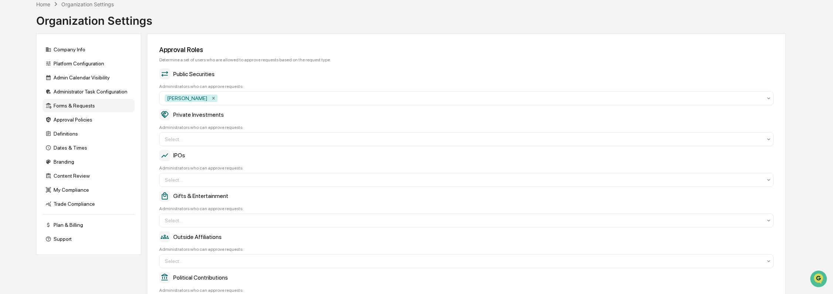
scroll to position [24, 0]
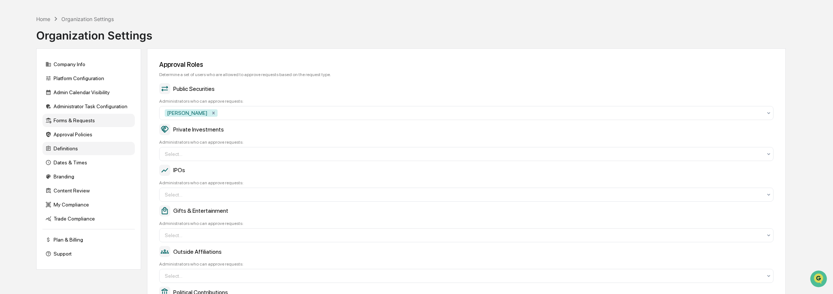
click at [85, 149] on div "Definitions" at bounding box center [88, 148] width 92 height 13
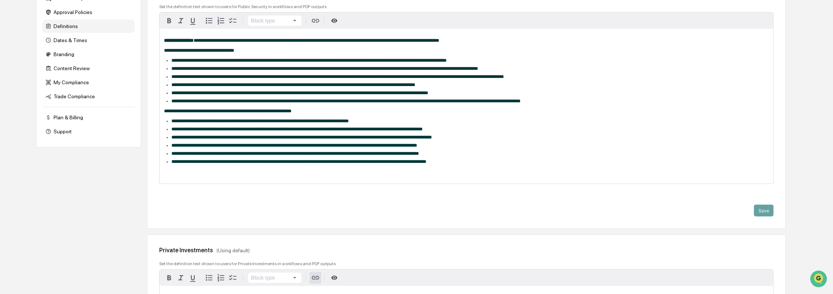
scroll to position [147, 0]
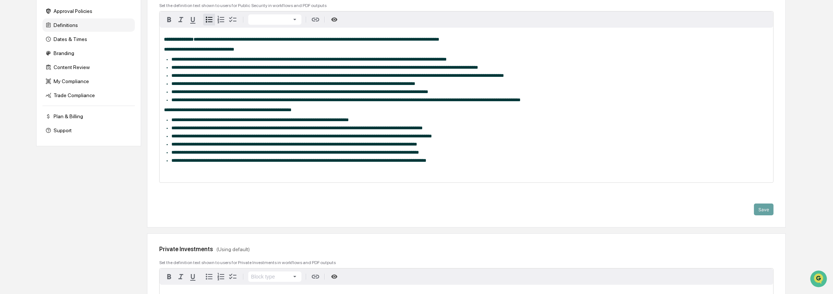
click at [339, 147] on span "**********" at bounding box center [294, 144] width 246 height 5
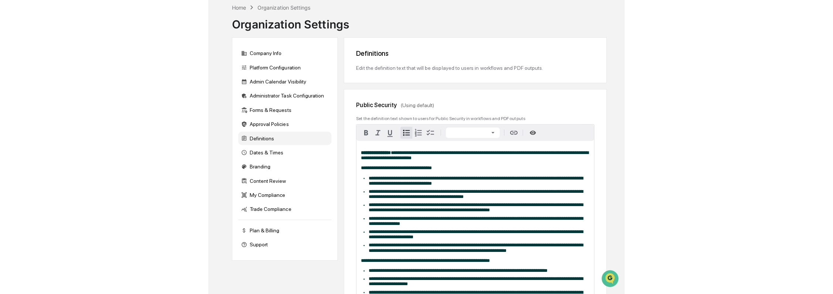
scroll to position [0, 0]
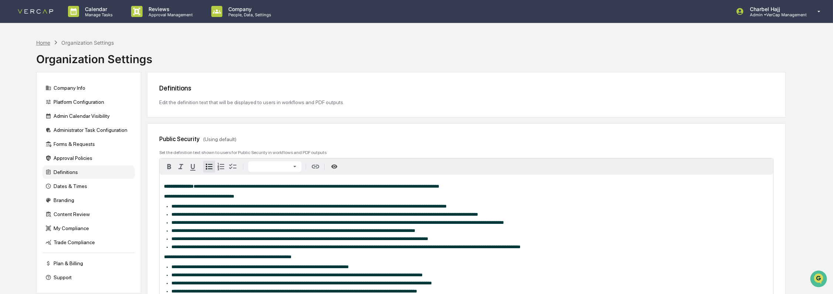
click at [44, 44] on div "Home" at bounding box center [43, 43] width 14 height 6
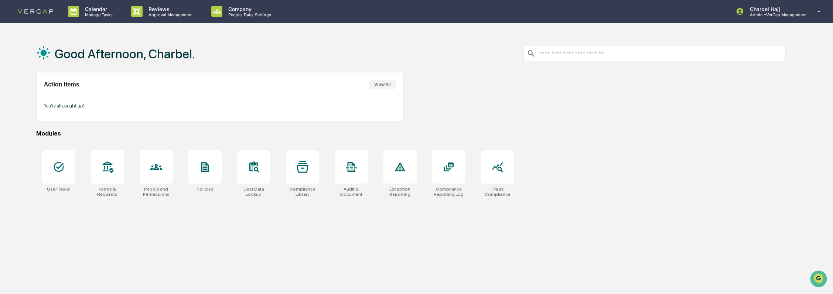
click at [506, 55] on input "text" at bounding box center [660, 53] width 244 height 7
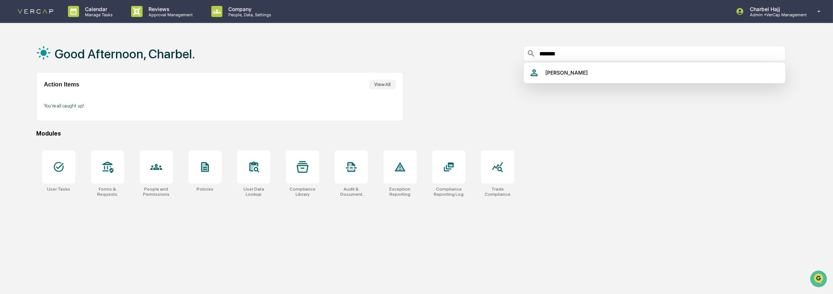
type input "*******"
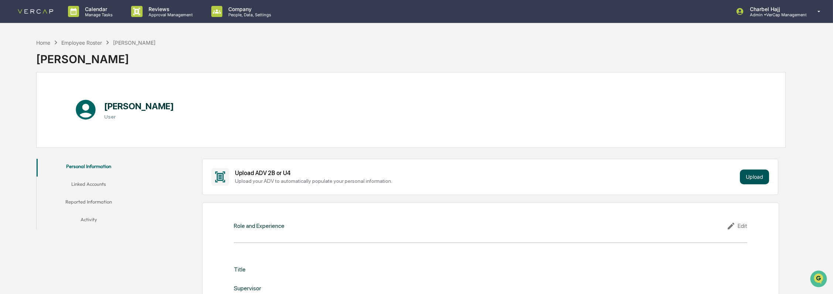
click at [506, 175] on button "Upload" at bounding box center [754, 176] width 29 height 15
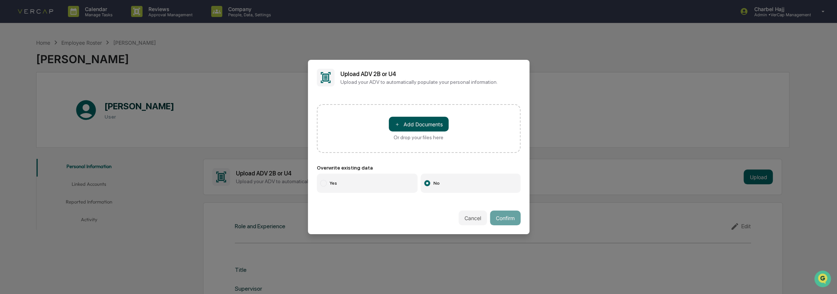
click at [424, 126] on button "＋ Add Documents" at bounding box center [419, 124] width 60 height 15
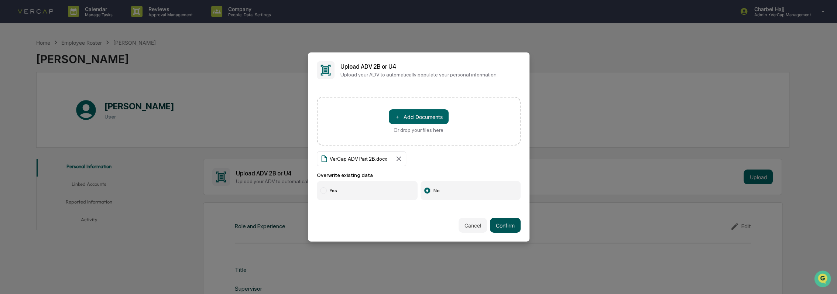
click at [504, 223] on button "Confirm" at bounding box center [505, 225] width 31 height 15
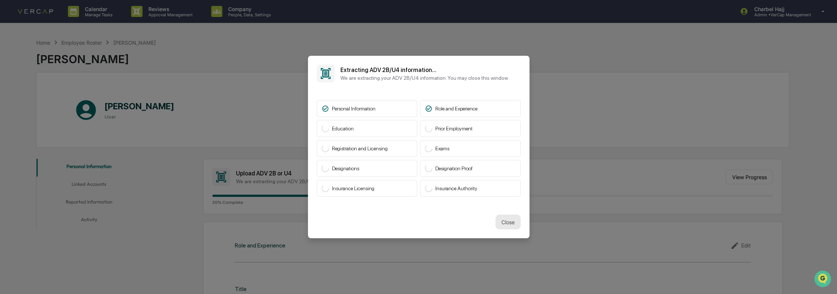
click at [499, 222] on button "Close" at bounding box center [507, 222] width 25 height 15
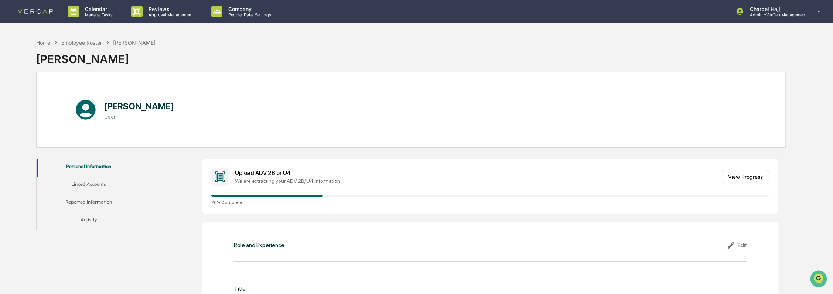
click at [44, 44] on div "Home" at bounding box center [43, 43] width 14 height 6
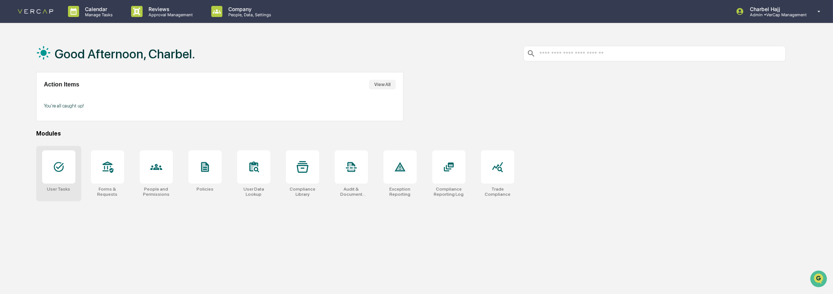
click at [76, 180] on div "User Tasks" at bounding box center [58, 173] width 45 height 55
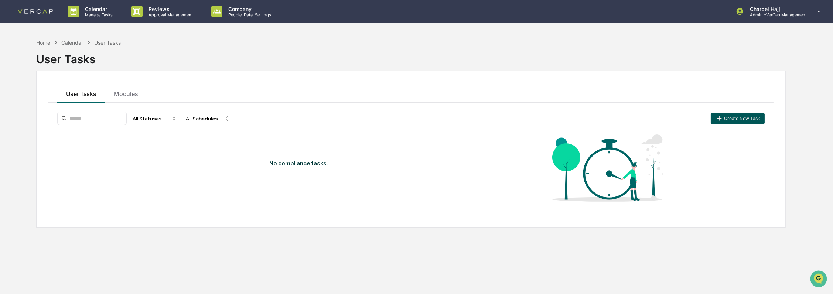
click at [723, 118] on icon "button" at bounding box center [719, 118] width 8 height 8
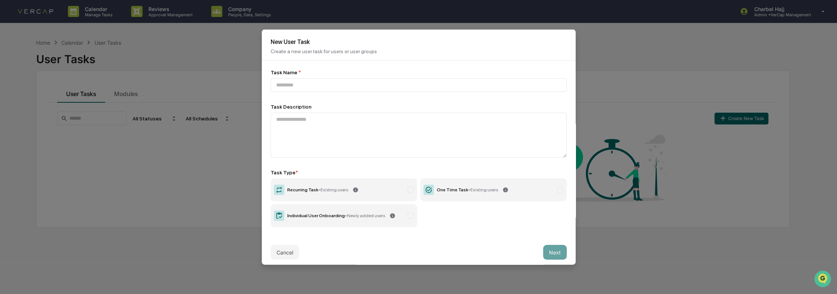
click at [440, 192] on div "One Time Task - Existing users" at bounding box center [467, 189] width 61 height 5
click at [316, 84] on input at bounding box center [419, 85] width 296 height 14
click at [346, 192] on label "Recurring Task - Existing users" at bounding box center [344, 189] width 147 height 23
click at [303, 86] on input at bounding box center [419, 85] width 296 height 14
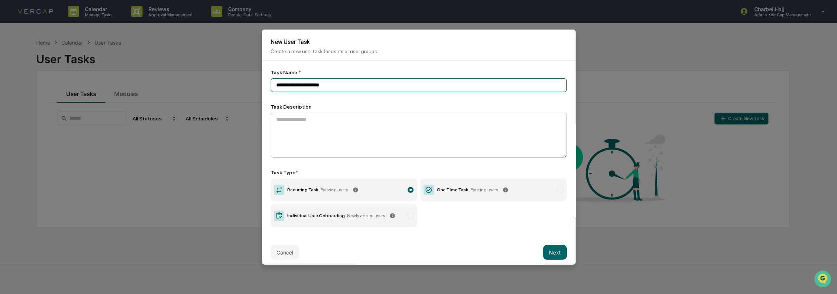
type input "**********"
click at [331, 136] on textarea at bounding box center [419, 135] width 296 height 45
click at [545, 256] on button "Next" at bounding box center [555, 252] width 24 height 15
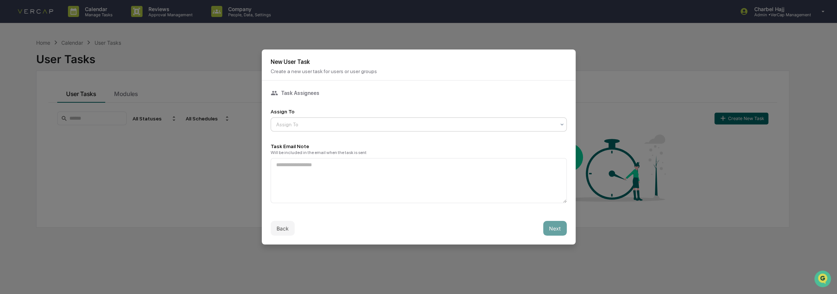
click at [295, 125] on div at bounding box center [415, 124] width 279 height 7
click at [304, 141] on div "Users" at bounding box center [416, 140] width 291 height 15
click at [305, 161] on textarea at bounding box center [419, 180] width 296 height 45
click at [554, 224] on button "Next" at bounding box center [555, 228] width 24 height 15
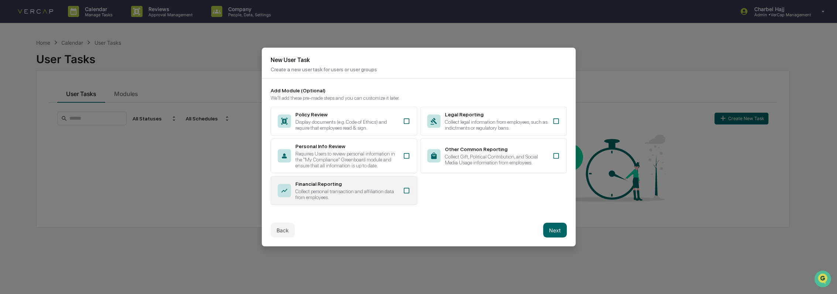
click at [403, 189] on icon at bounding box center [406, 190] width 7 height 7
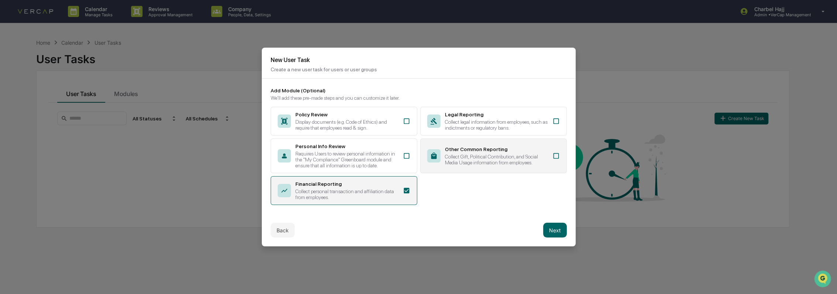
click at [480, 167] on div "Other Common Reporting Collect Gift, Political Contribution, and Social Media U…" at bounding box center [493, 155] width 147 height 35
click at [287, 230] on button "Back" at bounding box center [283, 230] width 24 height 15
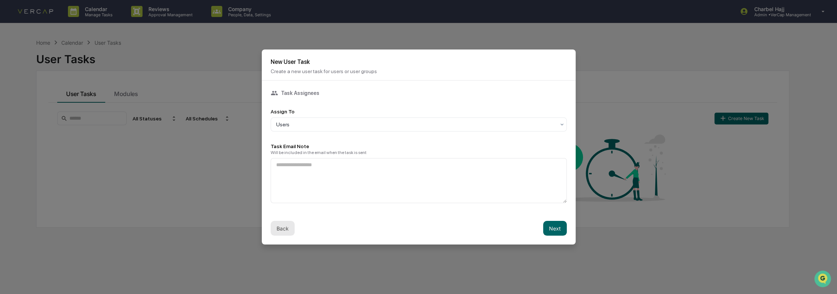
click at [278, 227] on button "Back" at bounding box center [283, 228] width 24 height 15
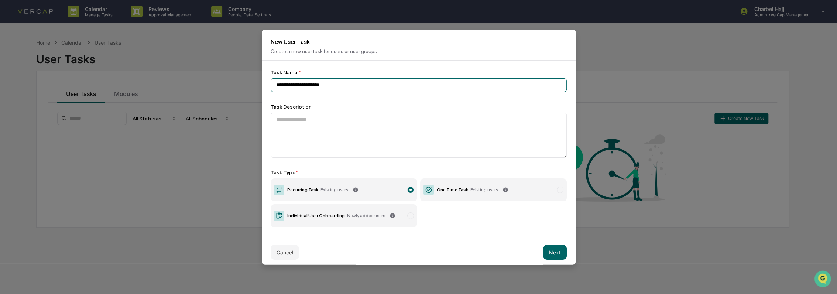
click at [365, 86] on input "**********" at bounding box center [419, 85] width 296 height 14
type input "**********"
click at [449, 192] on div "One Time Task - Existing users" at bounding box center [467, 189] width 61 height 5
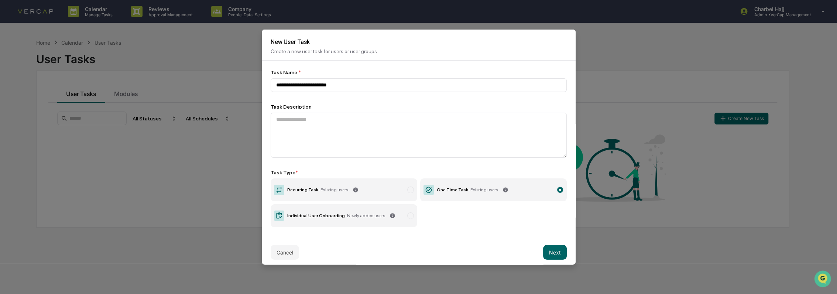
click at [553, 251] on button "Next" at bounding box center [555, 252] width 24 height 15
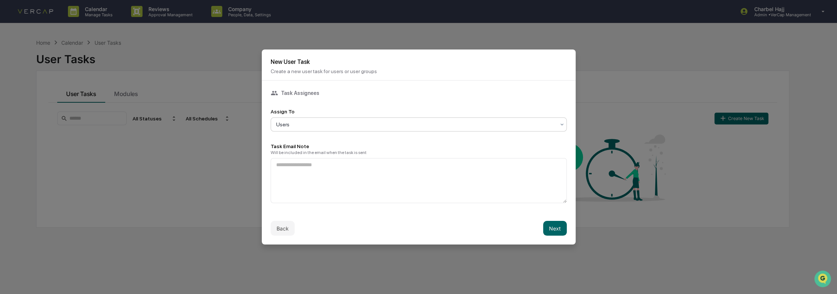
click at [315, 124] on div at bounding box center [415, 124] width 279 height 7
drag, startPoint x: 309, startPoint y: 138, endPoint x: 329, endPoint y: 154, distance: 25.1
click at [309, 138] on div "Users" at bounding box center [416, 140] width 291 height 15
click at [557, 228] on button "Next" at bounding box center [555, 228] width 24 height 15
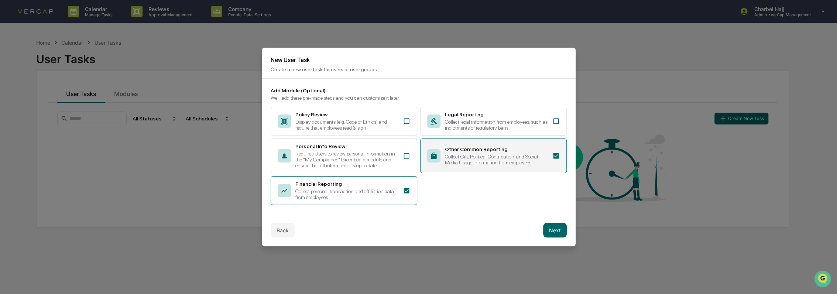
click at [502, 154] on div "Collect Gift, Political Contribution, and Social Media Usage information from e…" at bounding box center [496, 160] width 103 height 12
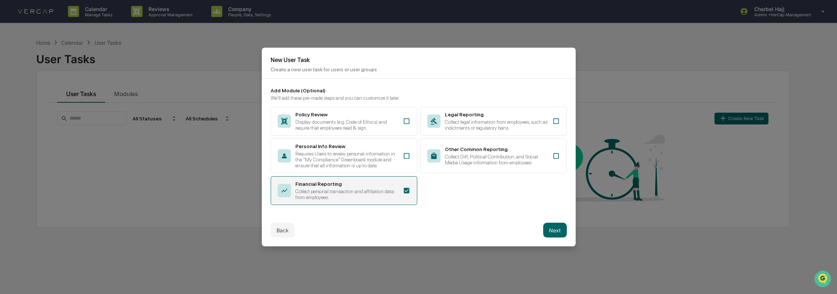
click at [398, 189] on div "Financial Reporting Collect personal transaction and affiliation data from empl…" at bounding box center [344, 190] width 147 height 29
click at [403, 190] on icon at bounding box center [406, 190] width 7 height 7
click at [554, 229] on button "Next" at bounding box center [555, 230] width 24 height 15
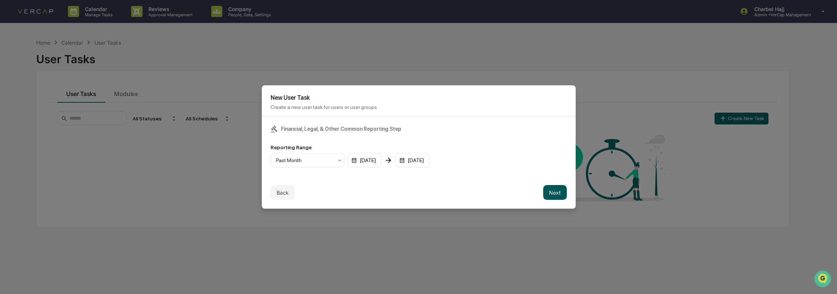
click at [551, 188] on button "Next" at bounding box center [555, 192] width 24 height 15
click at [292, 158] on div "mm/dd/yyyy" at bounding box center [294, 160] width 46 height 14
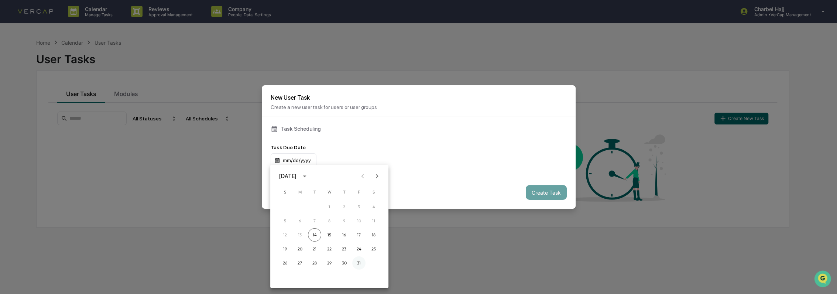
click at [358, 261] on button "31" at bounding box center [358, 262] width 13 height 13
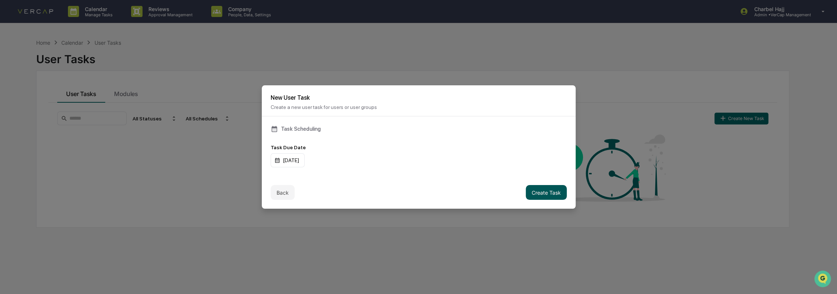
click at [548, 191] on button "Create Task" at bounding box center [546, 192] width 41 height 15
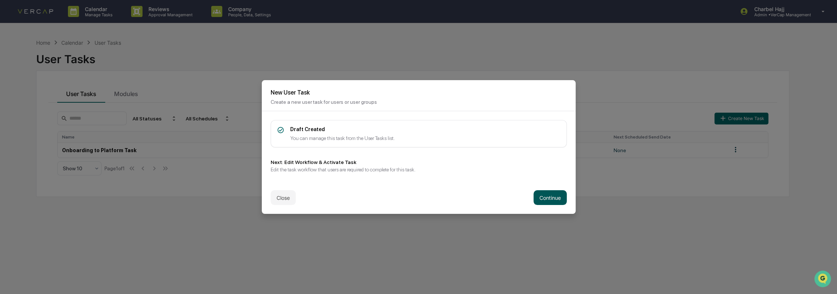
click at [546, 197] on button "Continue" at bounding box center [550, 197] width 33 height 15
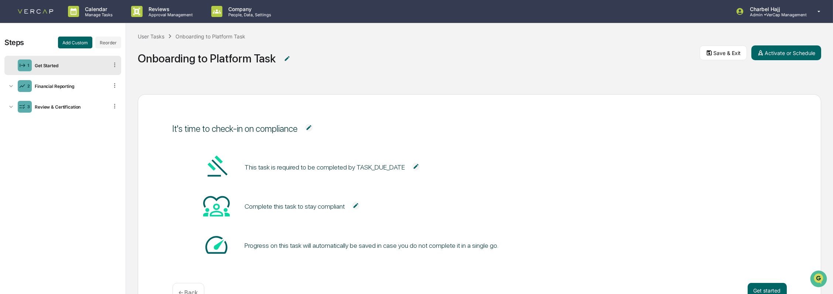
click at [352, 205] on img at bounding box center [355, 205] width 7 height 7
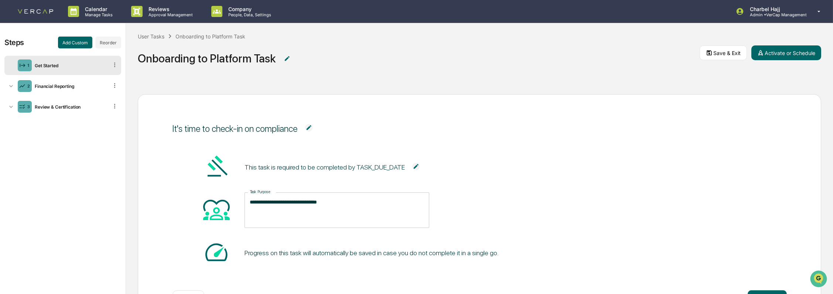
click at [335, 210] on textarea "**********" at bounding box center [337, 209] width 174 height 23
click at [338, 207] on textarea "**********" at bounding box center [337, 209] width 174 height 23
click at [339, 207] on textarea "**********" at bounding box center [337, 209] width 174 height 23
click at [309, 127] on img at bounding box center [308, 127] width 7 height 7
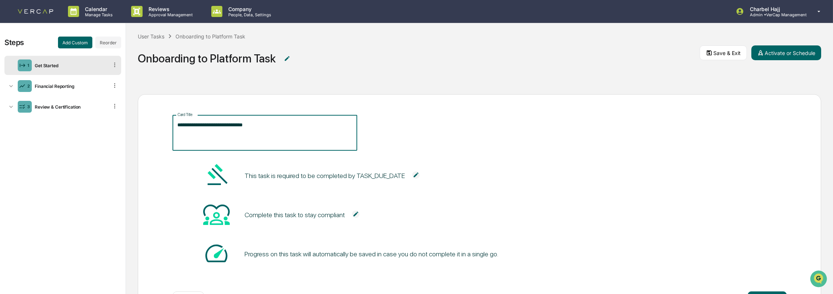
click at [269, 134] on textarea "**********" at bounding box center [265, 132] width 174 height 23
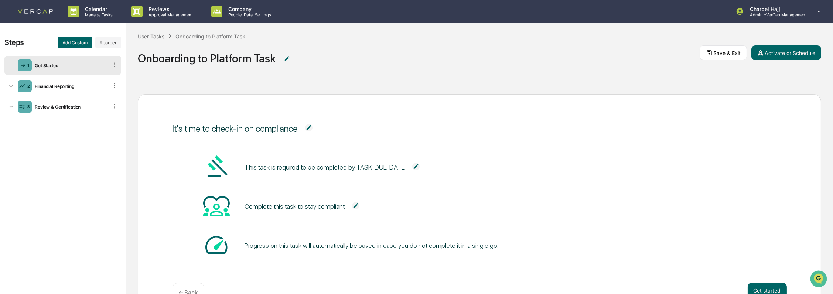
click at [307, 128] on img at bounding box center [308, 127] width 7 height 7
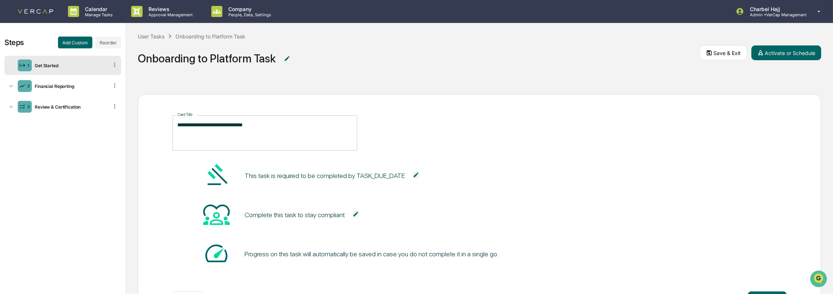
click at [295, 133] on textarea "**********" at bounding box center [265, 132] width 174 height 23
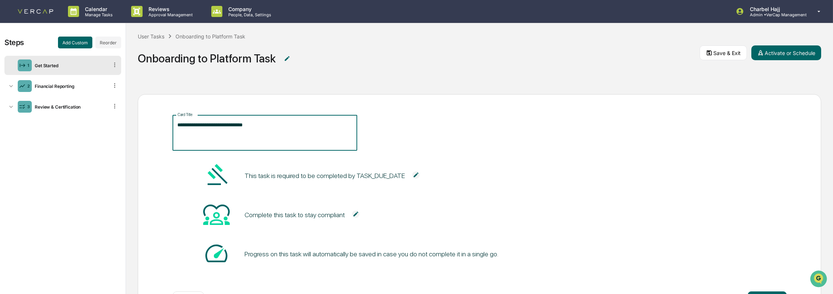
click at [295, 133] on textarea "**********" at bounding box center [265, 132] width 174 height 23
type textarea "**********"
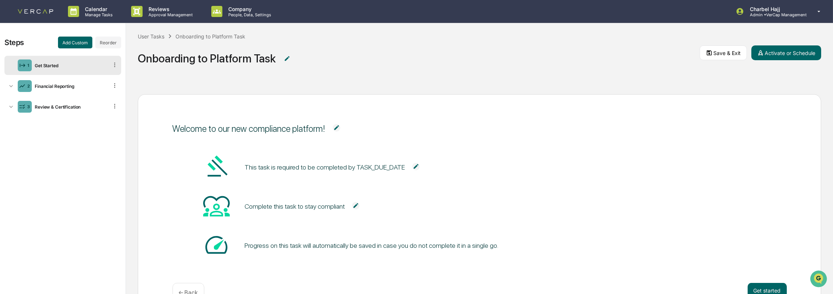
click at [313, 99] on div "Welcome to our new compliance platform! This task is required to be completed b…" at bounding box center [479, 208] width 683 height 229
click at [352, 204] on img at bounding box center [355, 205] width 7 height 7
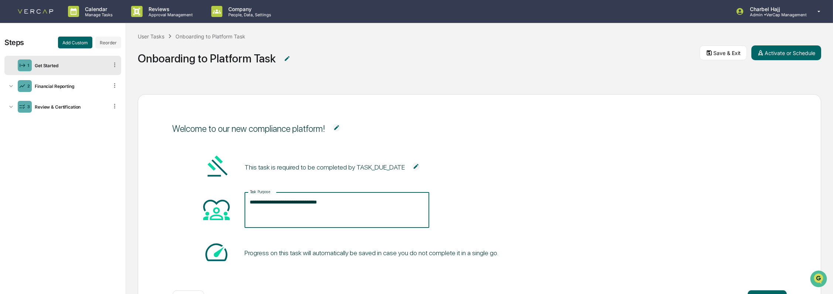
click at [331, 206] on textarea "**********" at bounding box center [337, 209] width 174 height 23
click at [330, 206] on textarea "**********" at bounding box center [337, 209] width 174 height 23
click at [330, 210] on textarea "**********" at bounding box center [337, 209] width 174 height 23
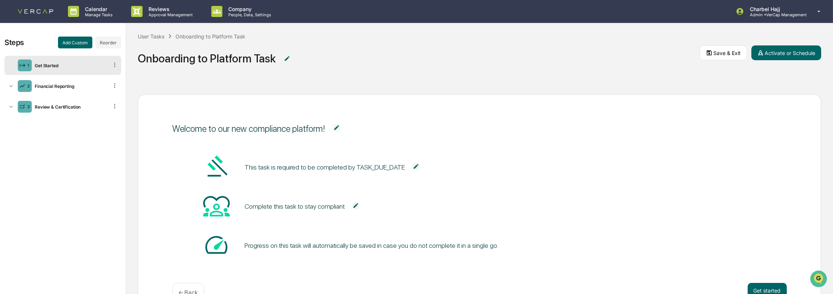
click at [352, 206] on img at bounding box center [355, 205] width 7 height 7
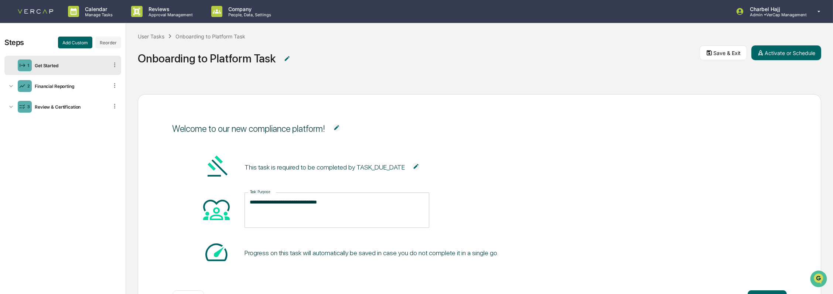
drag, startPoint x: 313, startPoint y: 203, endPoint x: 309, endPoint y: 203, distance: 4.8
click at [313, 203] on textarea "**********" at bounding box center [337, 209] width 174 height 23
click at [284, 202] on textarea "**********" at bounding box center [337, 209] width 174 height 23
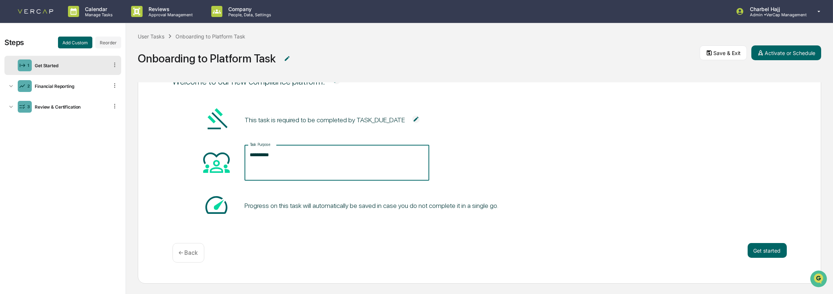
scroll to position [6, 0]
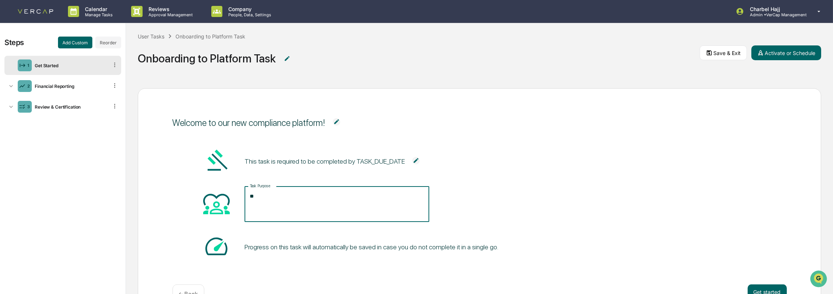
type textarea "*"
type textarea "**********"
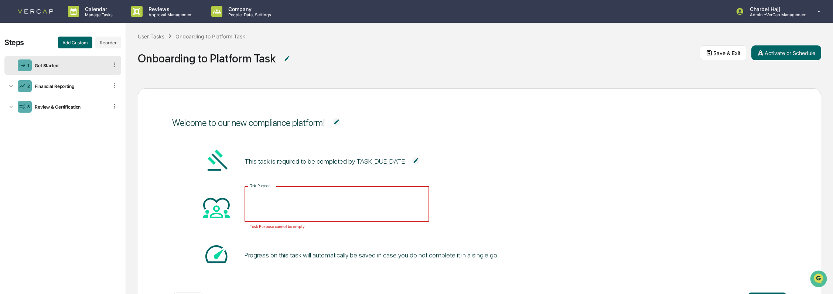
click at [277, 210] on textarea "Task Purpose" at bounding box center [337, 203] width 174 height 23
click at [278, 210] on textarea "Task Purpose" at bounding box center [337, 203] width 174 height 23
paste textarea "**********"
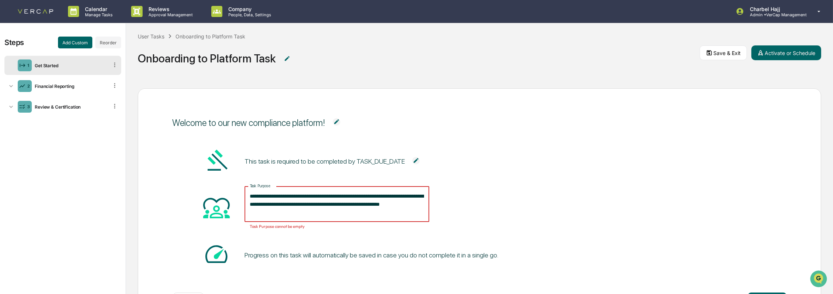
drag, startPoint x: 344, startPoint y: 195, endPoint x: 347, endPoint y: 203, distance: 7.8
click at [345, 198] on textarea "**********" at bounding box center [337, 203] width 174 height 23
drag, startPoint x: 346, startPoint y: 196, endPoint x: 346, endPoint y: 203, distance: 7.0
click at [346, 197] on textarea "**********" at bounding box center [337, 203] width 174 height 23
type textarea "**********"
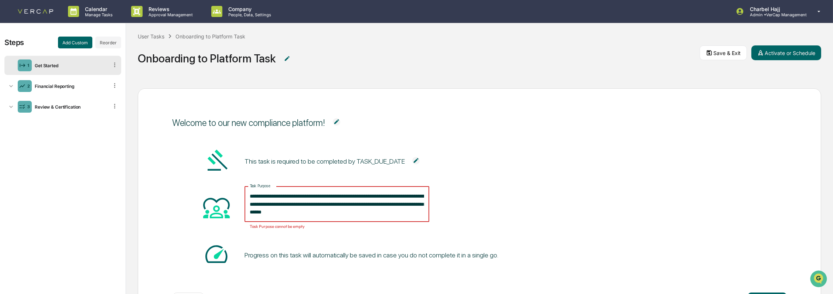
drag, startPoint x: 248, startPoint y: 204, endPoint x: 331, endPoint y: 211, distance: 82.6
click at [331, 211] on textarea "**********" at bounding box center [337, 203] width 174 height 23
click at [330, 211] on textarea "**********" at bounding box center [337, 203] width 174 height 23
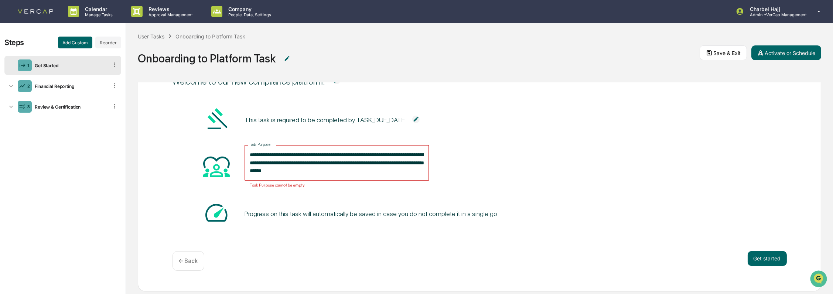
scroll to position [40, 0]
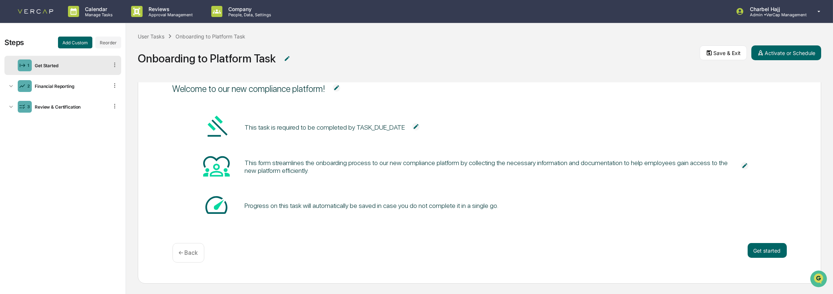
click at [741, 162] on img at bounding box center [744, 165] width 7 height 7
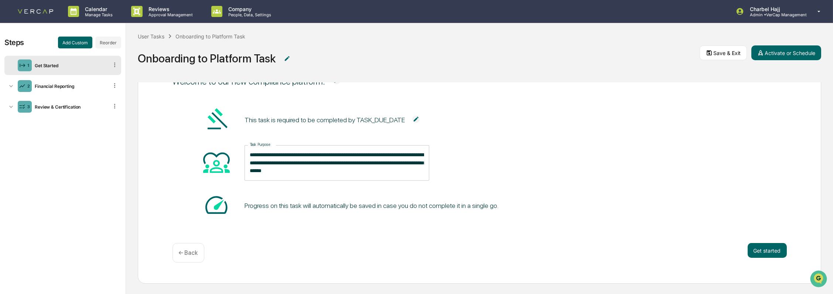
click at [336, 167] on textarea "**********" at bounding box center [337, 162] width 174 height 23
paste textarea
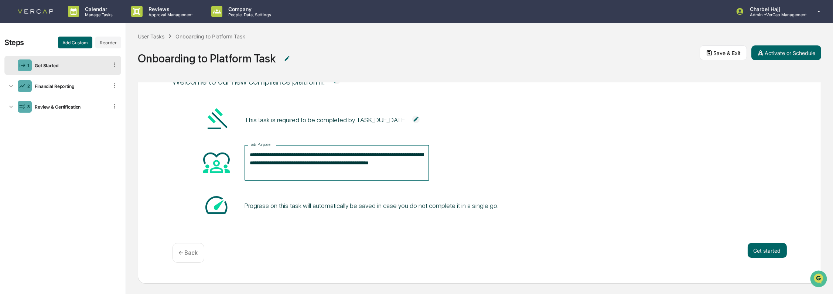
type textarea "**********"
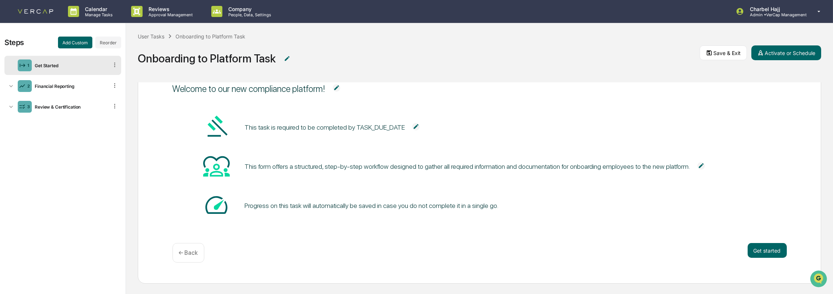
click at [697, 245] on div "Get started ← Back" at bounding box center [479, 253] width 614 height 20
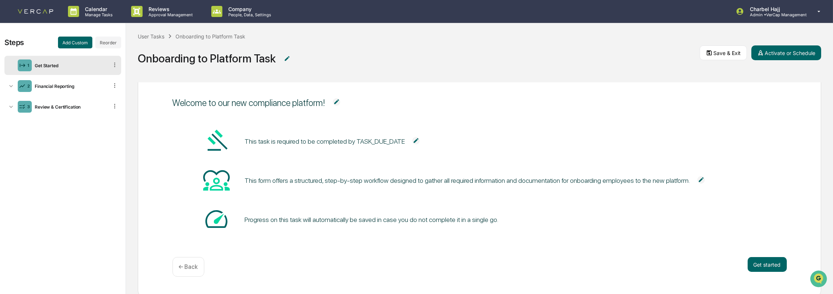
scroll to position [40, 0]
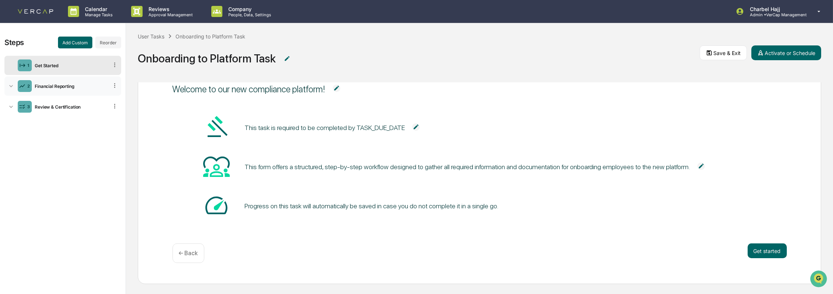
click at [76, 88] on div "Financial Reporting" at bounding box center [70, 86] width 76 height 6
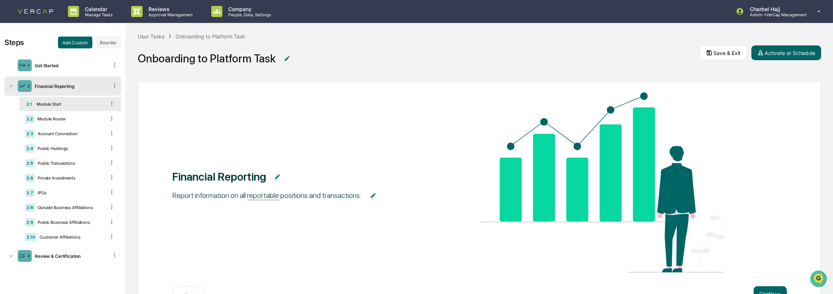
scroll to position [69, 0]
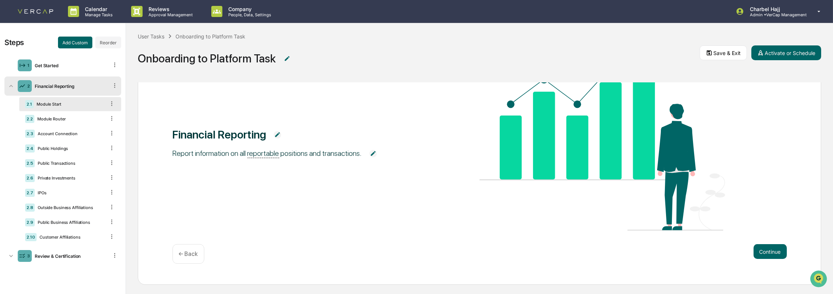
click at [368, 202] on div "Financial Reporting Report information on all reportable positions and transact…" at bounding box center [479, 141] width 614 height 182
drag, startPoint x: 360, startPoint y: 153, endPoint x: 193, endPoint y: 159, distance: 167.0
click at [193, 159] on div "Financial Reporting Report information on all reportable positions and transact…" at bounding box center [479, 141] width 614 height 182
click at [73, 121] on div "Module Router" at bounding box center [69, 118] width 71 height 5
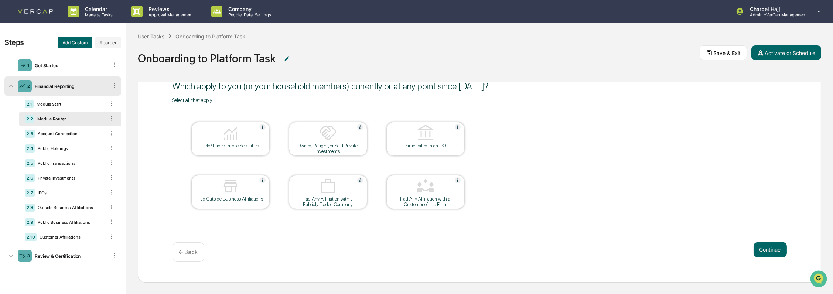
scroll to position [0, 0]
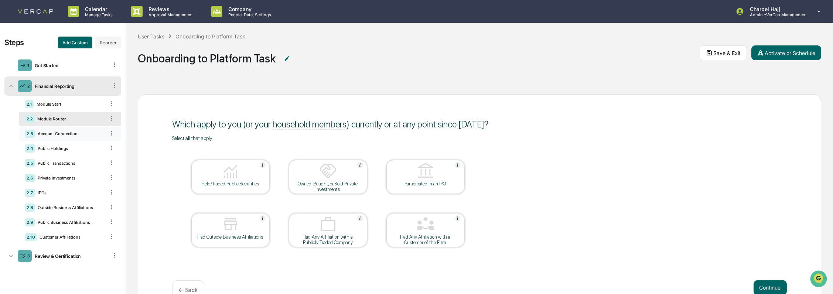
click at [48, 137] on div "2.3 Account Connection" at bounding box center [70, 134] width 102 height 14
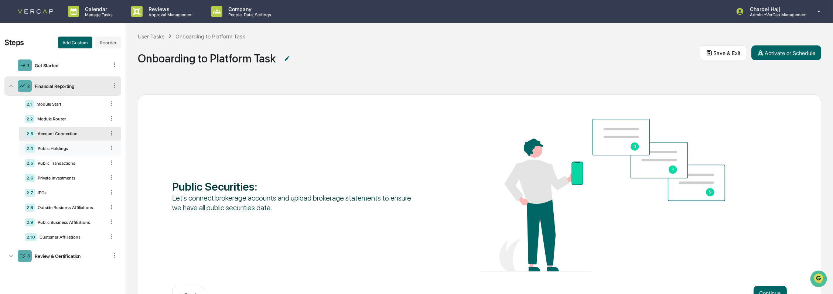
click at [87, 147] on div "Public Holdings" at bounding box center [70, 148] width 71 height 5
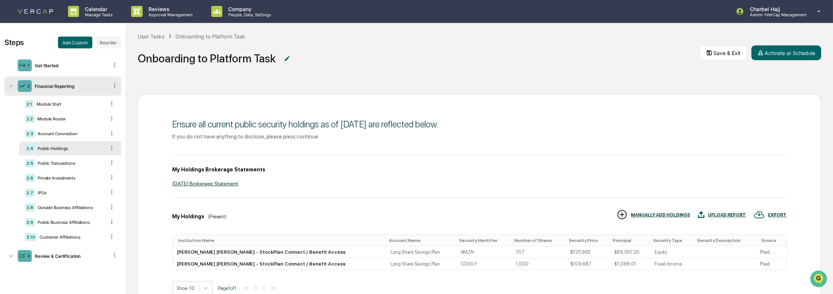
click at [230, 181] on div "[DATE] Brokerage Statement" at bounding box center [479, 184] width 614 height 6
click at [79, 134] on div "Account Connection" at bounding box center [70, 133] width 71 height 5
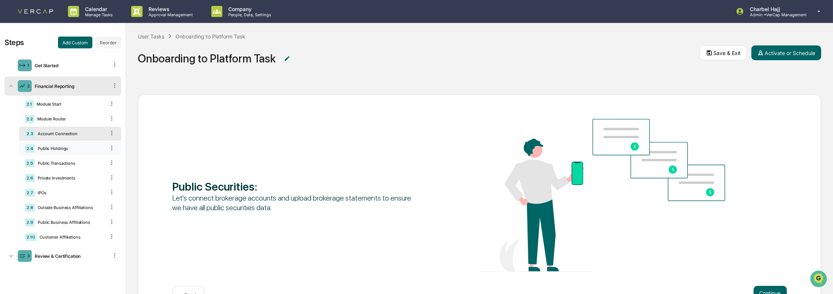
click at [82, 145] on div "2.4 Public Holdings" at bounding box center [70, 148] width 102 height 14
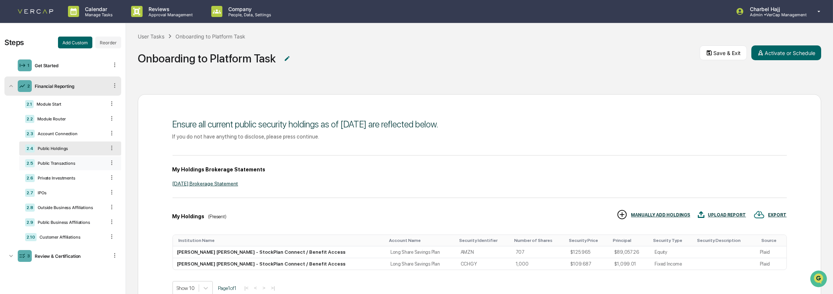
click at [85, 160] on div "2.5 Public Transactions" at bounding box center [70, 163] width 102 height 14
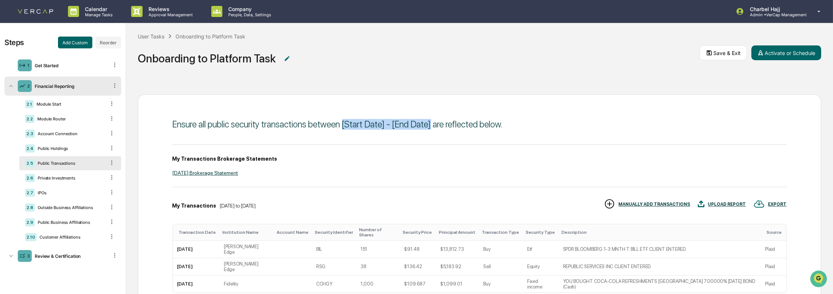
drag, startPoint x: 342, startPoint y: 125, endPoint x: 428, endPoint y: 123, distance: 86.4
click at [428, 123] on div "Ensure all public security transactions between [Start Date] - [End Date] are r…" at bounding box center [479, 124] width 614 height 11
drag, startPoint x: 428, startPoint y: 123, endPoint x: 420, endPoint y: 124, distance: 8.3
click at [420, 124] on div "Ensure all public security transactions between [Start Date] - [End Date] are r…" at bounding box center [479, 124] width 614 height 11
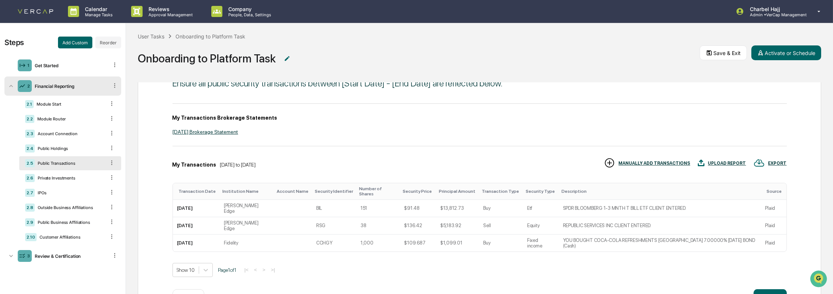
click at [732, 165] on div "UPLOAD REPORT" at bounding box center [727, 163] width 38 height 5
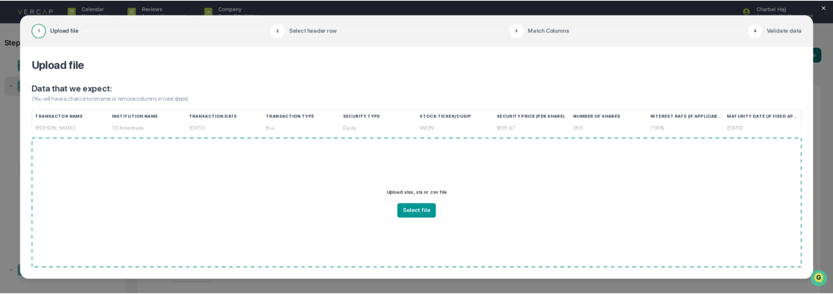
scroll to position [42, 0]
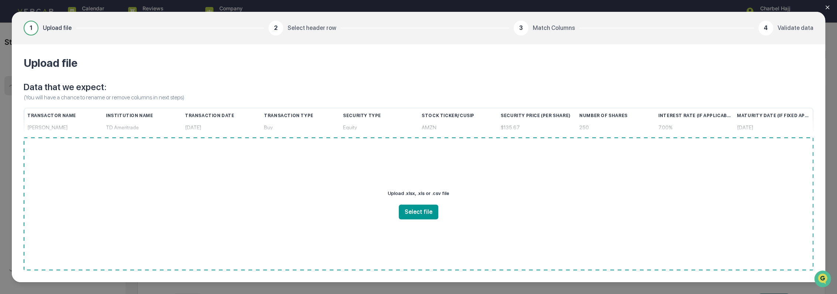
click at [831, 5] on button "Close modal" at bounding box center [831, 7] width 15 height 15
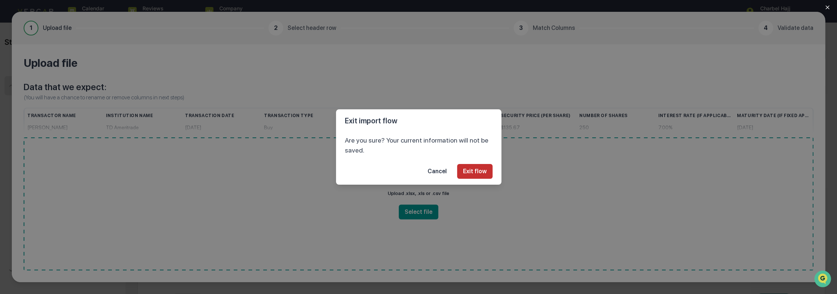
click at [473, 175] on button "Exit flow" at bounding box center [474, 171] width 35 height 15
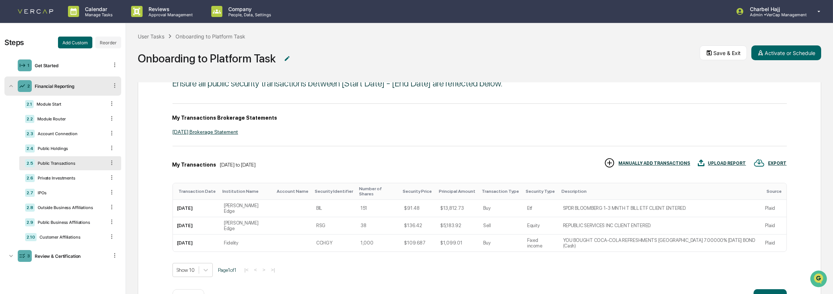
scroll to position [0, 0]
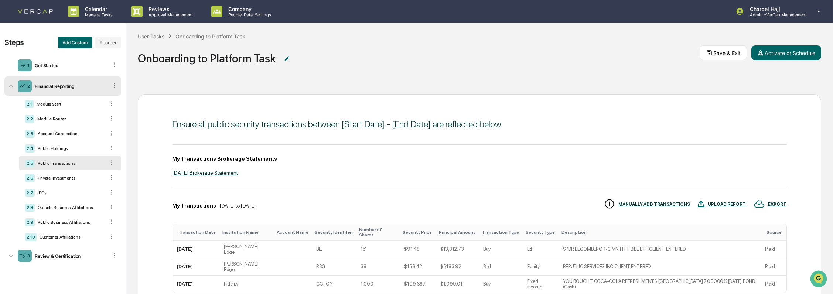
click at [679, 203] on div "MANUALLY ADD TRANSACTIONS" at bounding box center [654, 204] width 72 height 5
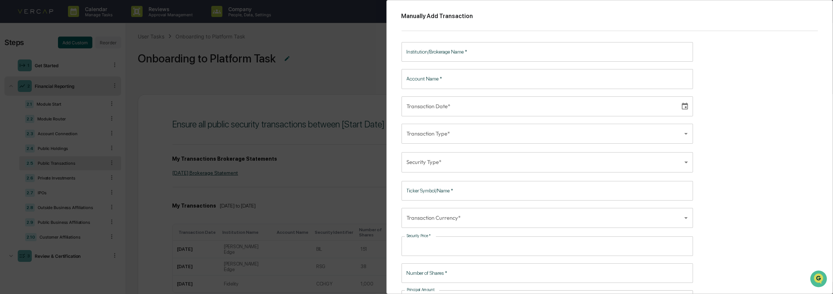
click at [274, 148] on div "Manually Add Transaction Institution/Brokerage Name   * Institution/Brokerage N…" at bounding box center [416, 147] width 833 height 294
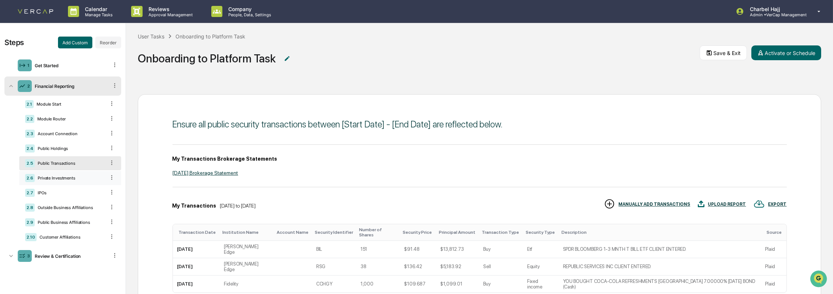
click at [50, 178] on div "Private Investments" at bounding box center [70, 177] width 71 height 5
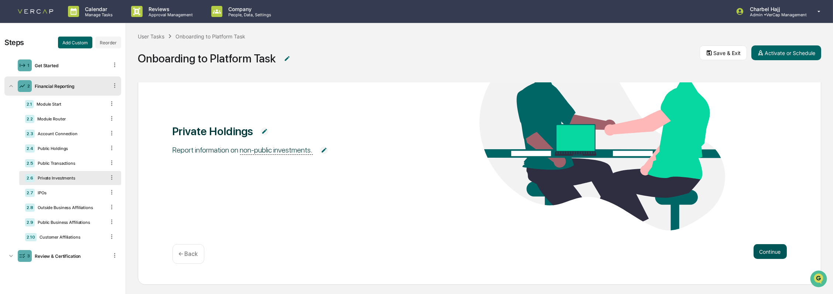
click at [758, 247] on button "Continue" at bounding box center [769, 251] width 33 height 15
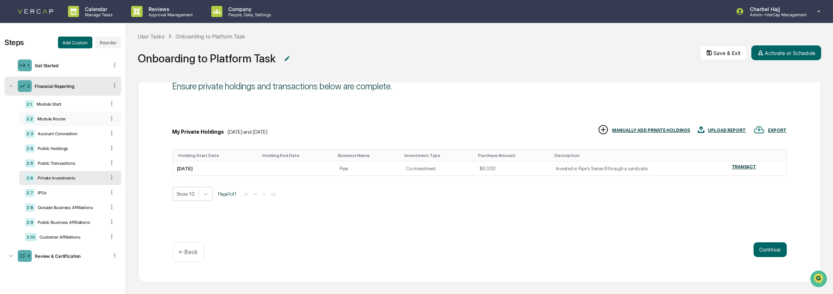
click at [74, 117] on div "Module Router" at bounding box center [69, 118] width 71 height 5
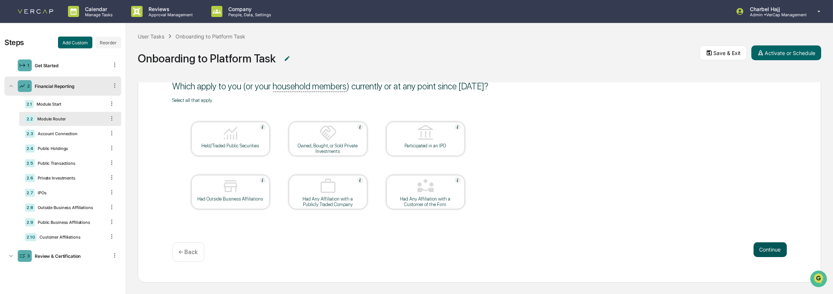
click at [762, 248] on button "Continue" at bounding box center [769, 249] width 33 height 15
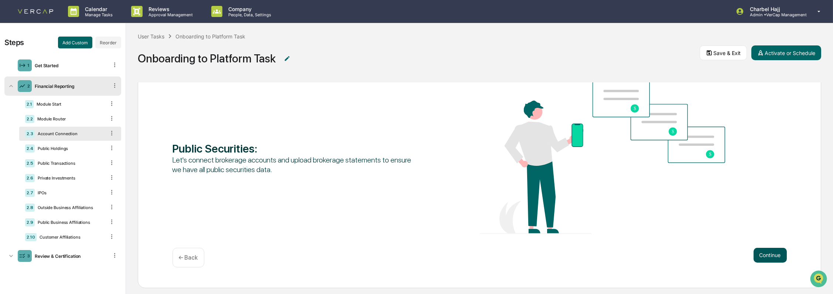
click at [766, 248] on button "Continue" at bounding box center [769, 255] width 33 height 15
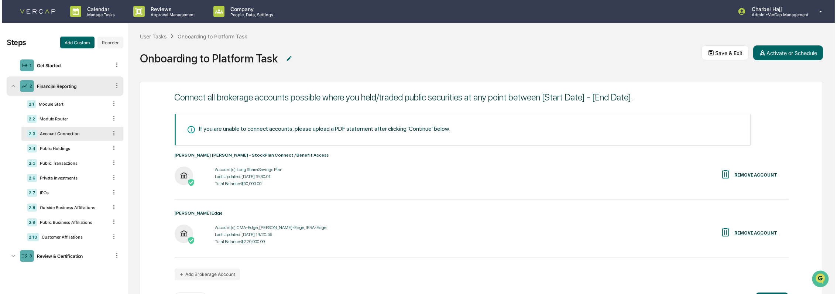
scroll to position [41, 0]
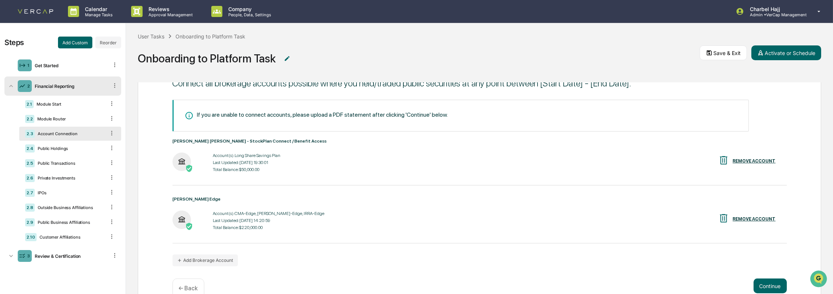
click at [758, 161] on div "REMOVE ACCOUNT" at bounding box center [754, 160] width 43 height 5
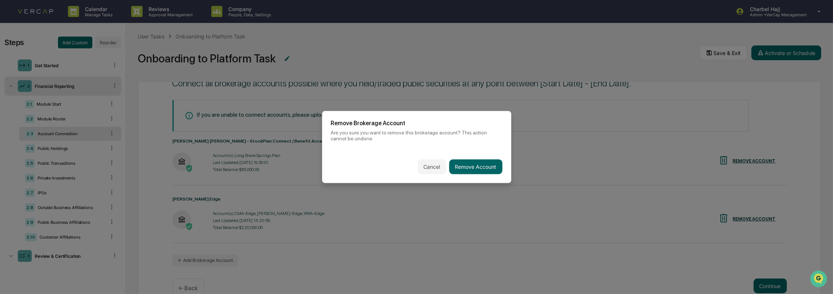
scroll to position [41, 0]
click at [437, 164] on button "Cancel" at bounding box center [434, 166] width 28 height 15
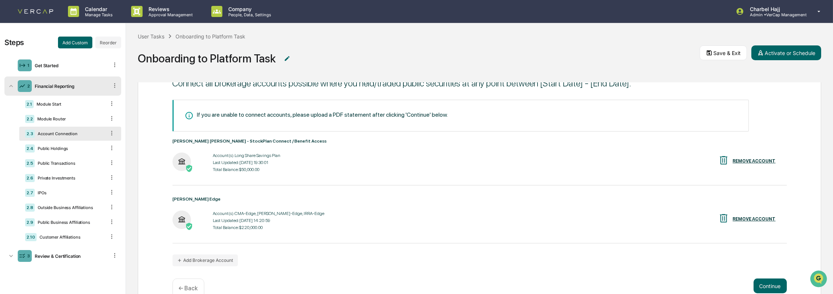
scroll to position [77, 0]
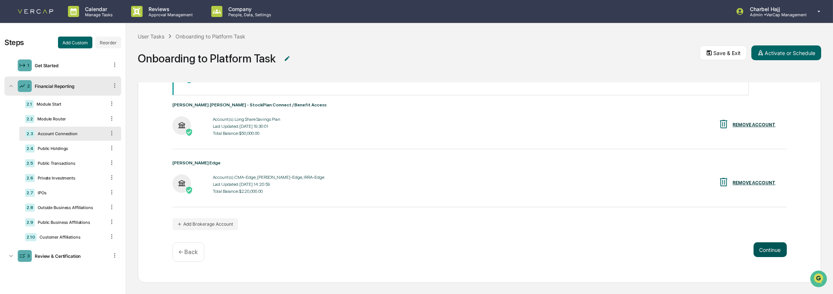
click at [771, 250] on button "Continue" at bounding box center [769, 249] width 33 height 15
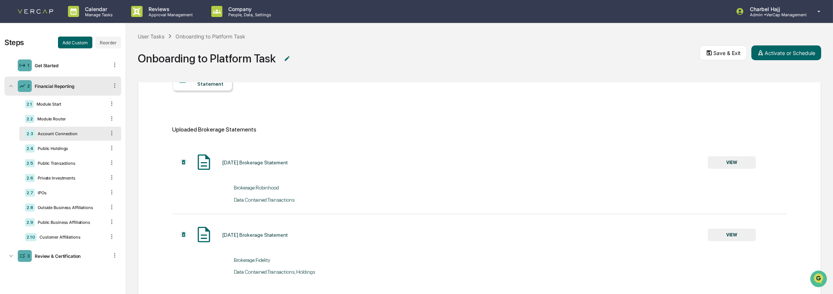
click at [735, 162] on button "VIEW" at bounding box center [731, 162] width 48 height 13
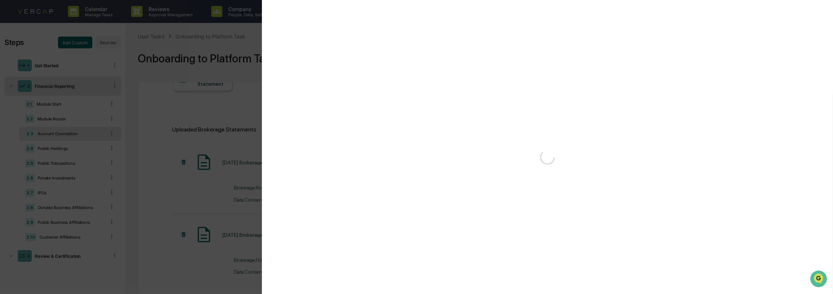
click at [231, 102] on div "Version History" at bounding box center [416, 147] width 833 height 294
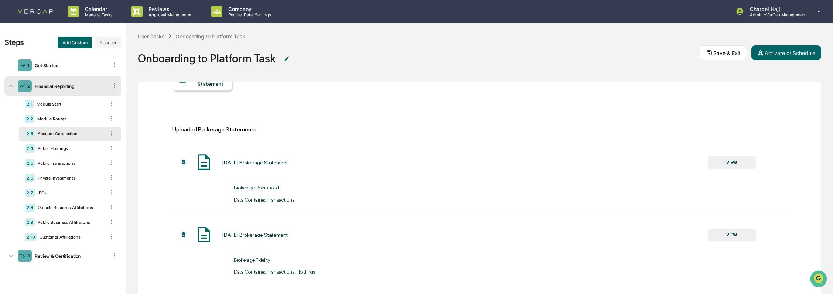
click at [717, 239] on button "VIEW" at bounding box center [731, 235] width 48 height 13
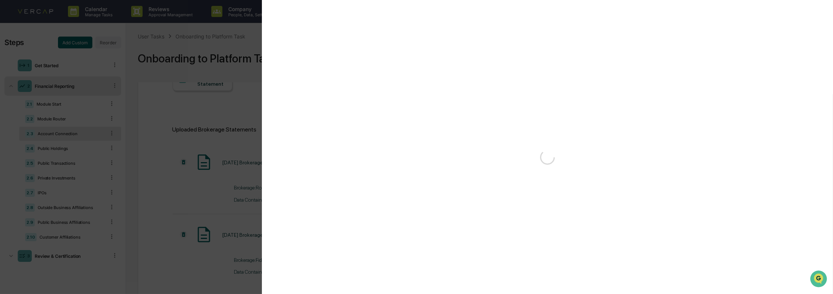
click at [192, 138] on div "Version History" at bounding box center [416, 147] width 833 height 294
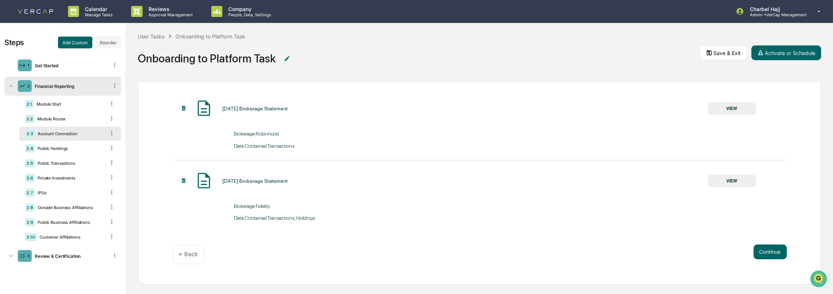
scroll to position [134, 0]
click at [764, 254] on button "Continue" at bounding box center [769, 249] width 33 height 15
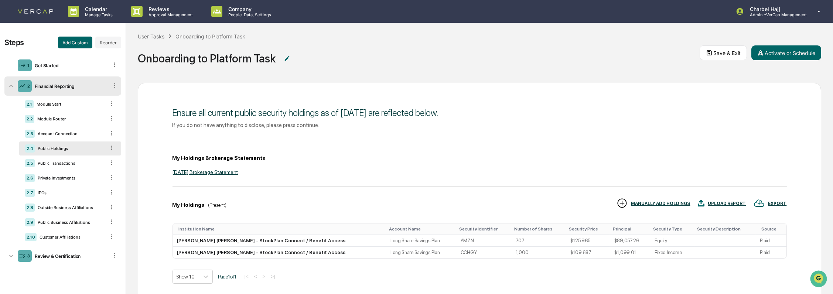
scroll to position [0, 0]
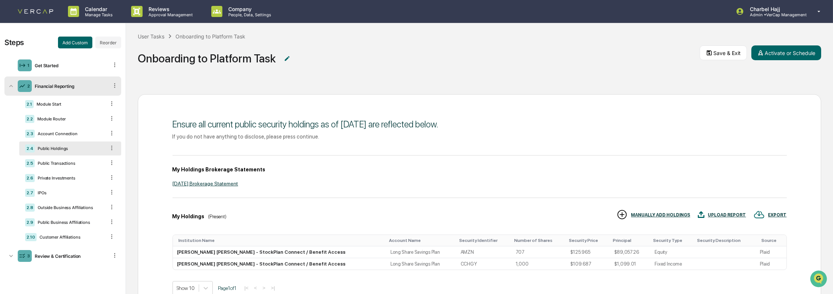
click at [205, 183] on div "[DATE] Brokerage Statement" at bounding box center [479, 184] width 614 height 6
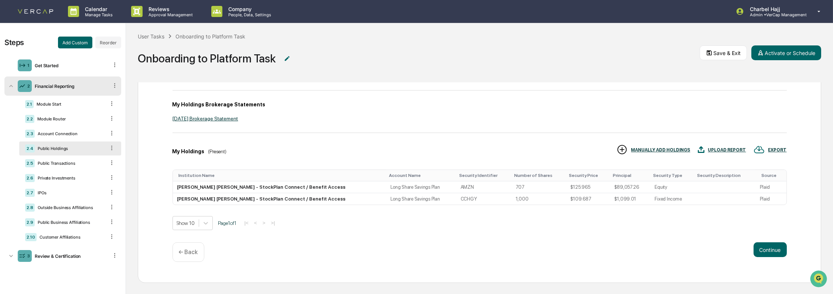
click at [185, 253] on p "← Back" at bounding box center [188, 251] width 19 height 7
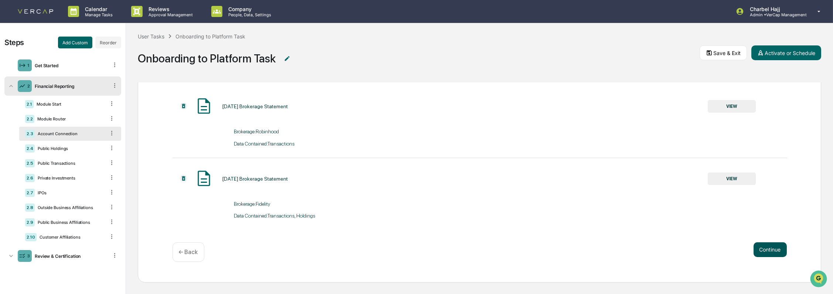
click at [759, 250] on button "Continue" at bounding box center [769, 249] width 33 height 15
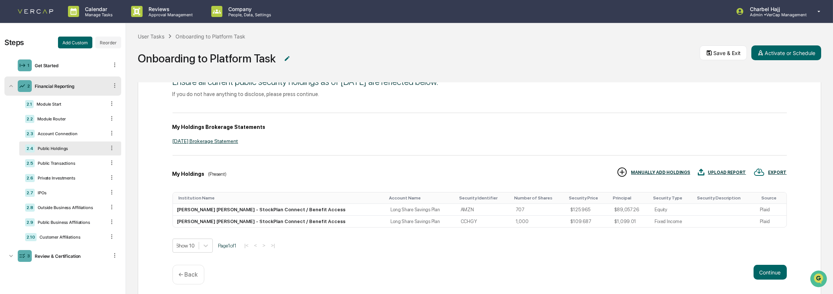
scroll to position [65, 0]
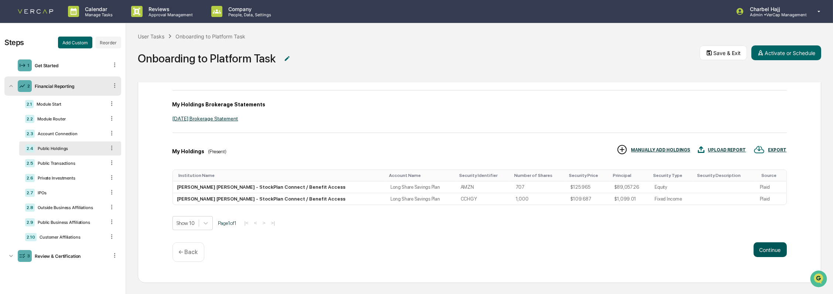
click at [765, 249] on button "Continue" at bounding box center [769, 249] width 33 height 15
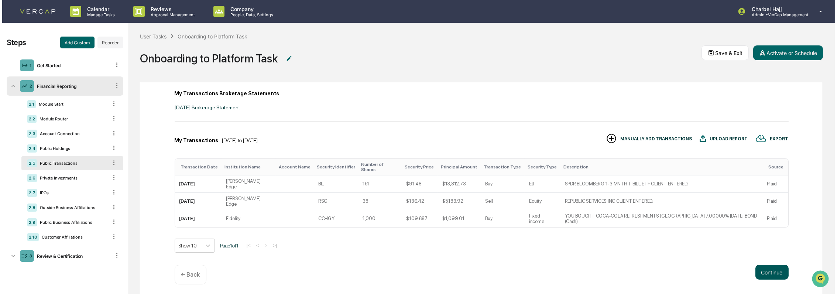
scroll to position [55, 0]
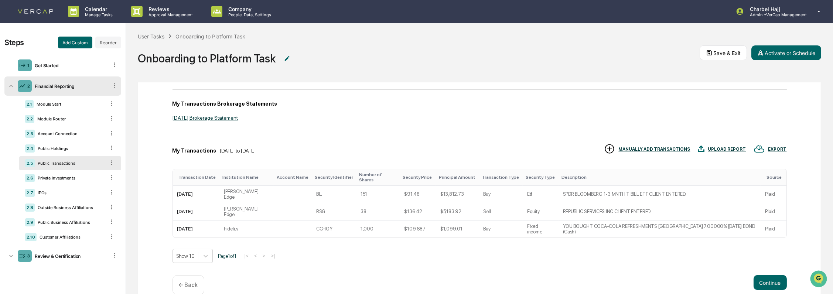
click at [721, 148] on div "UPLOAD REPORT" at bounding box center [727, 149] width 38 height 5
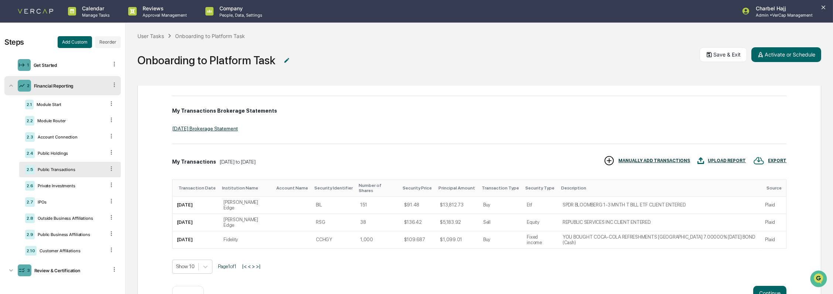
scroll to position [58, 0]
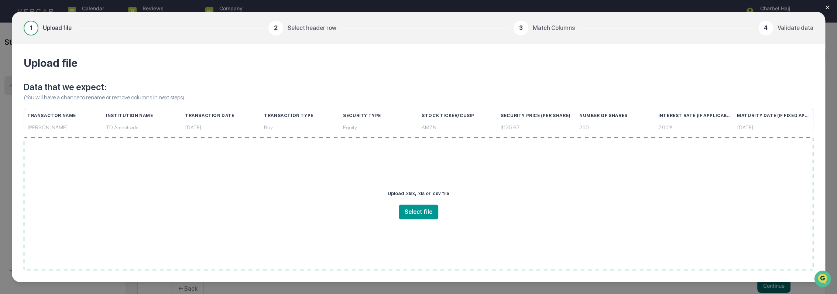
click at [831, 106] on div "1 Upload file 2 Select header row 3 Match Columns 4 Validate data Upload file D…" at bounding box center [418, 147] width 837 height 294
click at [823, 7] on div "1 Upload file 2 Select header row 3 Match Columns 4 Validate data Upload file D…" at bounding box center [418, 147] width 837 height 294
click at [824, 6] on icon "Close modal" at bounding box center [827, 7] width 6 height 6
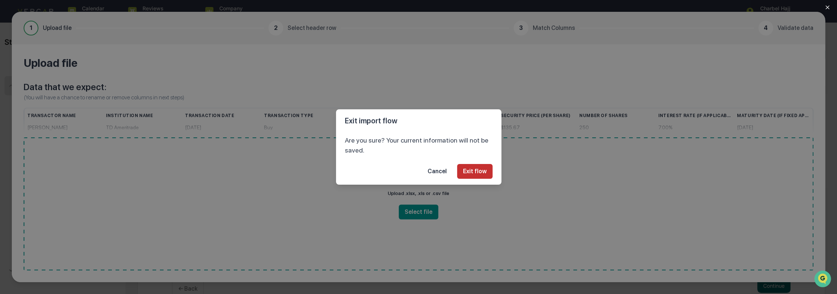
click at [470, 168] on button "Exit flow" at bounding box center [474, 171] width 35 height 15
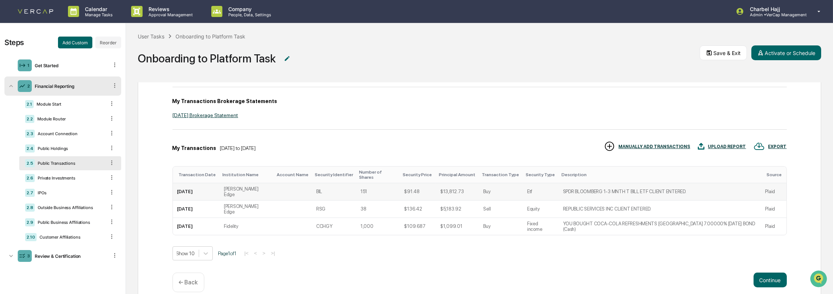
scroll to position [55, 0]
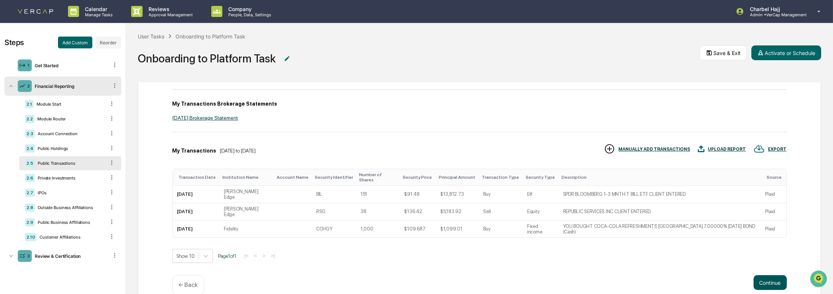
click at [769, 275] on button "Continue" at bounding box center [769, 282] width 33 height 15
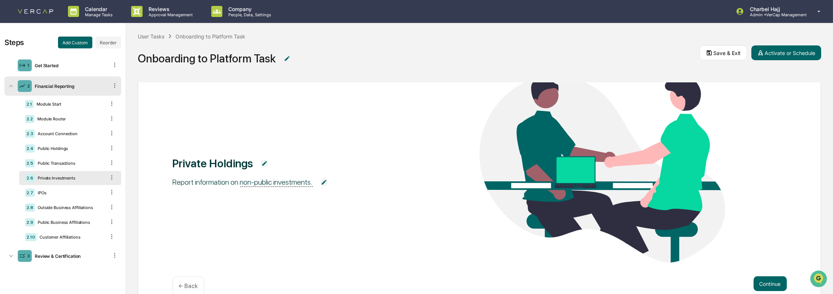
scroll to position [75, 0]
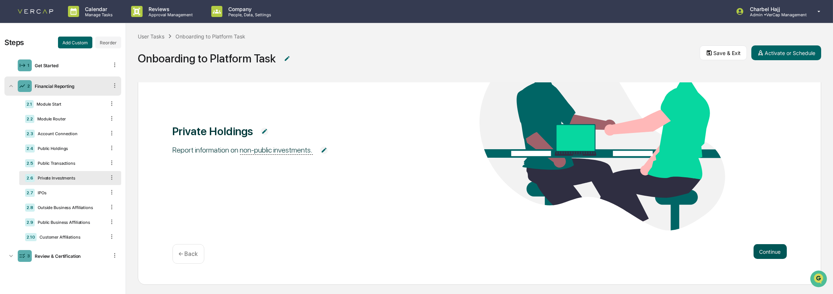
click at [765, 251] on button "Continue" at bounding box center [769, 251] width 33 height 15
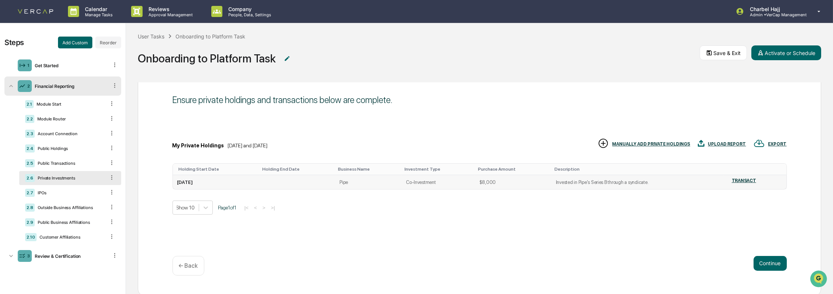
scroll to position [38, 0]
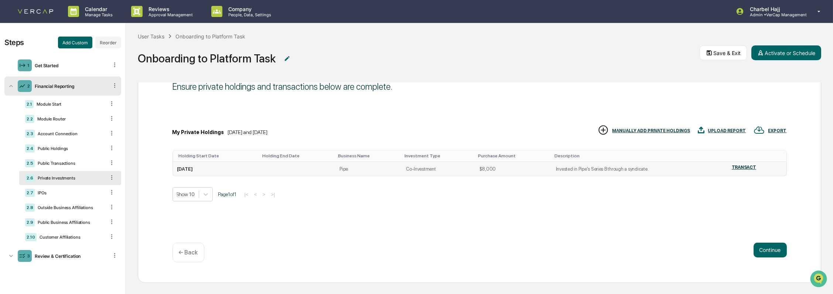
click at [733, 167] on div "TRANSACT" at bounding box center [743, 167] width 24 height 5
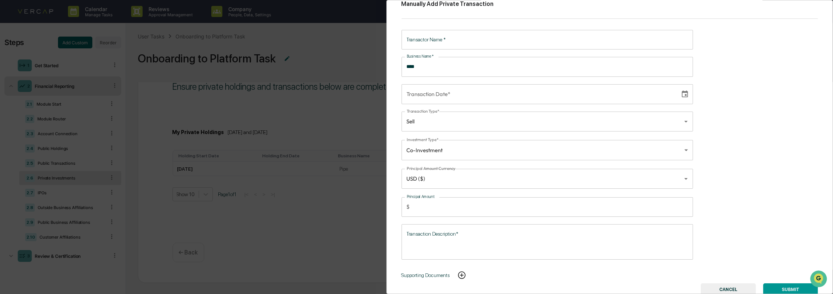
scroll to position [19, 0]
click at [462, 268] on img at bounding box center [461, 272] width 9 height 9
click at [721, 284] on button "CANCEL" at bounding box center [727, 287] width 55 height 13
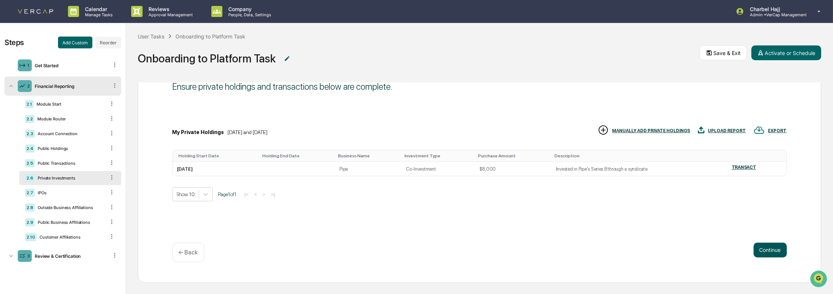
click at [764, 244] on button "Continue" at bounding box center [769, 250] width 33 height 15
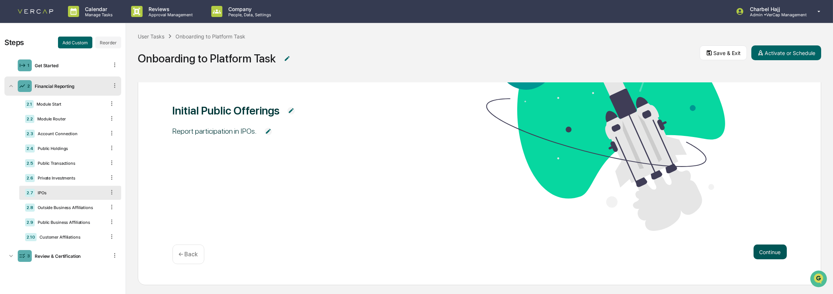
click at [765, 253] on button "Continue" at bounding box center [769, 251] width 33 height 15
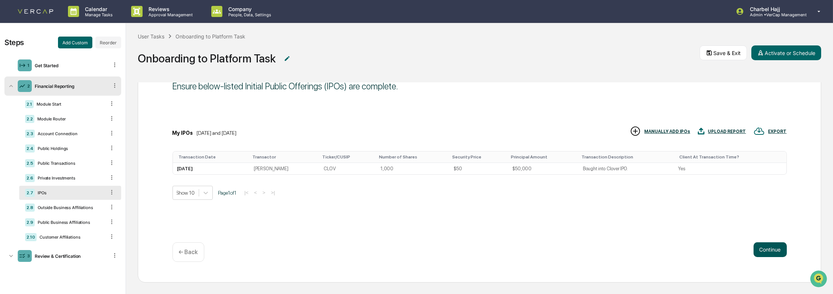
scroll to position [38, 0]
click at [765, 253] on button "Continue" at bounding box center [769, 249] width 33 height 15
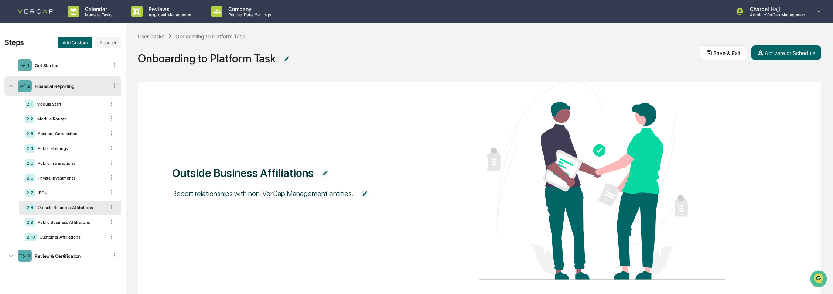
scroll to position [88, 0]
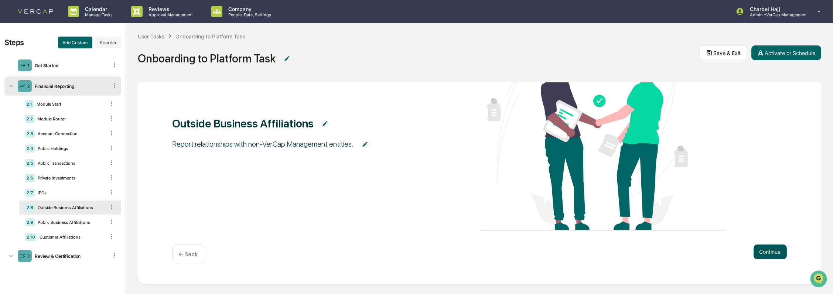
click at [763, 248] on button "Continue" at bounding box center [769, 251] width 33 height 15
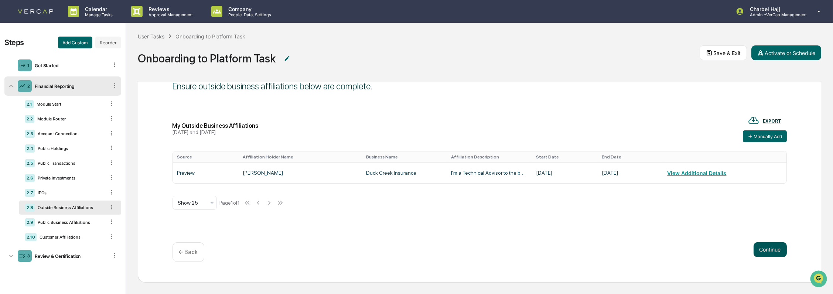
scroll to position [38, 0]
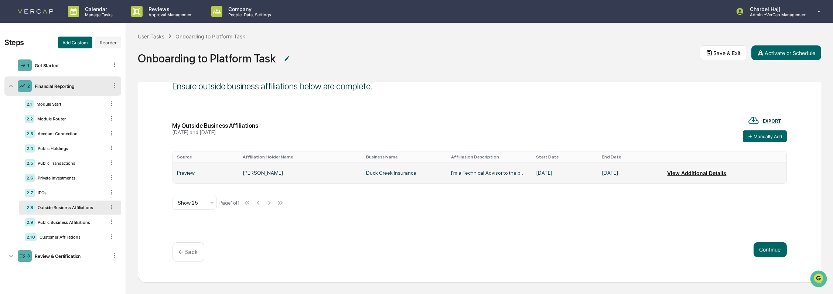
click at [706, 178] on button "View Additional Details" at bounding box center [696, 172] width 59 height 15
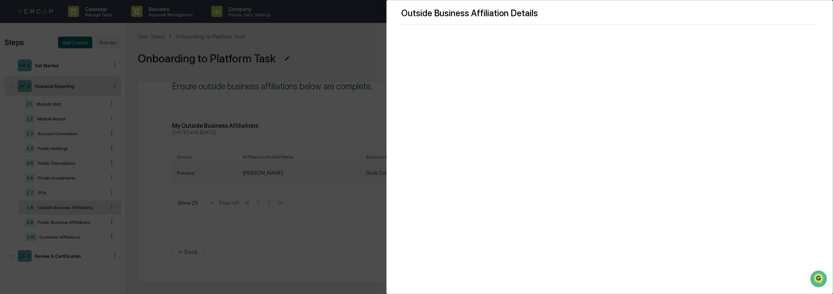
click at [317, 184] on div "Outside Business Affiliation Details" at bounding box center [416, 147] width 833 height 294
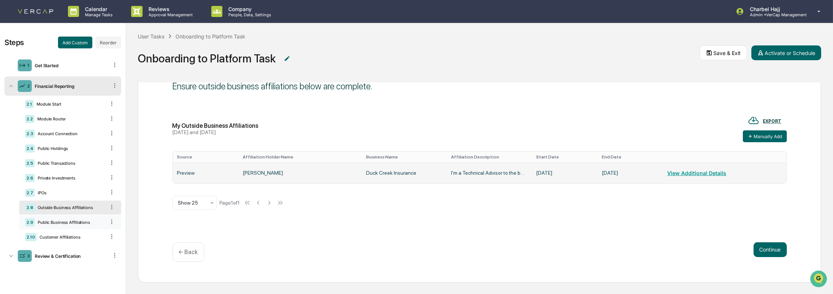
click at [82, 228] on div "2.9 Public Business Affiliations" at bounding box center [70, 222] width 102 height 14
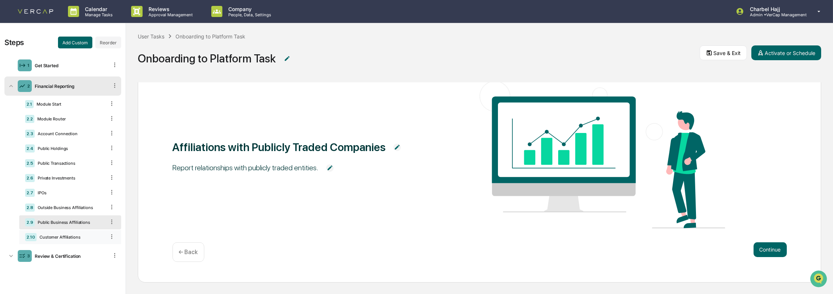
click at [82, 241] on div "2.10 Customer Affiliations" at bounding box center [70, 237] width 102 height 14
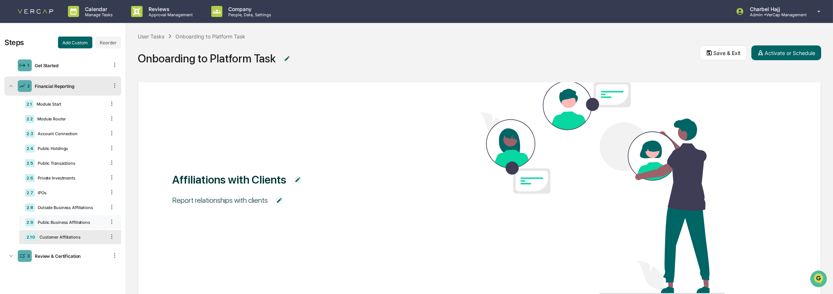
click at [83, 227] on div "2.9 Public Business Affiliations" at bounding box center [70, 222] width 102 height 14
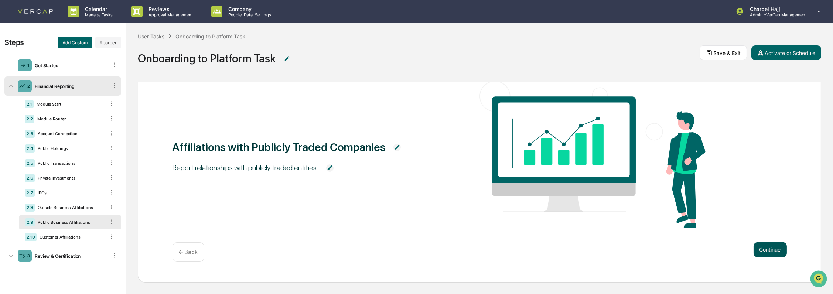
click at [767, 244] on button "Continue" at bounding box center [769, 249] width 33 height 15
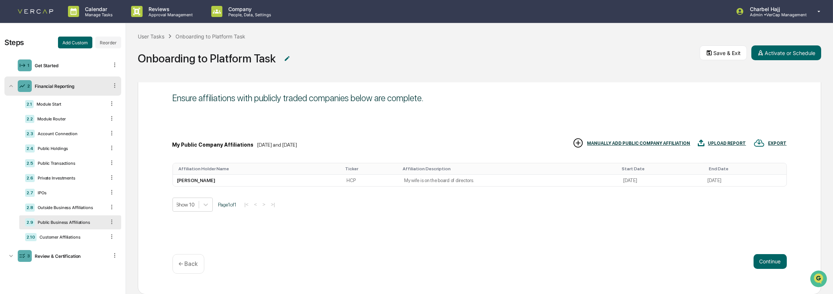
scroll to position [38, 0]
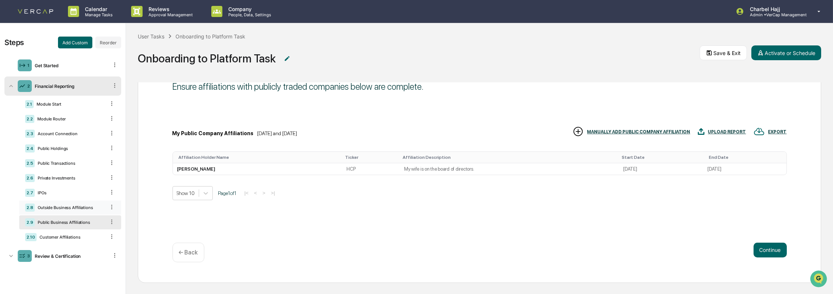
click at [80, 206] on div "Outside Business Affiliations" at bounding box center [70, 207] width 71 height 5
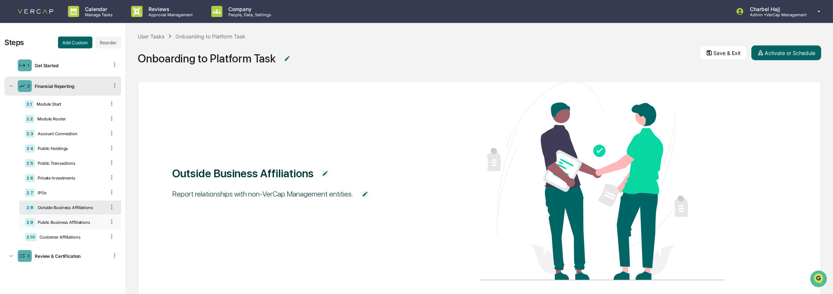
click at [85, 223] on div "Public Business Affiliations" at bounding box center [70, 222] width 71 height 5
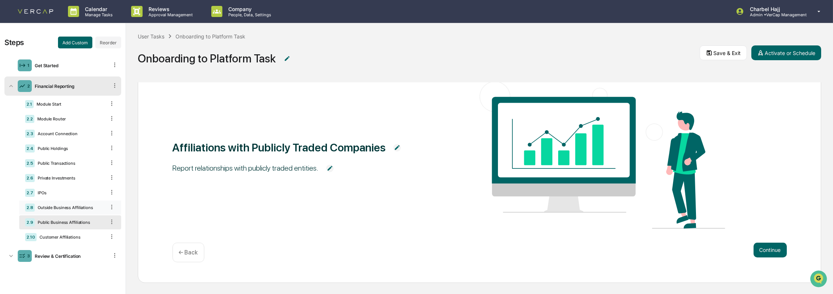
click at [85, 210] on div "Outside Business Affiliations" at bounding box center [70, 207] width 71 height 5
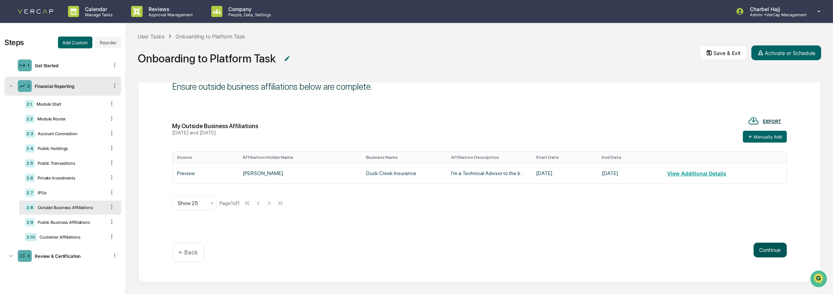
click at [768, 251] on button "Continue" at bounding box center [769, 250] width 33 height 15
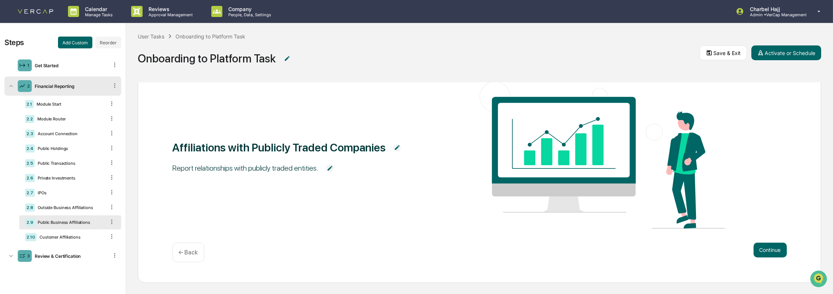
click at [112, 222] on icon at bounding box center [111, 221] width 1 height 4
click at [109, 234] on div "Delete" at bounding box center [103, 232] width 24 height 12
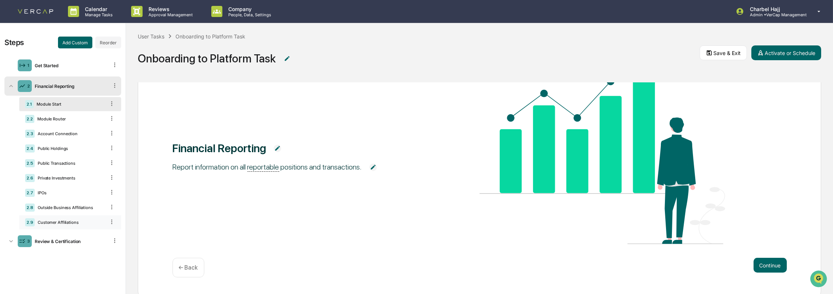
click at [100, 224] on div "Customer Affiliations" at bounding box center [70, 222] width 71 height 5
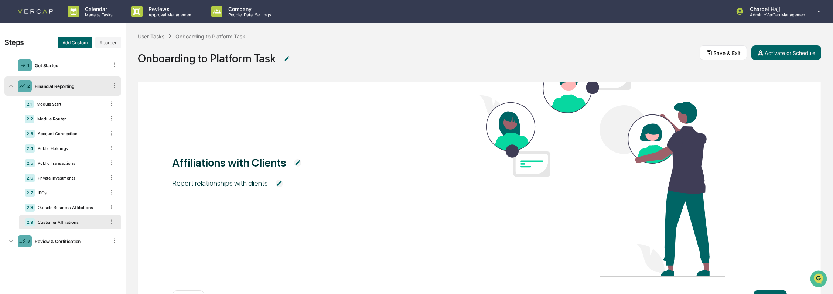
scroll to position [69, 0]
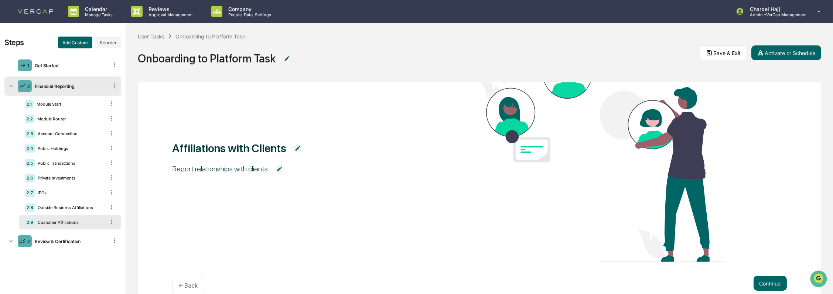
click at [110, 223] on icon at bounding box center [111, 221] width 7 height 7
click at [107, 235] on div "Delete" at bounding box center [103, 232] width 24 height 12
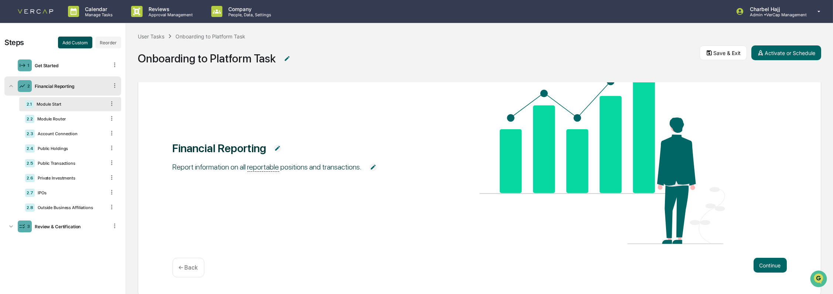
click at [84, 42] on button "Add Custom" at bounding box center [75, 43] width 34 height 12
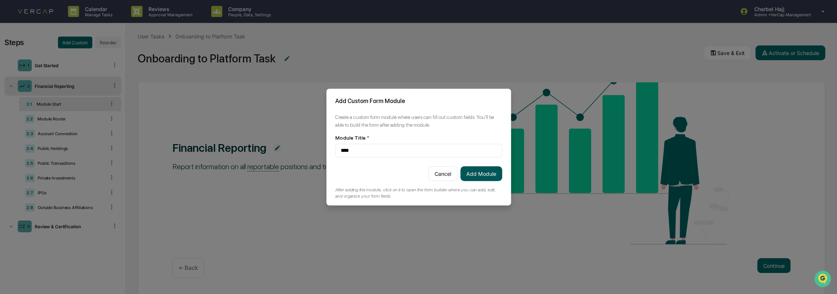
type input "****"
click at [488, 171] on button "Add Module" at bounding box center [481, 173] width 42 height 15
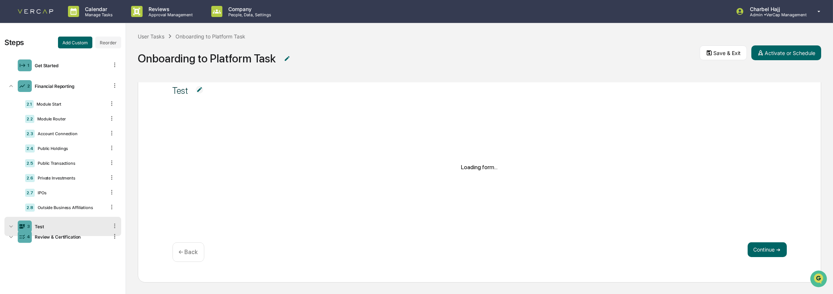
scroll to position [38, 0]
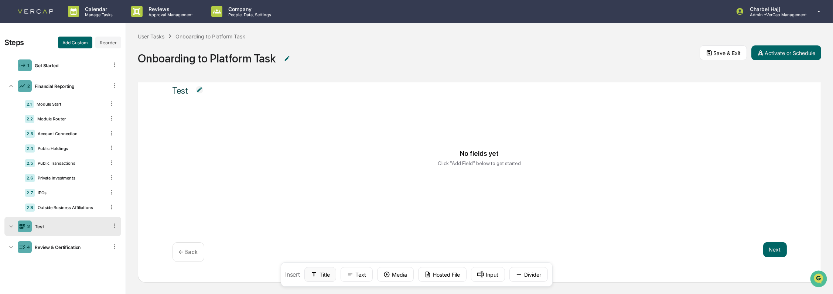
click at [312, 276] on icon at bounding box center [314, 274] width 7 height 7
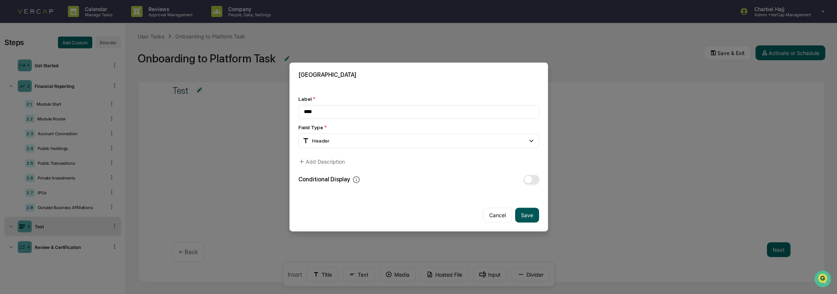
type input "****"
click at [522, 210] on button "Save" at bounding box center [527, 215] width 24 height 15
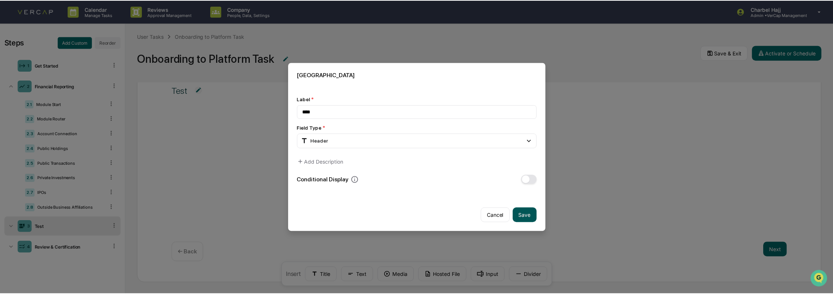
scroll to position [30, 0]
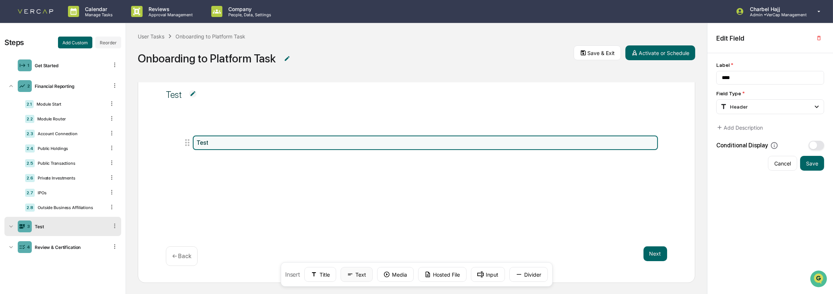
click at [364, 275] on button "Text" at bounding box center [356, 274] width 32 height 15
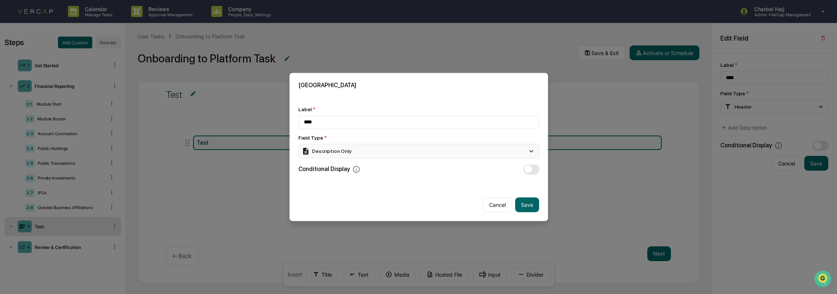
type input "****"
click at [391, 148] on div "Description Only" at bounding box center [418, 151] width 241 height 15
click at [395, 139] on div "Field Type * Description Only Short Text Long Text Number Currency Amount with …" at bounding box center [418, 147] width 241 height 24
click at [524, 130] on div "Label * **** Field Type * Description Only Short Text Long Text Number Currency…" at bounding box center [418, 139] width 241 height 67
click at [526, 206] on button "Save" at bounding box center [527, 205] width 24 height 15
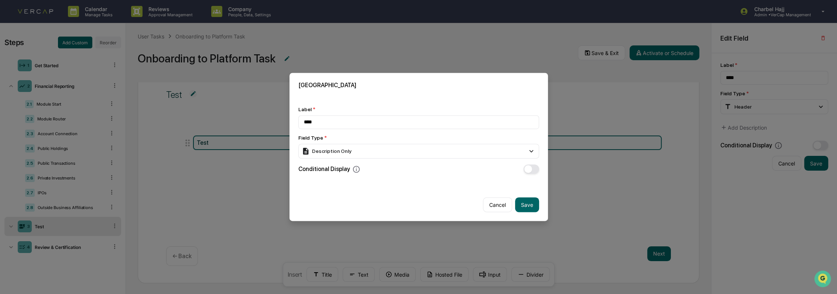
type input "****"
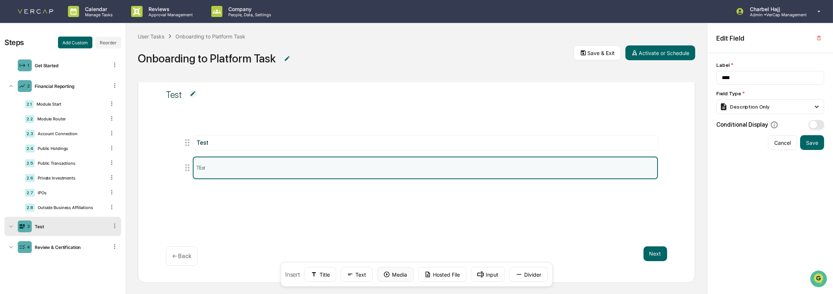
click at [405, 275] on button "Media" at bounding box center [395, 274] width 37 height 15
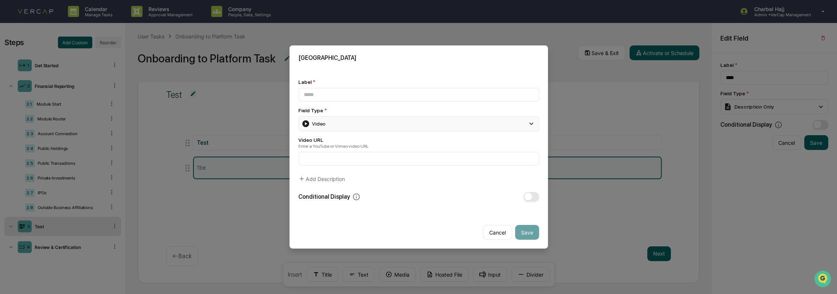
click at [376, 119] on div "Video" at bounding box center [418, 123] width 241 height 15
click at [487, 236] on button "Cancel" at bounding box center [497, 232] width 29 height 15
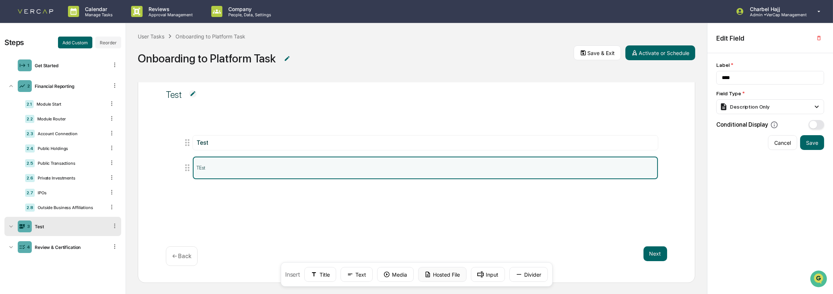
click at [454, 278] on button "Hosted File" at bounding box center [442, 274] width 48 height 15
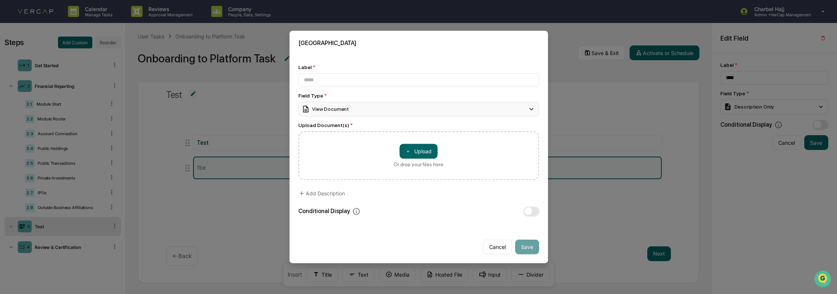
click at [367, 107] on div "View Document" at bounding box center [418, 109] width 241 height 15
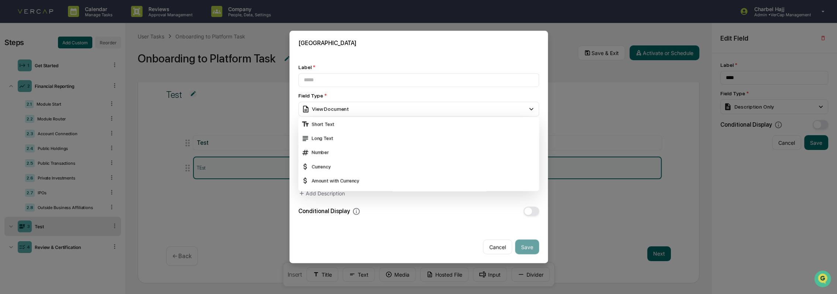
click at [370, 99] on div "Field Type * View Document Short Text Long Text Number Currency Amount with Cur…" at bounding box center [418, 105] width 241 height 24
click at [372, 81] on input at bounding box center [418, 80] width 241 height 14
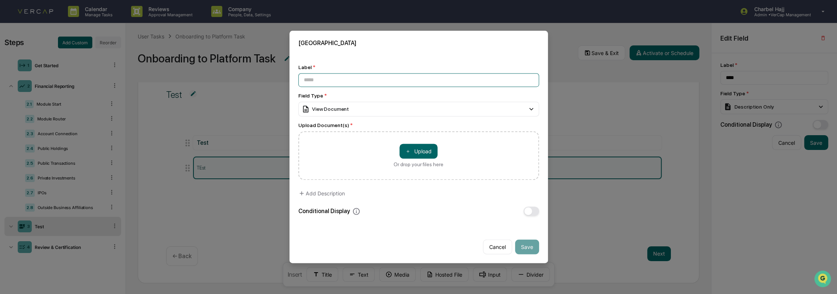
click at [393, 81] on input at bounding box center [418, 80] width 241 height 14
type input "****"
click at [501, 247] on button "Cancel" at bounding box center [497, 247] width 29 height 15
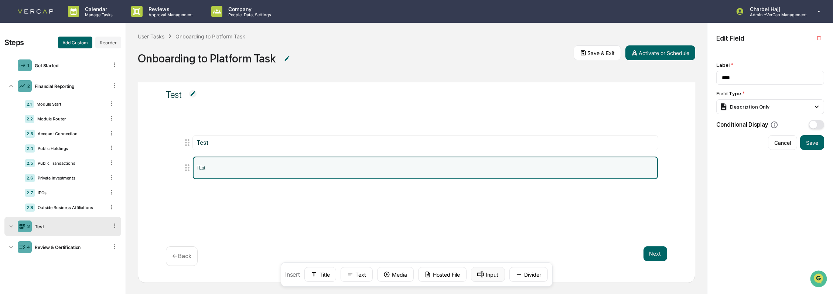
click at [494, 276] on button "Input" at bounding box center [488, 274] width 34 height 15
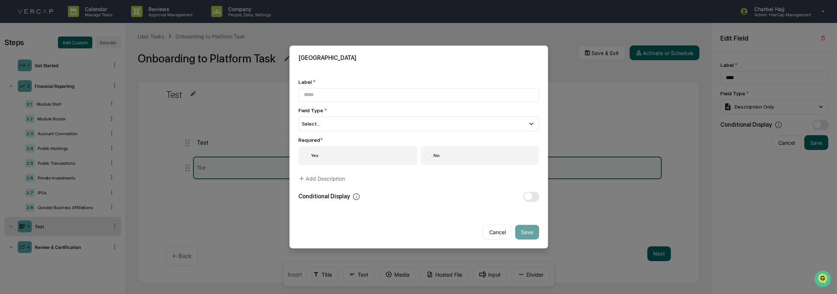
drag, startPoint x: 498, startPoint y: 233, endPoint x: 508, endPoint y: 258, distance: 27.2
click at [498, 233] on button "Cancel" at bounding box center [497, 232] width 29 height 15
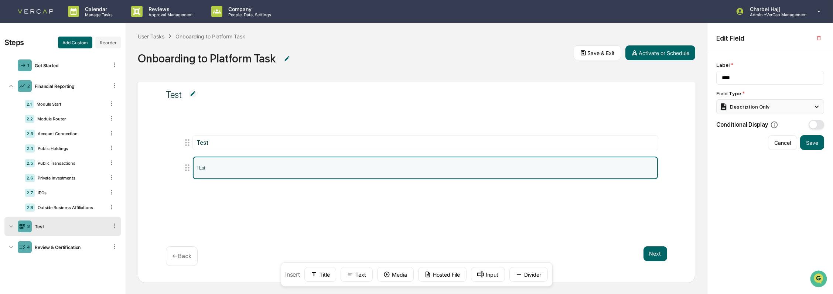
click at [744, 109] on div "Description Only" at bounding box center [744, 107] width 50 height 8
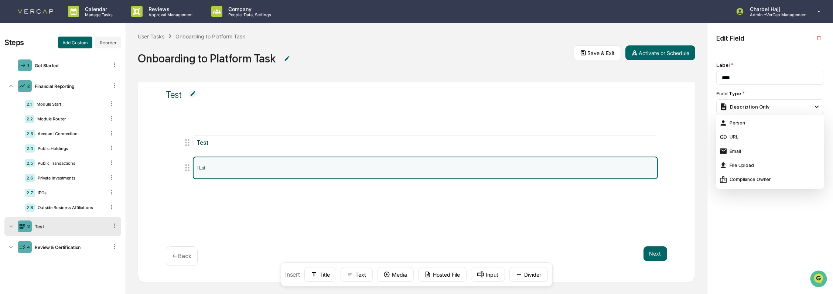
scroll to position [246, 0]
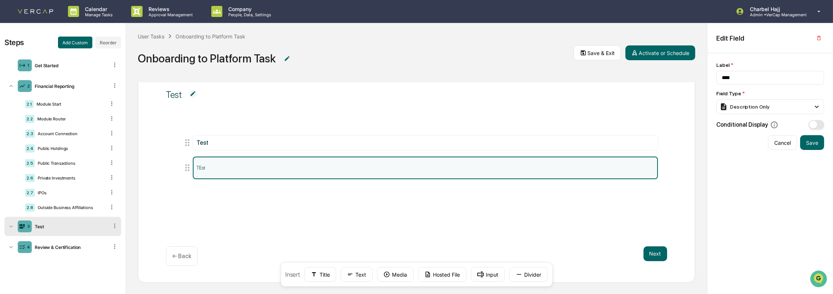
click at [778, 213] on div "Label * **** Field Type * Description Only Short Text Long Text Number Currency…" at bounding box center [770, 173] width 126 height 241
click at [114, 226] on icon at bounding box center [114, 225] width 1 height 4
click at [112, 240] on div "Delete" at bounding box center [106, 236] width 24 height 12
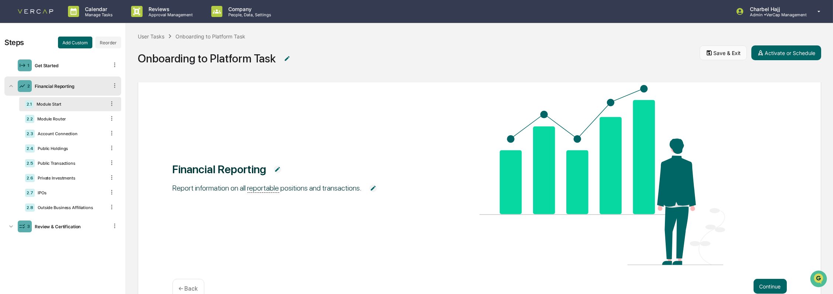
click at [729, 54] on button "Save & Exit" at bounding box center [722, 52] width 47 height 15
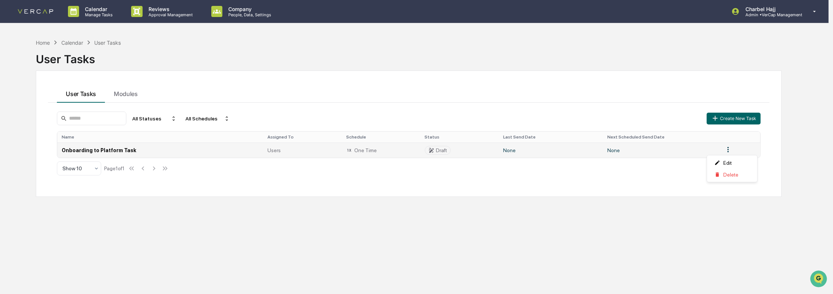
click at [730, 148] on html "Calendar Manage Tasks Reviews Approval Management Company People, Data, Setting…" at bounding box center [416, 147] width 833 height 294
click at [730, 164] on div "Edit" at bounding box center [731, 163] width 47 height 12
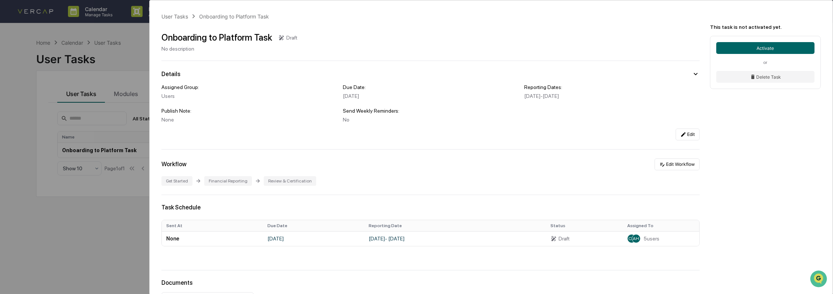
drag, startPoint x: 684, startPoint y: 141, endPoint x: 506, endPoint y: 144, distance: 178.4
click at [682, 142] on div "User Tasks Onboarding to Platform Task Onboarding to Platform Task Draft No des…" at bounding box center [491, 204] width 683 height 409
click at [684, 136] on button "Edit" at bounding box center [687, 134] width 24 height 12
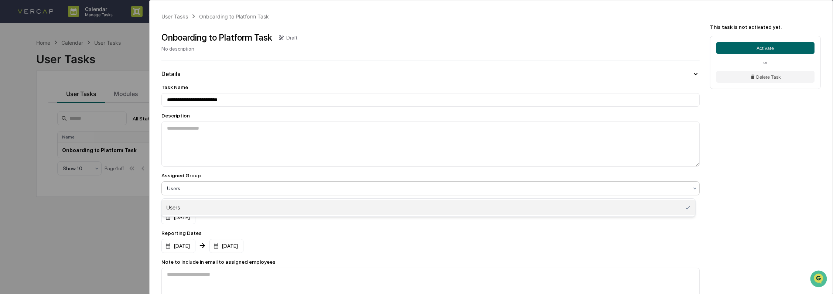
click at [204, 188] on div at bounding box center [427, 188] width 521 height 7
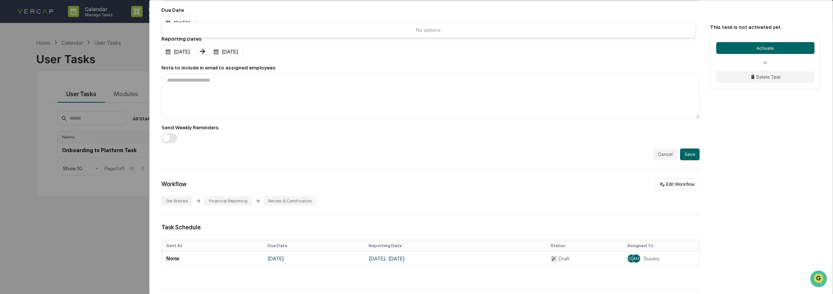
scroll to position [123, 0]
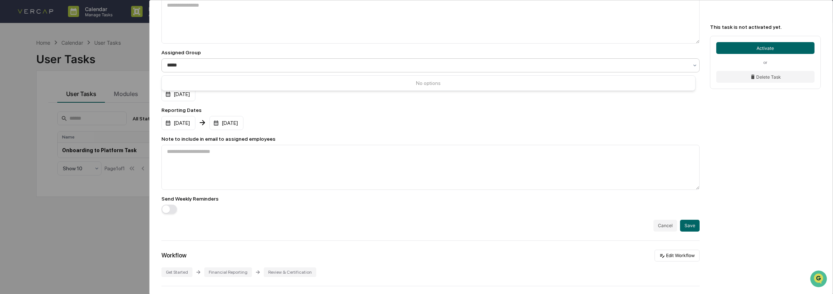
type input "*****"
click at [141, 149] on div "**********" at bounding box center [416, 147] width 833 height 294
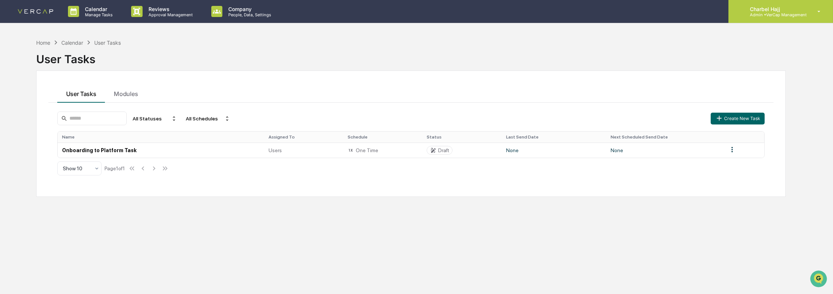
click at [792, 11] on p "Charbel Hajj" at bounding box center [775, 9] width 63 height 6
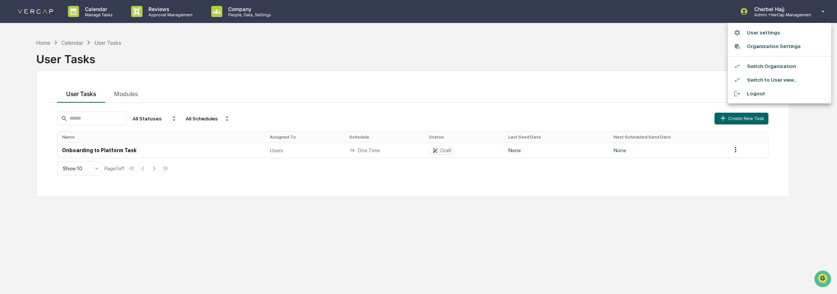
click at [776, 48] on li "Organization Settings" at bounding box center [779, 47] width 103 height 14
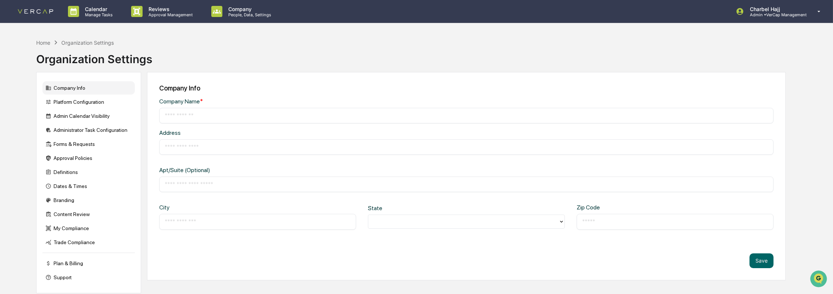
type input "**********"
type input "*****"
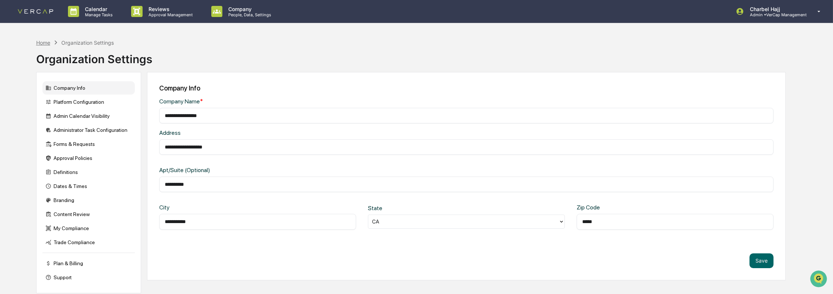
click at [49, 42] on div "Home" at bounding box center [43, 43] width 14 height 6
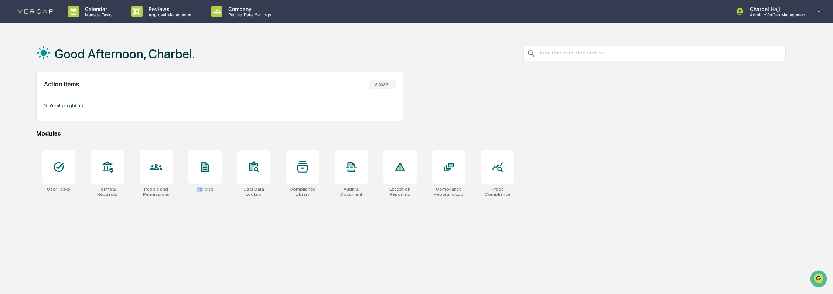
drag, startPoint x: 198, startPoint y: 186, endPoint x: 202, endPoint y: 238, distance: 51.8
click at [202, 238] on div "Good Afternoon, Charbel. Action Items View All You're all caught up! Modules Us…" at bounding box center [411, 182] width 772 height 294
drag, startPoint x: 202, startPoint y: 238, endPoint x: 158, endPoint y: 183, distance: 70.1
click at [158, 183] on div at bounding box center [156, 166] width 33 height 33
